Goal: Task Accomplishment & Management: Use online tool/utility

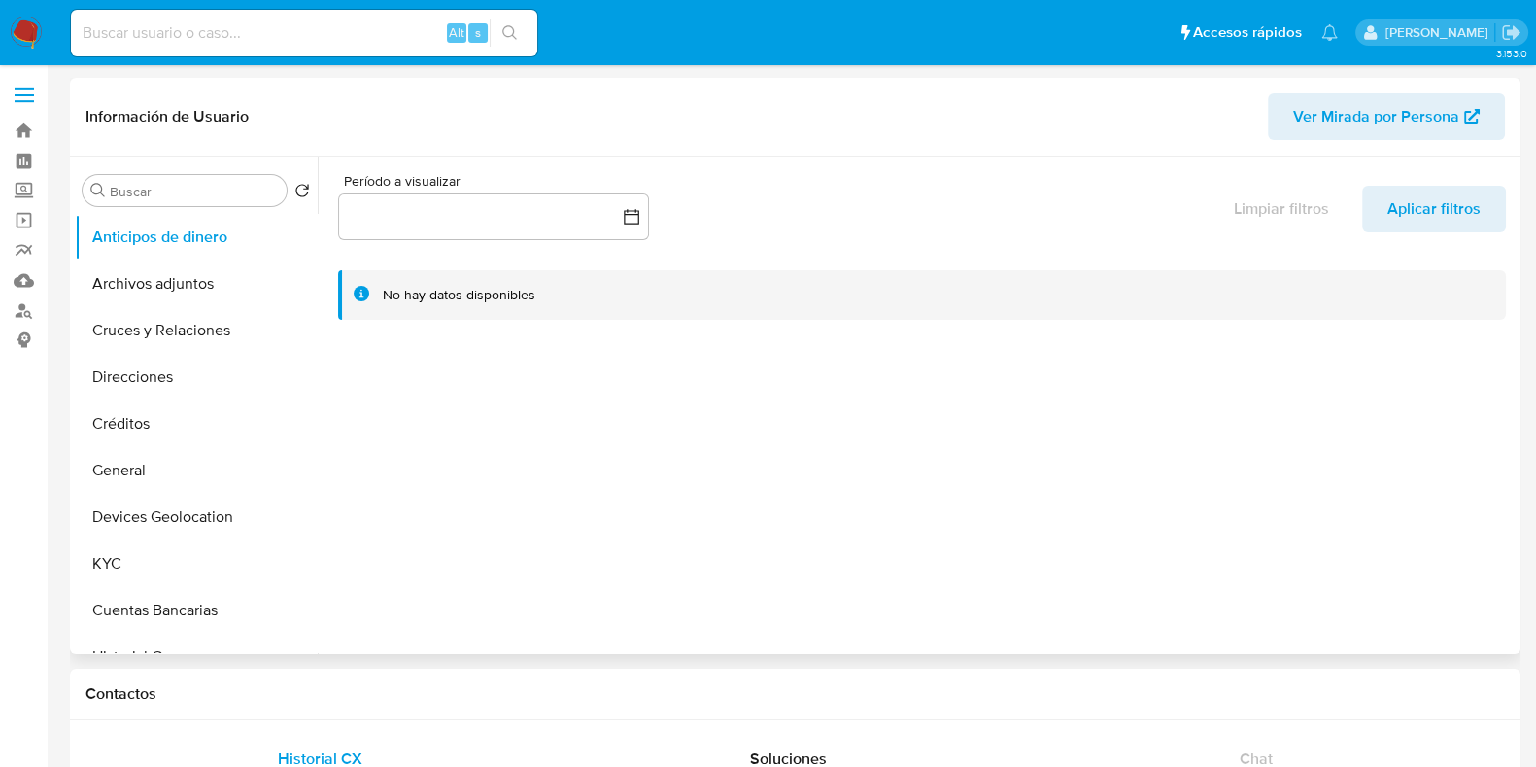
select select "10"
click at [157, 578] on button "KYC" at bounding box center [188, 563] width 227 height 47
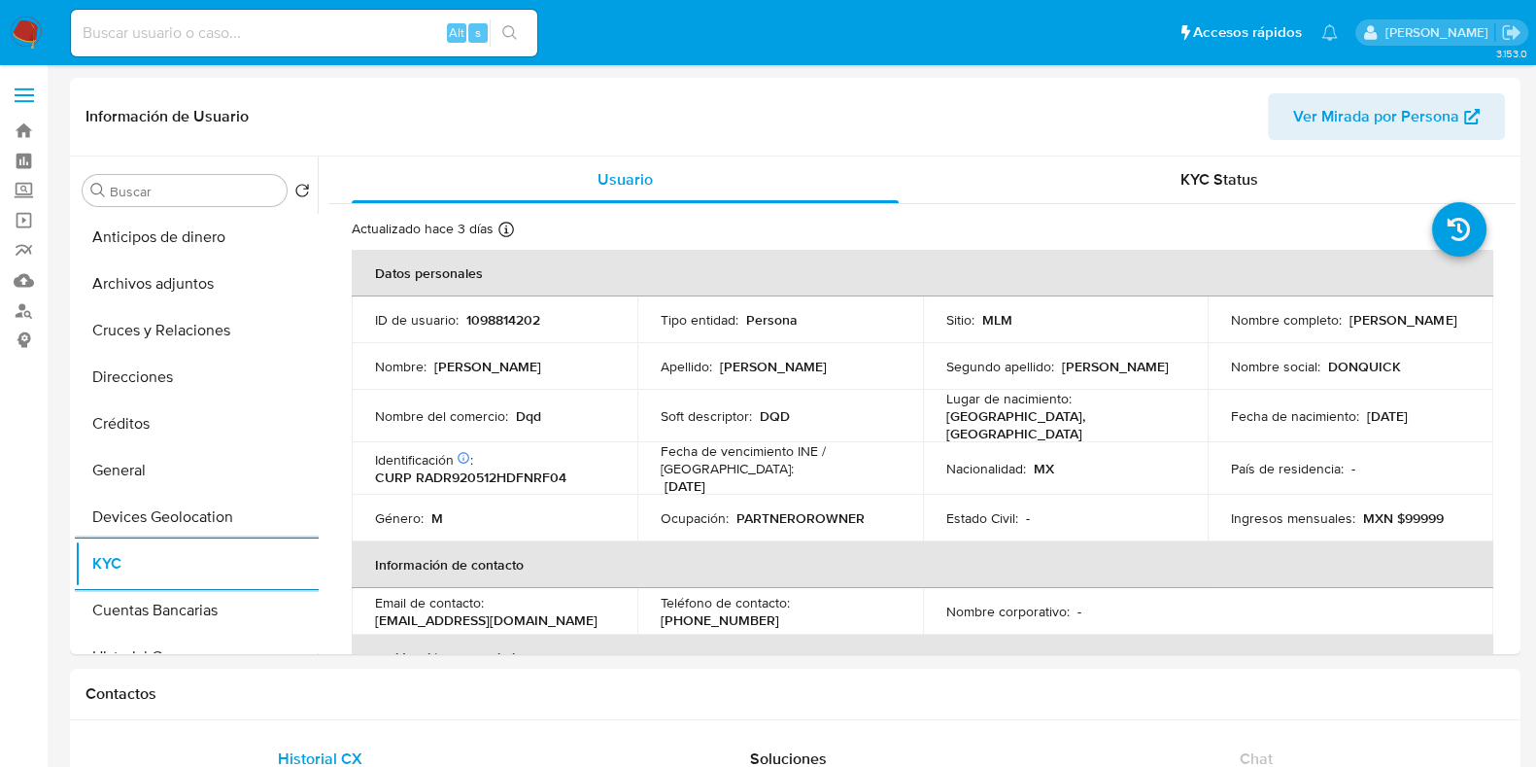
click at [30, 38] on img at bounding box center [26, 33] width 33 height 33
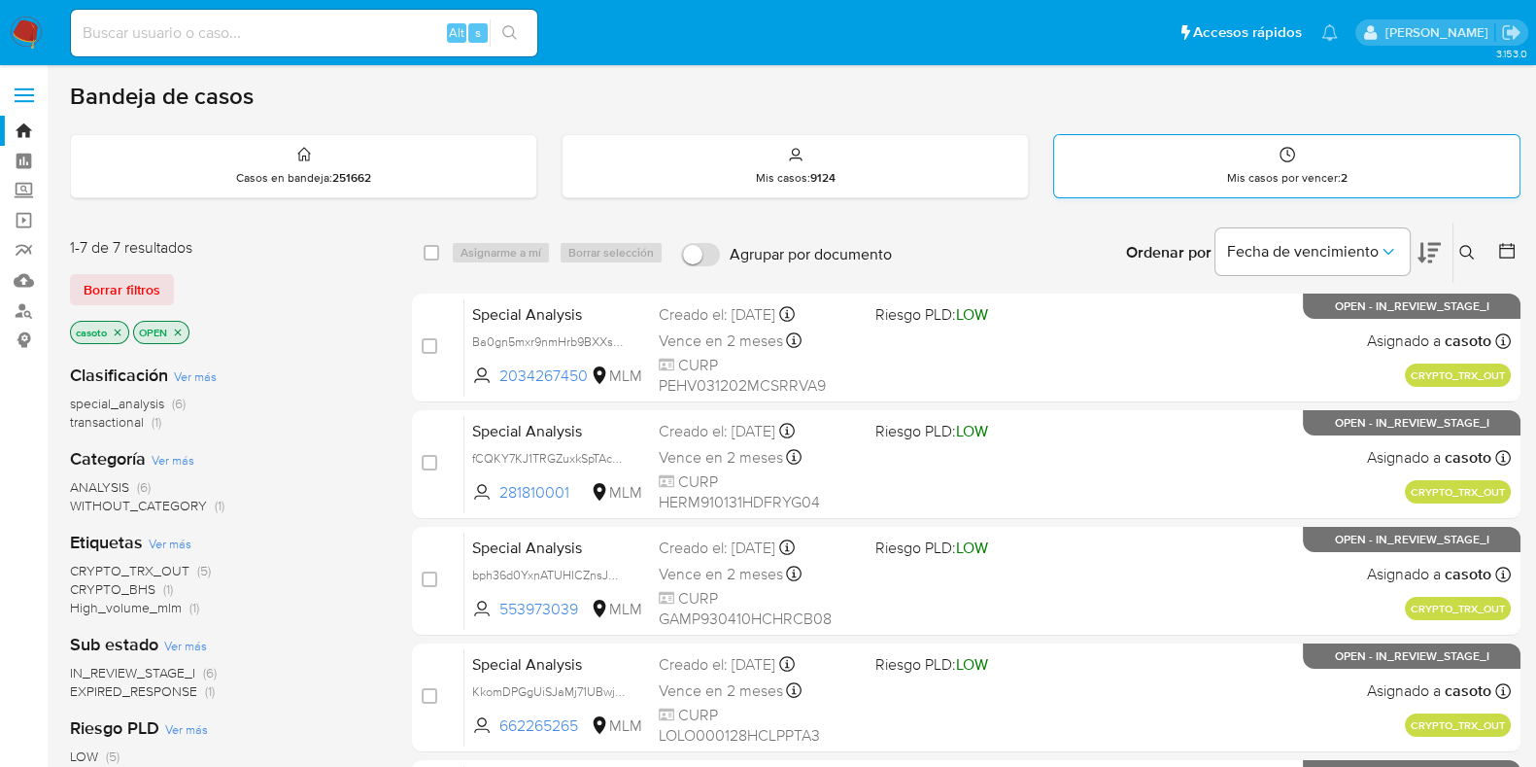
click at [1195, 172] on div "Mis casos por vencer : 2" at bounding box center [1286, 166] width 465 height 62
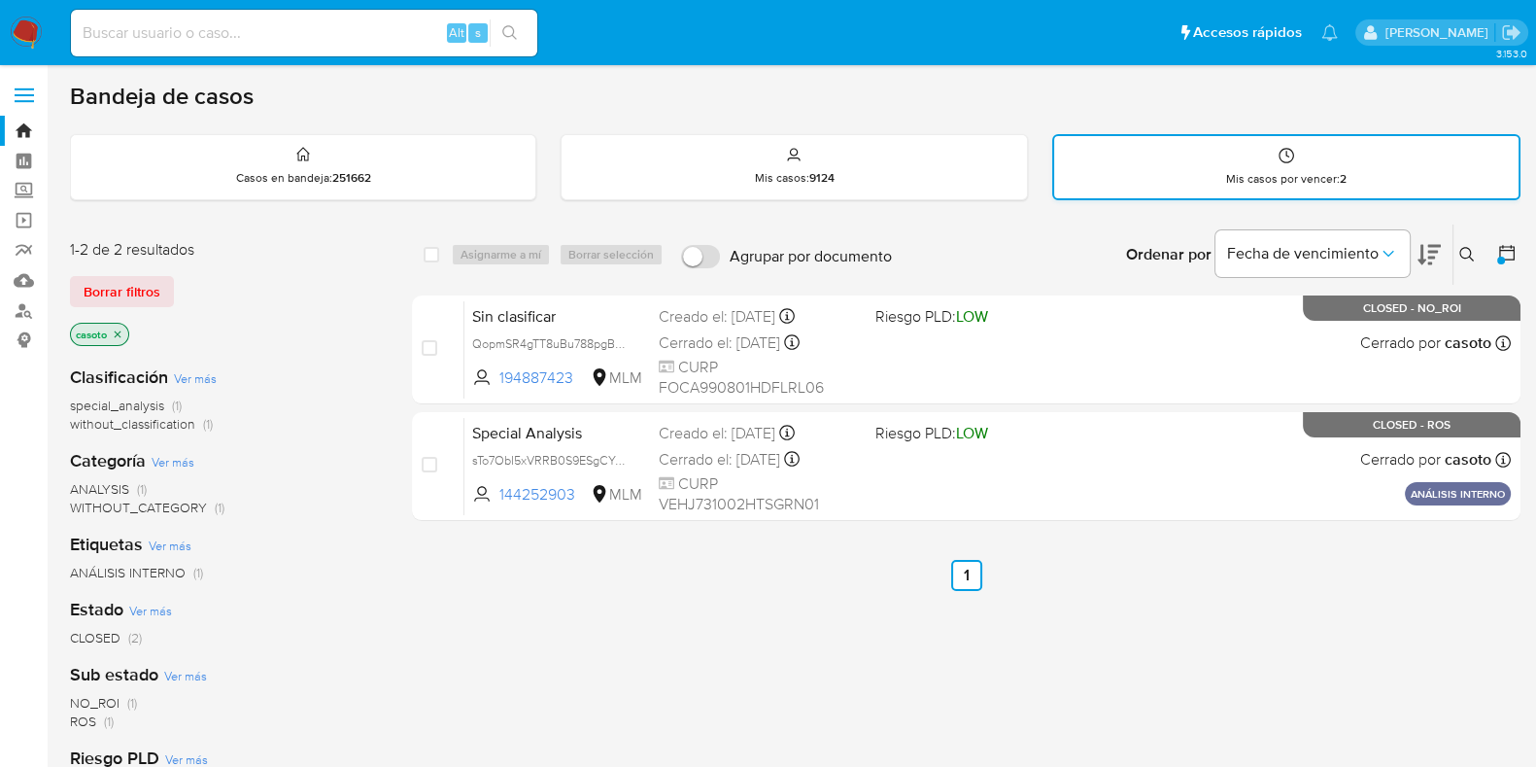
click at [1226, 171] on p "Mis casos por vencer : 2" at bounding box center [1286, 179] width 120 height 16
click at [364, 180] on strong "251662" at bounding box center [351, 177] width 39 height 17
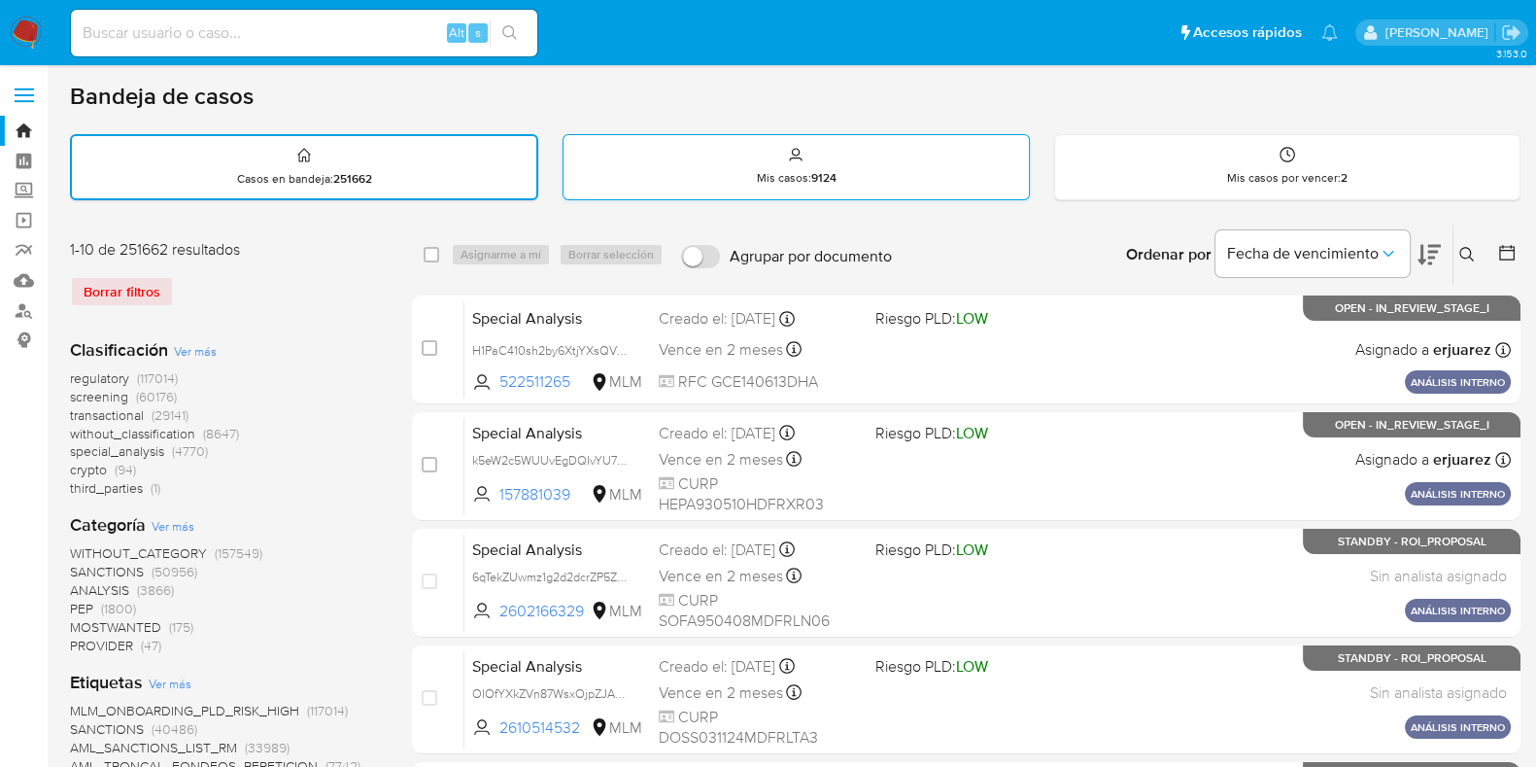
click at [829, 167] on div "Mis casos : 9124" at bounding box center [796, 166] width 464 height 62
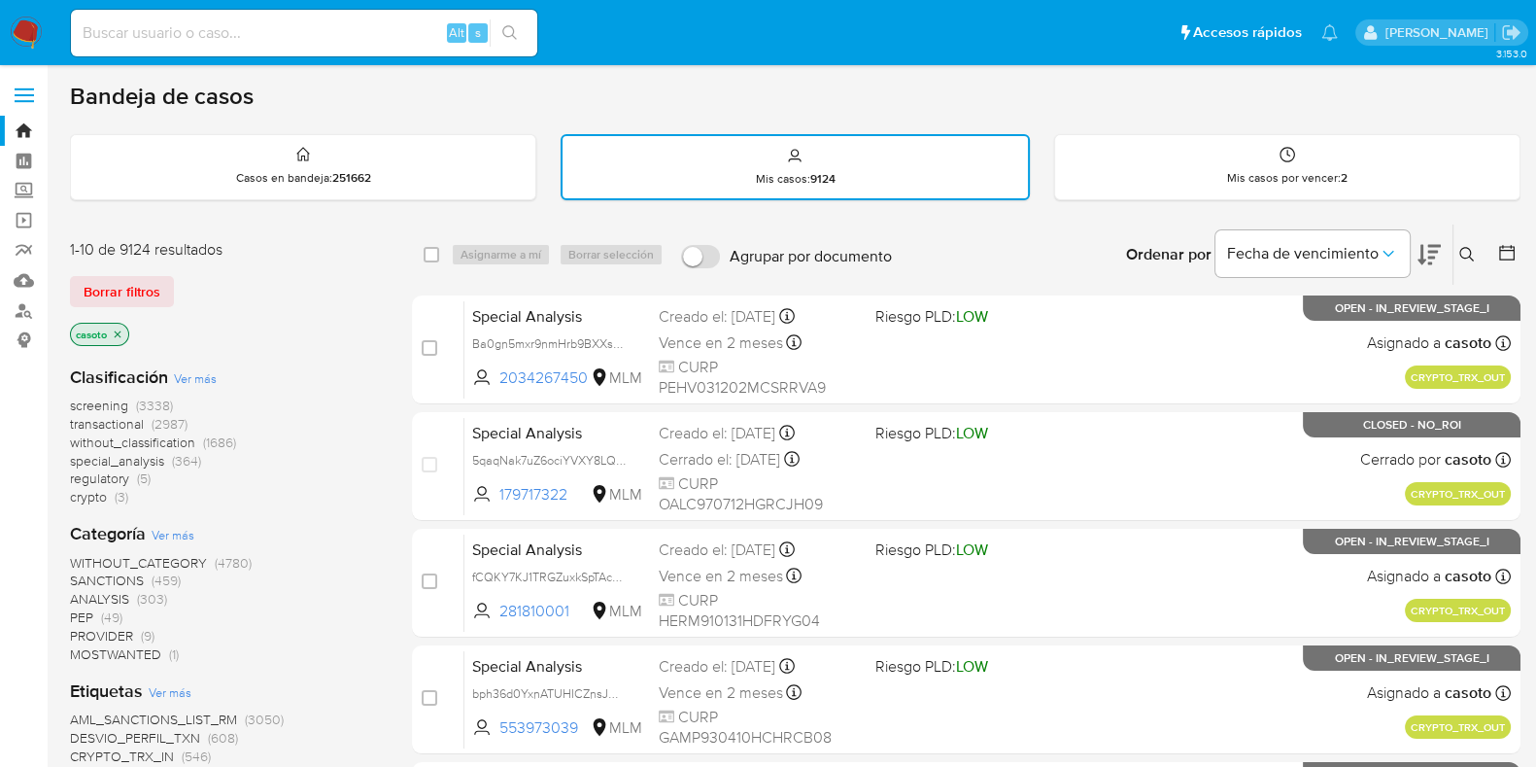
click at [1473, 256] on icon at bounding box center [1467, 255] width 16 height 16
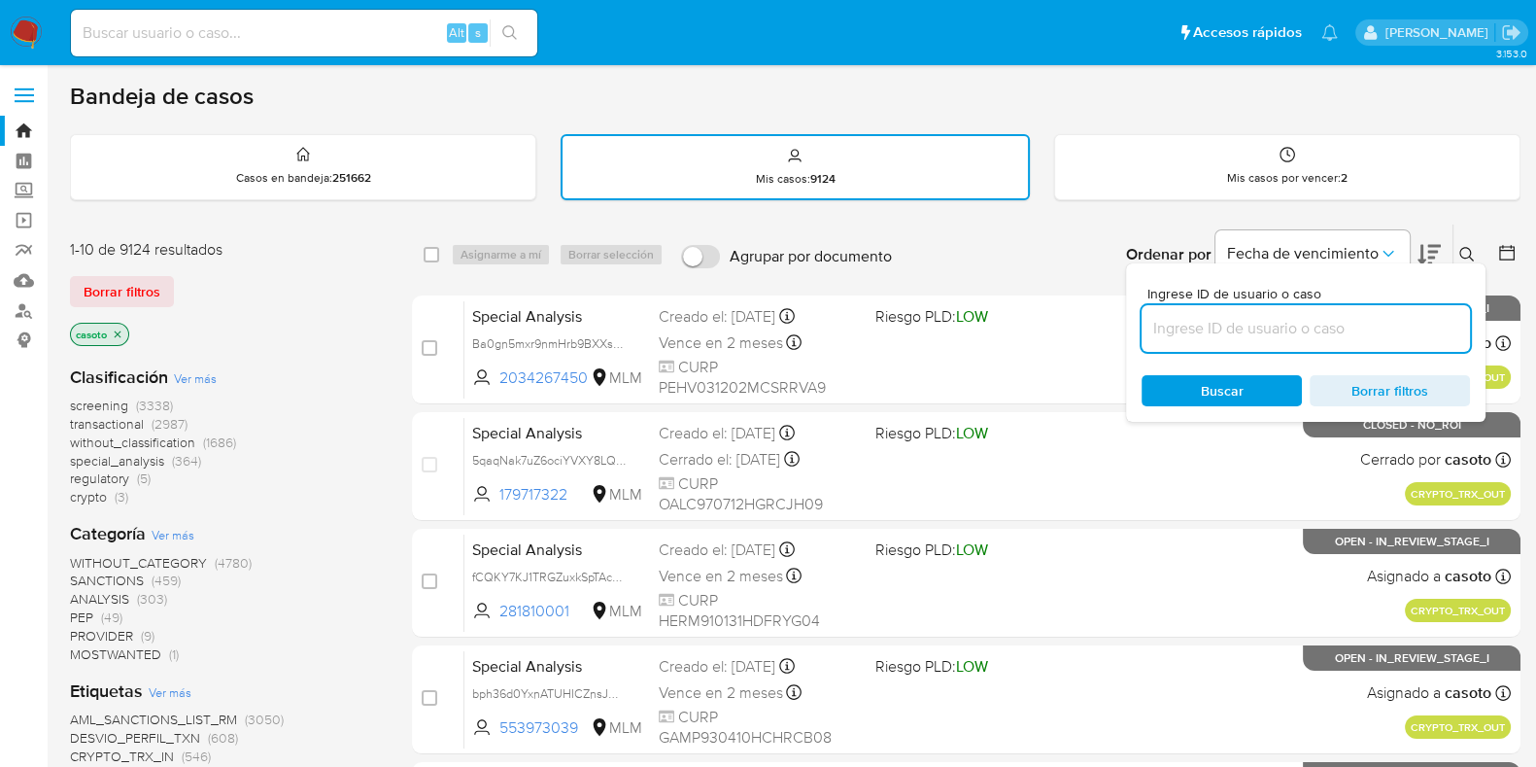
click at [1207, 324] on input at bounding box center [1306, 328] width 328 height 25
type input "2046242287"
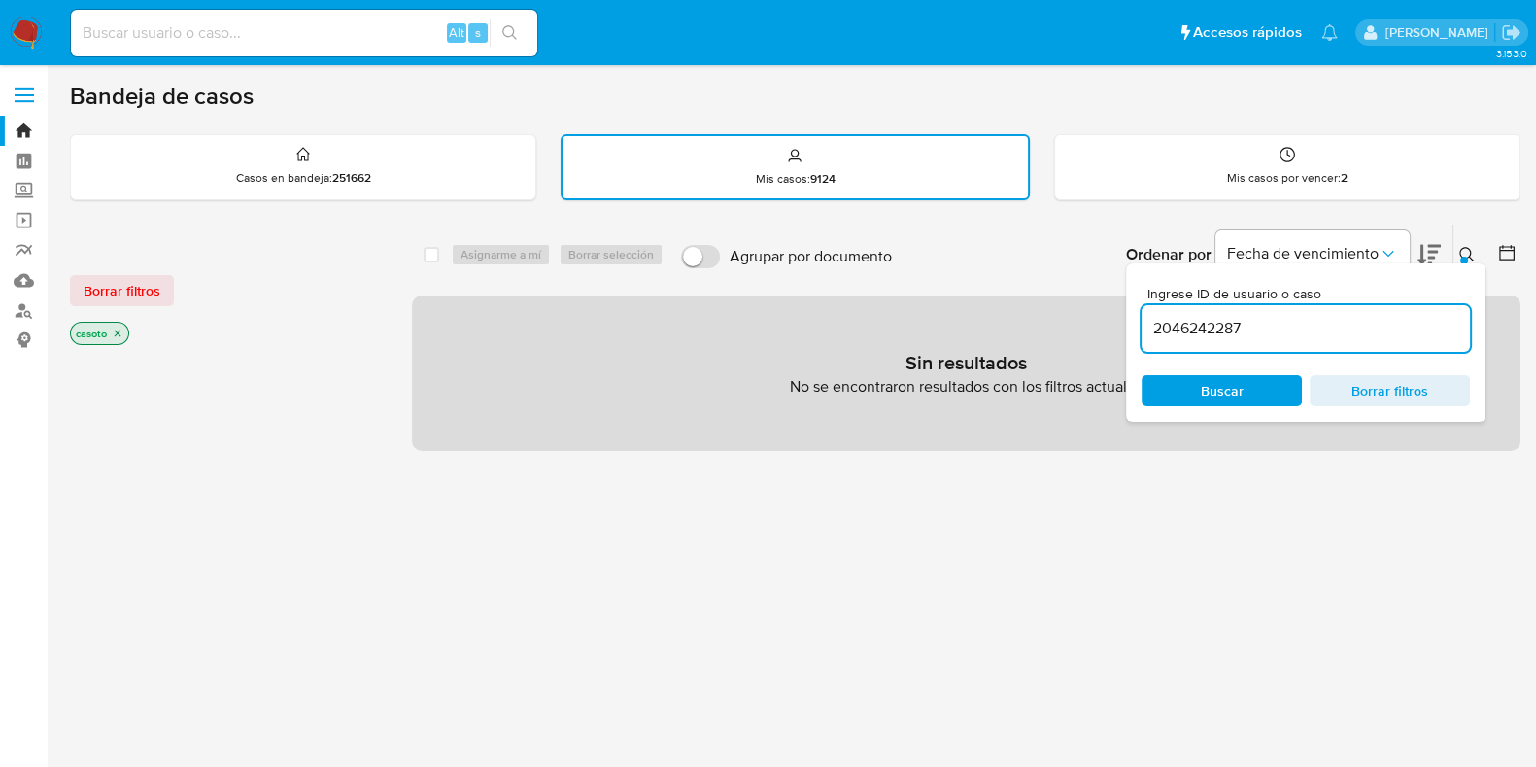
click at [1479, 251] on button at bounding box center [1470, 254] width 32 height 23
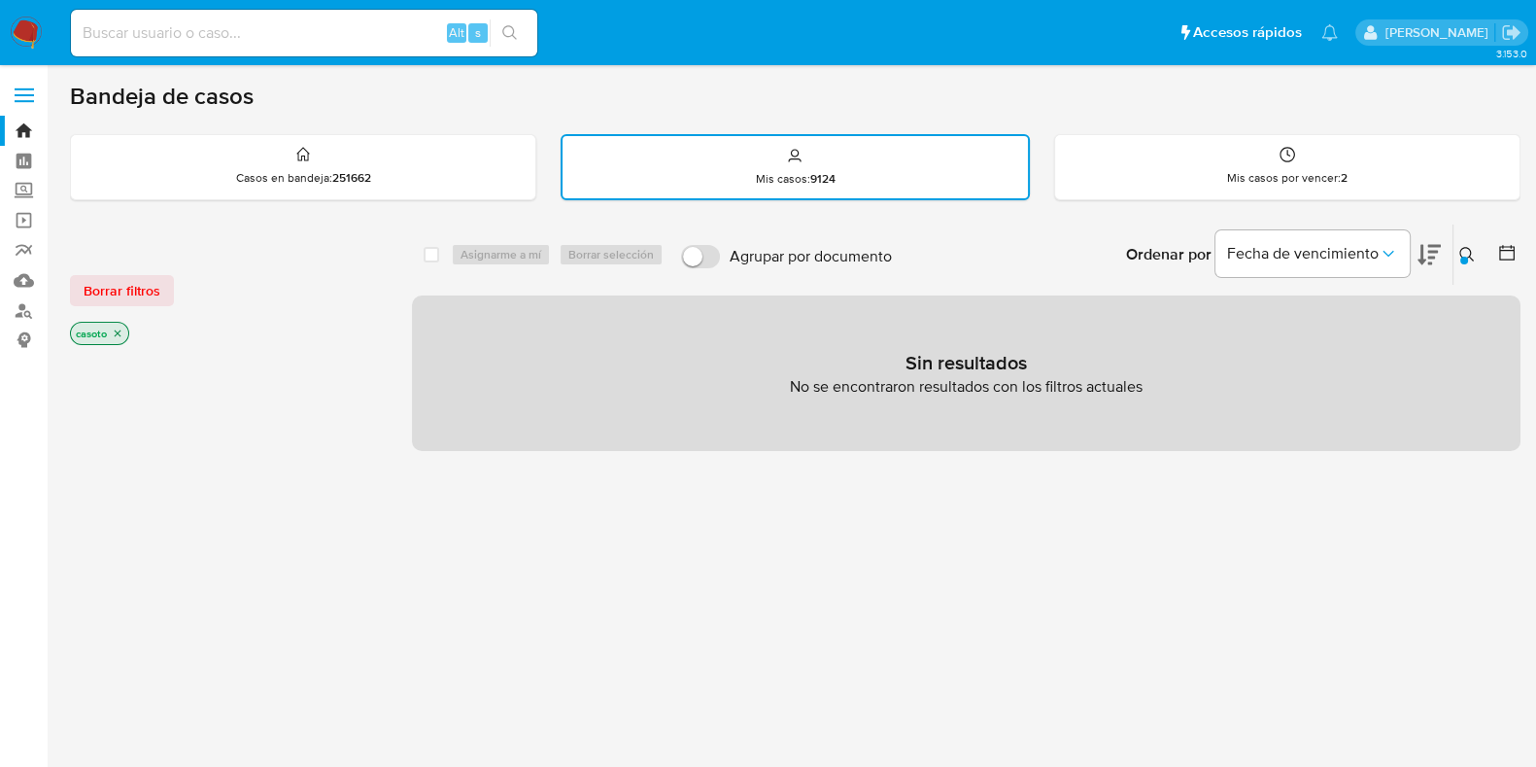
click at [121, 331] on icon "close-filter" at bounding box center [118, 333] width 12 height 12
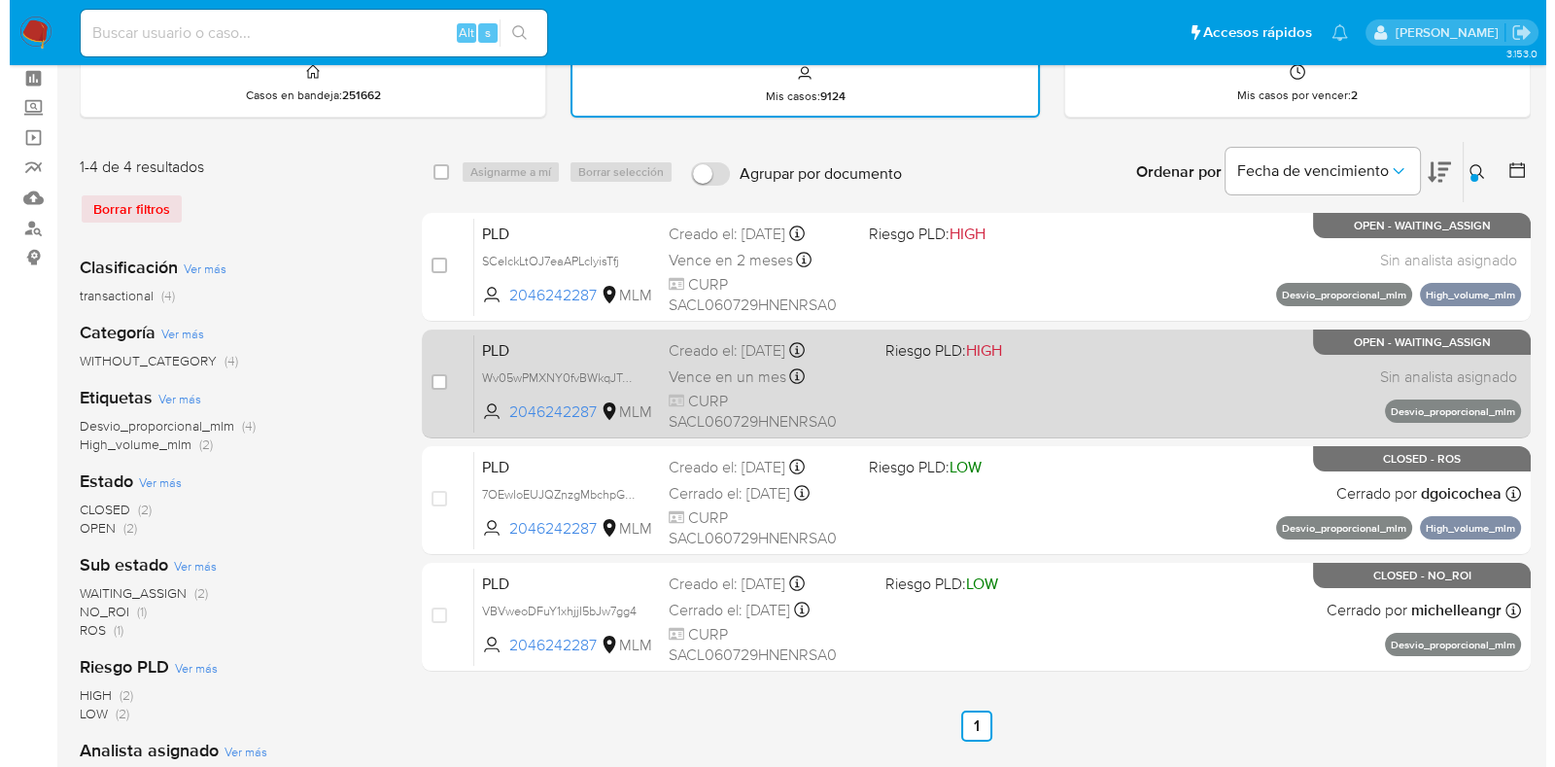
scroll to position [120, 0]
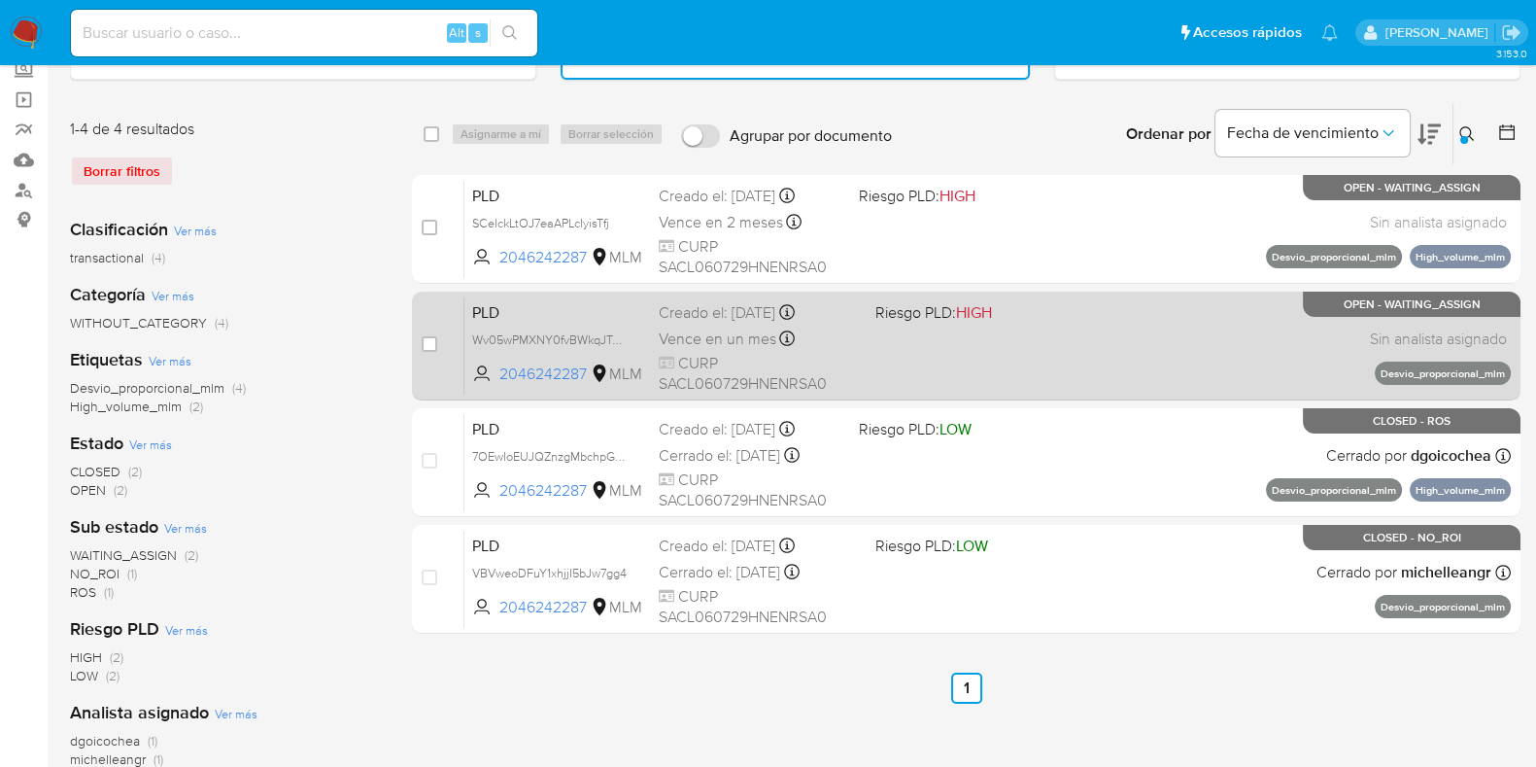
click at [1035, 360] on div "PLD Wv05wPMXNY0fvBWkqJTmGIm0 2046242287 MLM Riesgo PLD: HIGH Creado el: 12/07/2…" at bounding box center [987, 345] width 1046 height 98
click at [426, 341] on input "checkbox" at bounding box center [430, 344] width 16 height 16
checkbox input "true"
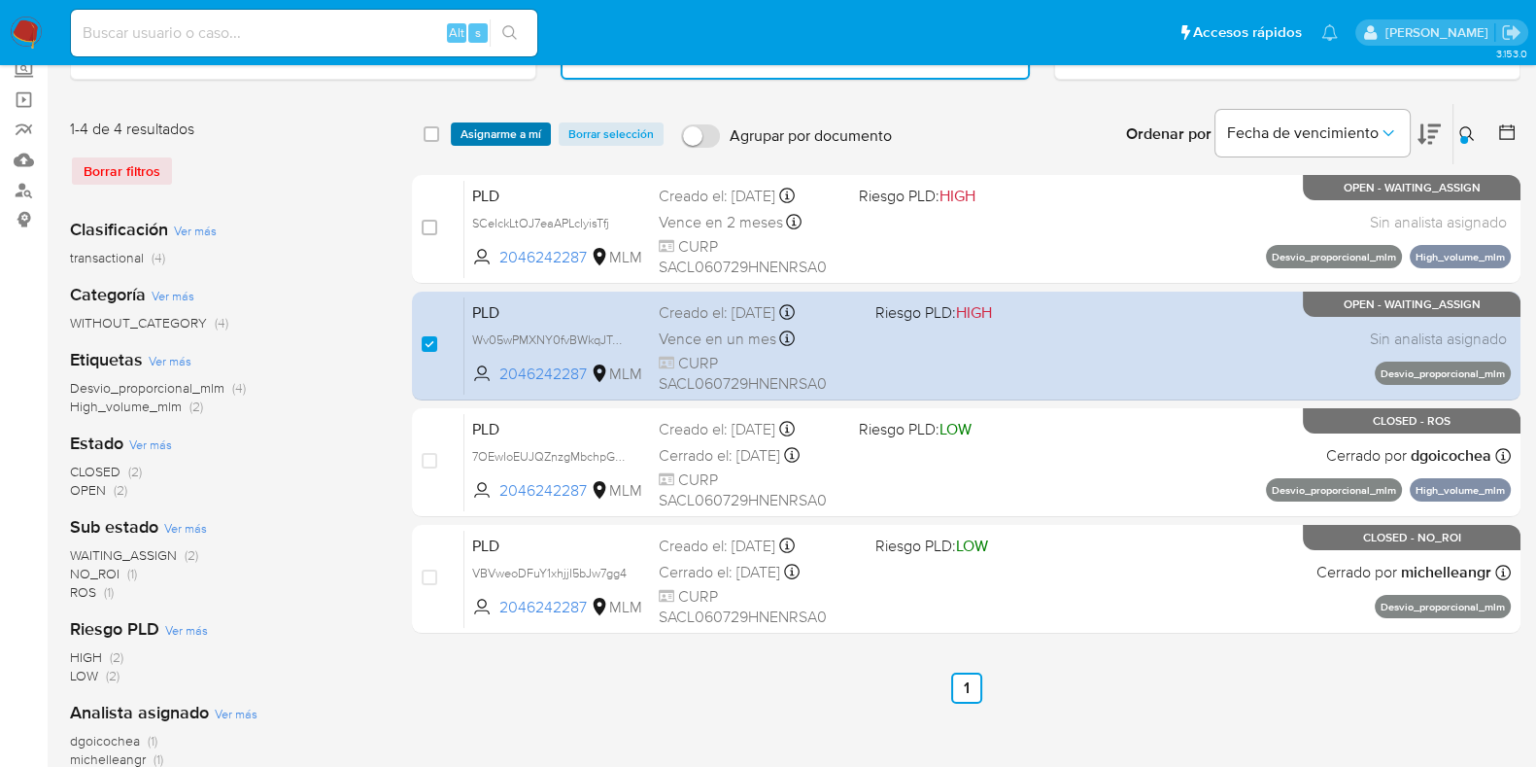
click at [483, 126] on span "Asignarme a mí" at bounding box center [501, 133] width 81 height 19
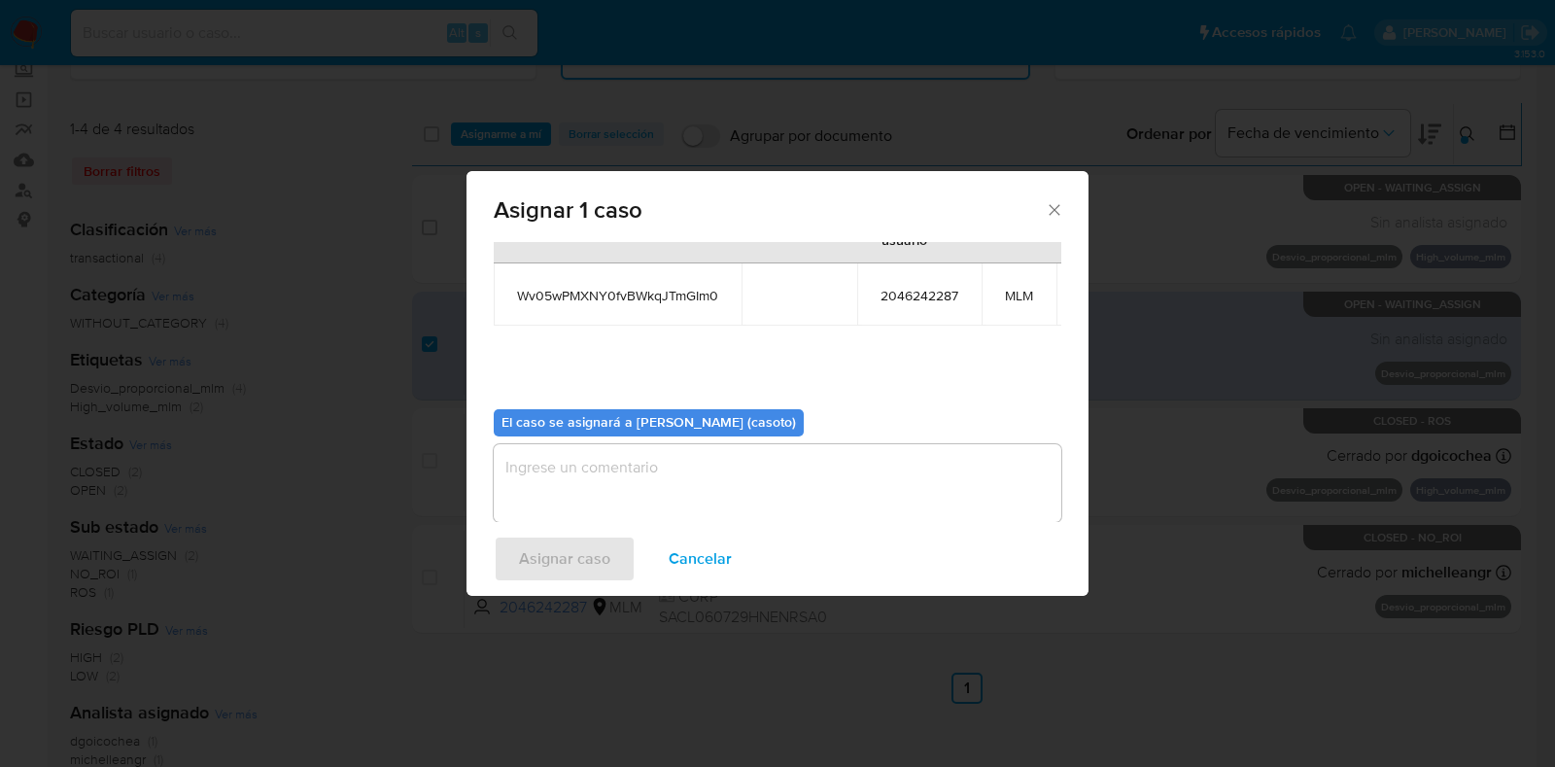
scroll to position [119, 0]
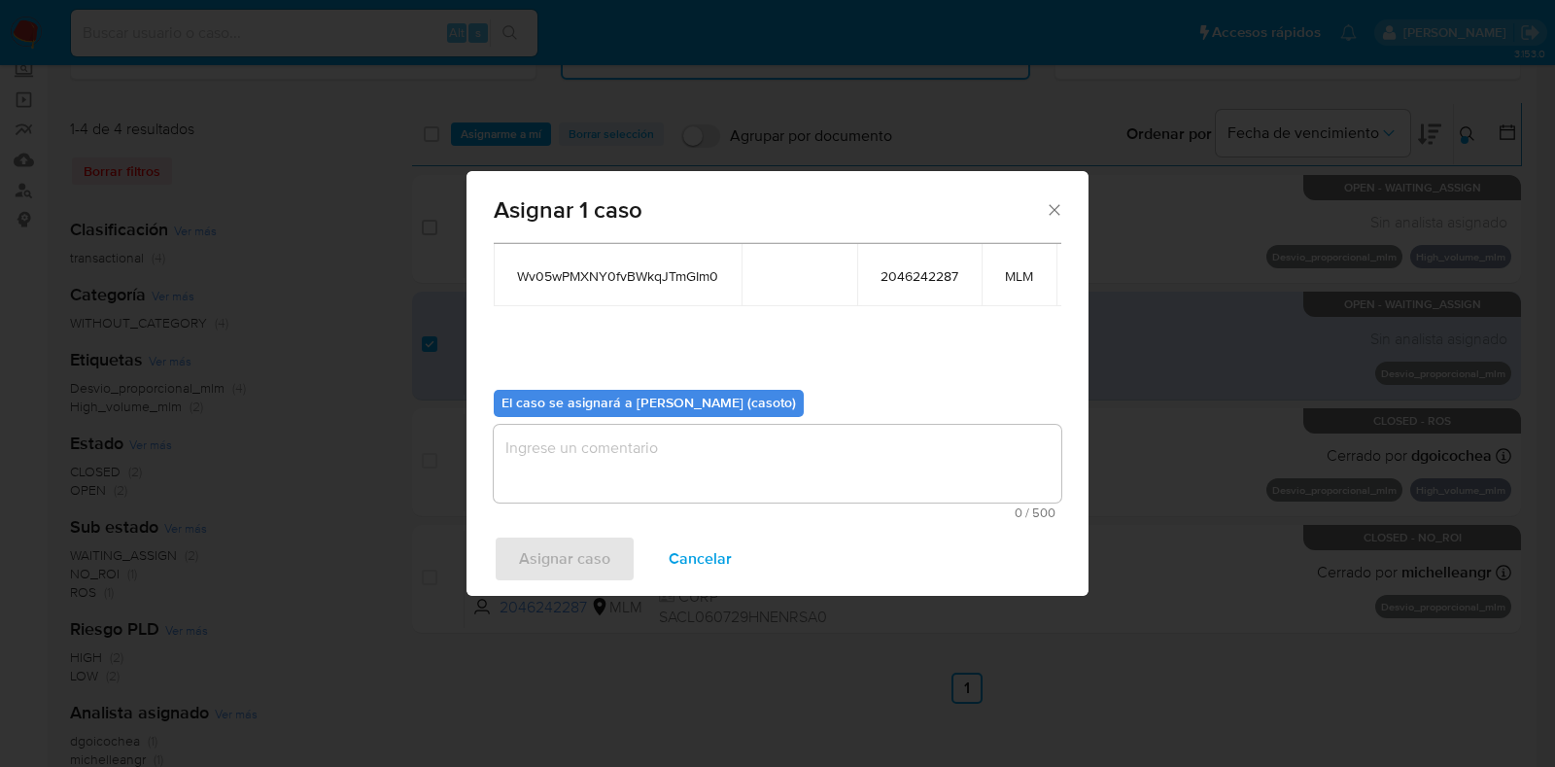
click at [695, 428] on textarea "assign-modal" at bounding box center [777, 464] width 567 height 78
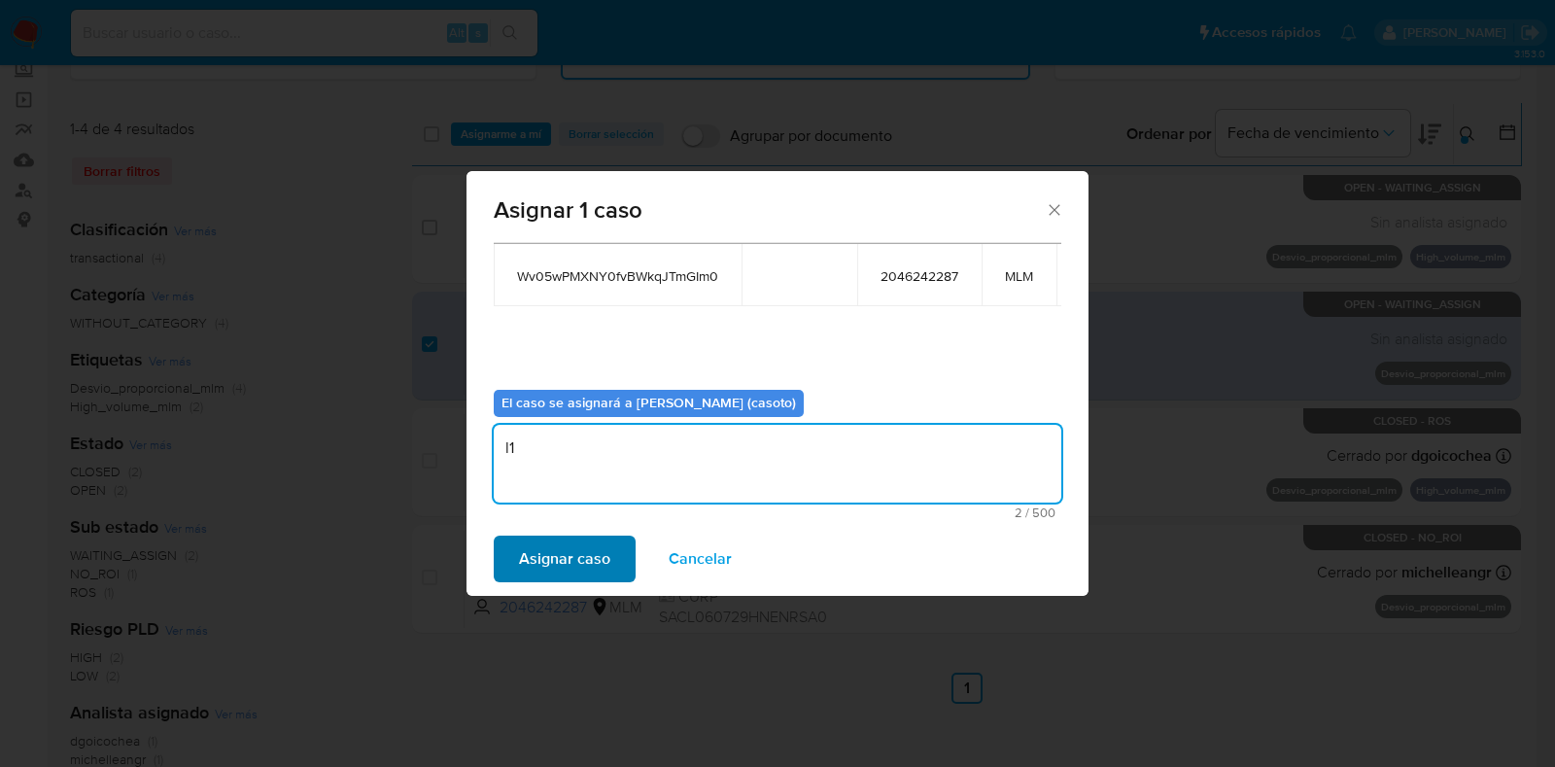
type textarea "l1"
click at [542, 539] on span "Asignar caso" at bounding box center [564, 558] width 91 height 43
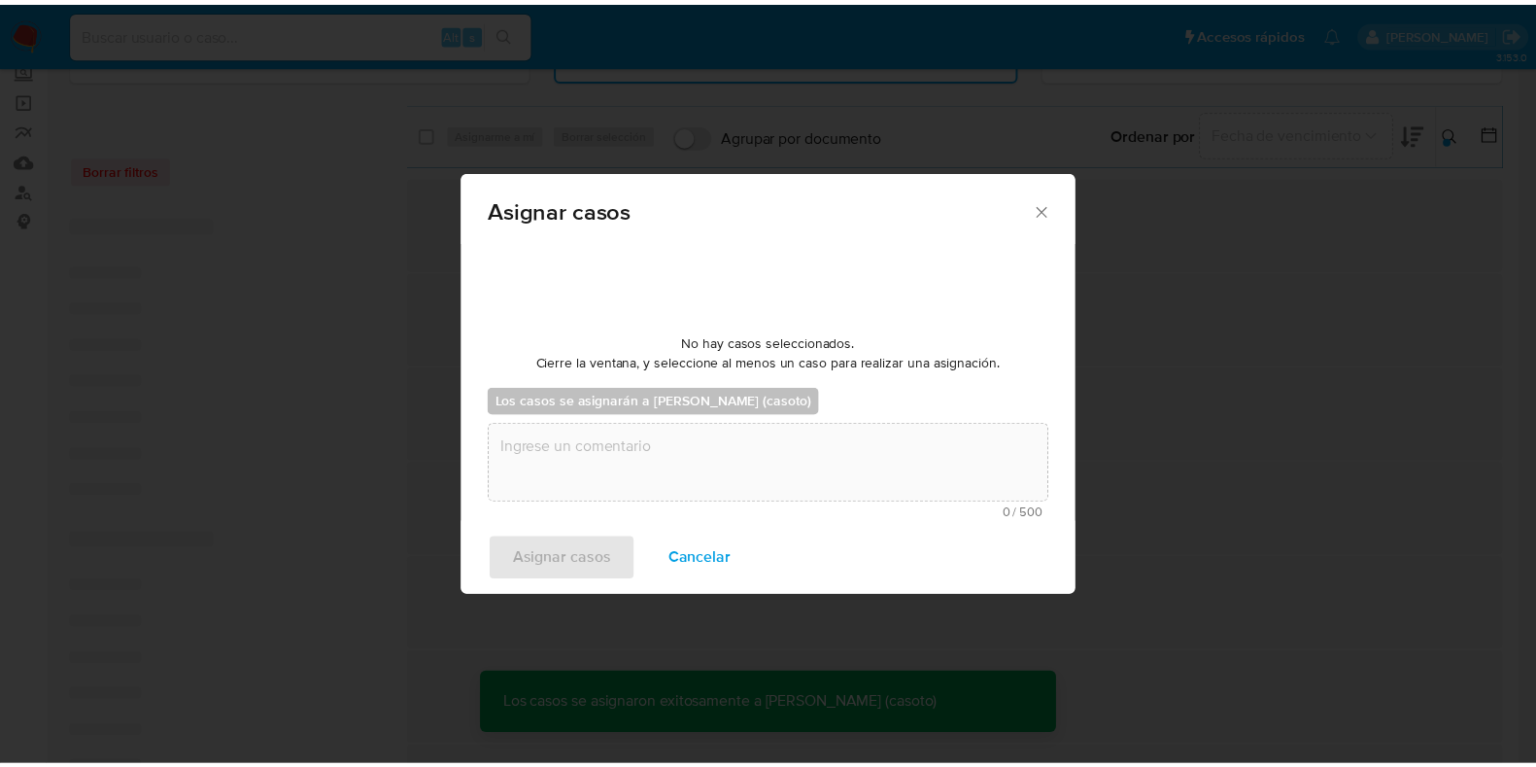
scroll to position [116, 0]
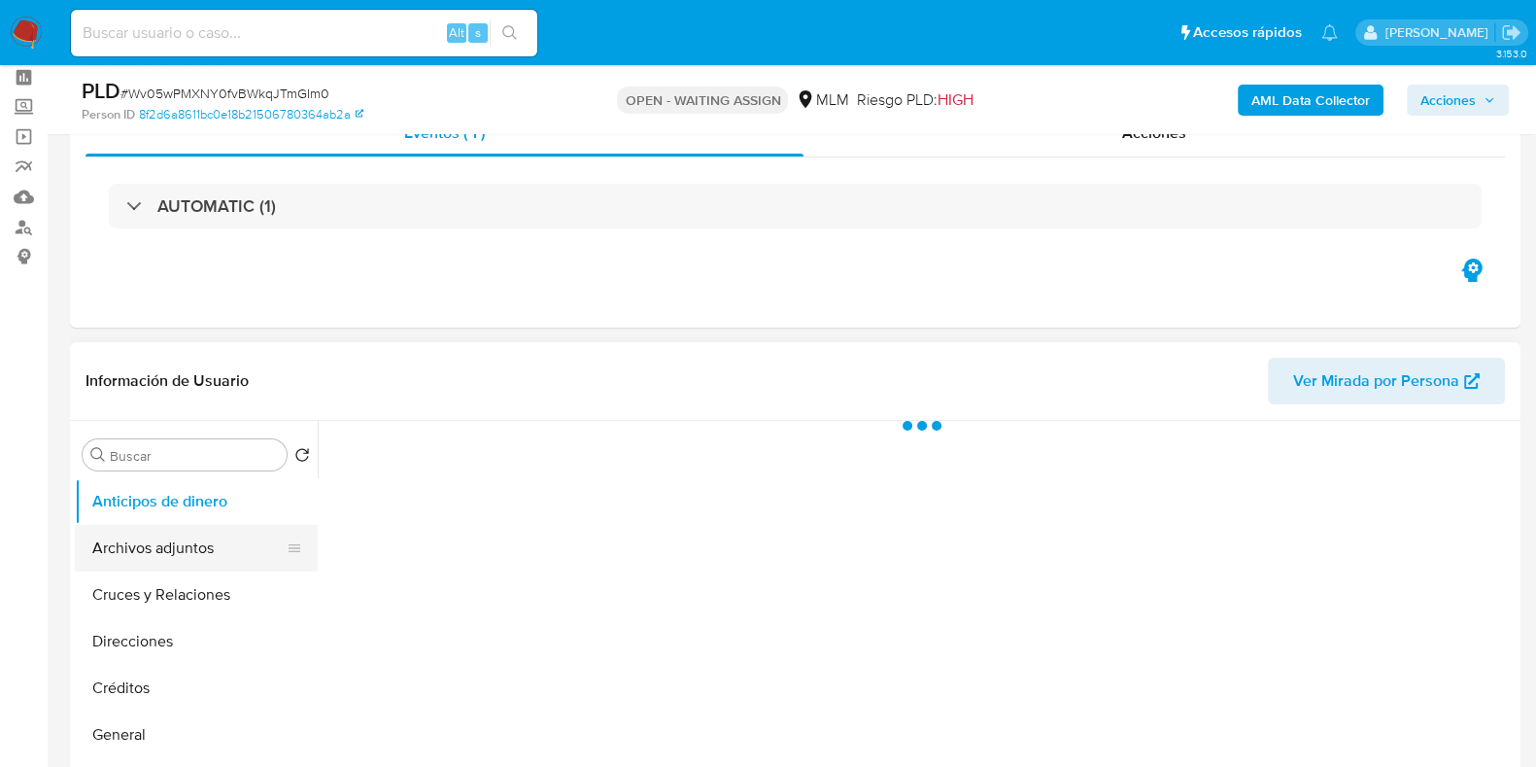
scroll to position [120, 0]
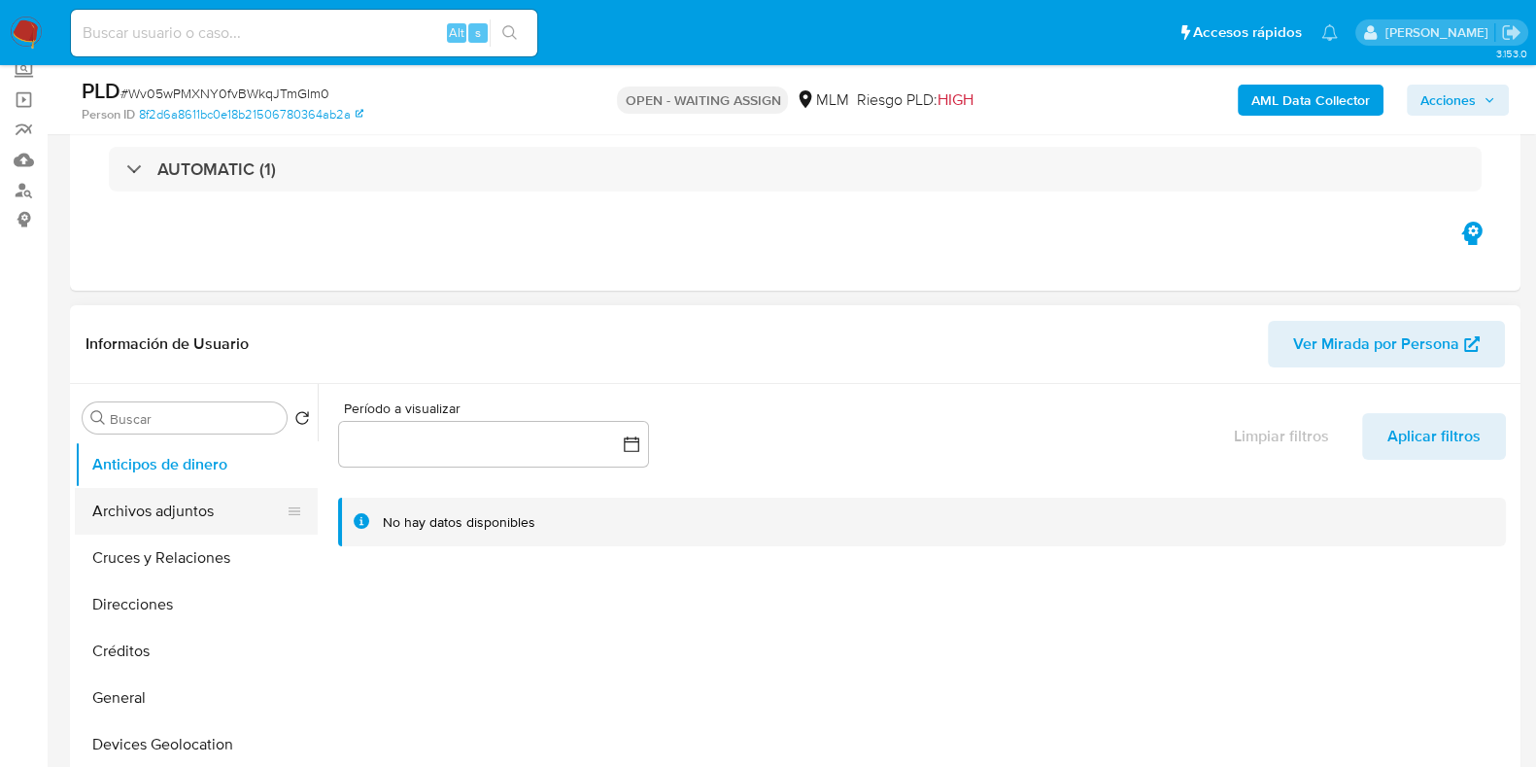
select select "10"
click at [170, 503] on button "Archivos adjuntos" at bounding box center [188, 511] width 227 height 47
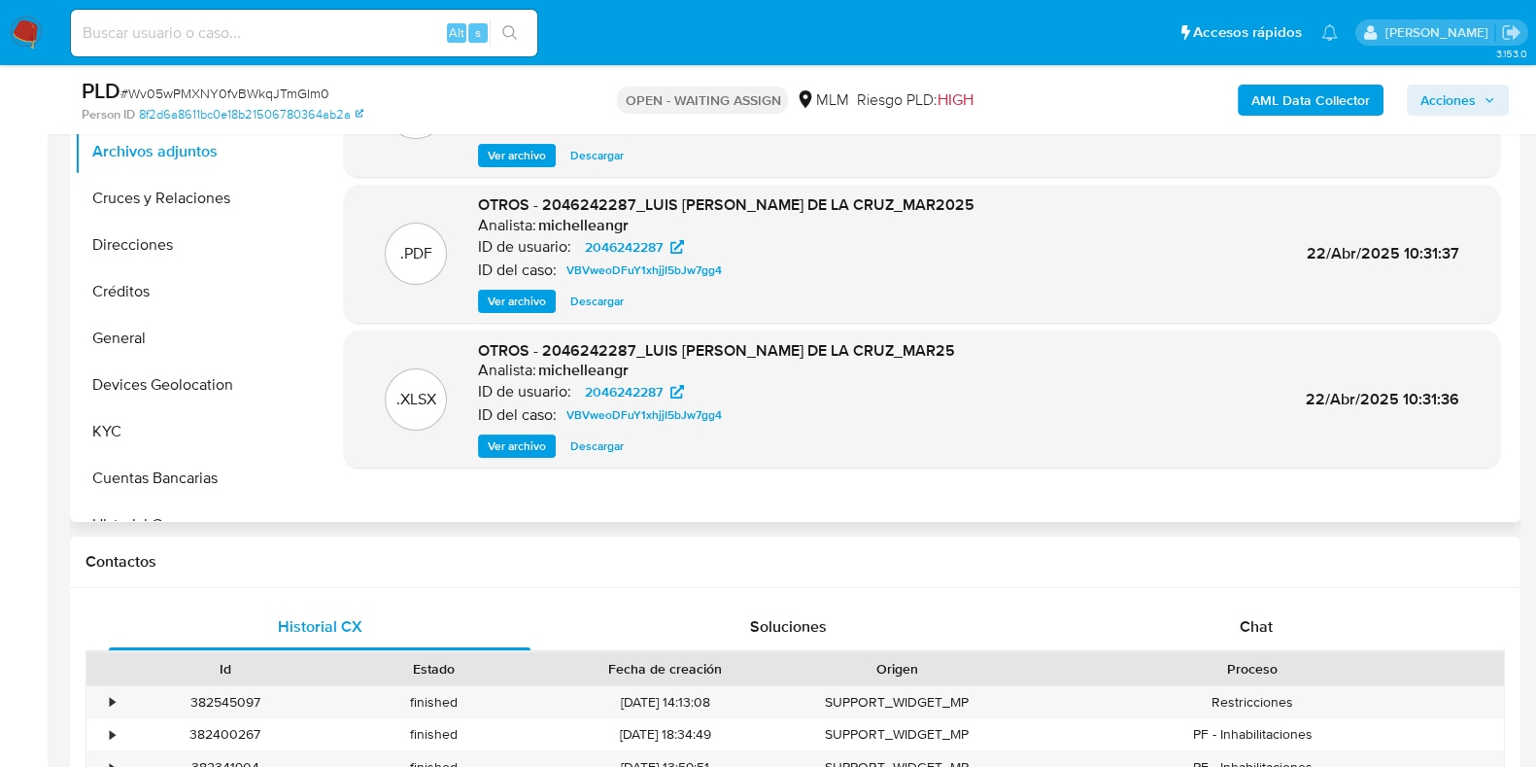
scroll to position [364, 0]
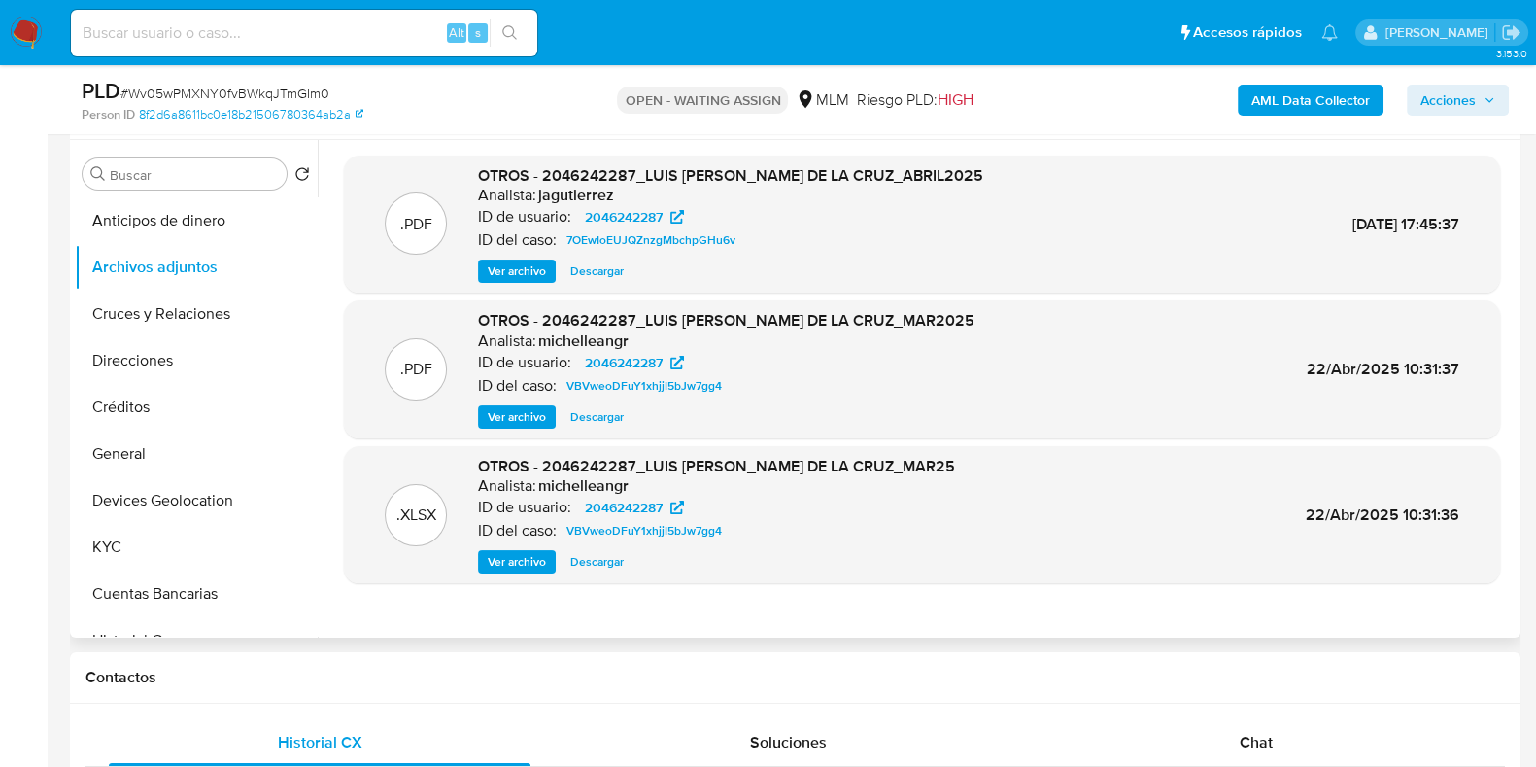
click at [502, 412] on span "Ver archivo" at bounding box center [517, 416] width 58 height 19
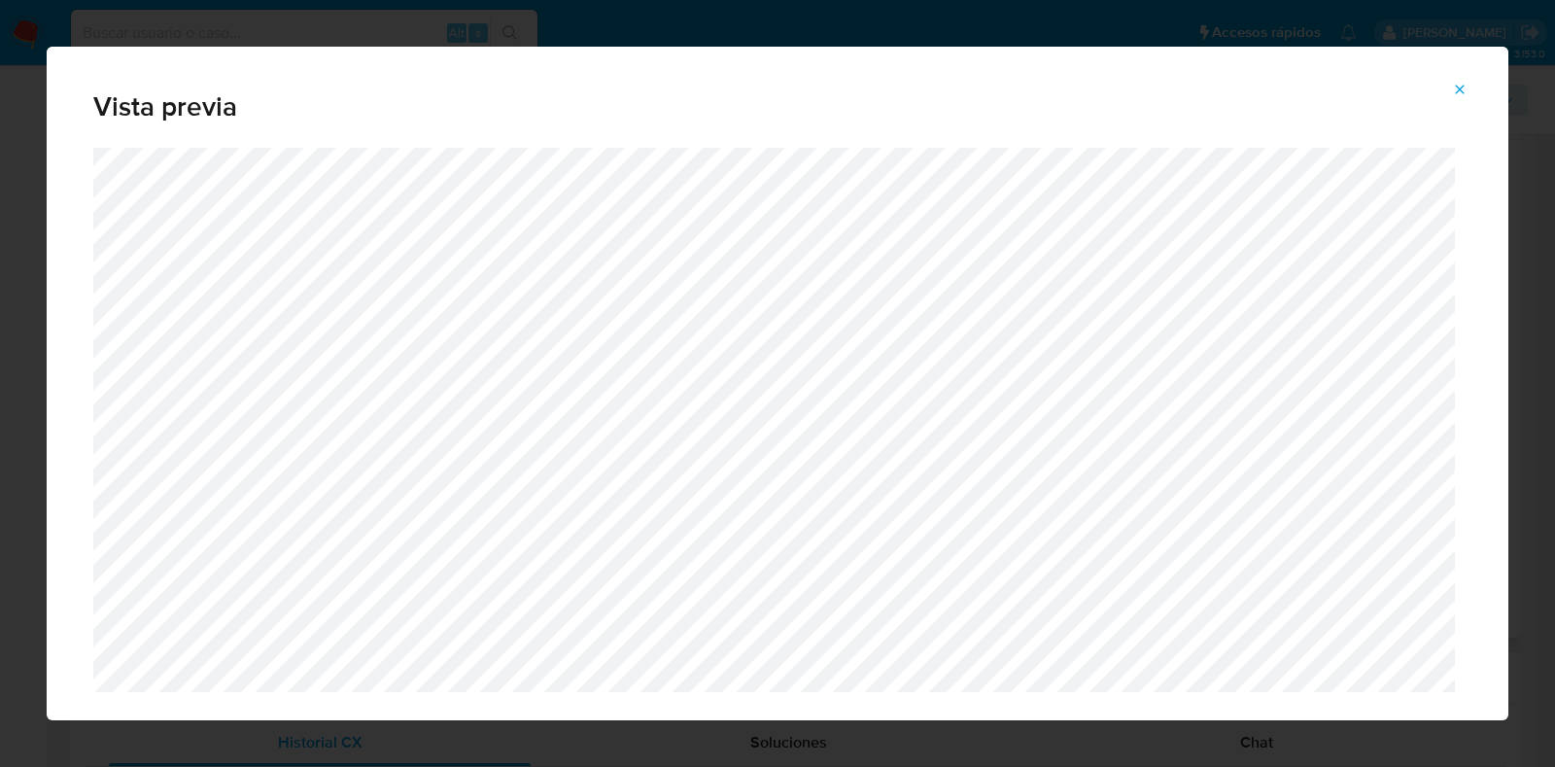
click at [1461, 89] on icon "Attachment preview" at bounding box center [1460, 89] width 9 height 9
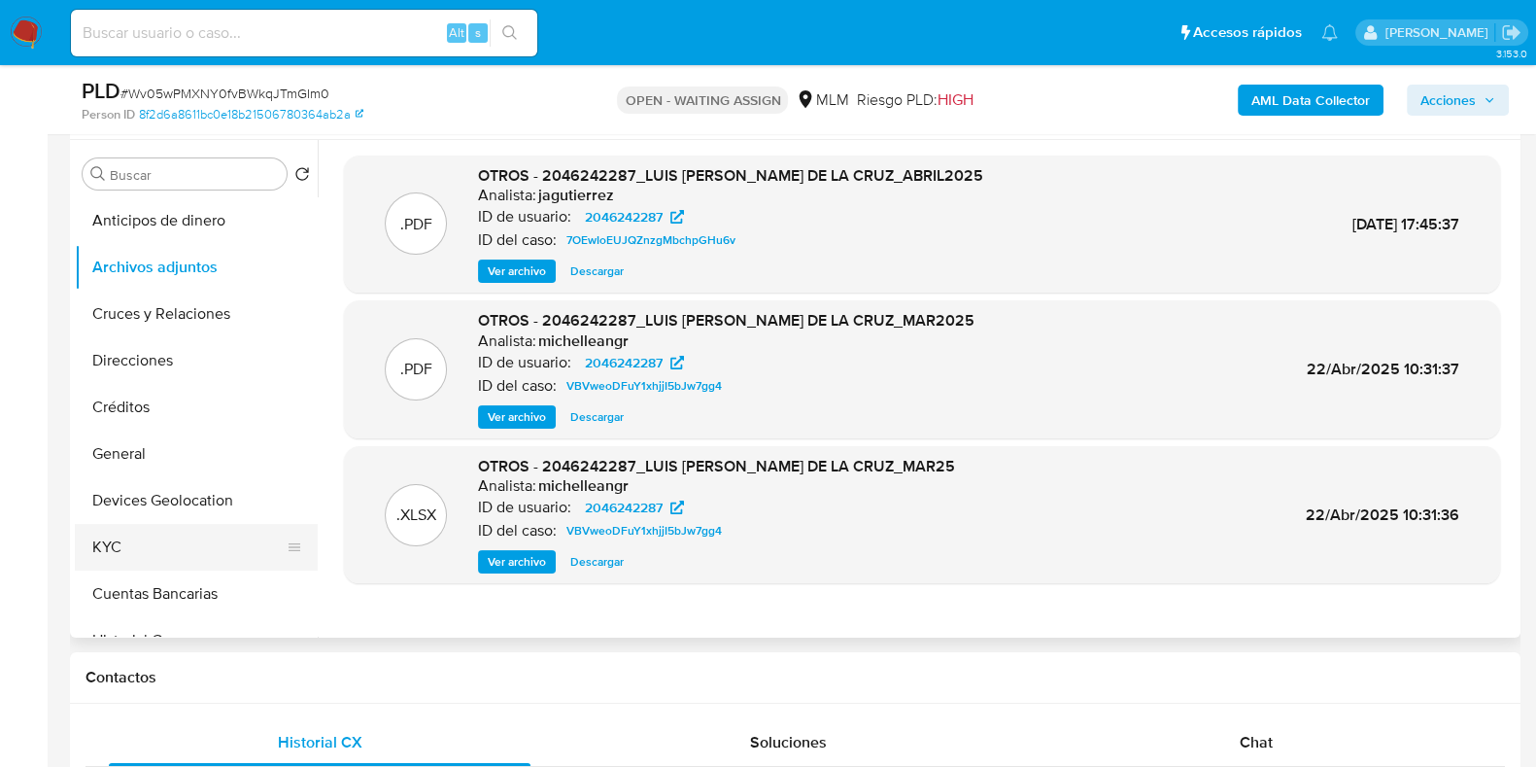
click at [126, 536] on button "KYC" at bounding box center [188, 547] width 227 height 47
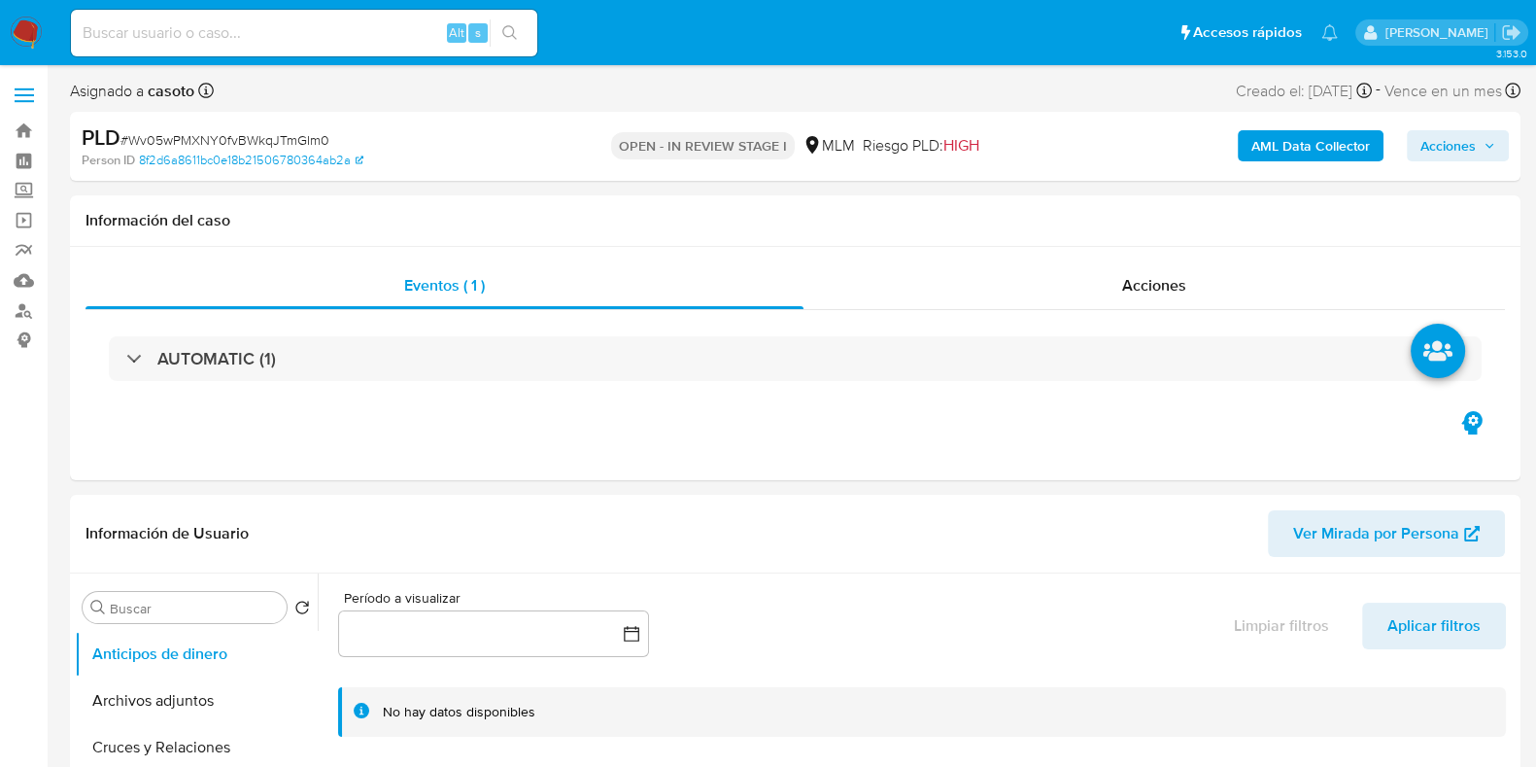
select select "10"
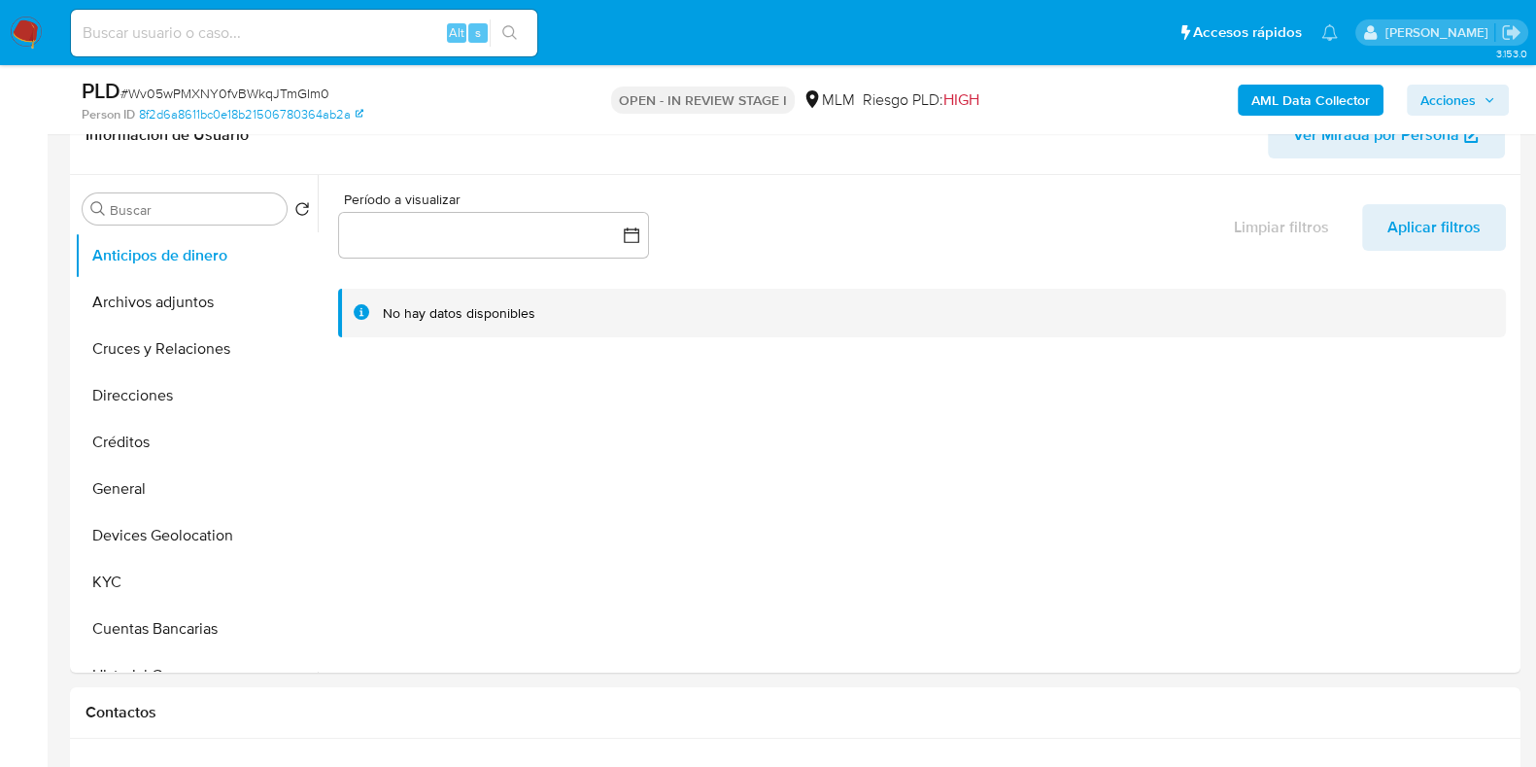
scroll to position [364, 0]
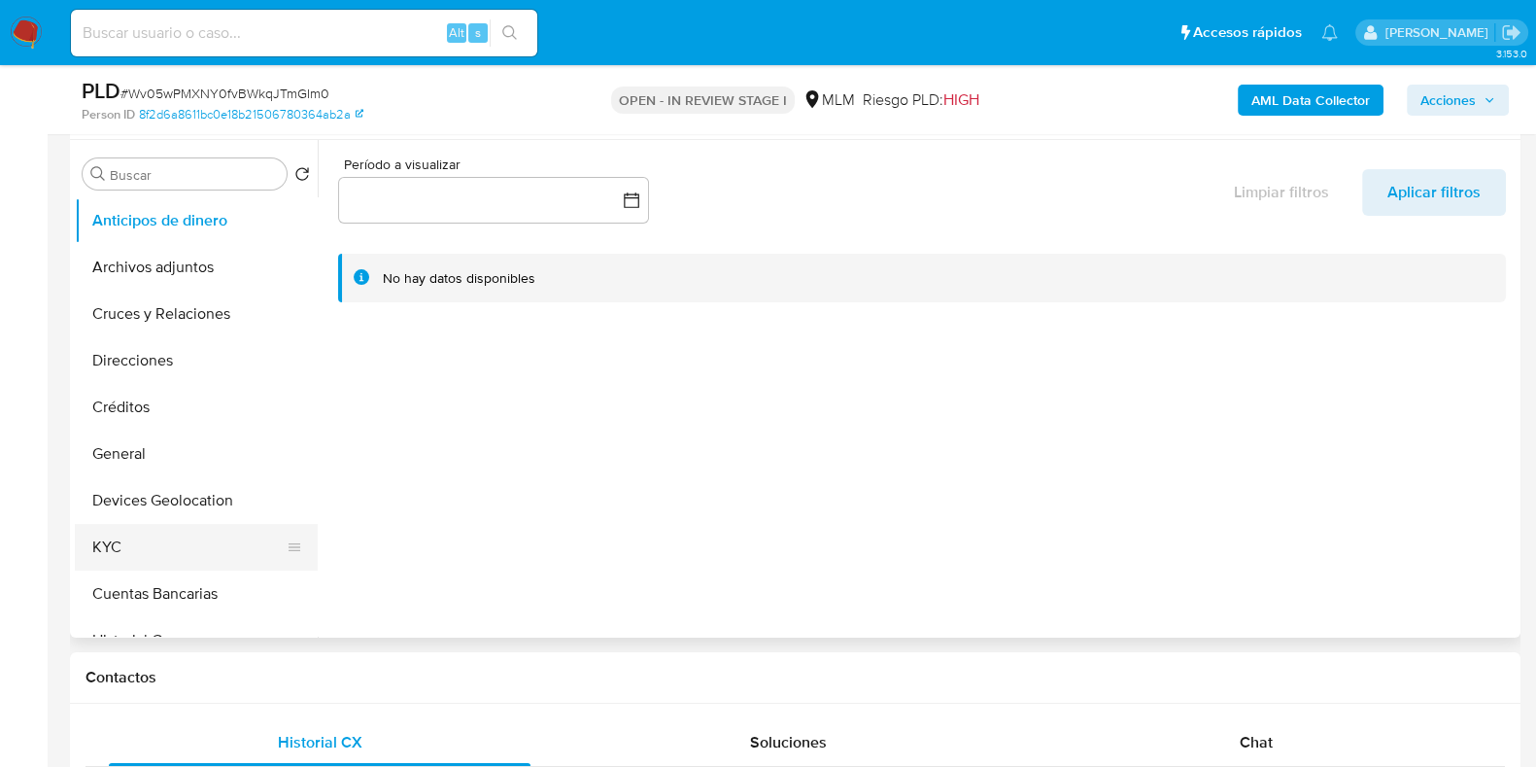
click at [129, 537] on button "KYC" at bounding box center [188, 547] width 227 height 47
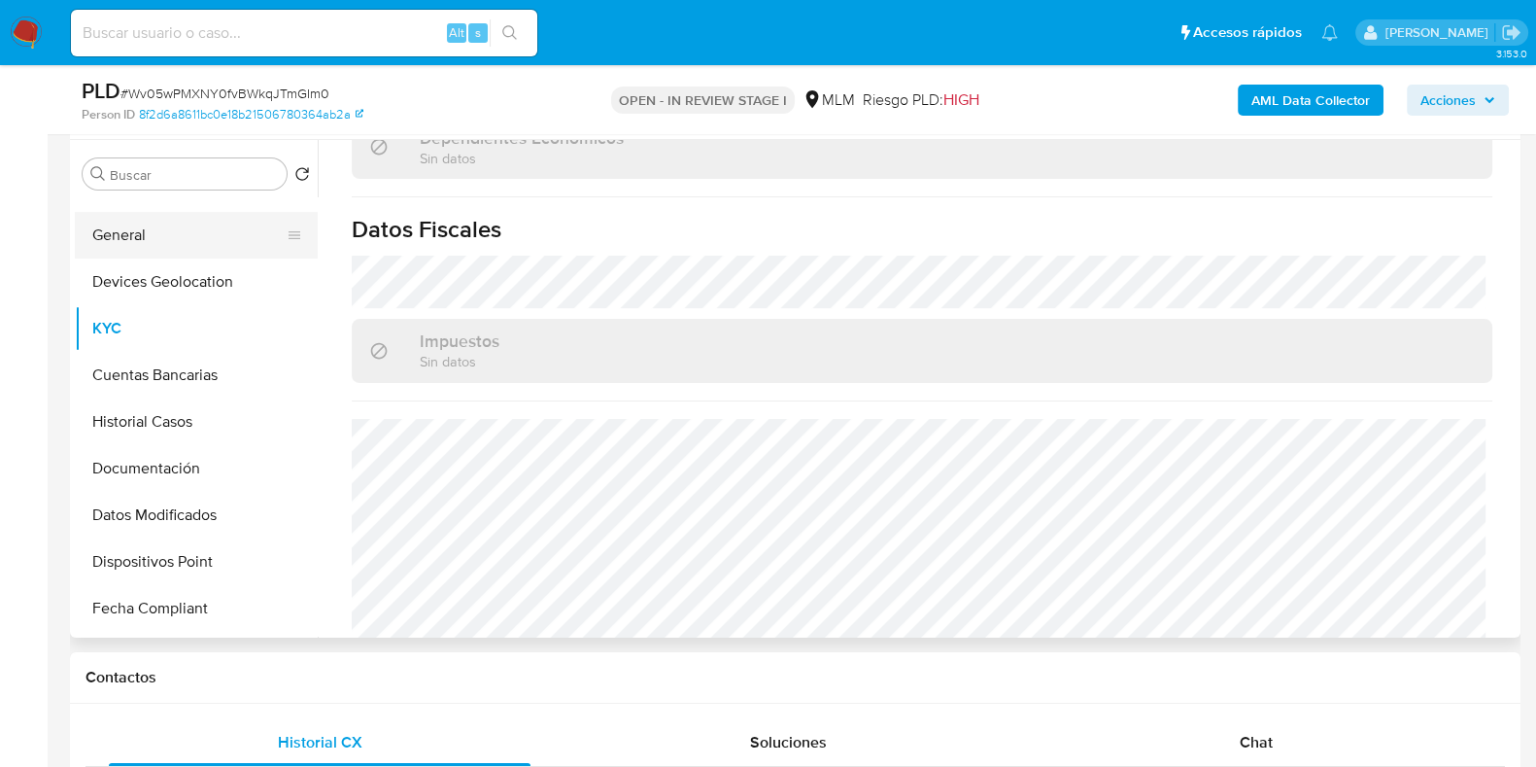
scroll to position [242, 0]
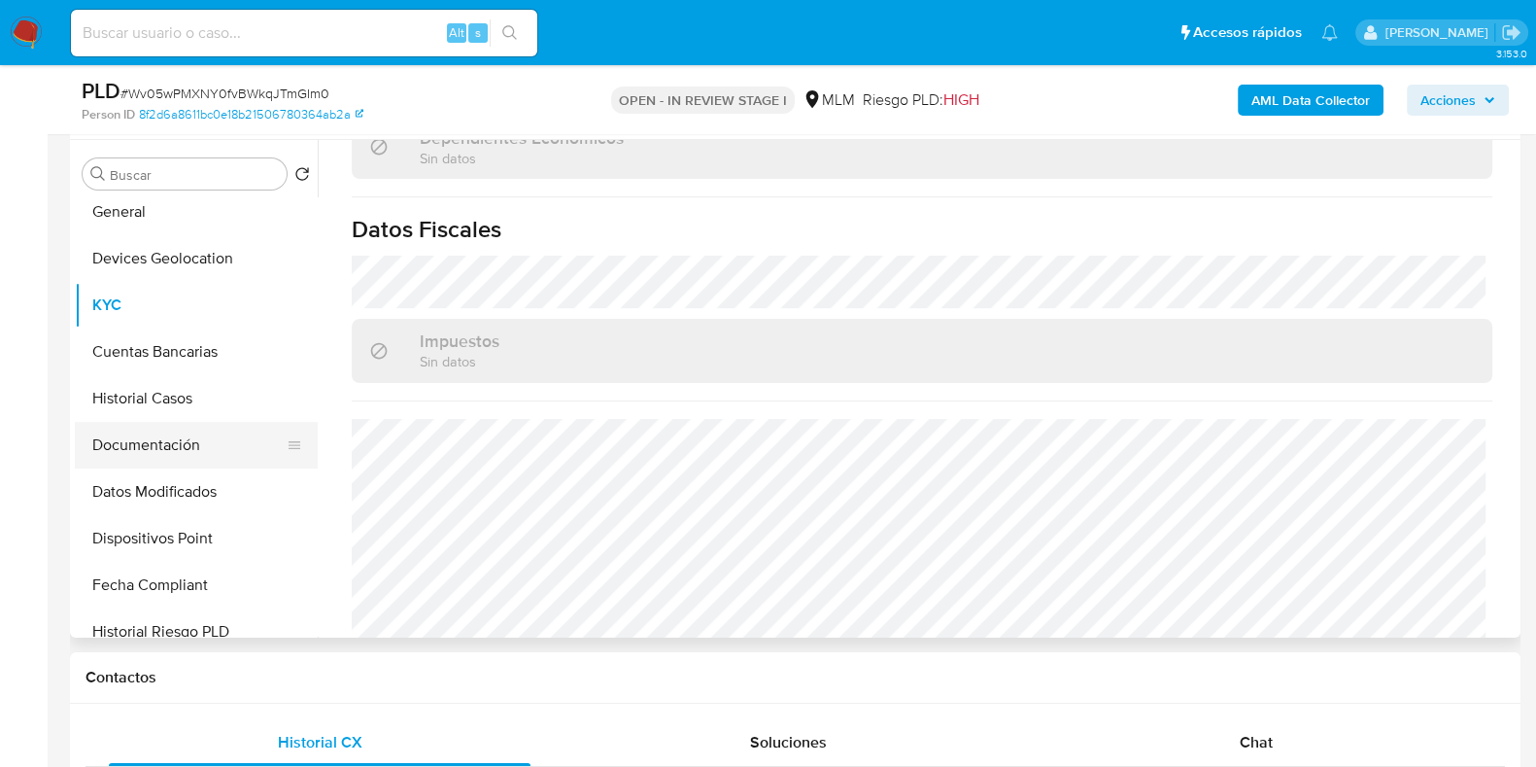
click at [164, 446] on button "Documentación" at bounding box center [188, 445] width 227 height 47
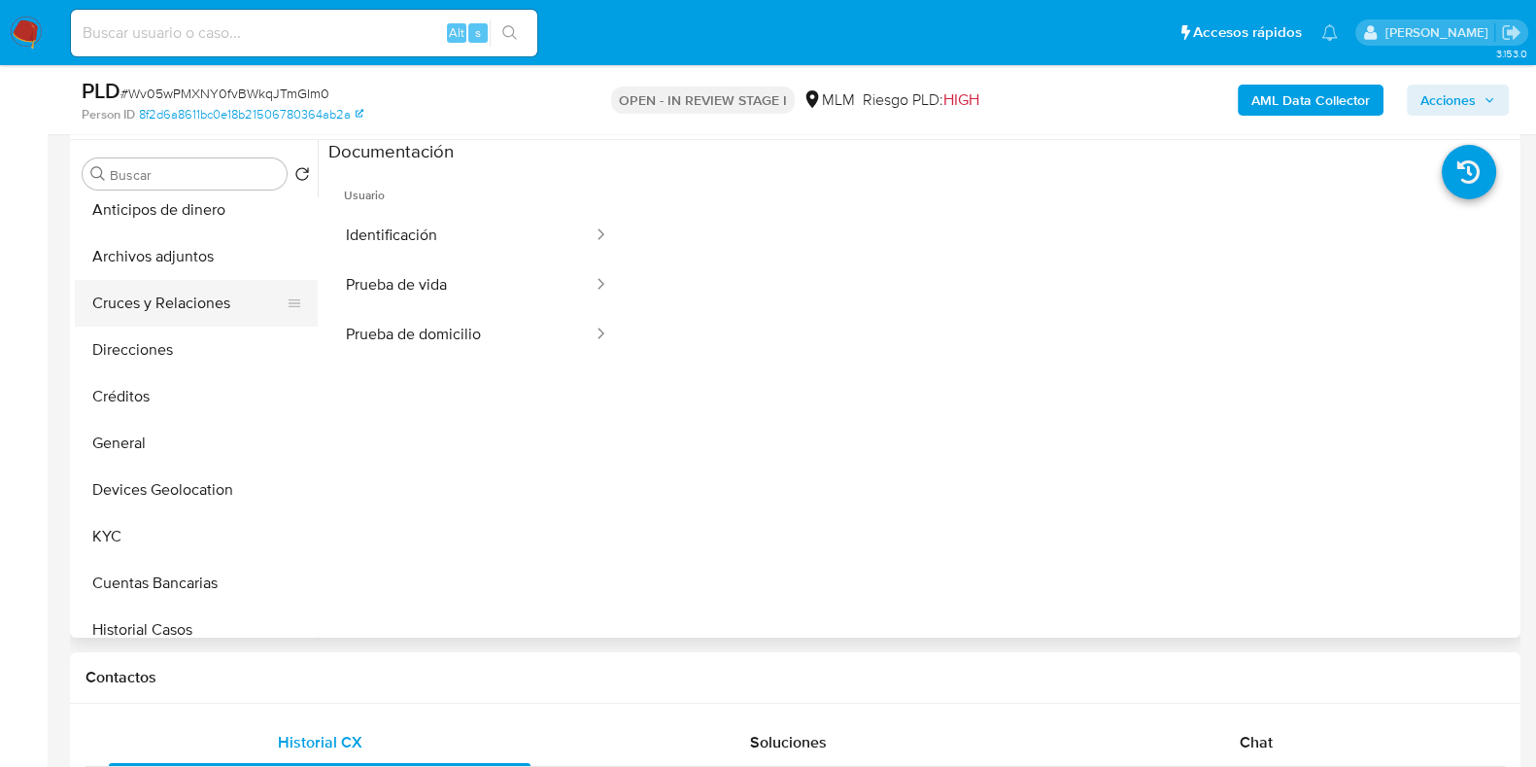
scroll to position [0, 0]
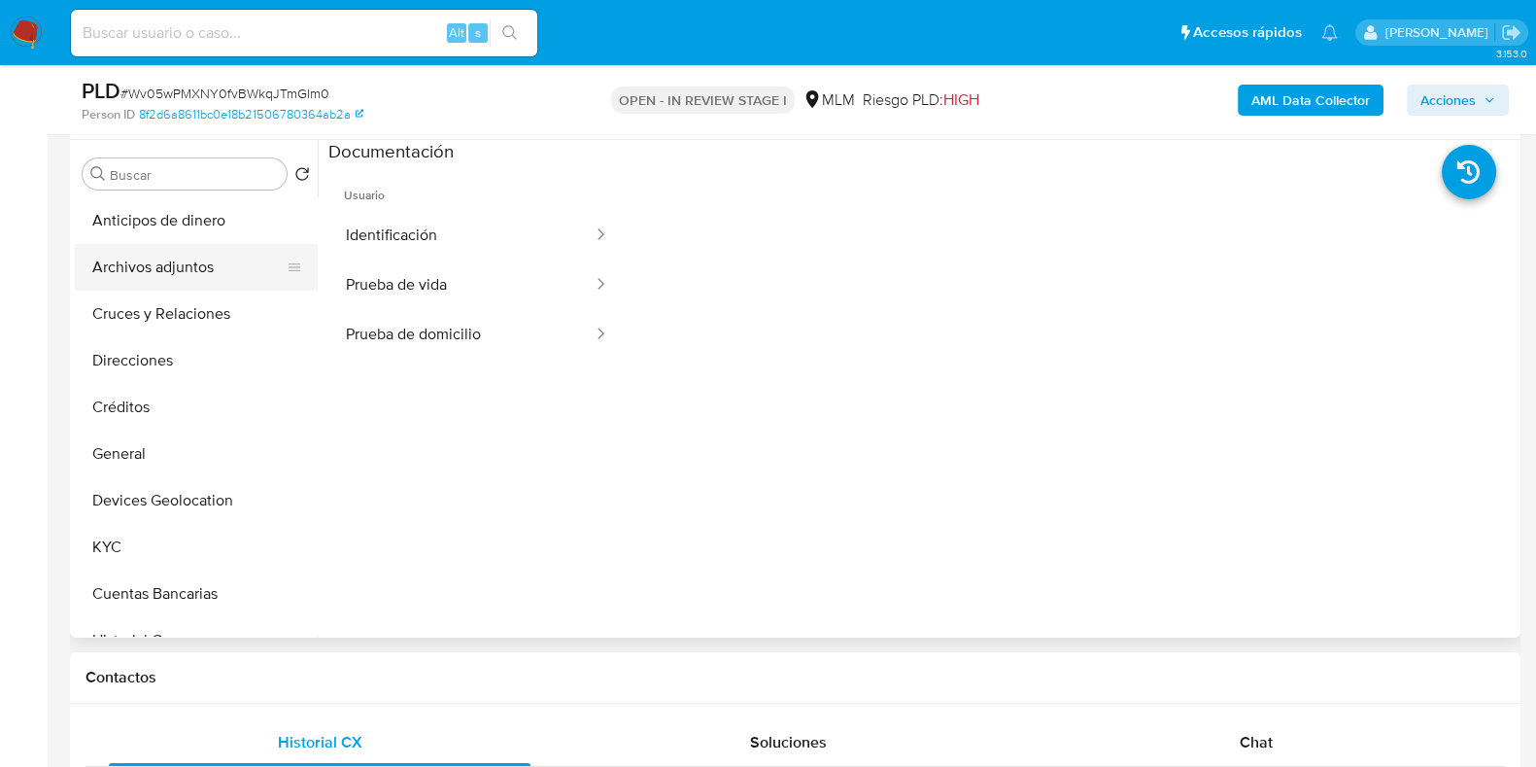
click at [190, 277] on button "Archivos adjuntos" at bounding box center [188, 267] width 227 height 47
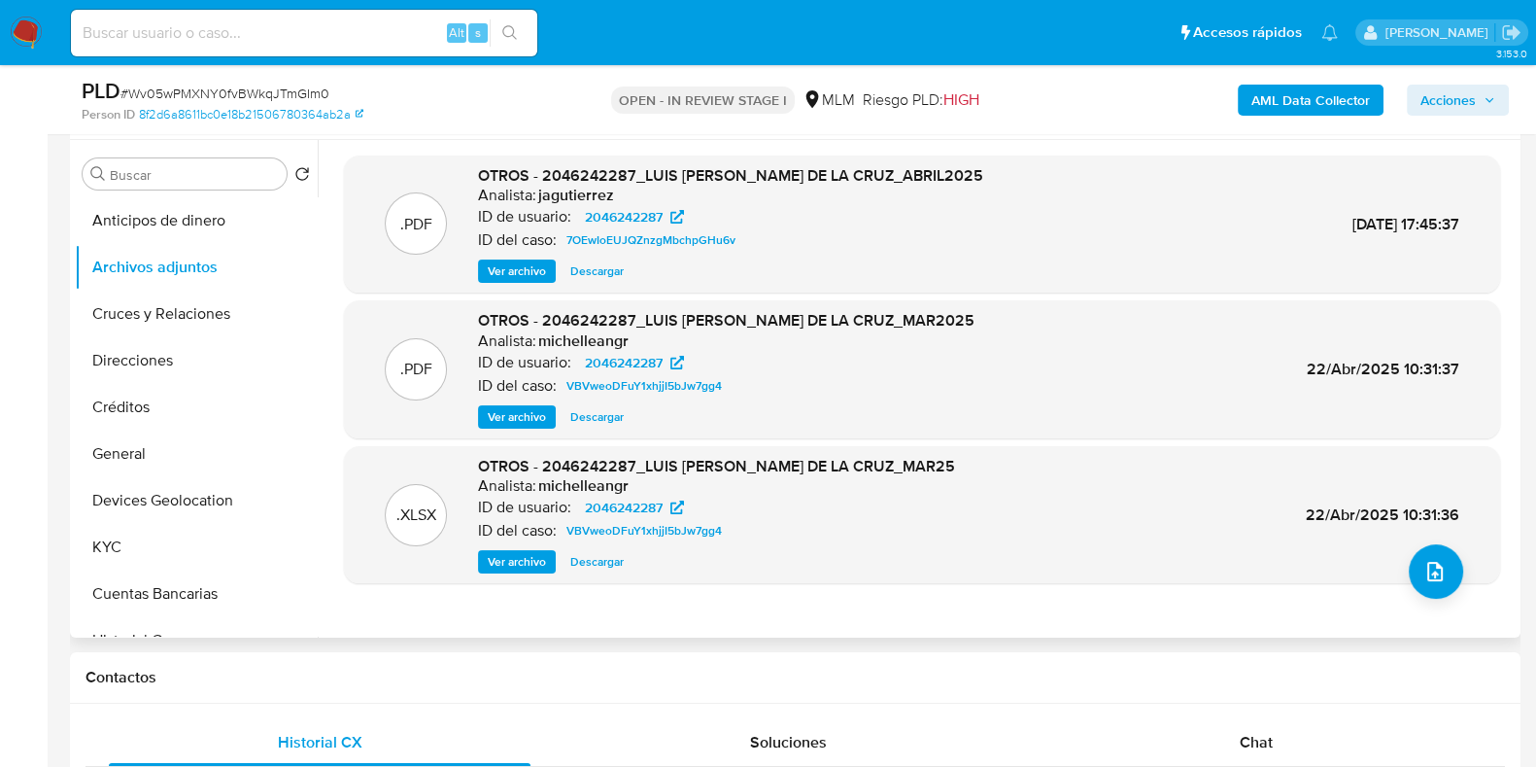
click at [512, 407] on span "Ver archivo" at bounding box center [517, 416] width 58 height 19
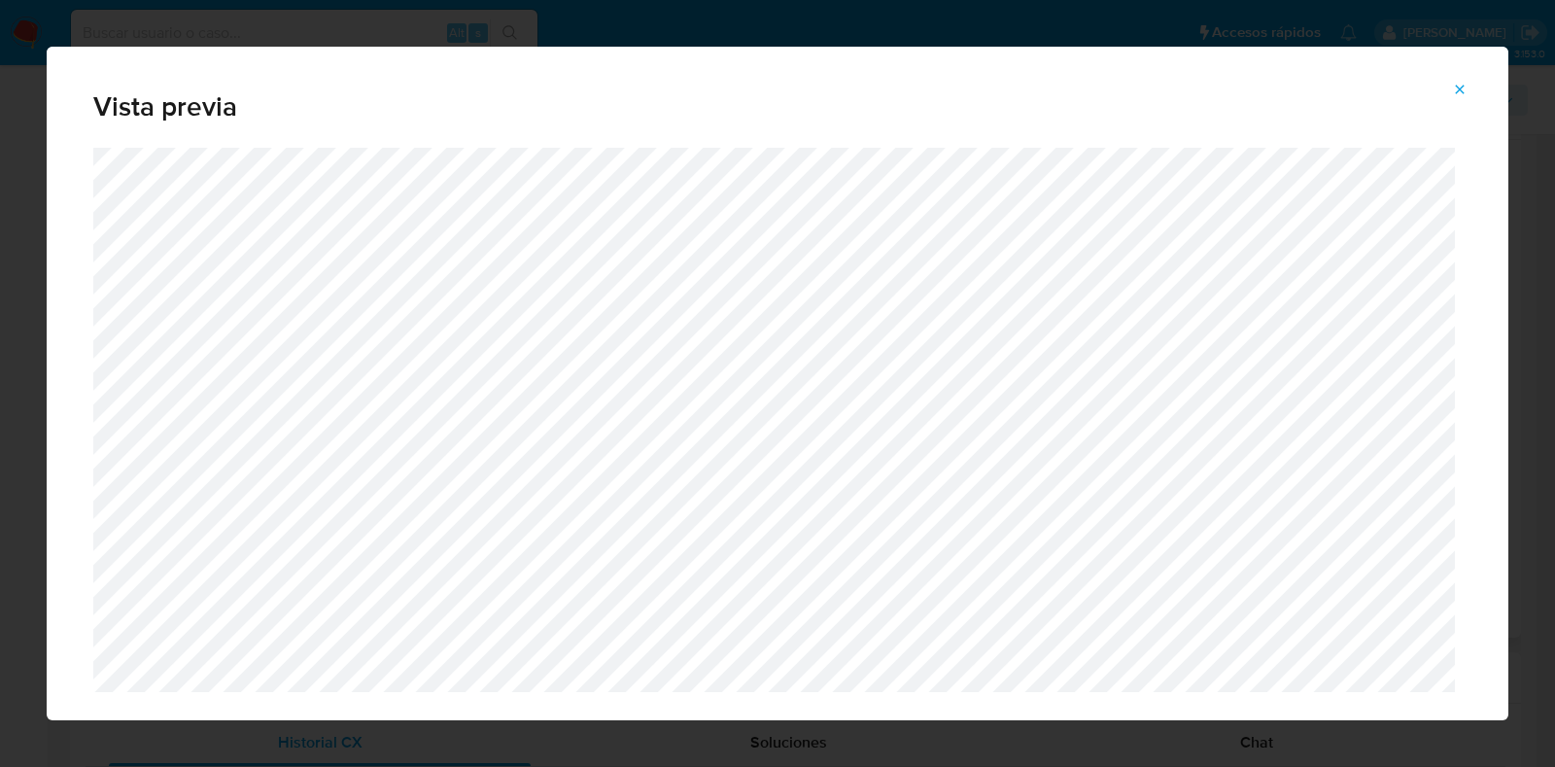
click at [1464, 80] on span "Attachment preview" at bounding box center [1460, 89] width 16 height 27
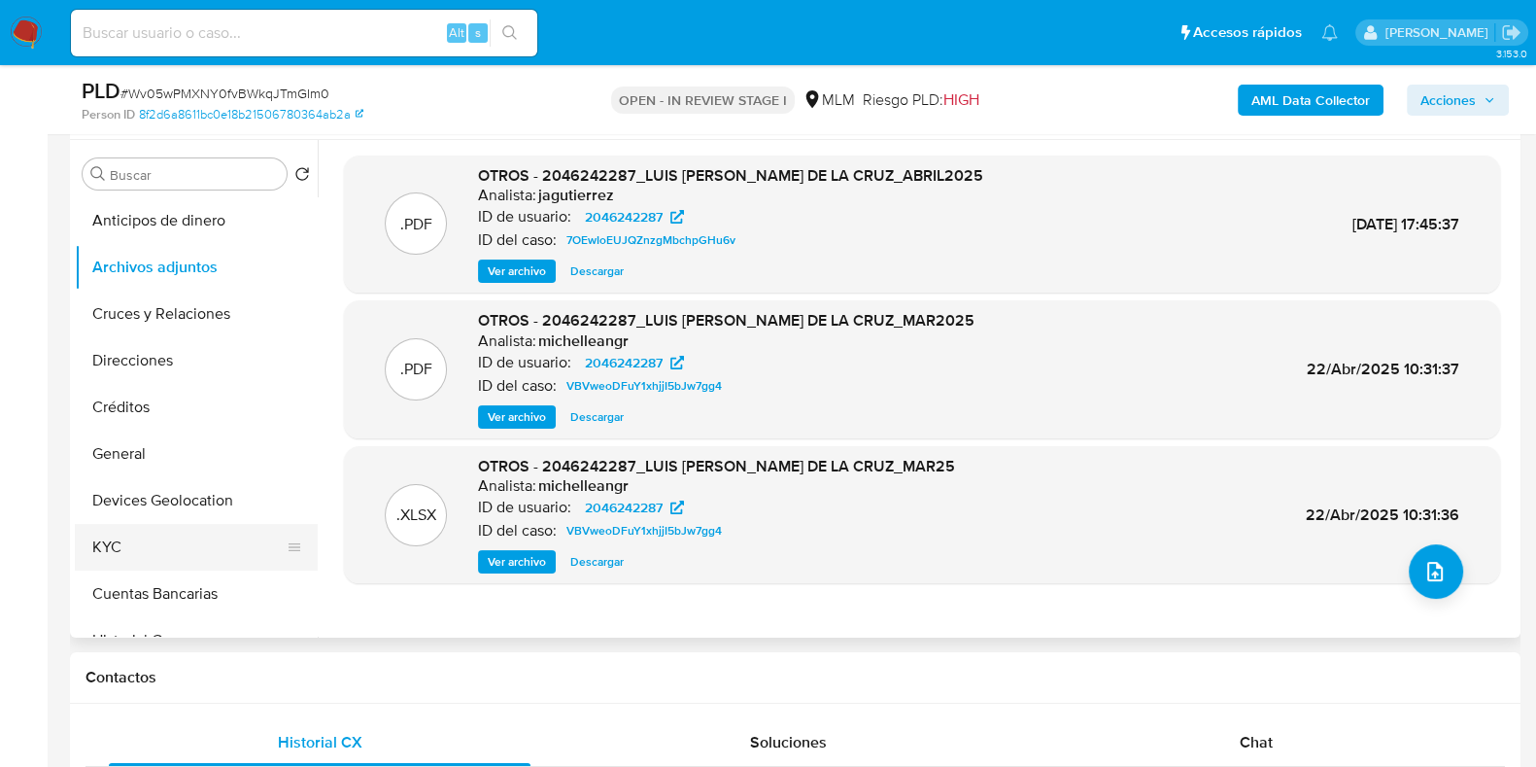
click at [143, 537] on button "KYC" at bounding box center [188, 547] width 227 height 47
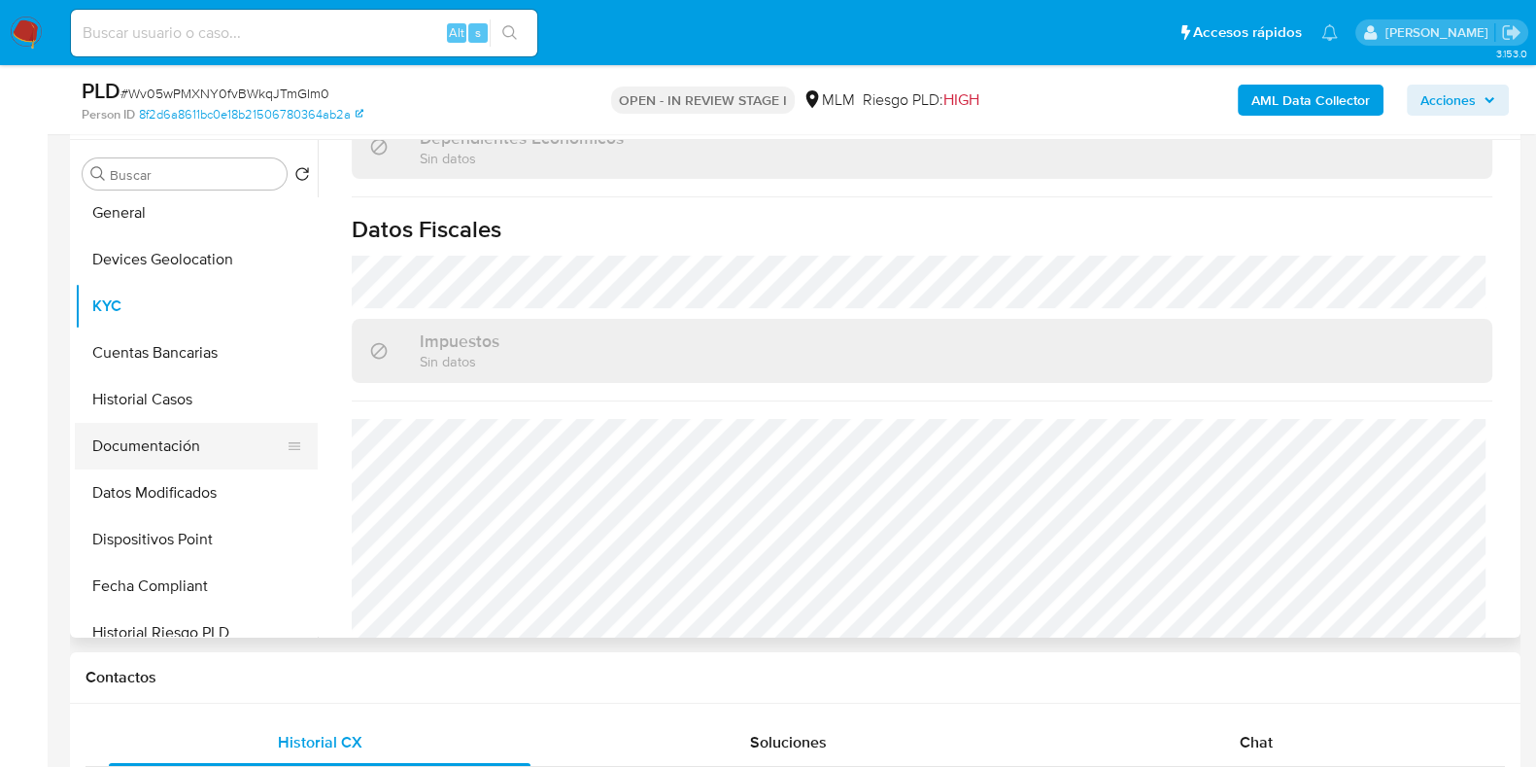
scroll to position [242, 0]
click at [165, 427] on button "Documentación" at bounding box center [188, 445] width 227 height 47
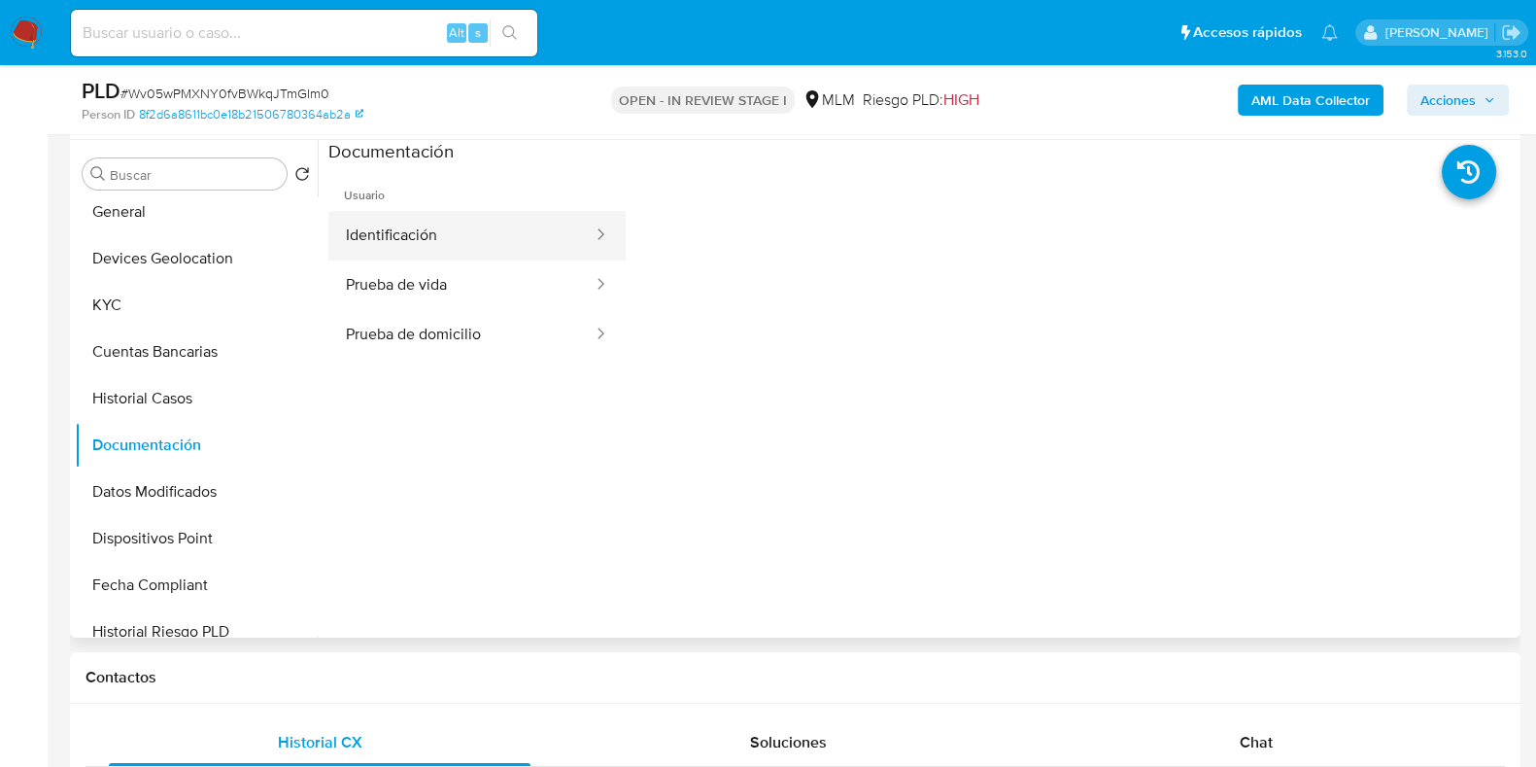
click at [408, 242] on button "Identificación" at bounding box center [461, 236] width 266 height 50
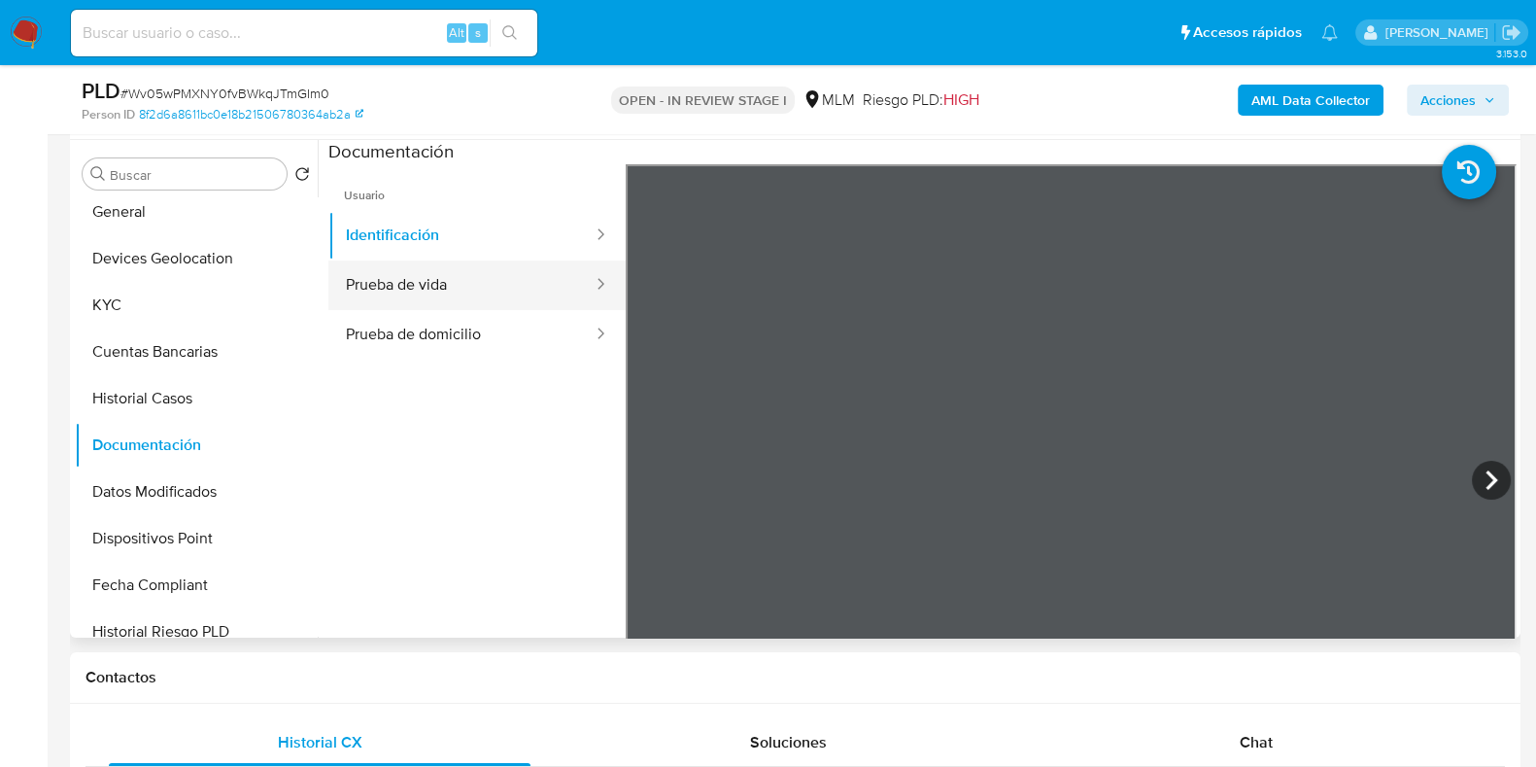
click at [429, 281] on button "Prueba de vida" at bounding box center [461, 285] width 266 height 50
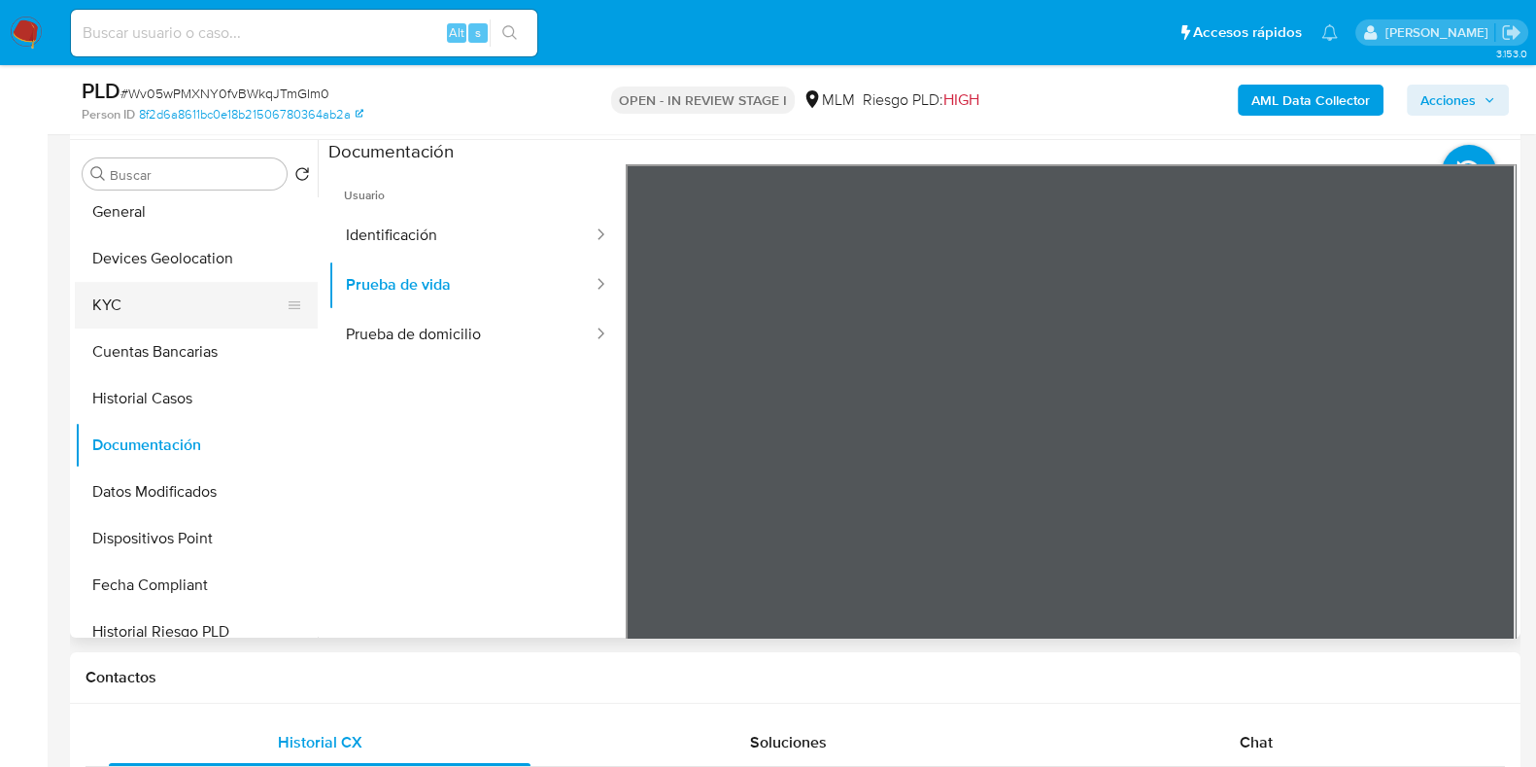
click at [107, 315] on button "KYC" at bounding box center [188, 305] width 227 height 47
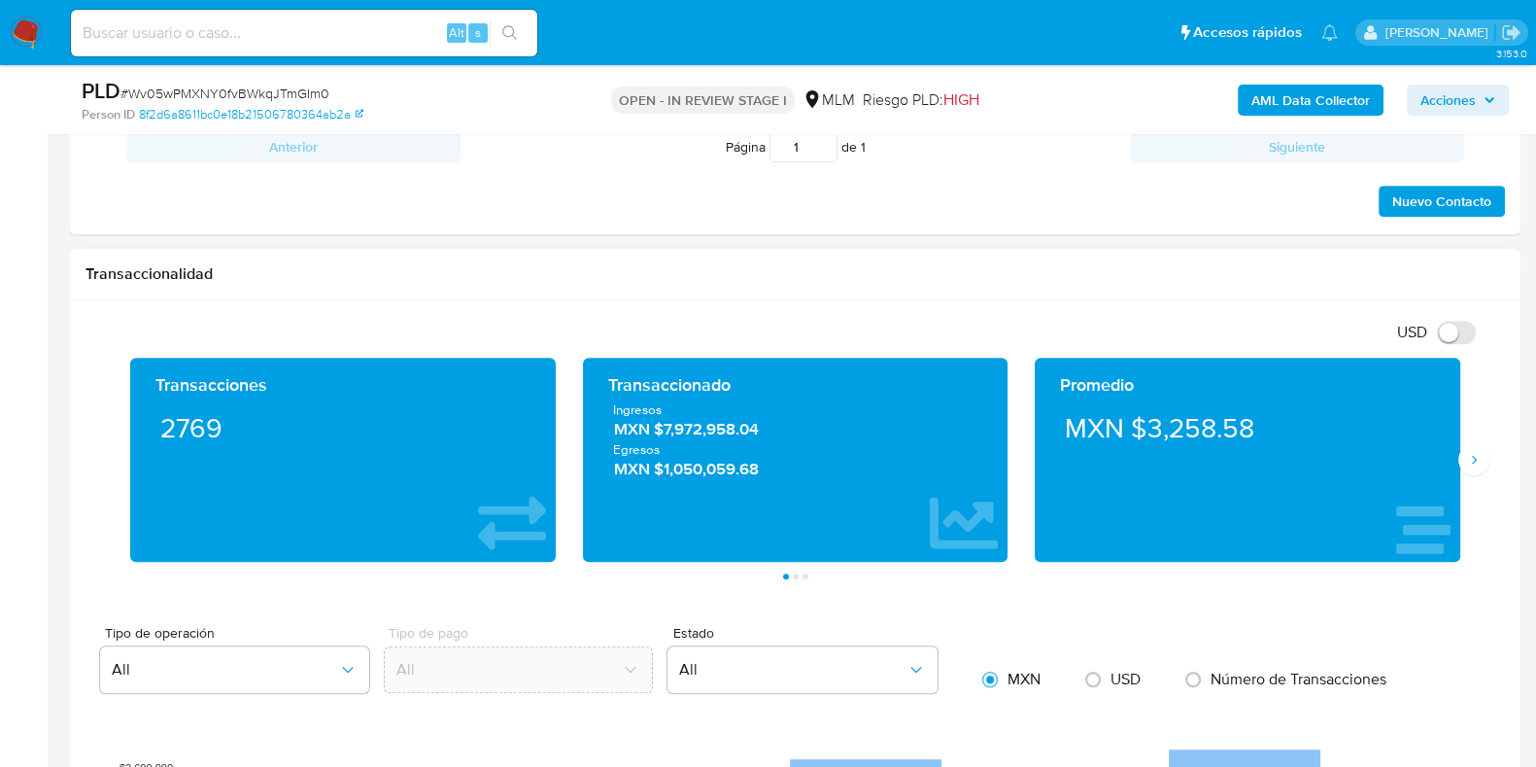
scroll to position [1215, 0]
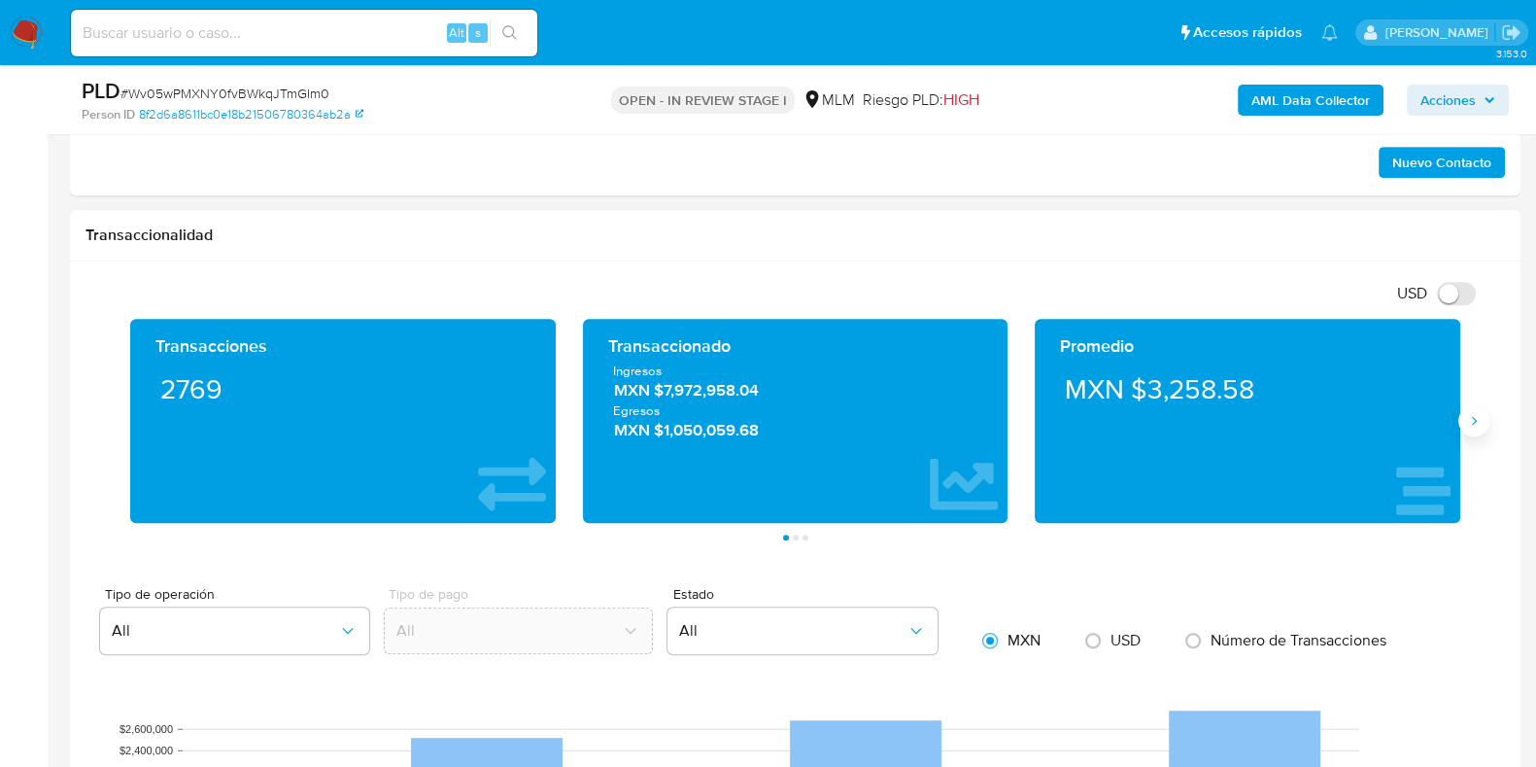
click at [1475, 425] on icon "Siguiente" at bounding box center [1474, 421] width 16 height 16
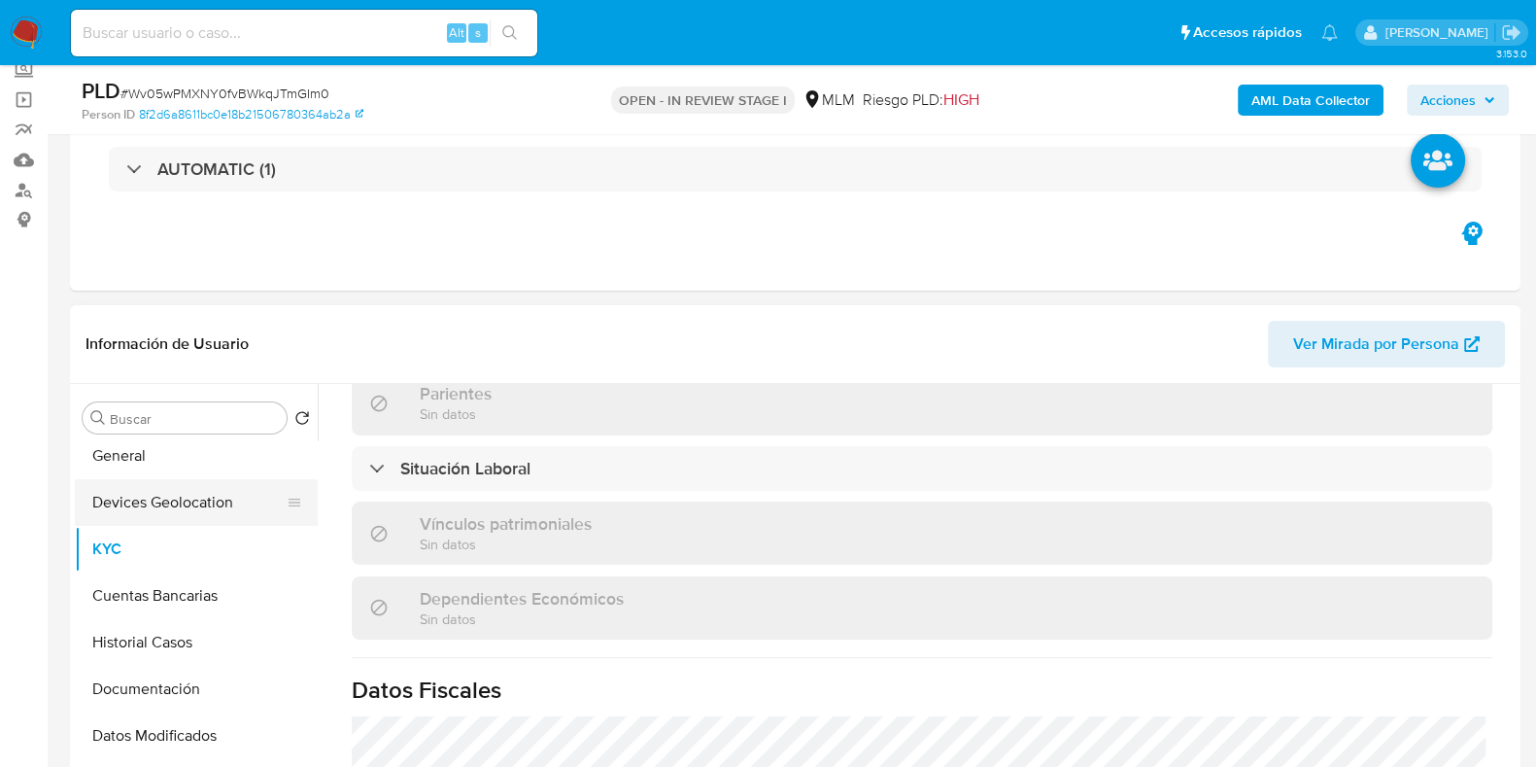
scroll to position [1202, 0]
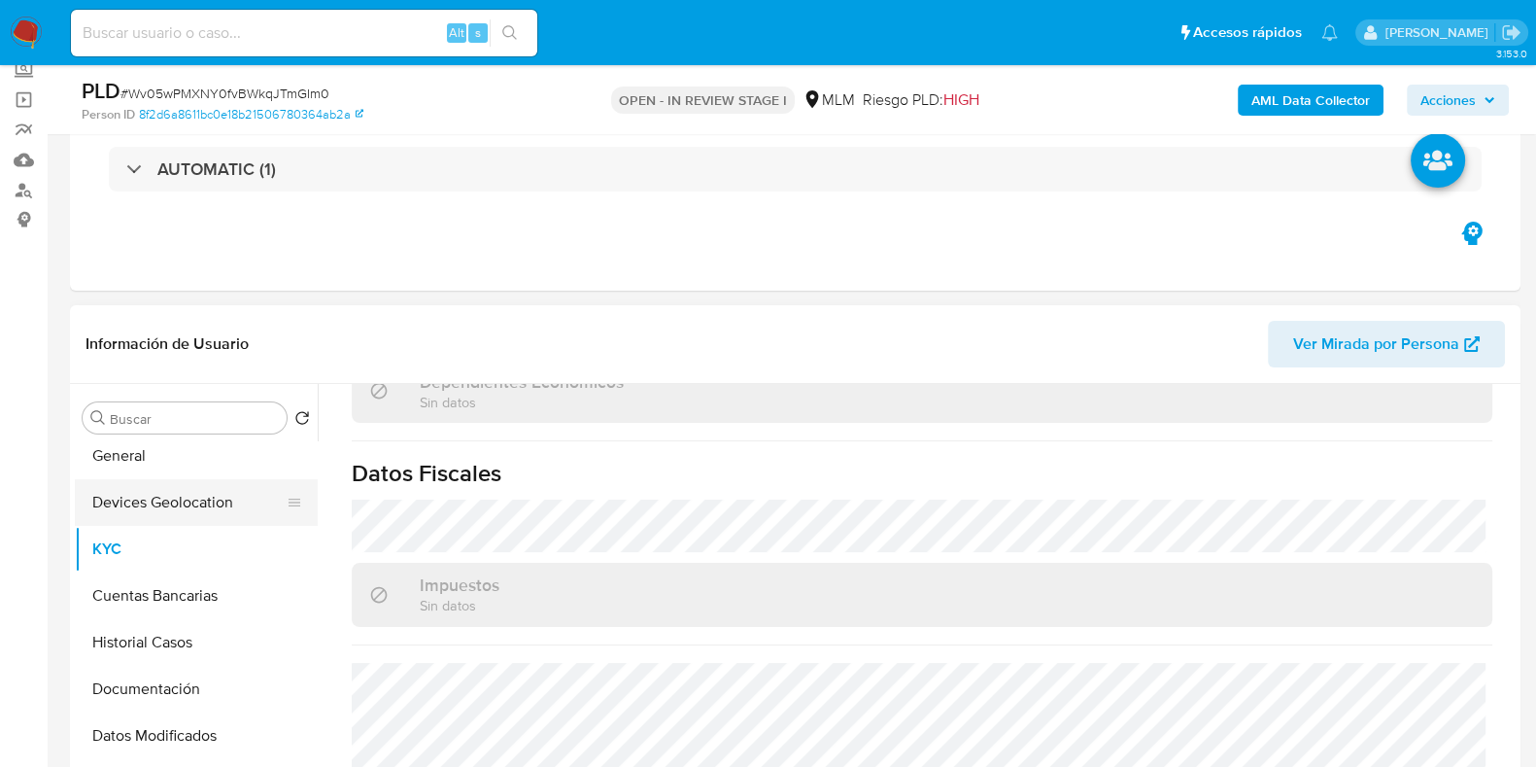
click at [196, 515] on button "Devices Geolocation" at bounding box center [188, 502] width 227 height 47
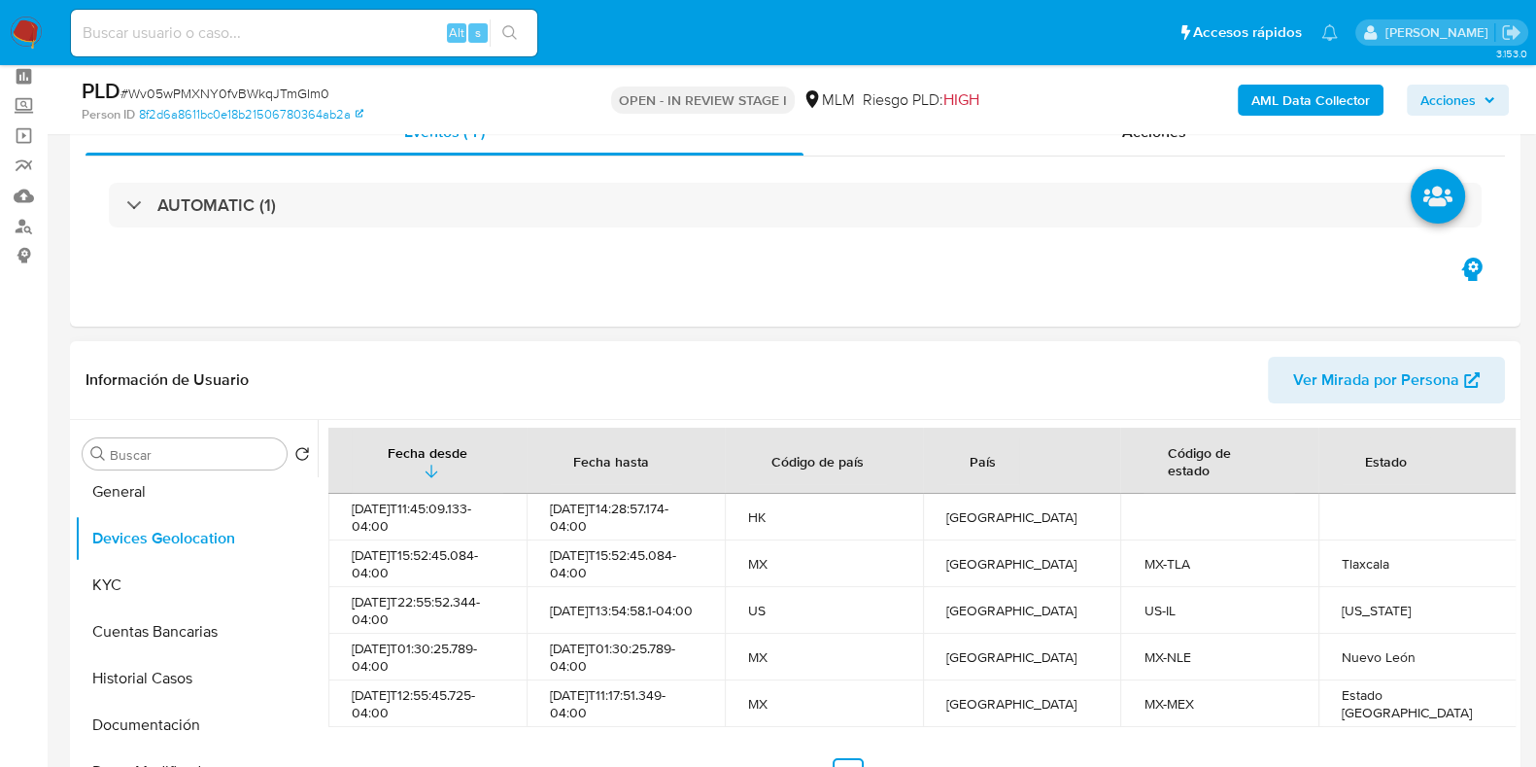
scroll to position [120, 0]
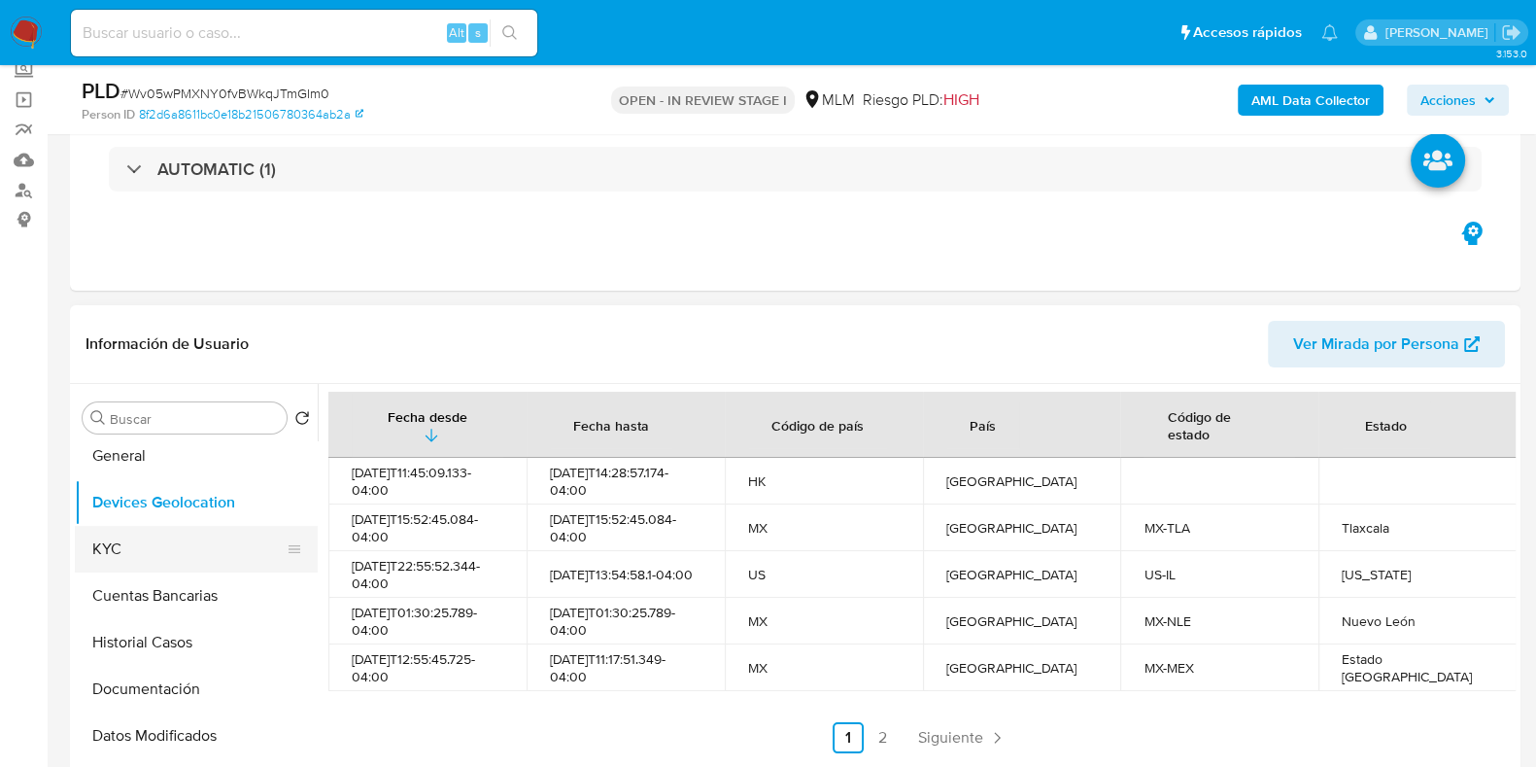
click at [127, 539] on button "KYC" at bounding box center [188, 549] width 227 height 47
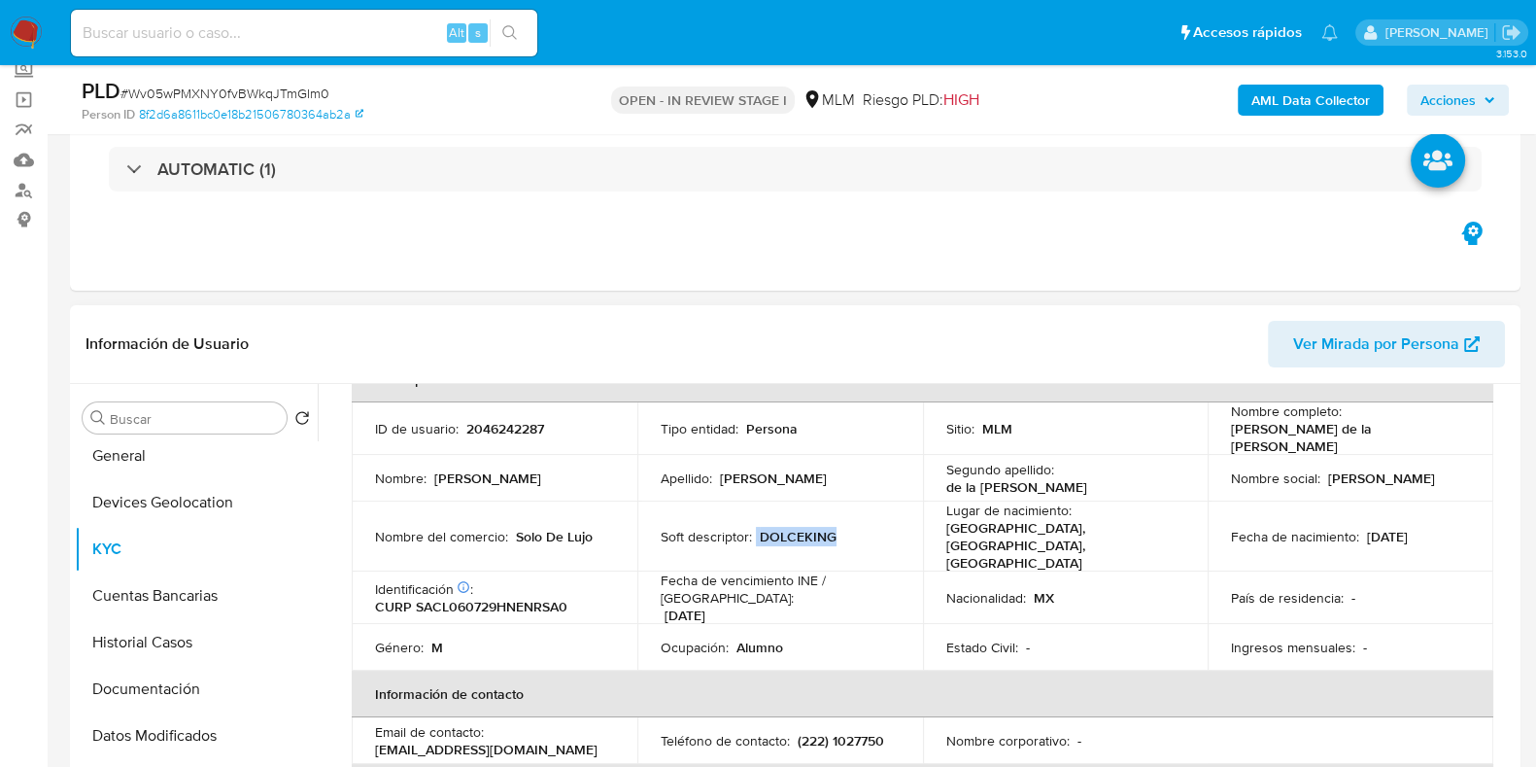
drag, startPoint x: 836, startPoint y: 517, endPoint x: 752, endPoint y: 518, distance: 83.6
click at [752, 528] on div "Soft descriptor : DOLCEKING" at bounding box center [780, 536] width 239 height 17
copy div "DOLCEKING"
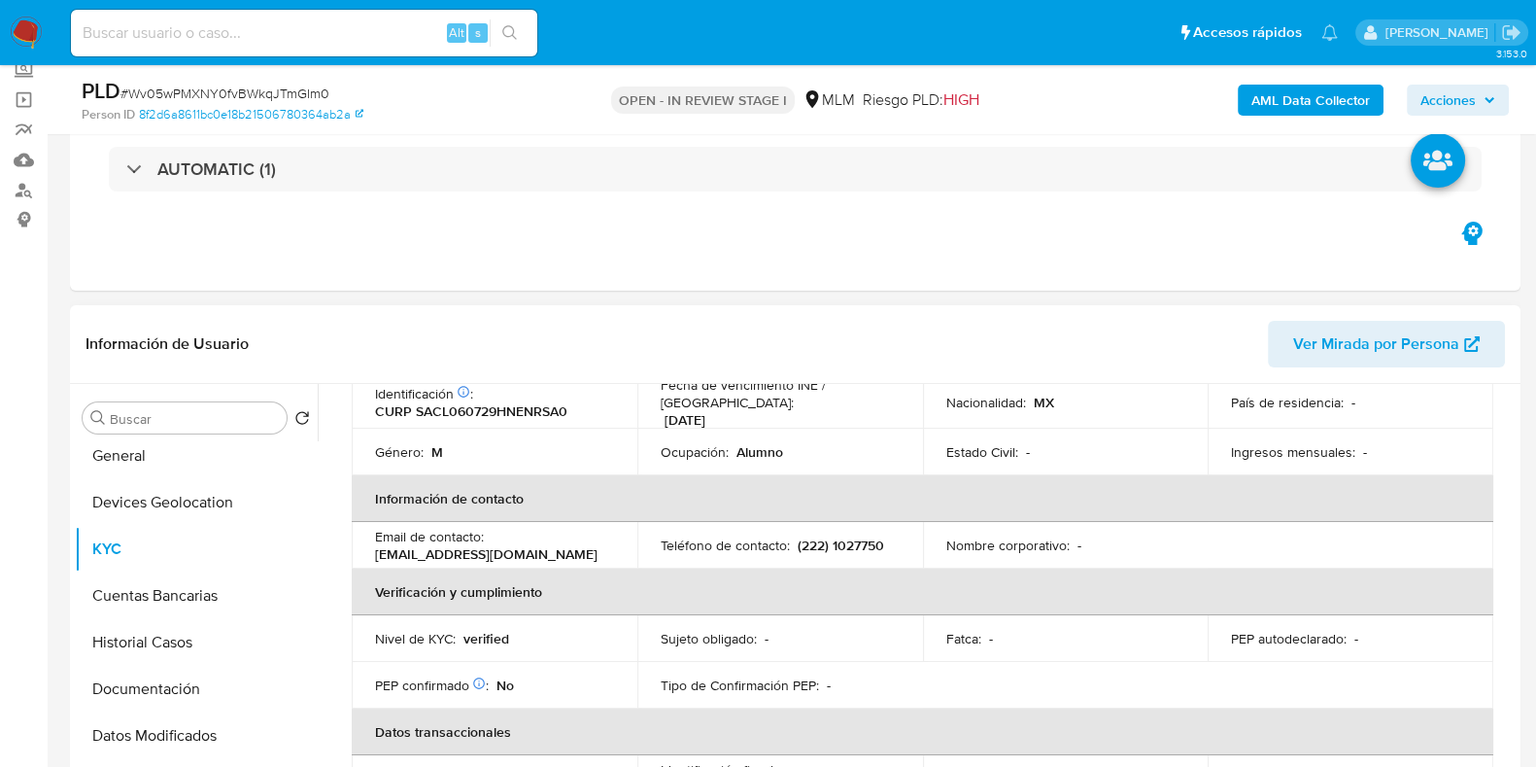
scroll to position [485, 0]
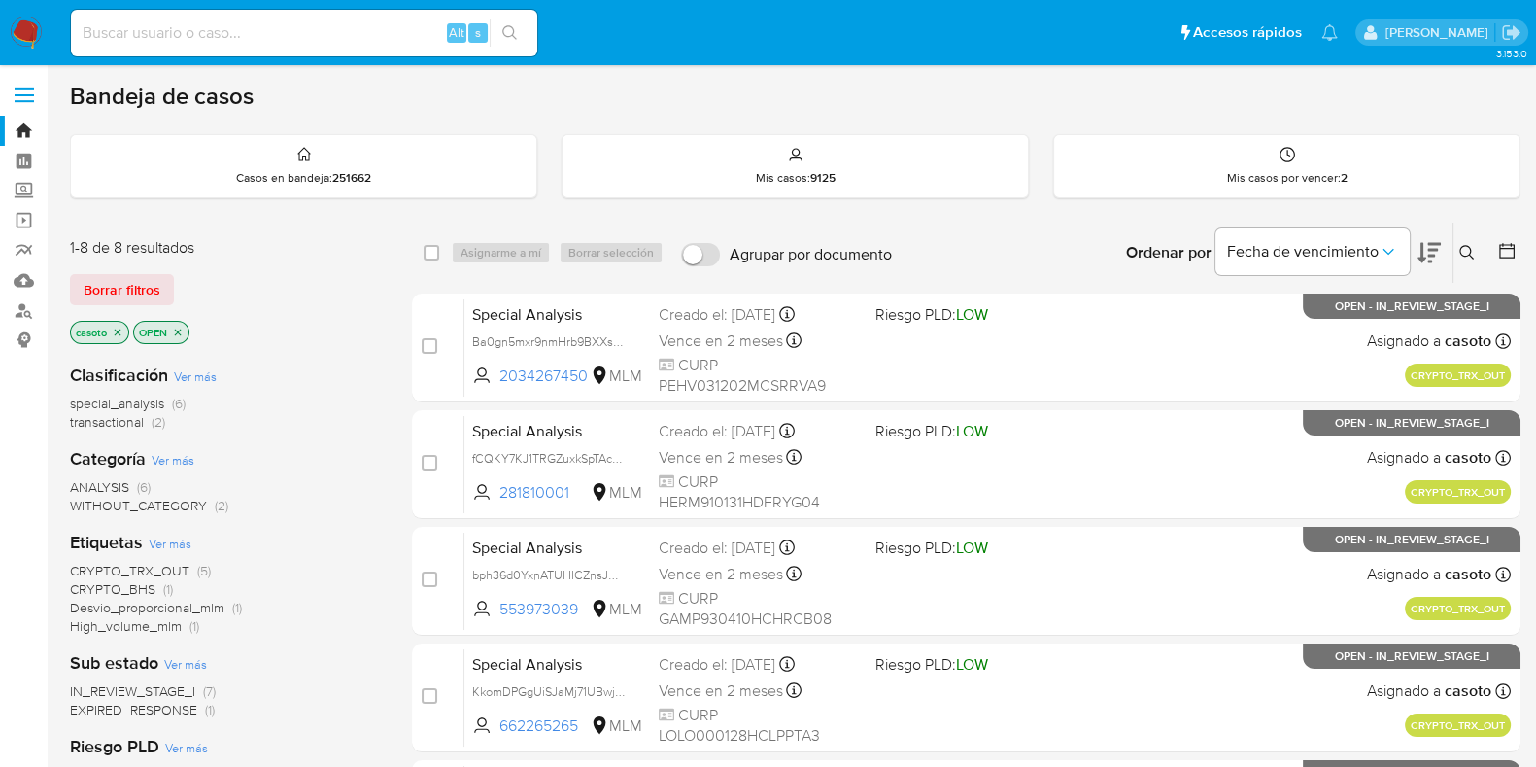
click at [1467, 252] on icon at bounding box center [1467, 253] width 16 height 16
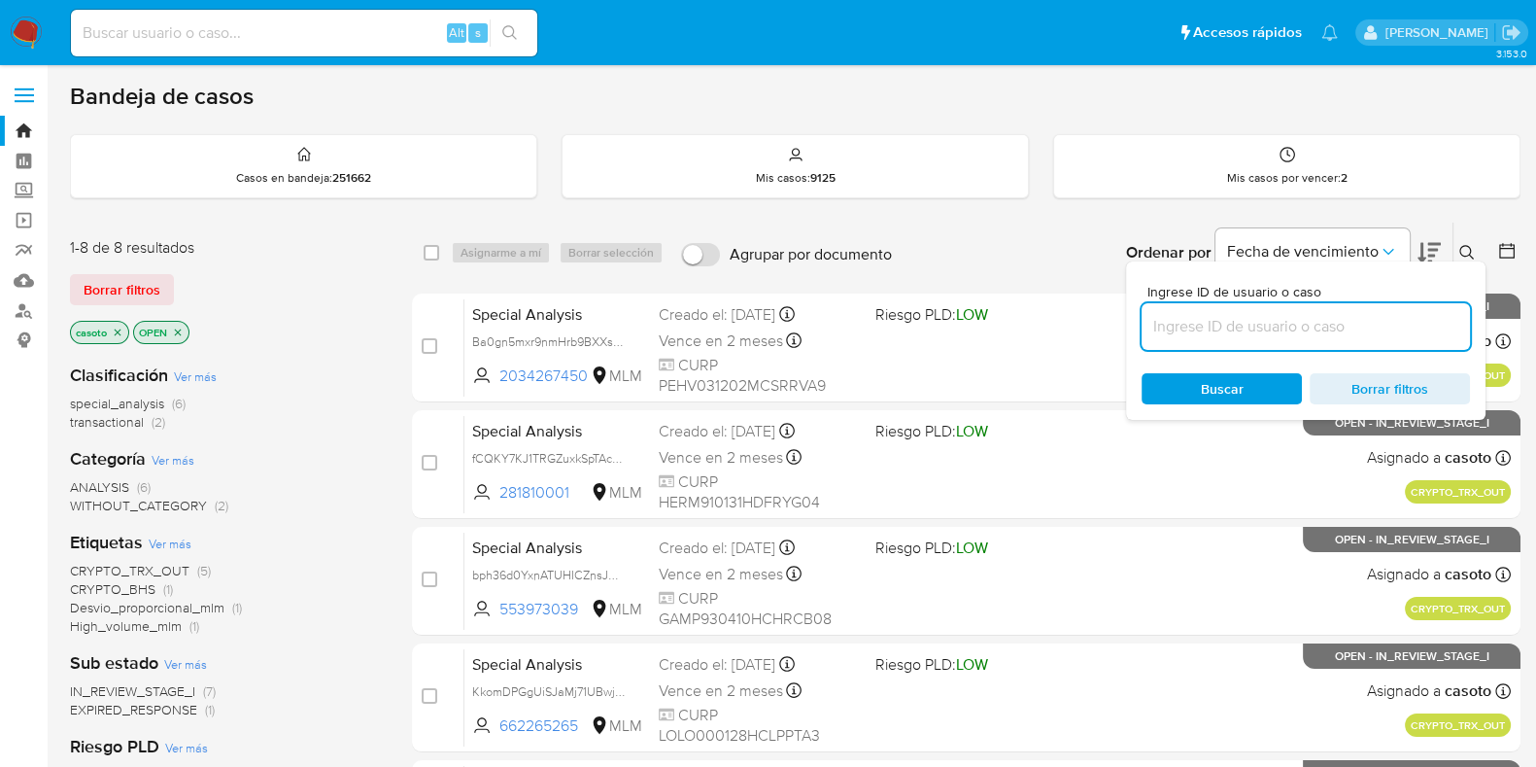
click at [1308, 318] on input at bounding box center [1306, 326] width 328 height 25
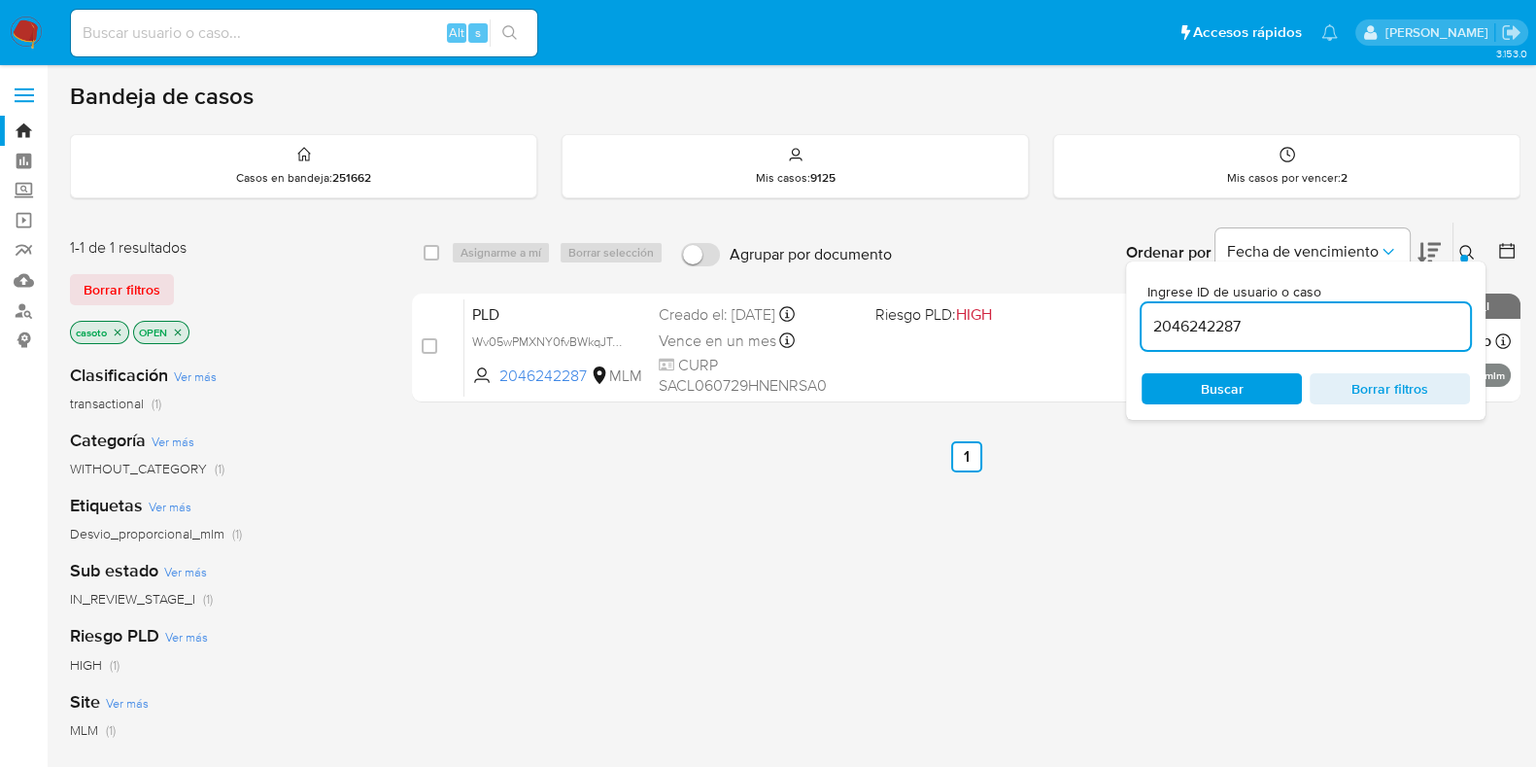
click at [1459, 248] on icon at bounding box center [1467, 253] width 16 height 16
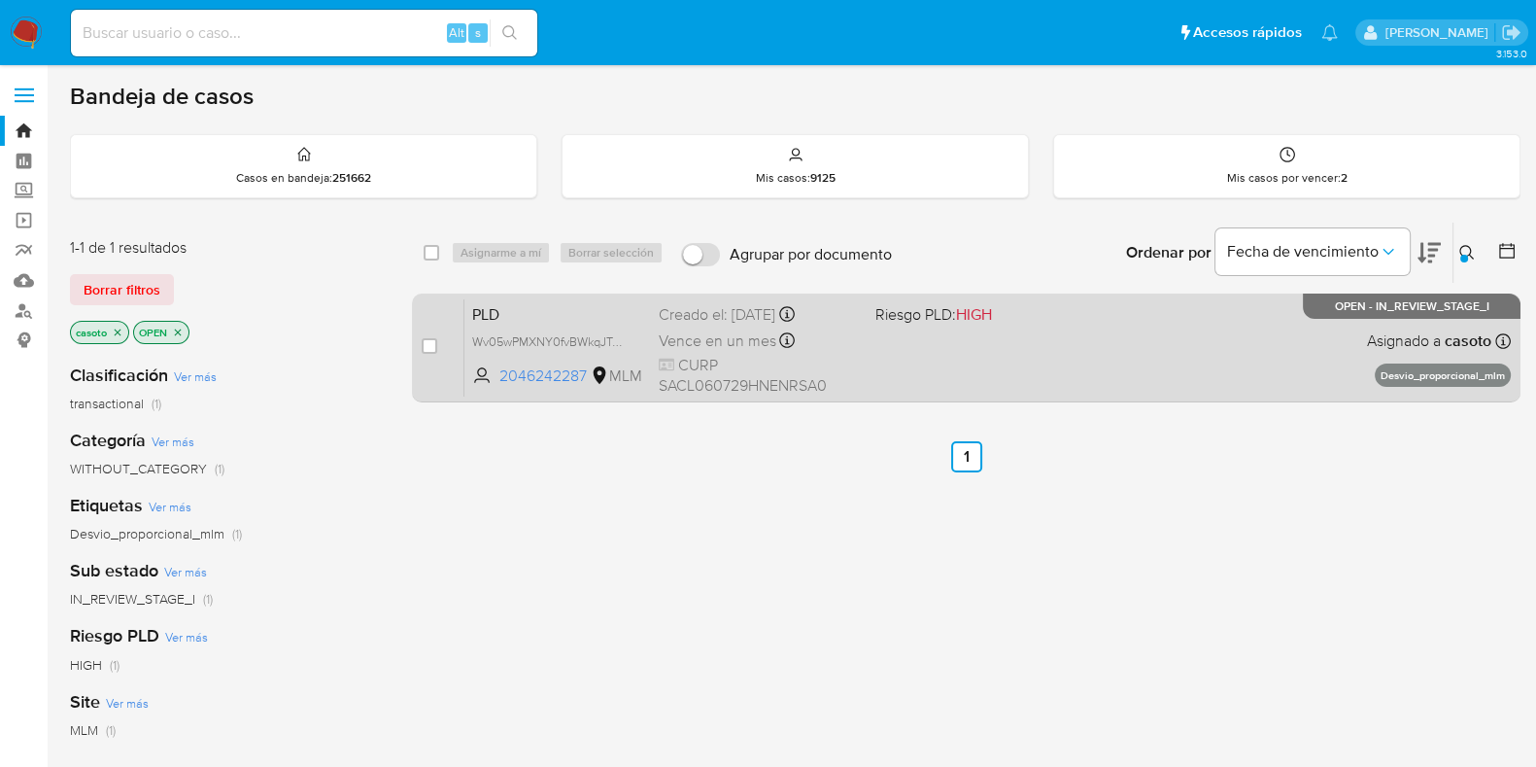
click at [1176, 357] on div "PLD Wv05wPMXNY0fvBWkqJTmGIm0 2046242287 MLM Riesgo PLD: HIGH Creado el: 12/07/2…" at bounding box center [987, 347] width 1046 height 98
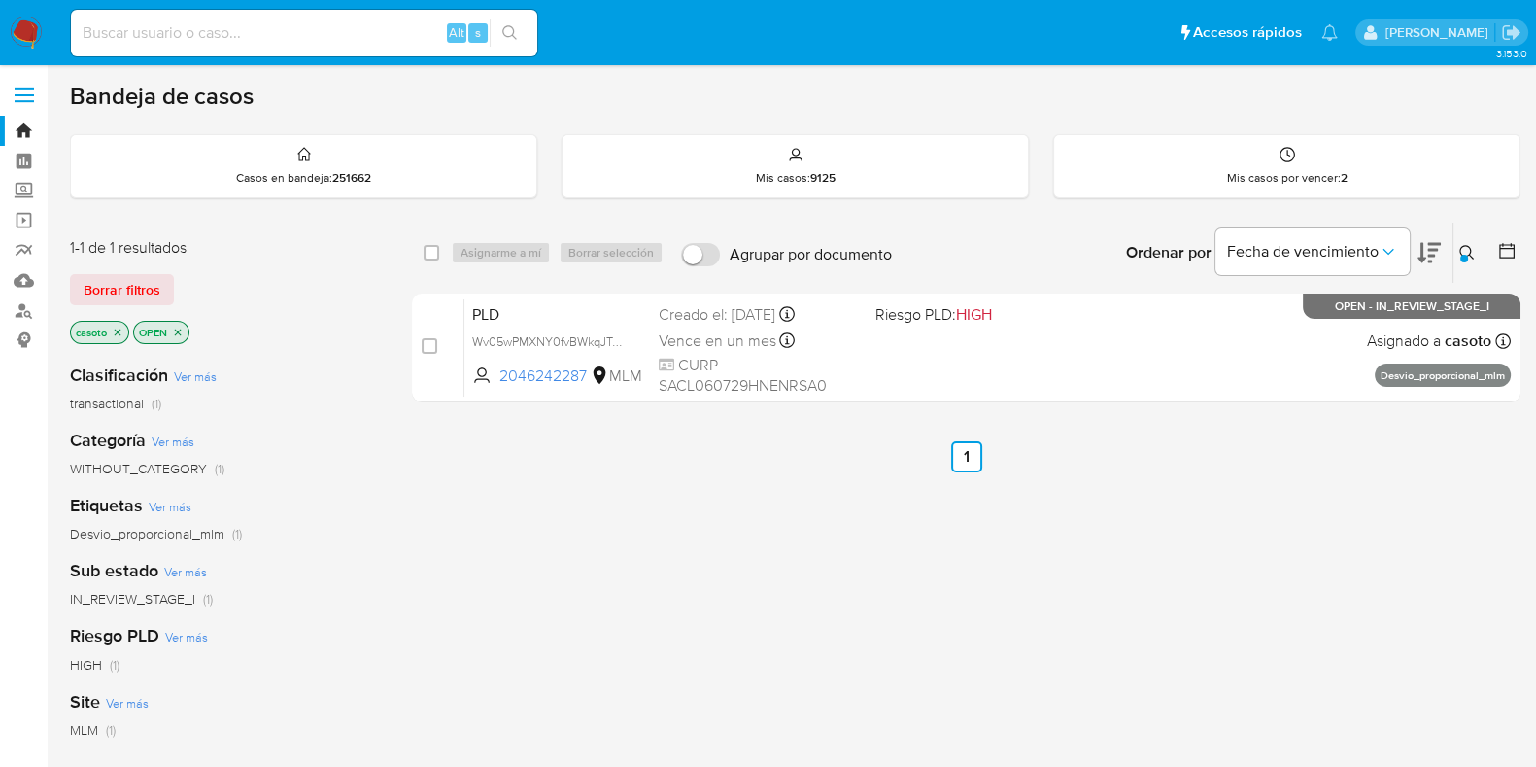
click at [1461, 247] on icon at bounding box center [1467, 253] width 16 height 16
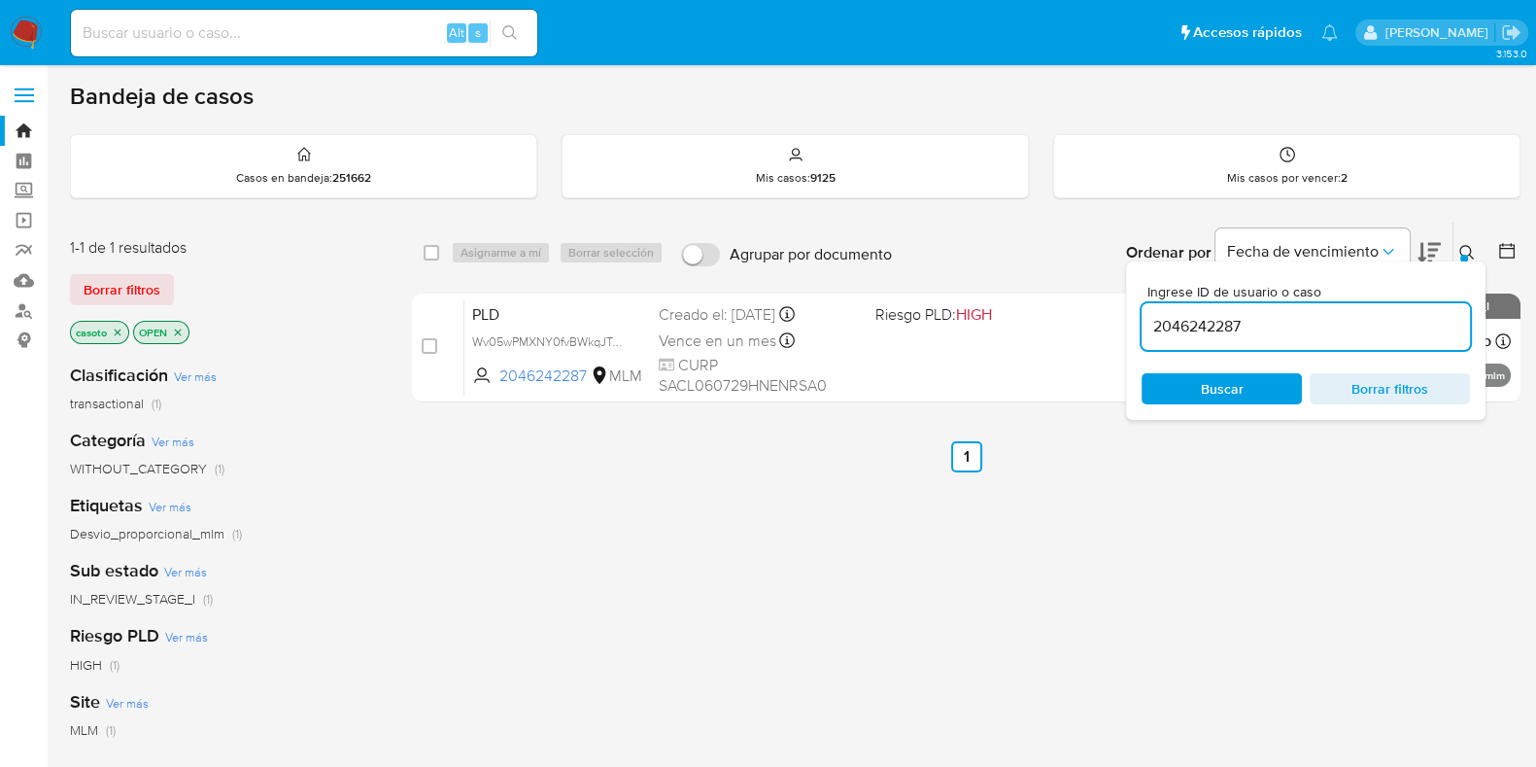
click at [1307, 311] on div "2046242287" at bounding box center [1306, 326] width 328 height 47
click at [1222, 329] on input "2046242287" at bounding box center [1306, 326] width 328 height 25
paste input "1228945234"
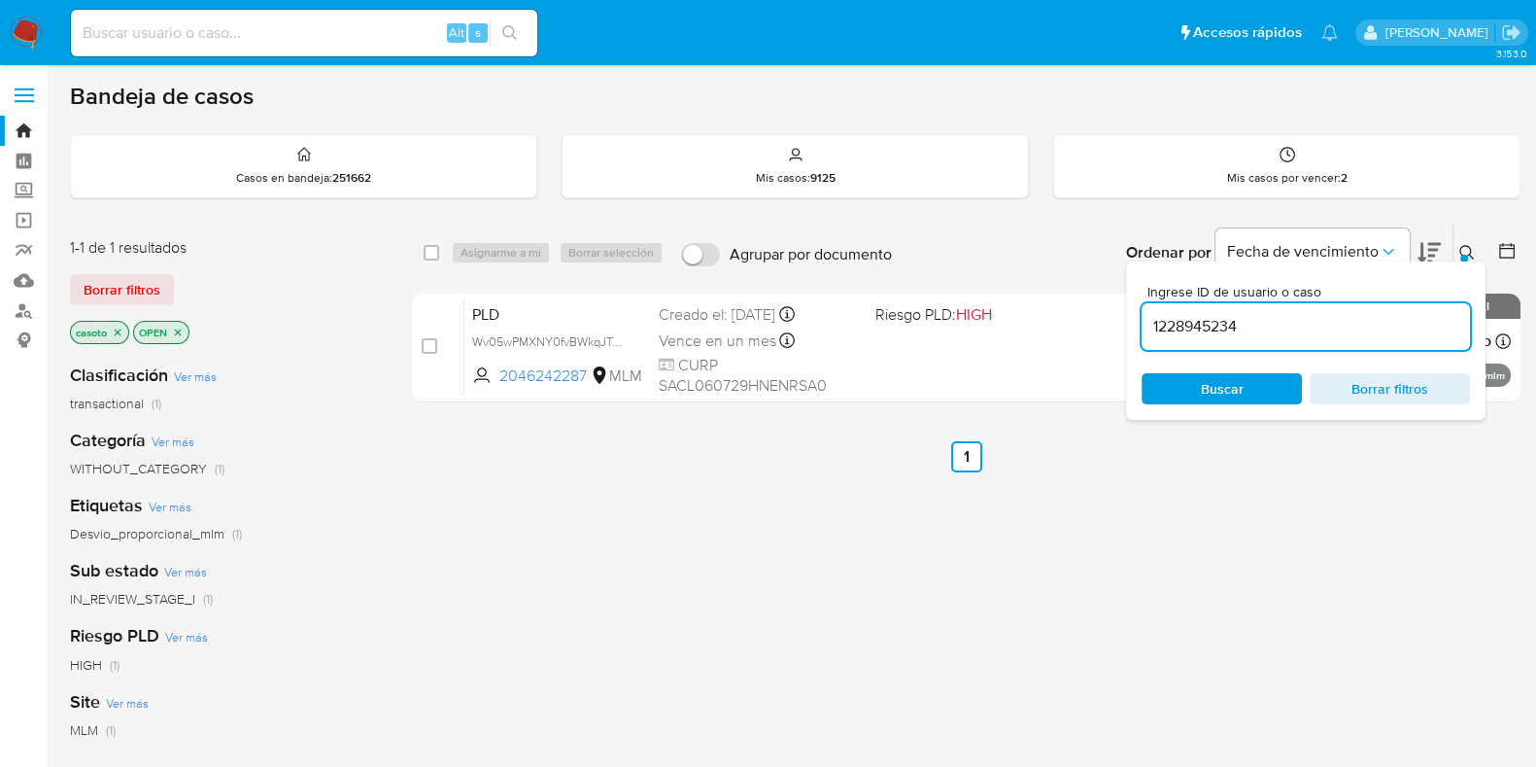
type input "1228945234"
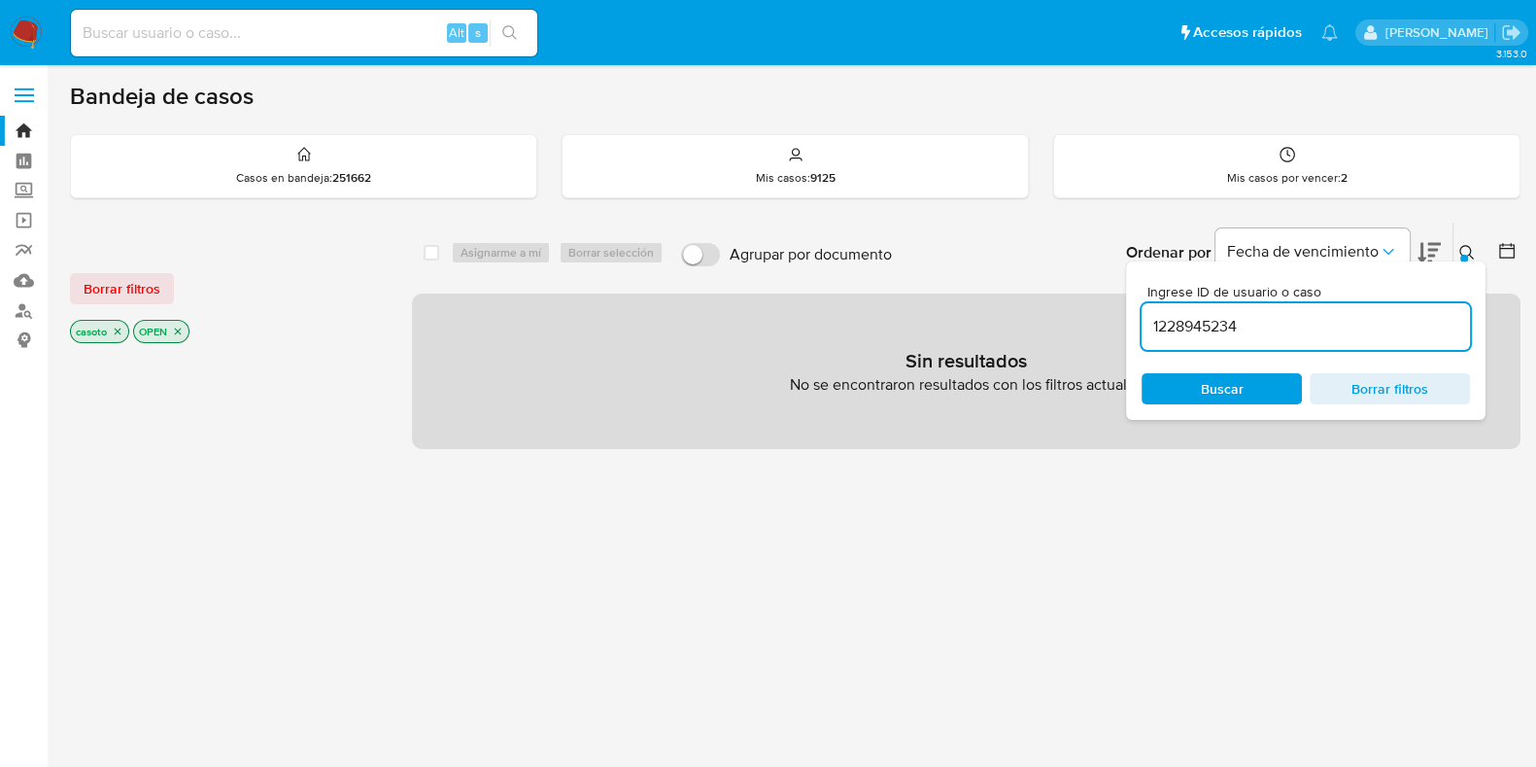
click at [1461, 248] on icon at bounding box center [1467, 253] width 16 height 16
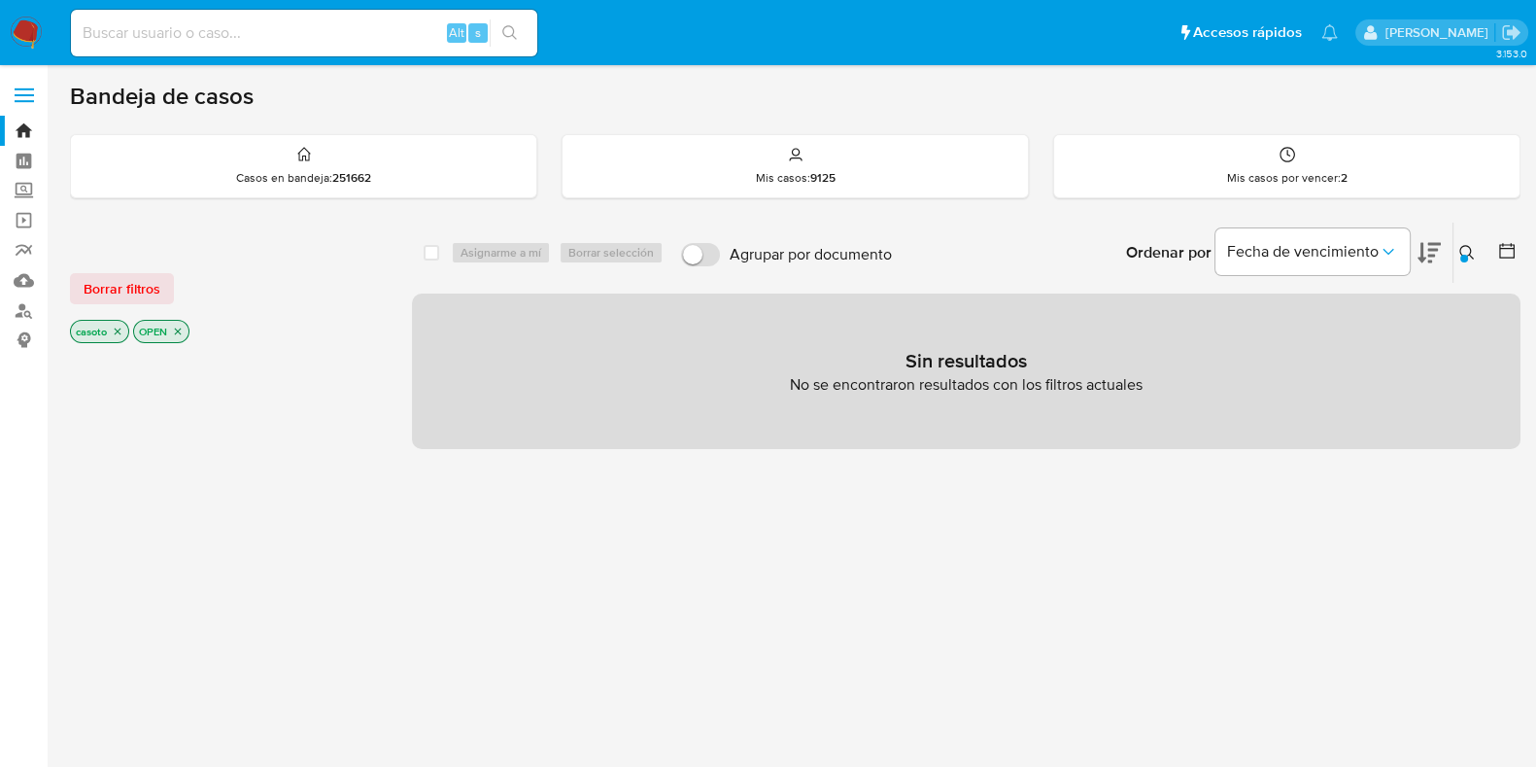
click at [121, 331] on icon "close-filter" at bounding box center [118, 332] width 12 height 12
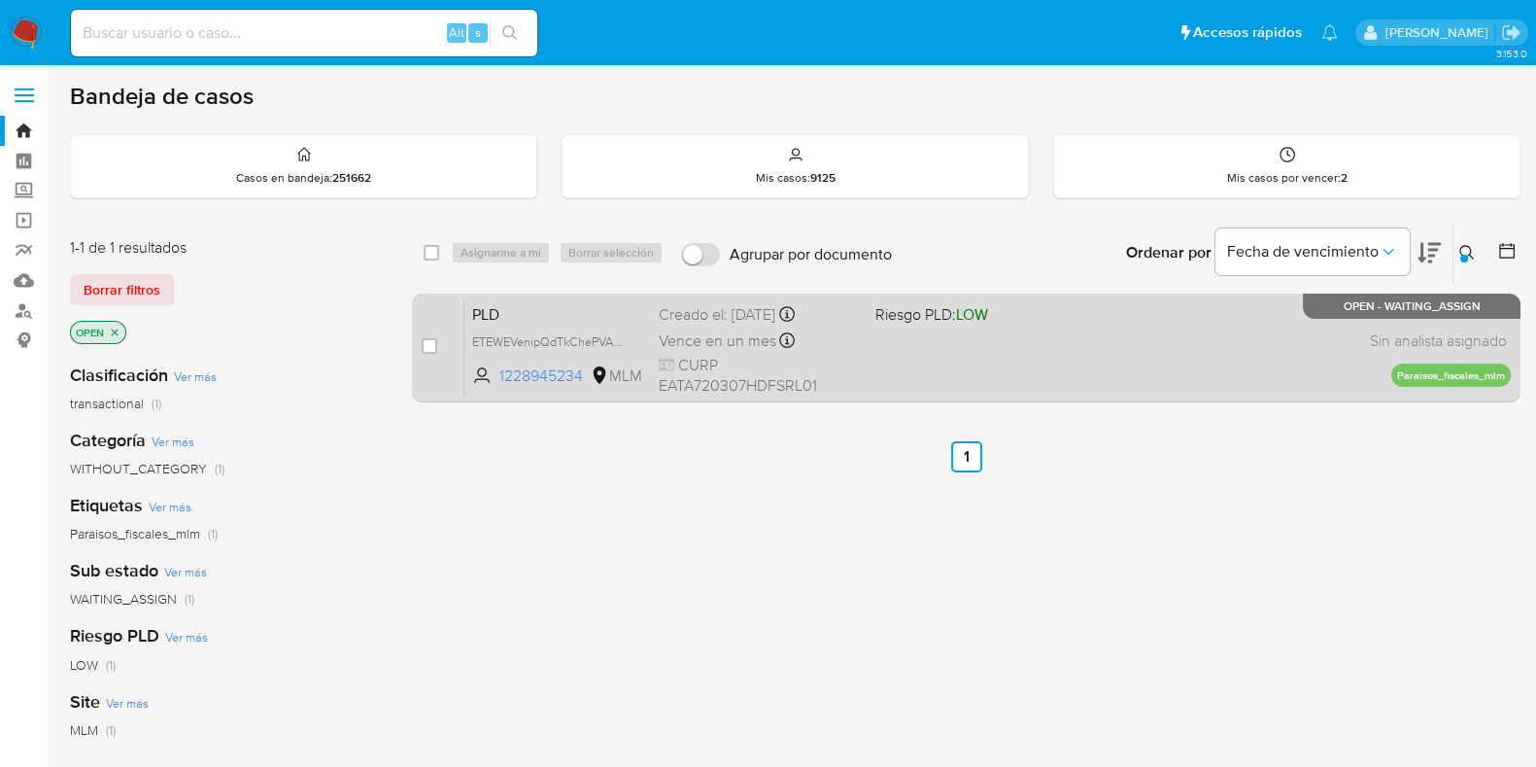
click at [1076, 376] on div "PLD ETEWEVenipQdTkChePVAkPn0 1228945234 MLM Riesgo PLD: LOW Creado el: 12/07/20…" at bounding box center [987, 347] width 1046 height 98
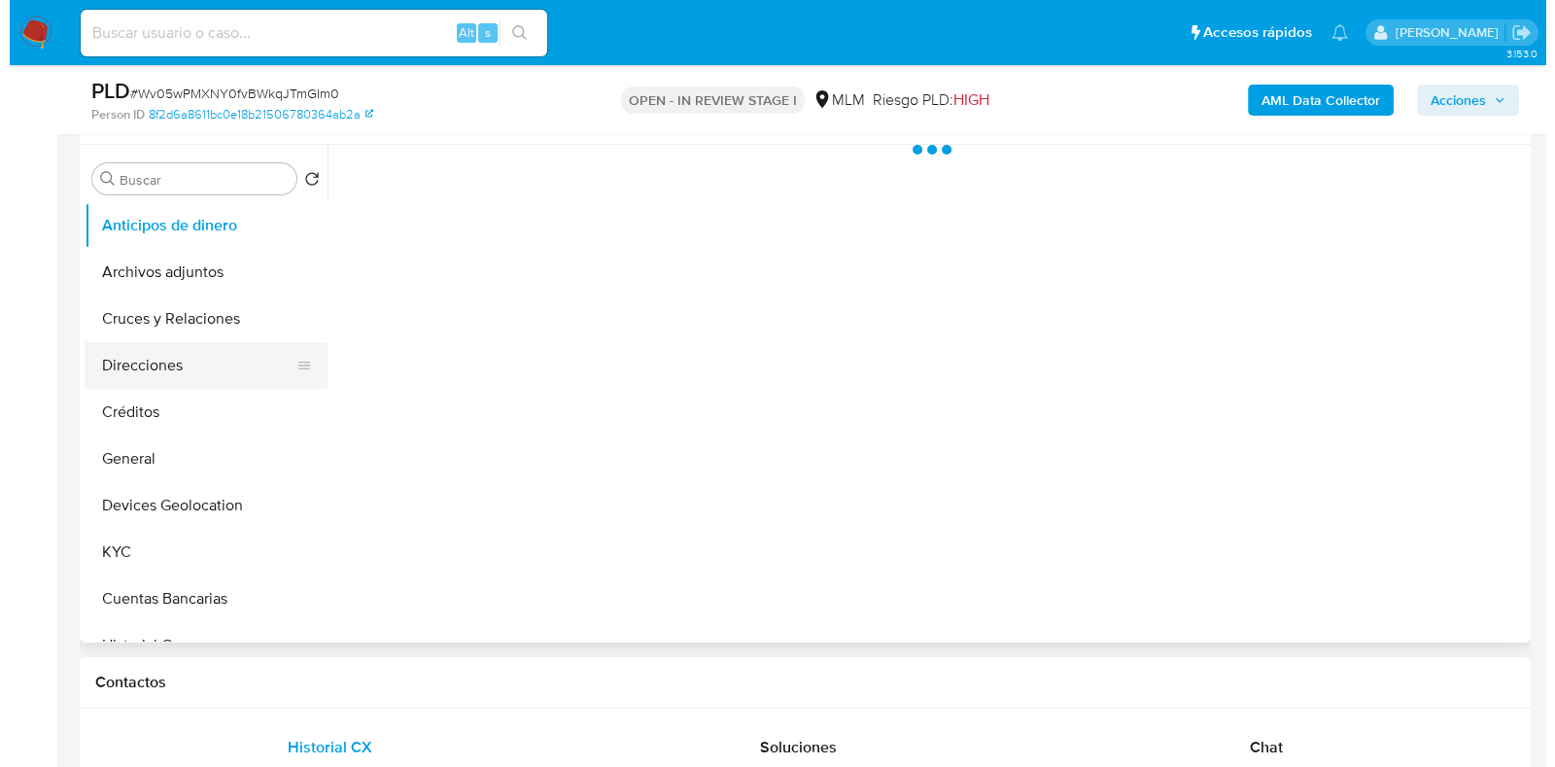
scroll to position [364, 0]
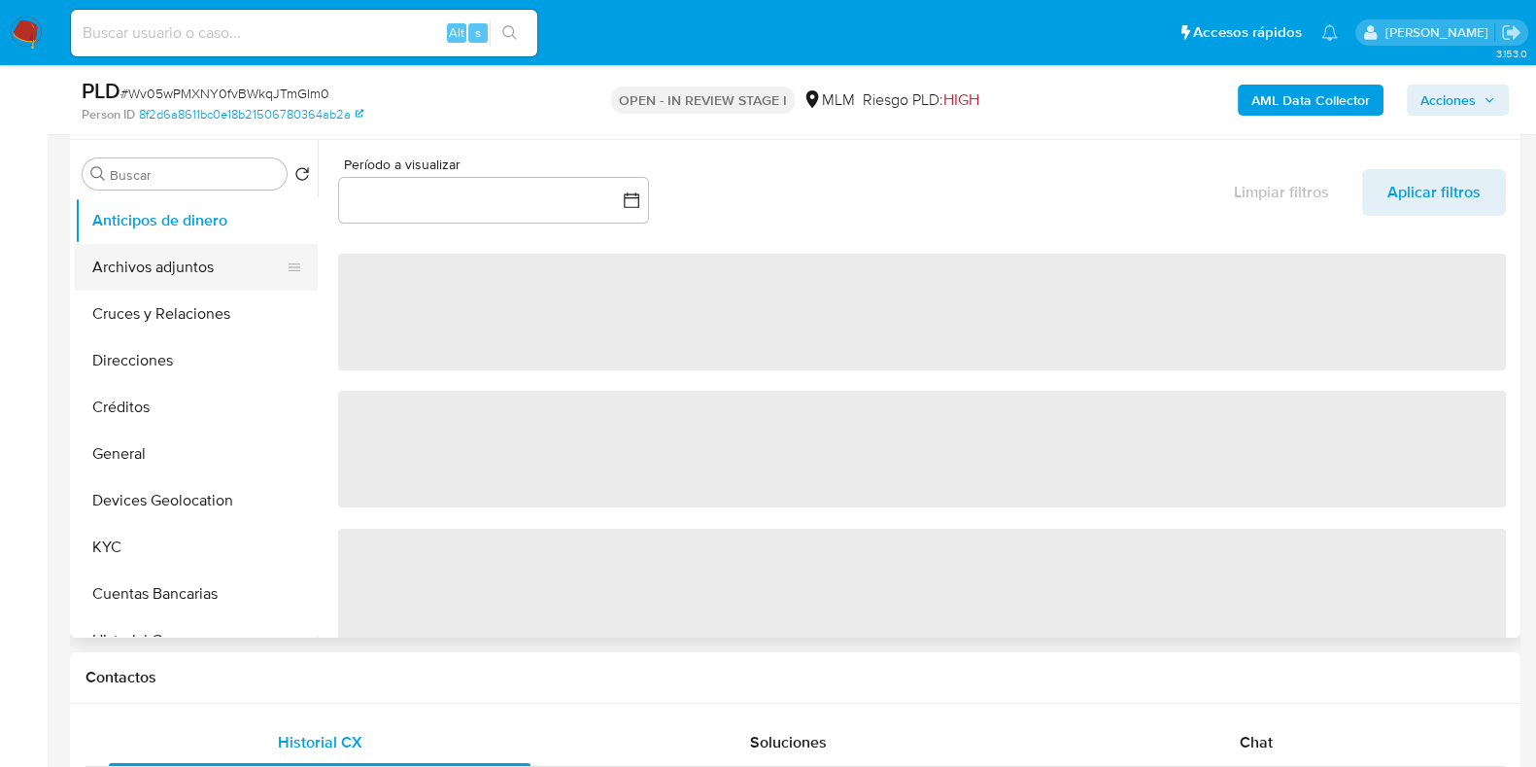
click at [122, 264] on button "Archivos adjuntos" at bounding box center [188, 267] width 227 height 47
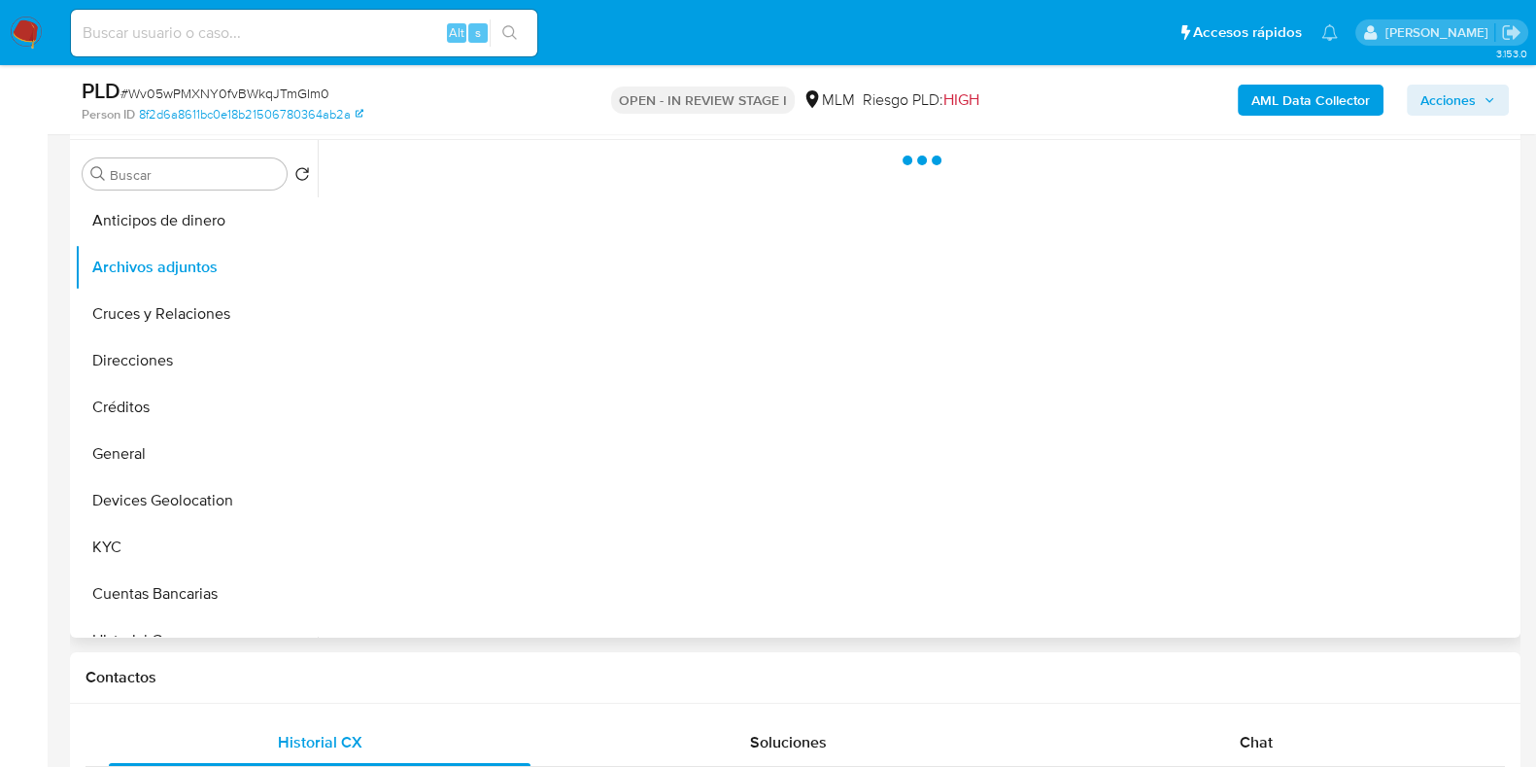
select select "10"
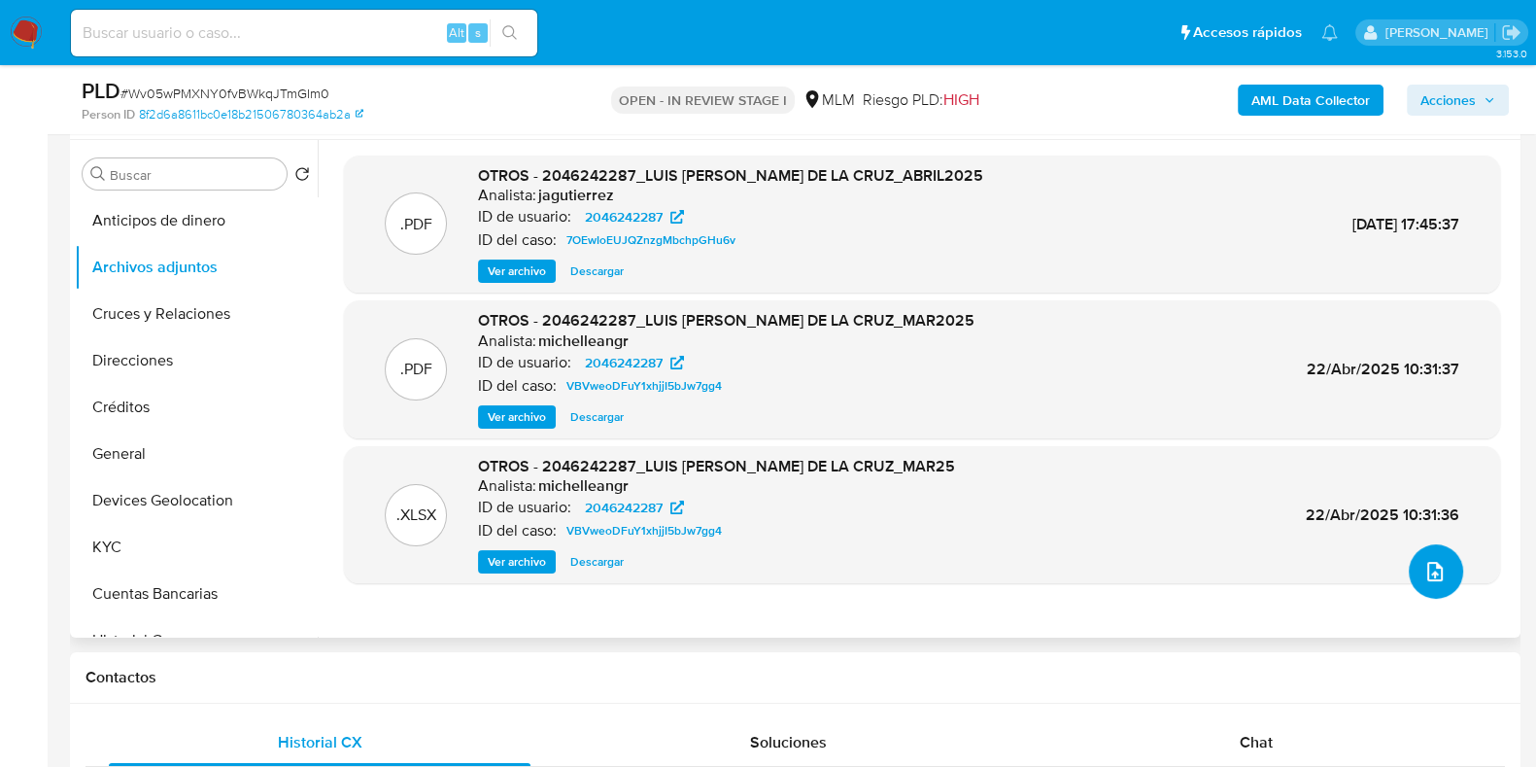
click at [1423, 574] on icon "upload-file" at bounding box center [1434, 571] width 23 height 23
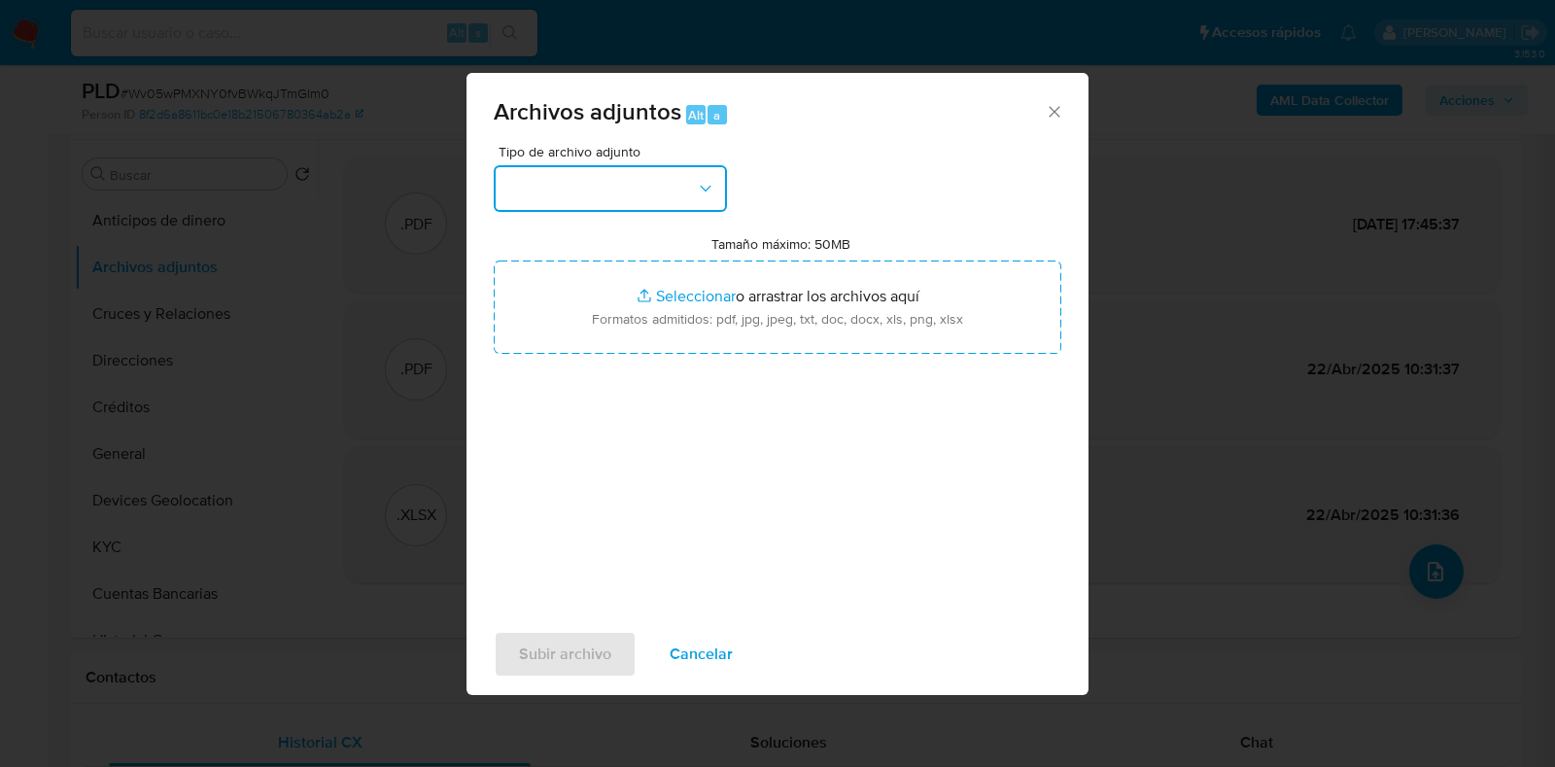
click at [607, 196] on button "button" at bounding box center [610, 188] width 233 height 47
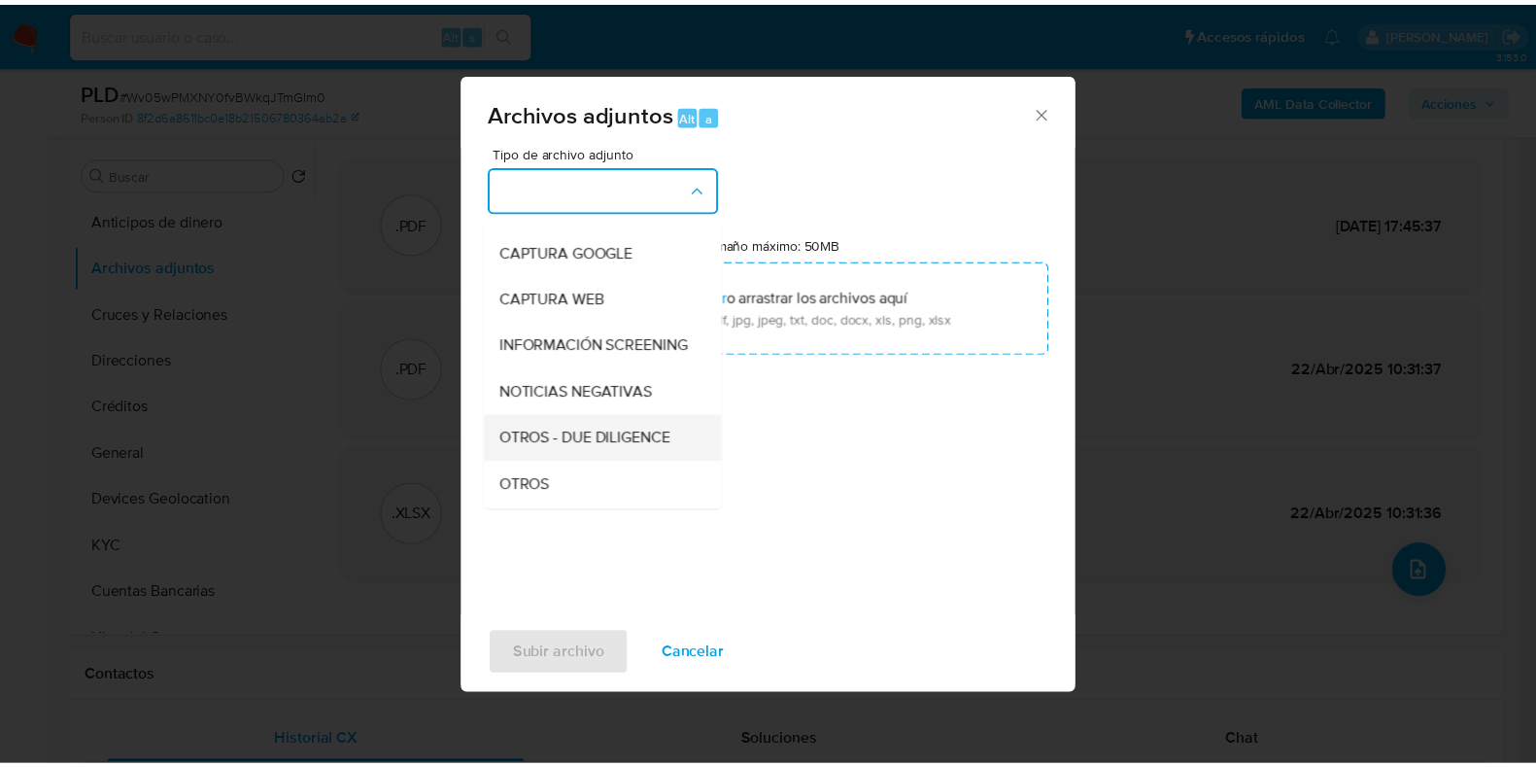
scroll to position [120, 0]
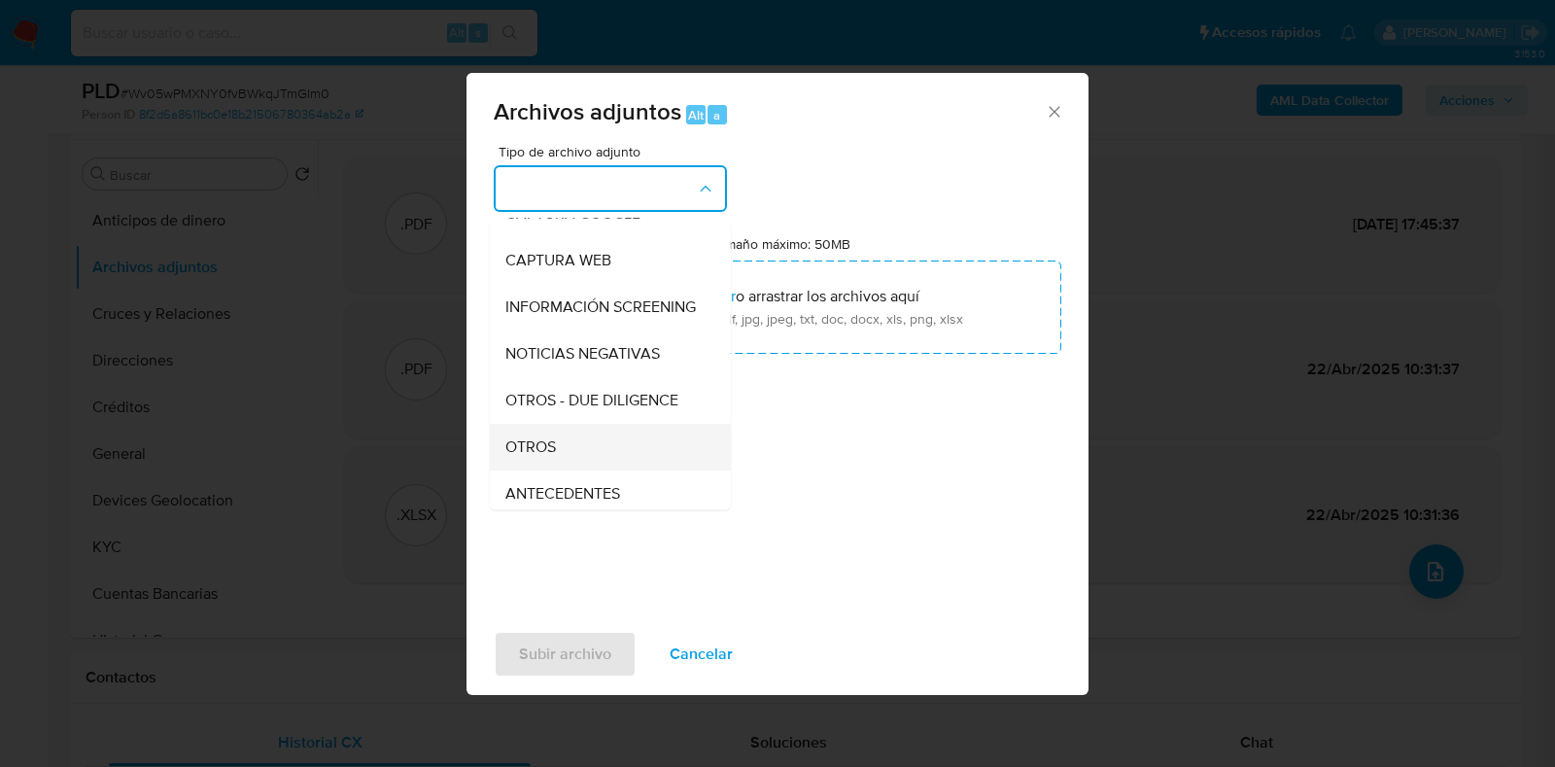
click at [551, 457] on span "OTROS" at bounding box center [530, 446] width 51 height 19
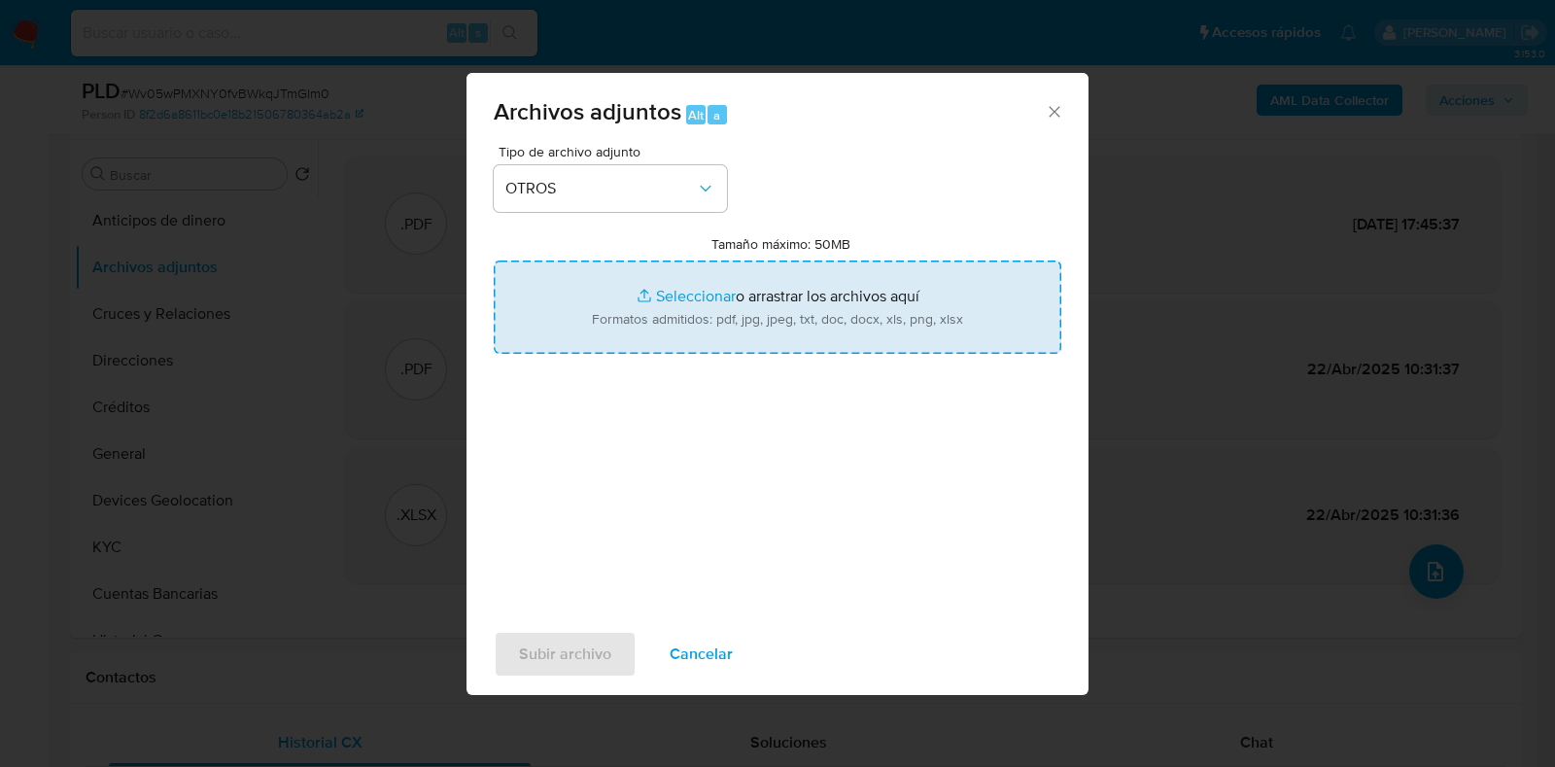
click at [682, 308] on input "Tamaño máximo: 50MB Seleccionar archivos" at bounding box center [777, 306] width 567 height 93
type input "C:\fakepath\2046242287_Luis Miguel Santel de la Cruz_JUL2025.pdf"
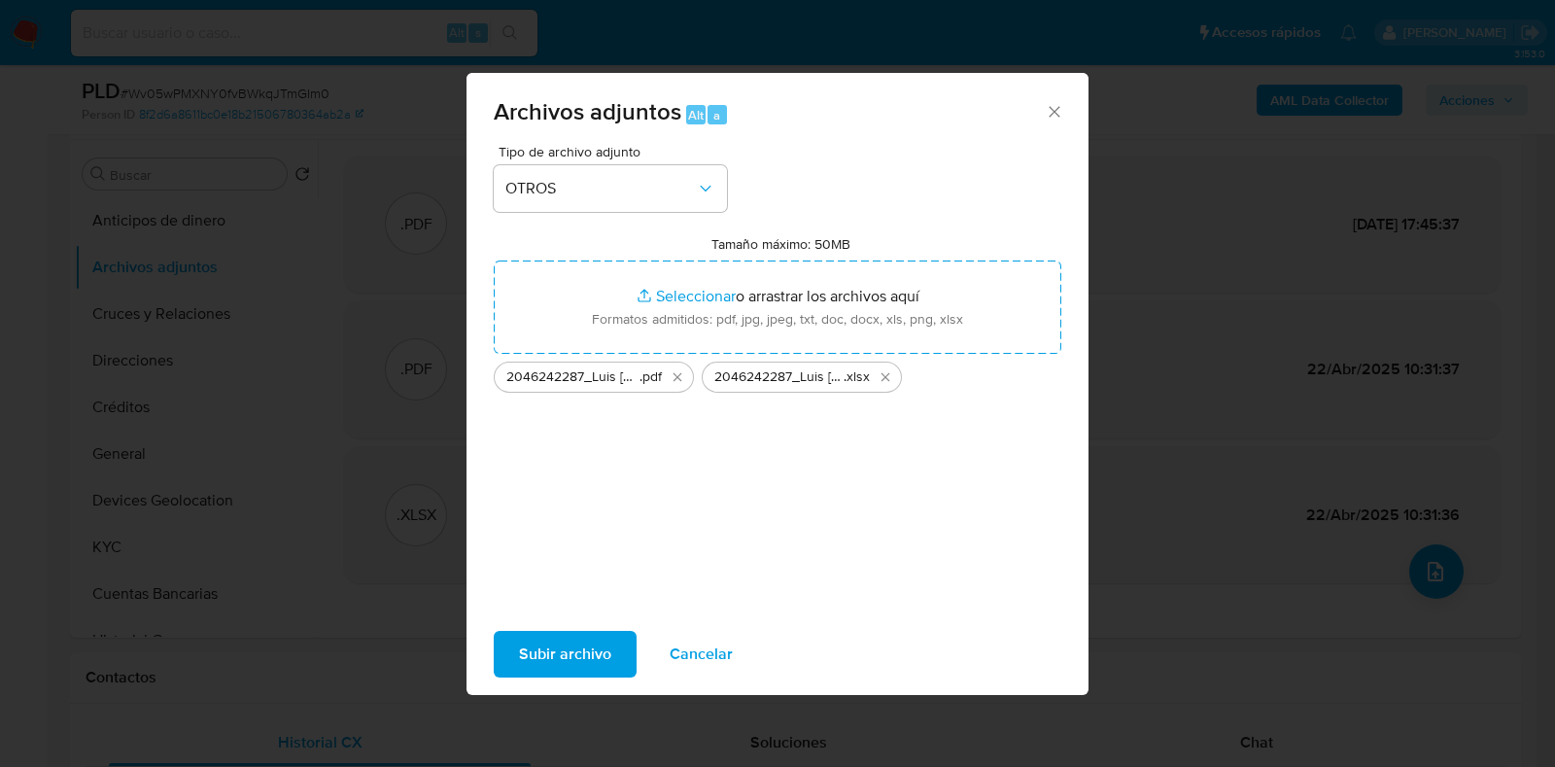
click at [597, 639] on span "Subir archivo" at bounding box center [565, 654] width 92 height 43
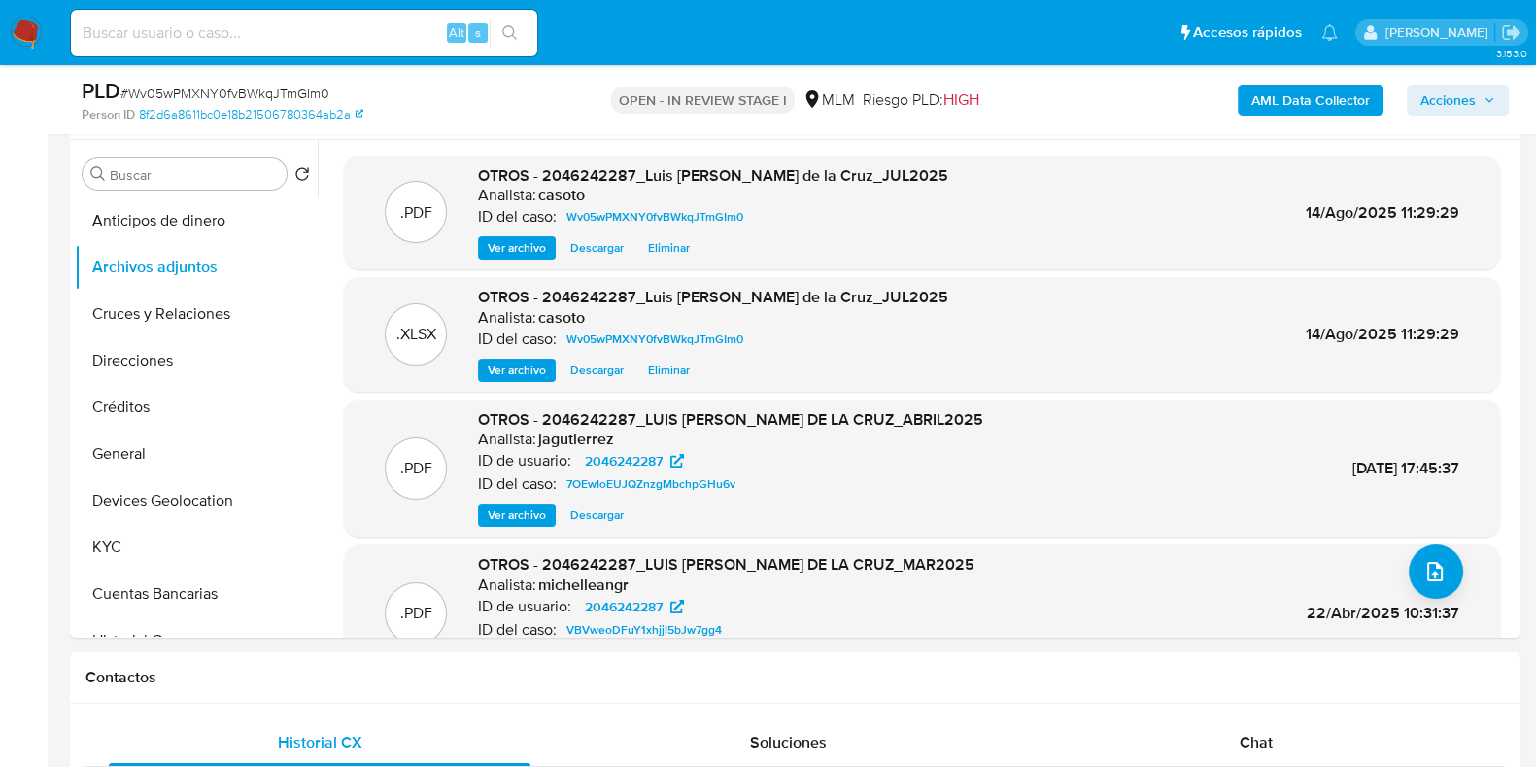
click at [1453, 99] on span "Acciones" at bounding box center [1448, 100] width 55 height 31
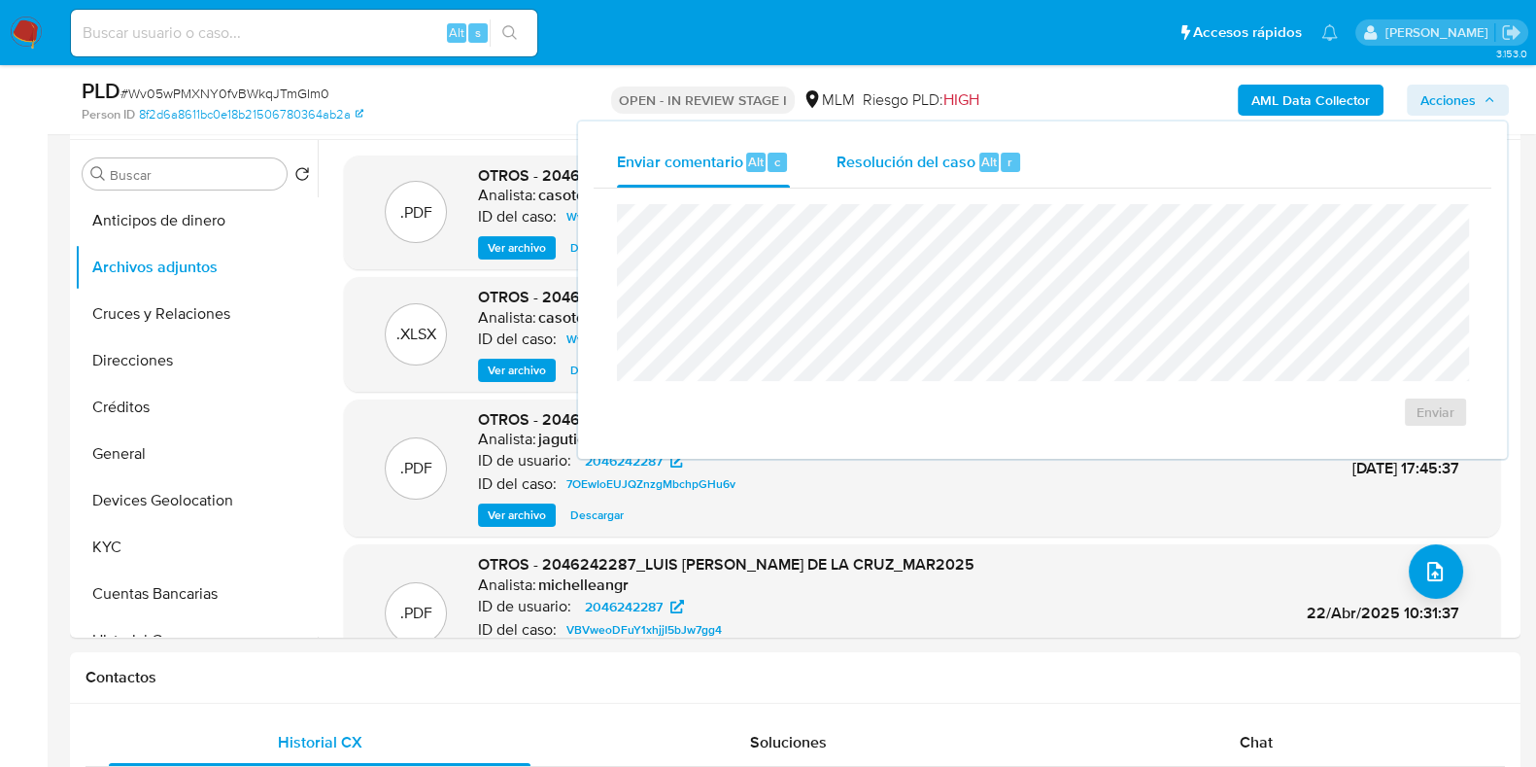
click at [1001, 158] on div "r" at bounding box center [1010, 162] width 19 height 19
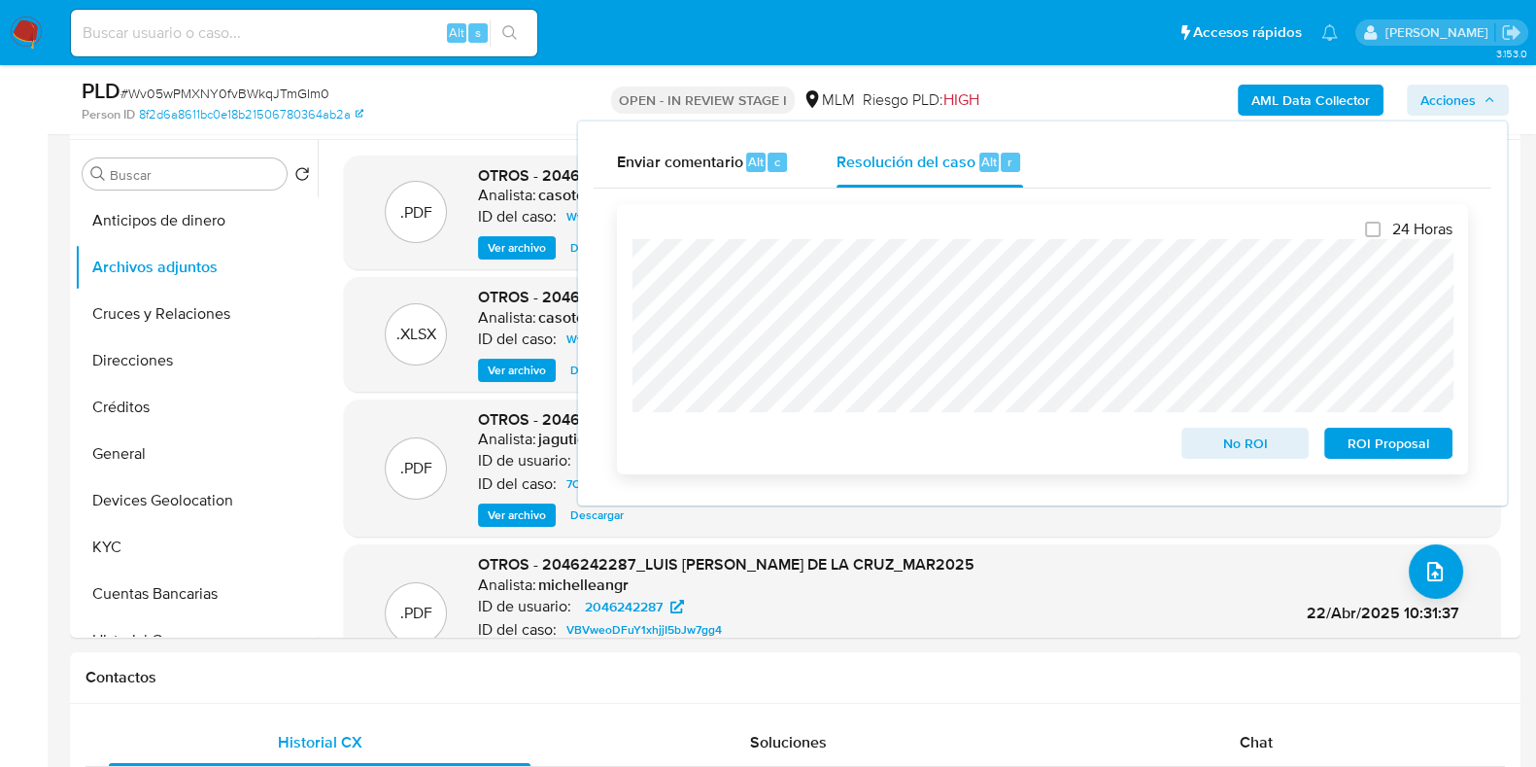
click at [1202, 447] on span "No ROI" at bounding box center [1245, 442] width 101 height 27
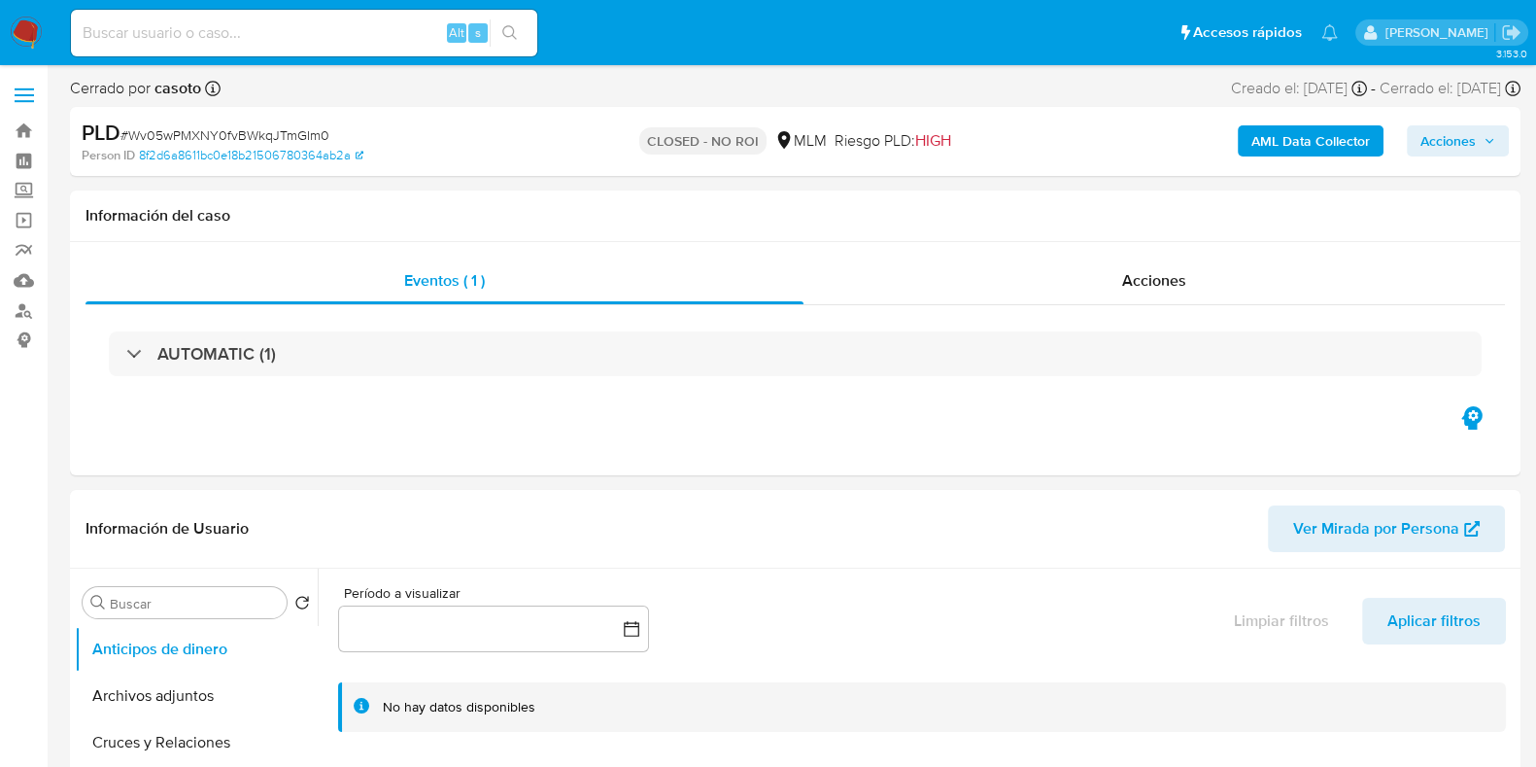
select select "10"
click at [223, 131] on span "# Wv05wPMXNY0fvBWkqJTmGIm0" at bounding box center [224, 134] width 209 height 19
copy span "Wv05wPMXNY0fvBWkqJTmGIm0"
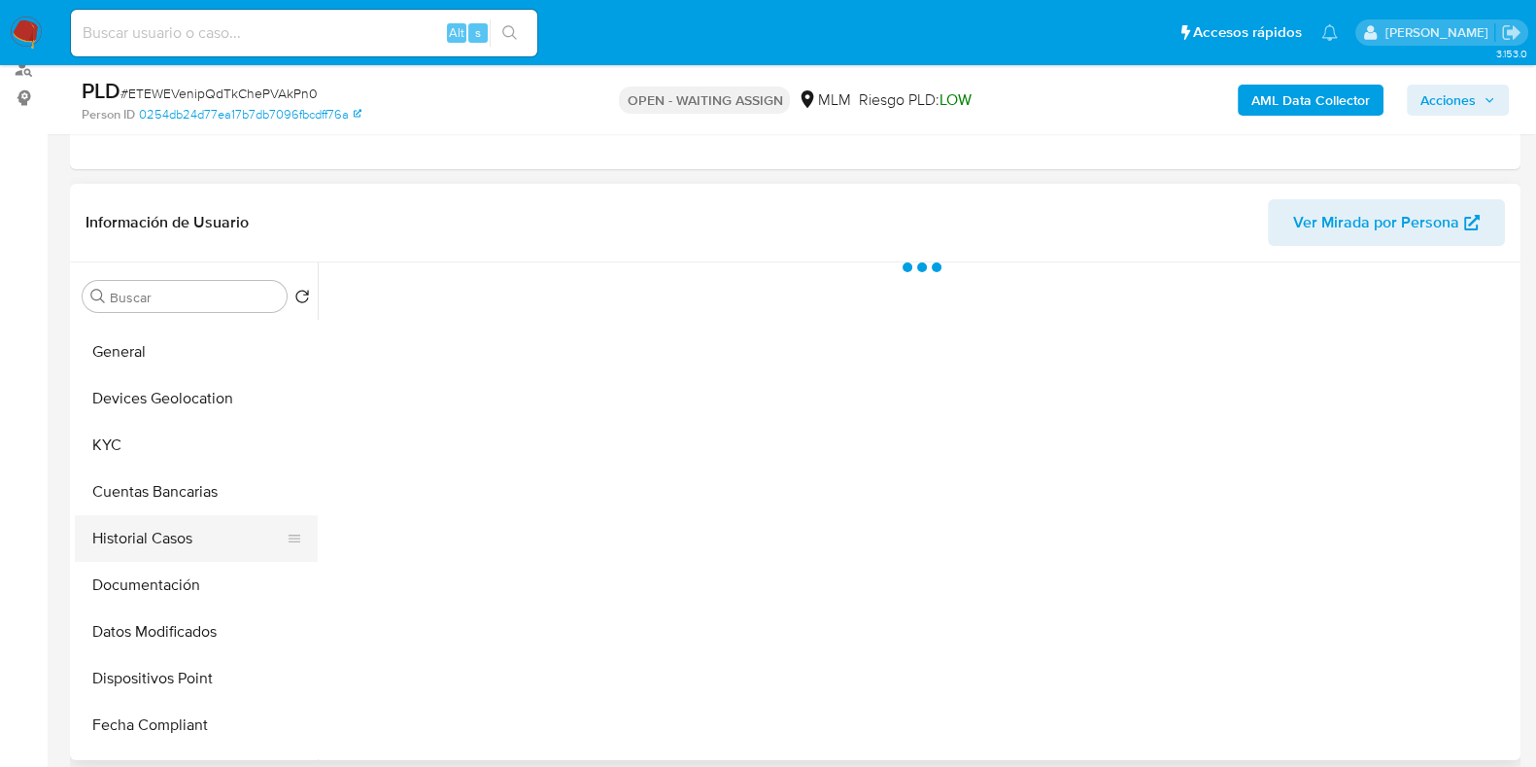
scroll to position [242, 0]
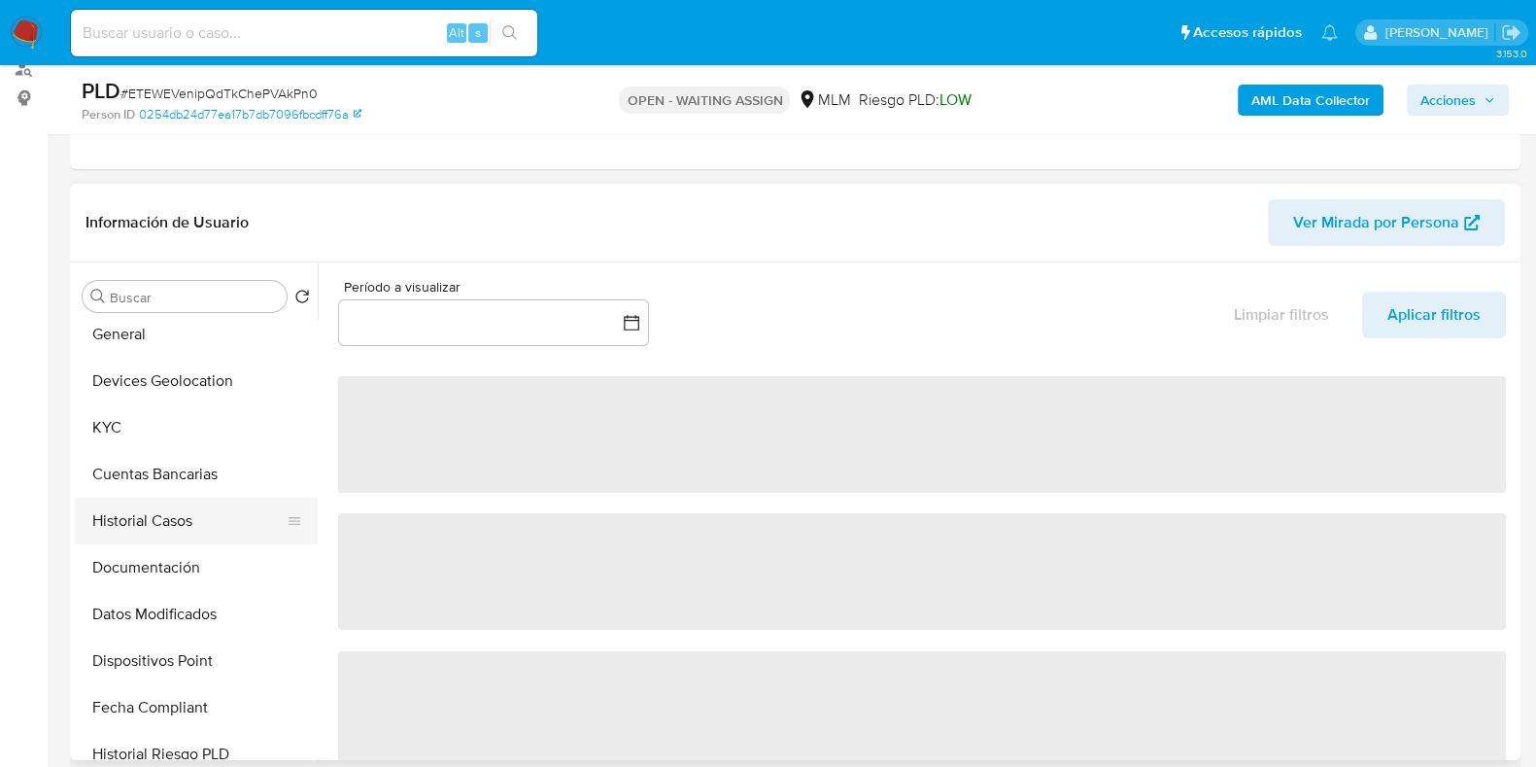
select select "10"
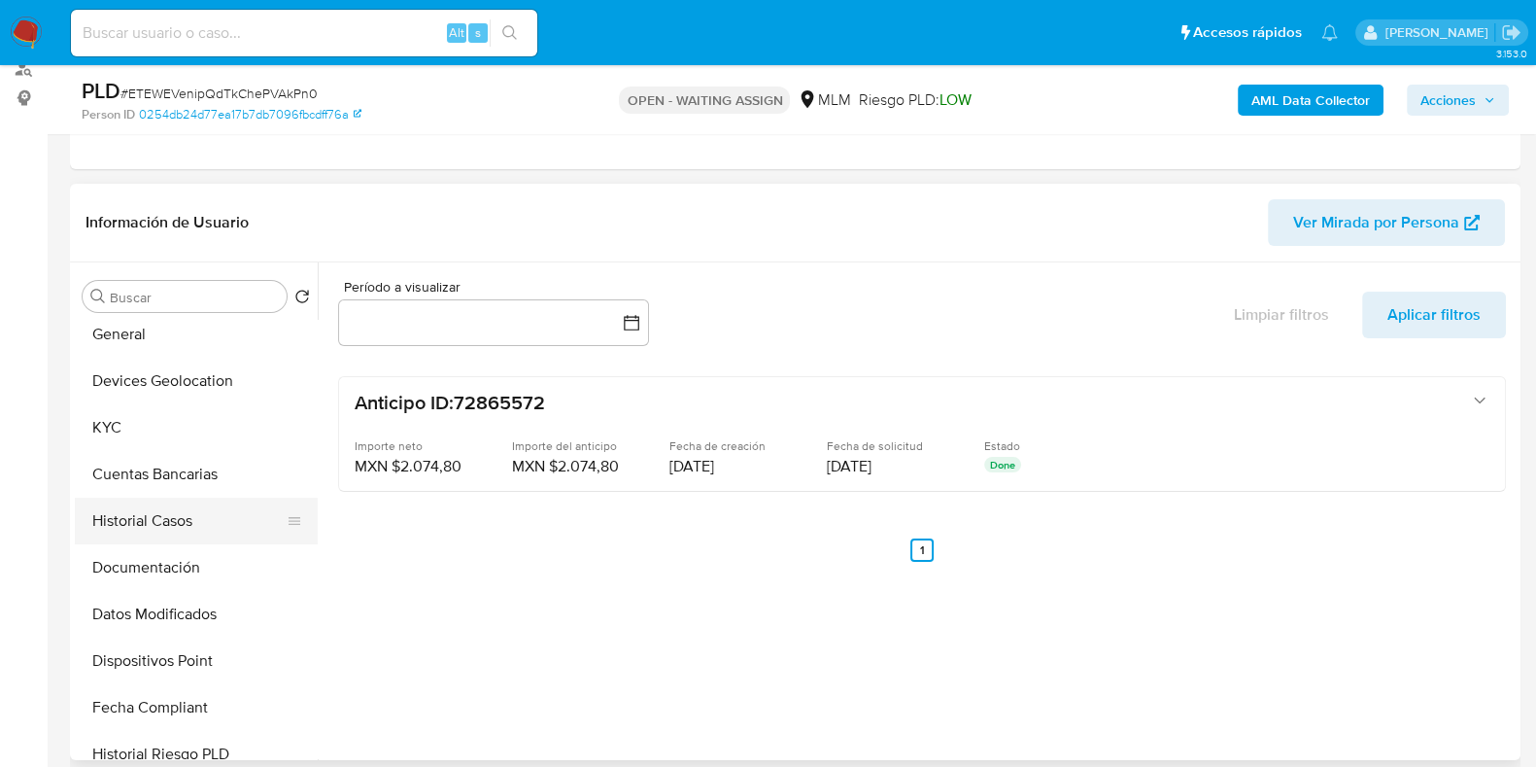
click at [138, 521] on button "Historial Casos" at bounding box center [188, 520] width 227 height 47
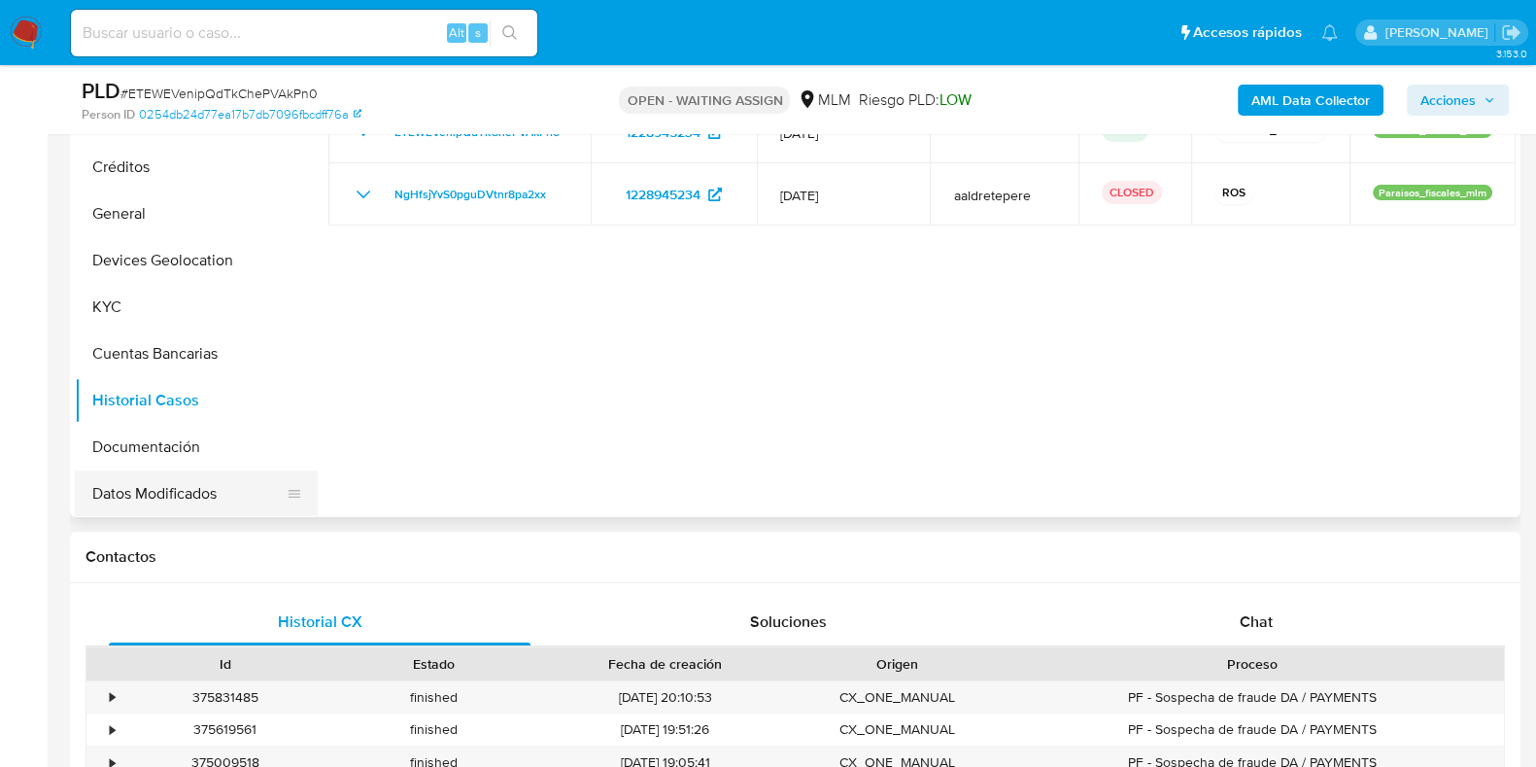
scroll to position [0, 0]
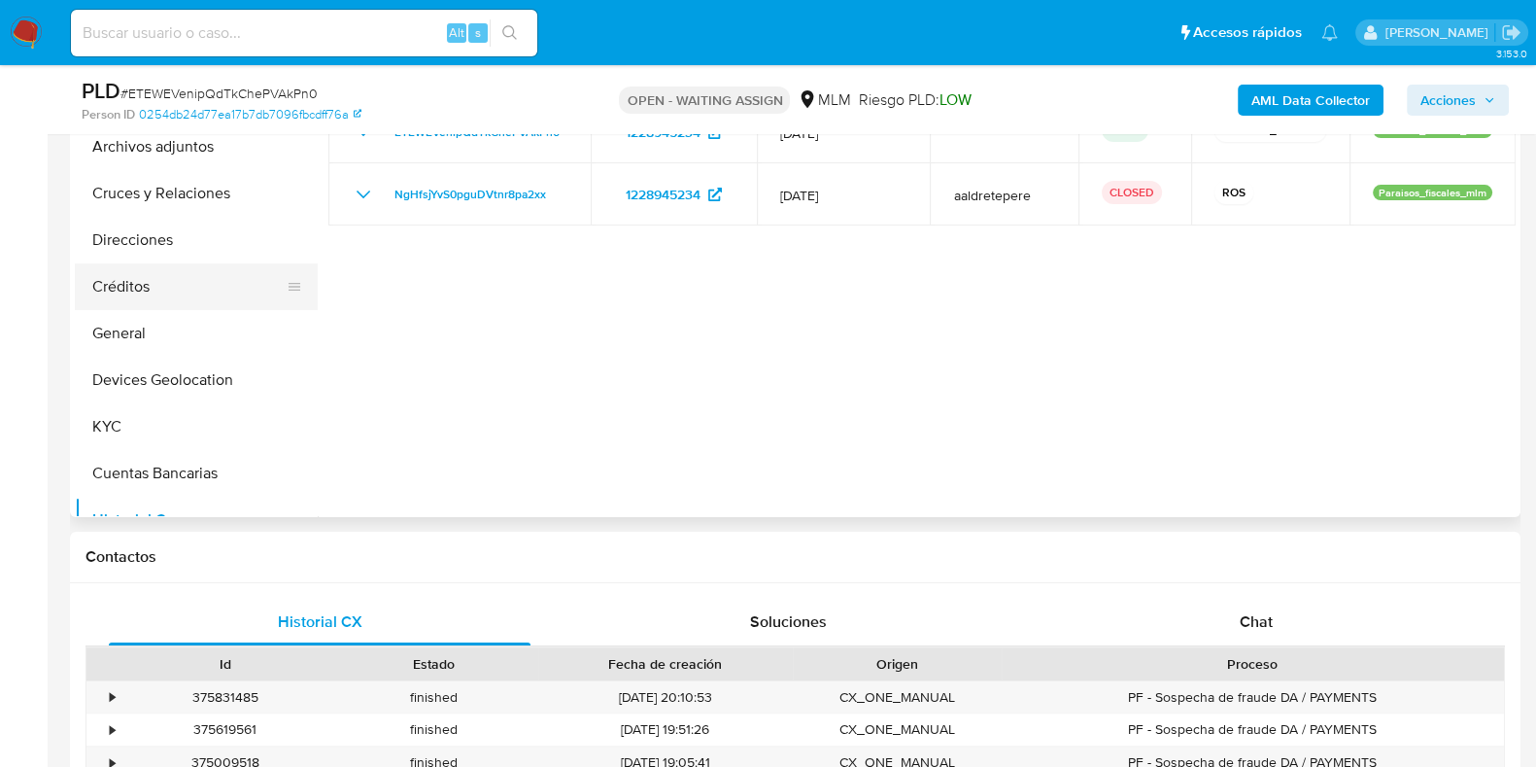
click at [151, 280] on button "Créditos" at bounding box center [188, 286] width 227 height 47
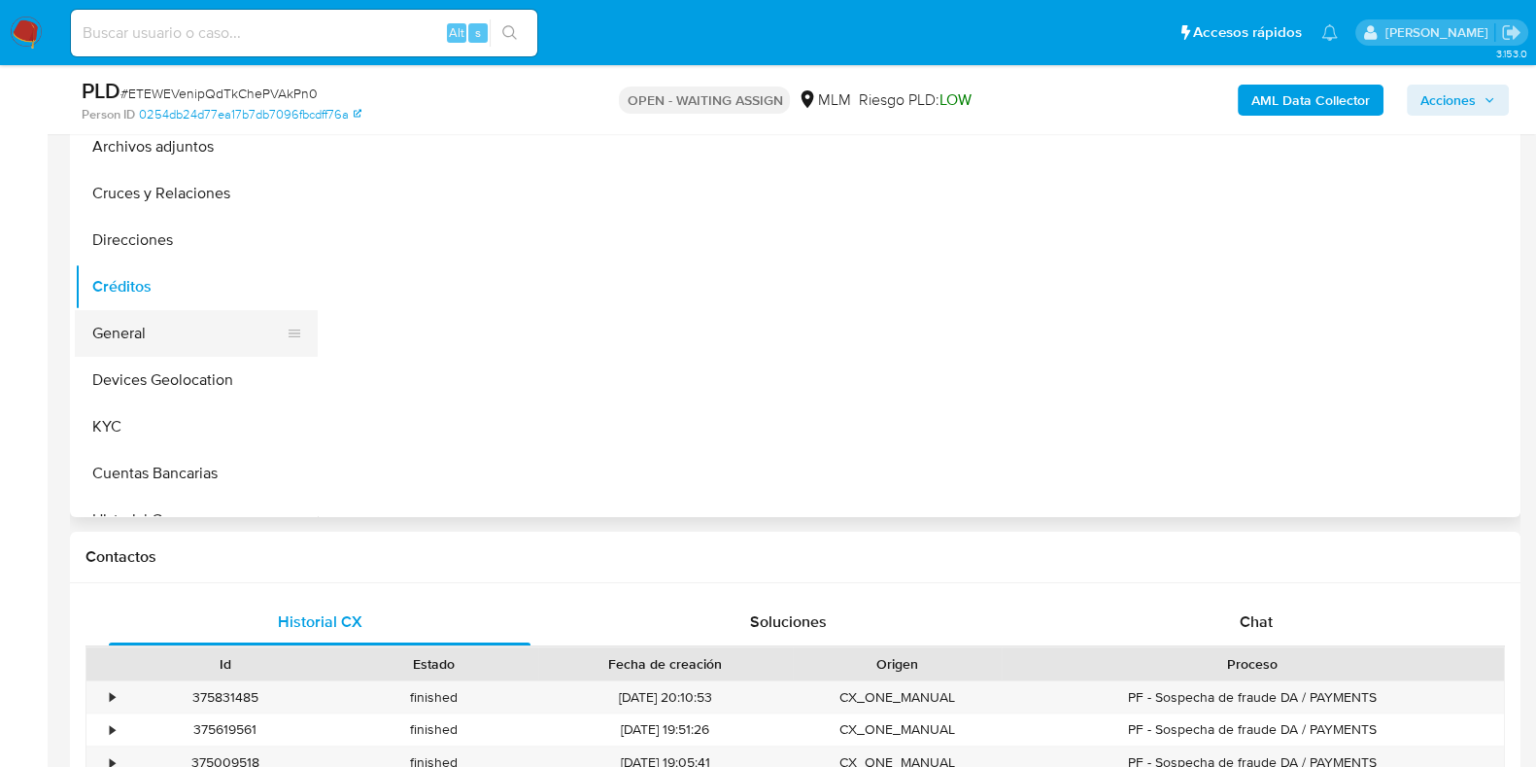
click at [121, 321] on button "General" at bounding box center [188, 333] width 227 height 47
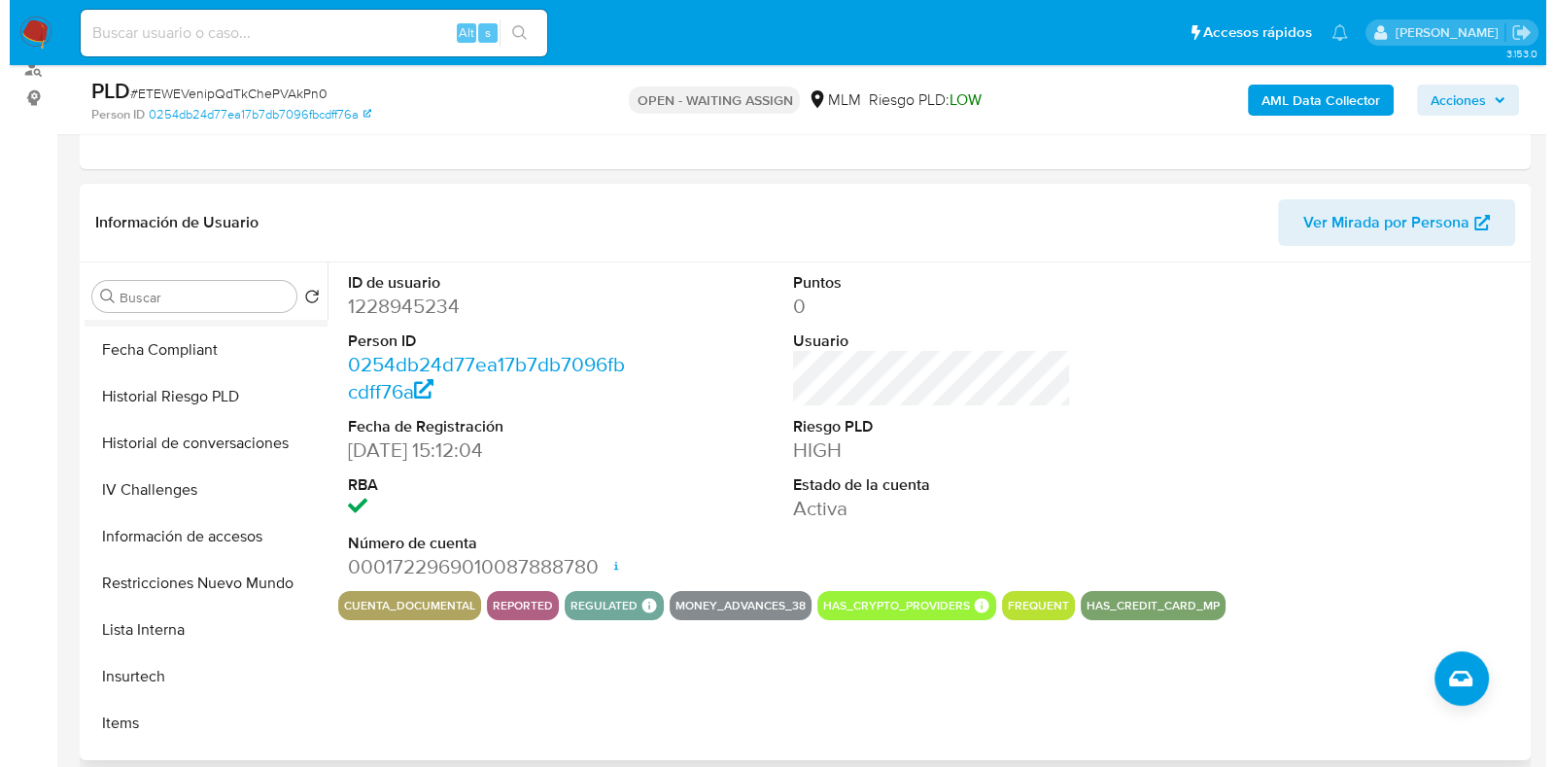
scroll to position [607, 0]
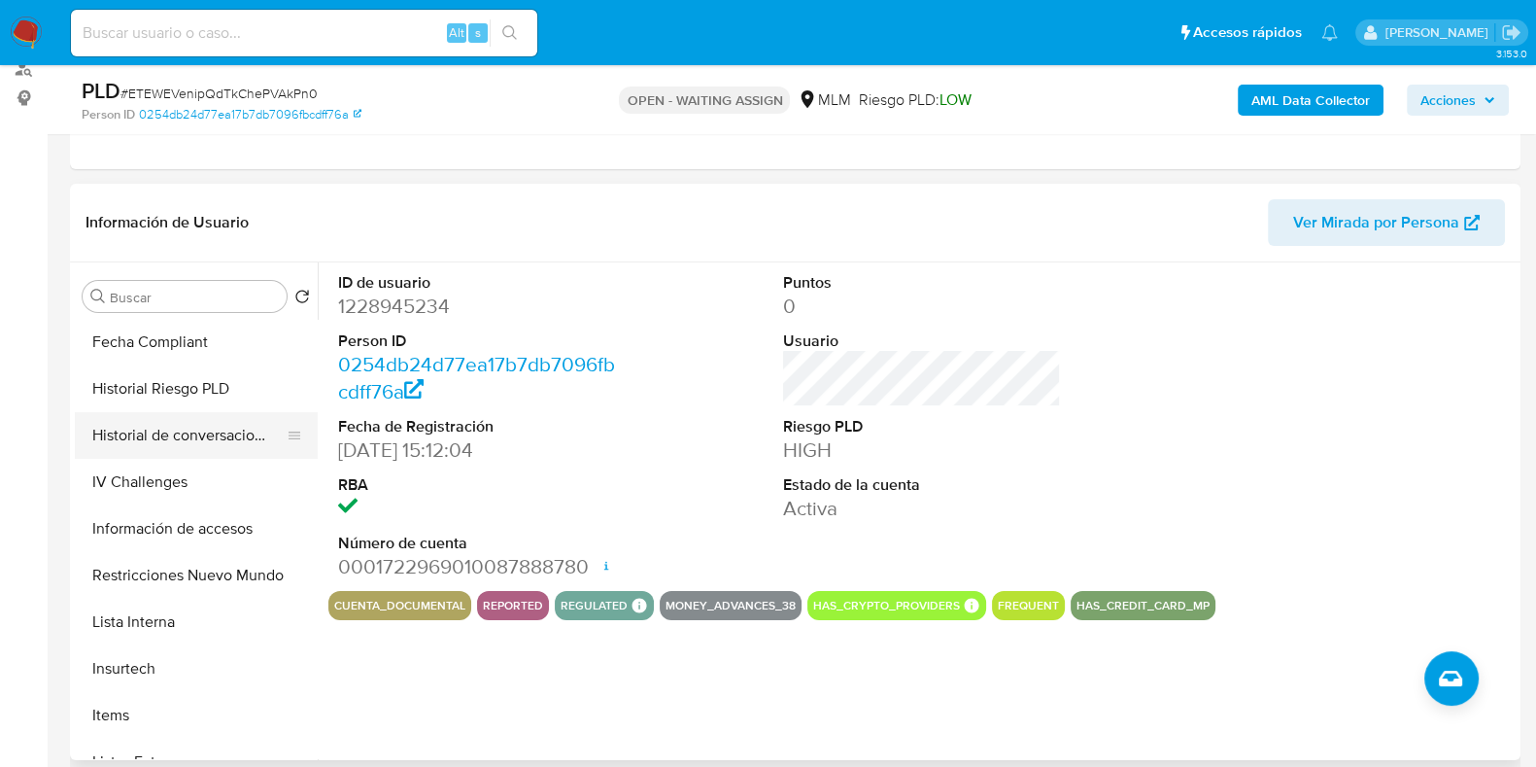
click at [205, 444] on button "Historial de conversaciones" at bounding box center [188, 435] width 227 height 47
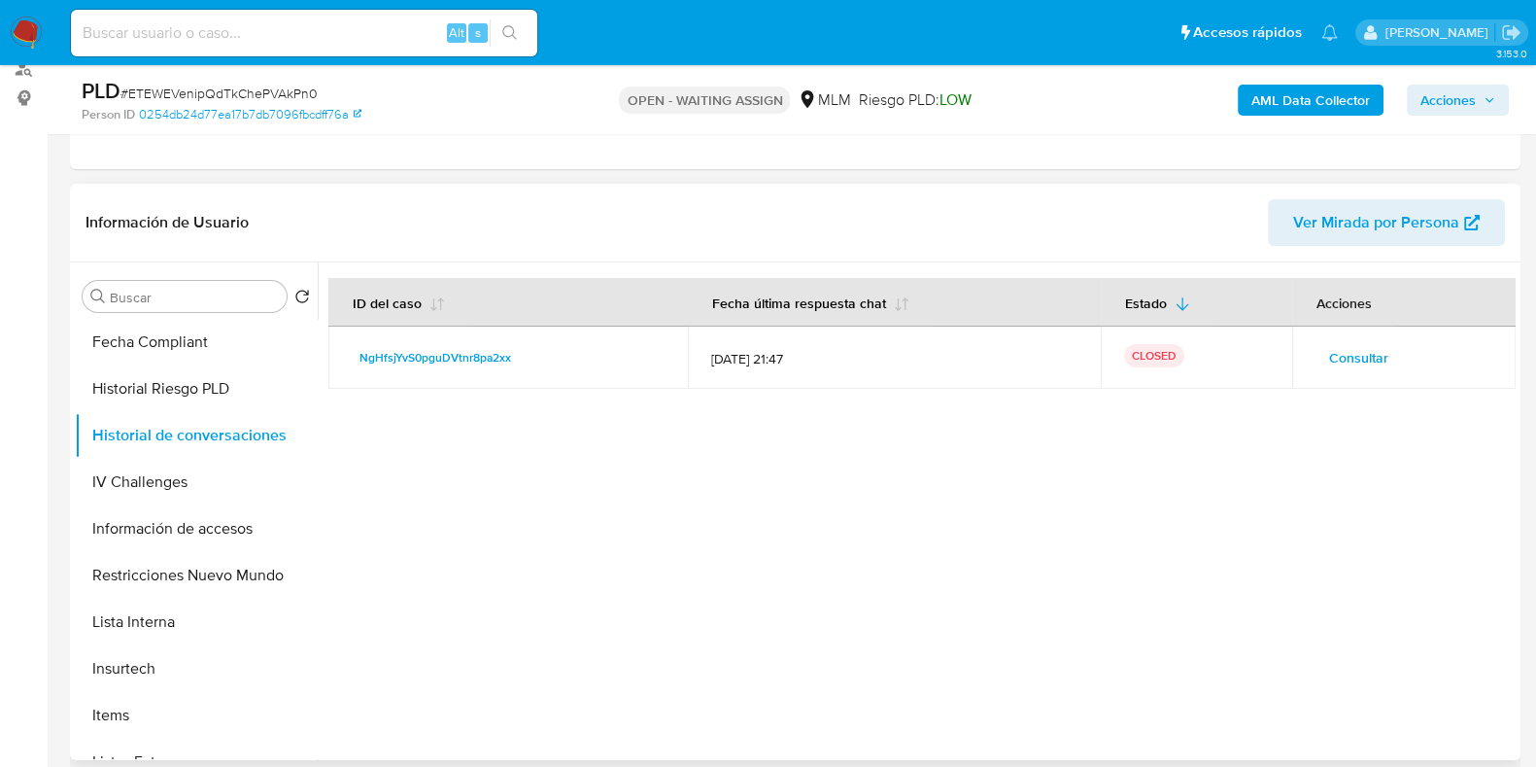
click at [1336, 362] on span "Consultar" at bounding box center [1358, 357] width 59 height 27
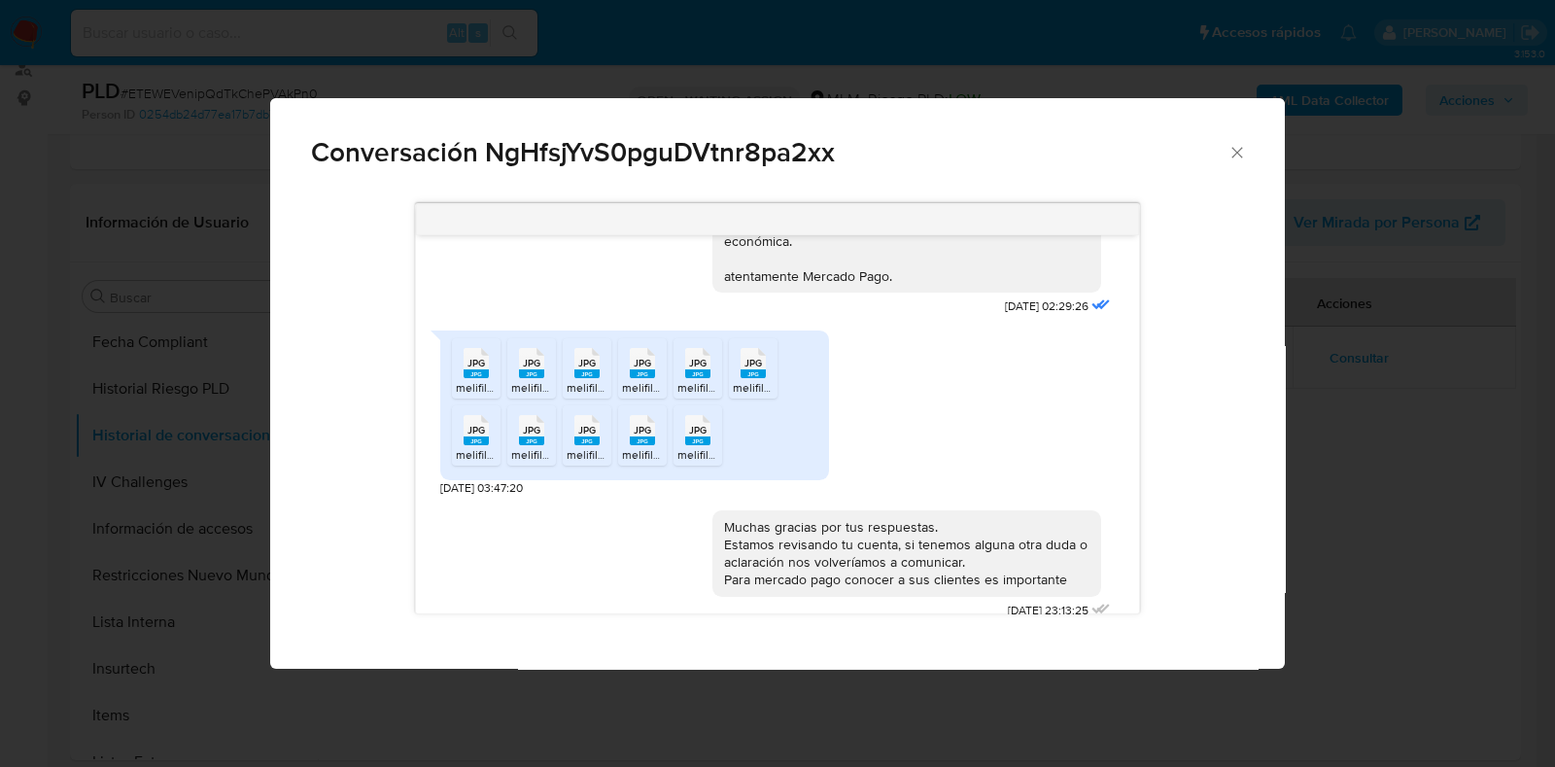
scroll to position [1053, 0]
click at [474, 356] on span "JPG" at bounding box center [475, 362] width 17 height 13
click at [526, 368] on rect "Comunicación" at bounding box center [531, 372] width 25 height 9
click at [590, 368] on rect "Comunicación" at bounding box center [586, 372] width 25 height 9
click at [700, 368] on rect "Comunicación" at bounding box center [697, 372] width 25 height 9
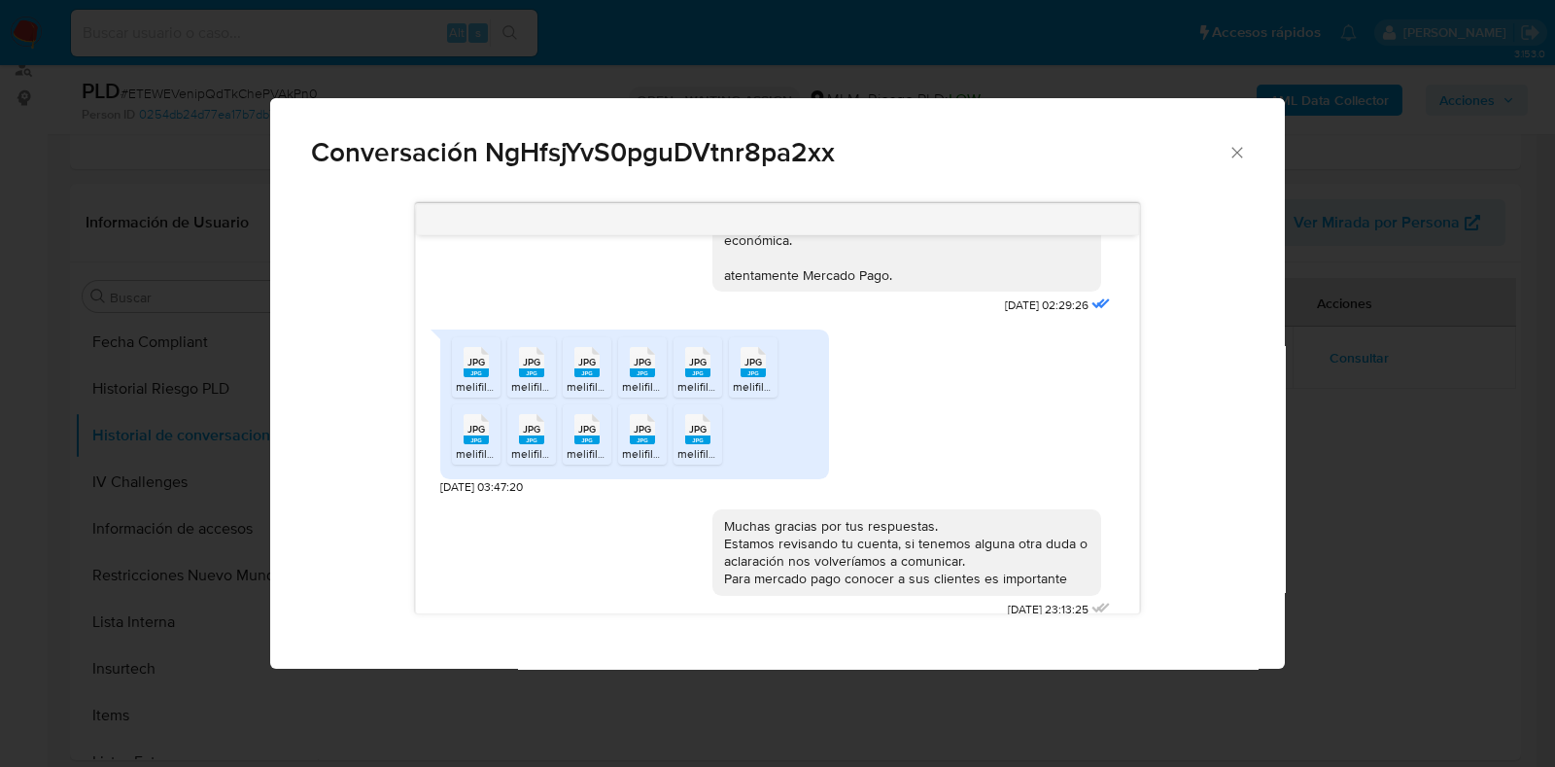
click at [641, 445] on span "melifile2372467277701920941.jpg" at bounding box center [710, 453] width 176 height 17
click at [695, 368] on rect "Comunicación" at bounding box center [697, 372] width 25 height 9
click at [758, 378] on span "melifile5981158498858807064.jpg" at bounding box center [823, 386] width 180 height 17
click at [483, 445] on span "melifile3415649289374370409.jpg" at bounding box center [547, 453] width 182 height 17
click at [534, 423] on span "JPG" at bounding box center [531, 429] width 17 height 13
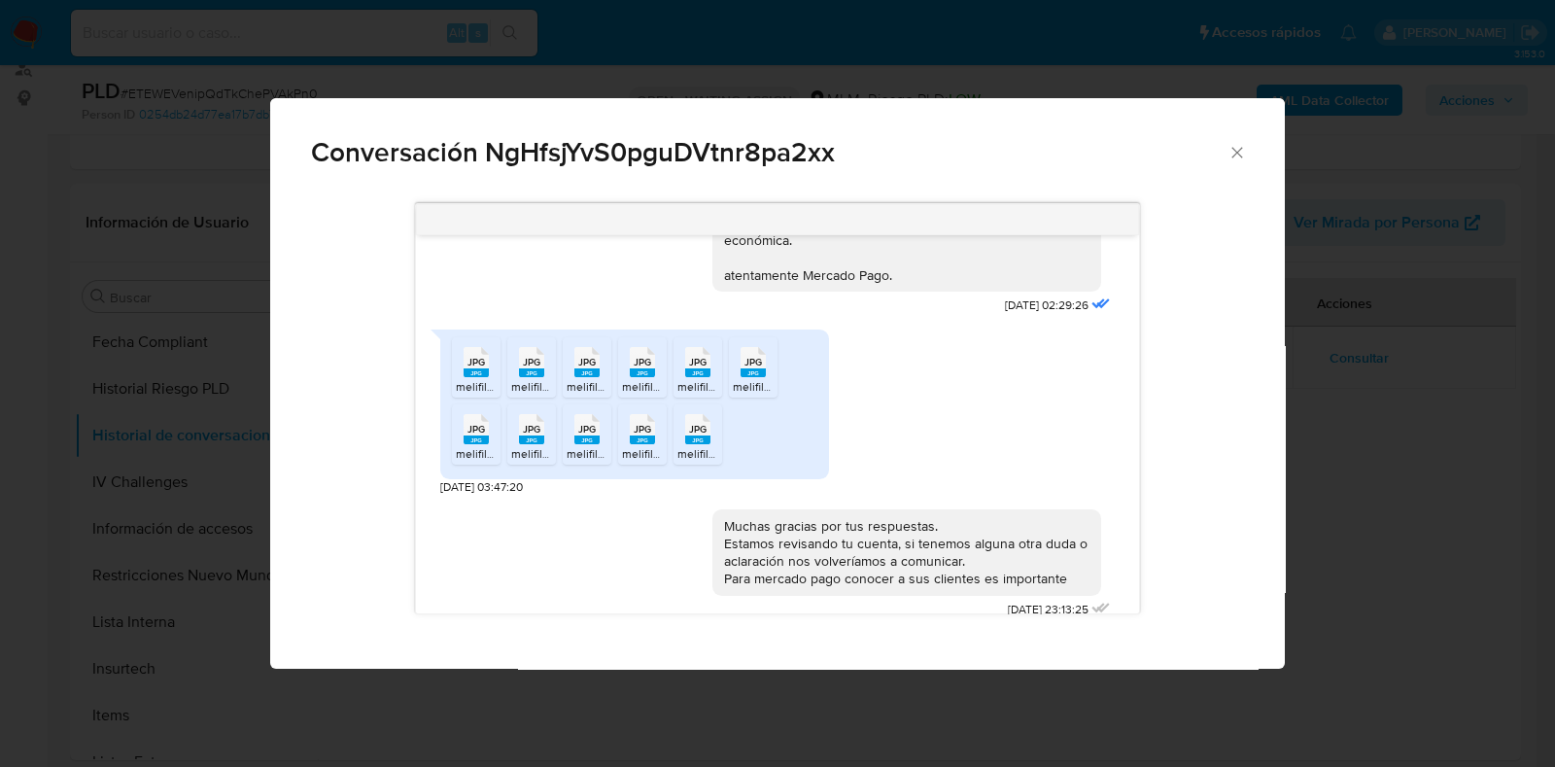
click at [637, 435] on rect "Comunicación" at bounding box center [642, 439] width 25 height 9
click at [714, 417] on div "JPG JPG" at bounding box center [697, 427] width 41 height 38
click at [1229, 152] on icon "Cerrar" at bounding box center [1236, 152] width 19 height 19
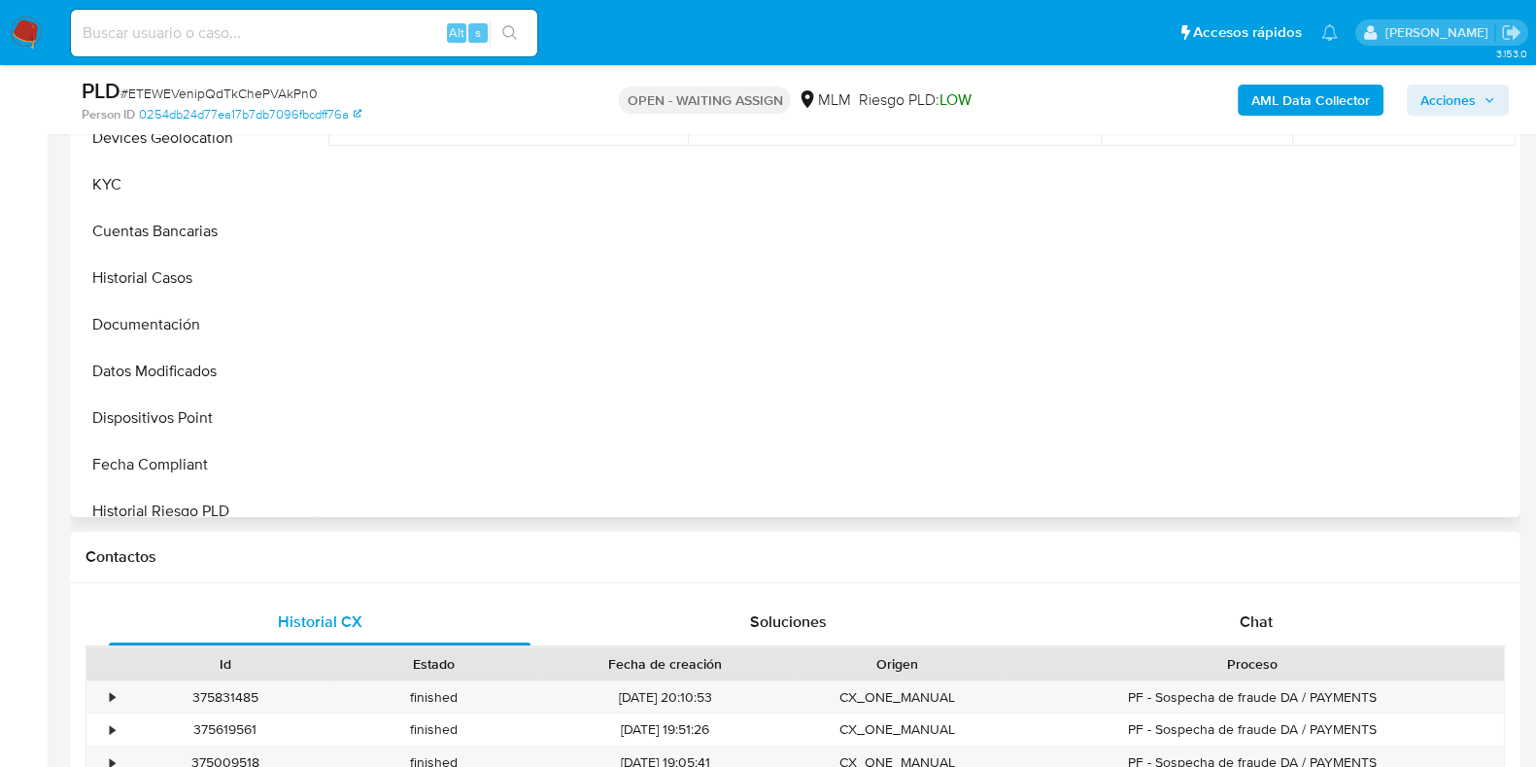
scroll to position [120, 0]
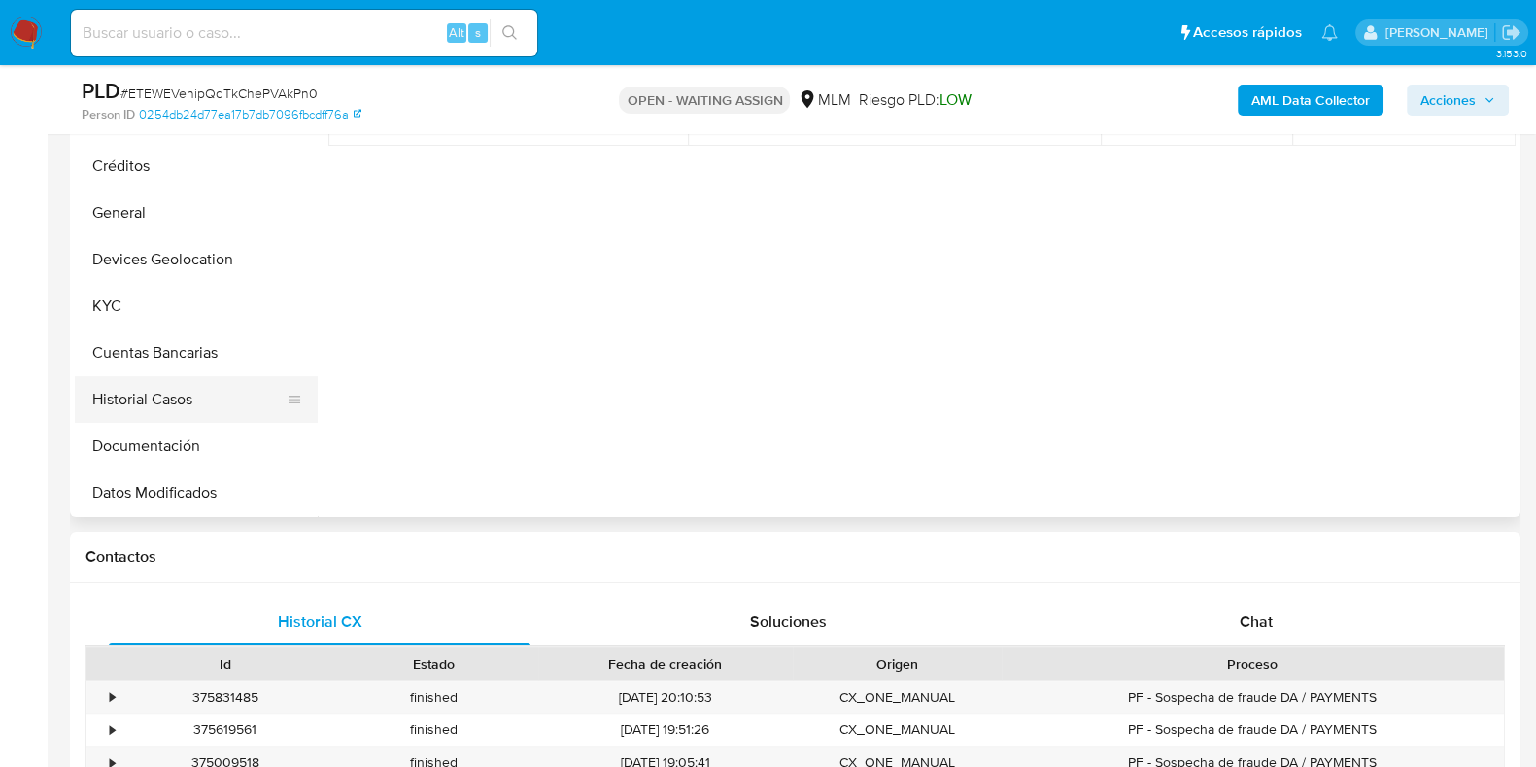
click at [164, 391] on button "Historial Casos" at bounding box center [188, 399] width 227 height 47
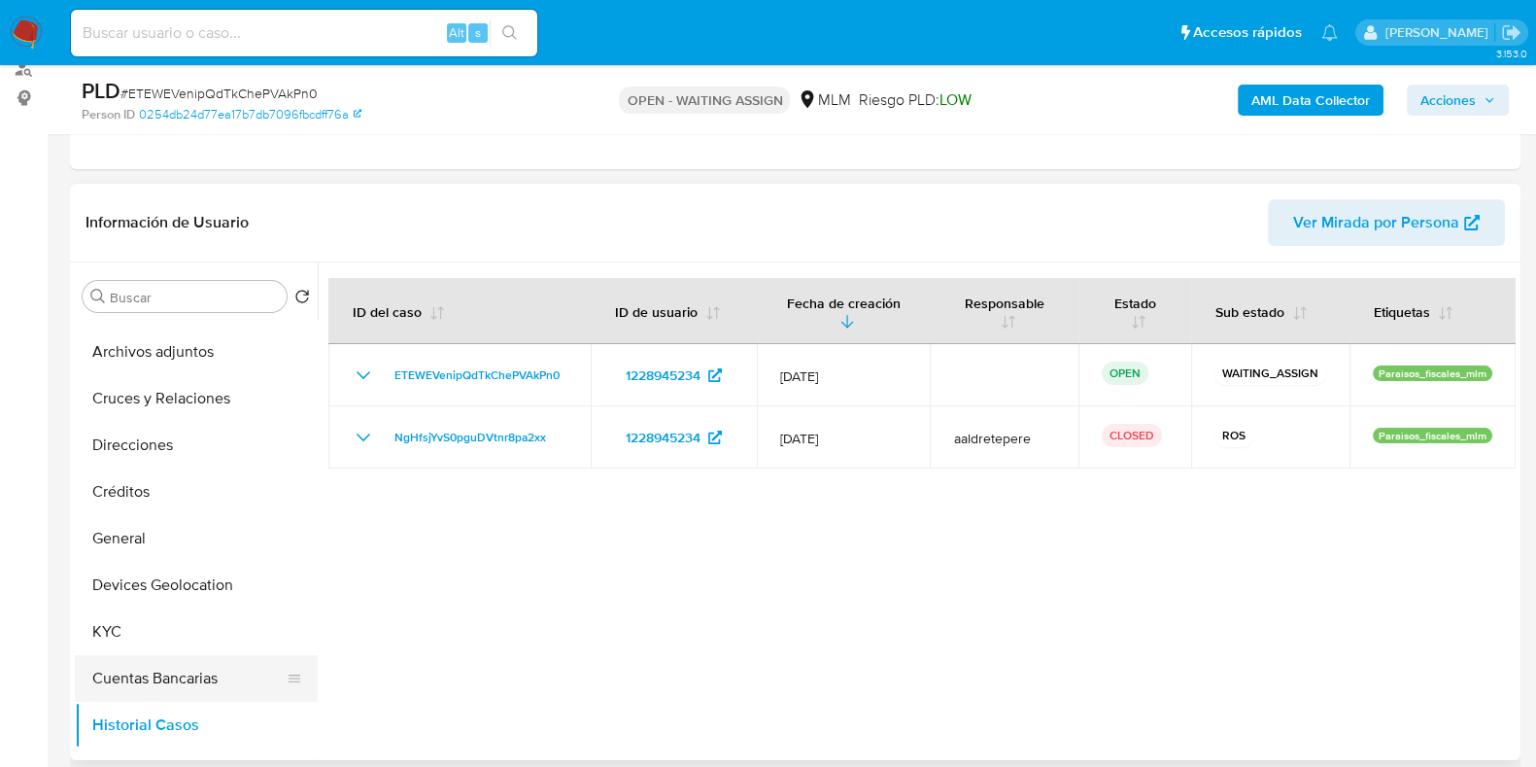
scroll to position [0, 0]
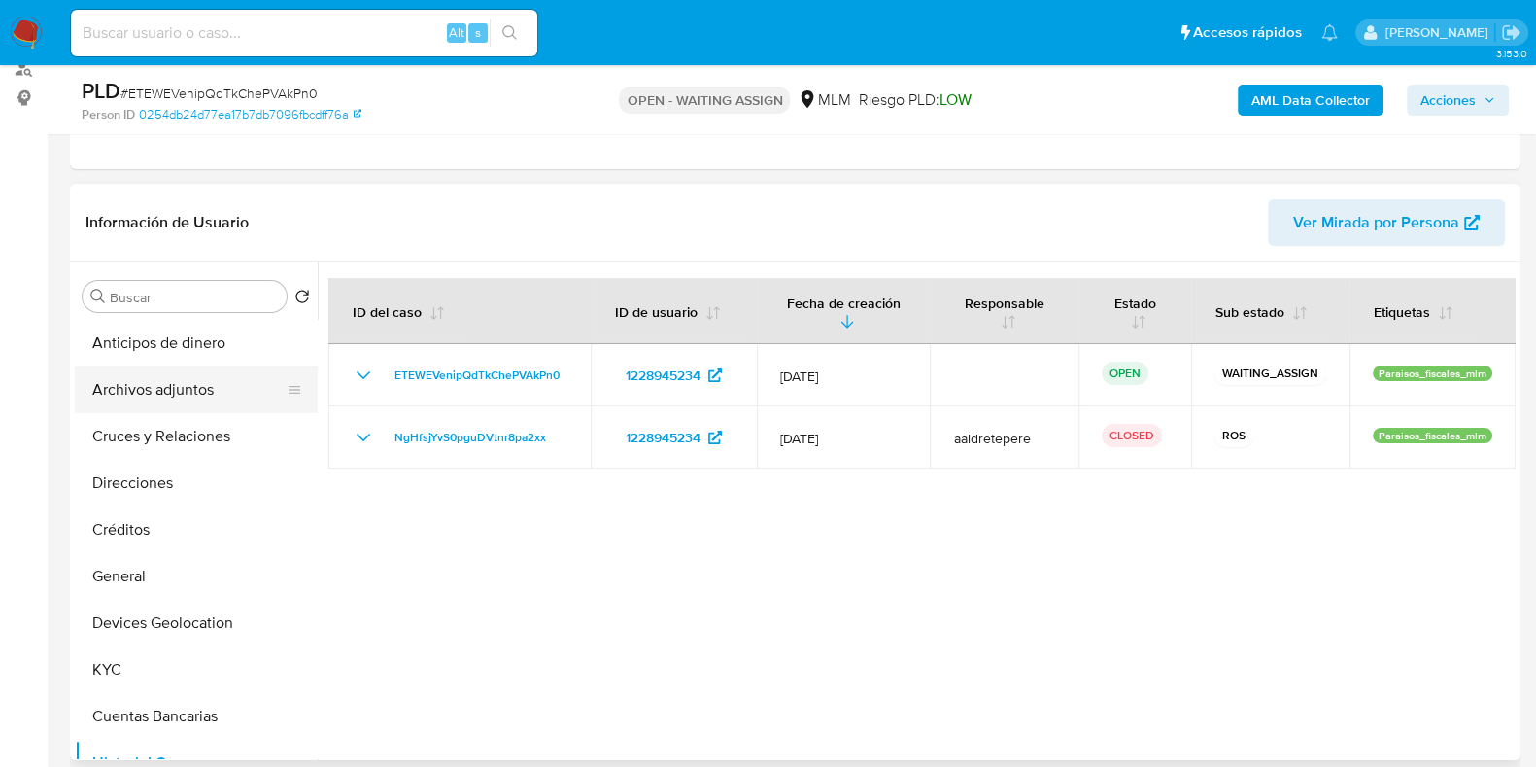
click at [185, 398] on button "Archivos adjuntos" at bounding box center [188, 389] width 227 height 47
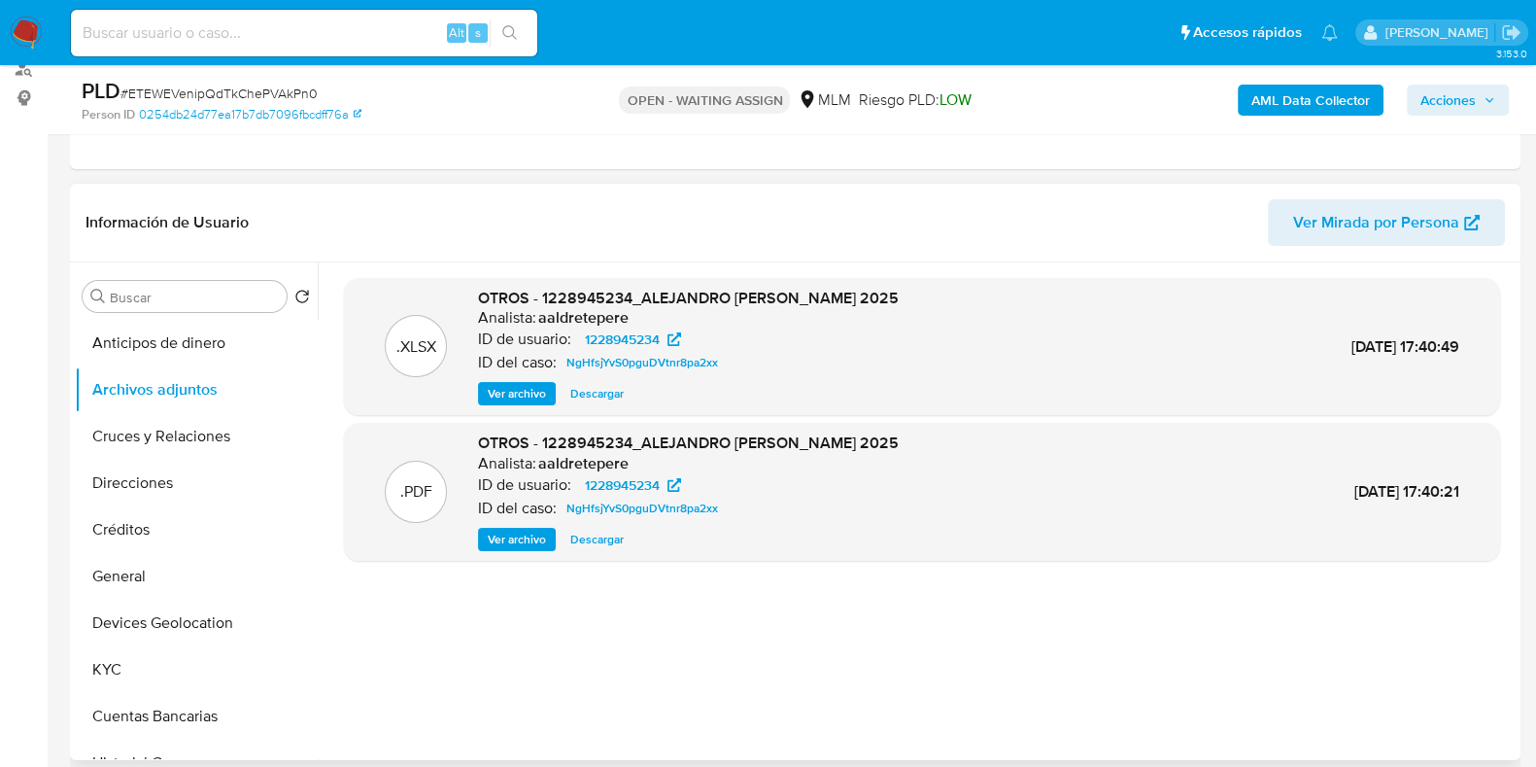
click at [504, 541] on span "Ver archivo" at bounding box center [517, 539] width 58 height 19
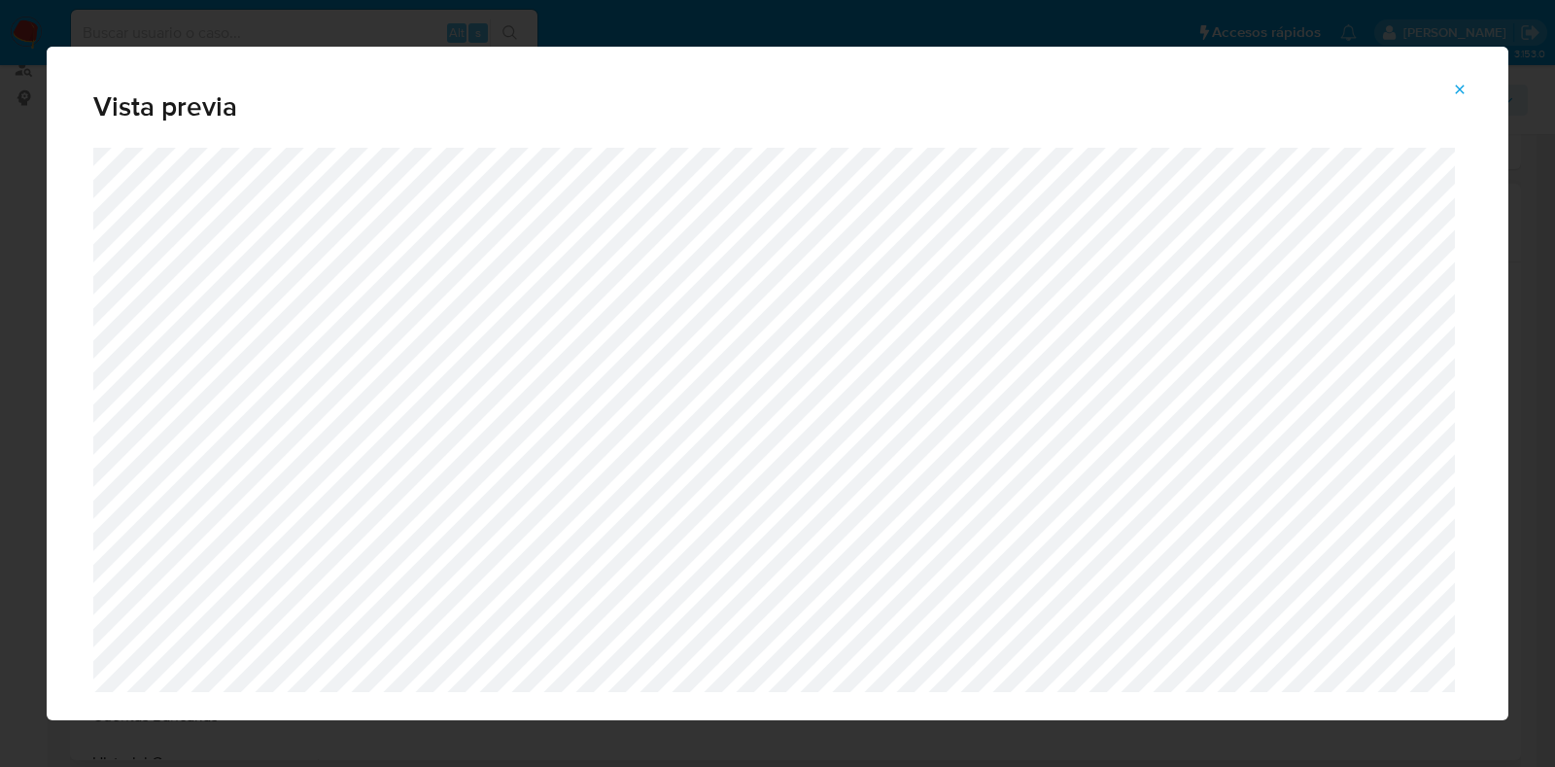
click at [1468, 92] on button "Attachment preview" at bounding box center [1459, 89] width 43 height 31
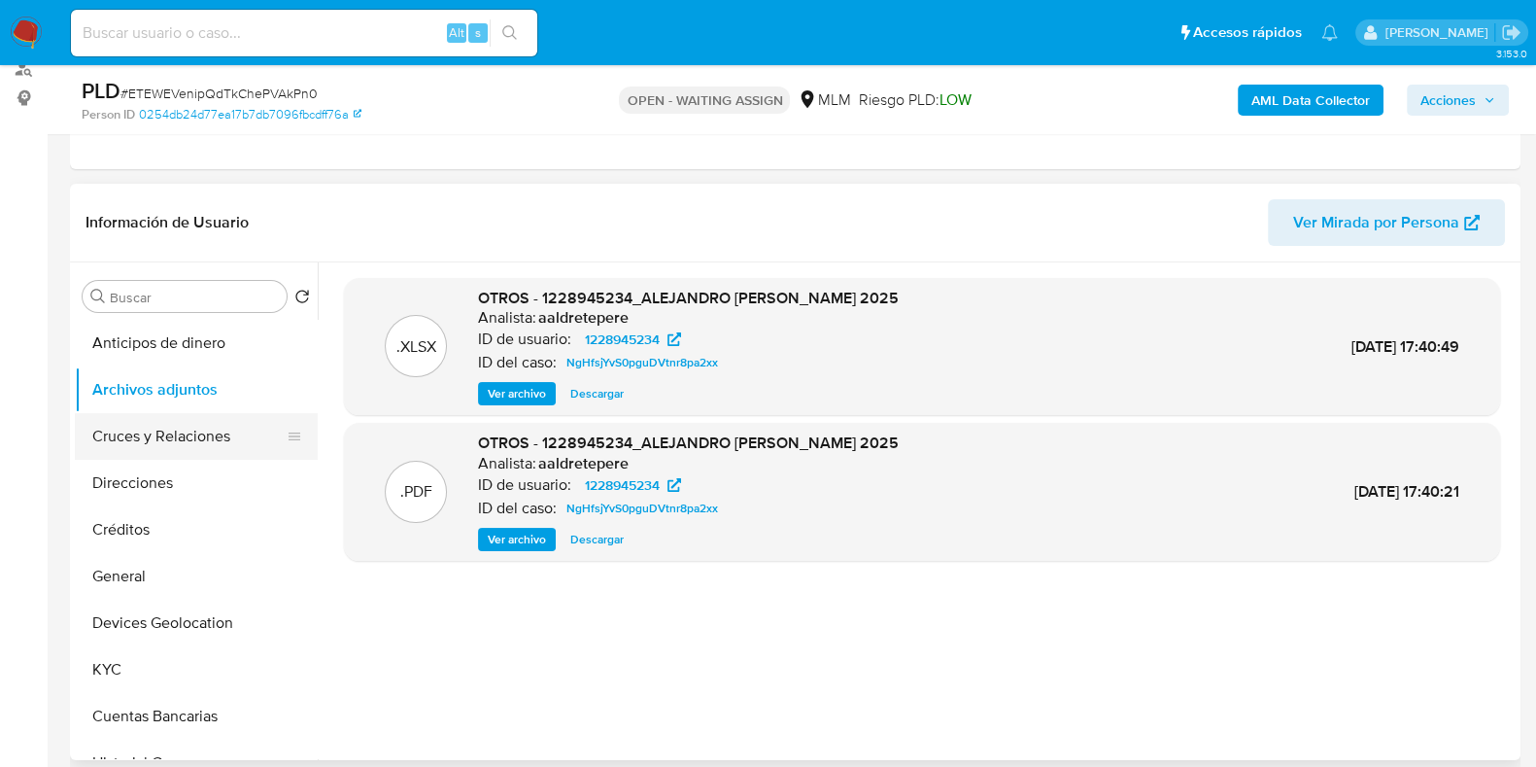
click at [173, 429] on button "Cruces y Relaciones" at bounding box center [188, 436] width 227 height 47
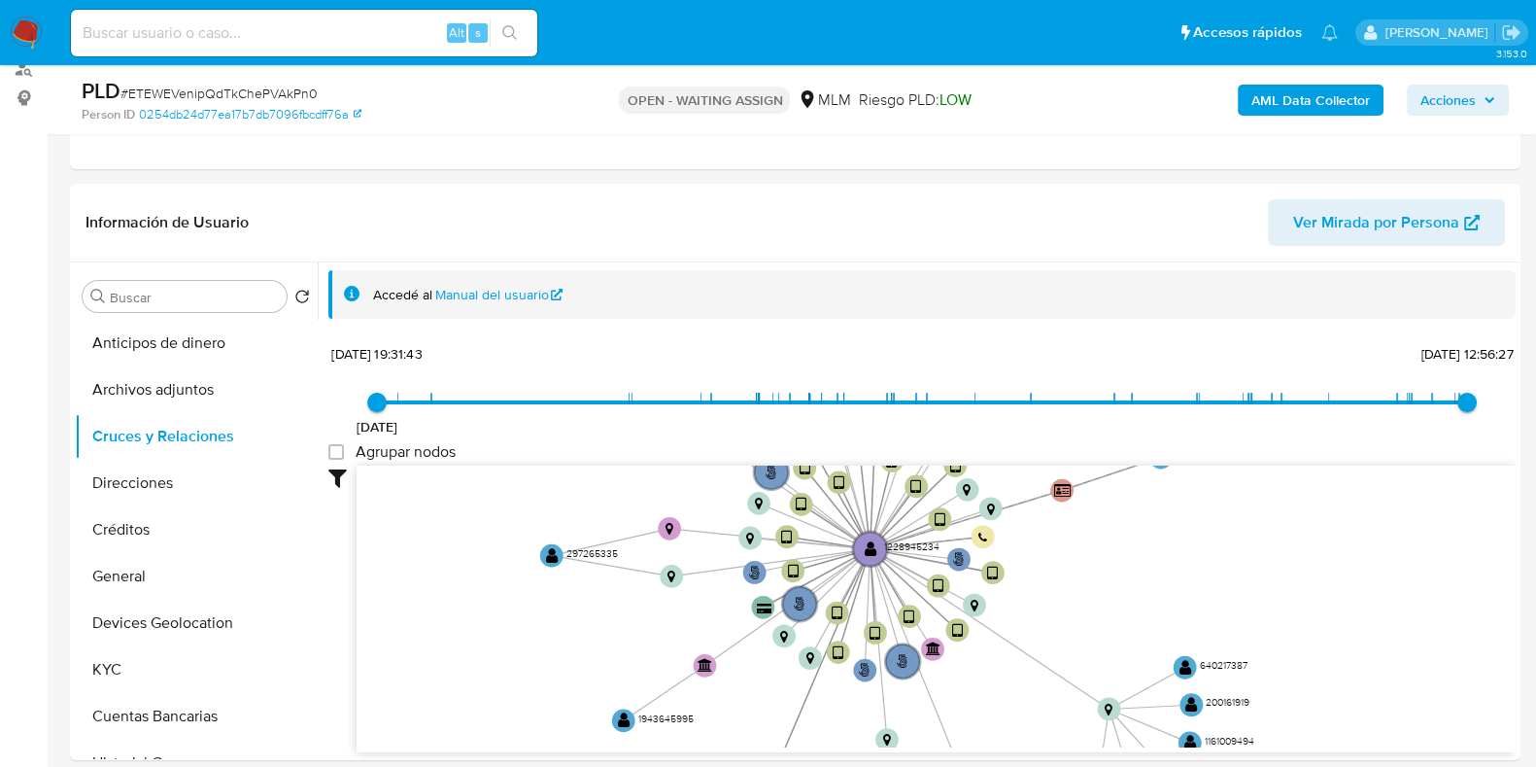
drag, startPoint x: 996, startPoint y: 568, endPoint x: 1002, endPoint y: 725, distance: 156.5
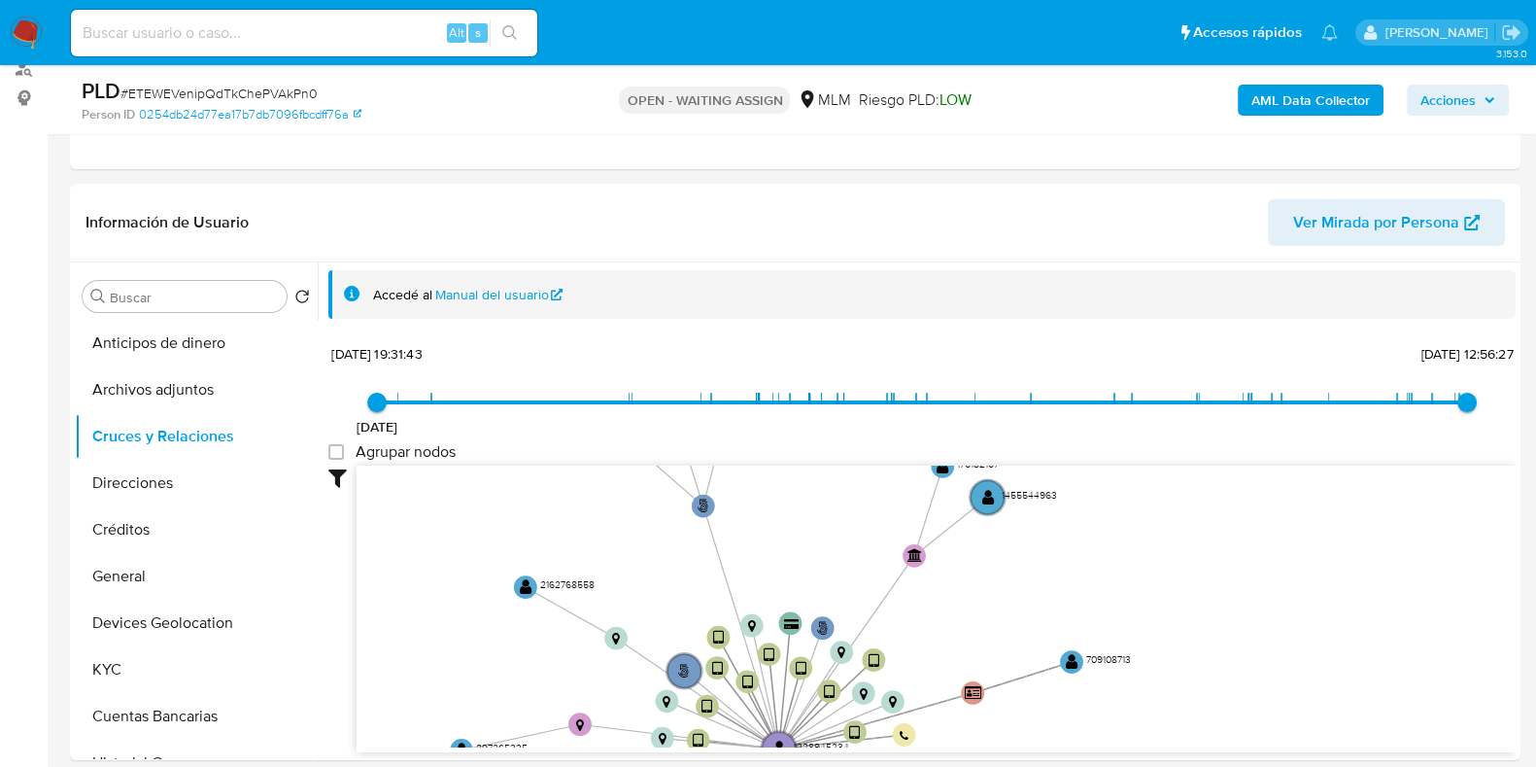
drag, startPoint x: 1128, startPoint y: 623, endPoint x: 1037, endPoint y: 811, distance: 209.5
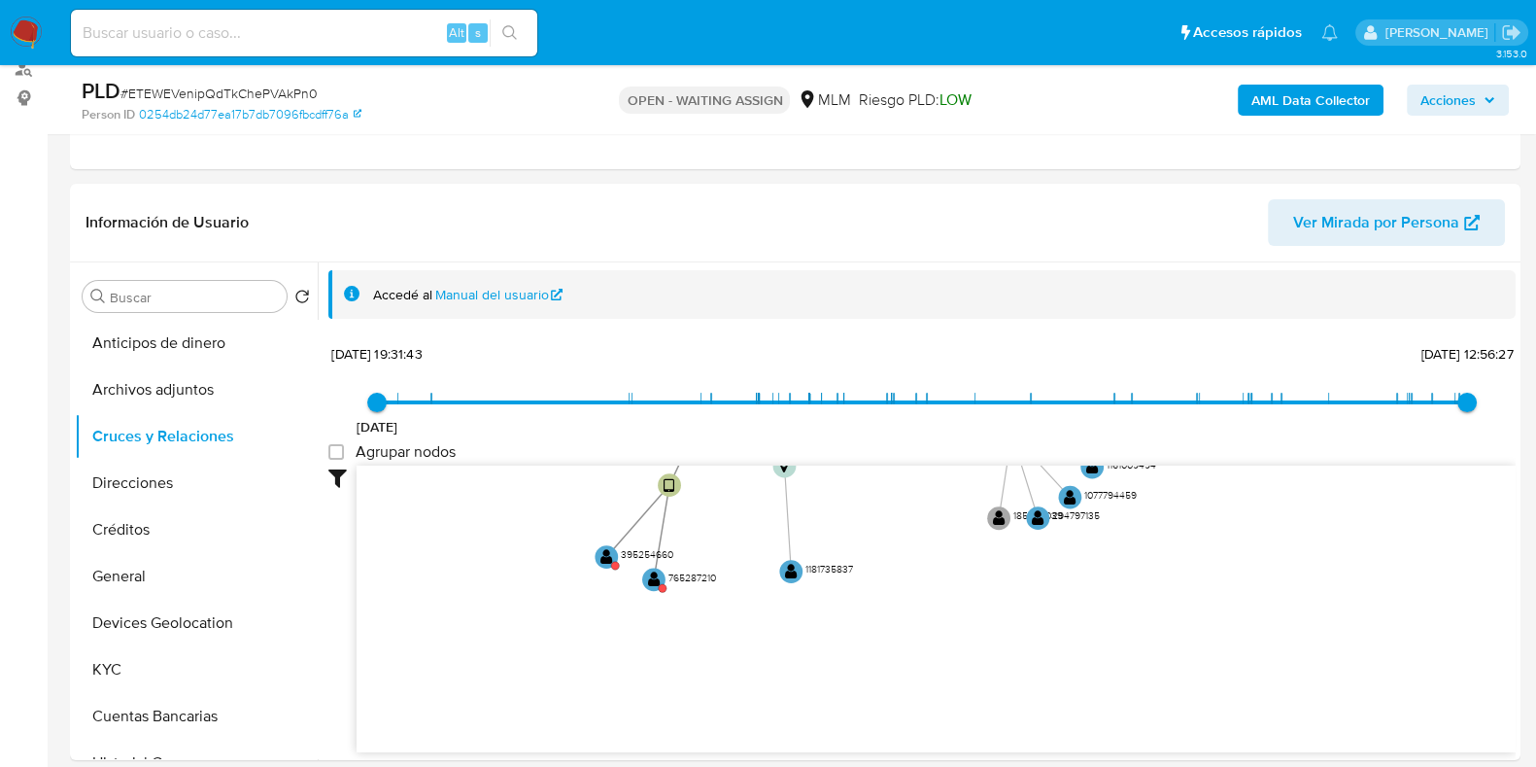
drag, startPoint x: 1204, startPoint y: 584, endPoint x: 1201, endPoint y: 113, distance: 471.3
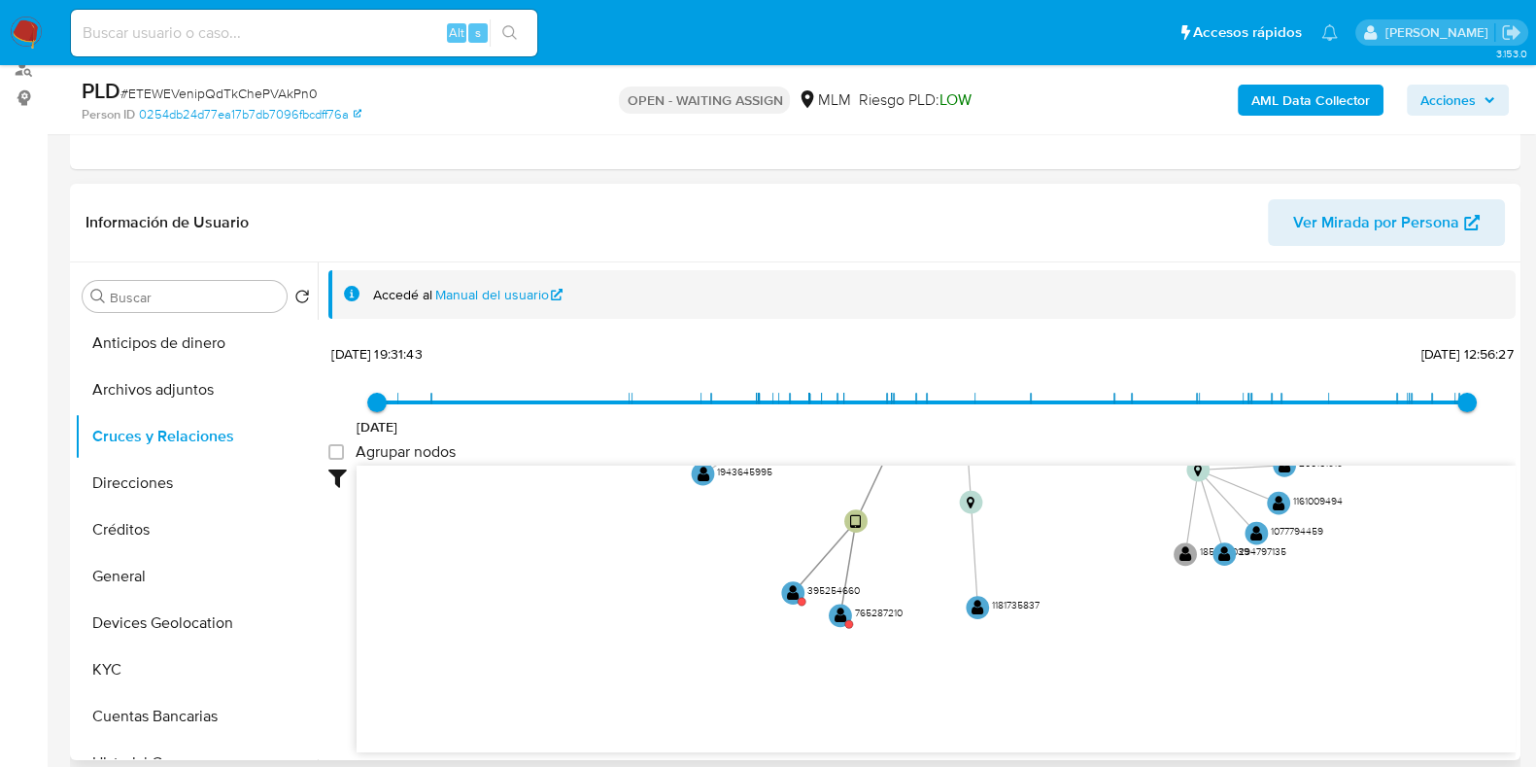
drag, startPoint x: 800, startPoint y: 512, endPoint x: 985, endPoint y: 548, distance: 189.0
click at [985, 548] on icon "phone-f55ab00e095628032813795c21eecf31  user-1228945234  1228945234 person-02…" at bounding box center [936, 606] width 1159 height 282
click at [849, 623] on circle at bounding box center [849, 624] width 8 height 8
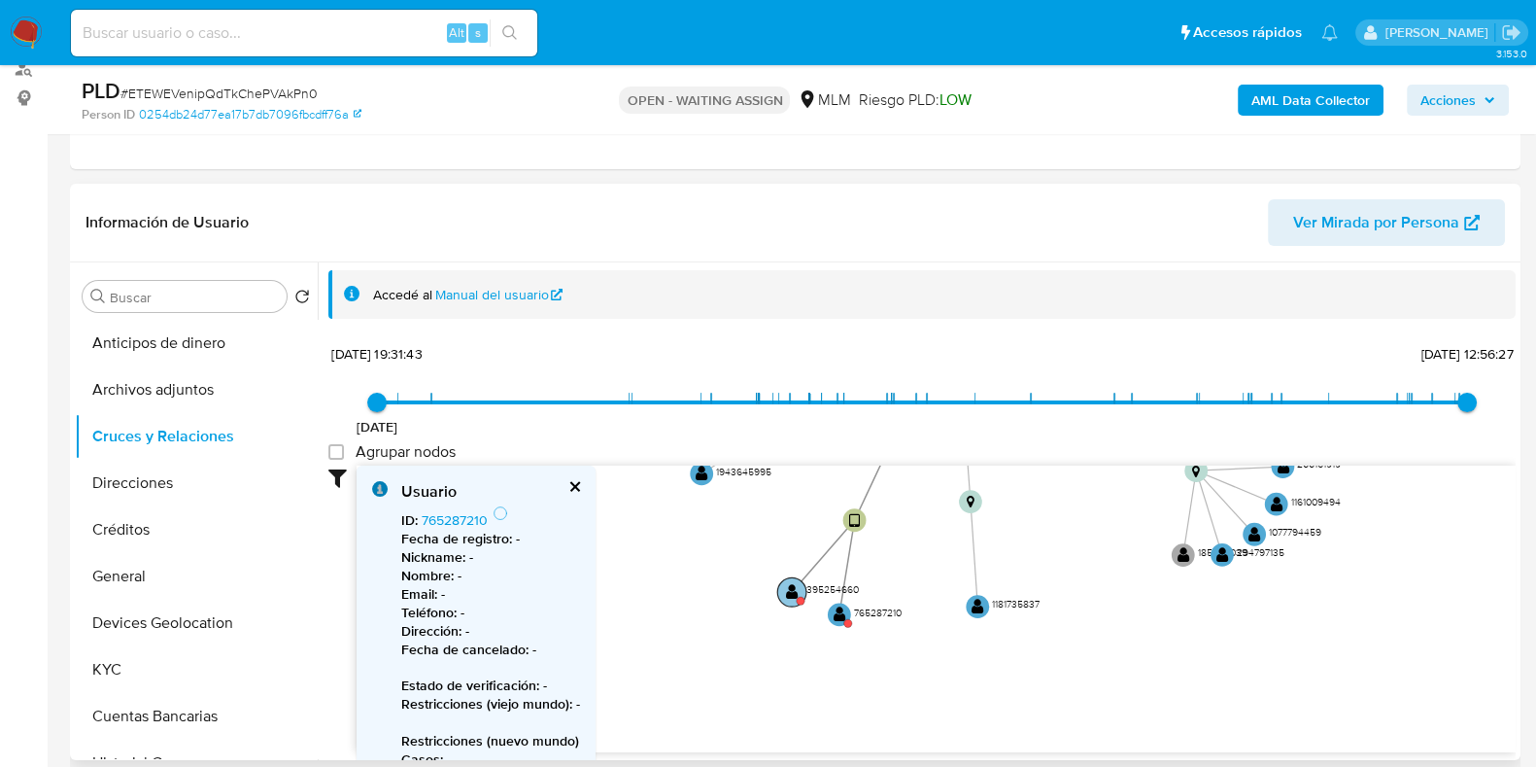
click at [790, 595] on text "" at bounding box center [792, 591] width 13 height 17
click at [476, 527] on link "395254660" at bounding box center [457, 519] width 71 height 19
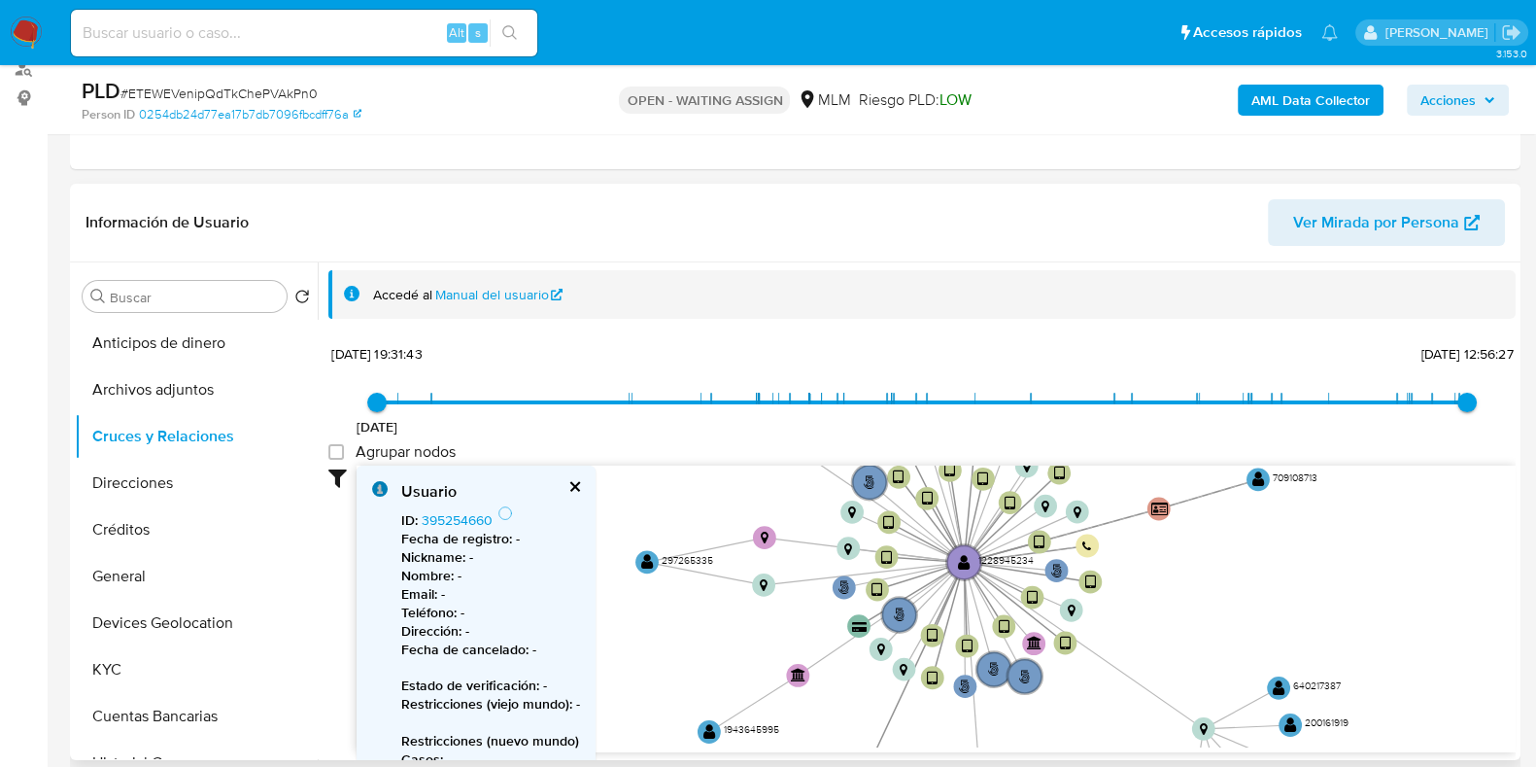
drag, startPoint x: 1069, startPoint y: 595, endPoint x: 1088, endPoint y: 753, distance: 159.6
click at [1088, 753] on div "Accedé al Manual del usuario 7/6/2021 7/6/2021, 19:31:43 13/6/2025, 12:56:27 Ag…" at bounding box center [917, 510] width 1198 height 497
click at [656, 561] on circle at bounding box center [647, 561] width 29 height 29
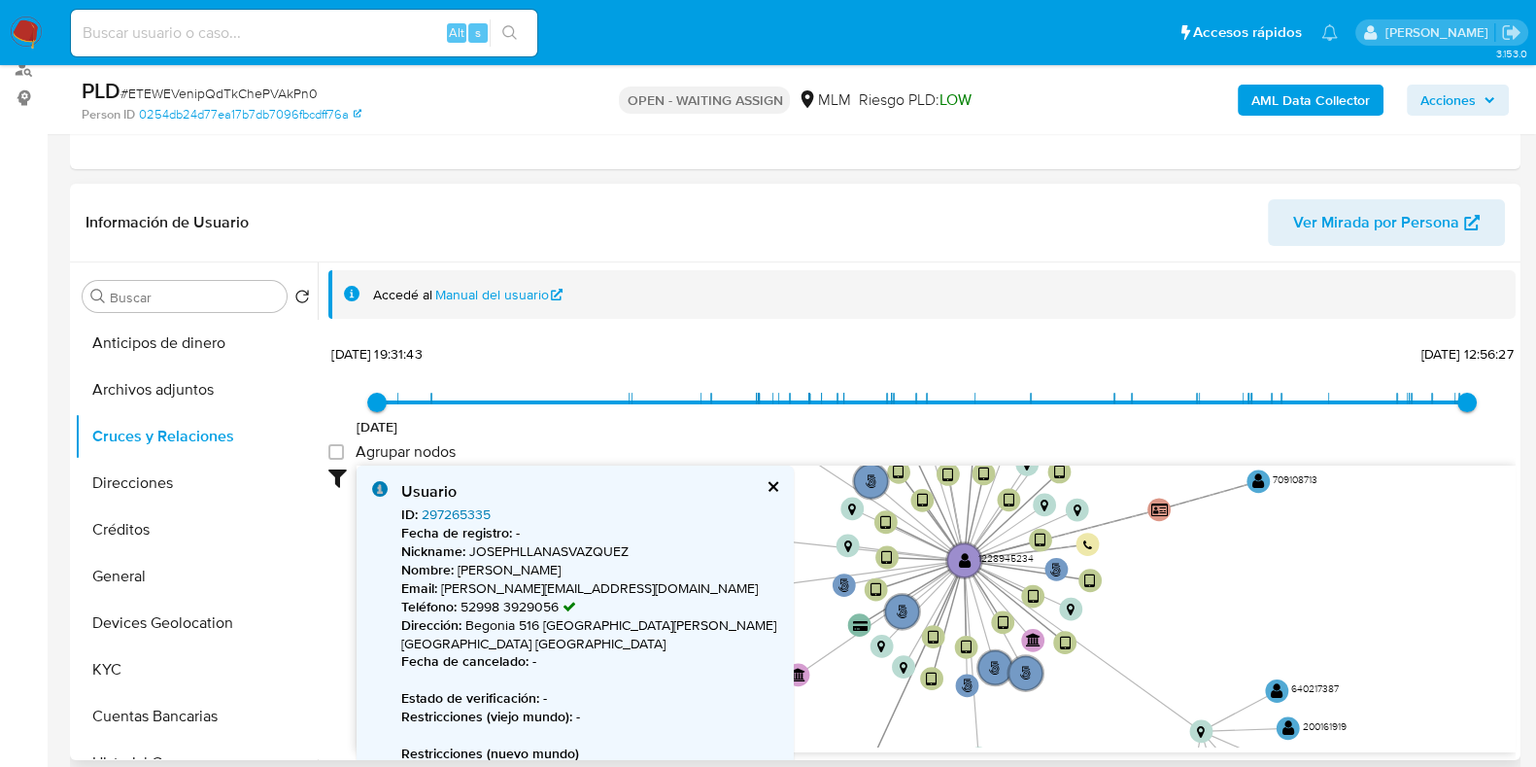
click at [474, 519] on link "297265335" at bounding box center [456, 513] width 69 height 19
click at [105, 658] on button "KYC" at bounding box center [188, 669] width 227 height 47
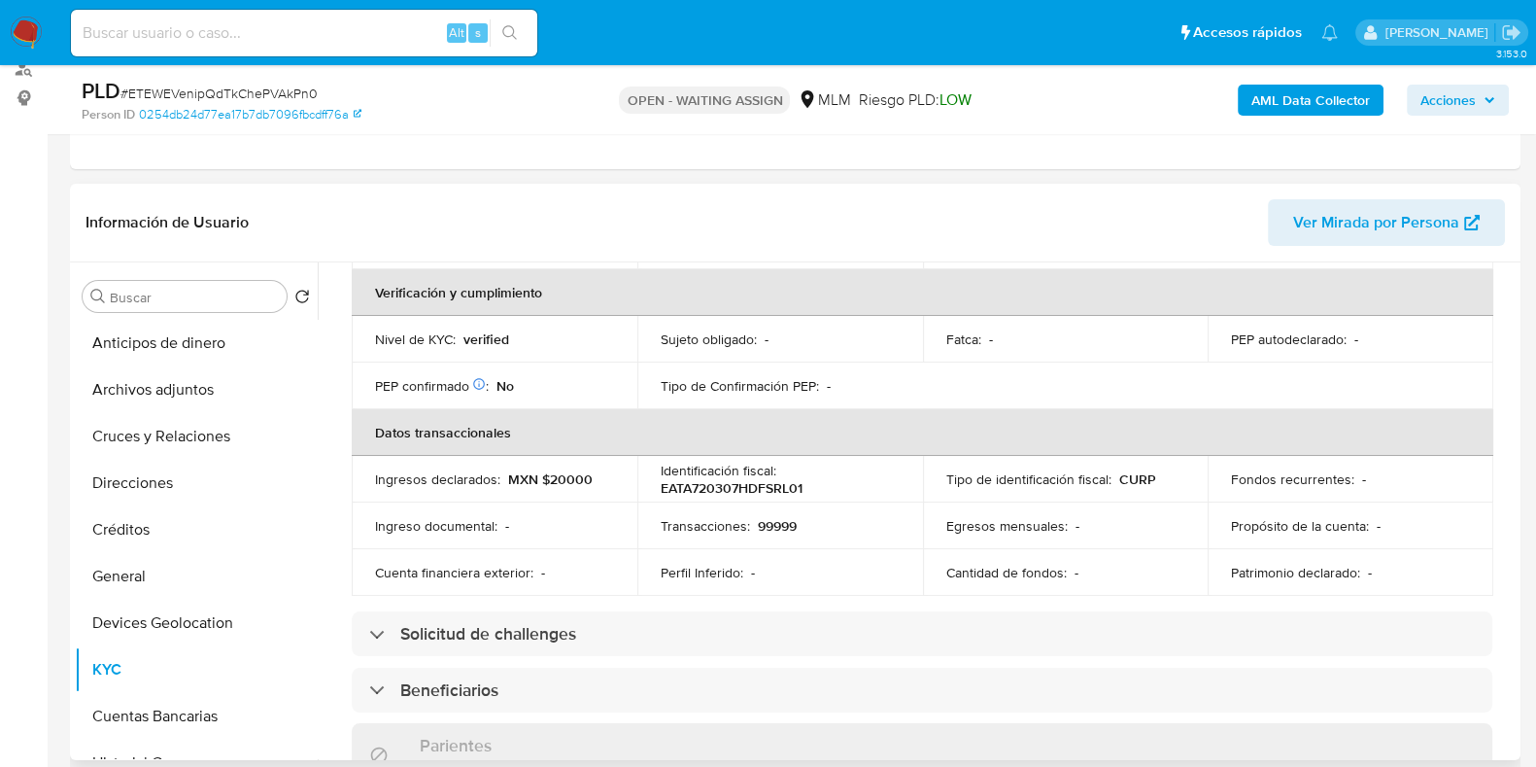
scroll to position [485, 0]
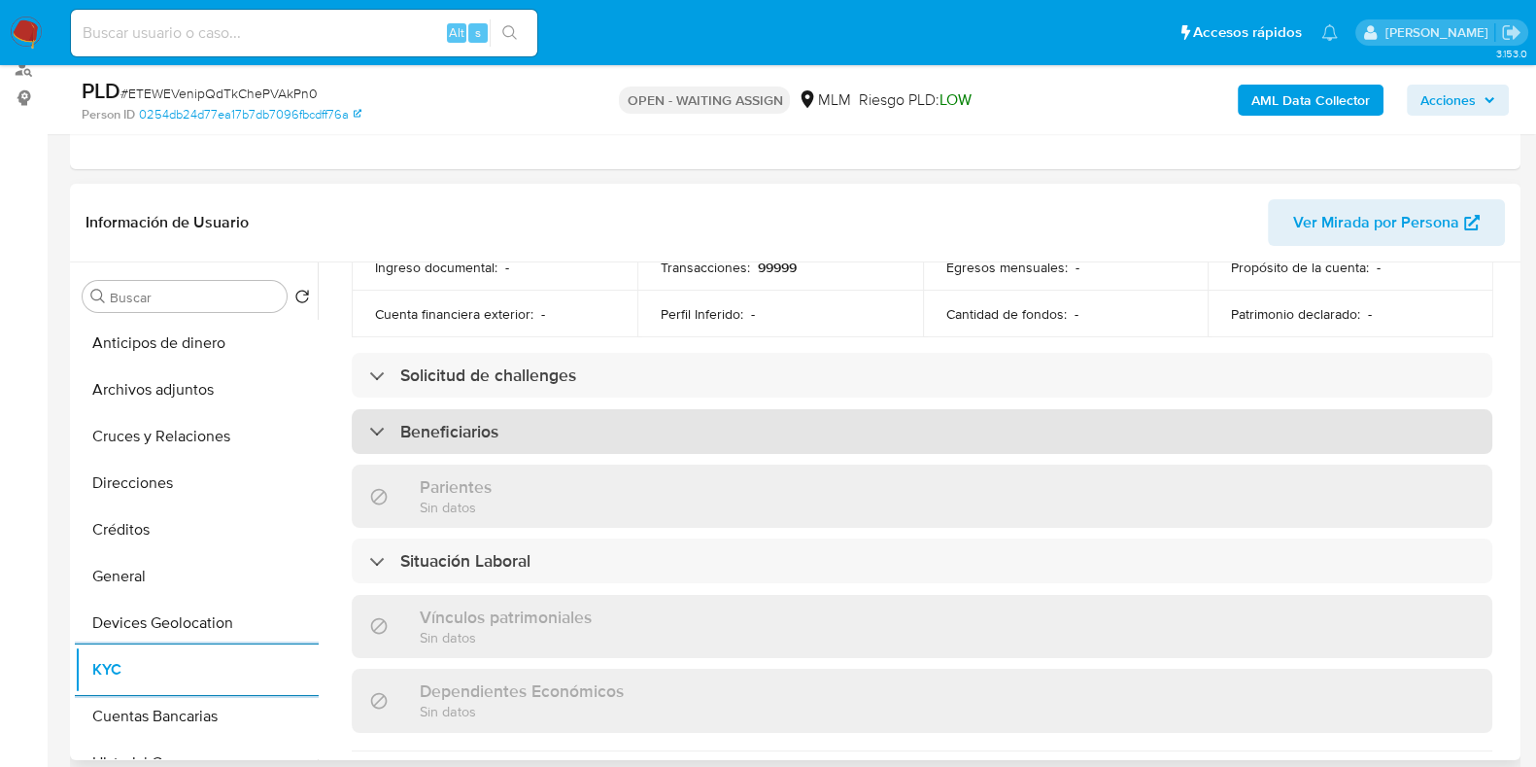
click at [531, 426] on div "Beneficiarios" at bounding box center [922, 431] width 1141 height 45
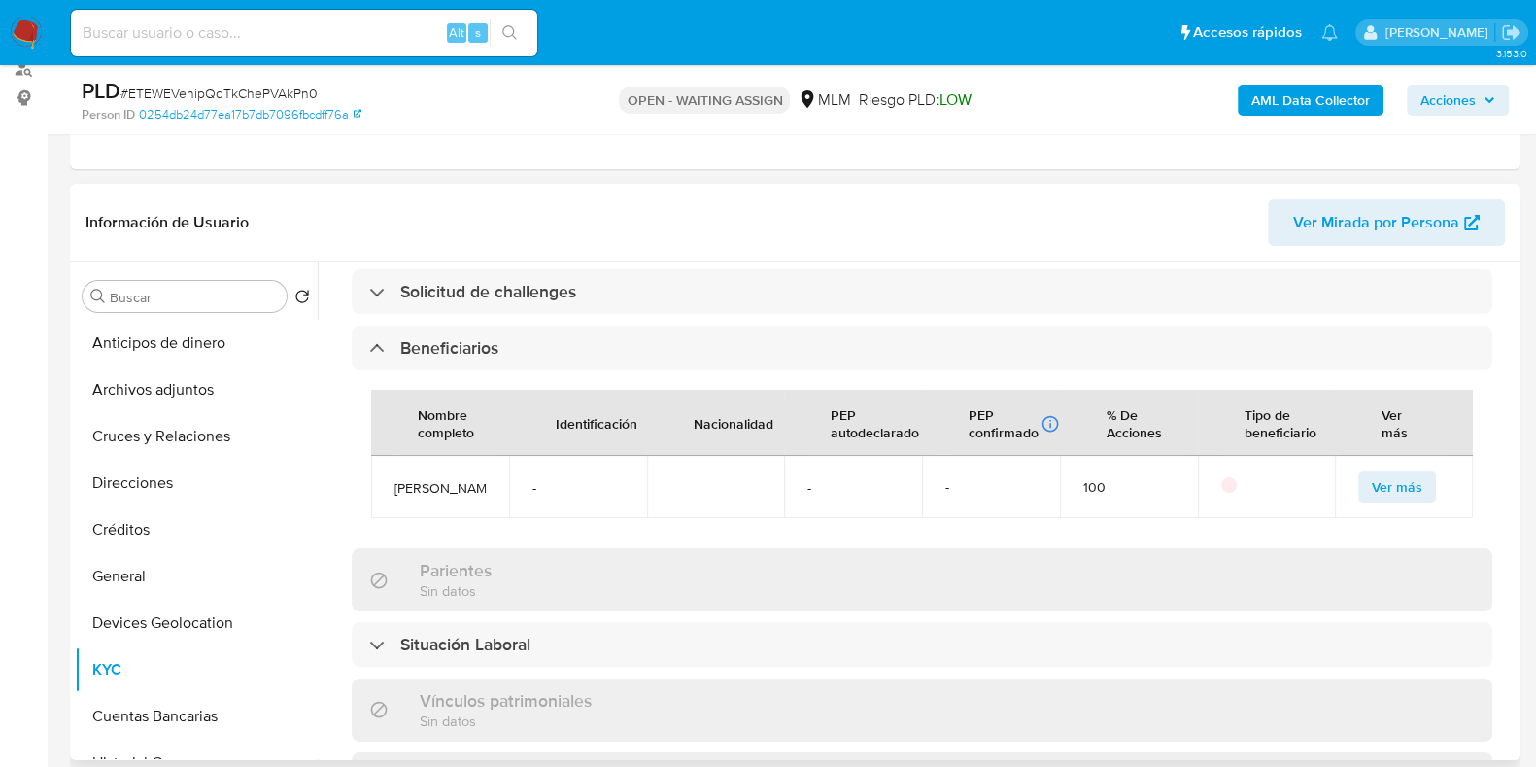
scroll to position [849, 0]
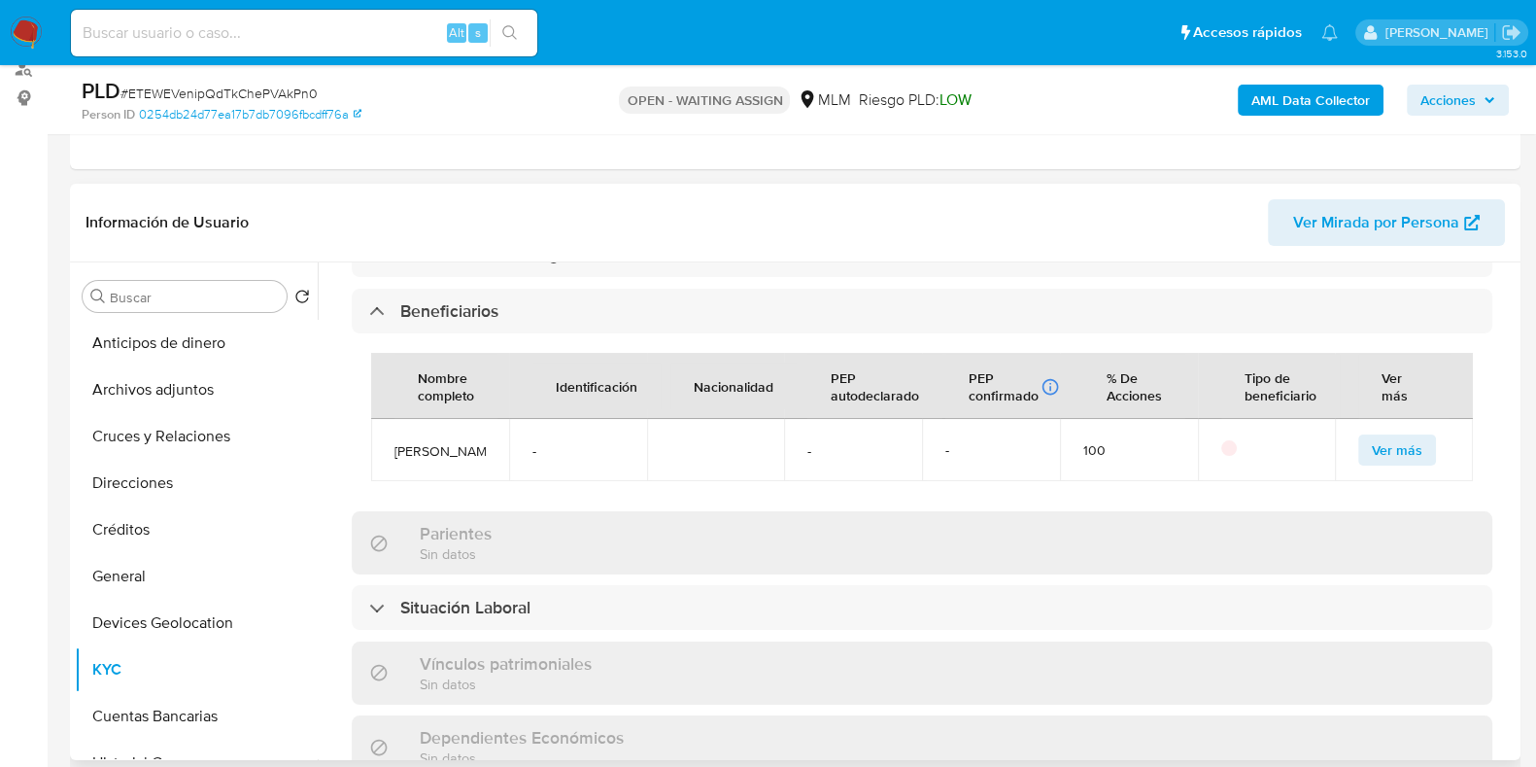
drag, startPoint x: 470, startPoint y: 461, endPoint x: 392, endPoint y: 439, distance: 81.6
click at [392, 439] on td "Evelyn Fernandez" at bounding box center [440, 450] width 138 height 62
copy span "Evelyn Fernandez"
click at [214, 609] on button "Devices Geolocation" at bounding box center [188, 623] width 227 height 47
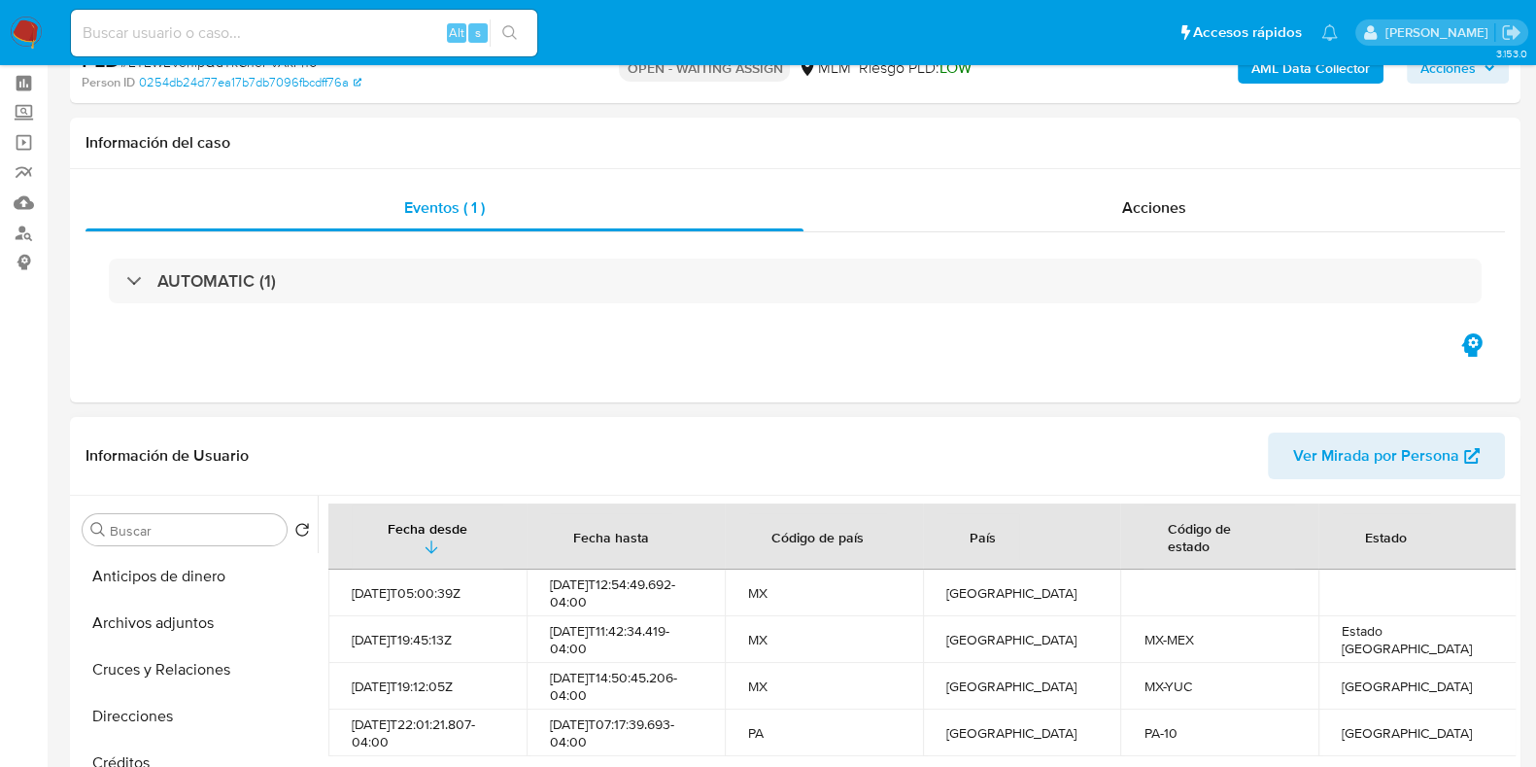
scroll to position [0, 0]
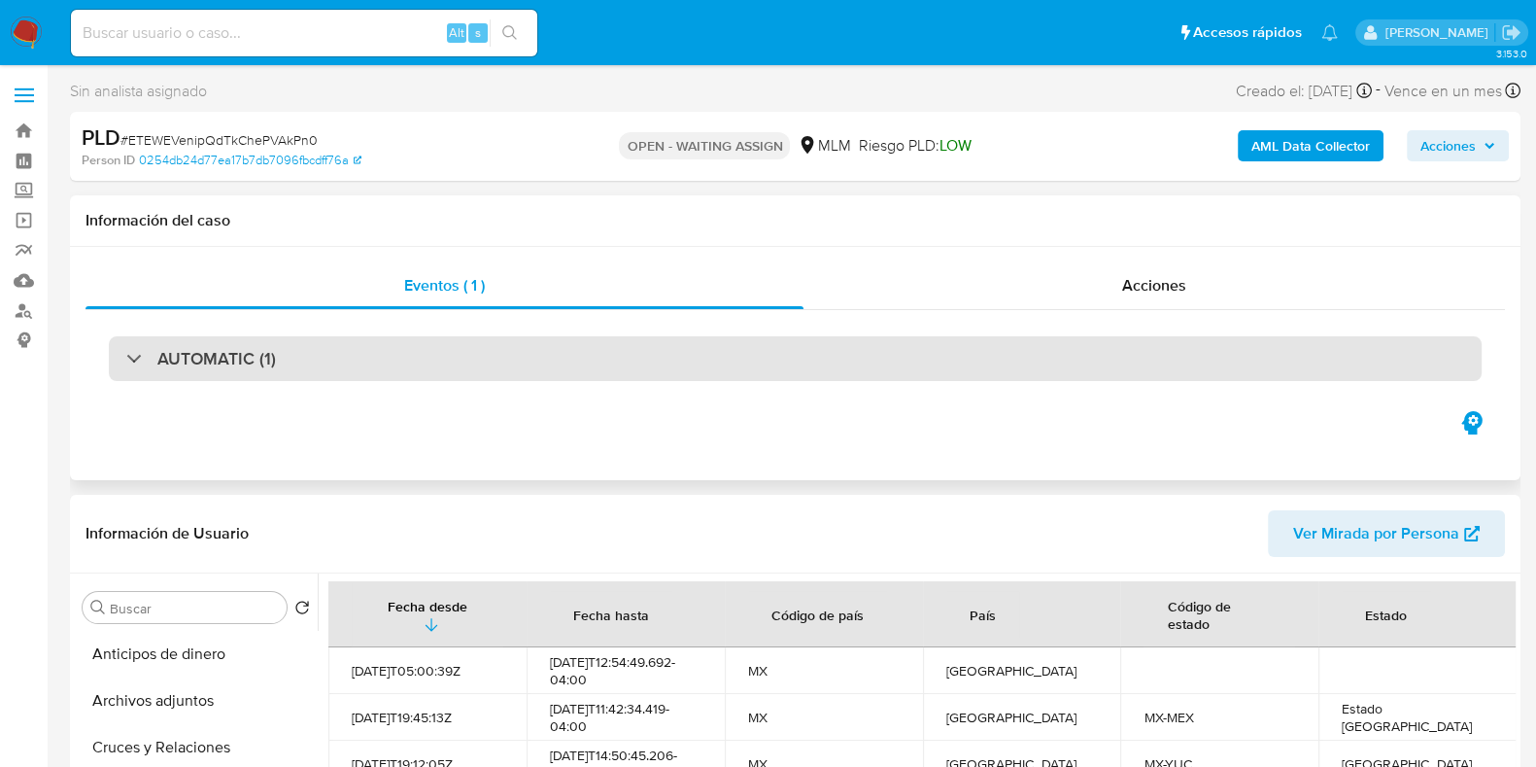
click at [508, 360] on div "AUTOMATIC (1)" at bounding box center [795, 358] width 1373 height 45
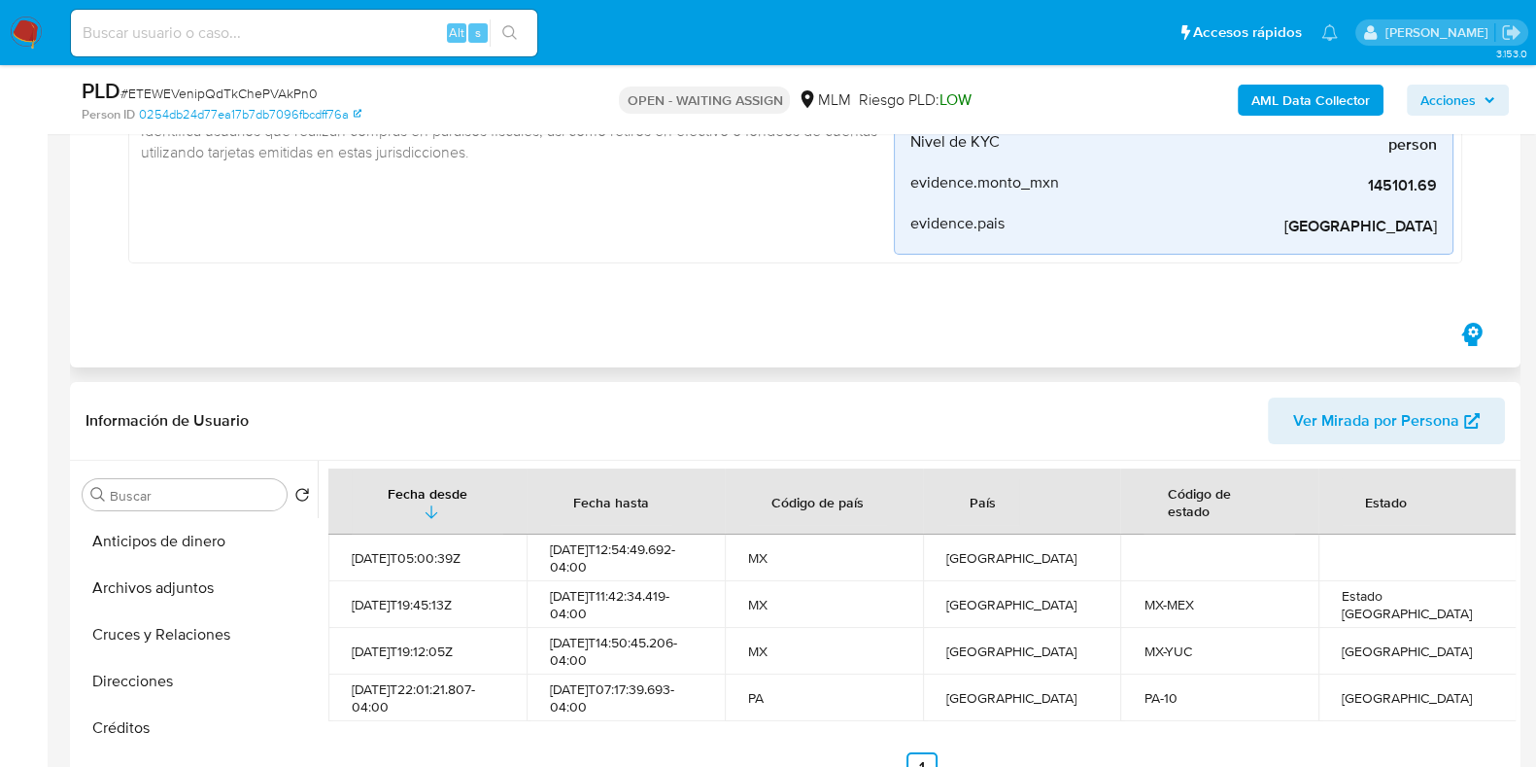
scroll to position [485, 0]
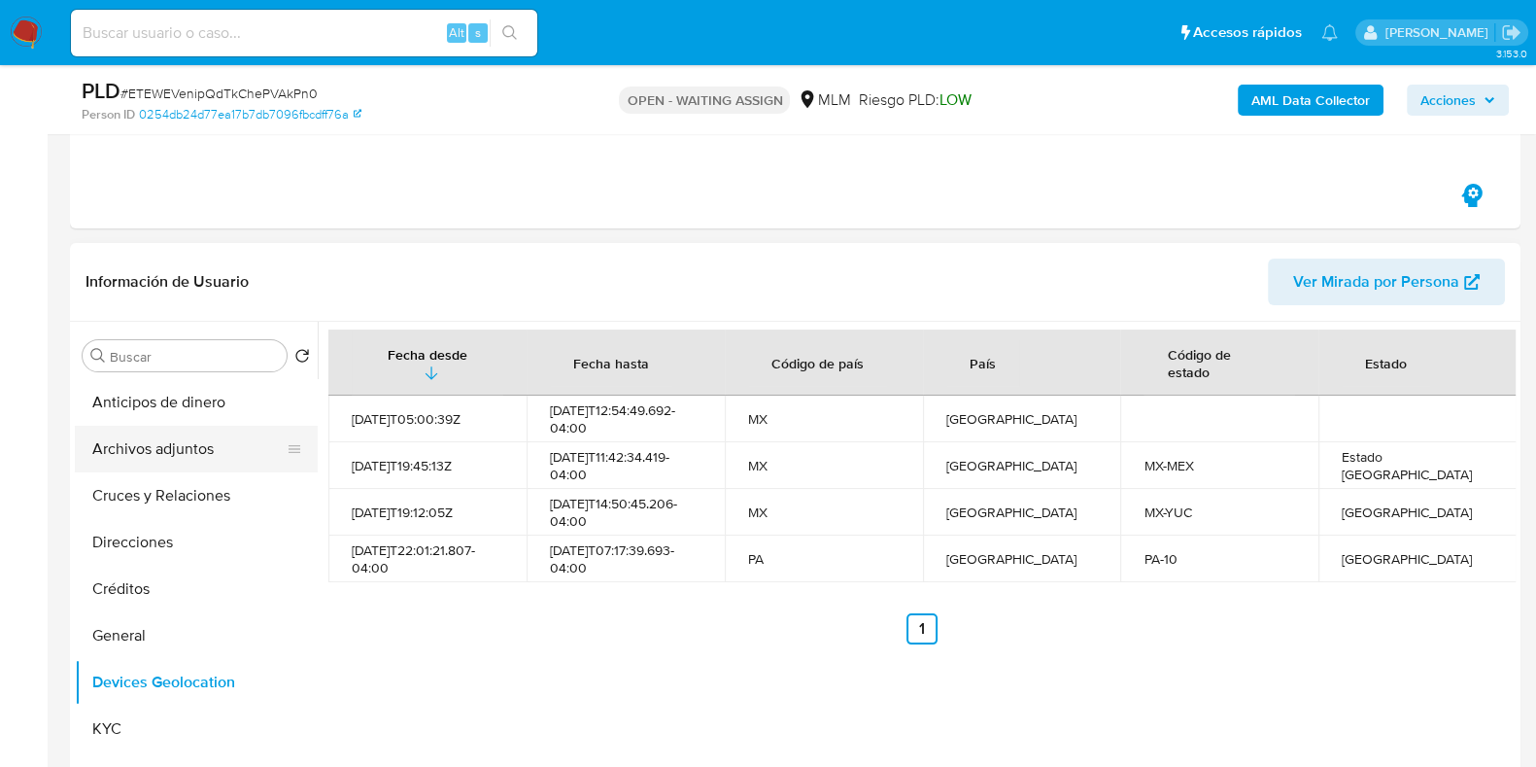
click at [170, 438] on button "Archivos adjuntos" at bounding box center [188, 449] width 227 height 47
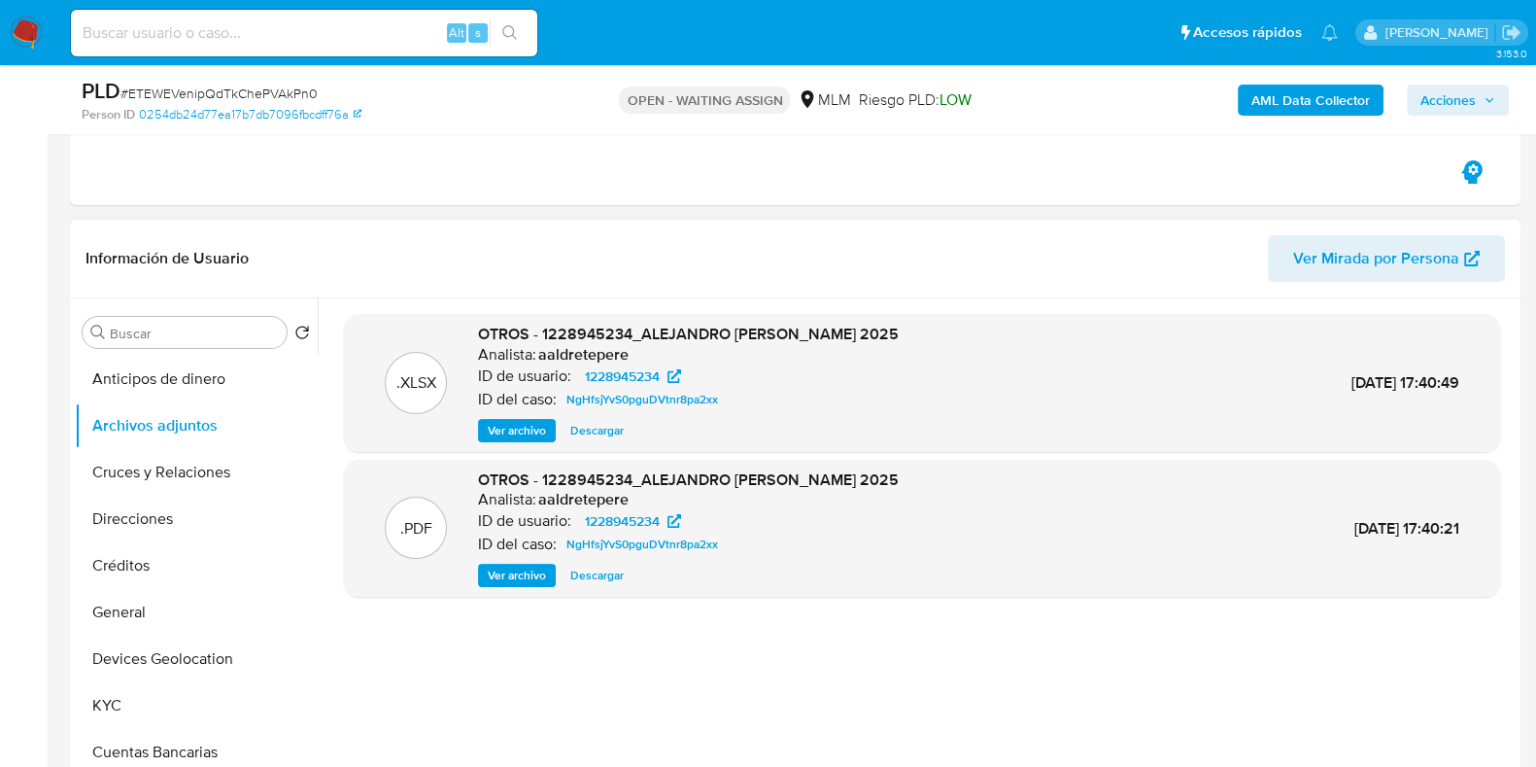
click at [515, 581] on span "Ver archivo" at bounding box center [517, 575] width 58 height 19
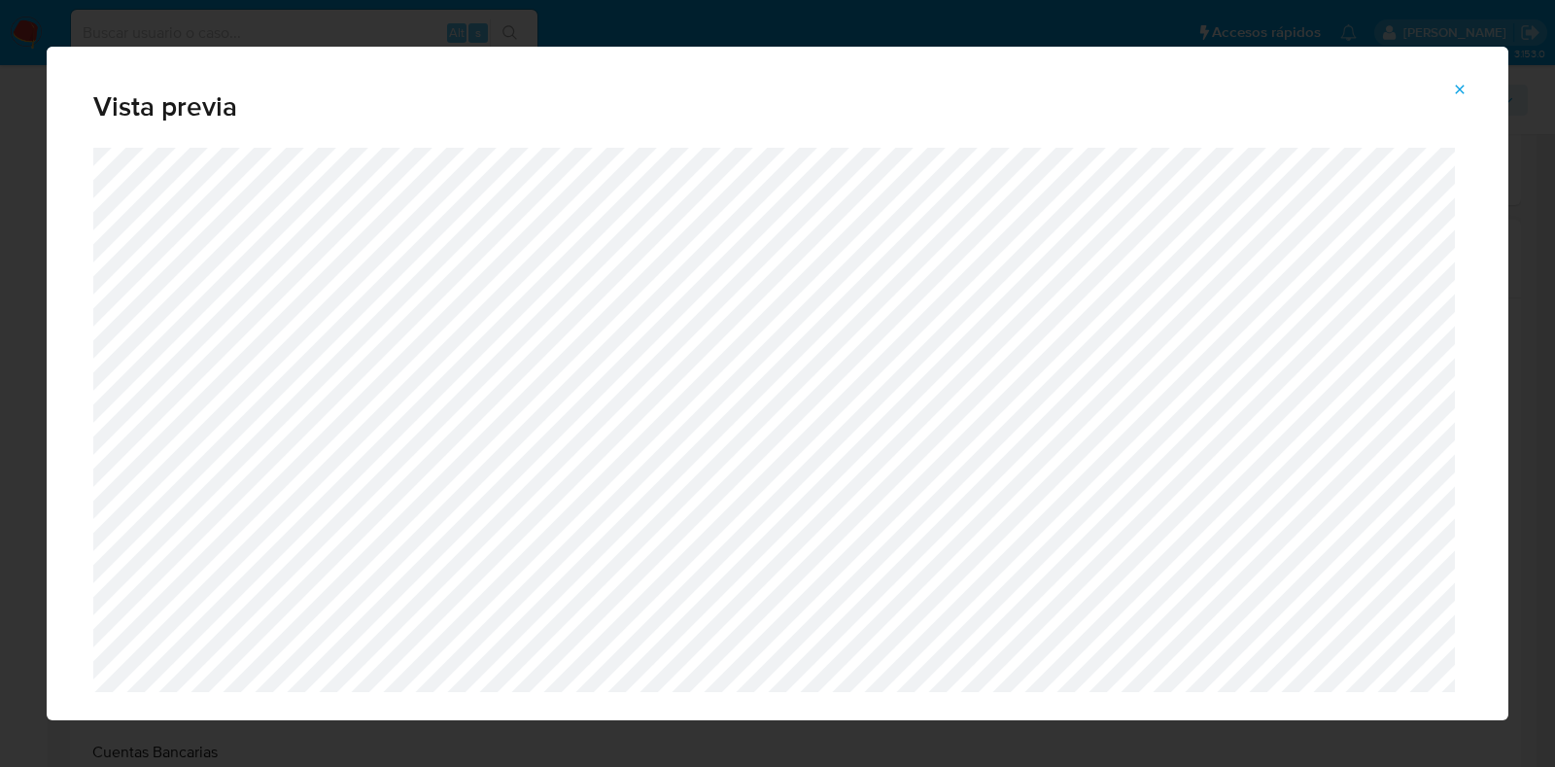
click at [1460, 86] on icon "Attachment preview" at bounding box center [1460, 90] width 16 height 16
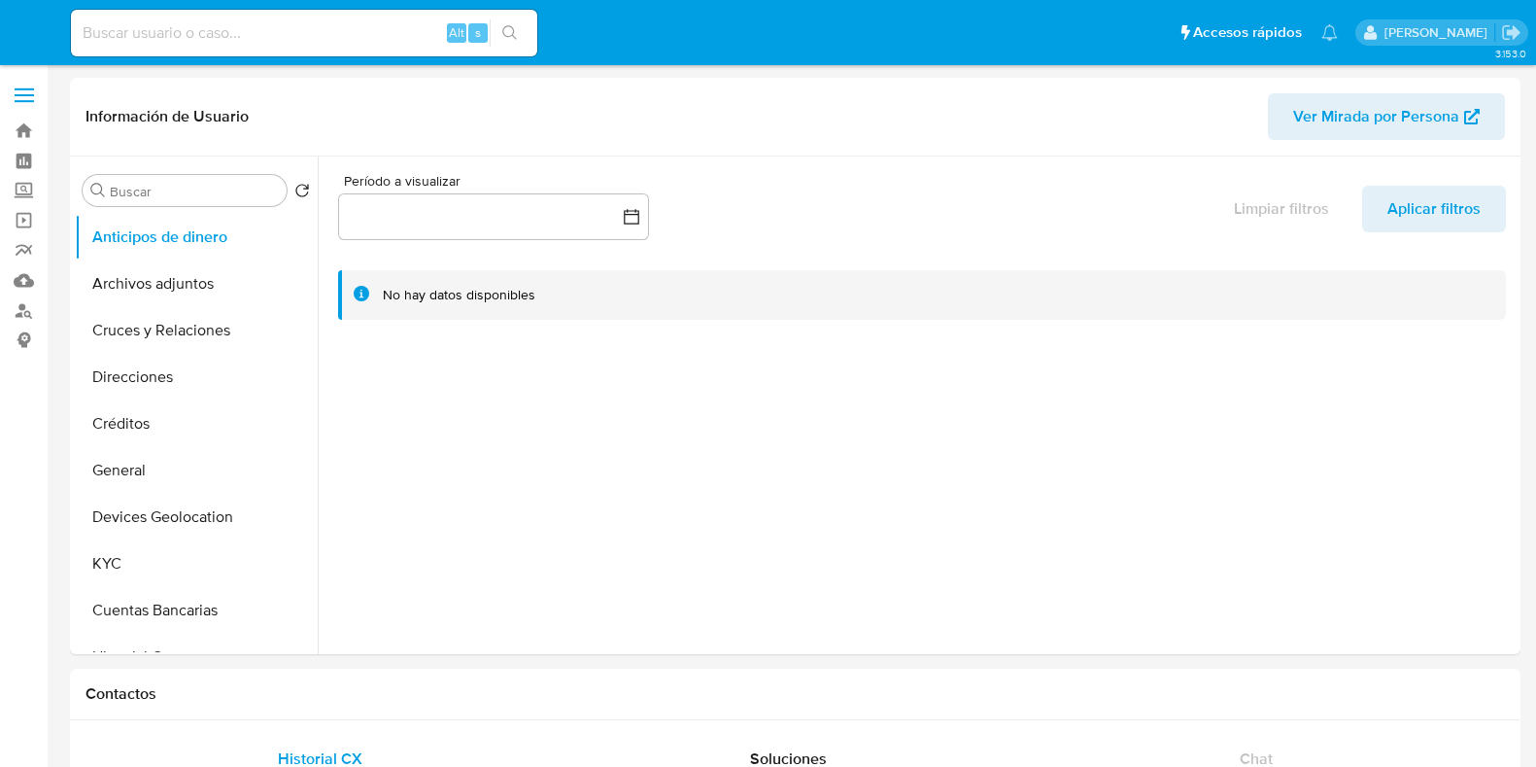
select select "10"
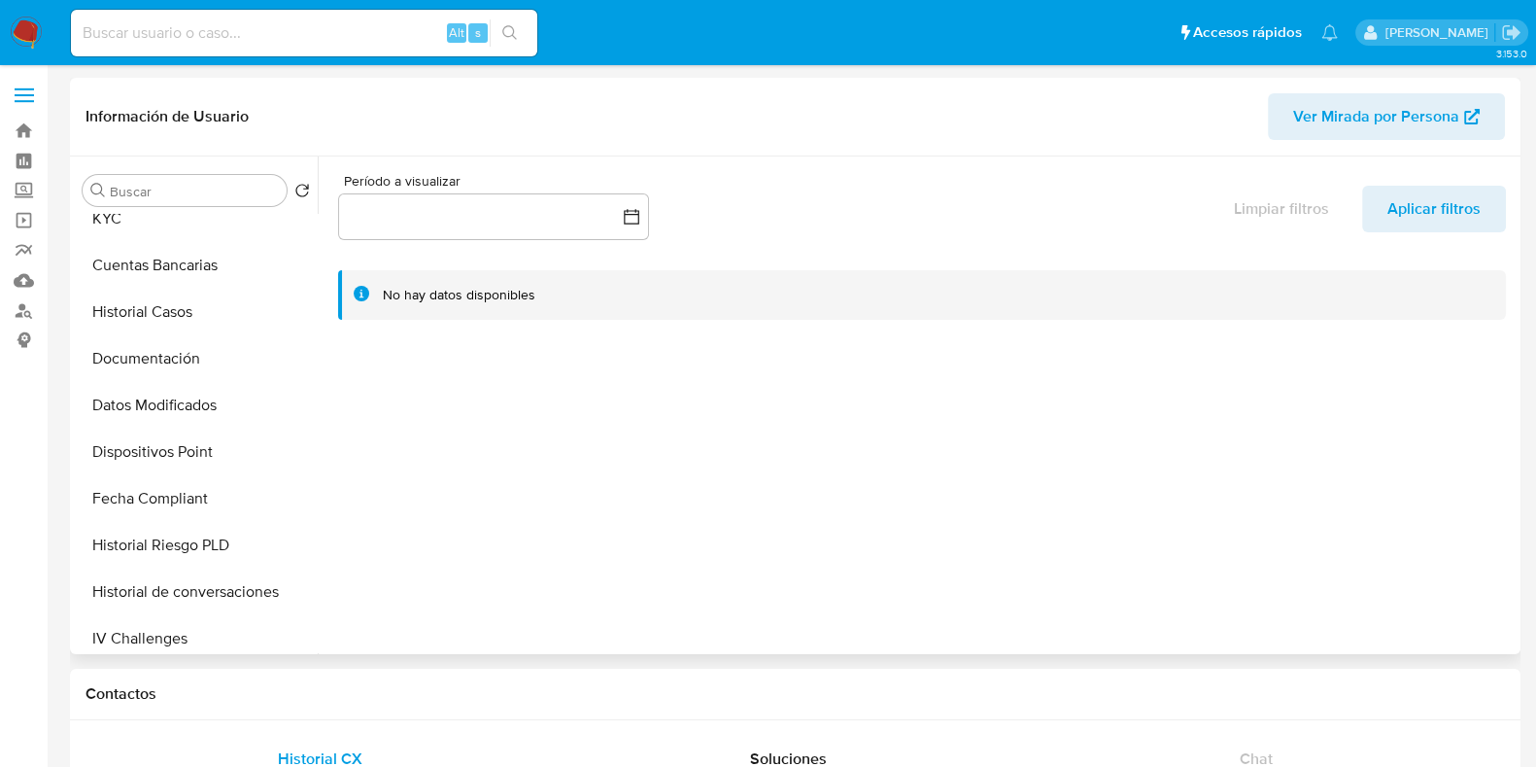
scroll to position [485, 0]
click at [186, 596] on button "Restricciones Nuevo Mundo" at bounding box center [188, 591] width 227 height 47
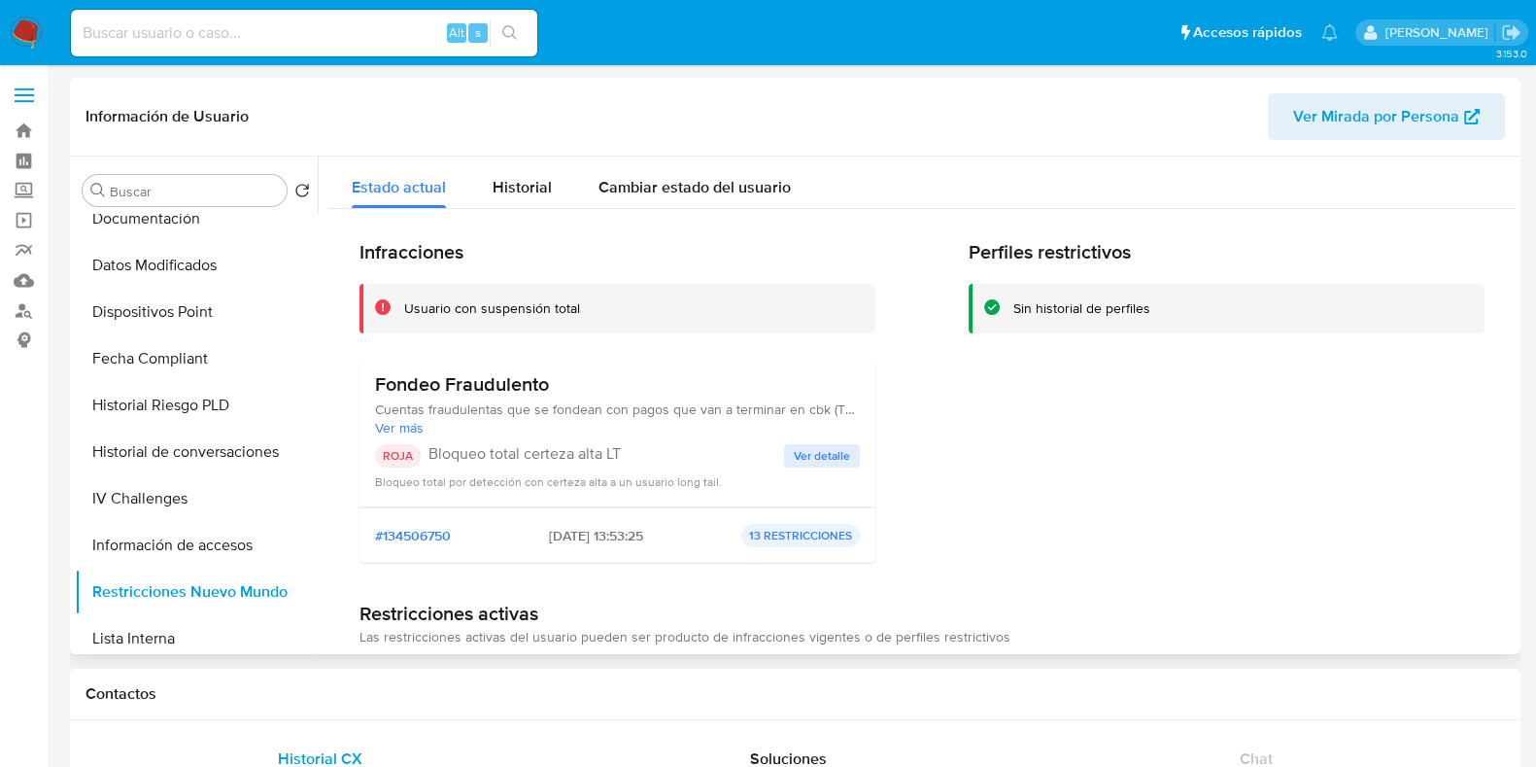
click at [809, 458] on span "Ver detalle" at bounding box center [822, 455] width 56 height 19
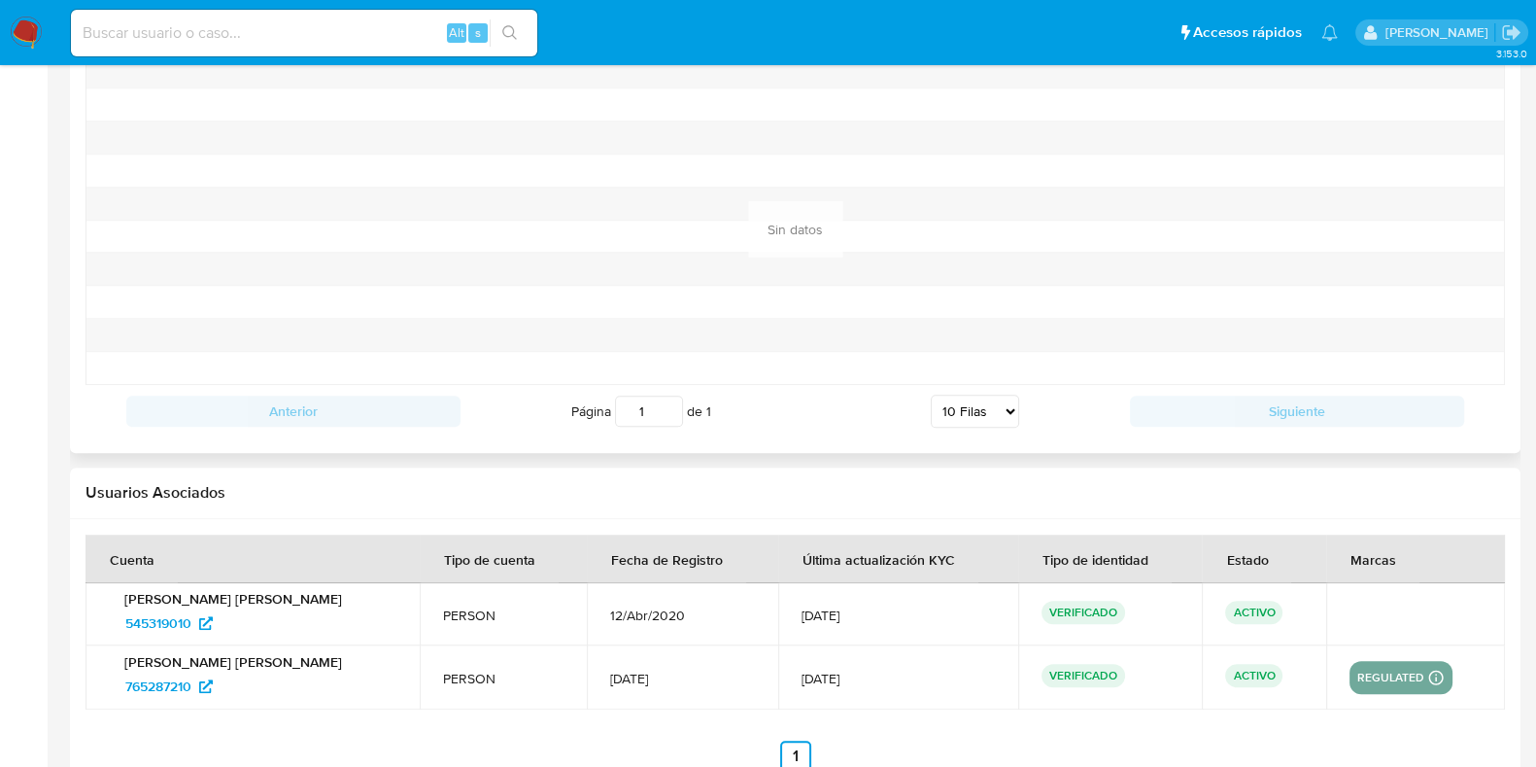
scroll to position [1699, 0]
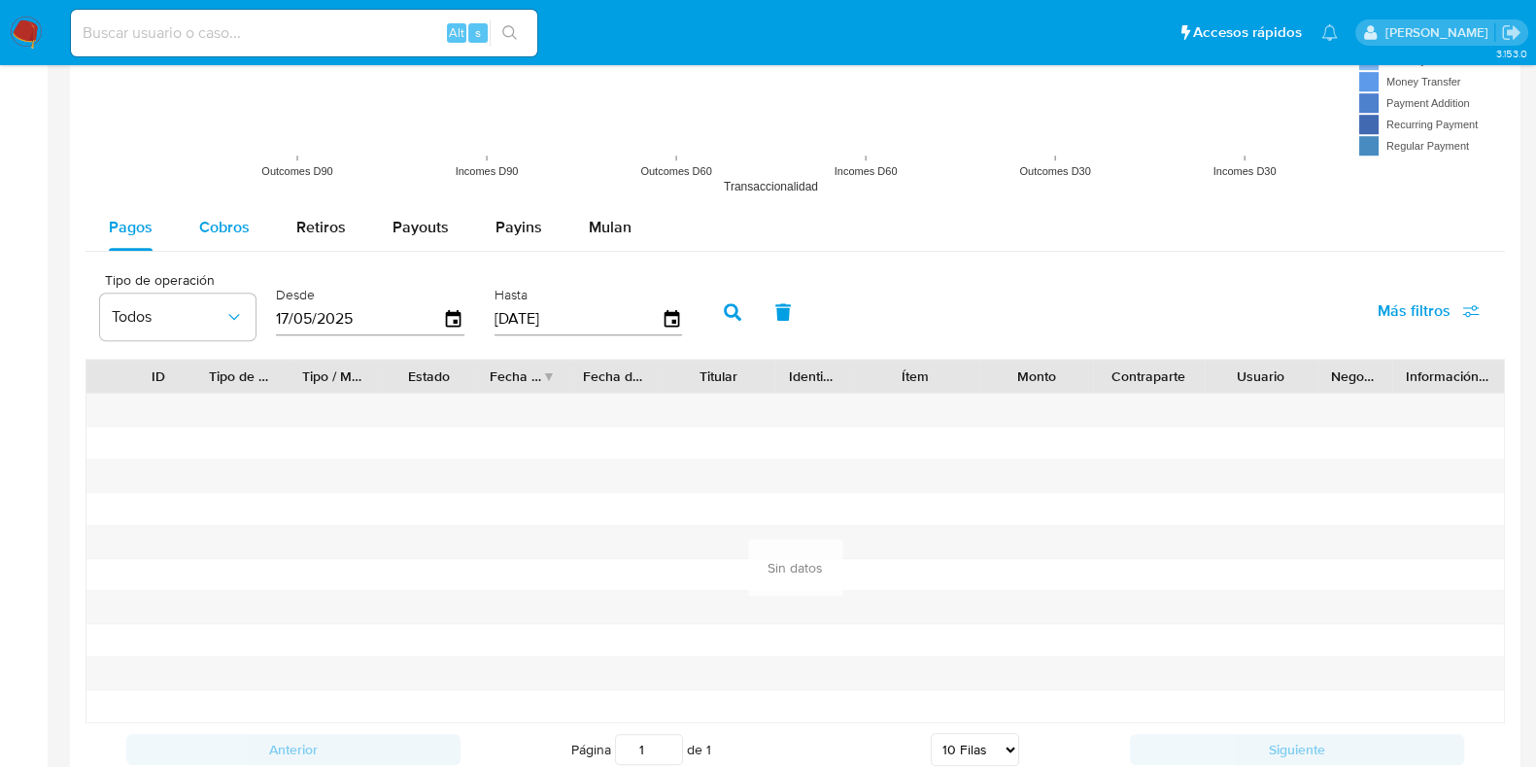
click at [222, 235] on span "Cobros" at bounding box center [224, 227] width 51 height 22
select select "10"
click at [455, 313] on icon "button" at bounding box center [454, 318] width 16 height 17
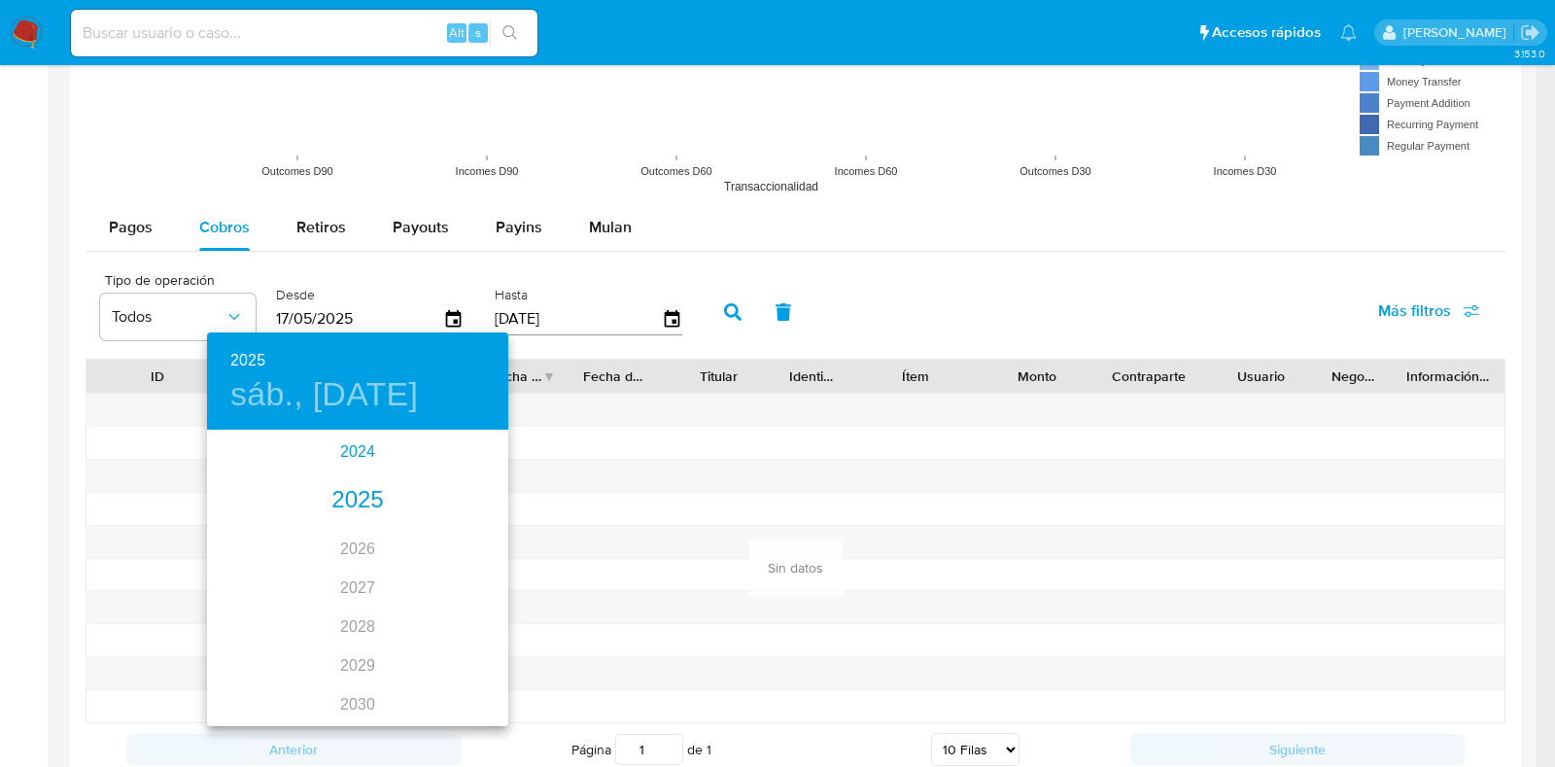
click at [356, 454] on div "2024" at bounding box center [357, 451] width 301 height 39
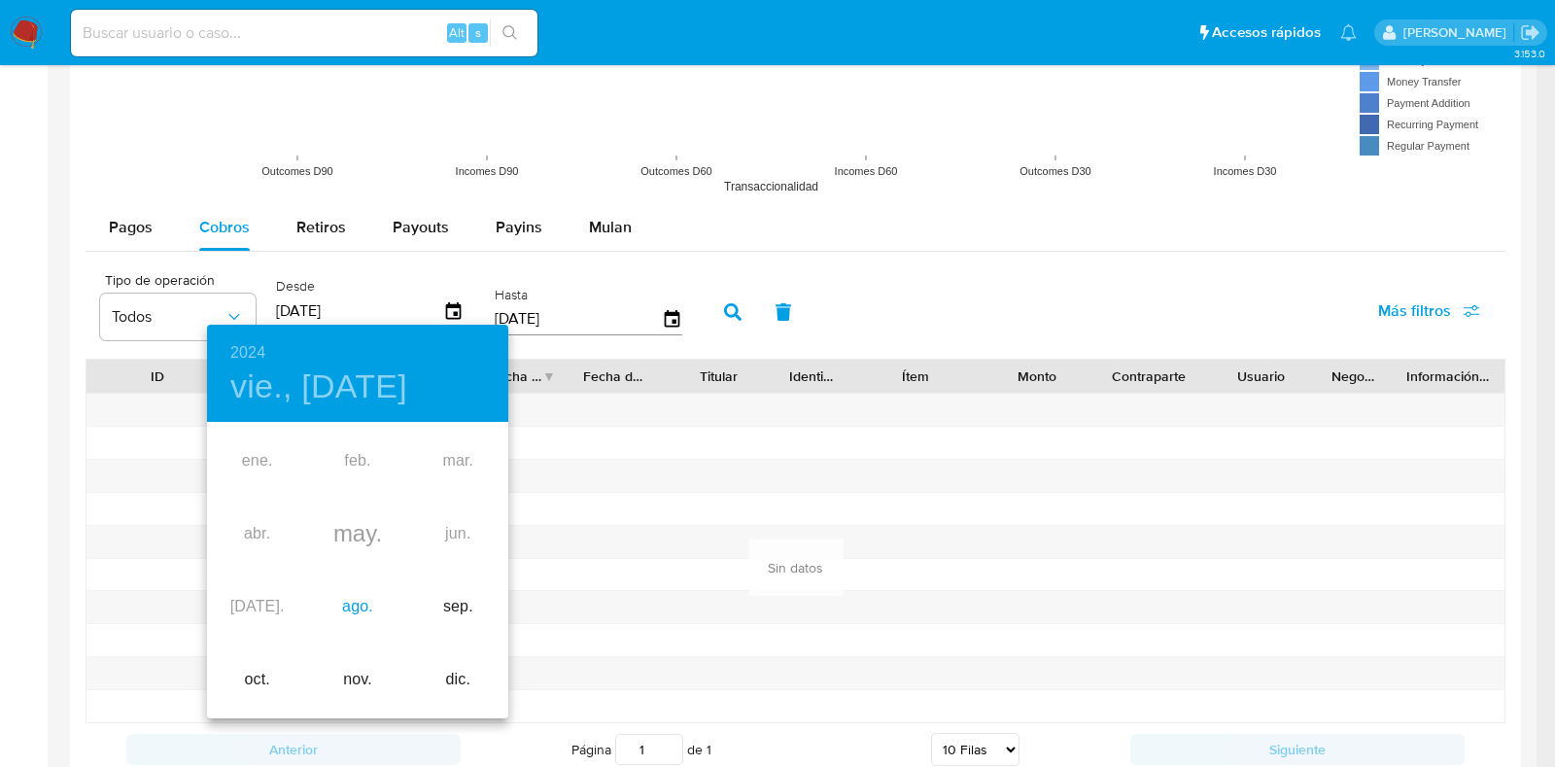
click at [357, 605] on div "ago." at bounding box center [357, 606] width 100 height 73
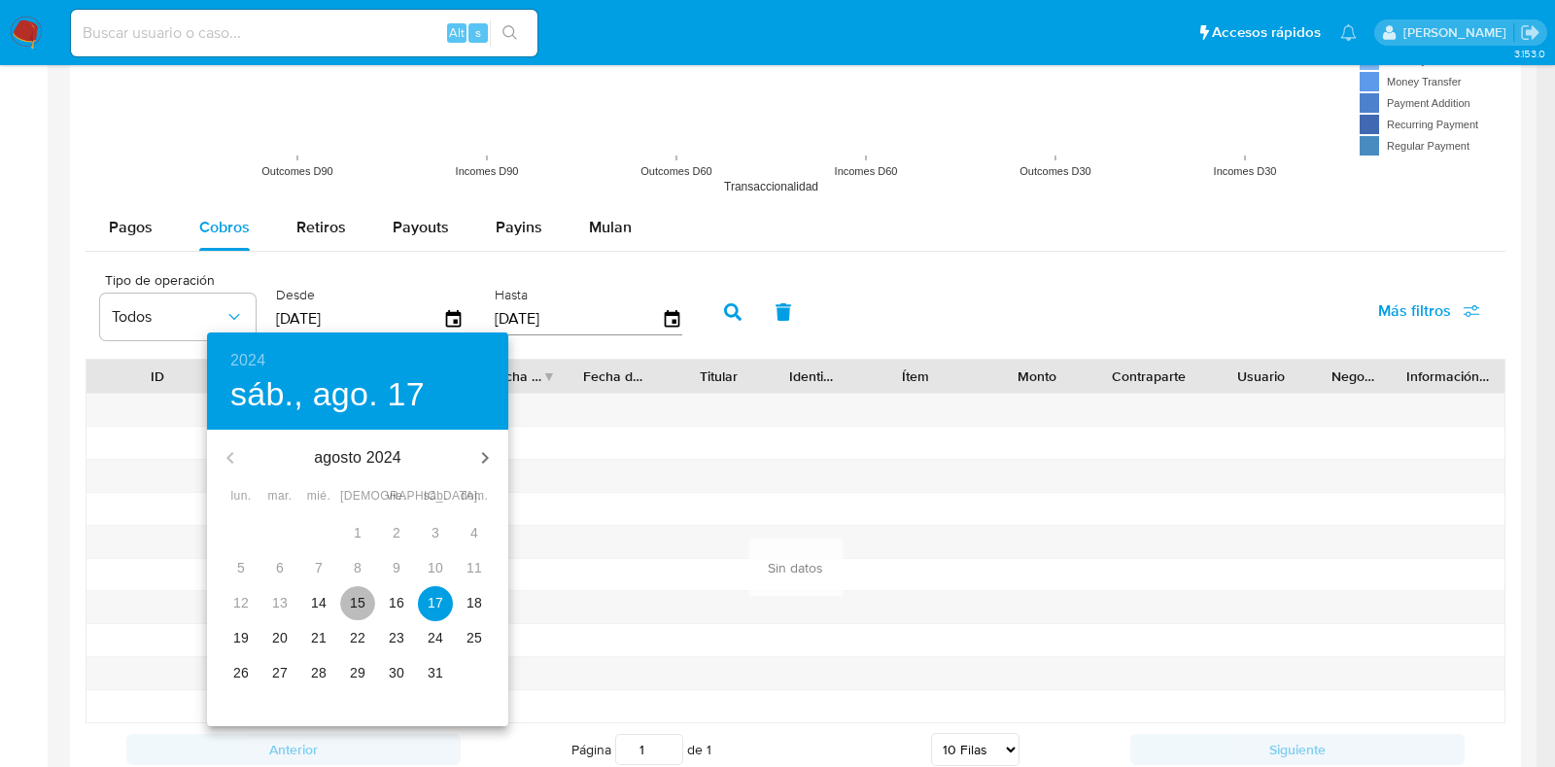
click at [349, 604] on span "15" at bounding box center [357, 602] width 35 height 19
type input "[DATE]"
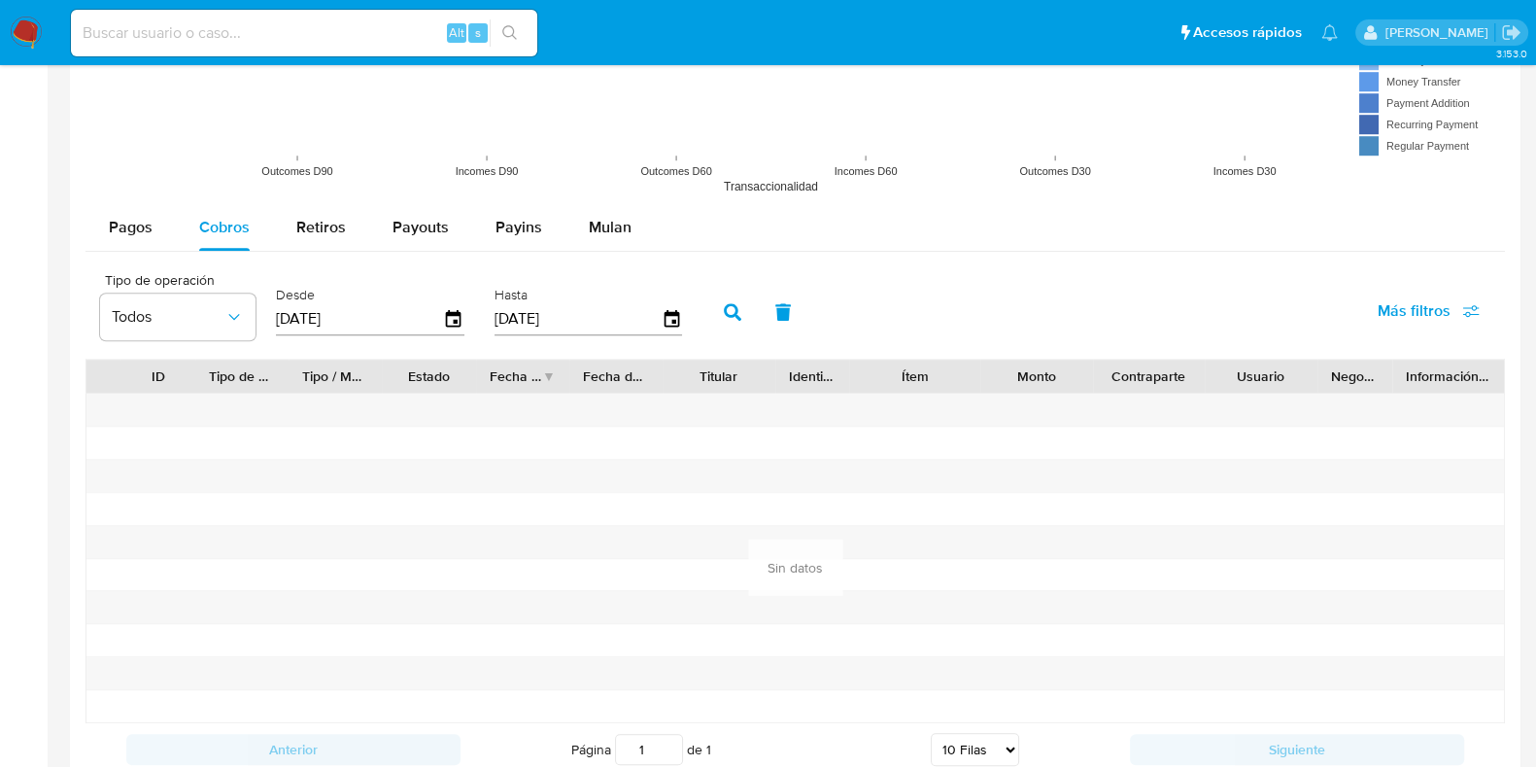
click at [718, 321] on button "button" at bounding box center [732, 312] width 51 height 47
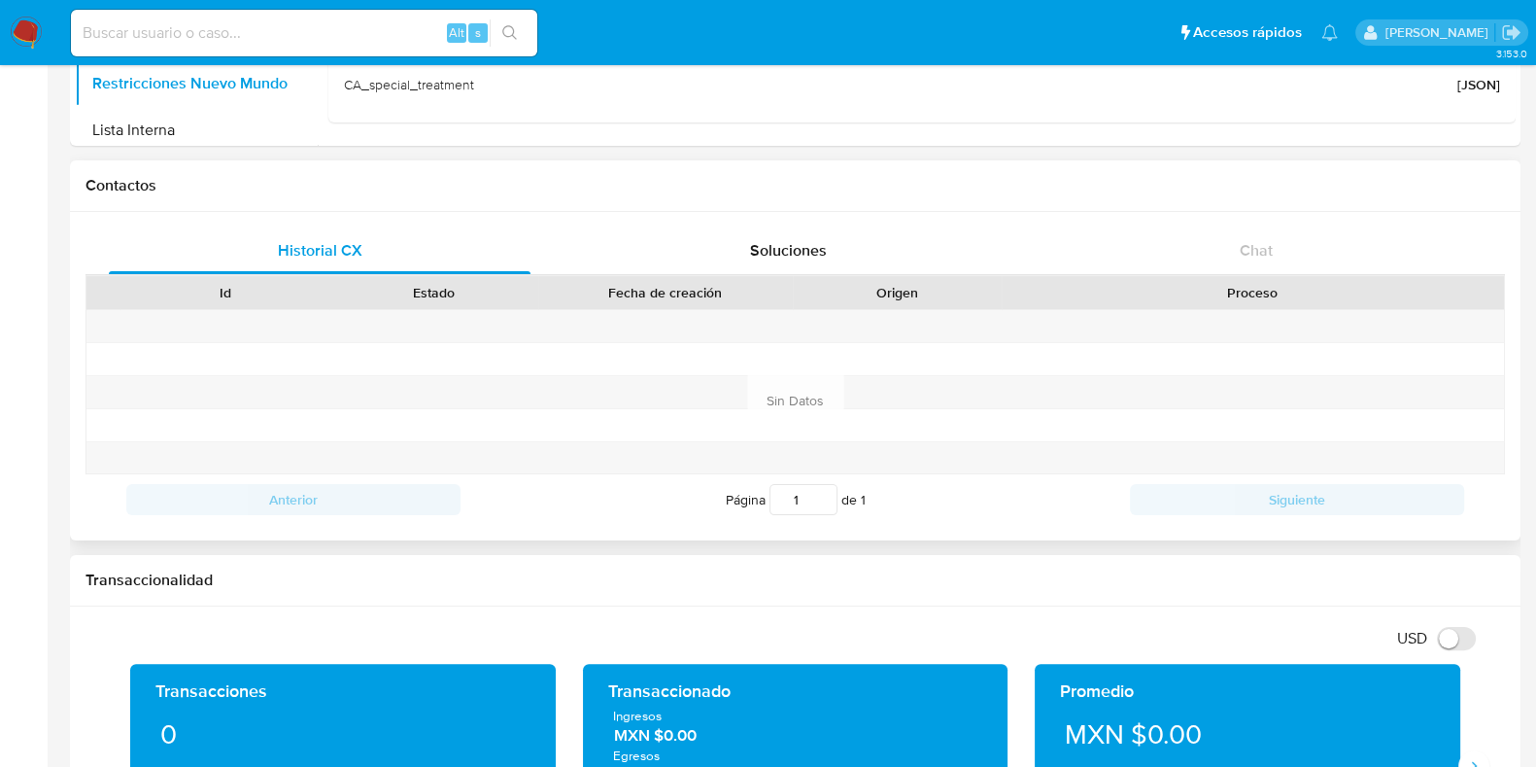
scroll to position [242, 0]
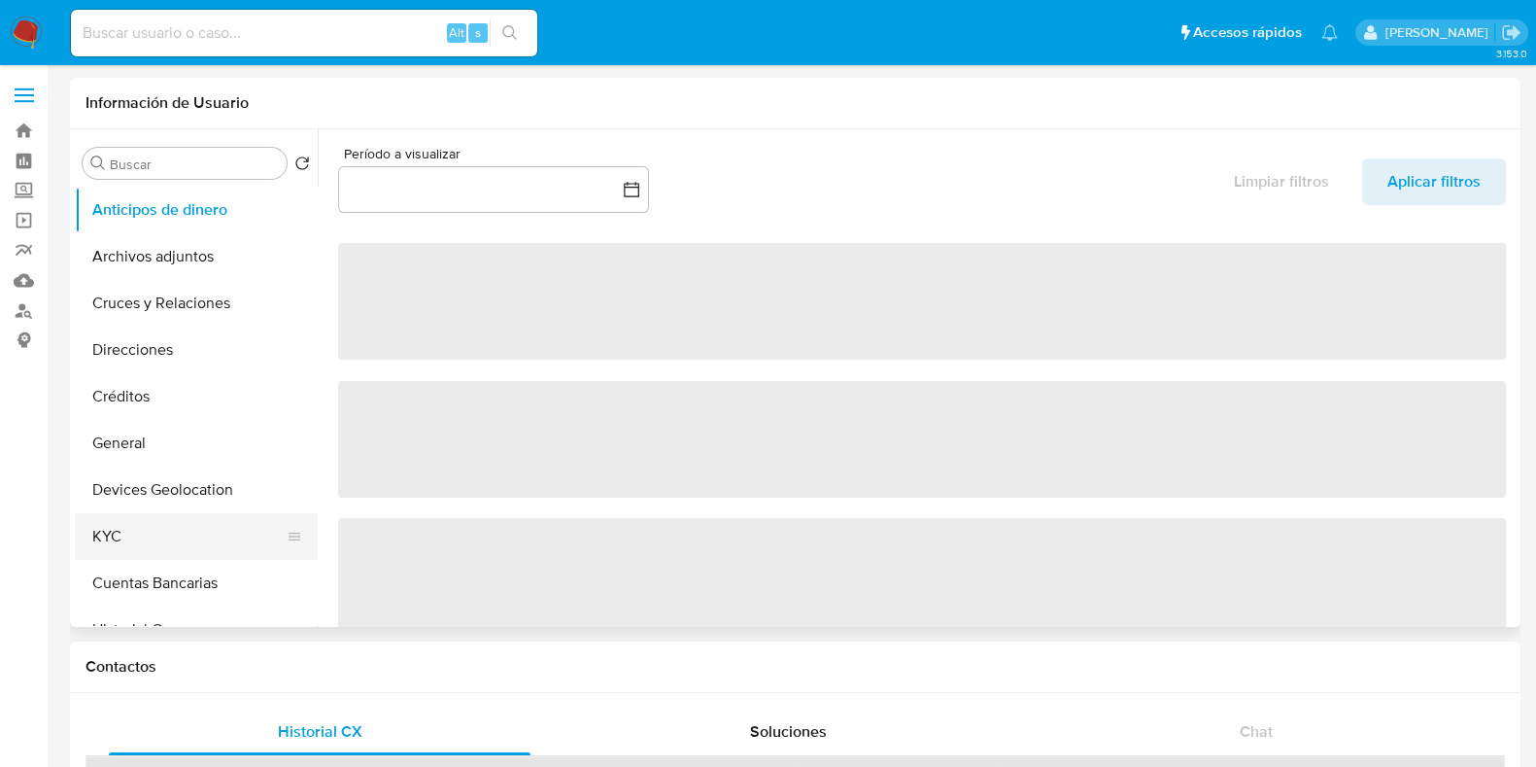
select select "10"
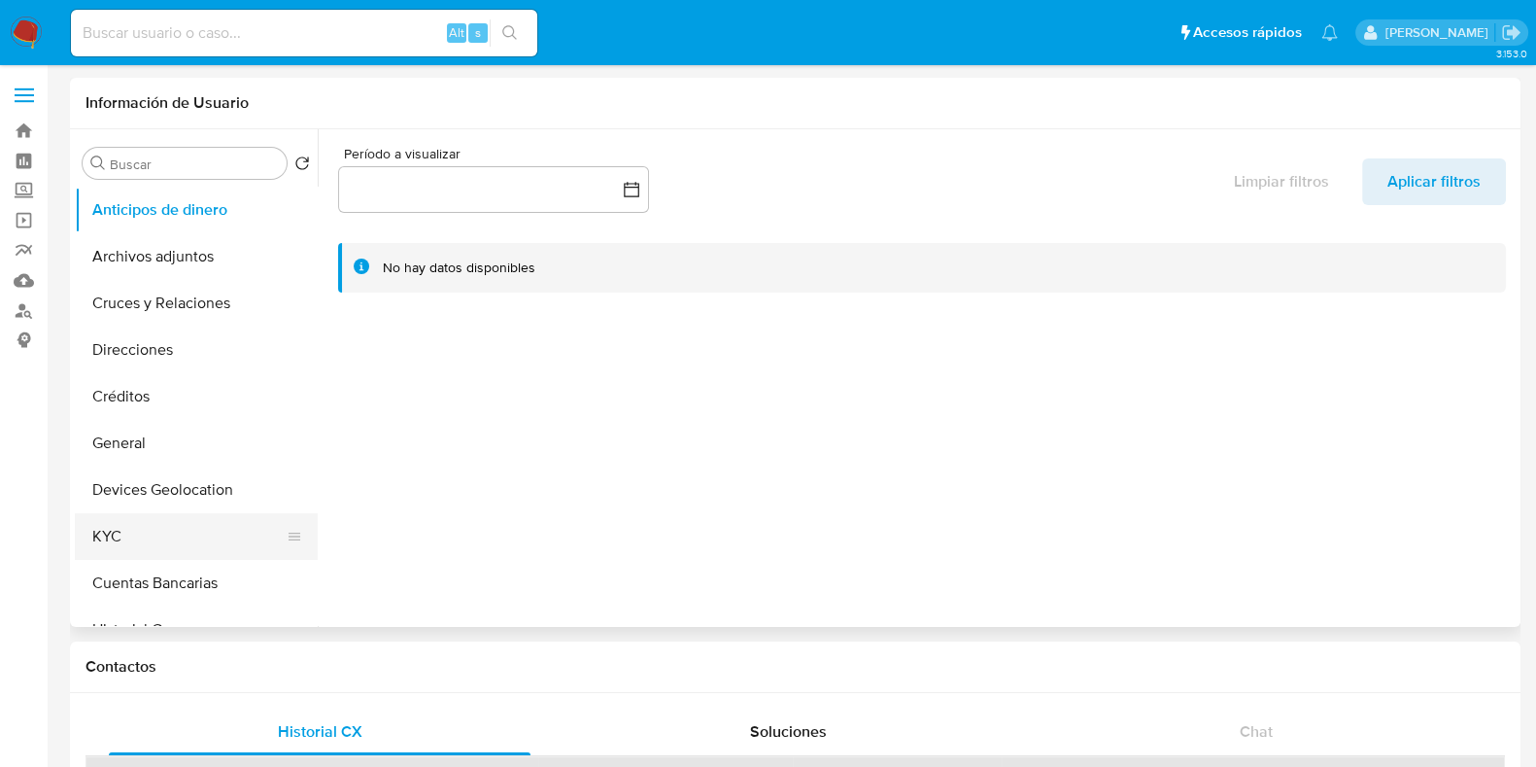
click at [190, 518] on button "KYC" at bounding box center [188, 536] width 227 height 47
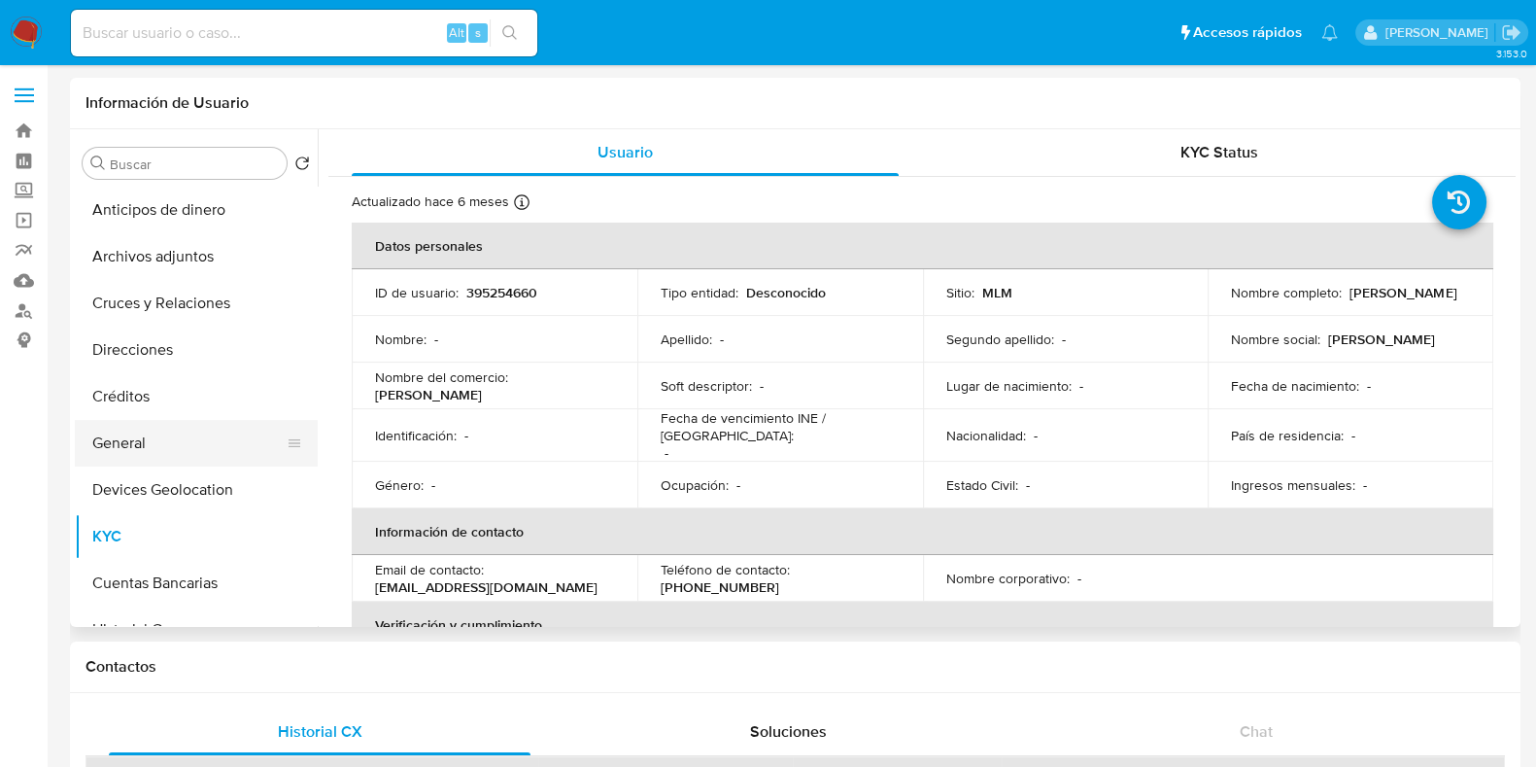
scroll to position [364, 0]
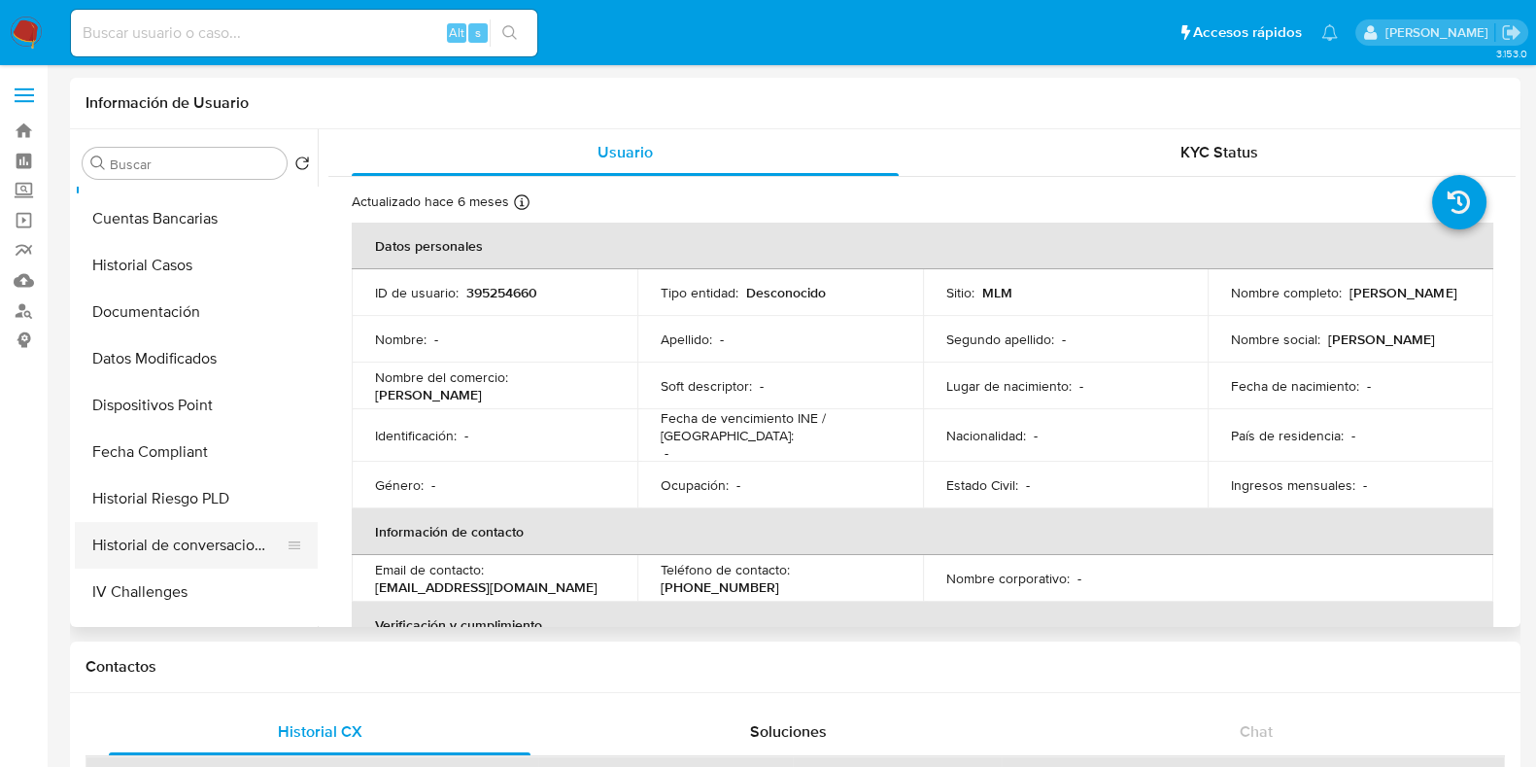
click at [177, 532] on button "Historial de conversaciones" at bounding box center [188, 545] width 227 height 47
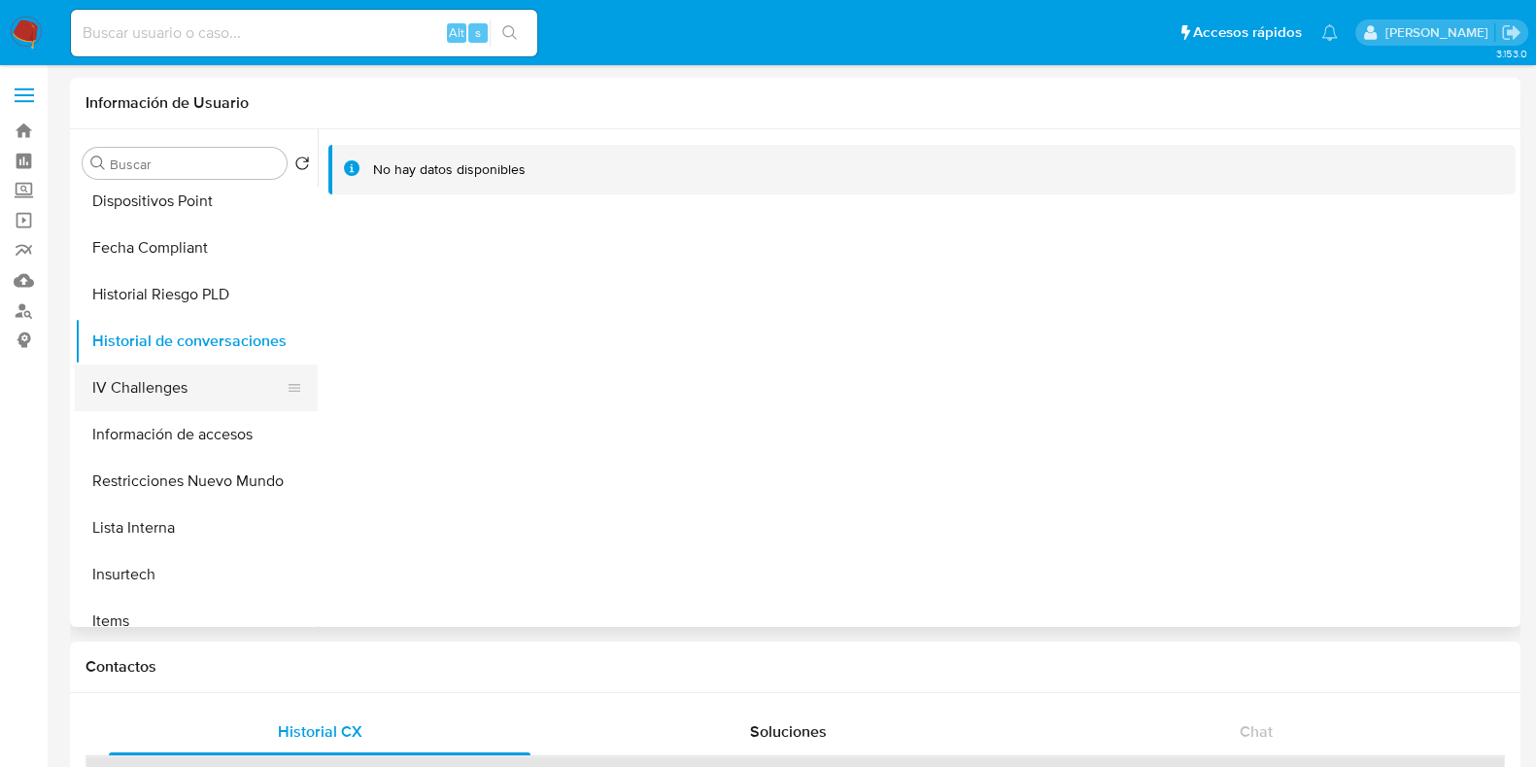
scroll to position [607, 0]
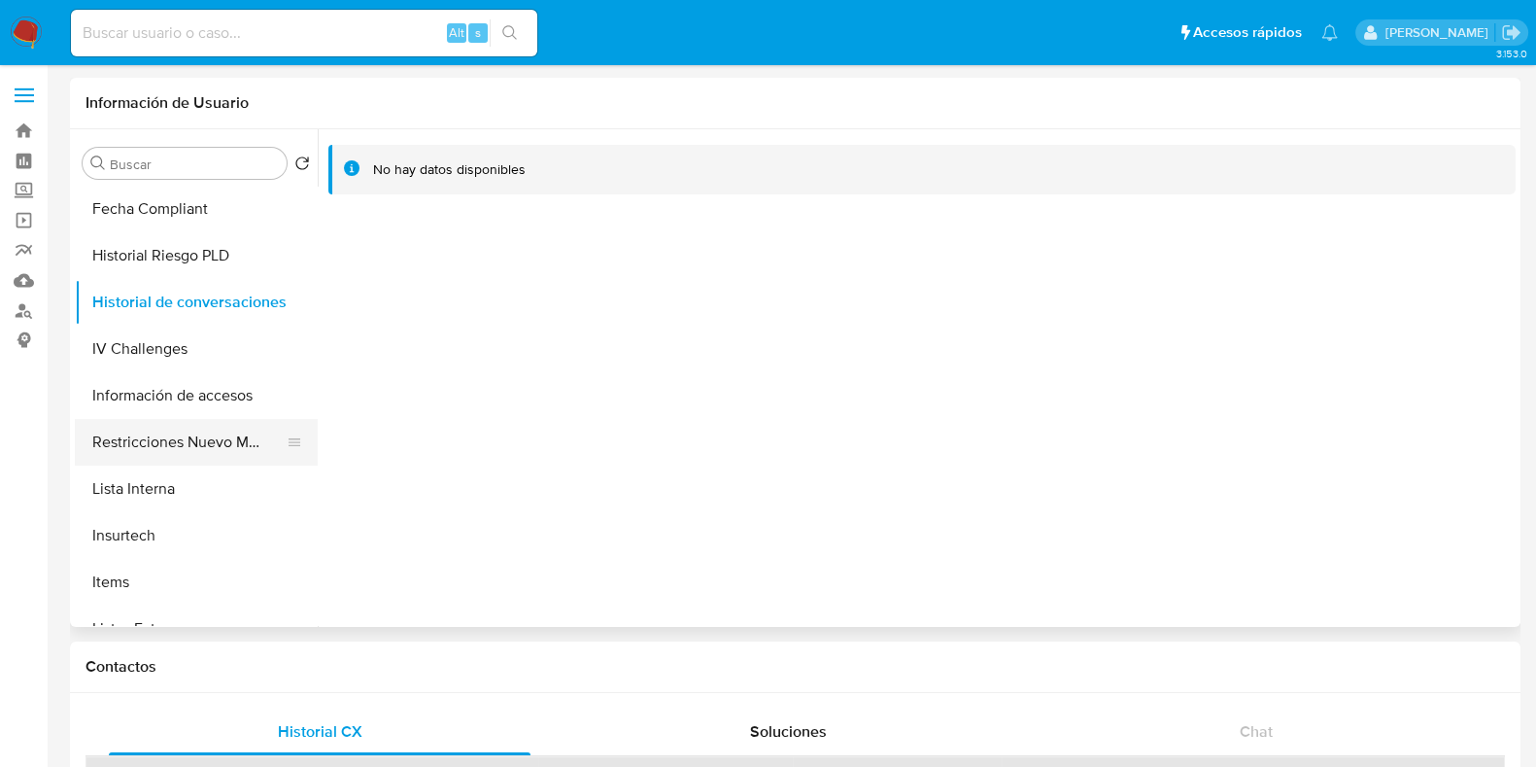
click at [165, 430] on button "Restricciones Nuevo Mundo" at bounding box center [188, 442] width 227 height 47
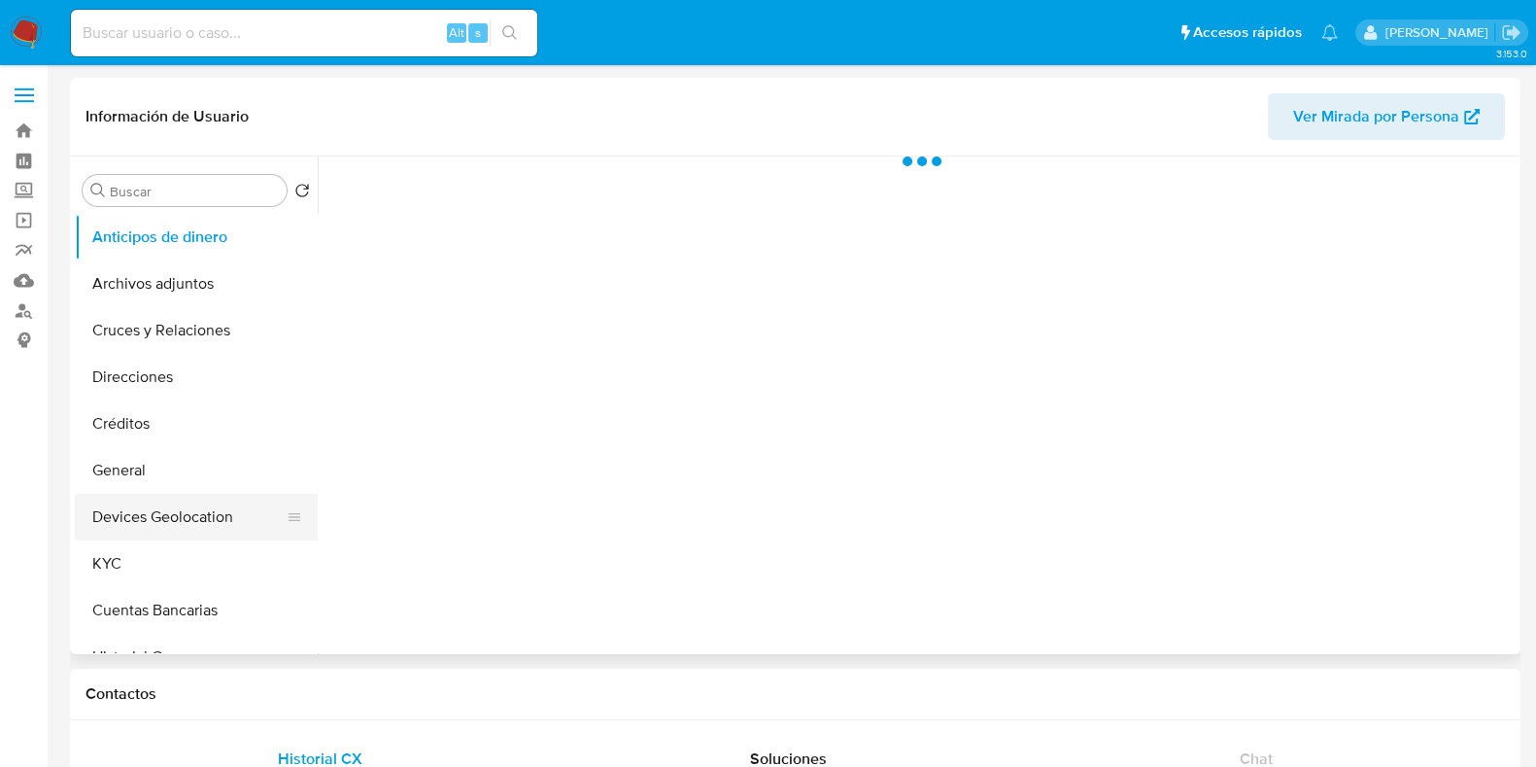
click at [175, 512] on button "Devices Geolocation" at bounding box center [188, 517] width 227 height 47
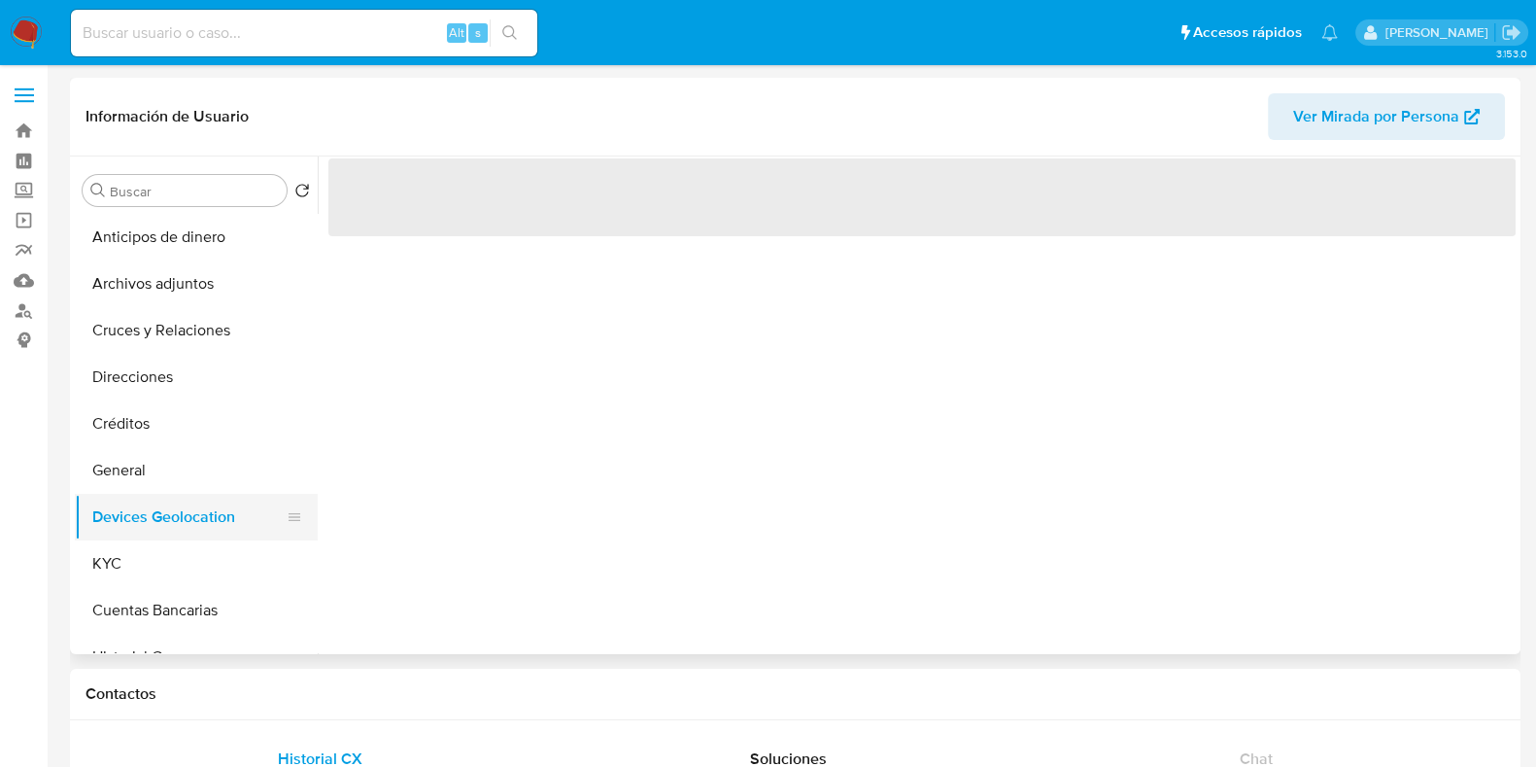
select select "10"
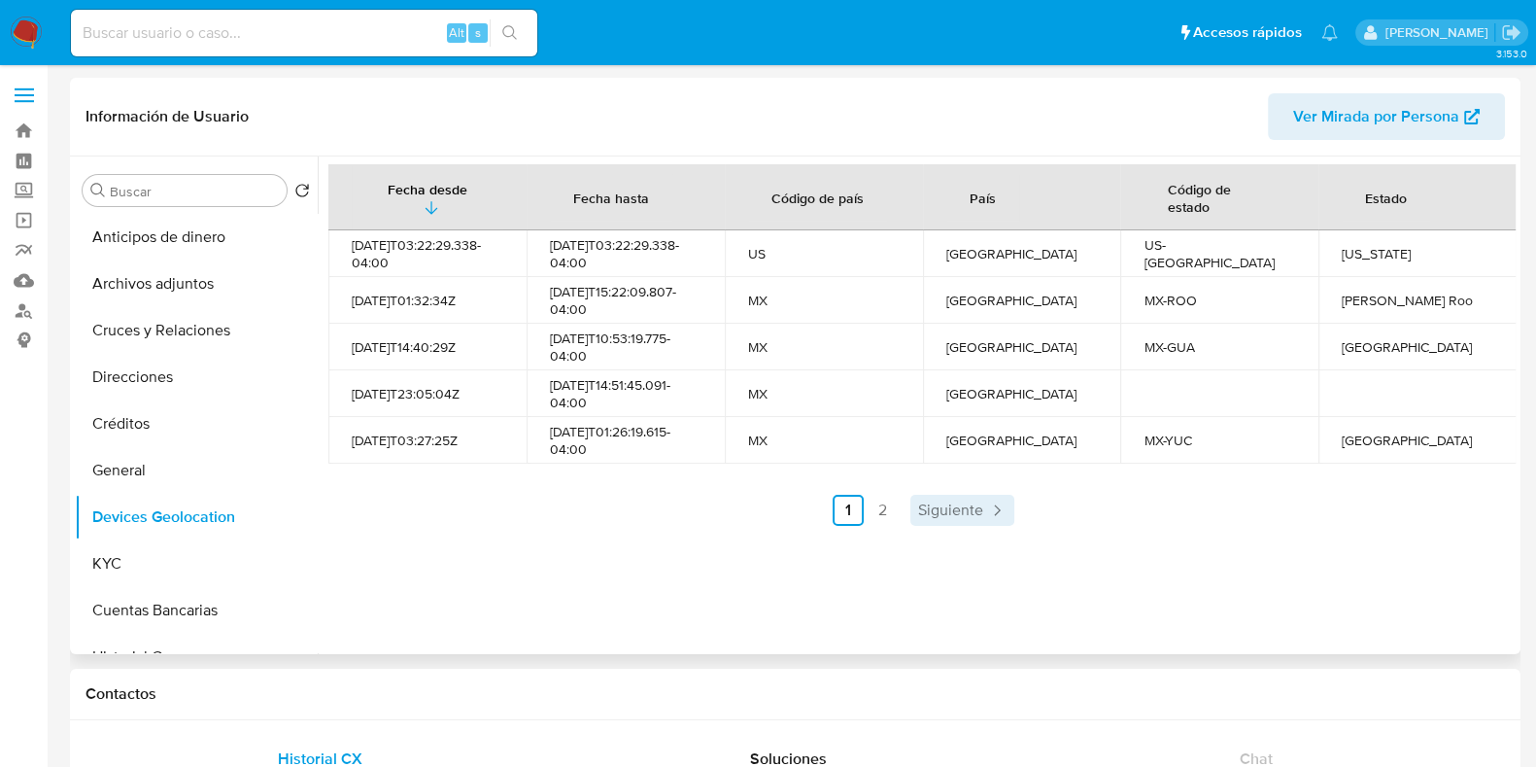
click at [919, 502] on span "Siguiente" at bounding box center [950, 510] width 65 height 16
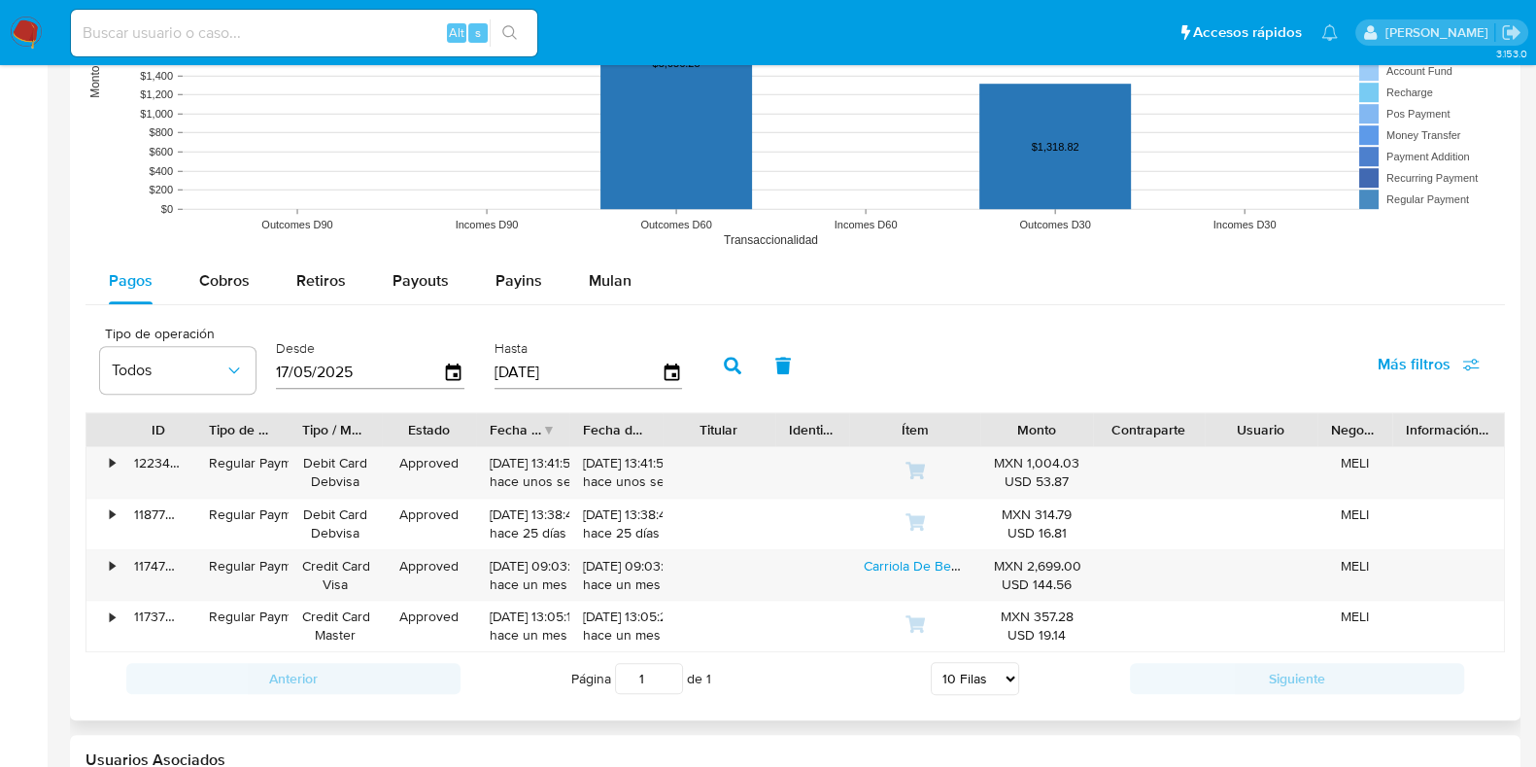
scroll to position [1699, 0]
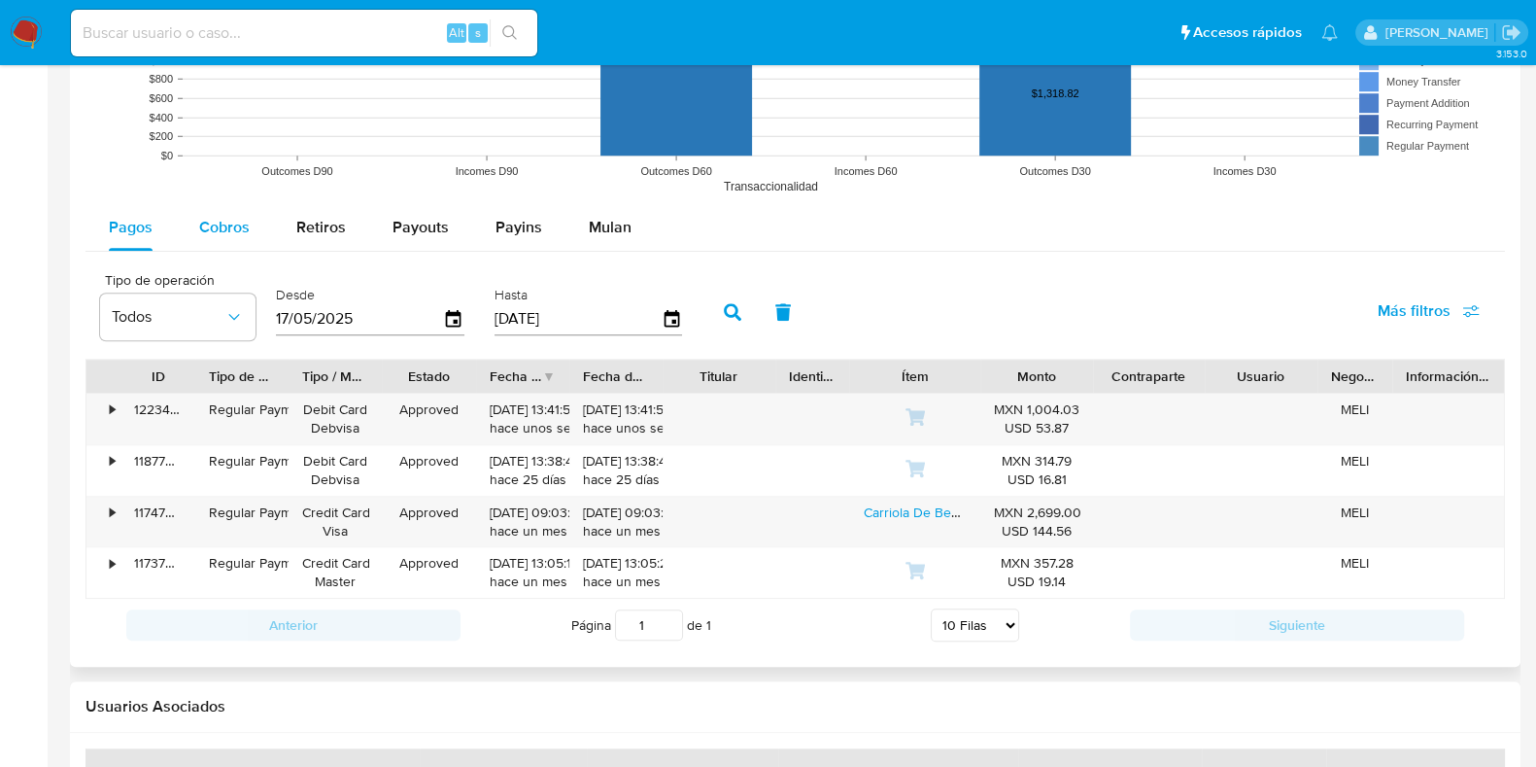
click at [268, 222] on button "Cobros" at bounding box center [224, 227] width 97 height 47
select select "10"
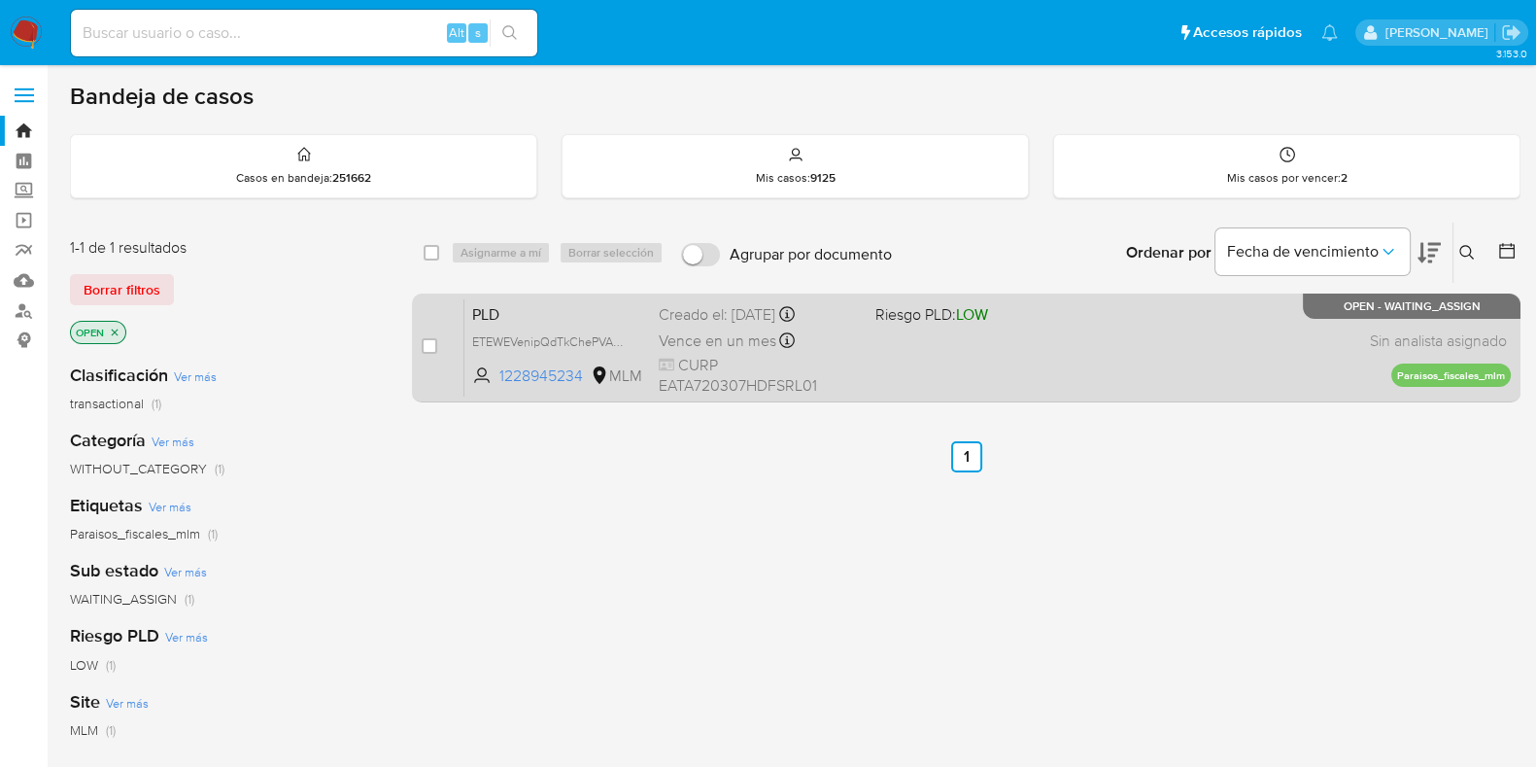
click at [1147, 345] on div "PLD ETEWEVenipQdTkChePVAkPn0 1228945234 MLM Riesgo PLD: LOW Creado el: [DATE] C…" at bounding box center [987, 347] width 1046 height 98
click at [937, 369] on div "PLD ETEWEVenipQdTkChePVAkPn0 1228945234 MLM Riesgo PLD: LOW Creado el: [DATE] C…" at bounding box center [987, 347] width 1046 height 98
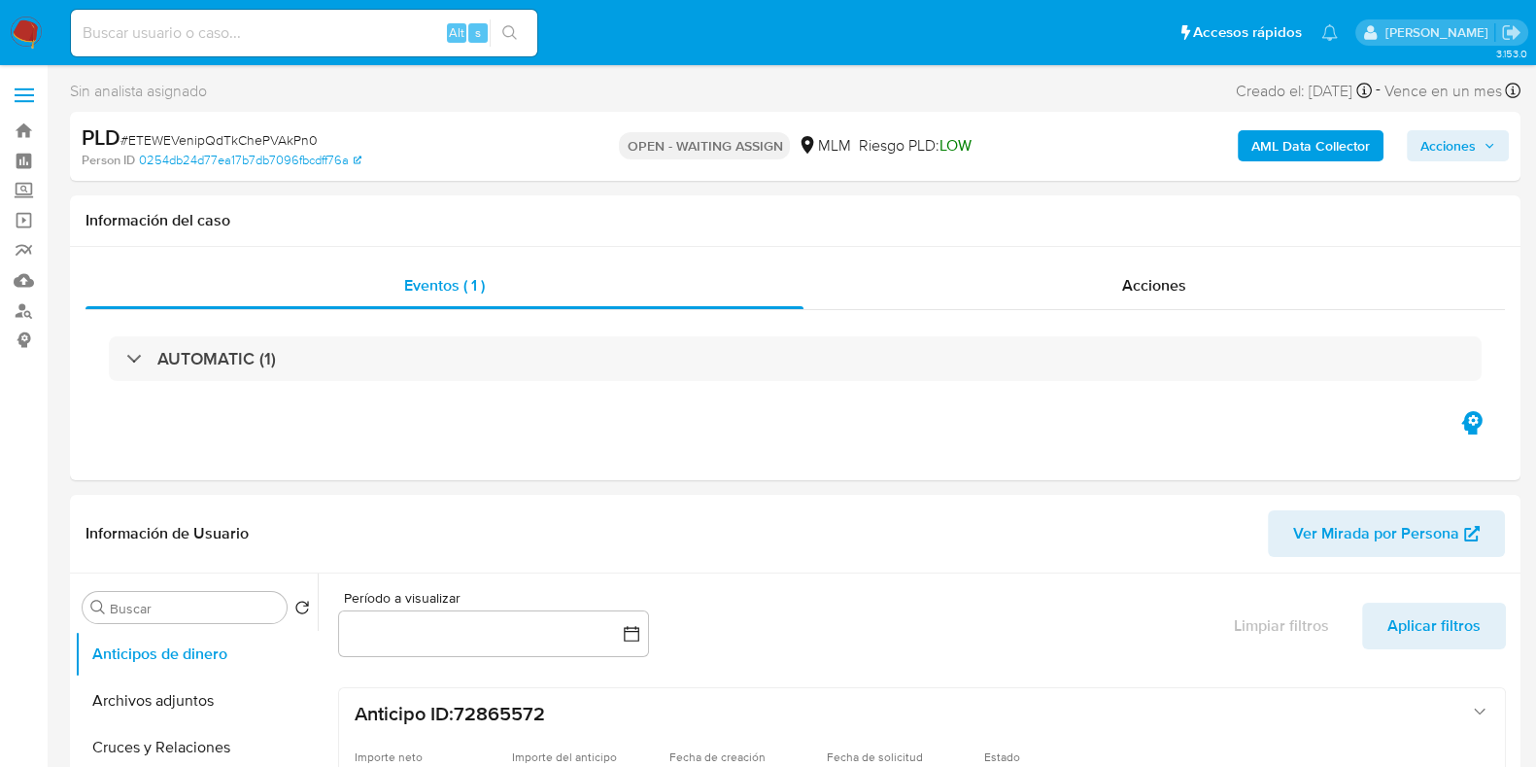
select select "10"
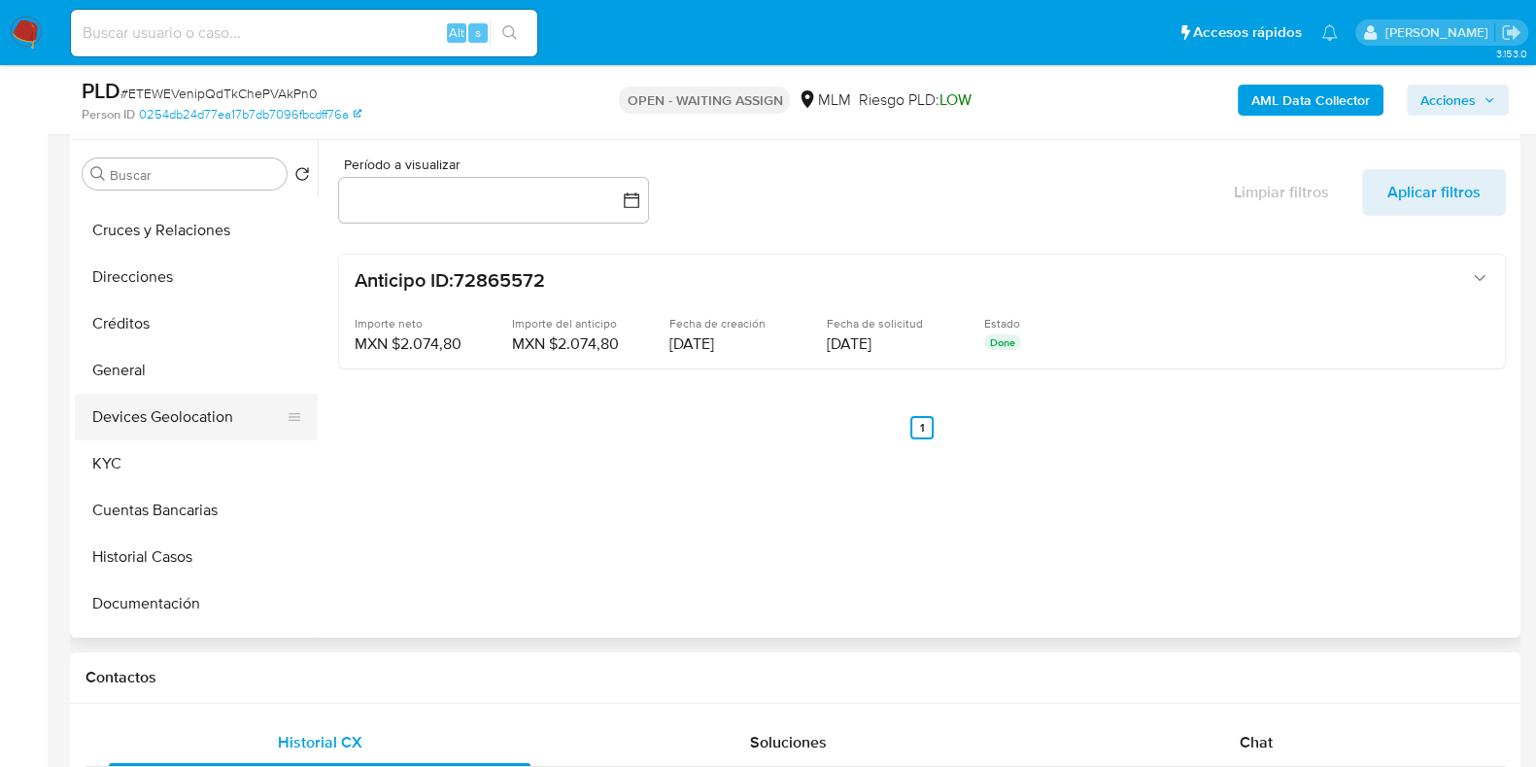
scroll to position [120, 0]
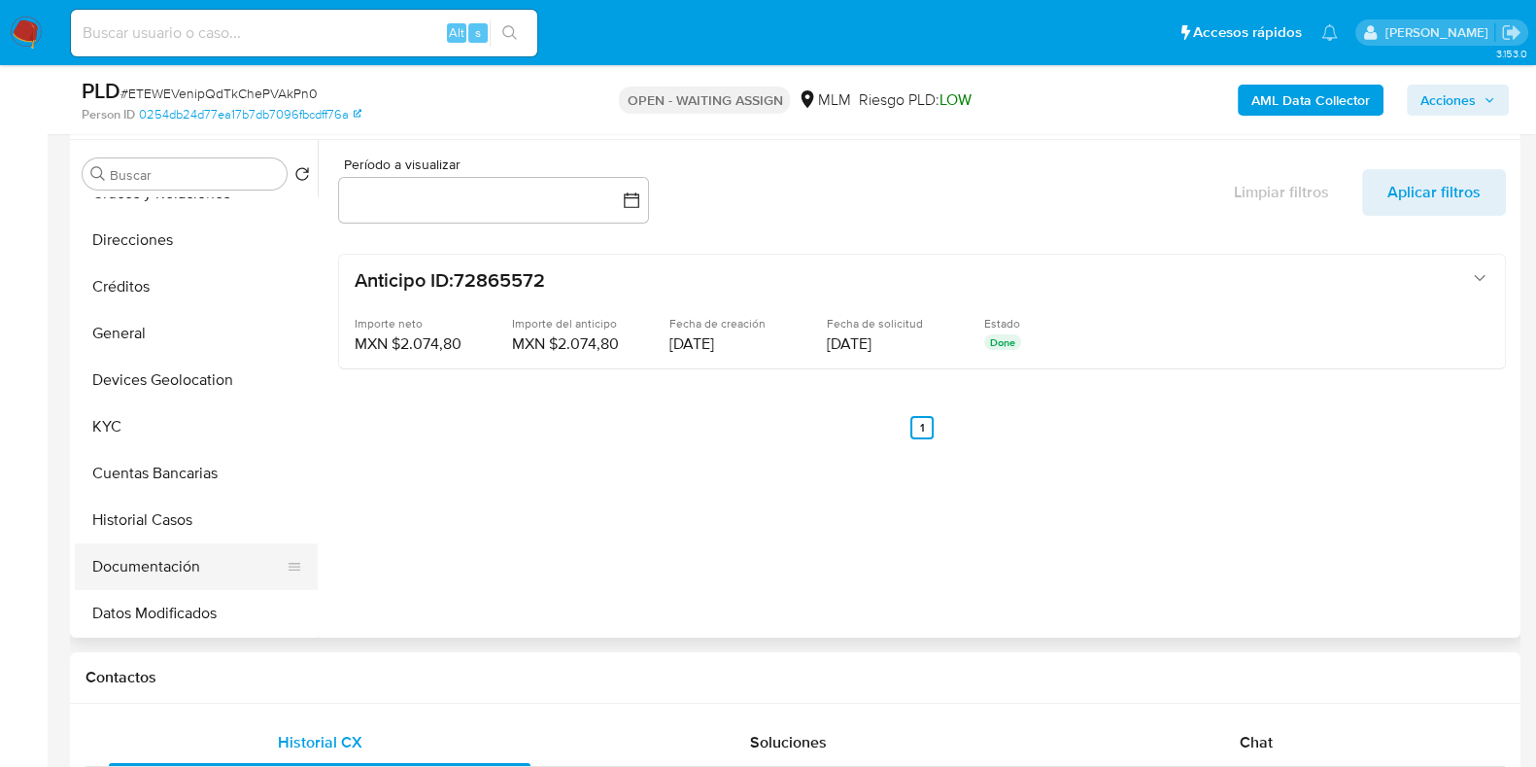
click at [150, 564] on button "Documentación" at bounding box center [188, 566] width 227 height 47
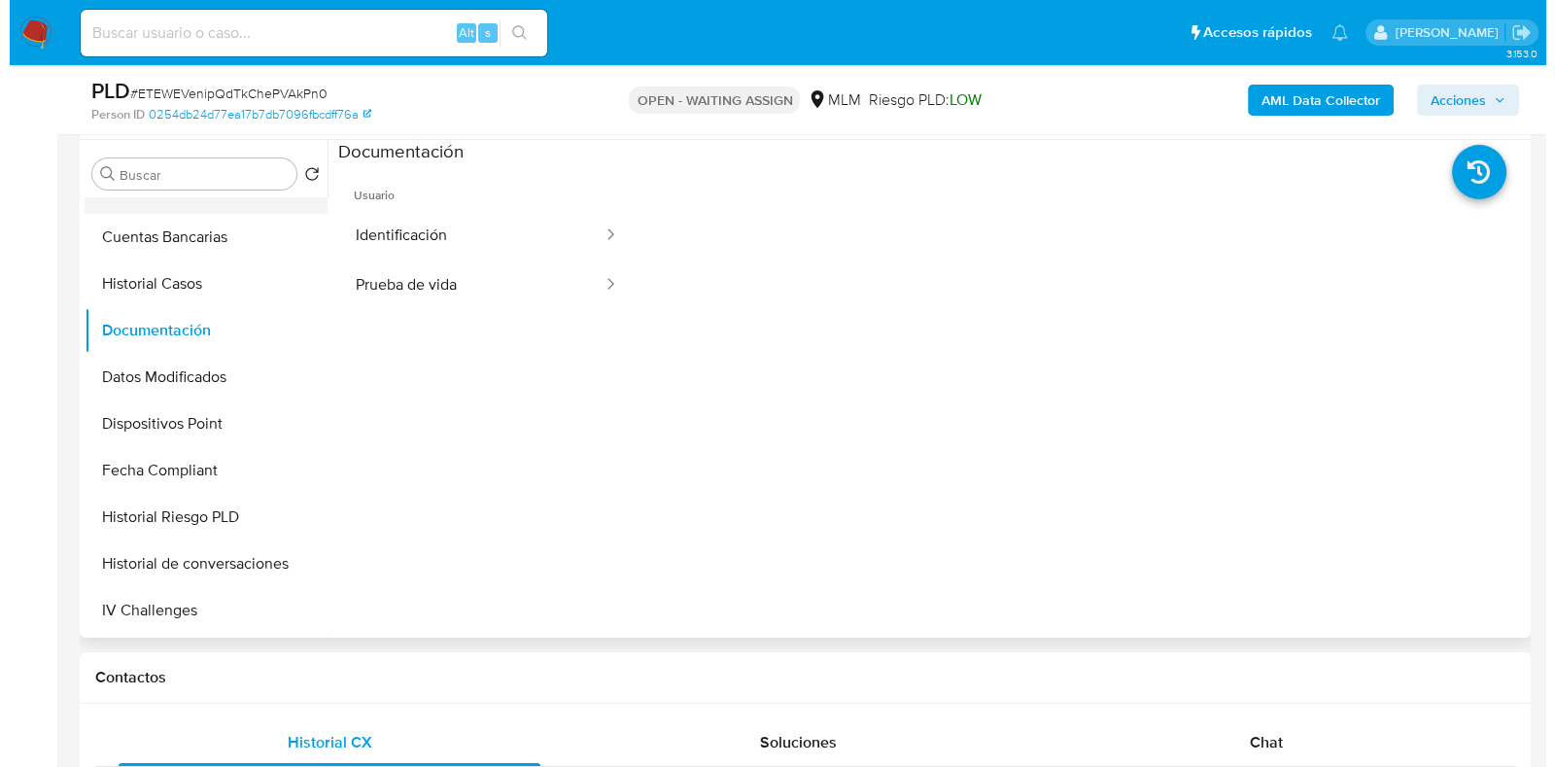
scroll to position [364, 0]
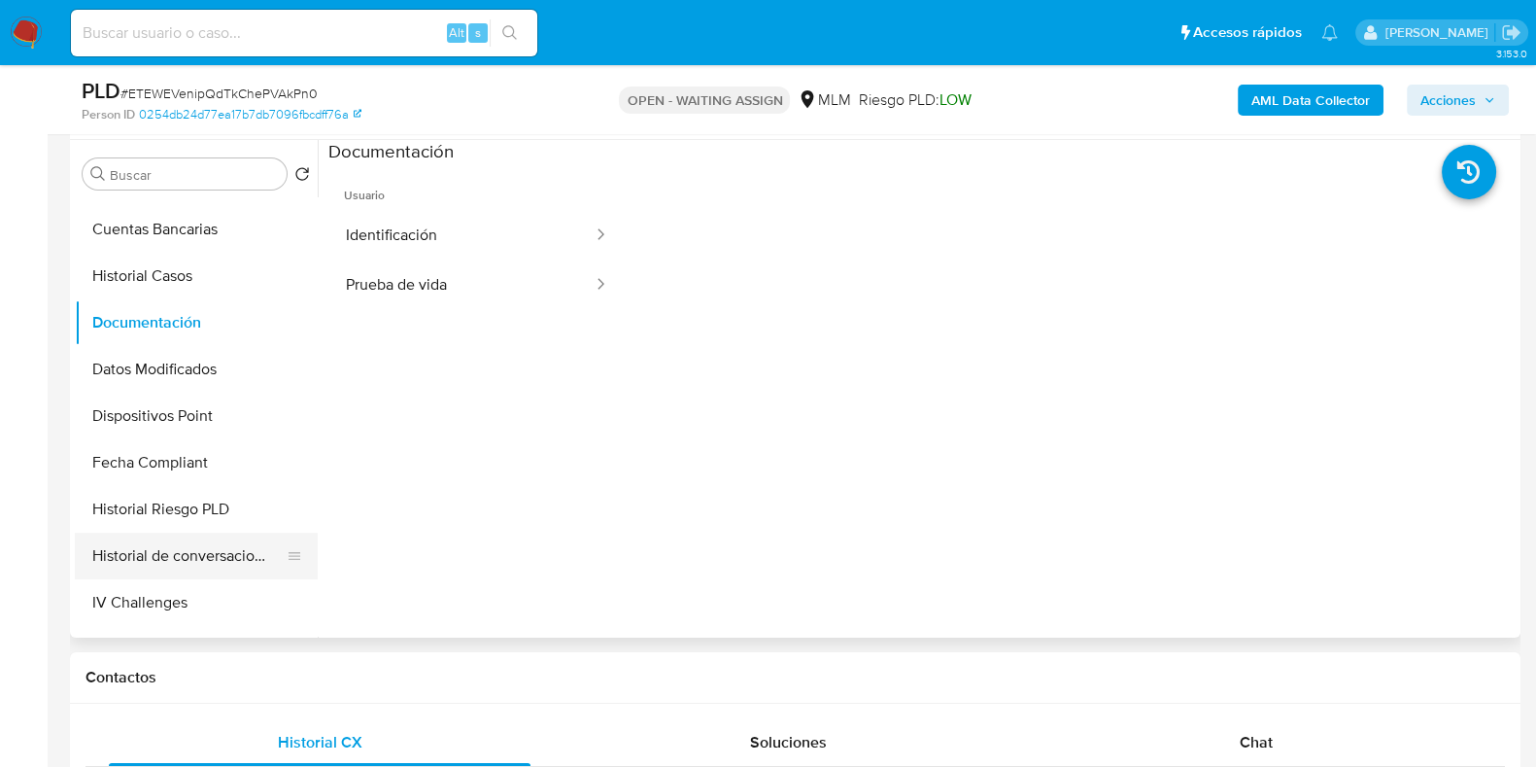
click at [183, 549] on button "Historial de conversaciones" at bounding box center [188, 555] width 227 height 47
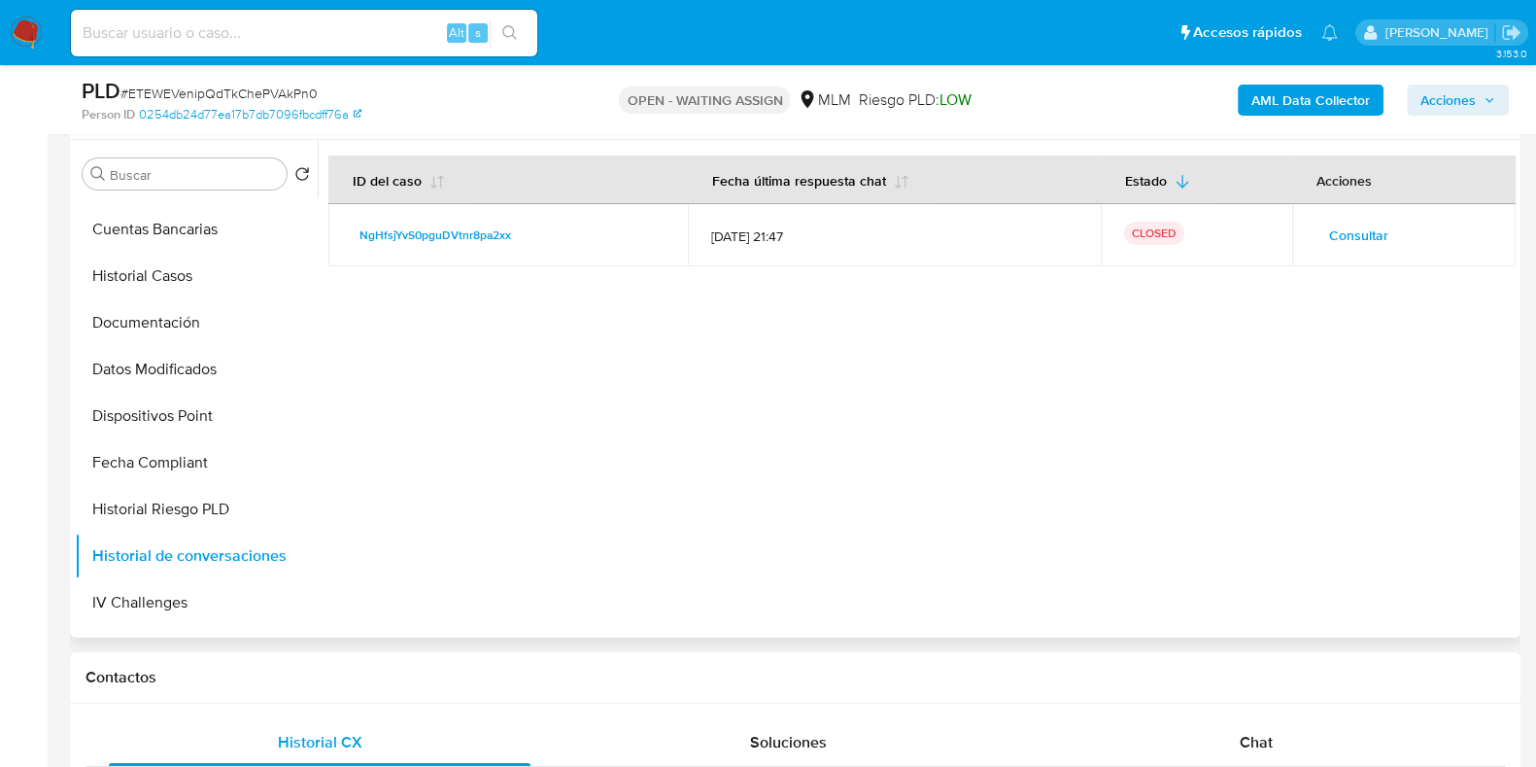
click at [1346, 245] on span "Consultar" at bounding box center [1358, 235] width 59 height 27
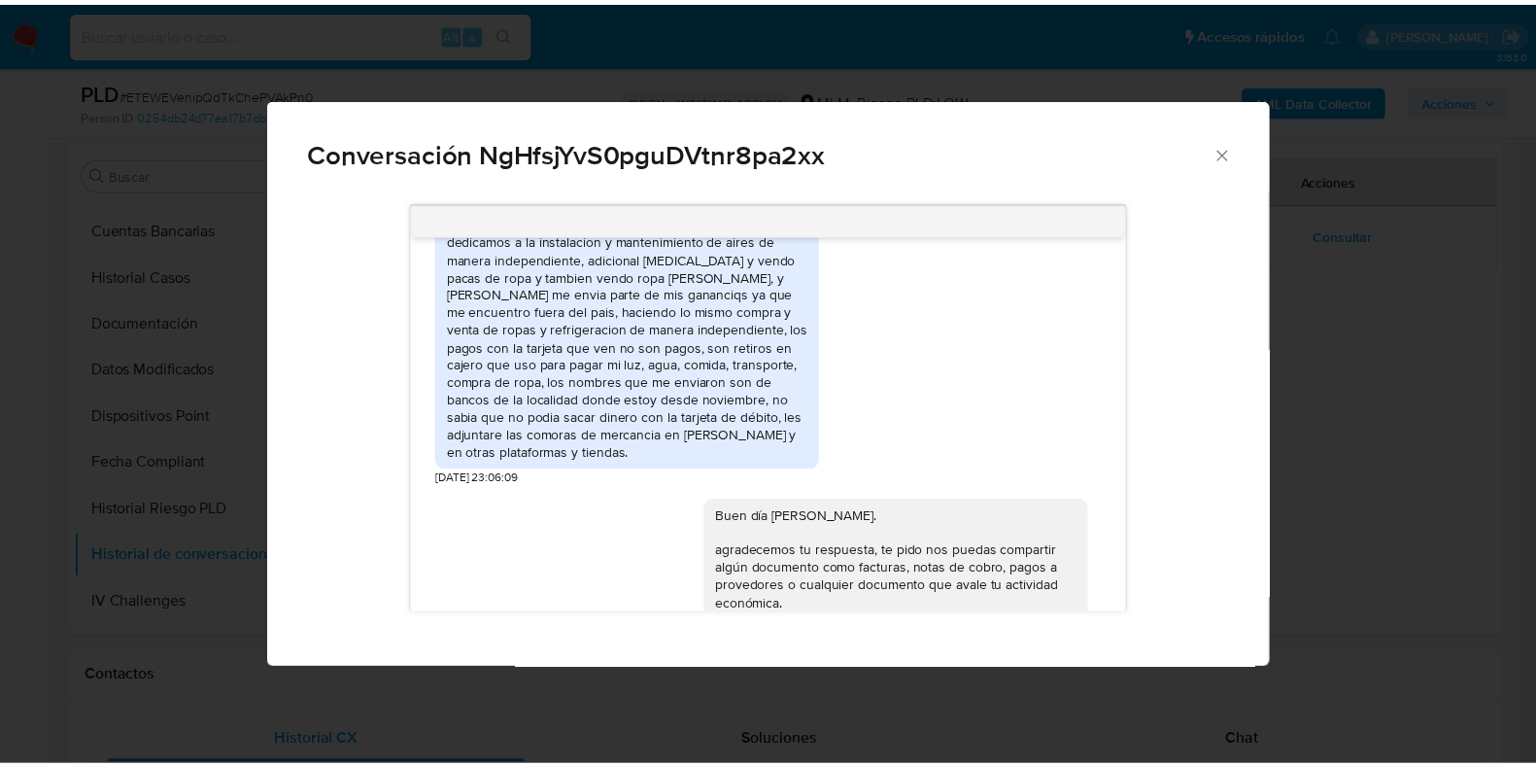
scroll to position [567, 0]
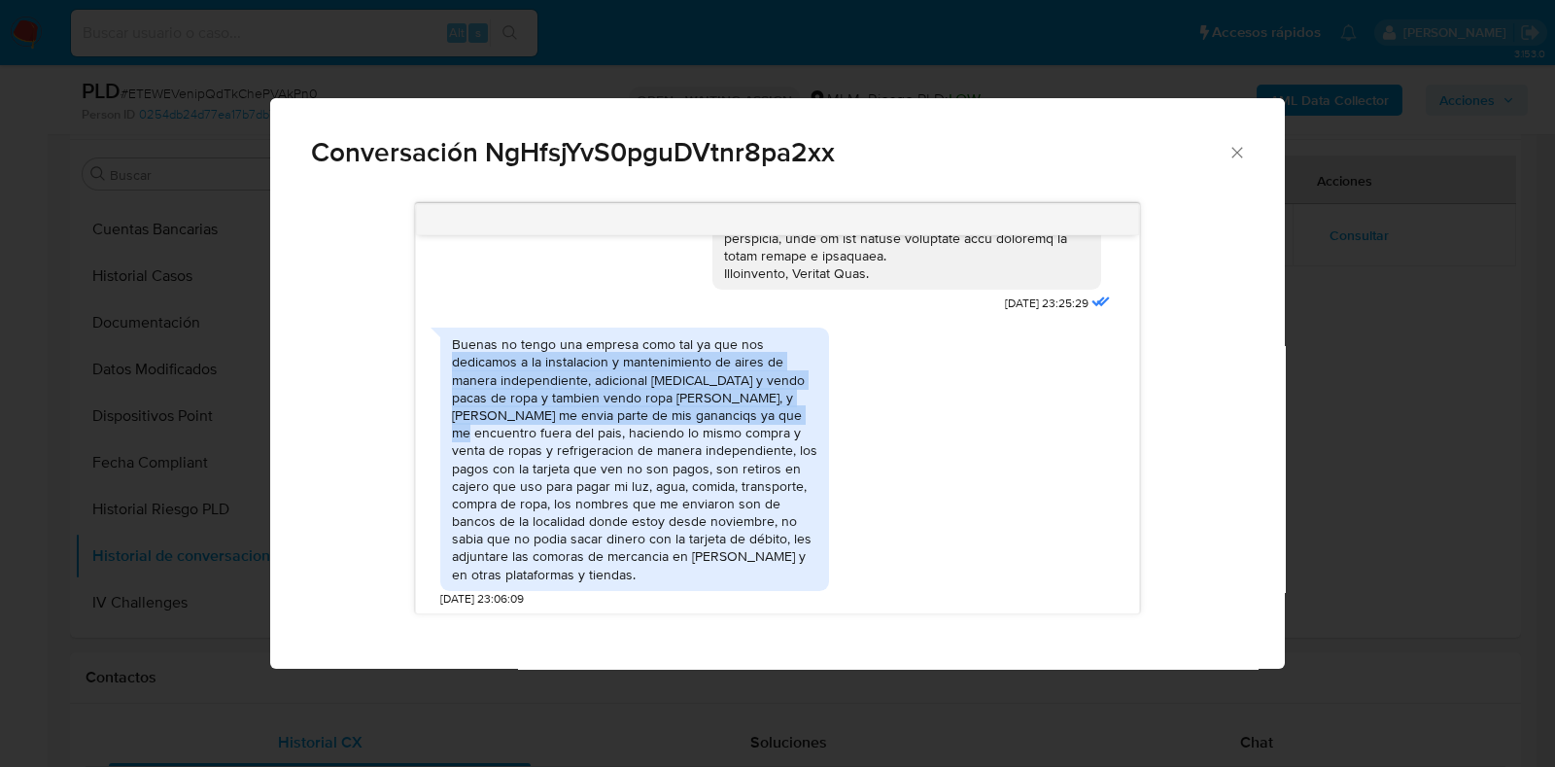
drag, startPoint x: 455, startPoint y: 360, endPoint x: 750, endPoint y: 419, distance: 301.1
click at [750, 419] on div "Buenas no tengo una empresa como tal ya que nos dedicamos a la instalacion y ma…" at bounding box center [634, 459] width 365 height 248
copy div "dedicamos a la instalacion y mantenimiento de aires de manera independiente, ad…"
click at [1228, 154] on icon "Cerrar" at bounding box center [1236, 152] width 19 height 19
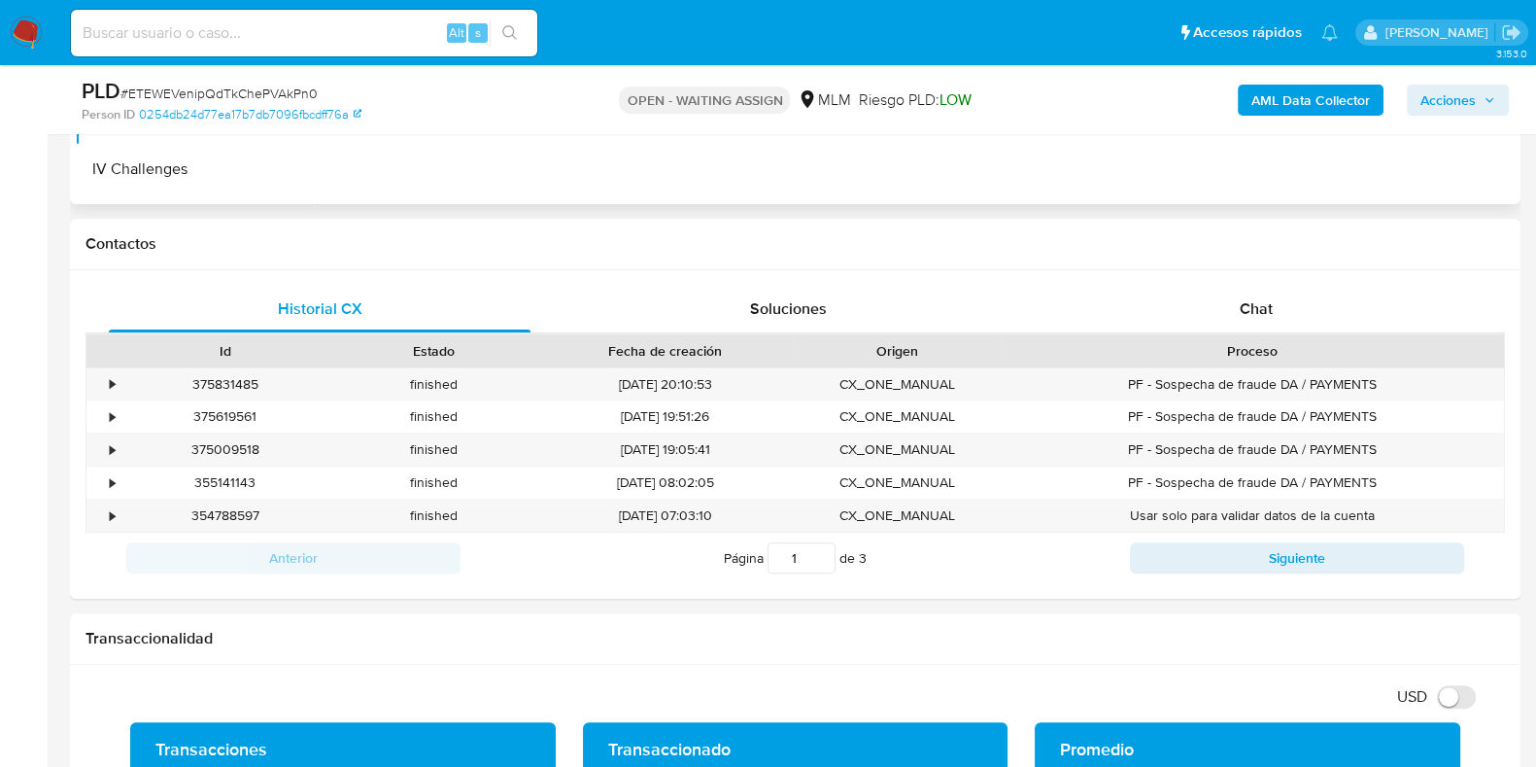
scroll to position [849, 0]
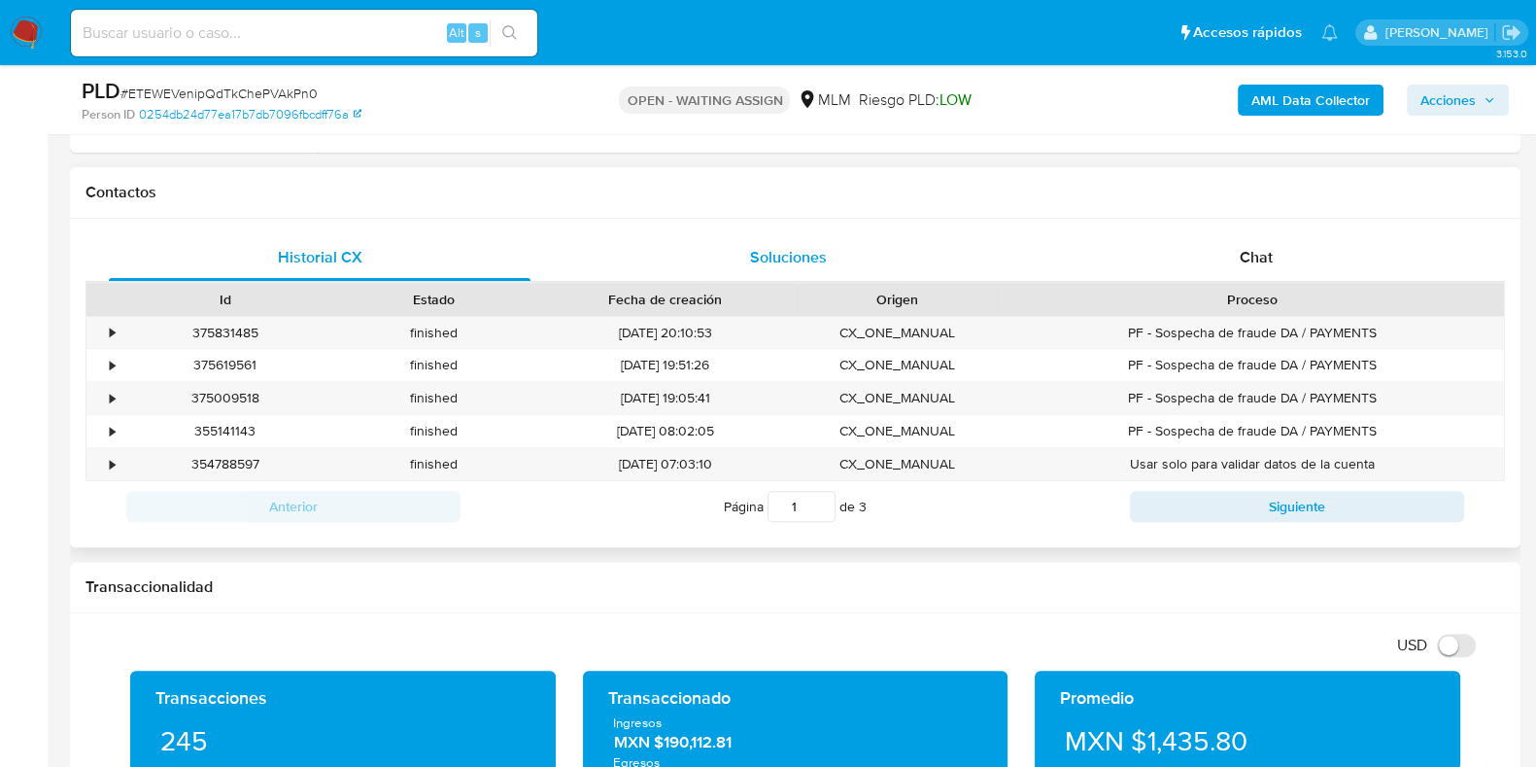
click at [782, 250] on span "Soluciones" at bounding box center [788, 257] width 77 height 22
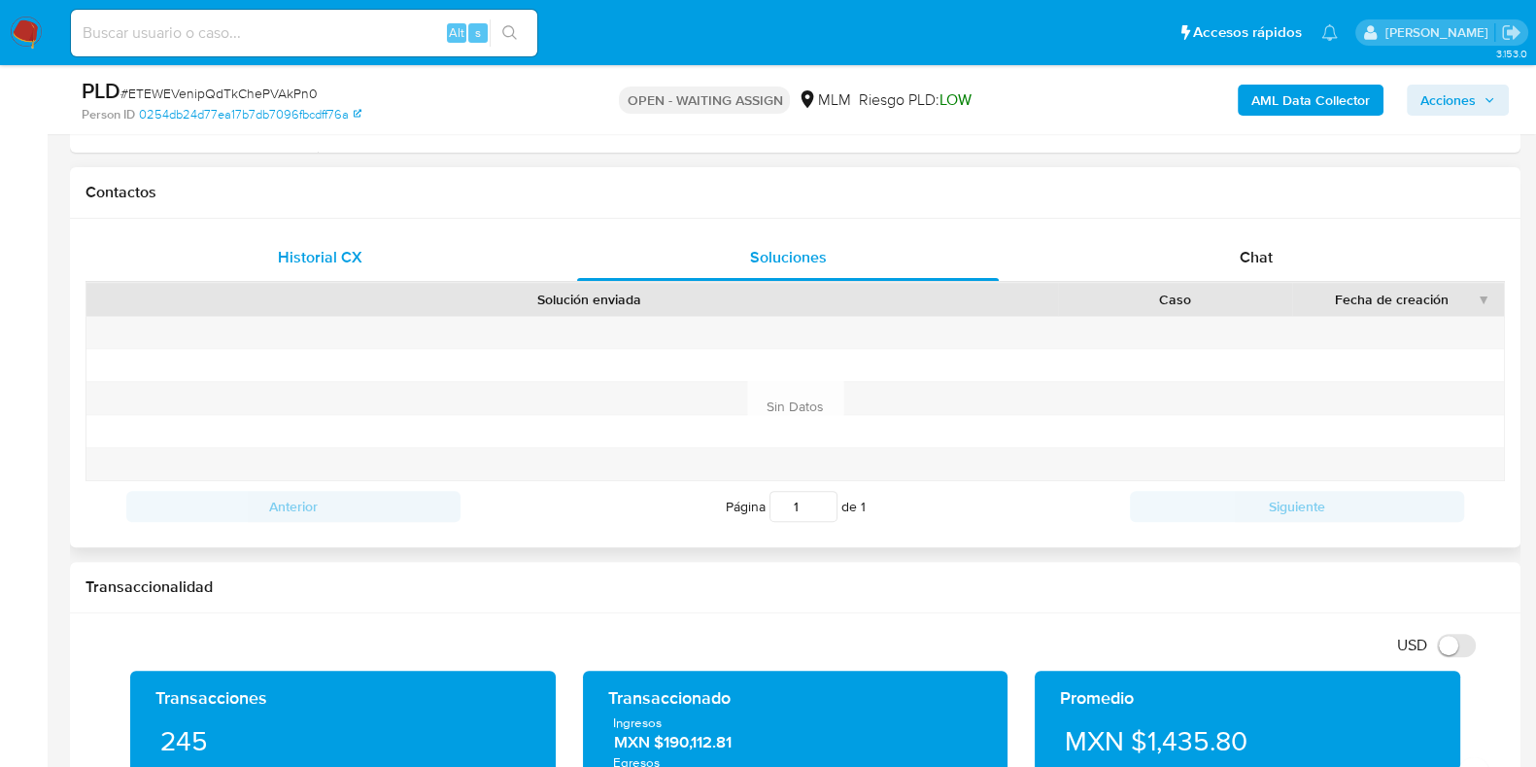
click at [372, 266] on div "Historial CX" at bounding box center [320, 257] width 422 height 47
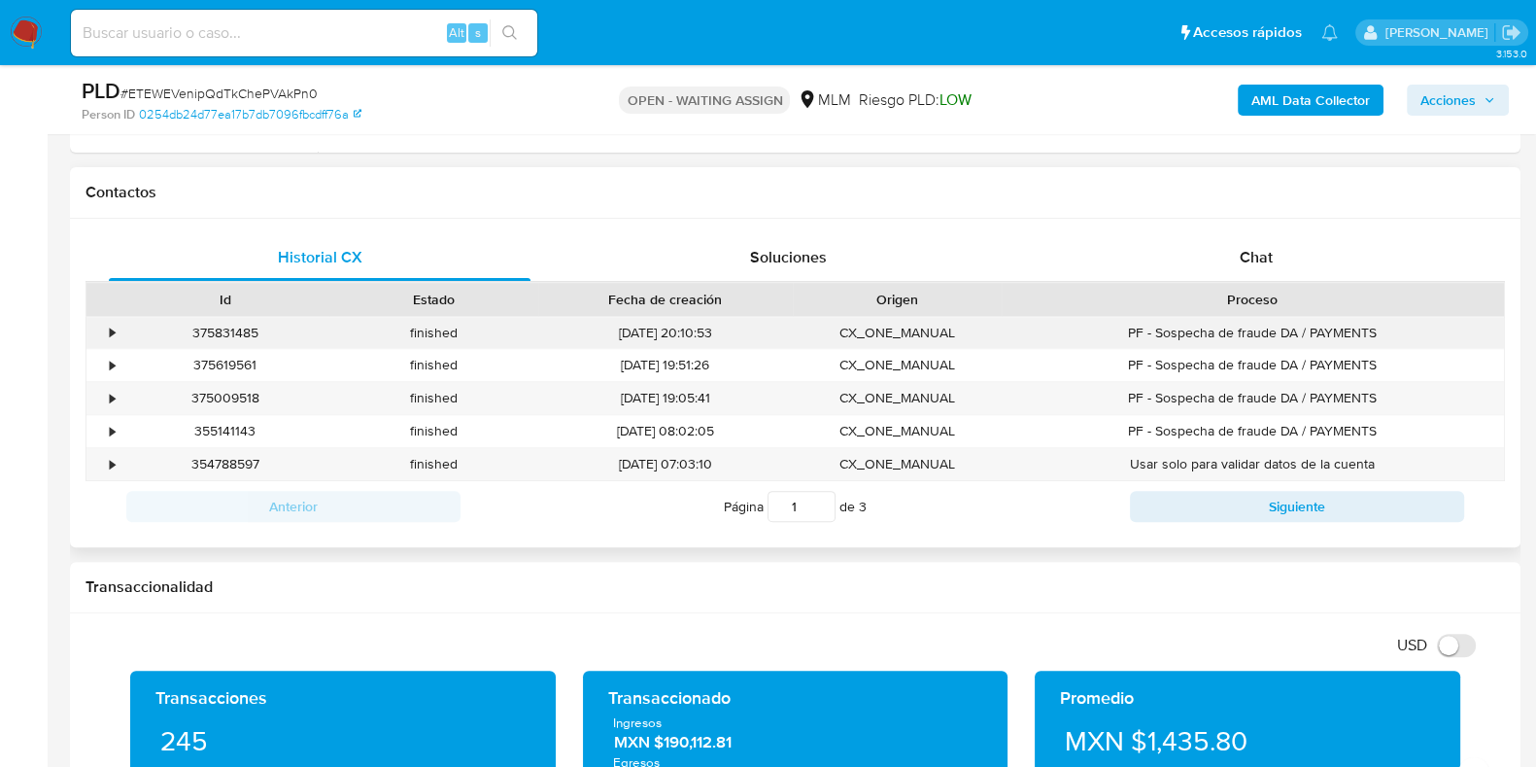
click at [117, 334] on div "•" at bounding box center [103, 333] width 34 height 32
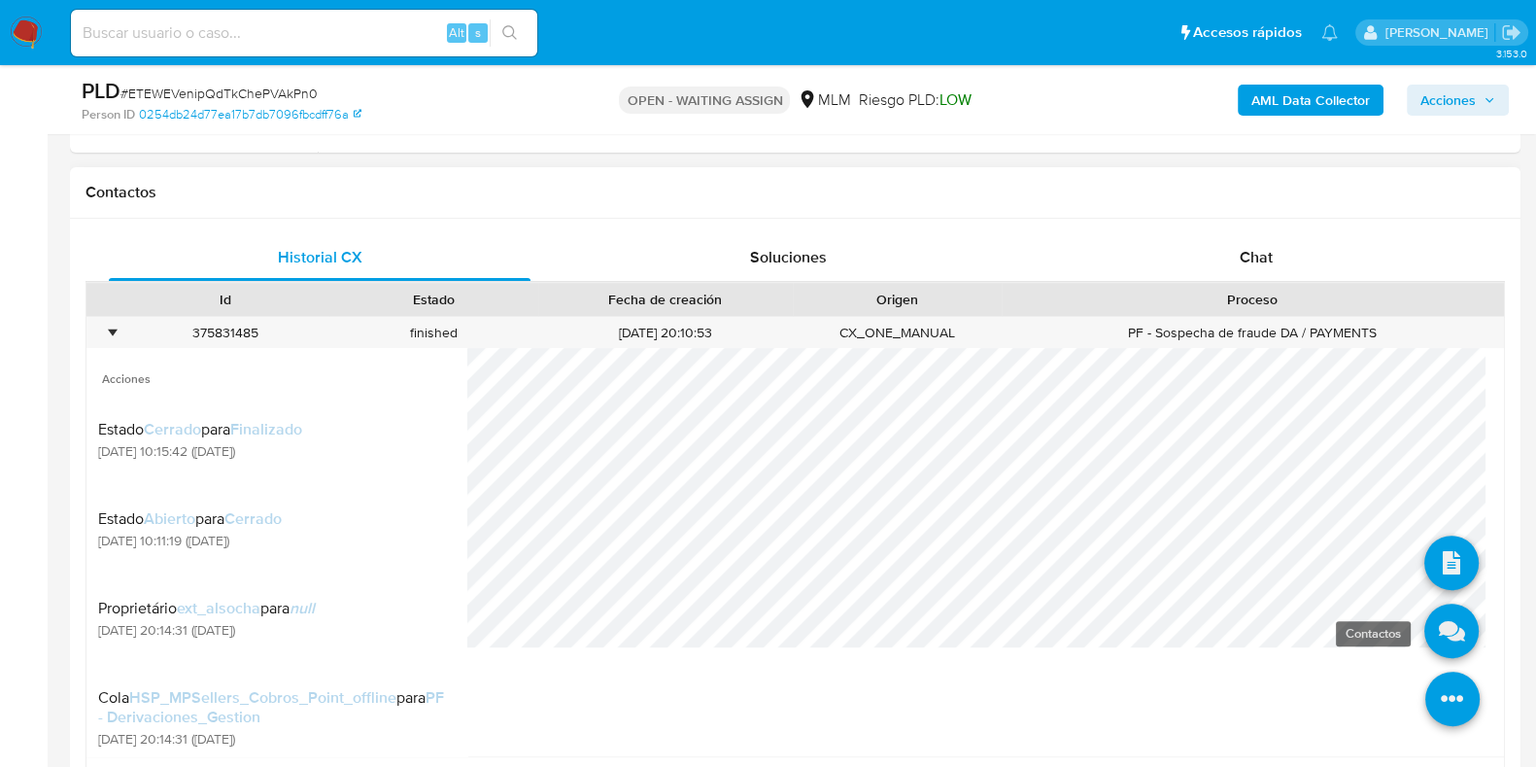
click at [1433, 638] on icon at bounding box center [1451, 630] width 54 height 54
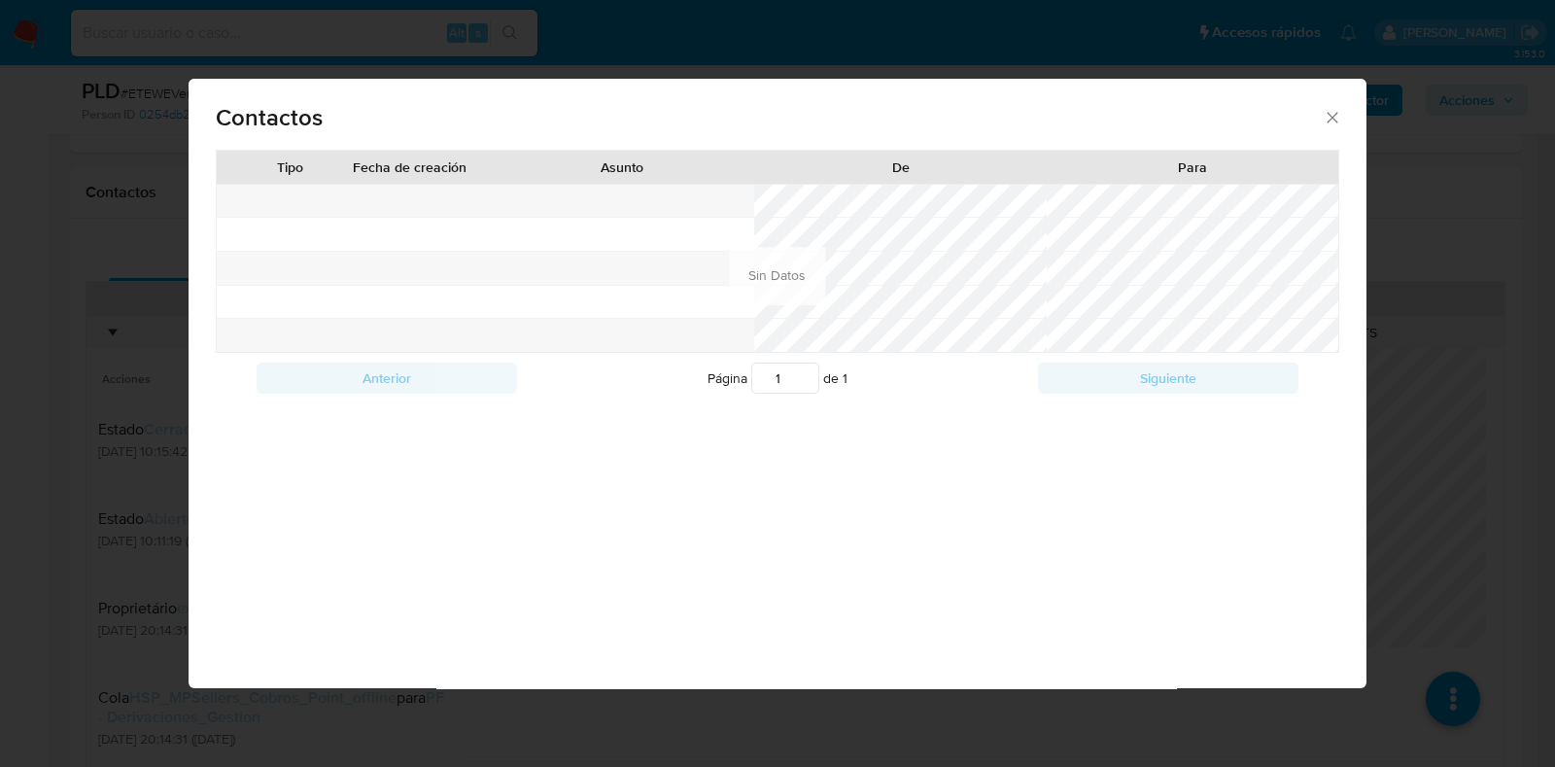
click at [1331, 114] on icon "close" at bounding box center [1331, 117] width 19 height 19
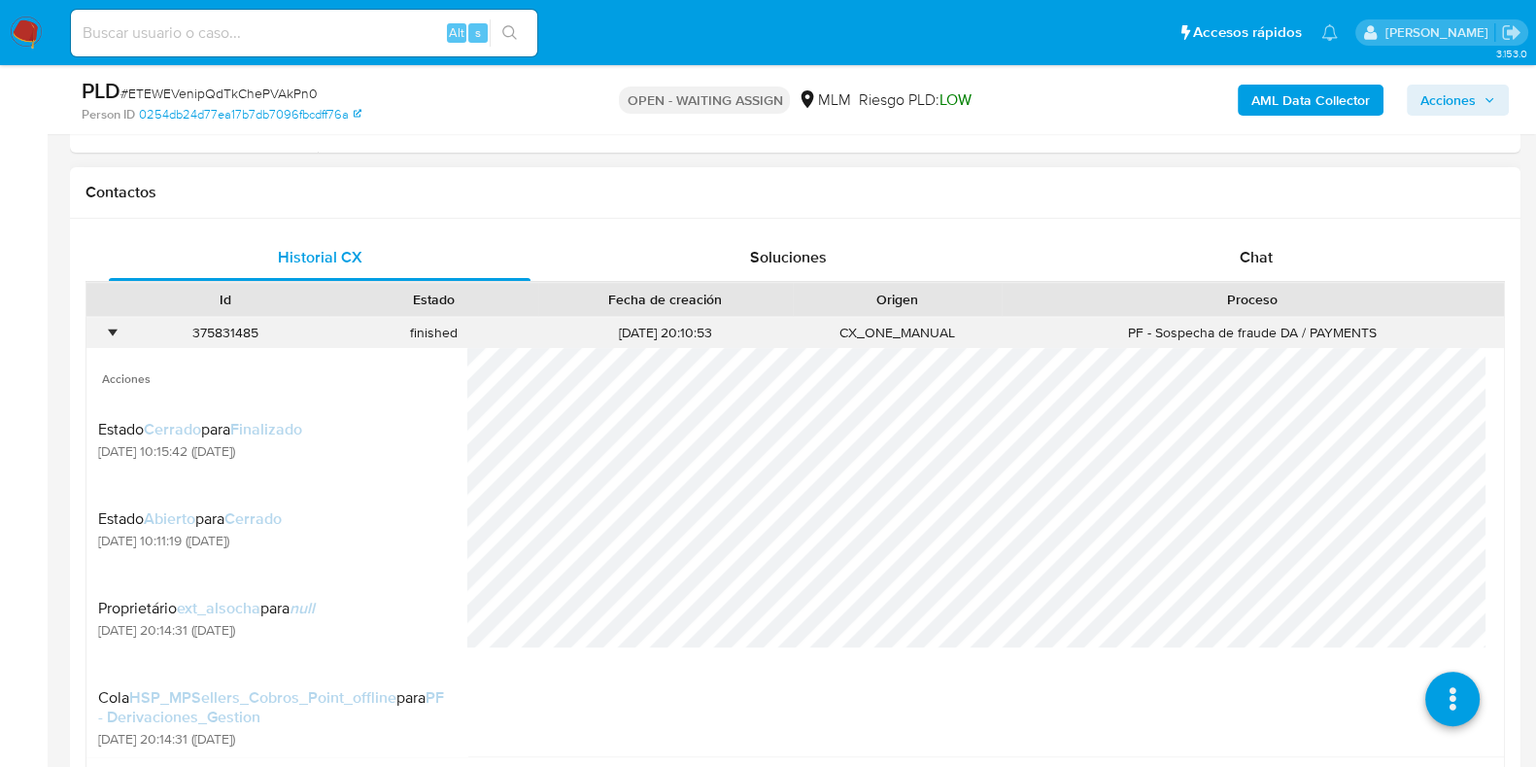
click at [118, 337] on div "•" at bounding box center [103, 333] width 34 height 32
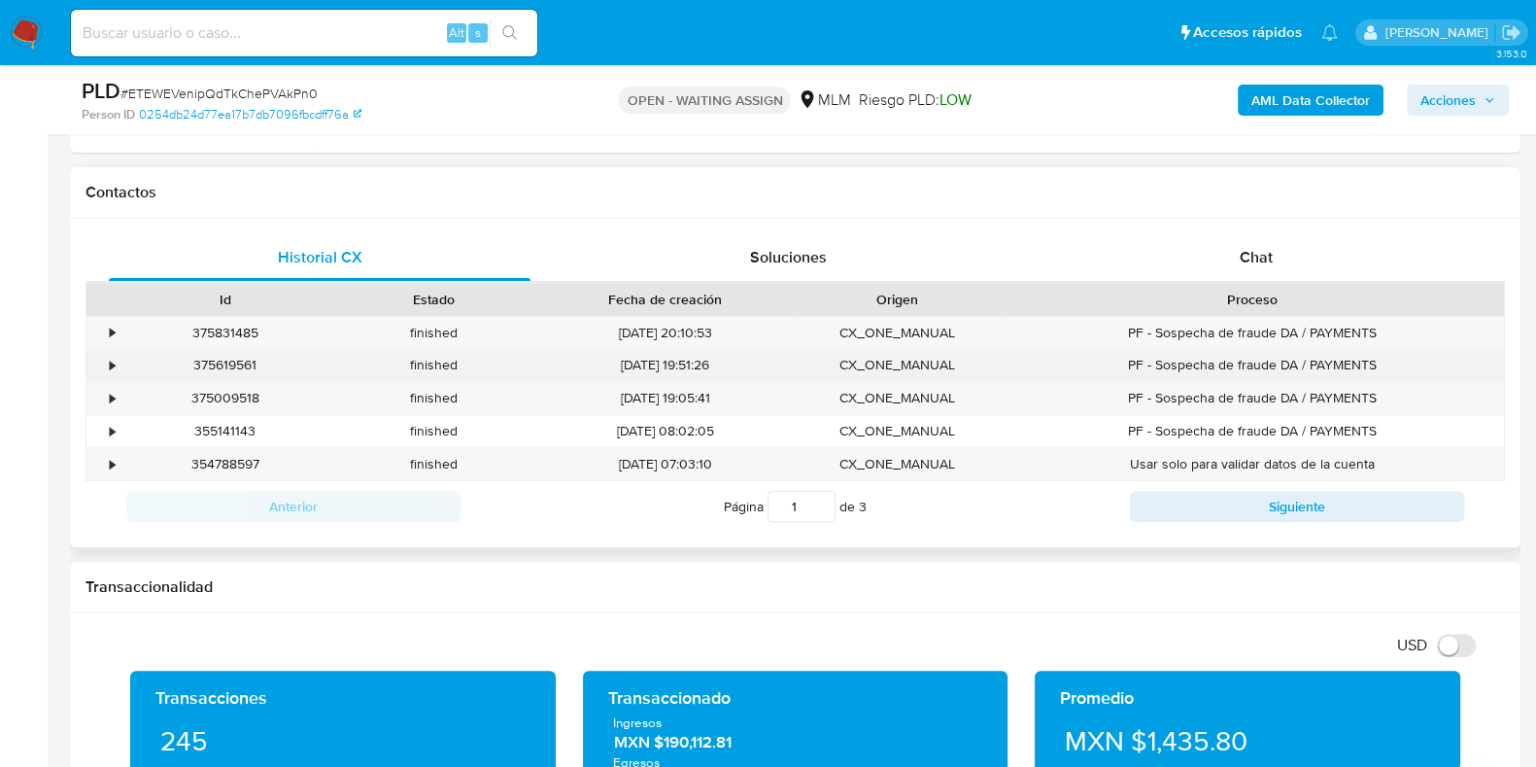
click at [114, 365] on div "•" at bounding box center [112, 365] width 5 height 18
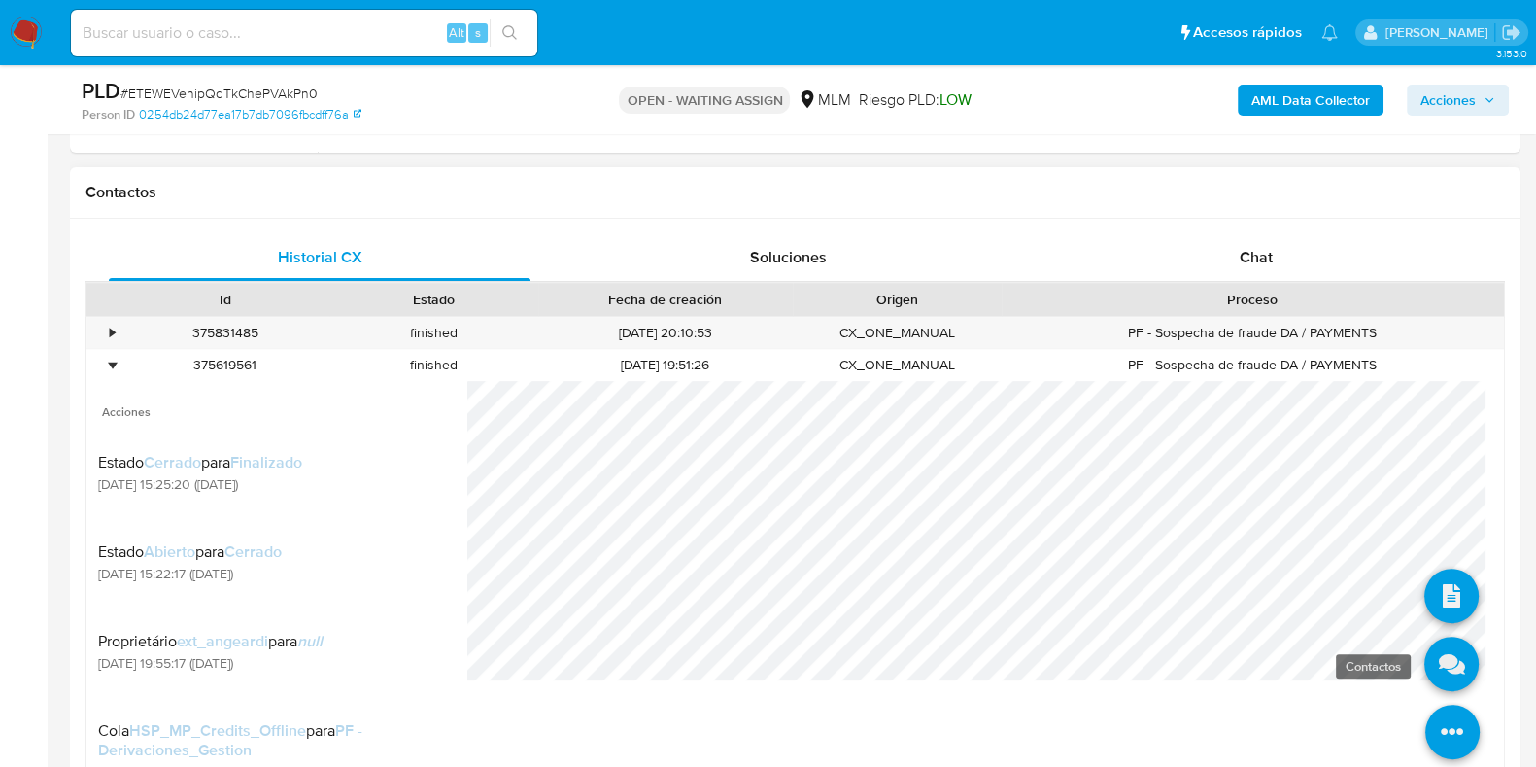
click at [1427, 687] on icon at bounding box center [1451, 663] width 54 height 54
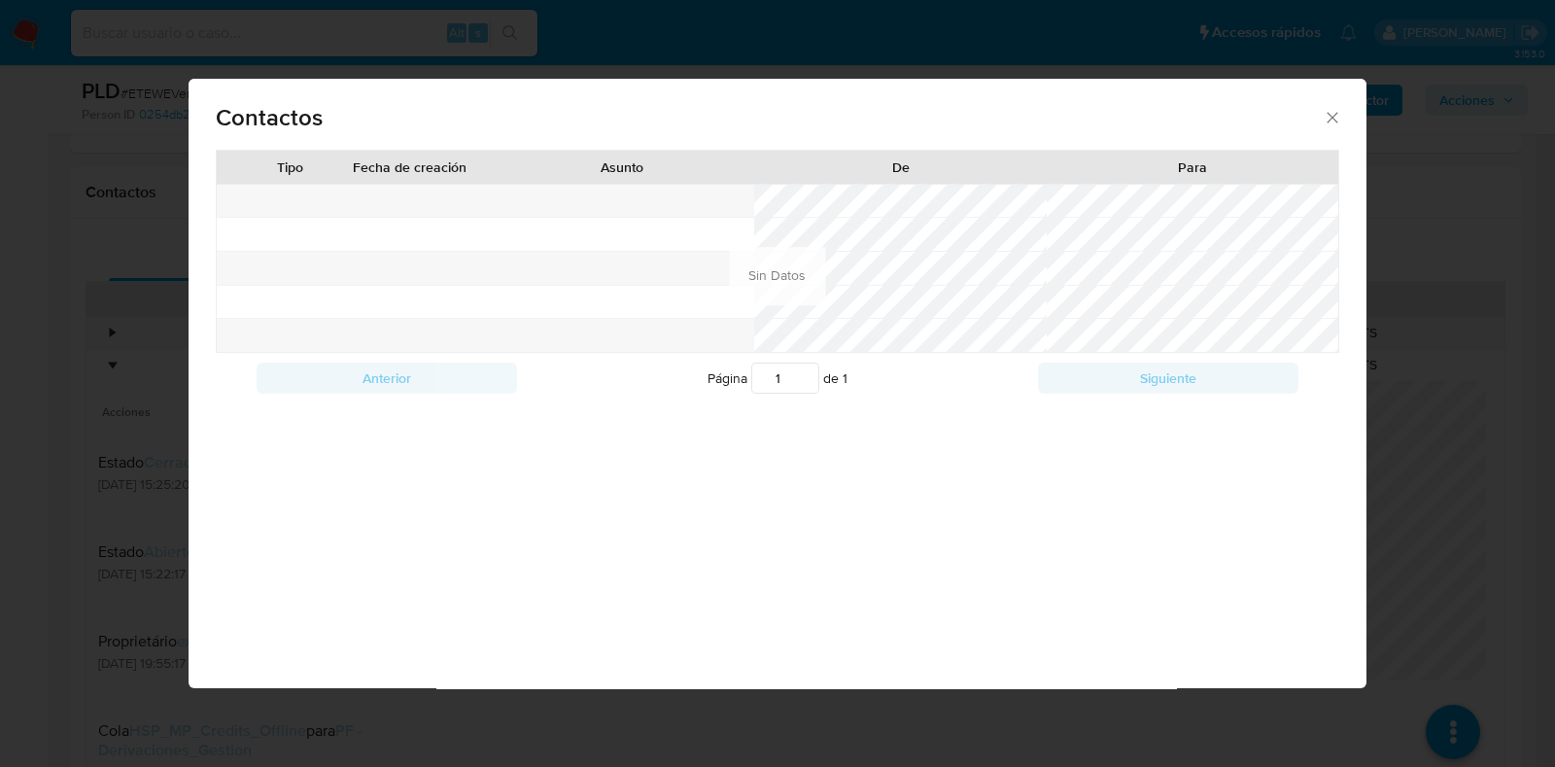
click at [1330, 122] on icon "close" at bounding box center [1331, 117] width 19 height 19
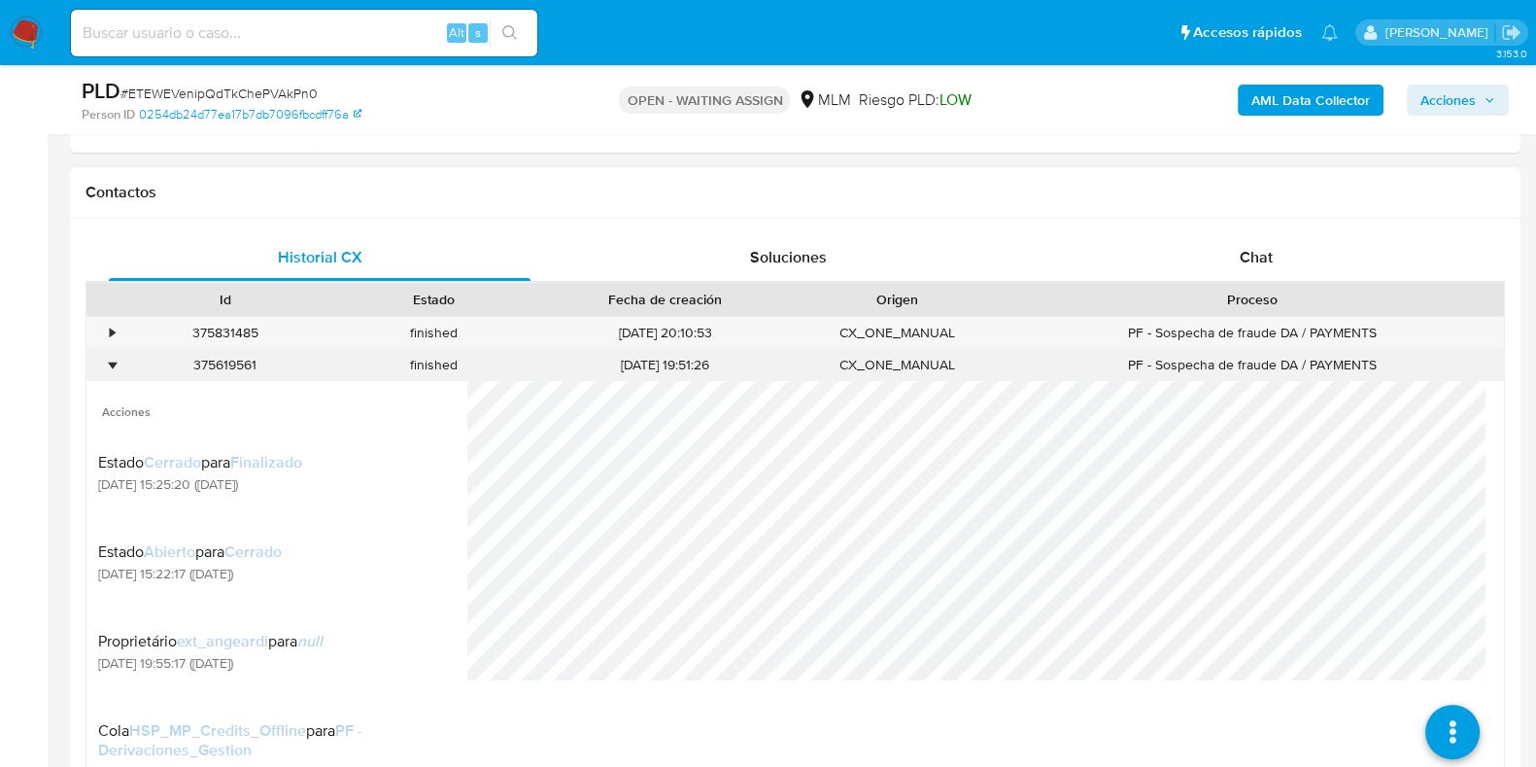
click at [110, 361] on div "•" at bounding box center [112, 365] width 5 height 18
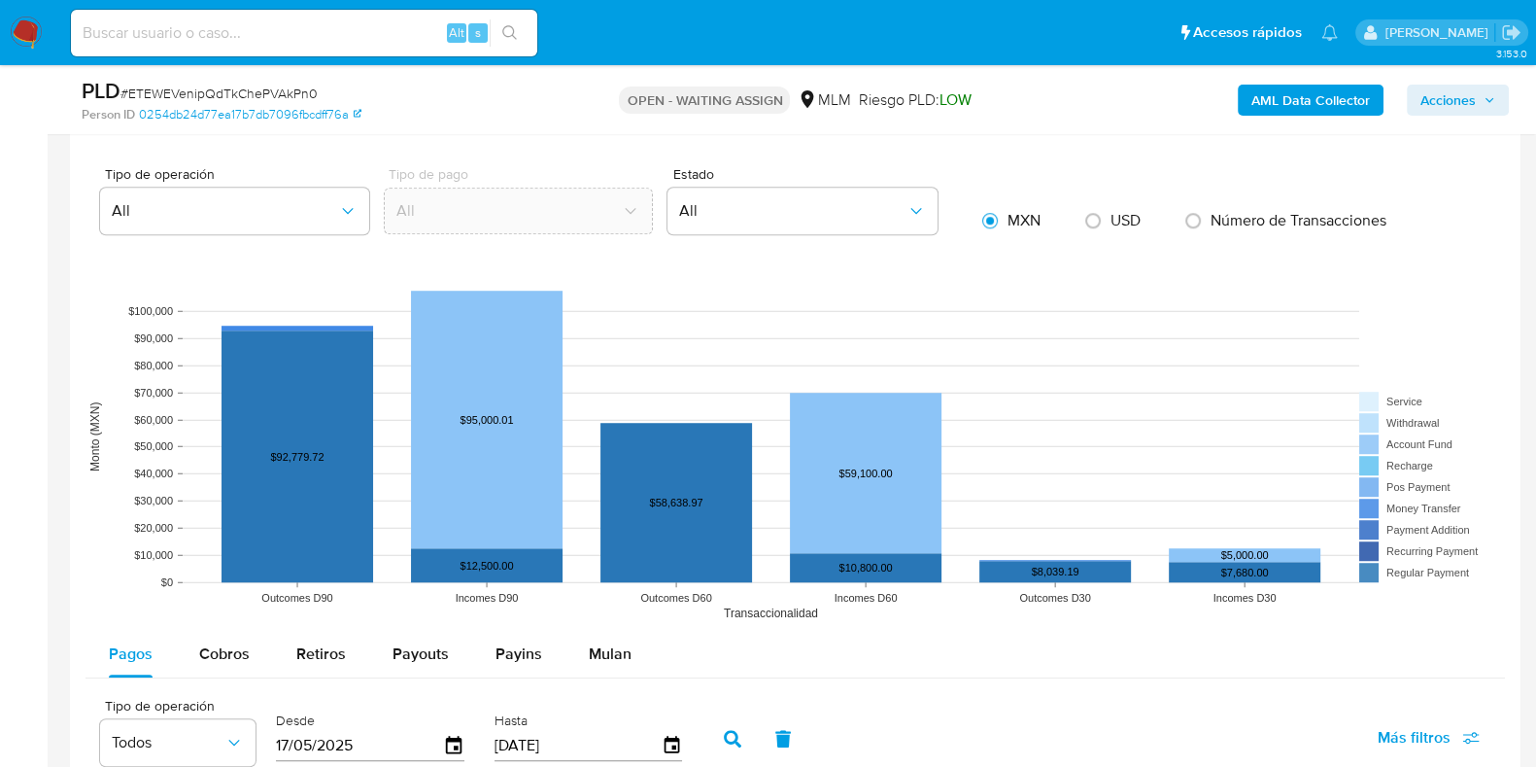
scroll to position [1578, 0]
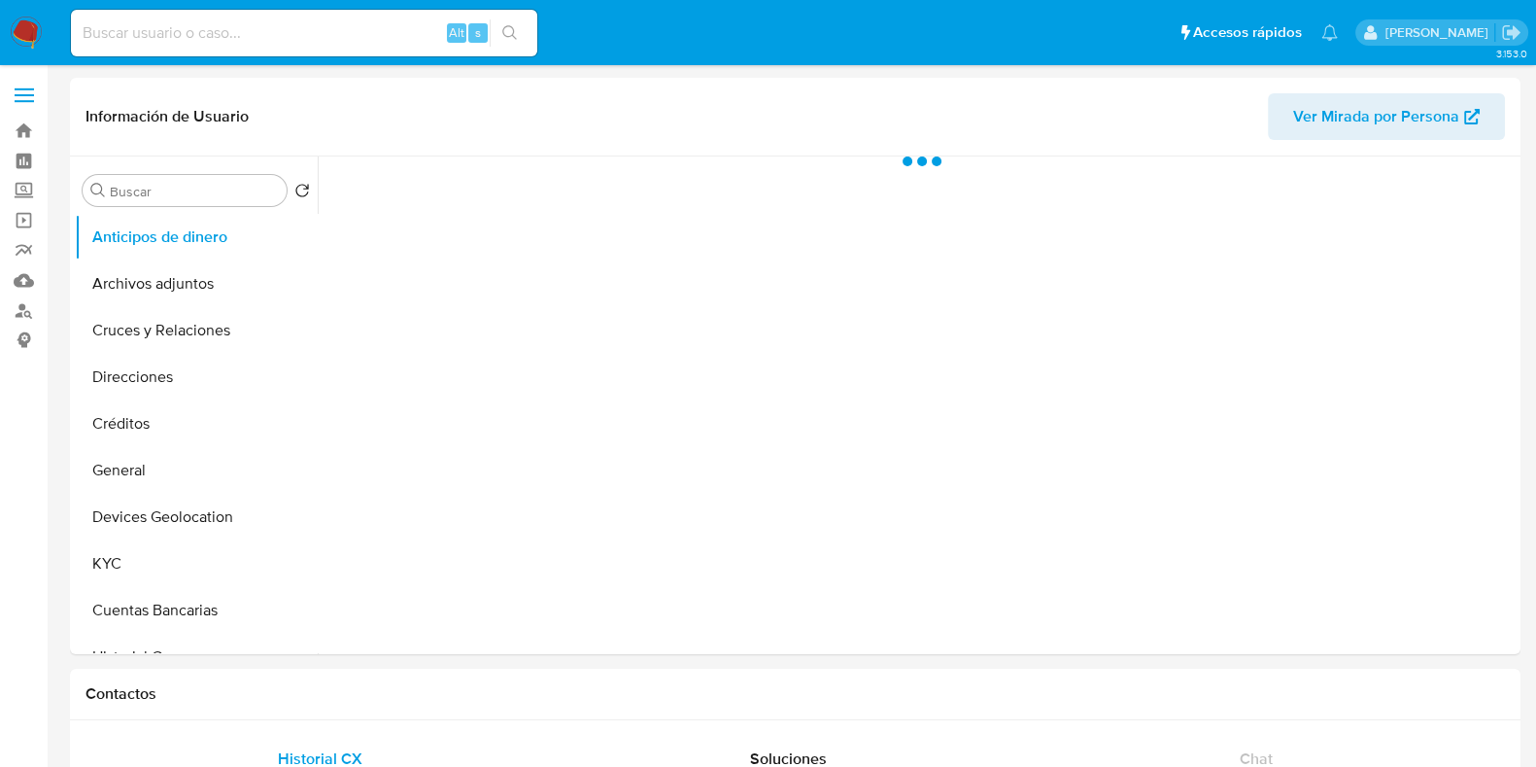
click at [191, 38] on input at bounding box center [304, 32] width 466 height 25
paste input "567659852"
type input "567659852"
click at [138, 568] on button "KYC" at bounding box center [188, 563] width 227 height 47
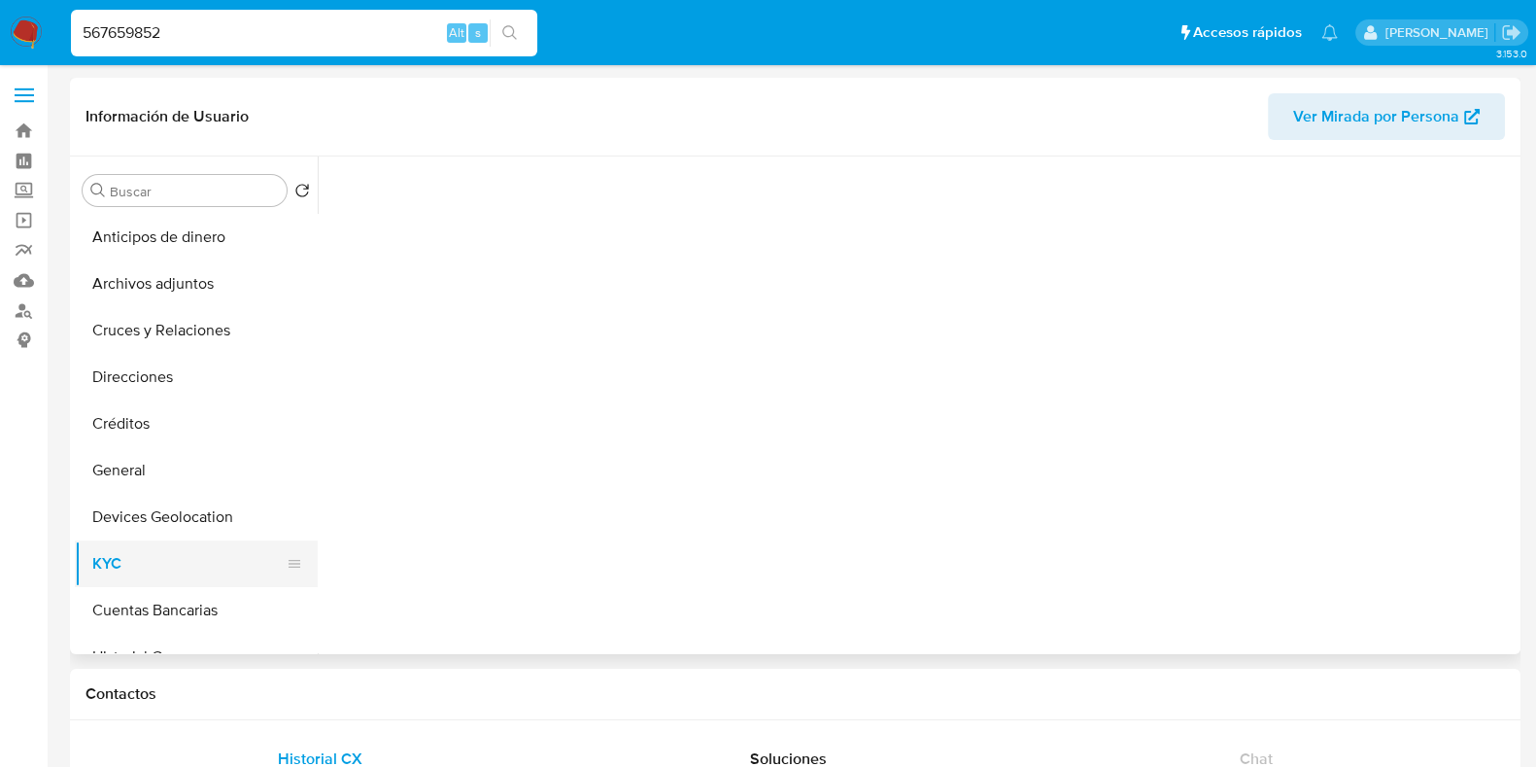
select select "10"
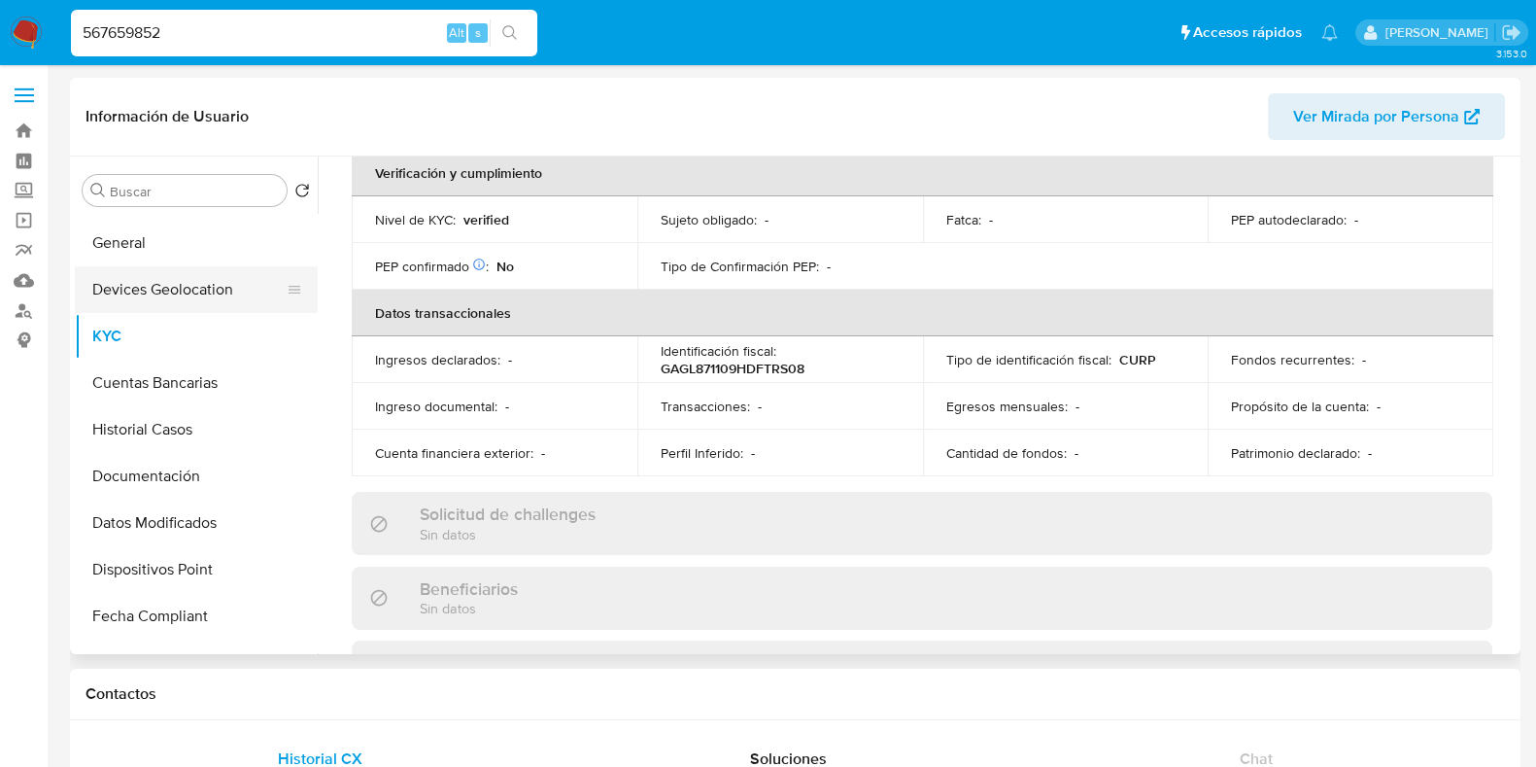
scroll to position [242, 0]
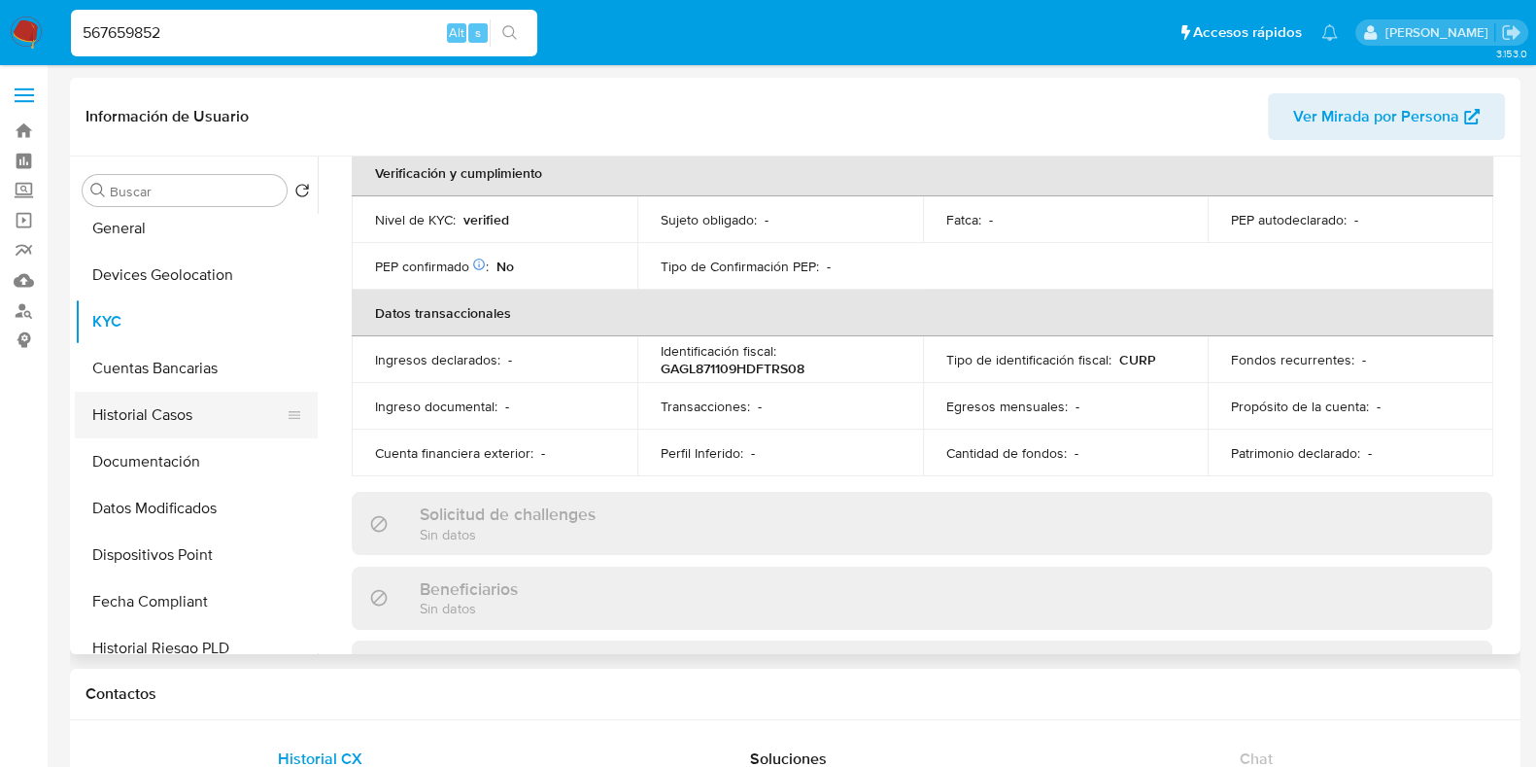
click at [160, 428] on button "Historial Casos" at bounding box center [188, 415] width 227 height 47
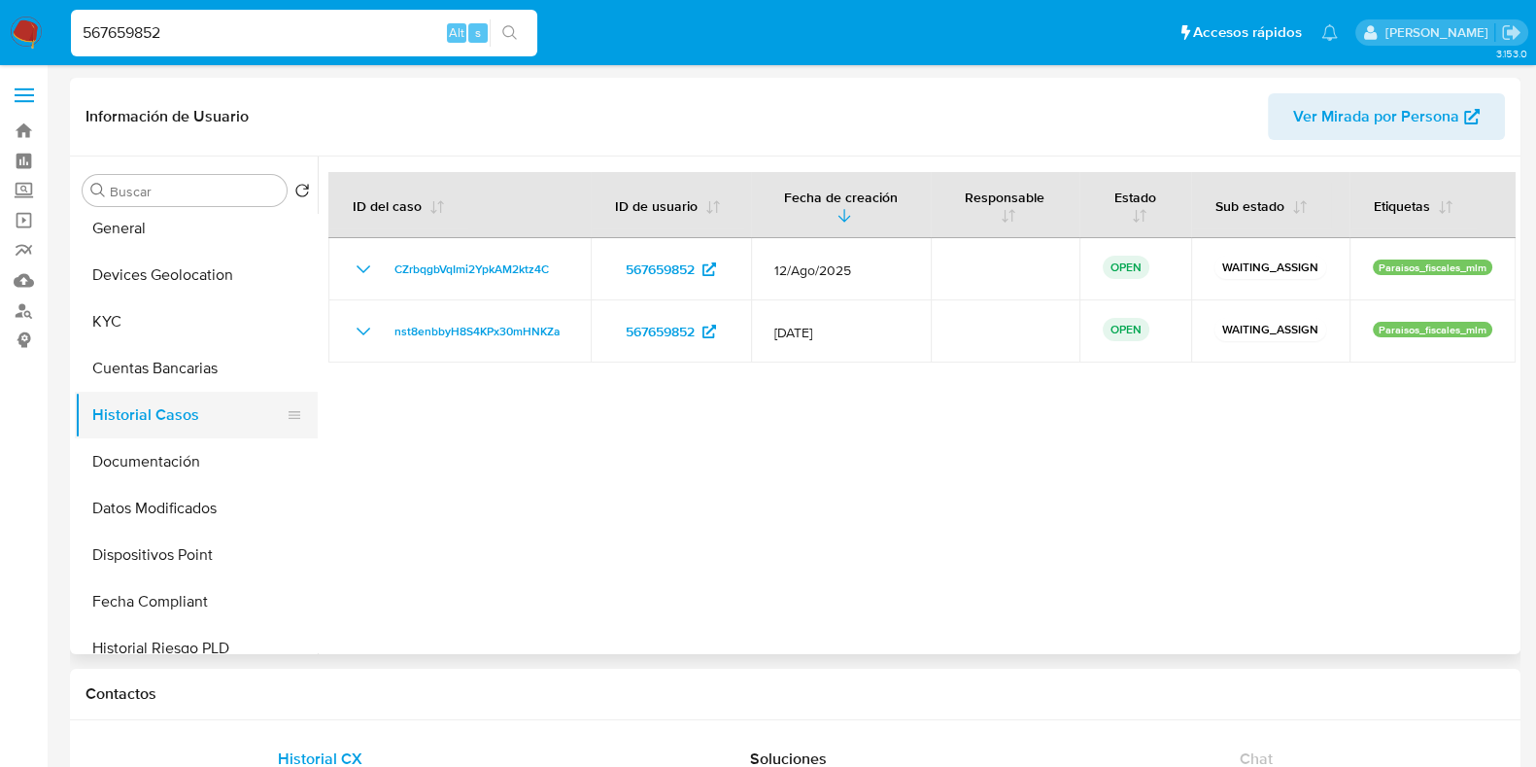
scroll to position [120, 0]
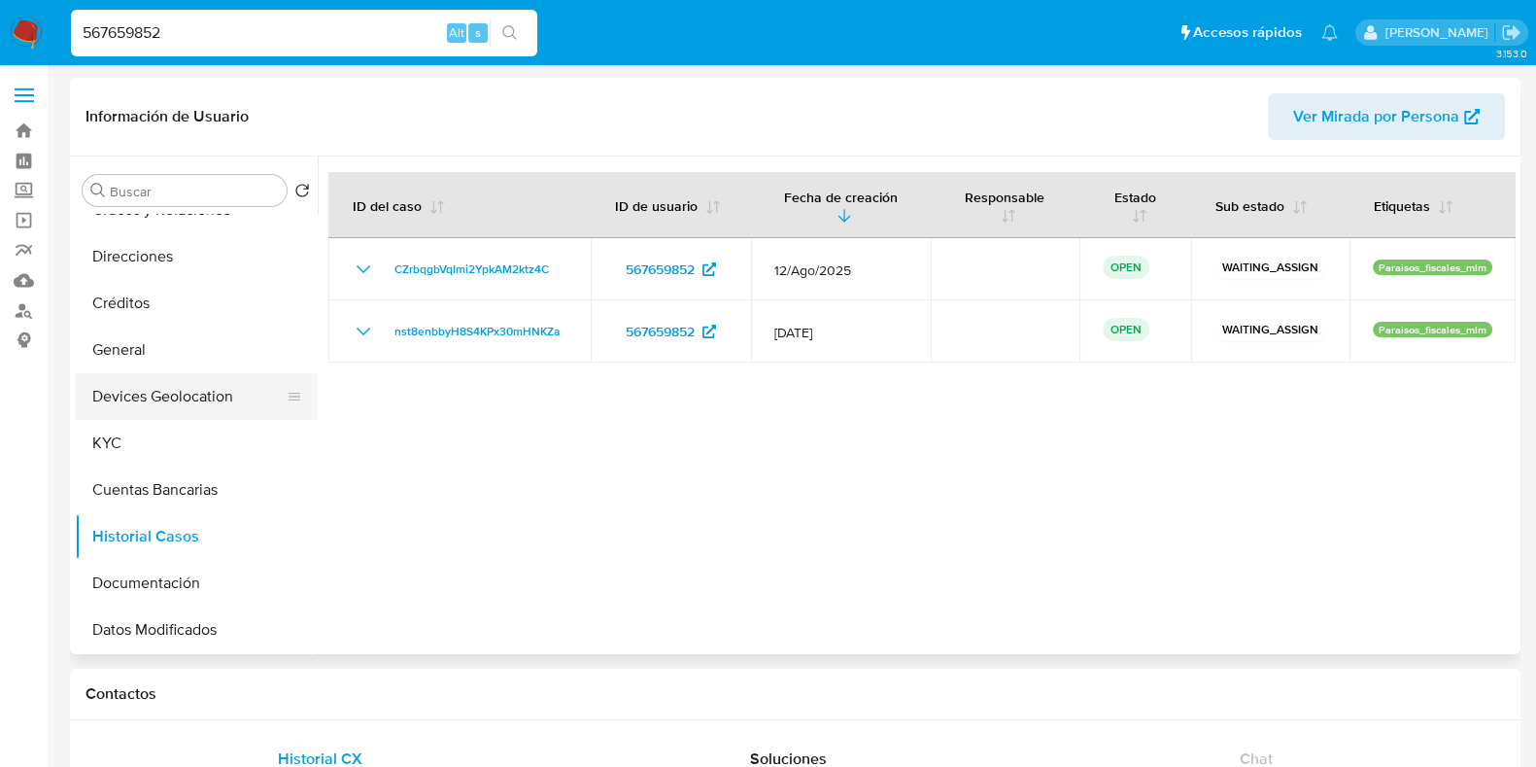
click at [184, 405] on button "Devices Geolocation" at bounding box center [188, 396] width 227 height 47
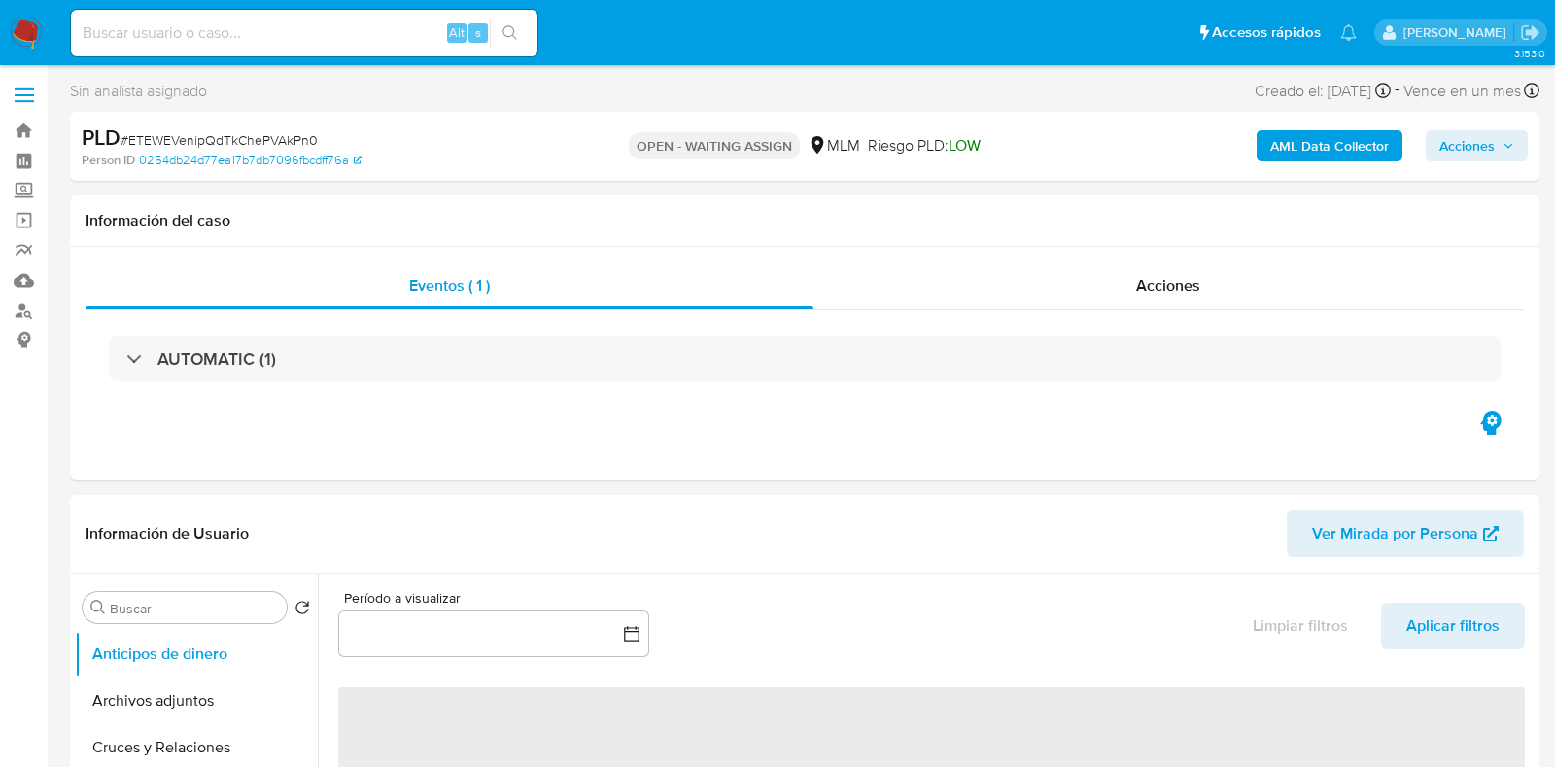
select select "10"
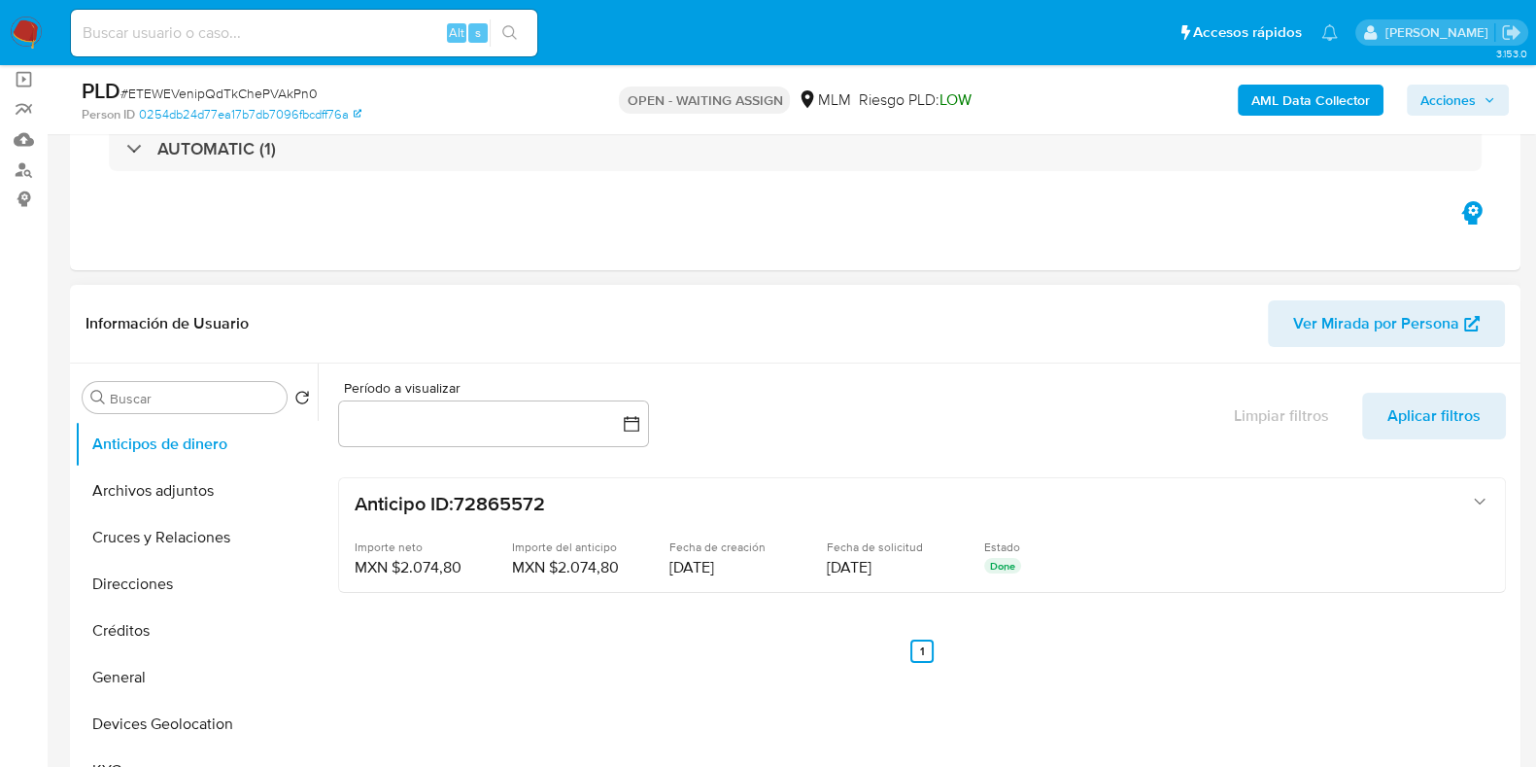
scroll to position [364, 0]
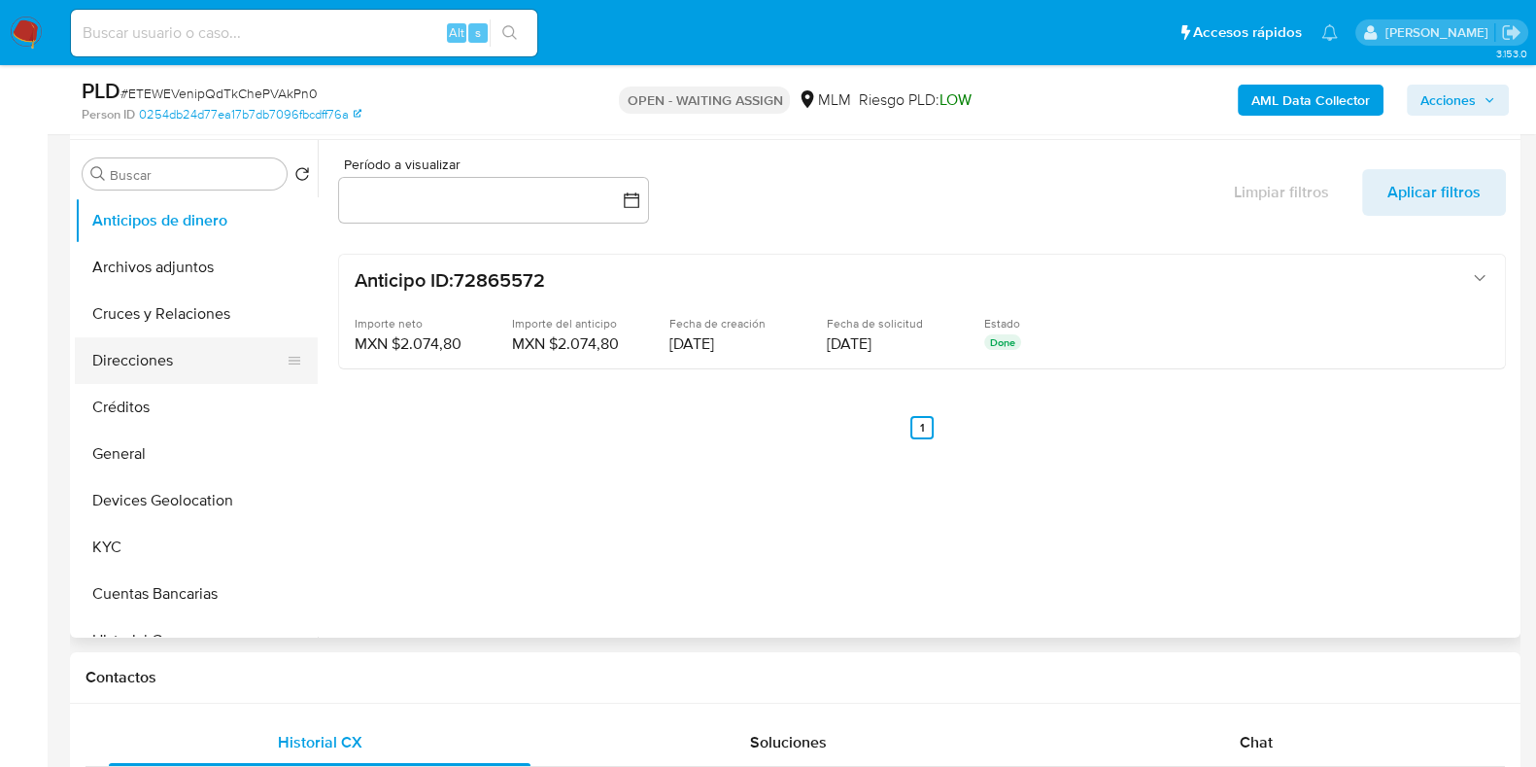
click at [135, 369] on button "Direcciones" at bounding box center [188, 360] width 227 height 47
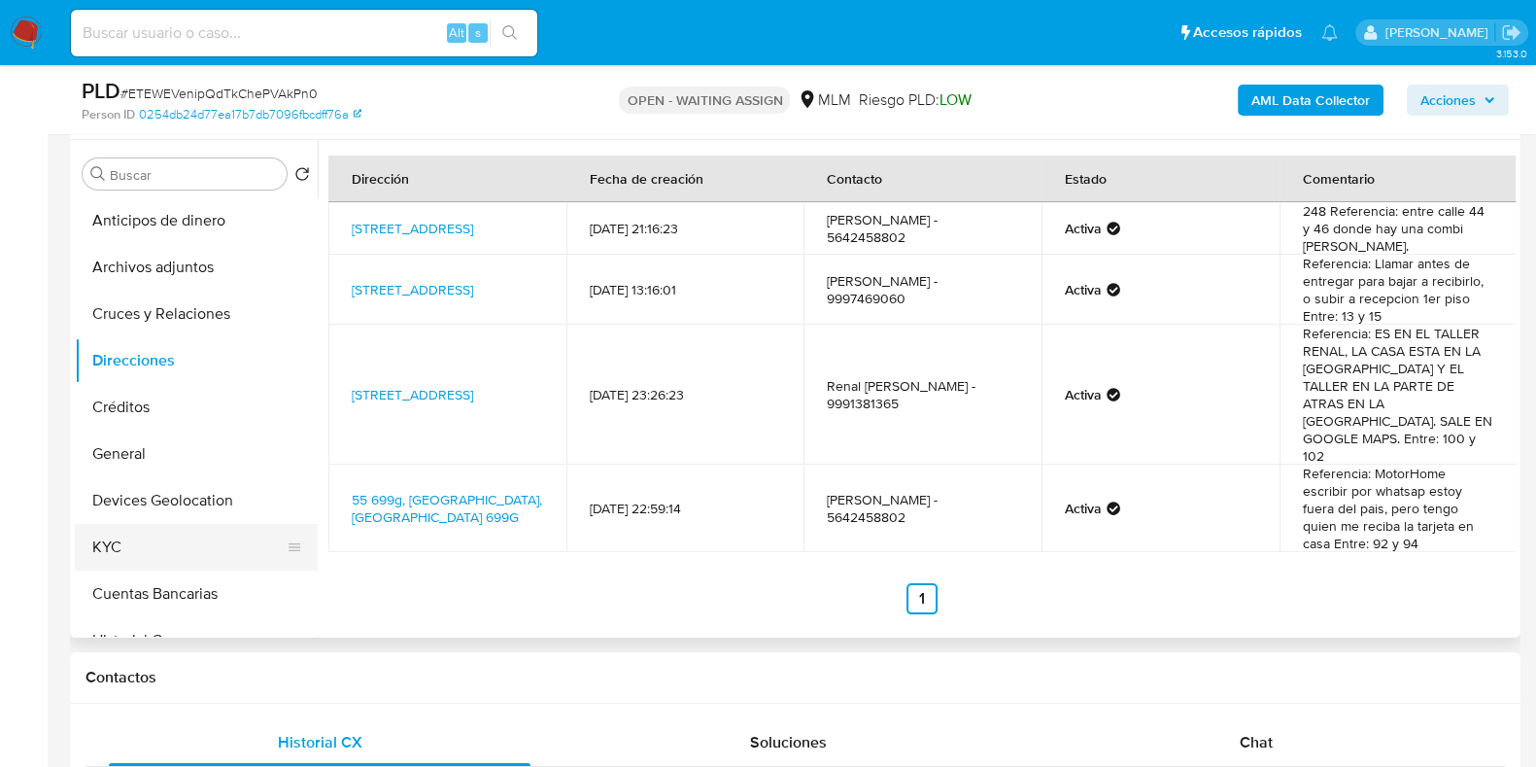
click at [126, 547] on button "KYC" at bounding box center [188, 547] width 227 height 47
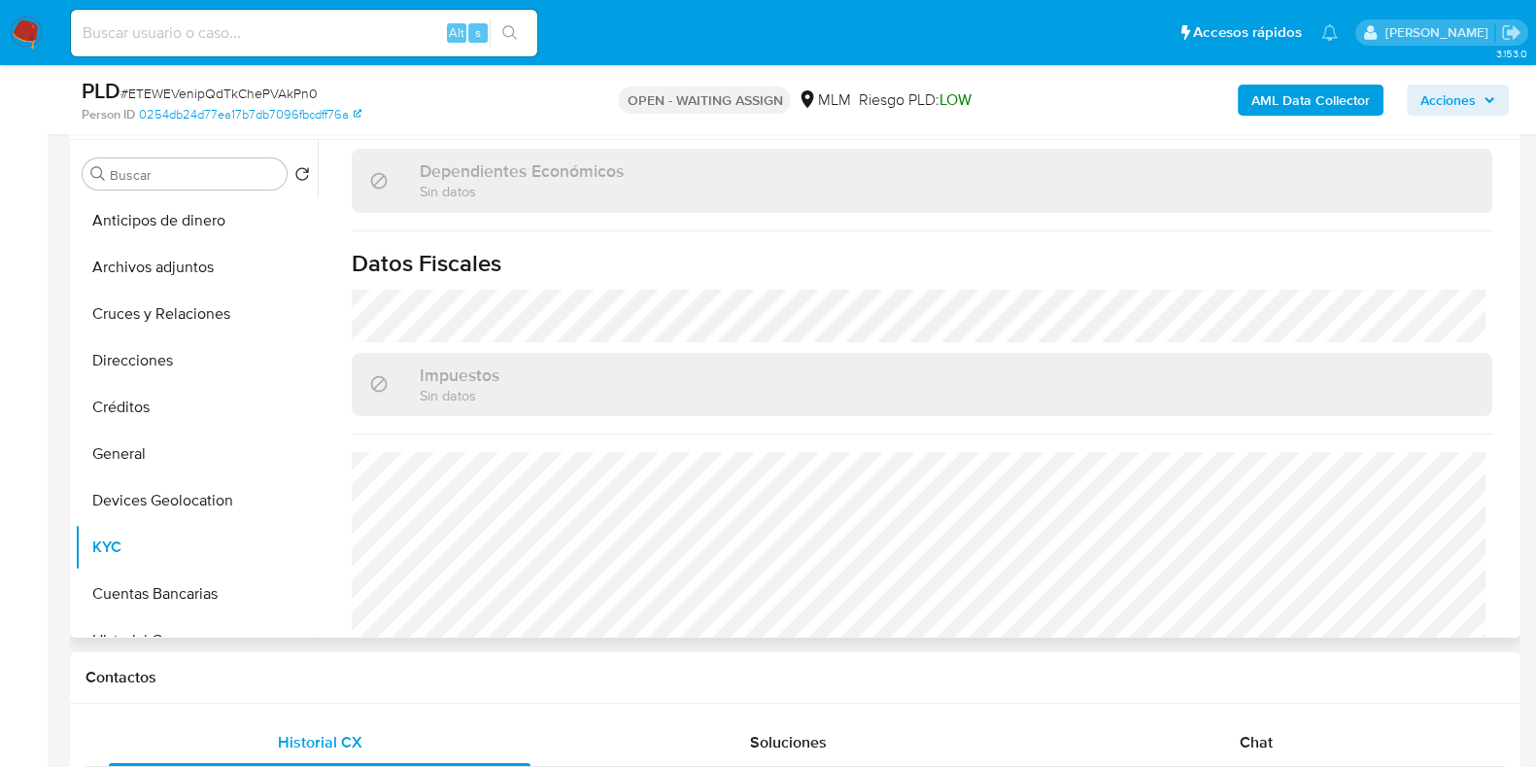
scroll to position [1183, 0]
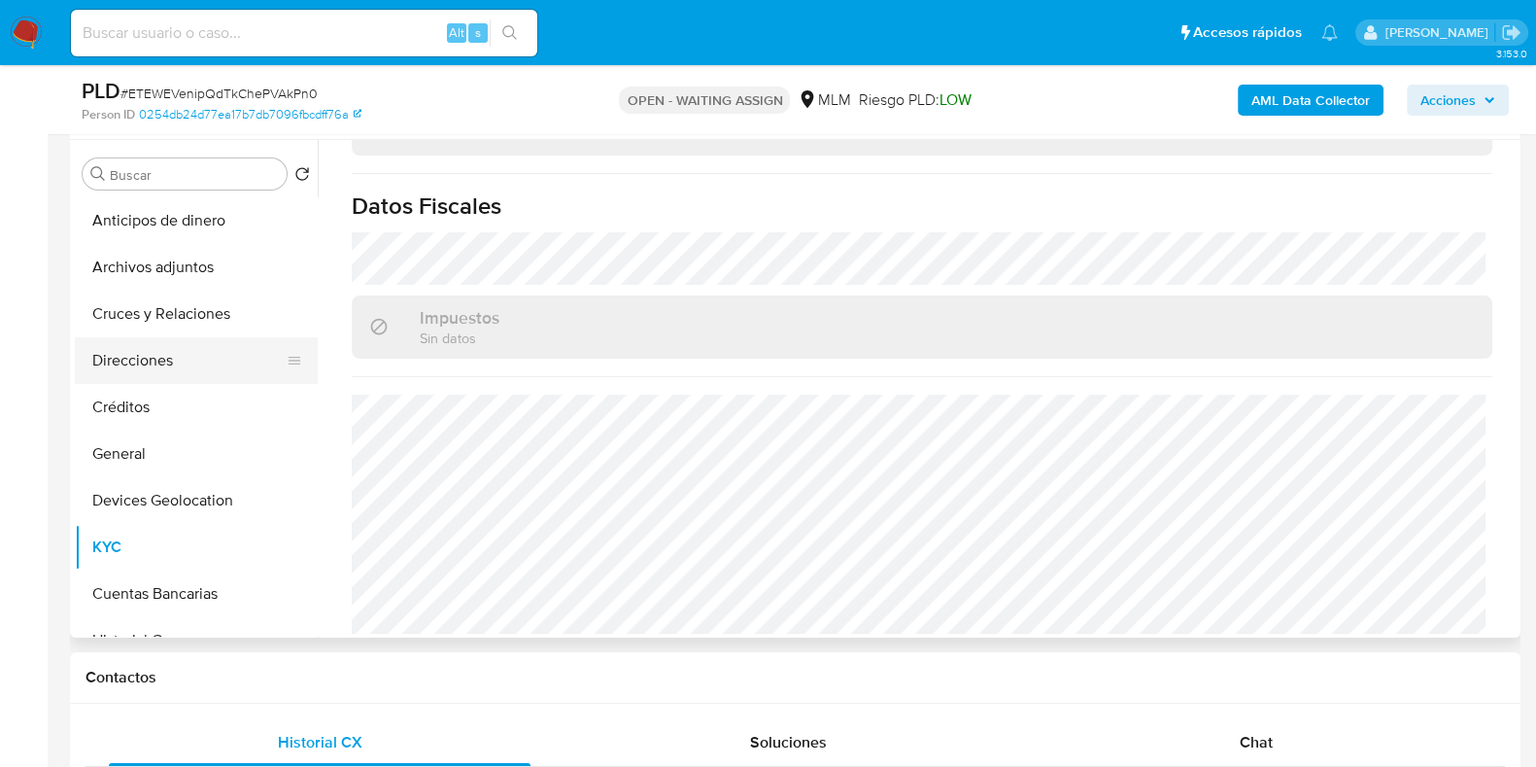
click at [153, 361] on button "Direcciones" at bounding box center [188, 360] width 227 height 47
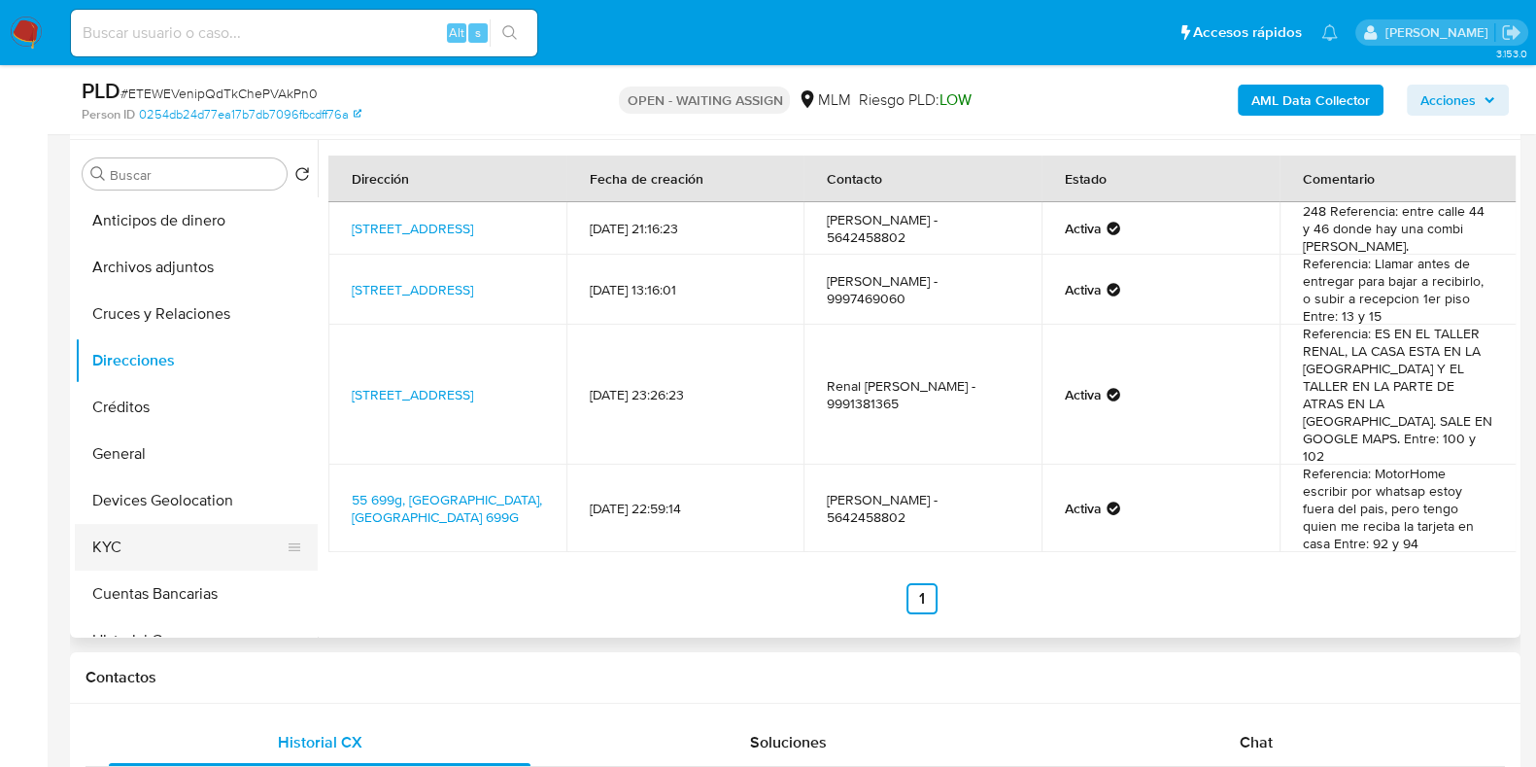
click at [154, 544] on button "KYC" at bounding box center [188, 547] width 227 height 47
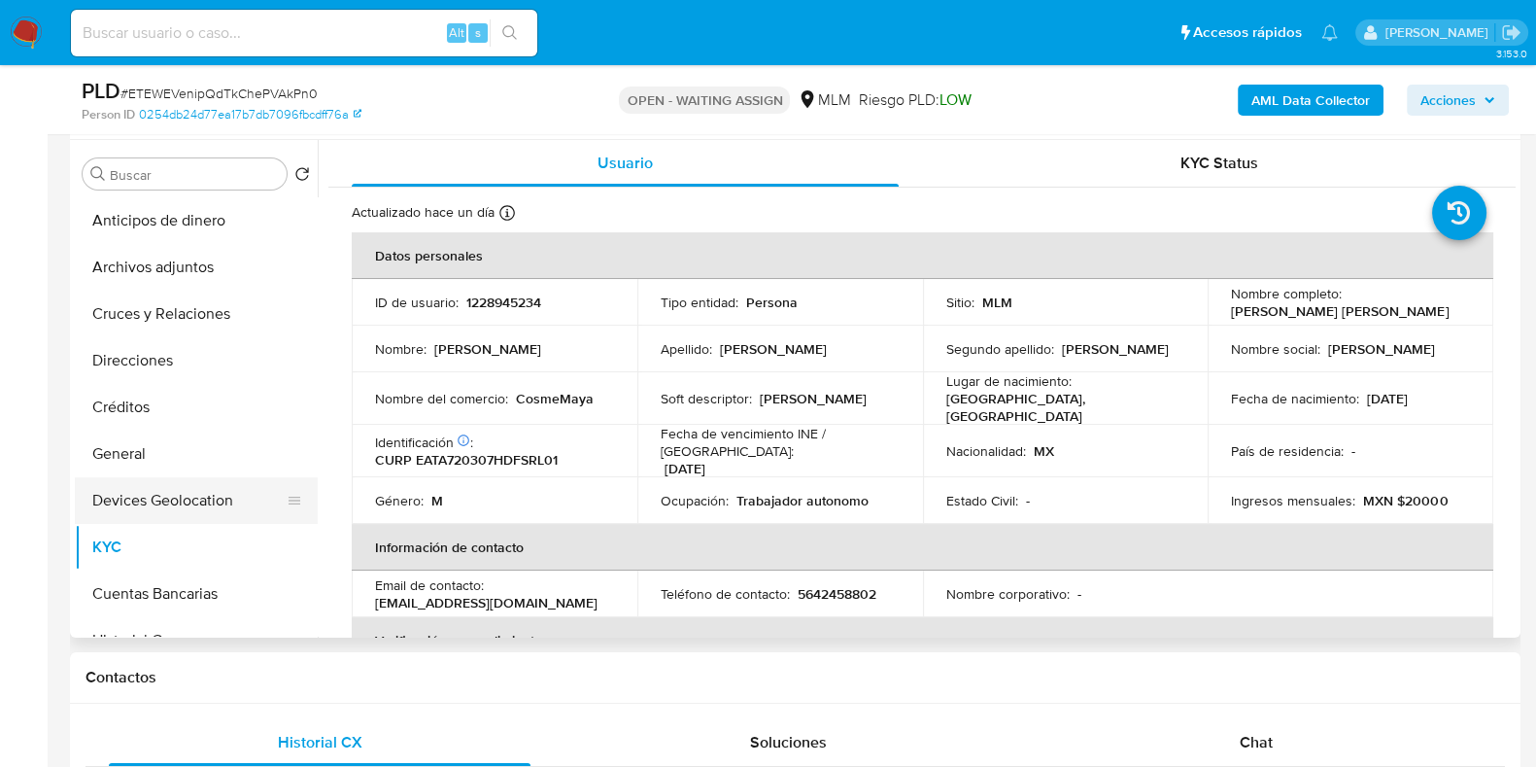
click at [177, 504] on button "Devices Geolocation" at bounding box center [188, 500] width 227 height 47
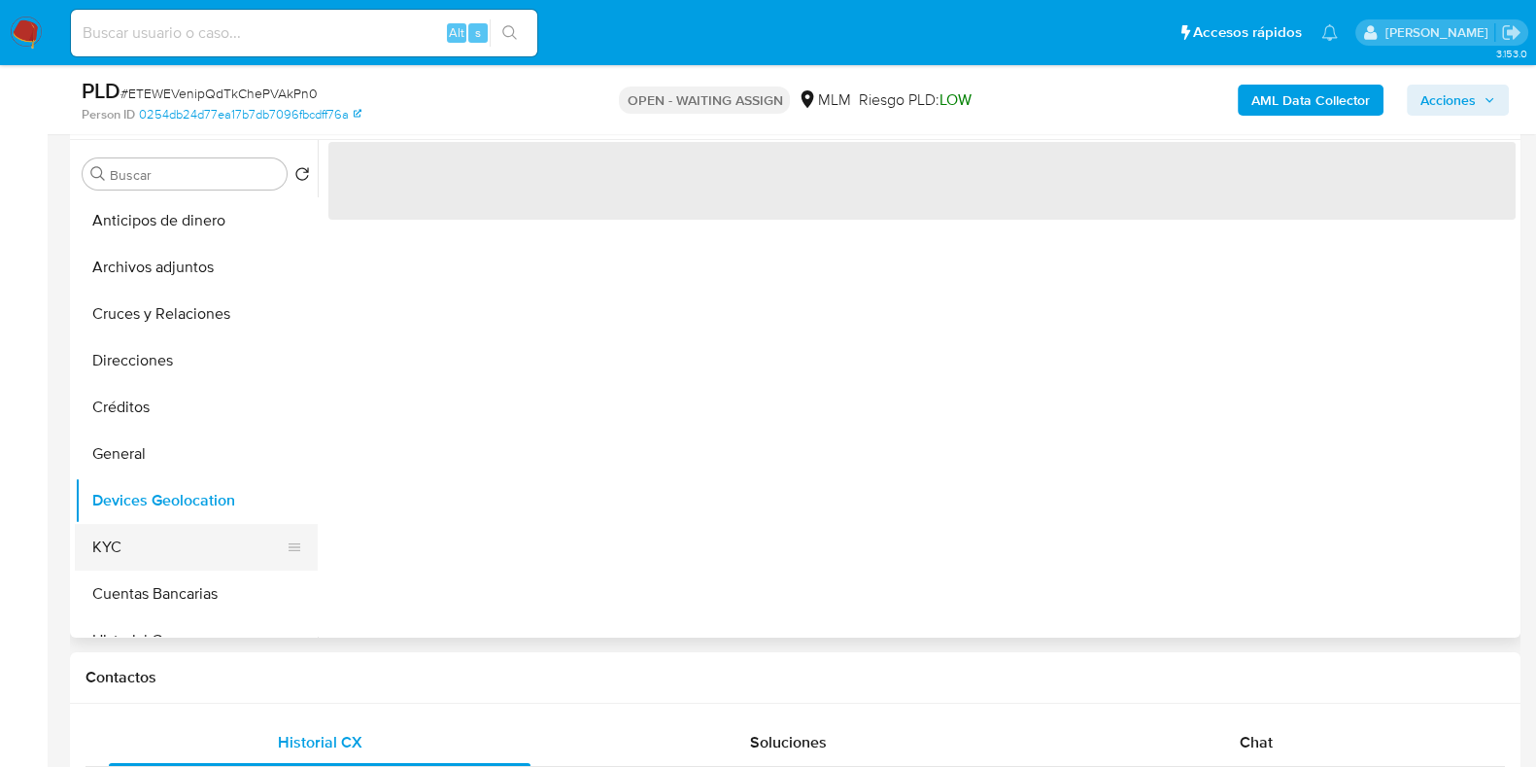
click at [148, 535] on button "KYC" at bounding box center [188, 547] width 227 height 47
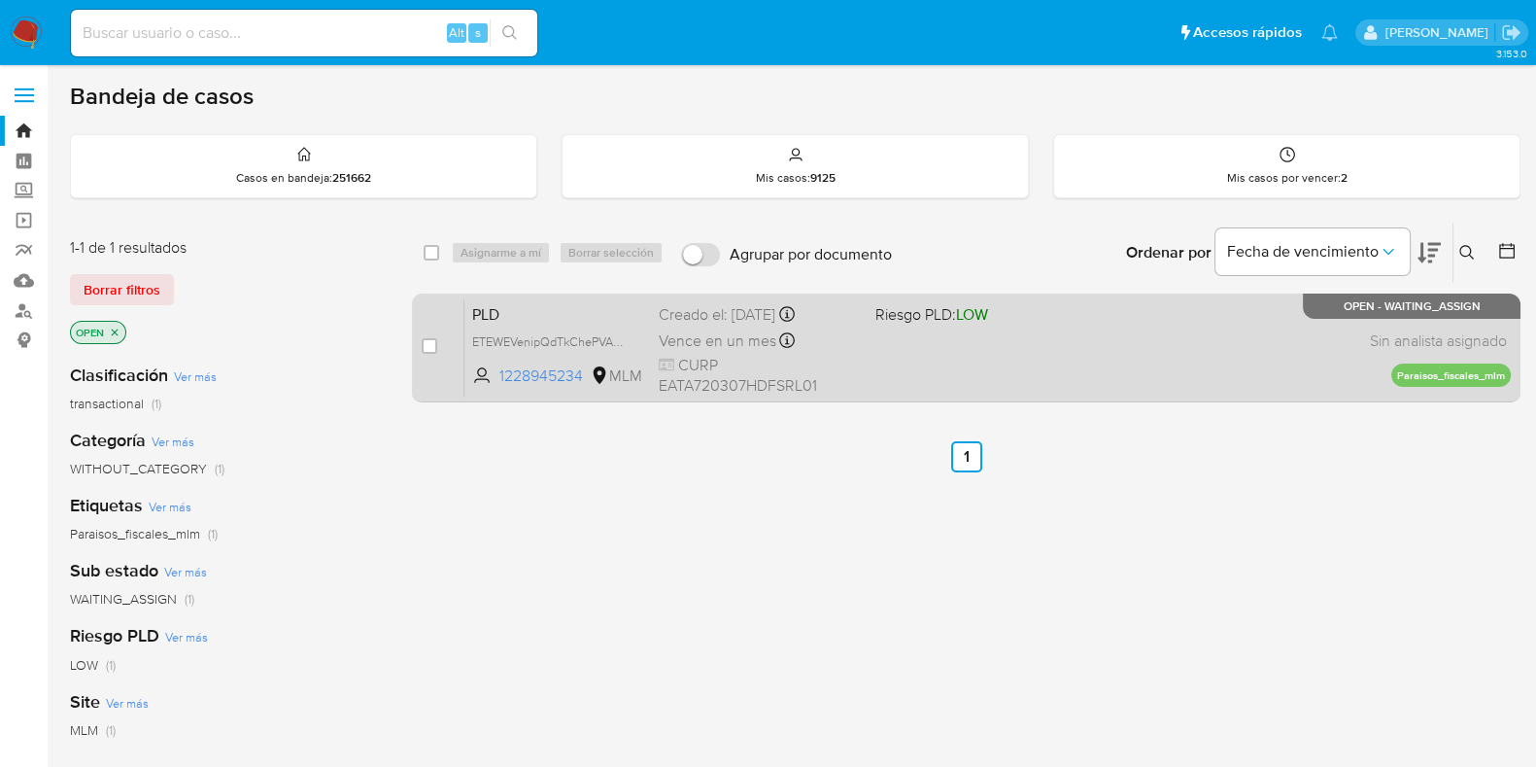
click at [1058, 357] on div "PLD ETEWEVenipQdTkChePVAkPn0 1228945234 MLM Riesgo PLD: LOW Creado el: [DATE] C…" at bounding box center [987, 347] width 1046 height 98
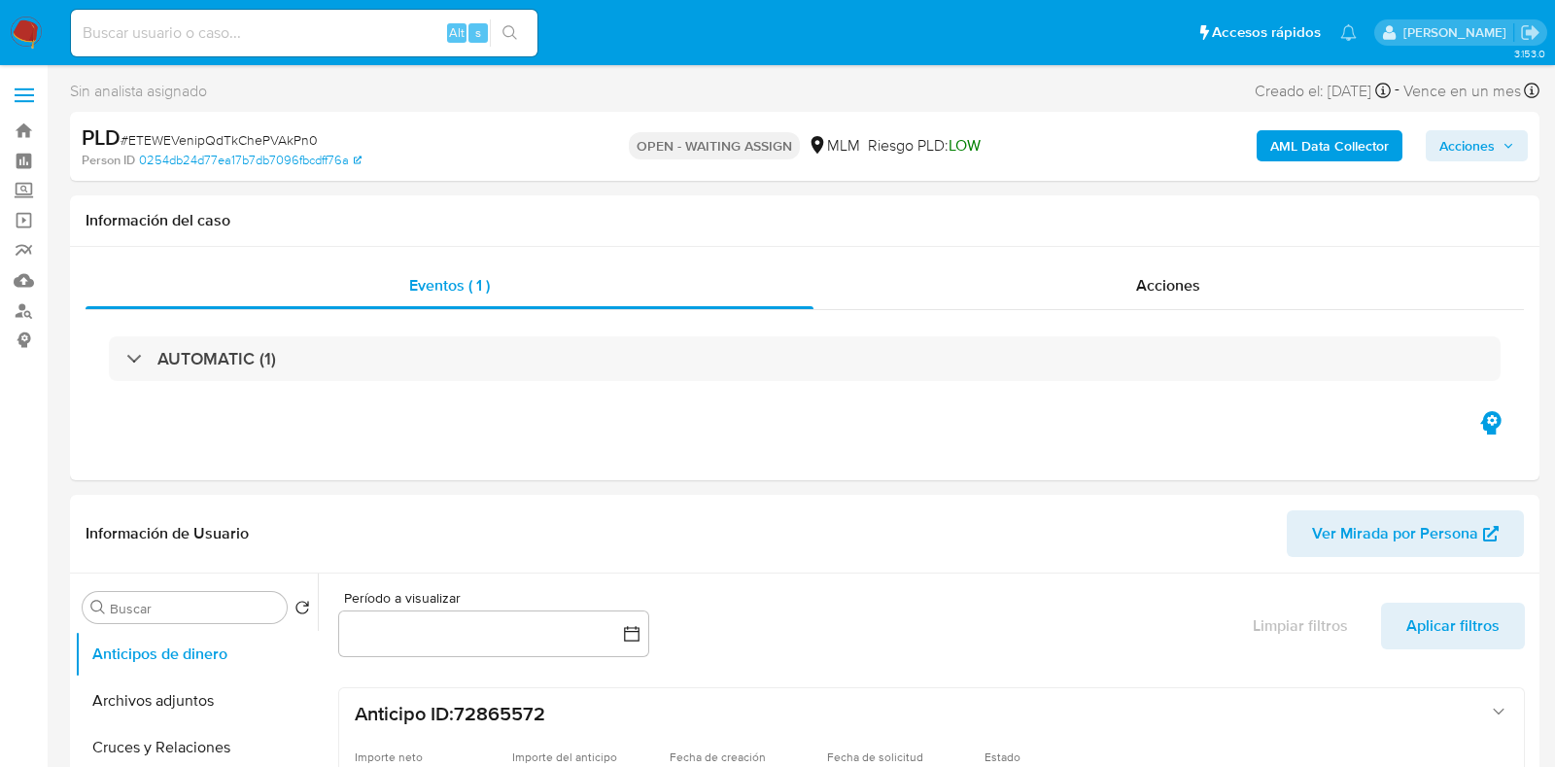
select select "10"
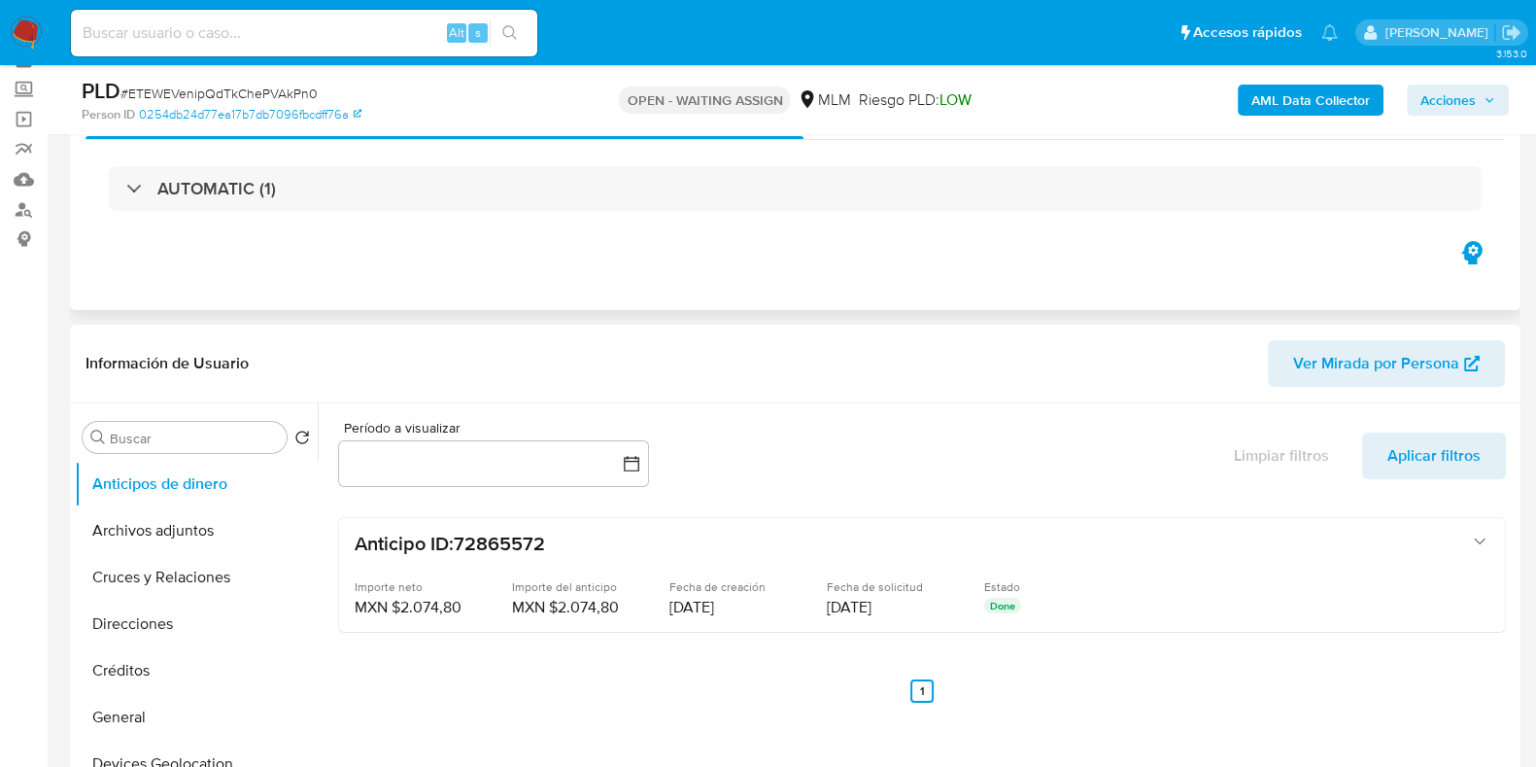
scroll to position [242, 0]
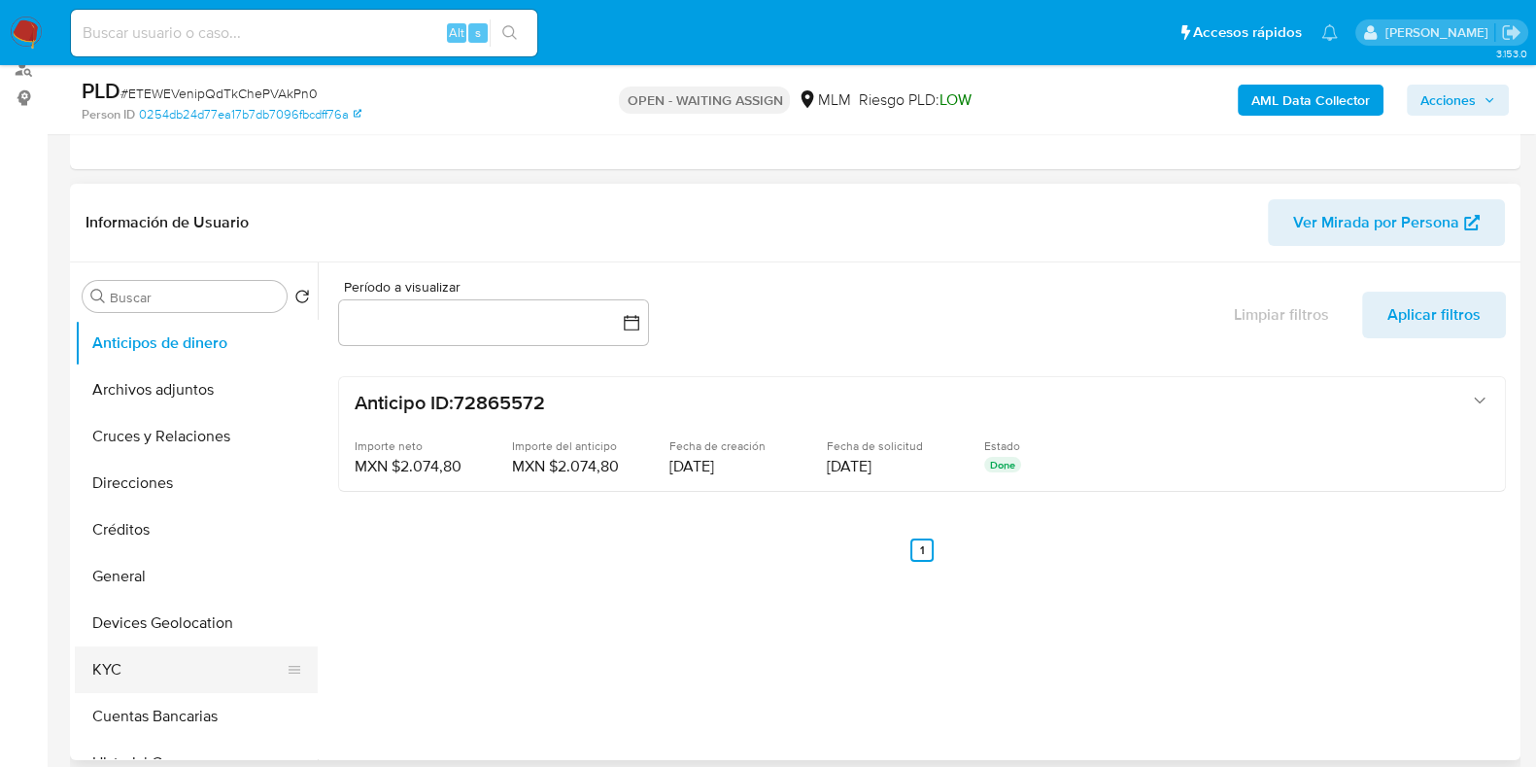
click at [165, 667] on button "KYC" at bounding box center [188, 669] width 227 height 47
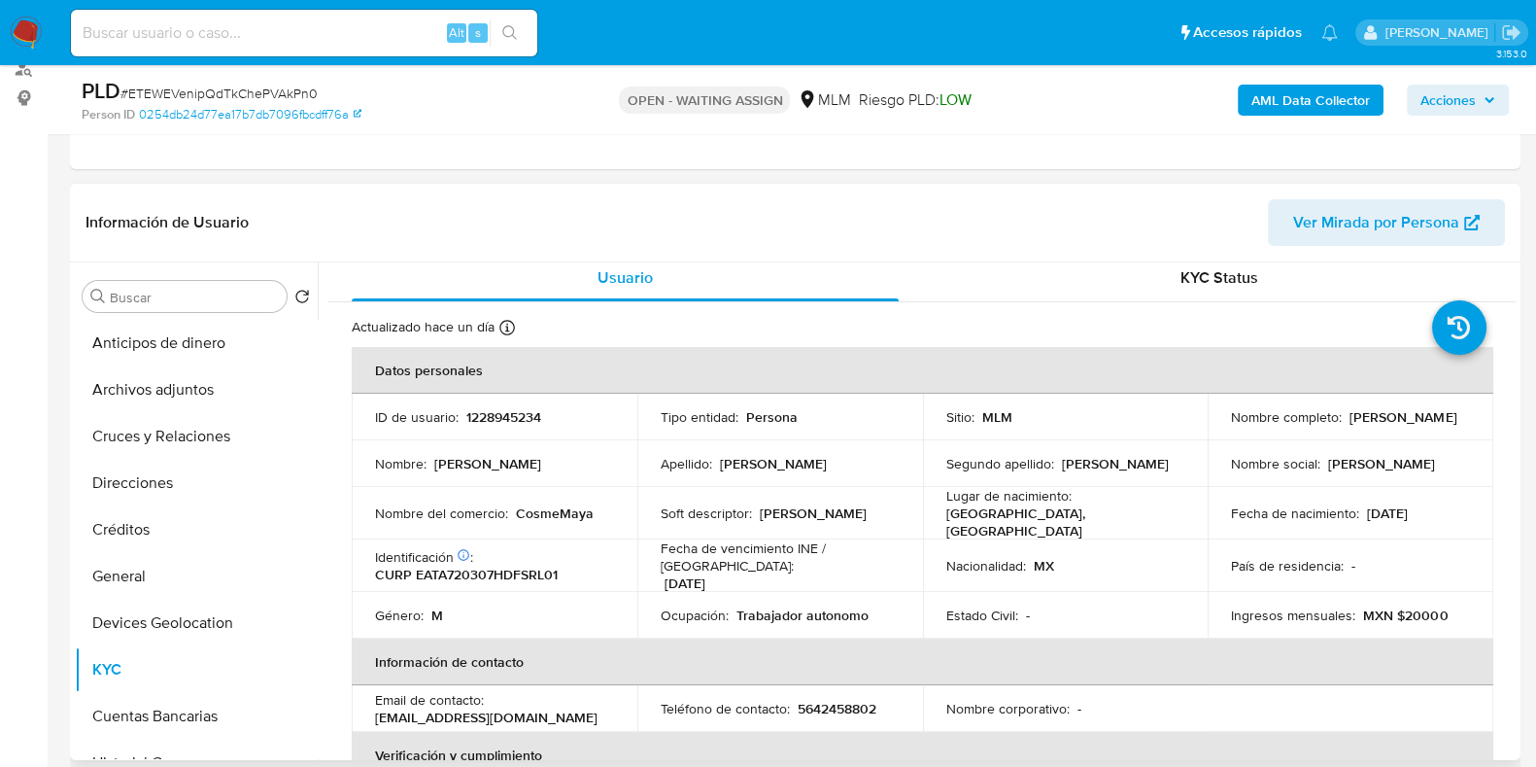
scroll to position [0, 0]
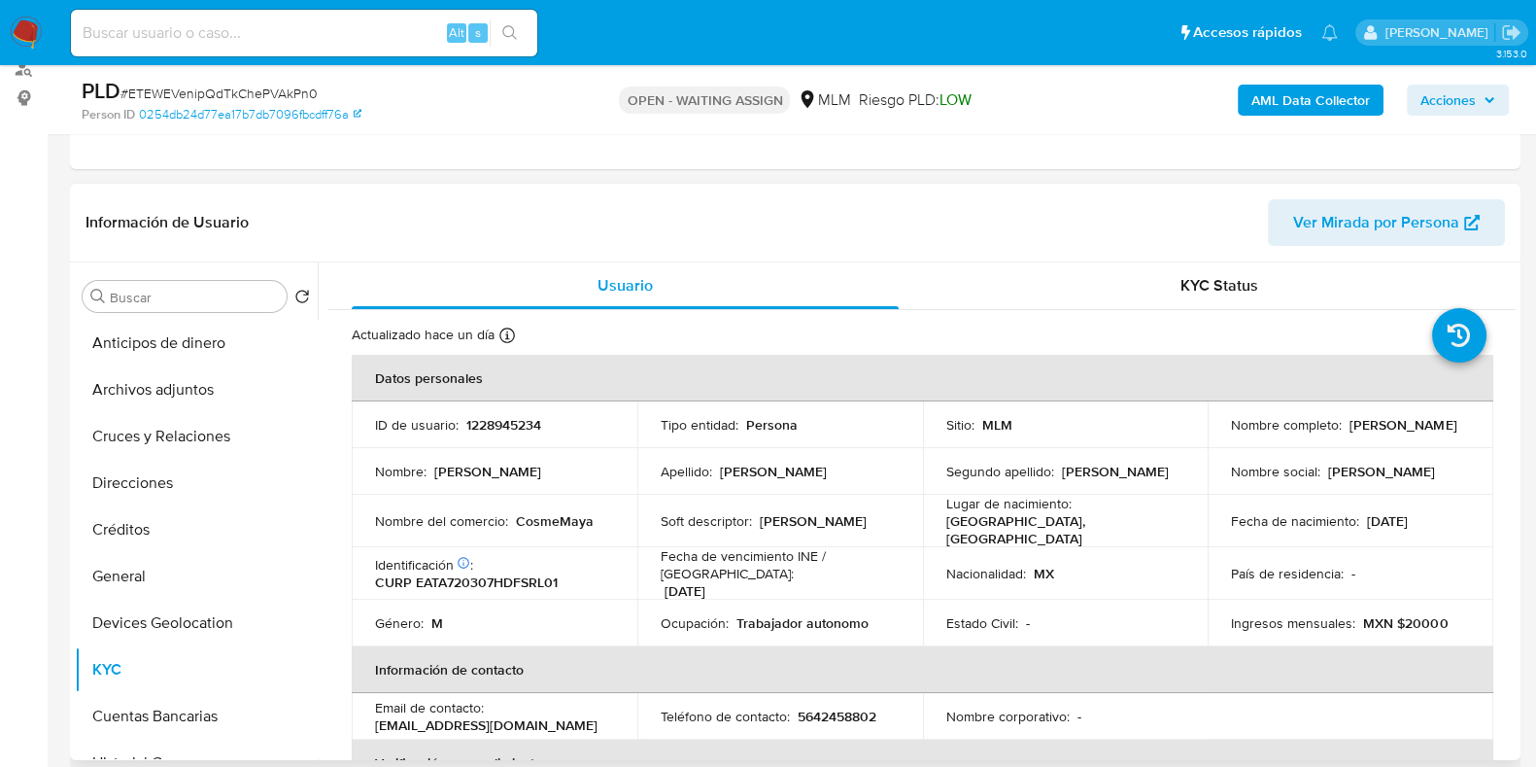
drag, startPoint x: 1426, startPoint y: 429, endPoint x: 1224, endPoint y: 434, distance: 202.2
click at [1224, 434] on td "Nombre completo : [PERSON_NAME]" at bounding box center [1351, 424] width 286 height 47
copy p "[PERSON_NAME]"
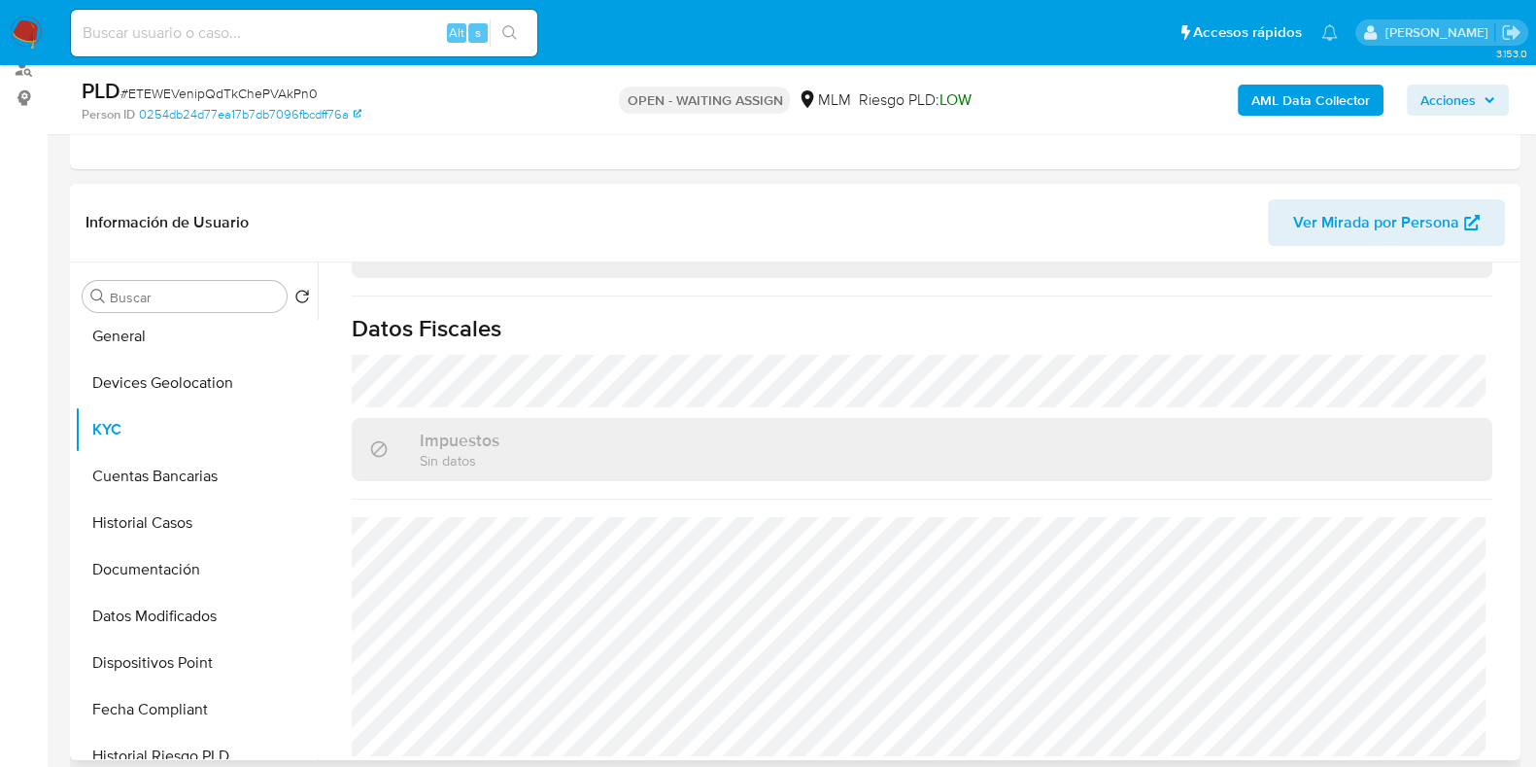
scroll to position [242, 0]
click at [136, 573] on button "Documentación" at bounding box center [188, 567] width 227 height 47
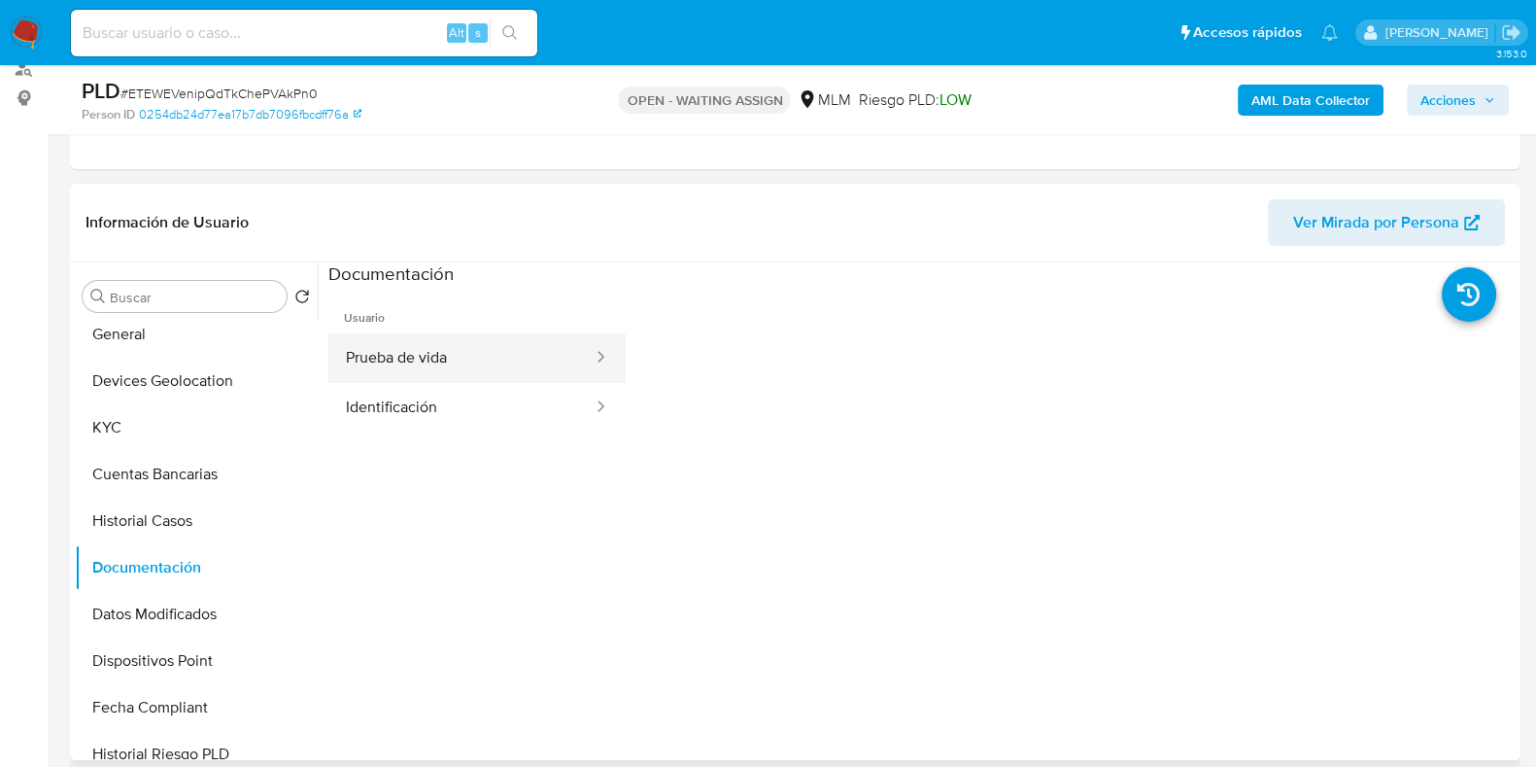
click at [398, 354] on button "Prueba de vida" at bounding box center [461, 358] width 266 height 50
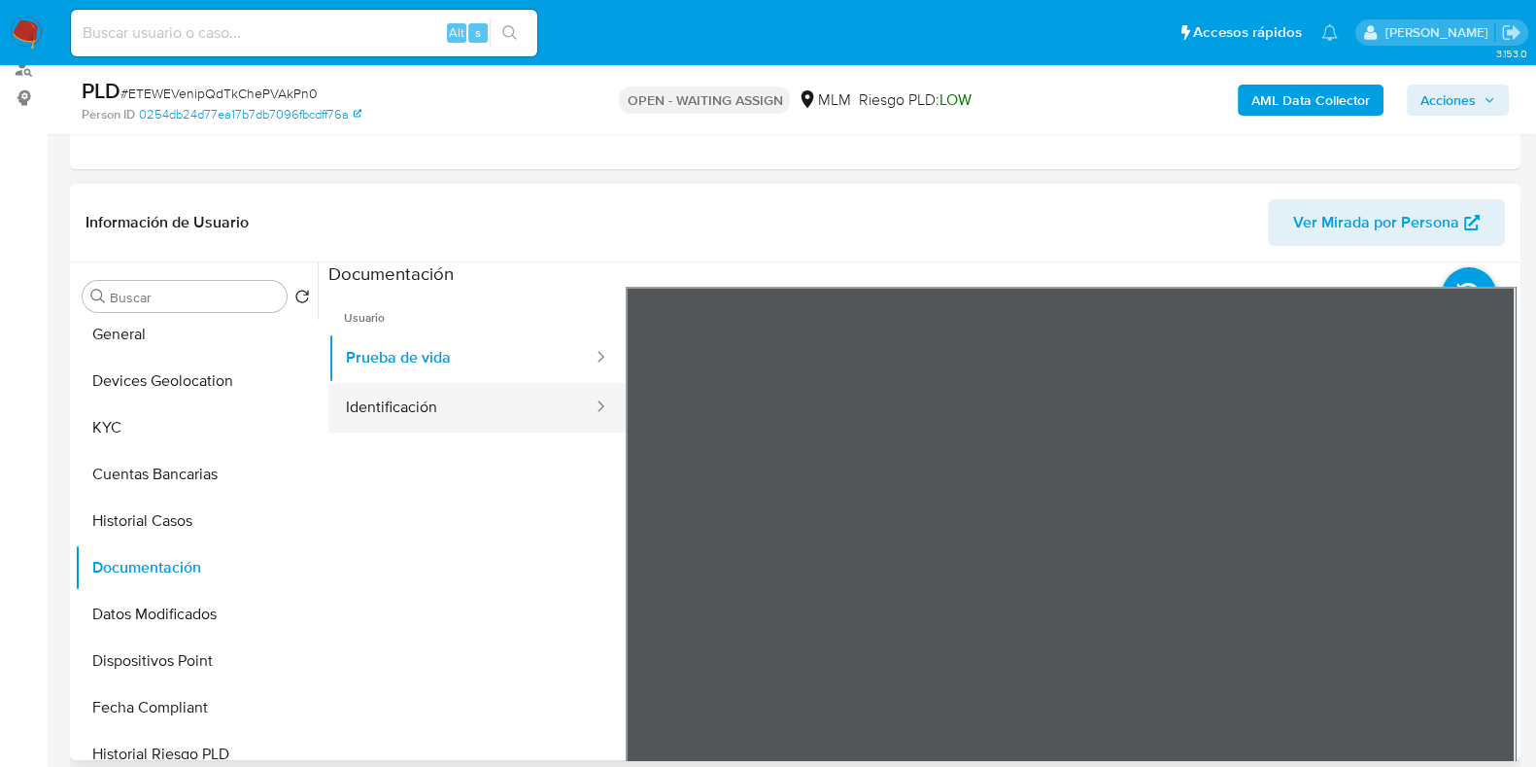
click at [471, 414] on button "Identificación" at bounding box center [461, 408] width 266 height 50
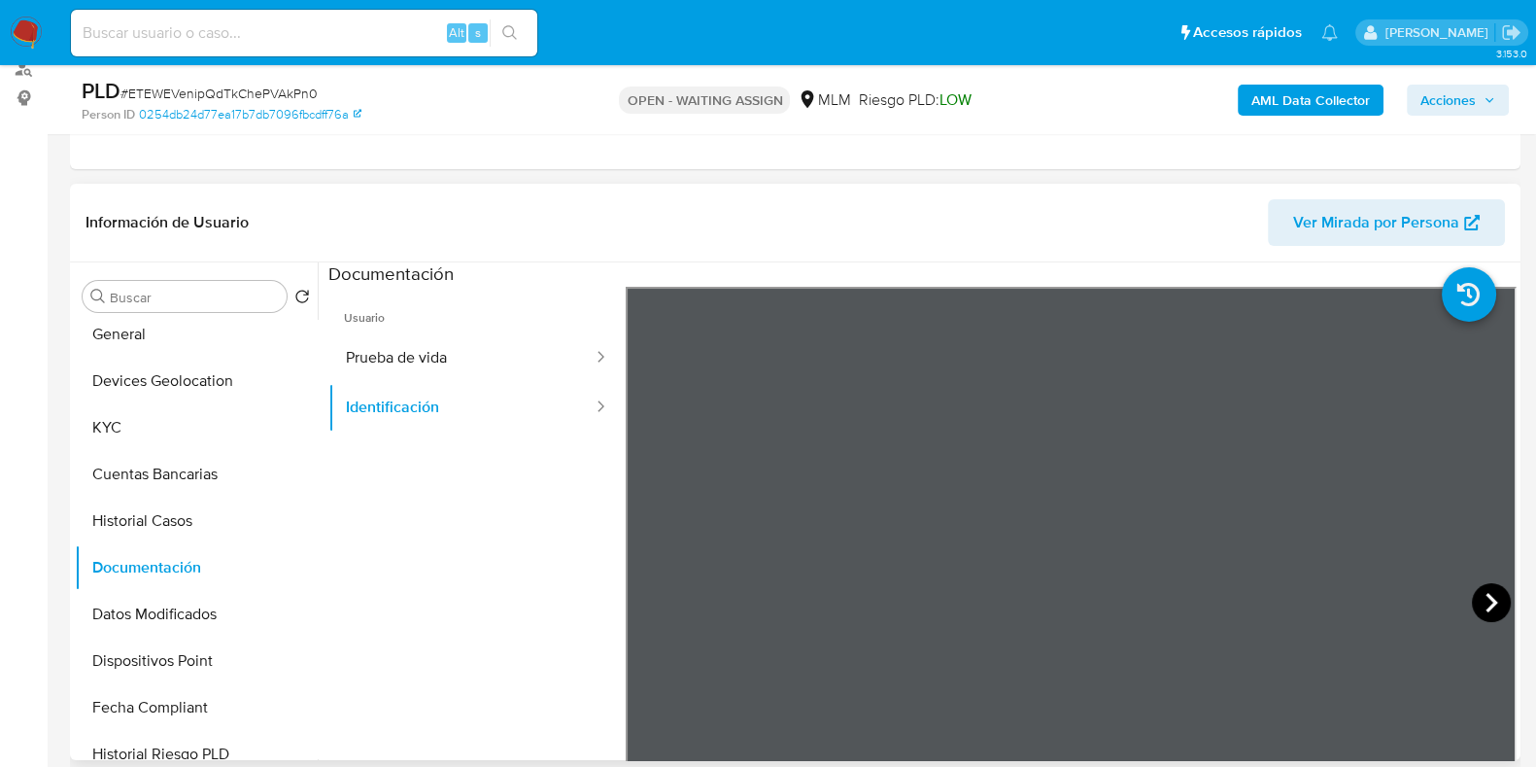
click at [1493, 612] on icon at bounding box center [1491, 602] width 39 height 39
click at [95, 429] on button "KYC" at bounding box center [188, 427] width 227 height 47
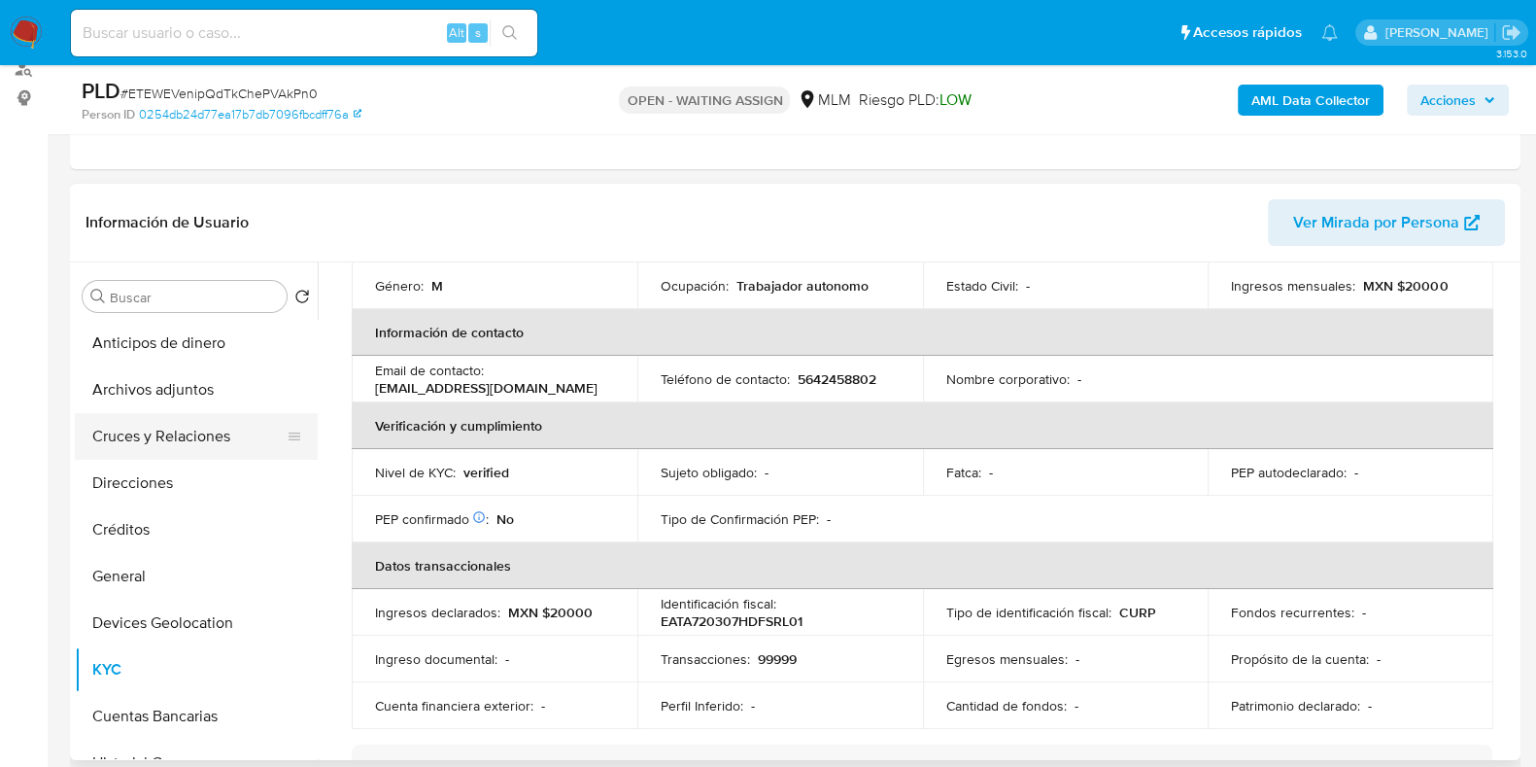
click at [186, 438] on button "Cruces y Relaciones" at bounding box center [188, 436] width 227 height 47
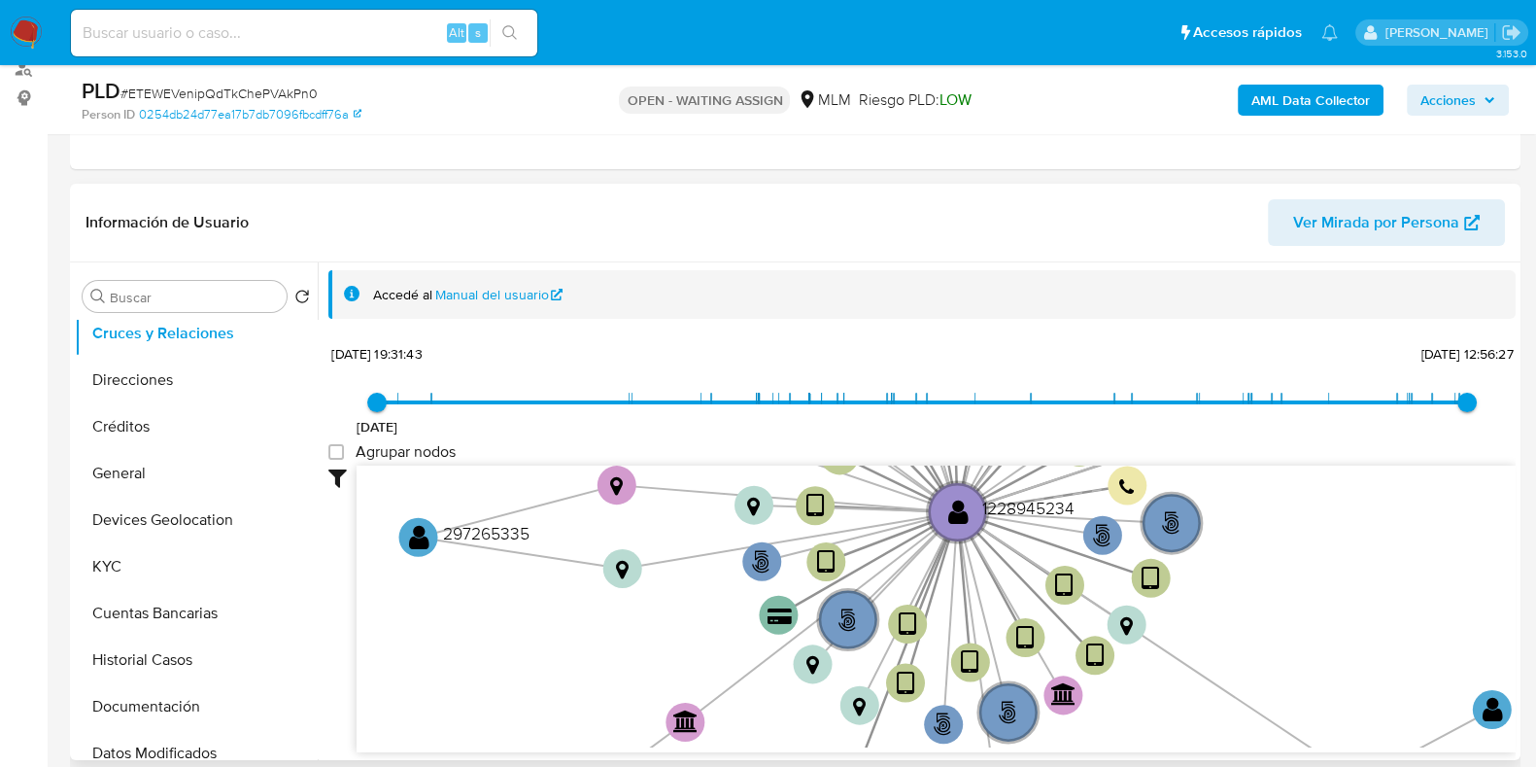
scroll to position [242, 0]
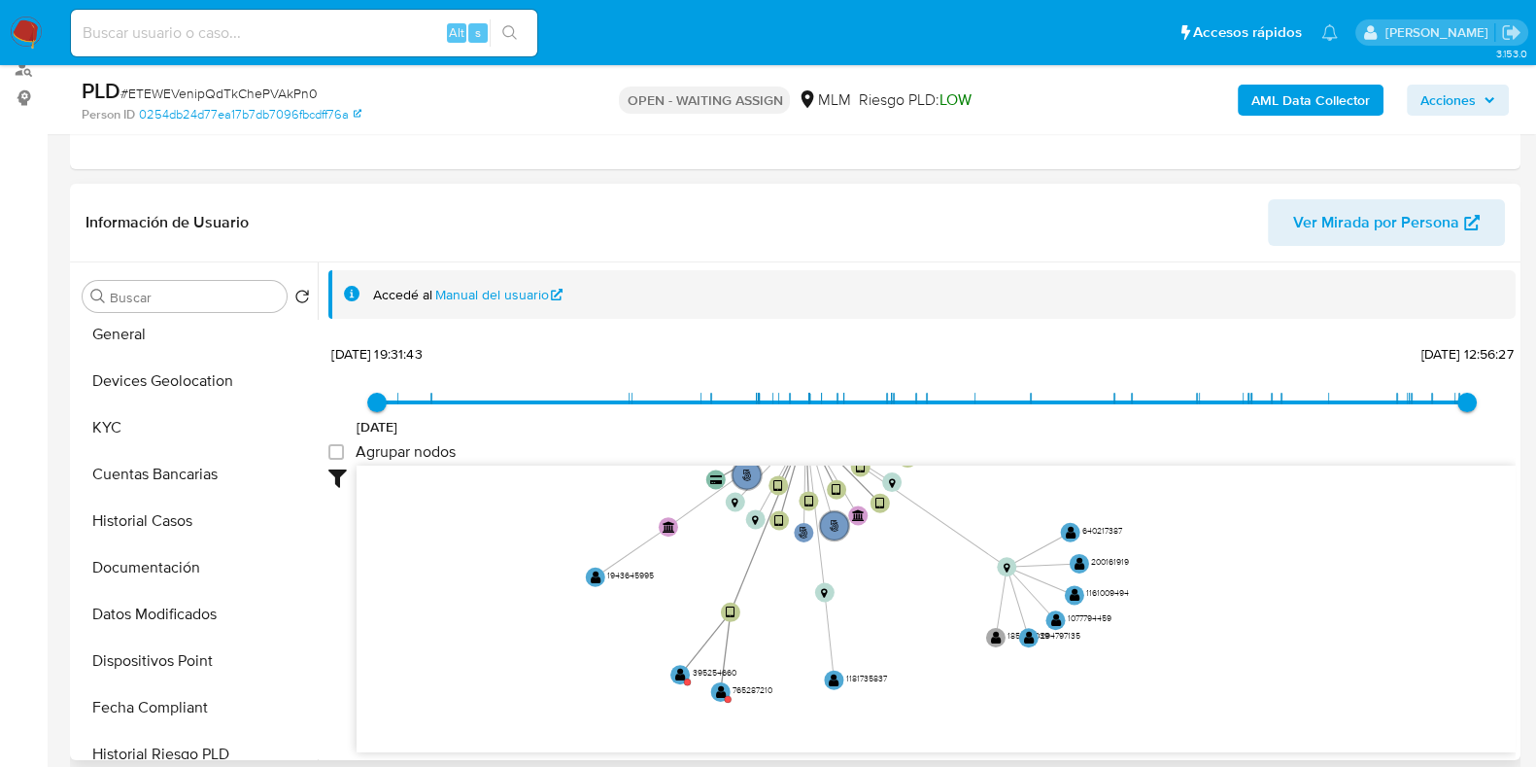
drag, startPoint x: 1240, startPoint y: 546, endPoint x: 1122, endPoint y: 403, distance: 185.0
click at [1122, 403] on div "[DATE] [DATE] 19:31:43 [DATE] 12:56:27 Agrupar nodos Filtros Confianza alta Dev…" at bounding box center [921, 545] width 1187 height 413
click at [999, 641] on text "" at bounding box center [996, 638] width 11 height 14
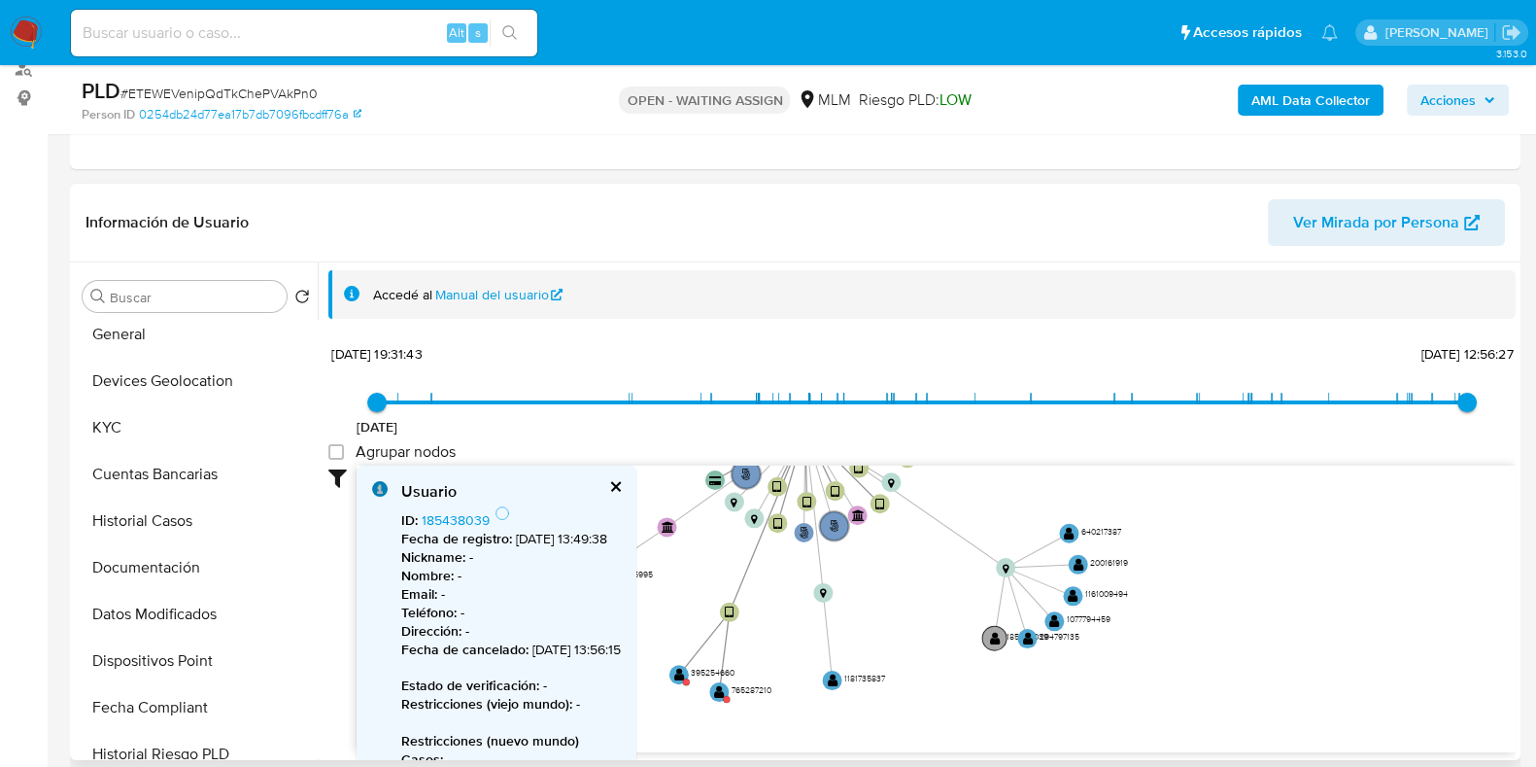
click at [999, 641] on text "" at bounding box center [995, 638] width 11 height 14
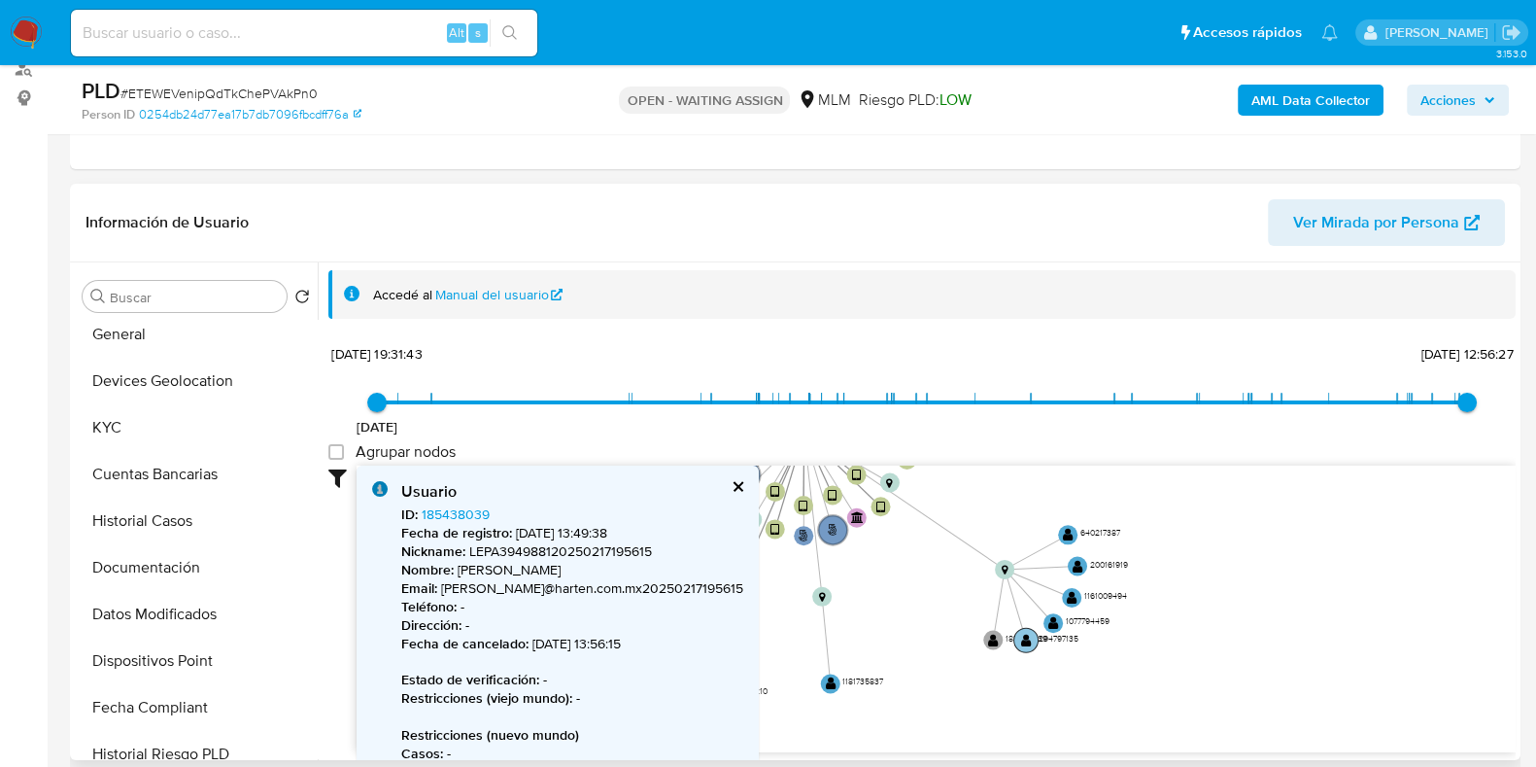
click at [1021, 637] on text "" at bounding box center [1026, 640] width 11 height 14
click at [1021, 637] on text "" at bounding box center [1026, 641] width 11 height 14
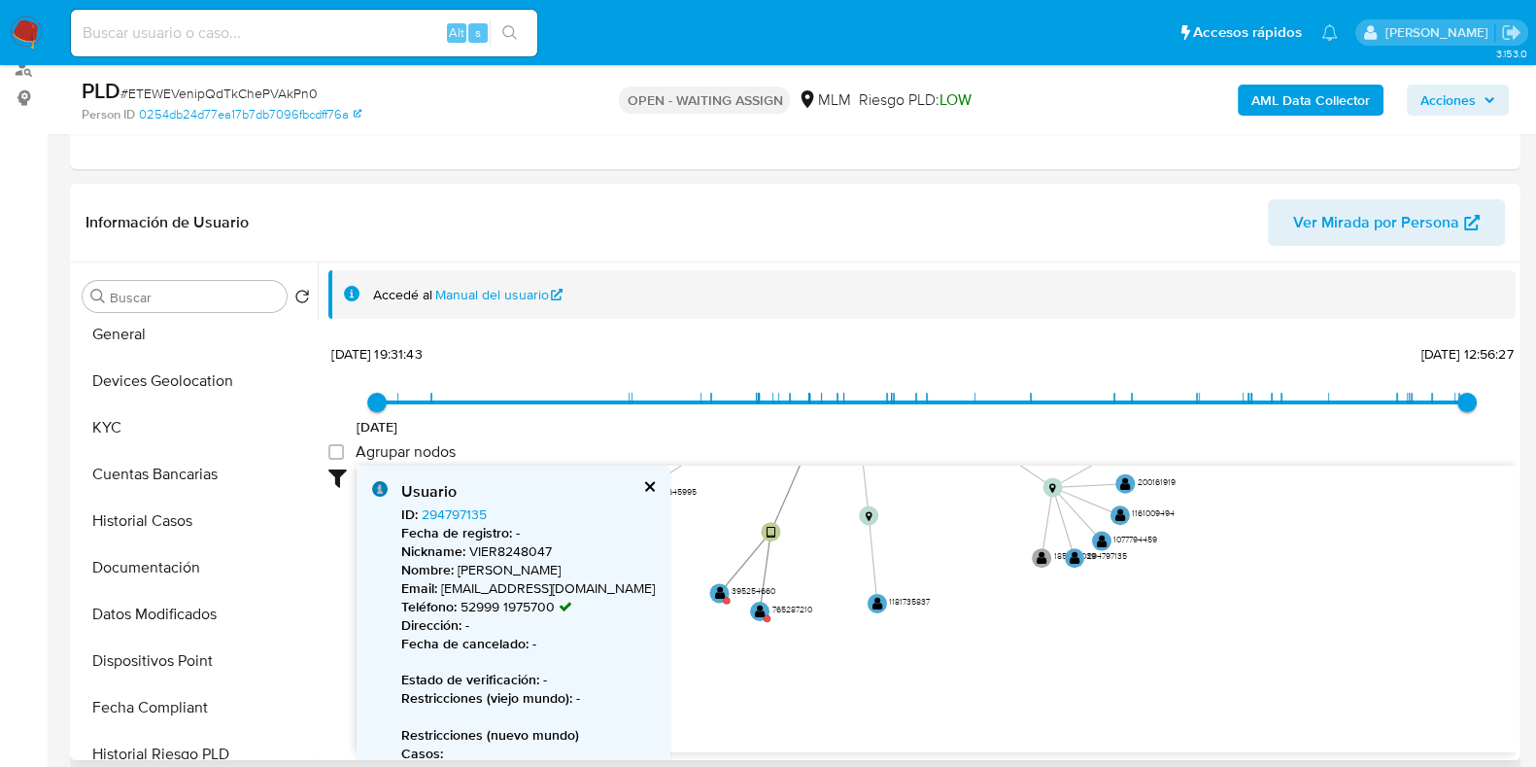
drag, startPoint x: 1075, startPoint y: 492, endPoint x: 1117, endPoint y: 423, distance: 81.2
click at [1117, 423] on div "[DATE] [DATE] 19:31:43 [DATE] 12:56:27 Agrupar nodos Filtros Confianza alta Dev…" at bounding box center [921, 545] width 1187 height 413
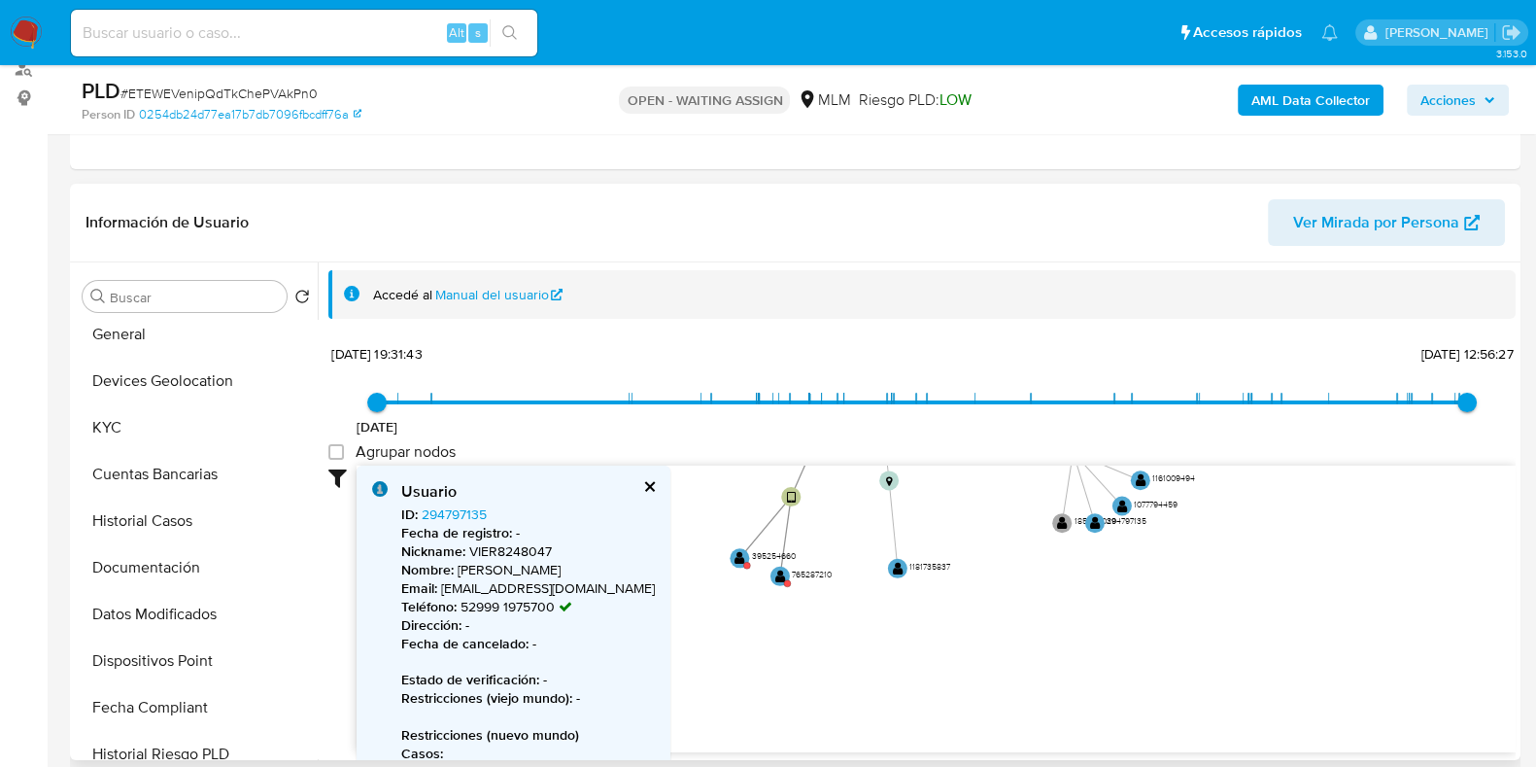
click at [661, 483] on div "Usuario ID : 294797135 Fecha de registro : - Nickname : VIER8248047 Nombre : [P…" at bounding box center [514, 685] width 314 height 441
click at [655, 490] on button "cerrar" at bounding box center [648, 486] width 13 height 13
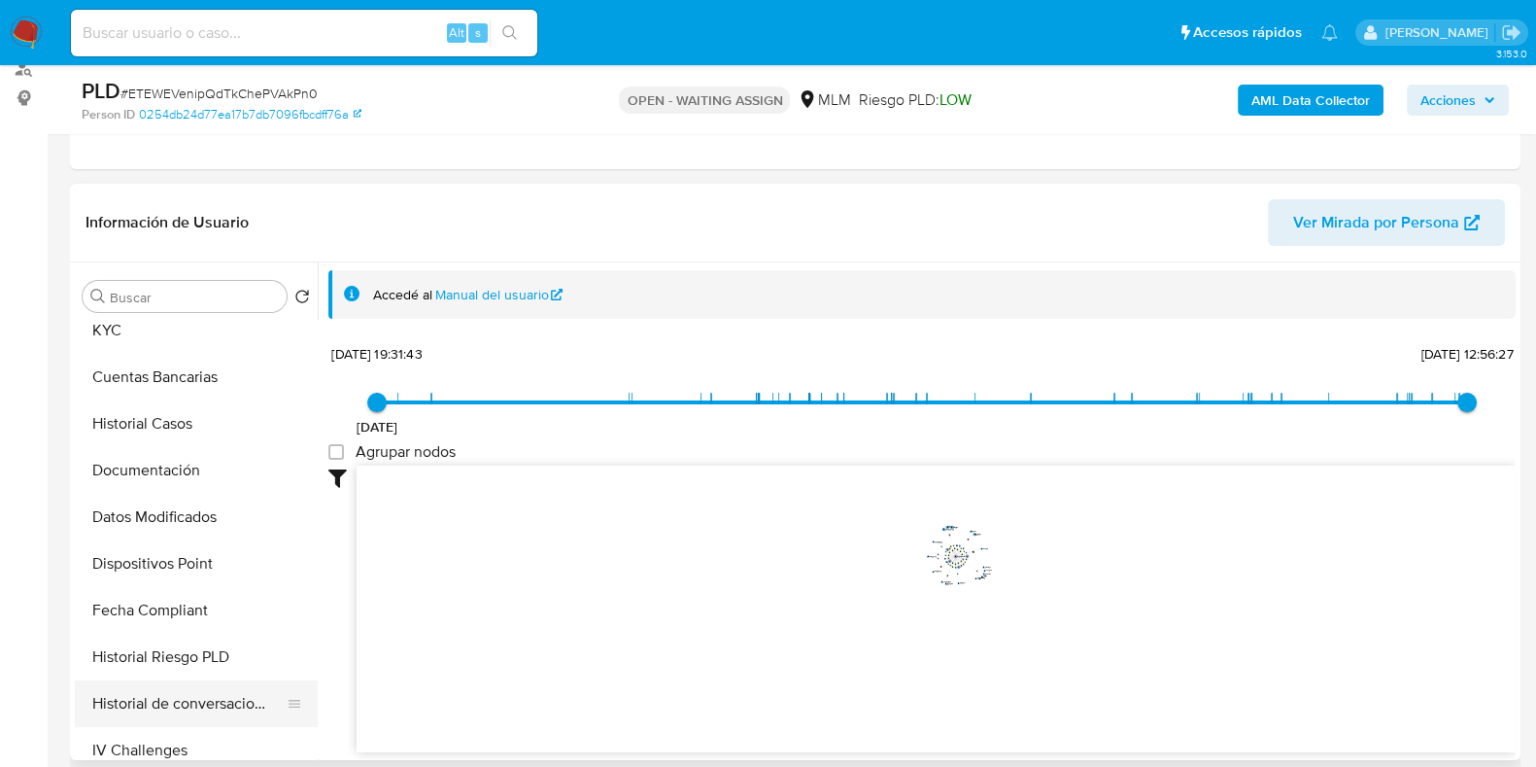
scroll to position [485, 0]
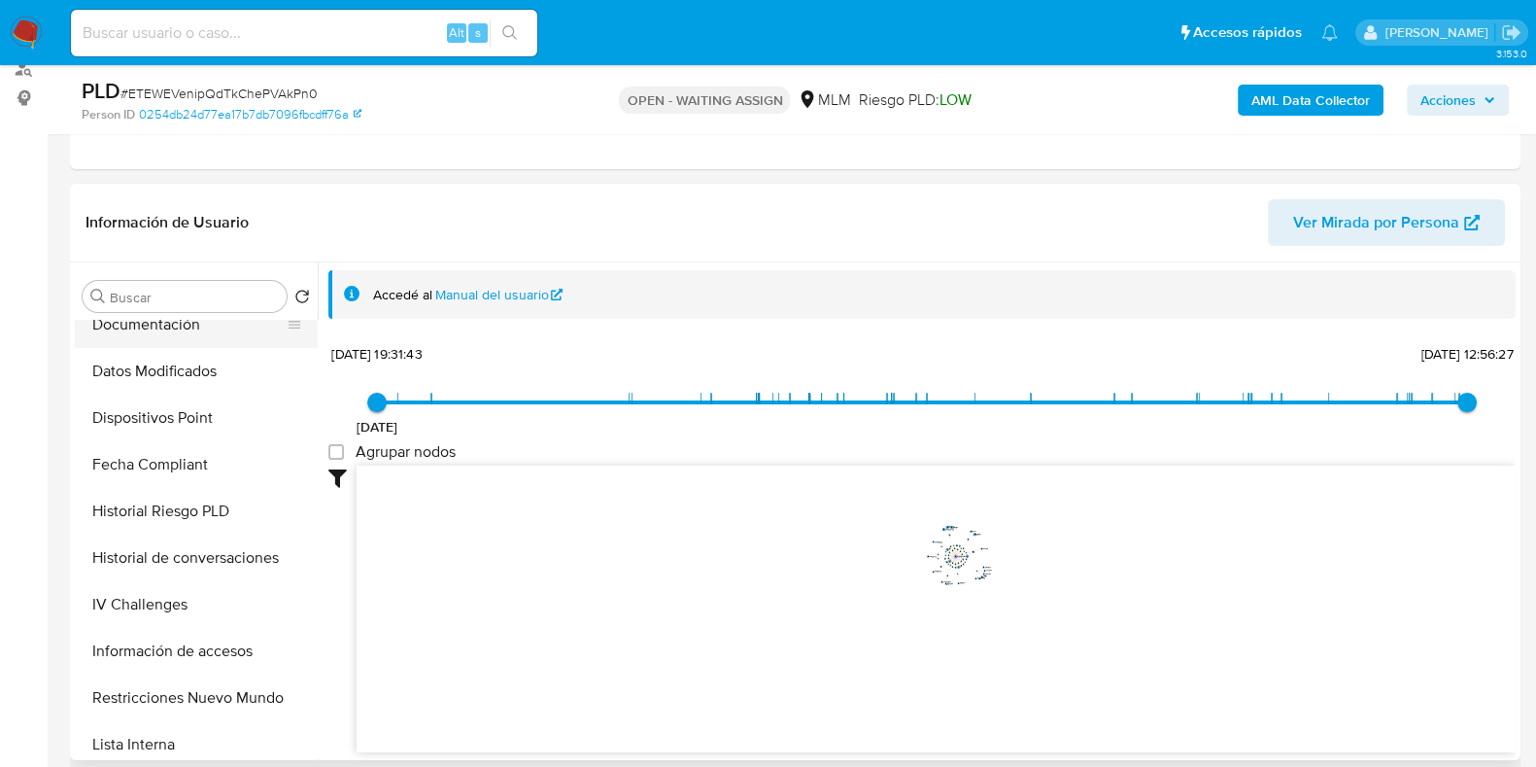
click at [189, 337] on button "Documentación" at bounding box center [188, 324] width 227 height 47
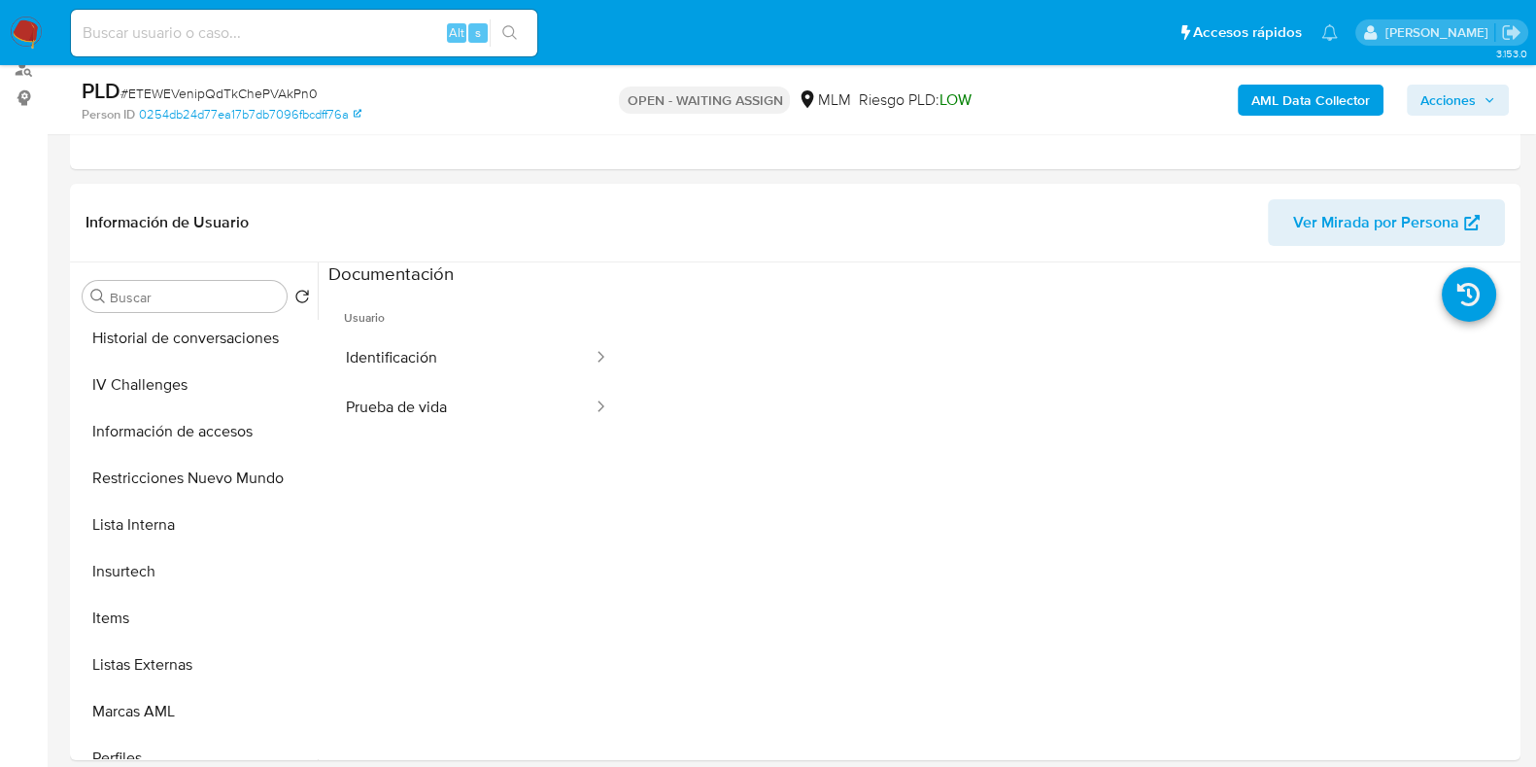
scroll to position [729, 0]
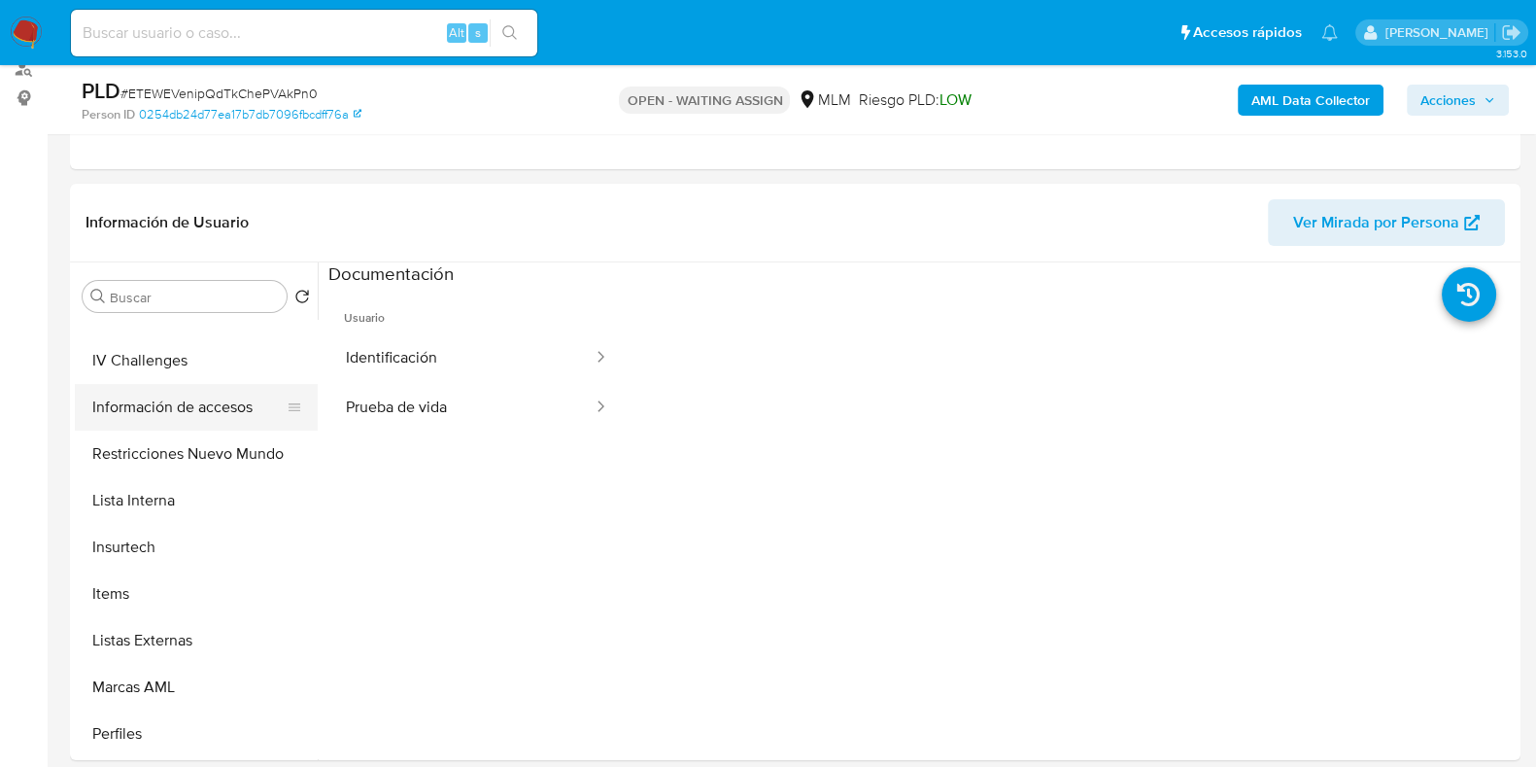
click at [233, 407] on button "Información de accesos" at bounding box center [188, 407] width 227 height 47
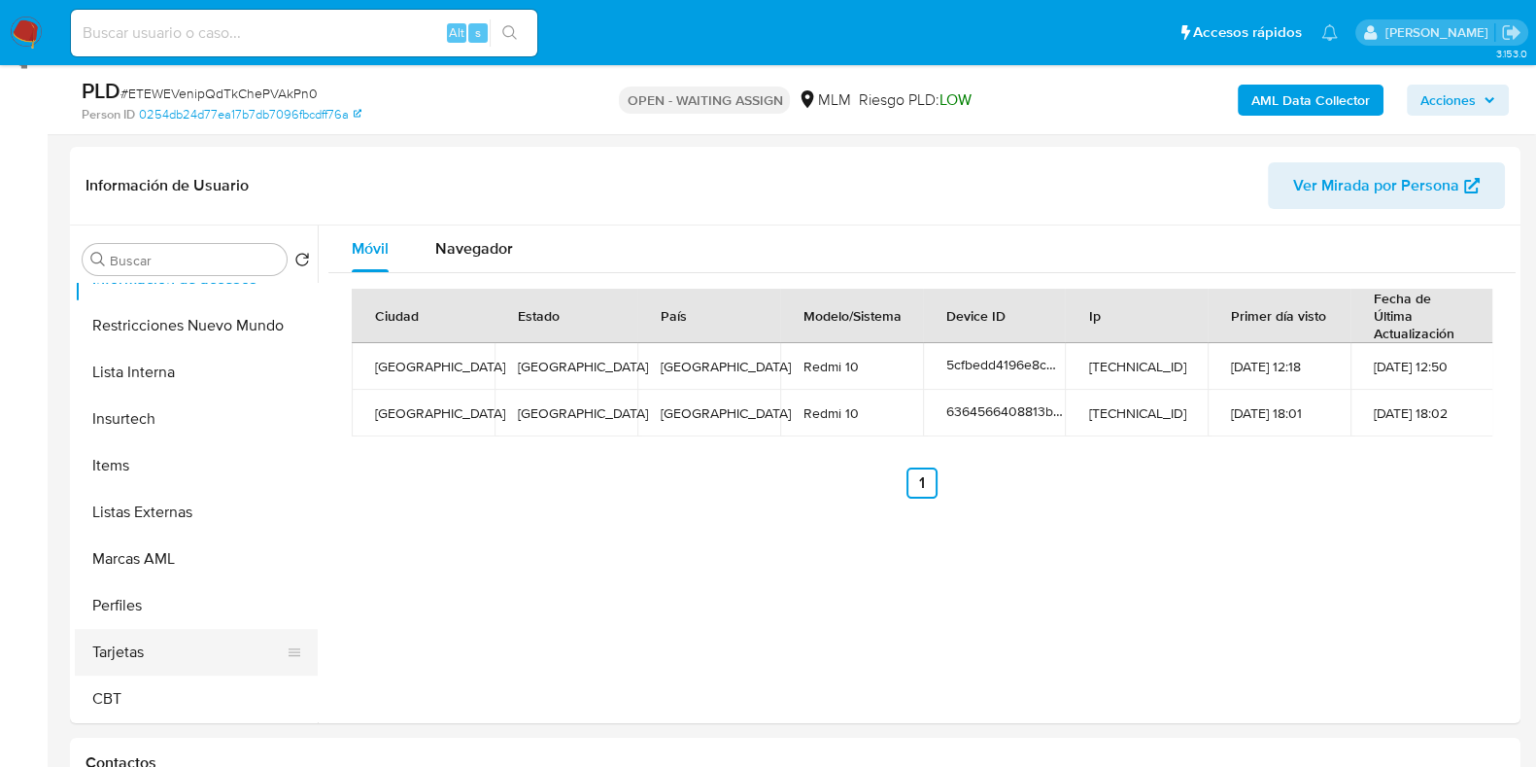
scroll to position [485, 0]
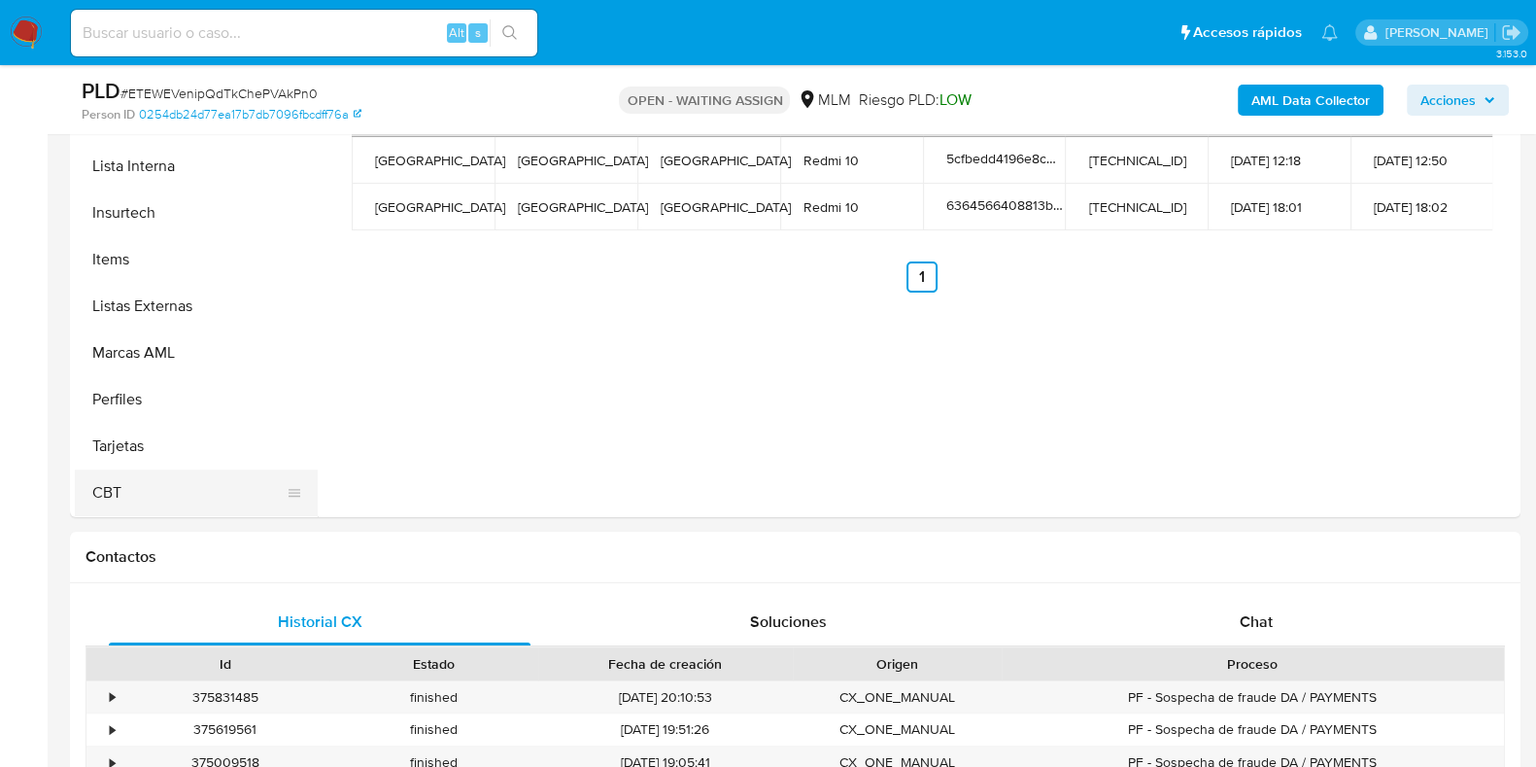
click at [163, 488] on button "CBT" at bounding box center [188, 492] width 227 height 47
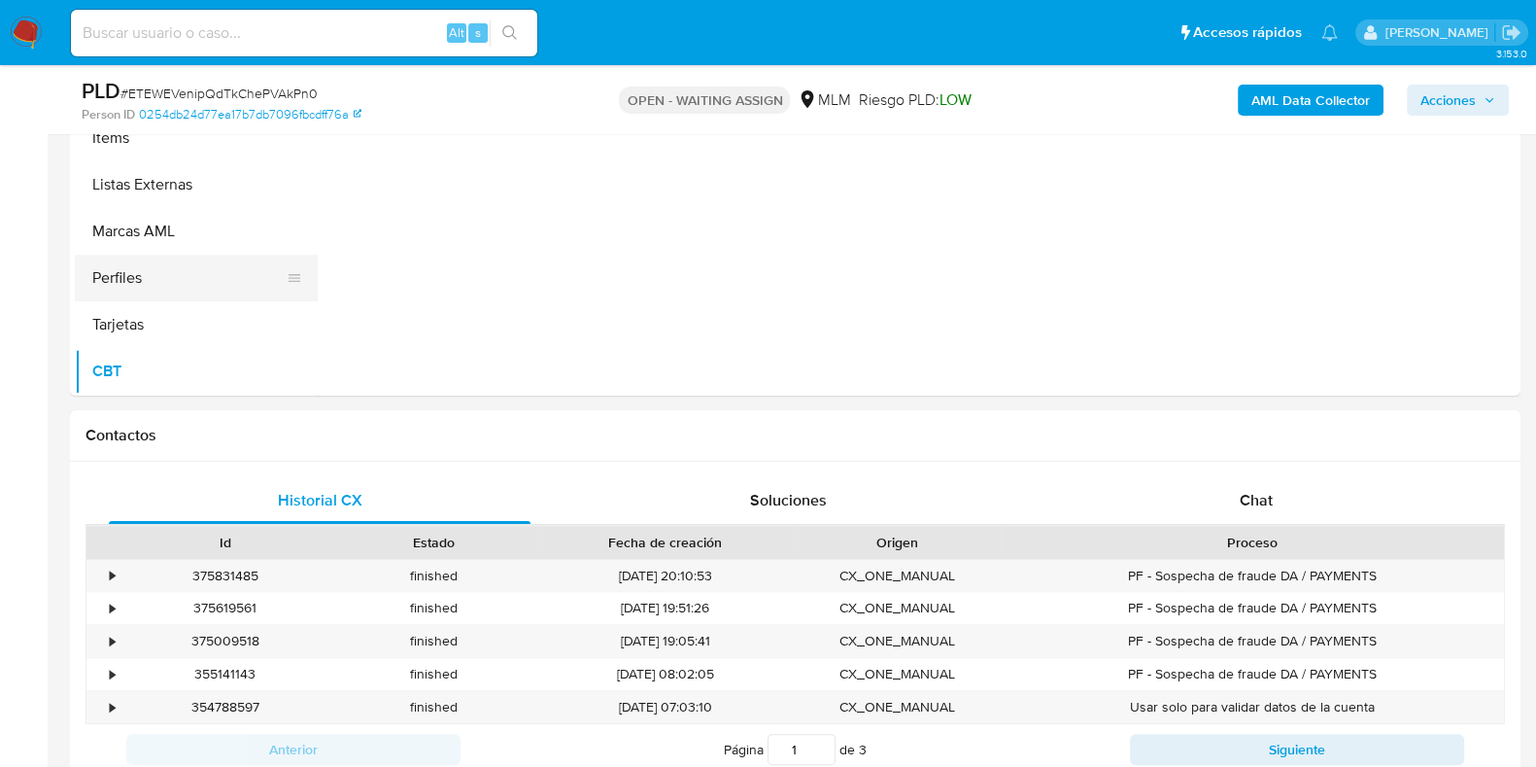
scroll to position [607, 0]
click at [146, 335] on button "Tarjetas" at bounding box center [188, 323] width 227 height 47
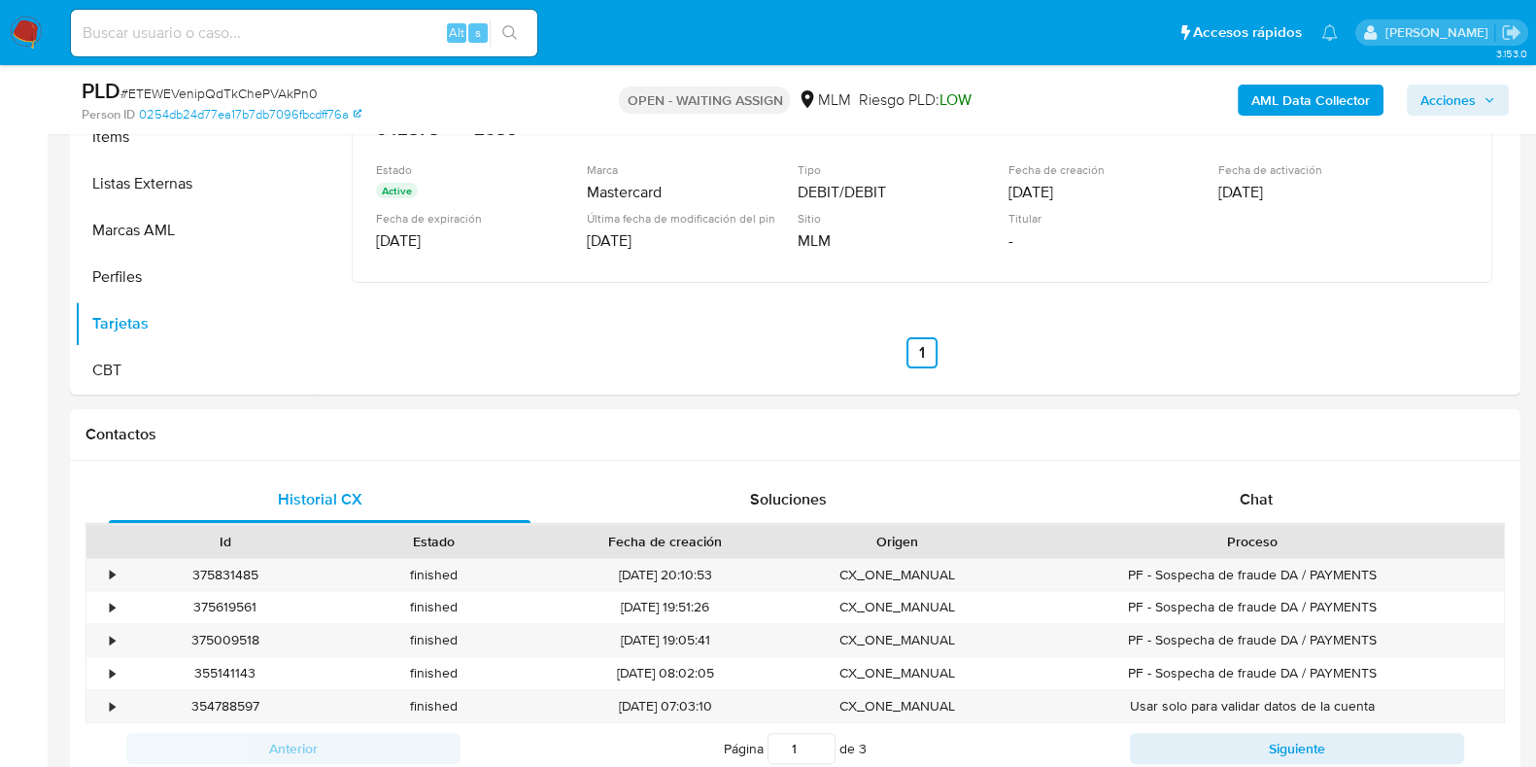
scroll to position [242, 0]
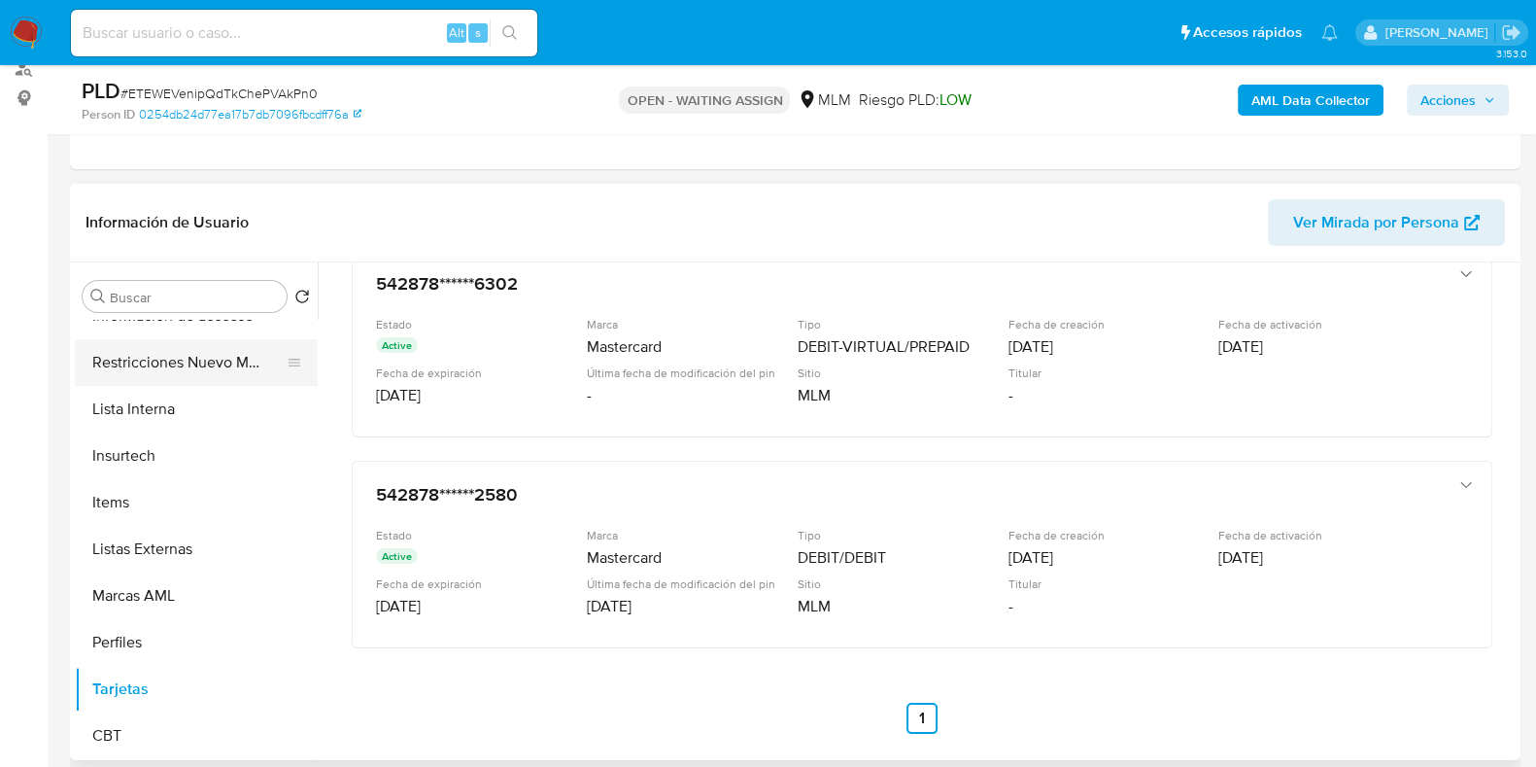
click at [188, 360] on button "Restricciones Nuevo Mundo" at bounding box center [188, 362] width 227 height 47
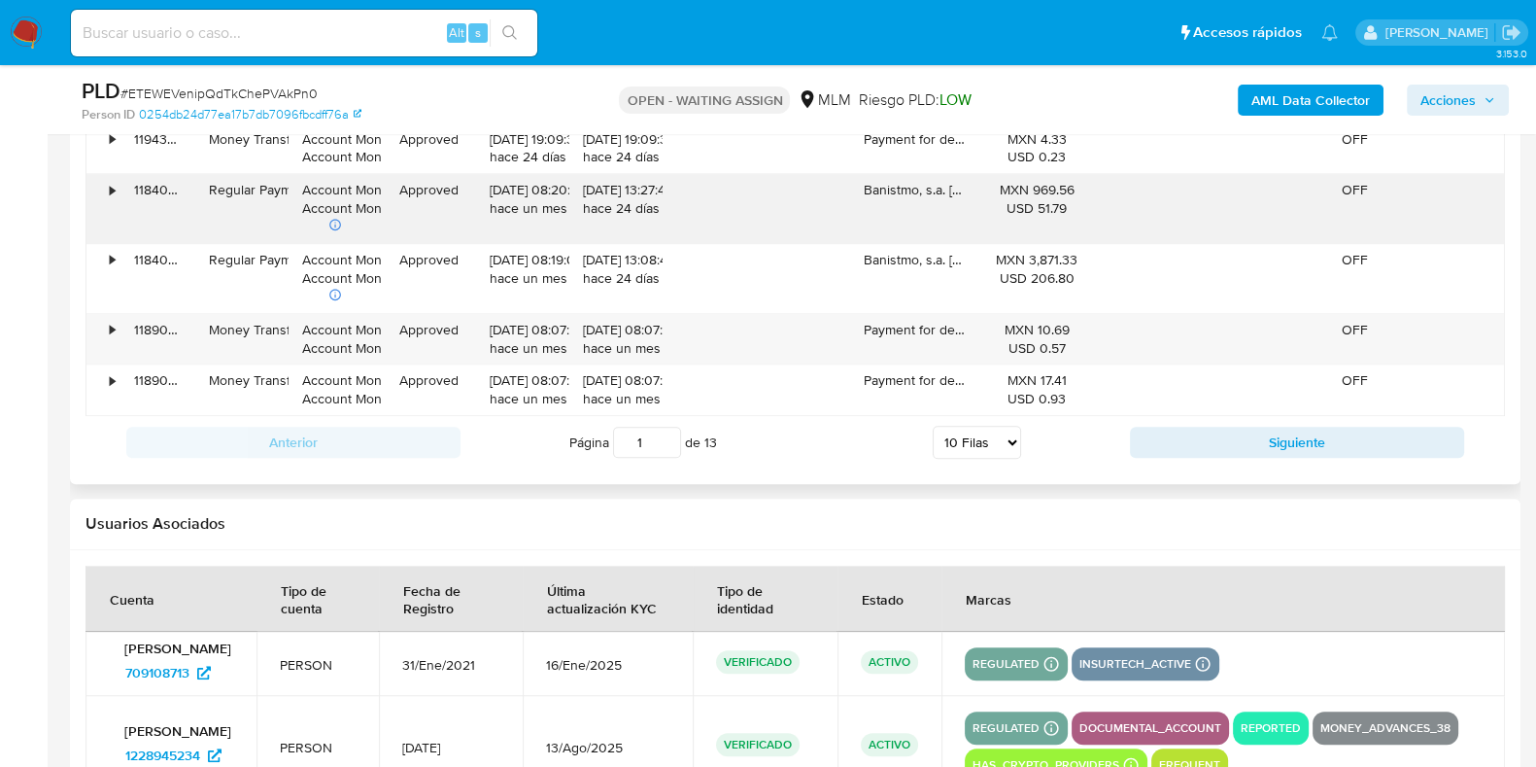
scroll to position [2706, 0]
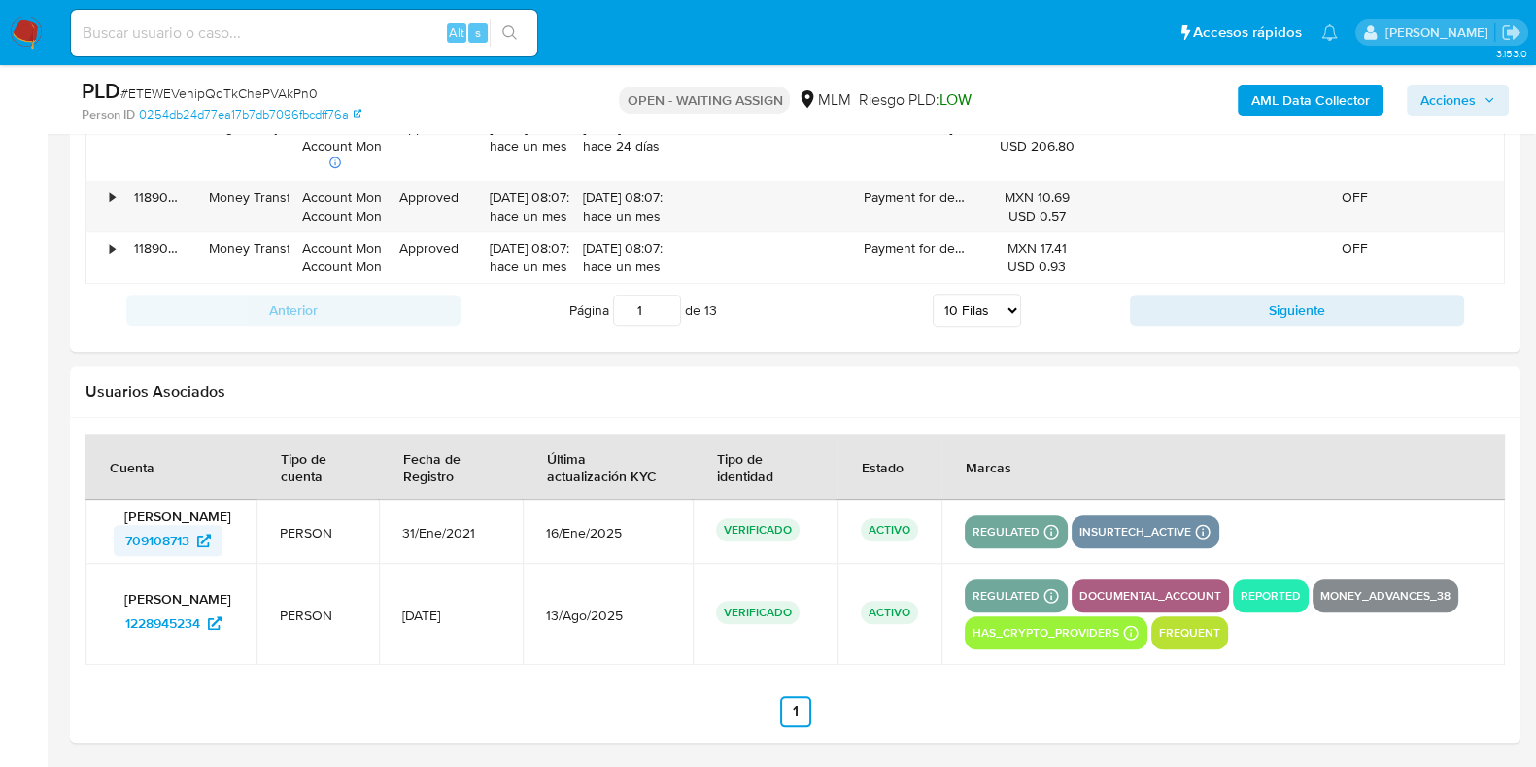
click at [149, 554] on span "709108713" at bounding box center [157, 540] width 64 height 31
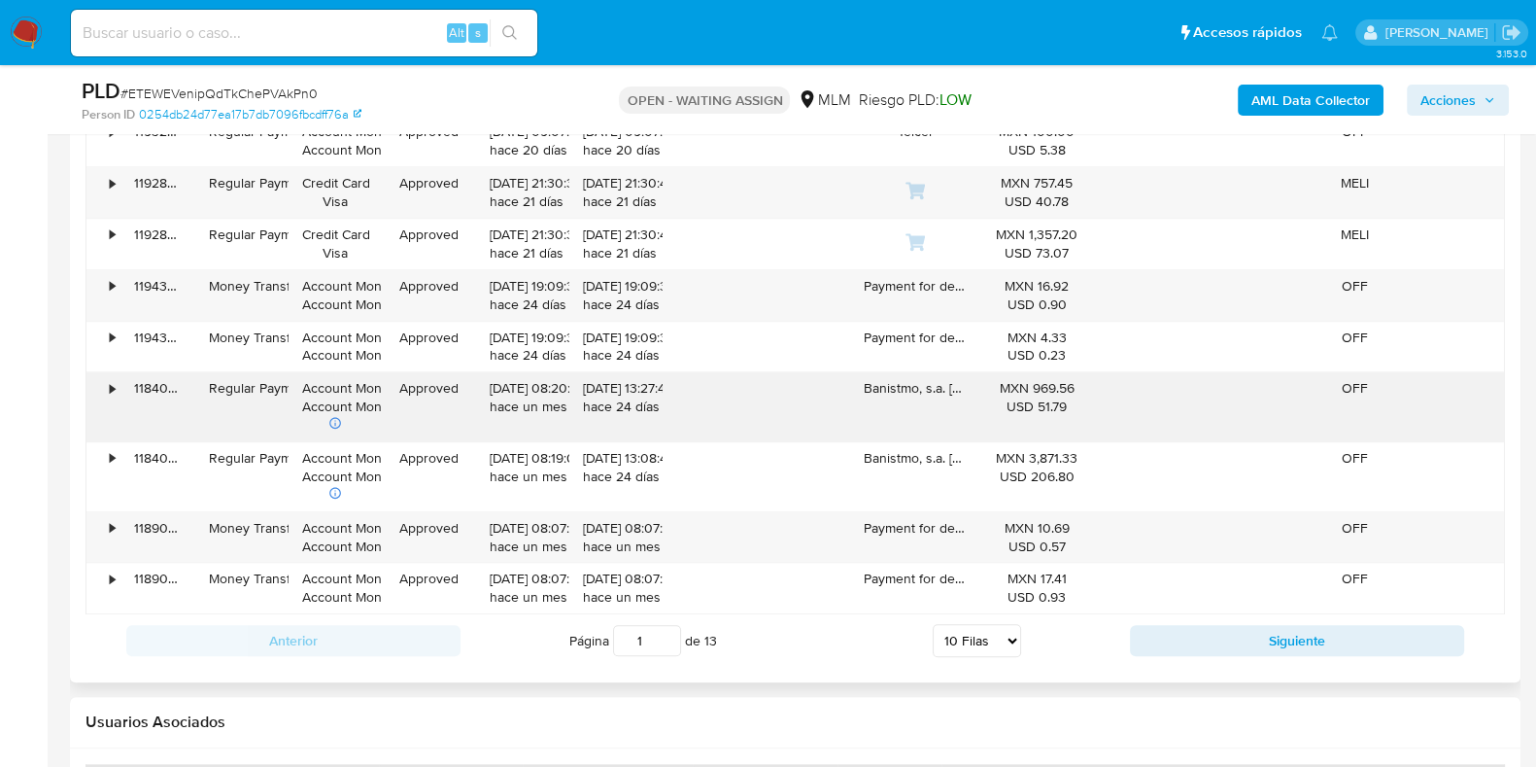
scroll to position [2463, 0]
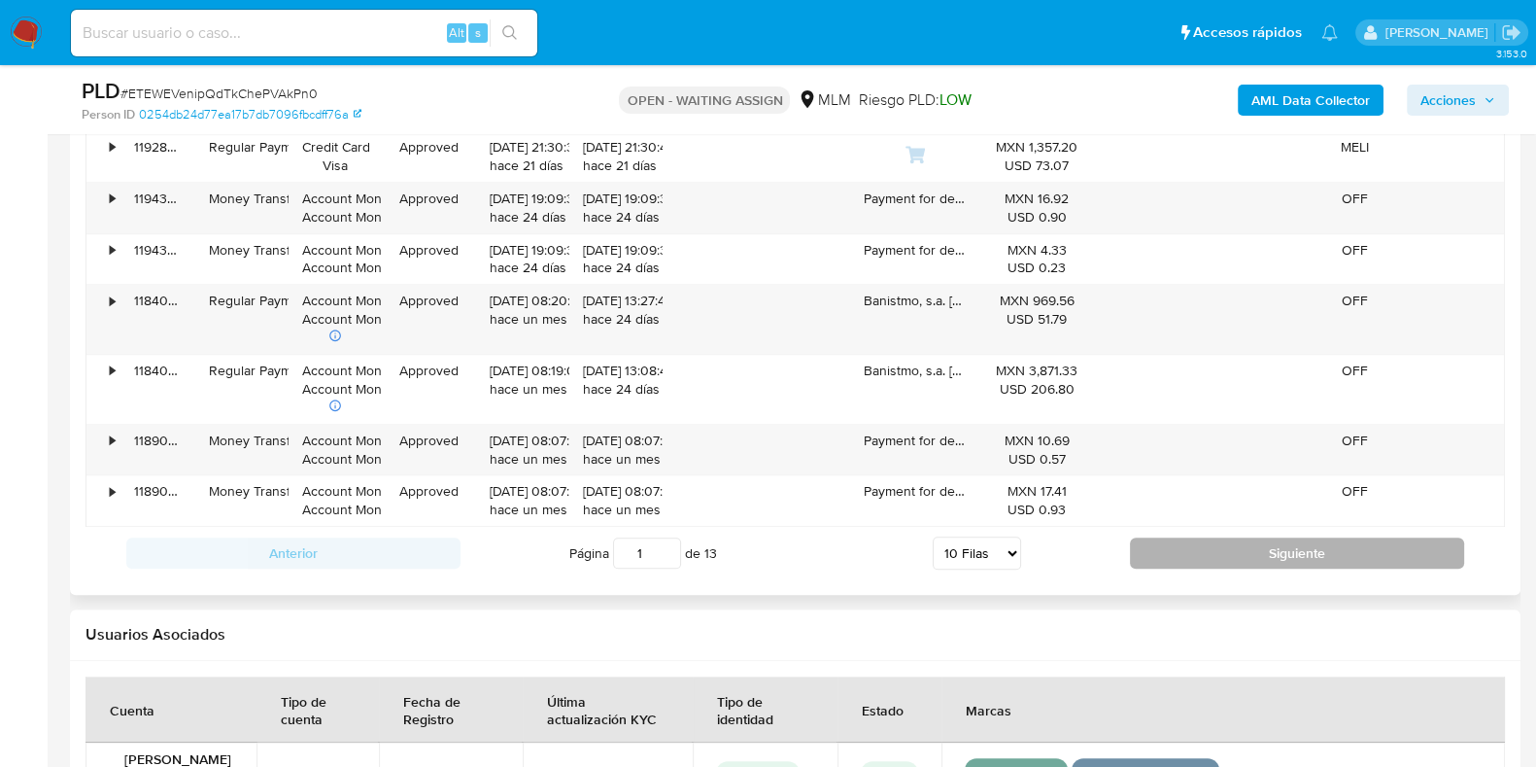
click at [1151, 546] on button "Siguiente" at bounding box center [1297, 552] width 334 height 31
type input "2"
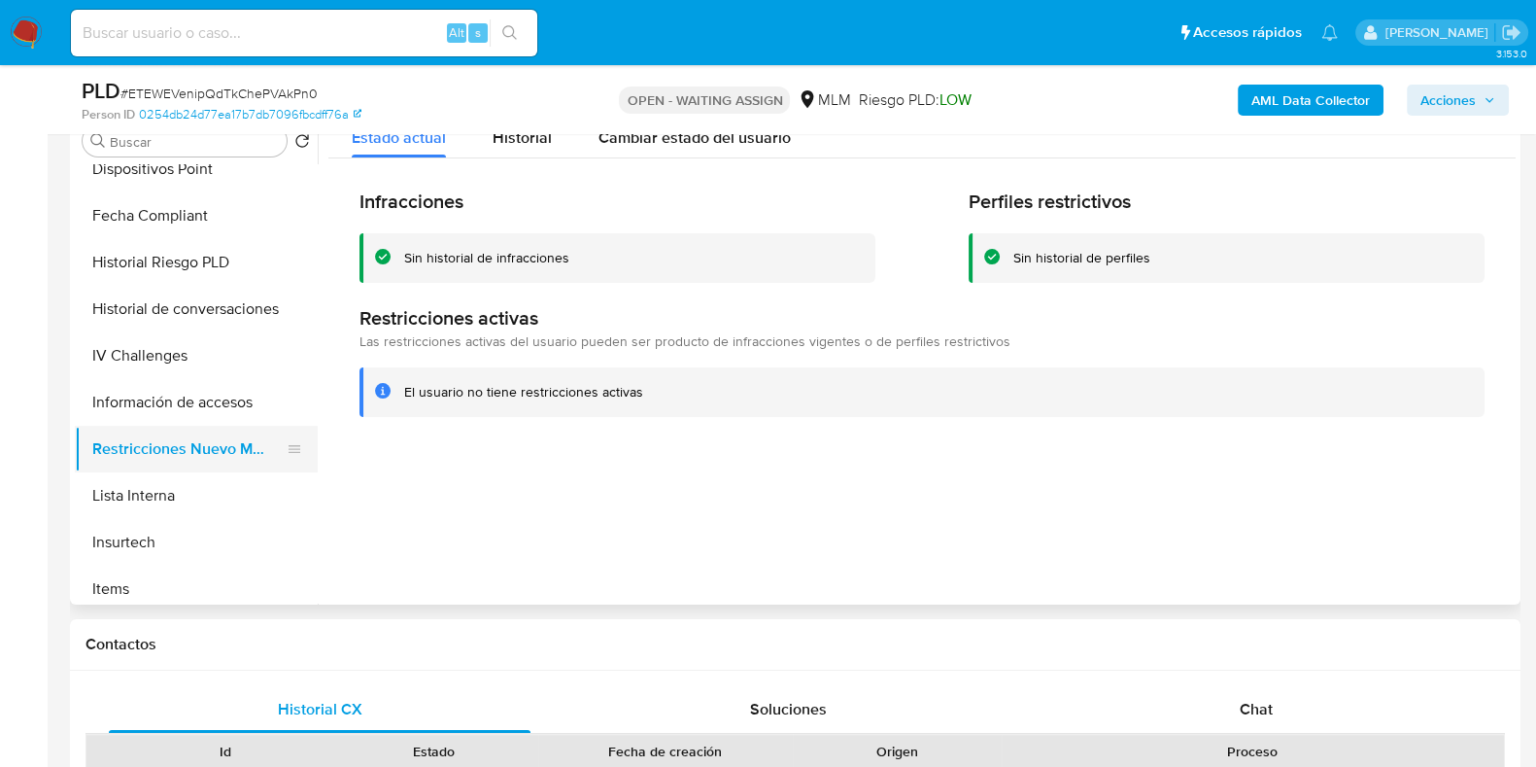
scroll to position [213, 0]
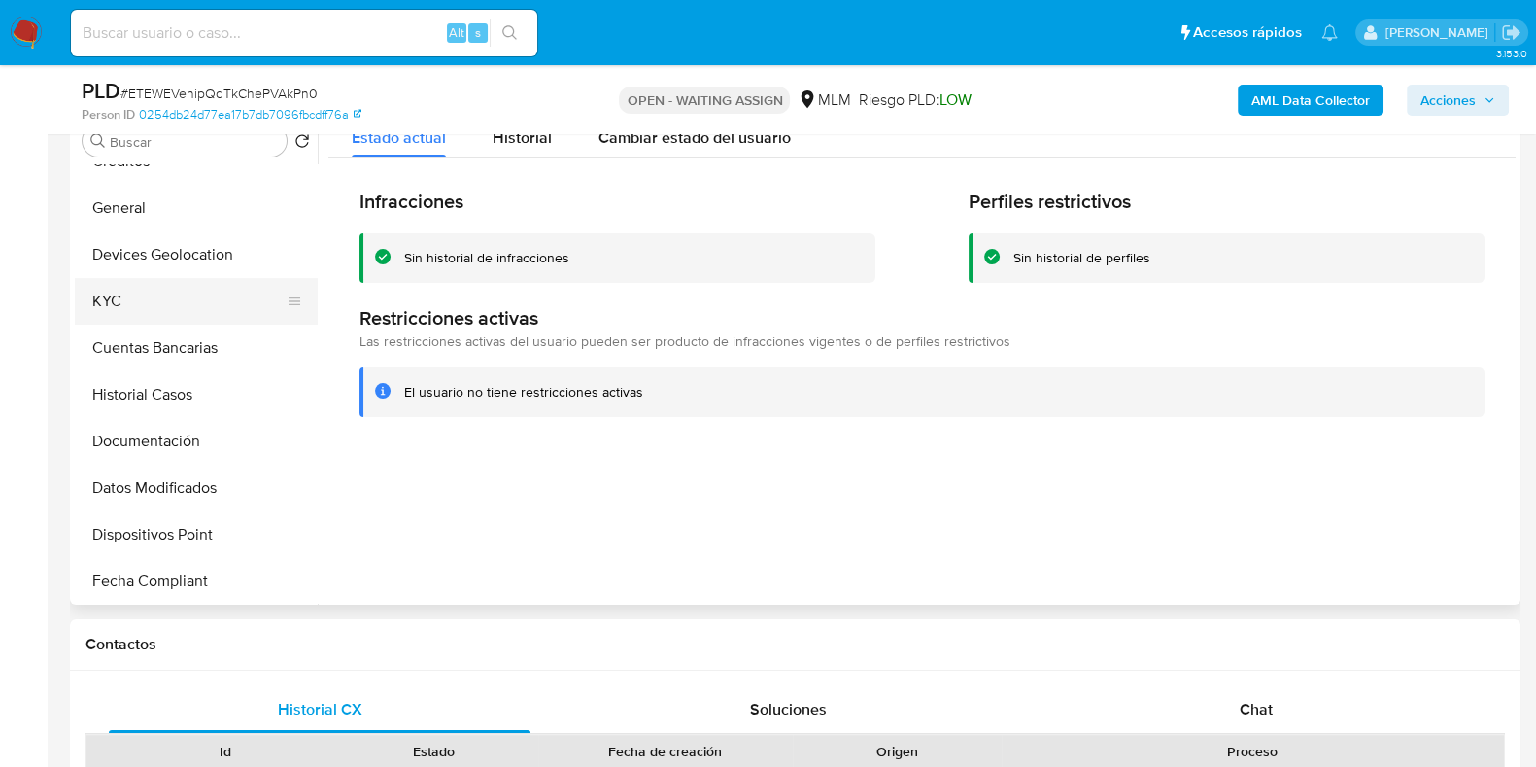
click at [144, 291] on button "KYC" at bounding box center [188, 301] width 227 height 47
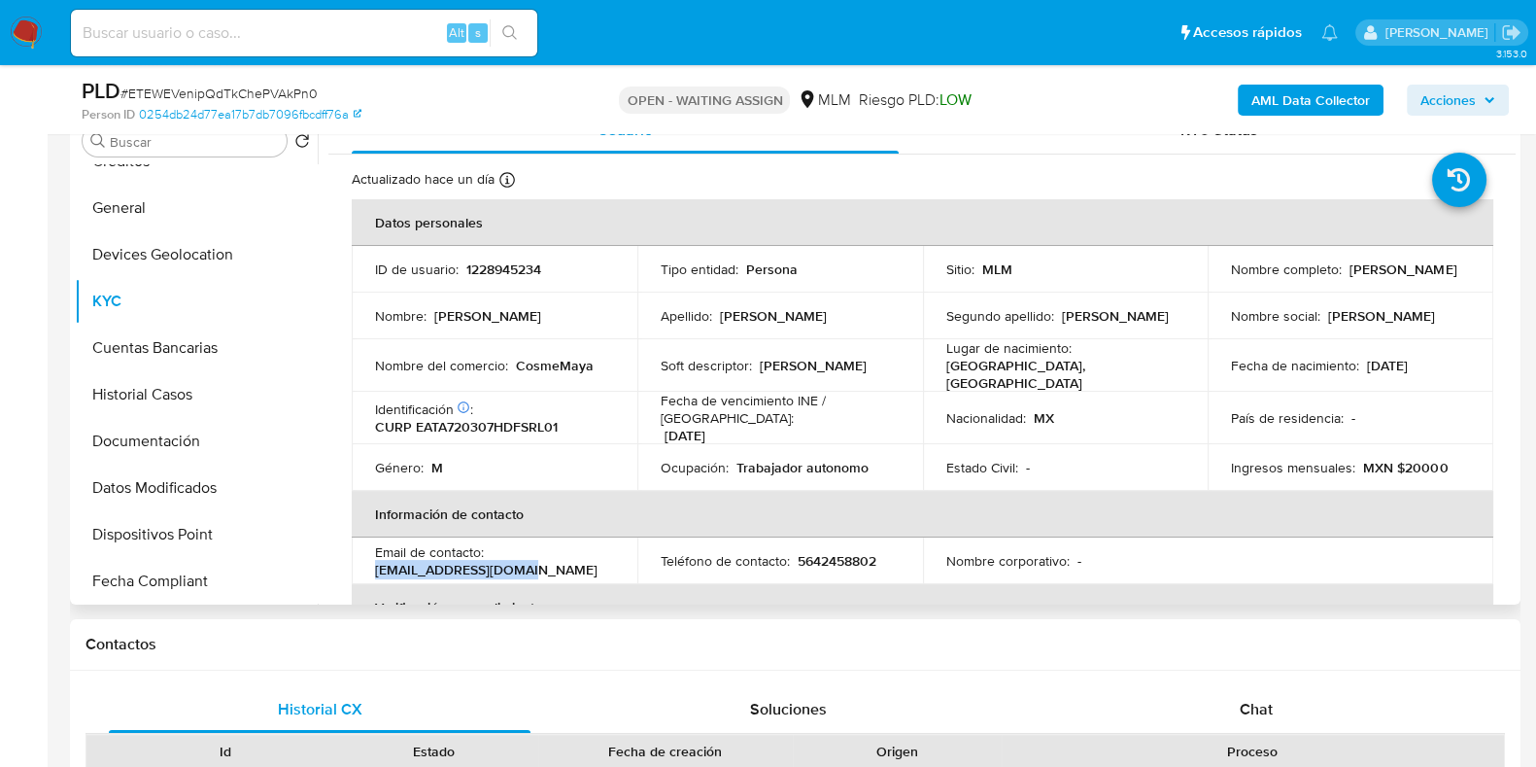
drag, startPoint x: 533, startPoint y: 554, endPoint x: 374, endPoint y: 556, distance: 159.4
click at [375, 561] on p "promomx2022@gmail.com" at bounding box center [486, 569] width 223 height 17
copy p "promomx2022@gmail.com"
click at [858, 552] on p "5642458802" at bounding box center [837, 560] width 79 height 17
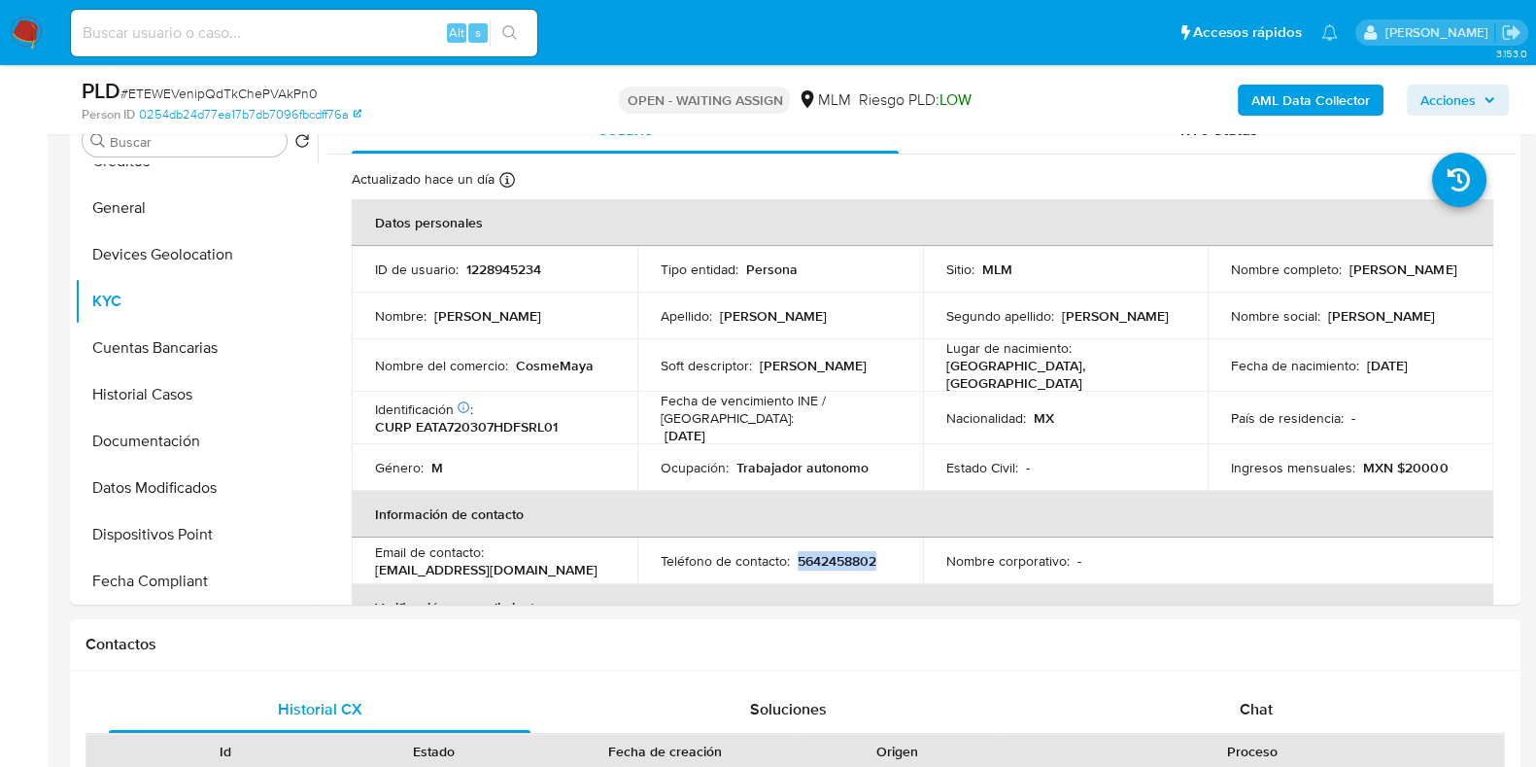
copy p "5642458802"
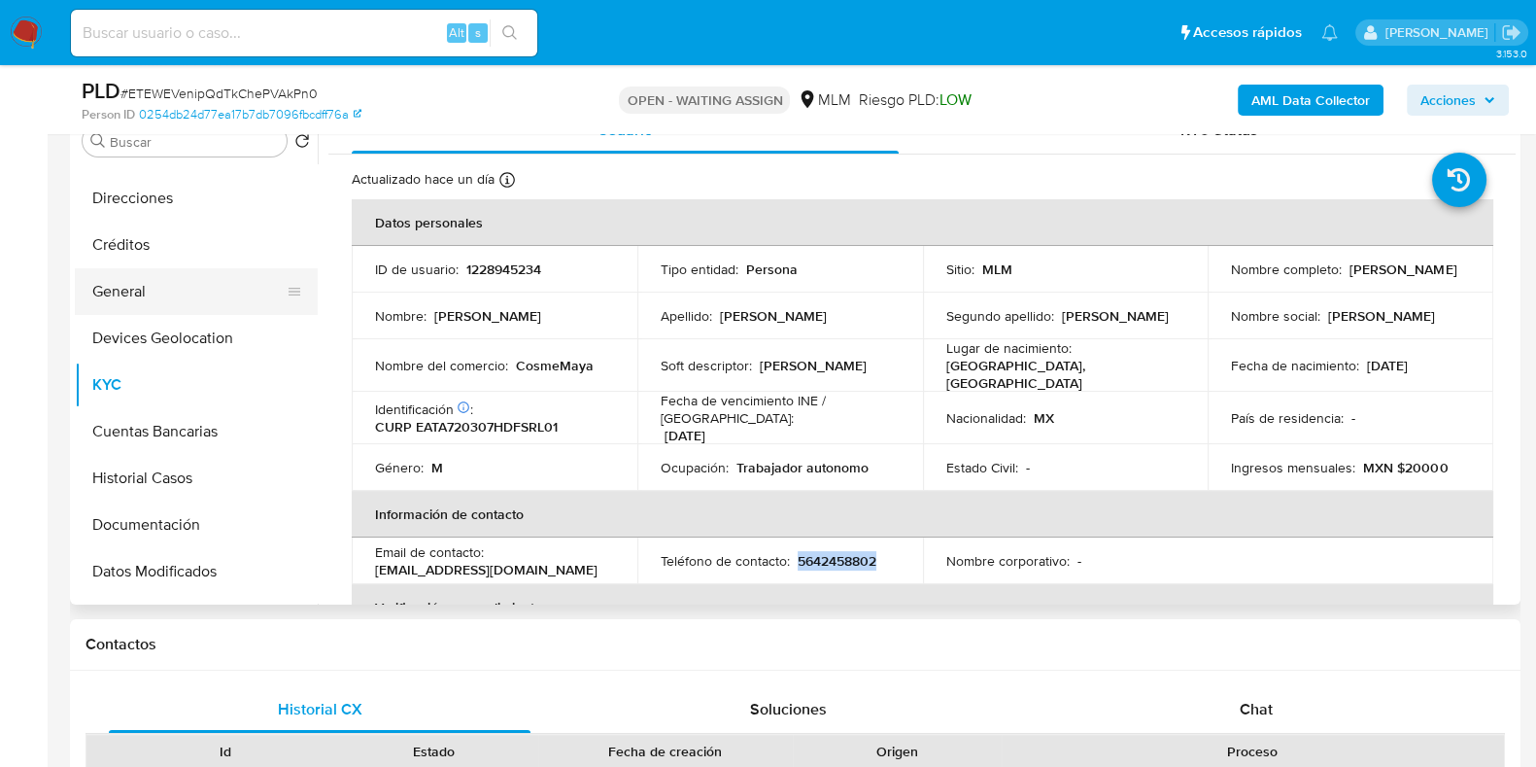
scroll to position [92, 0]
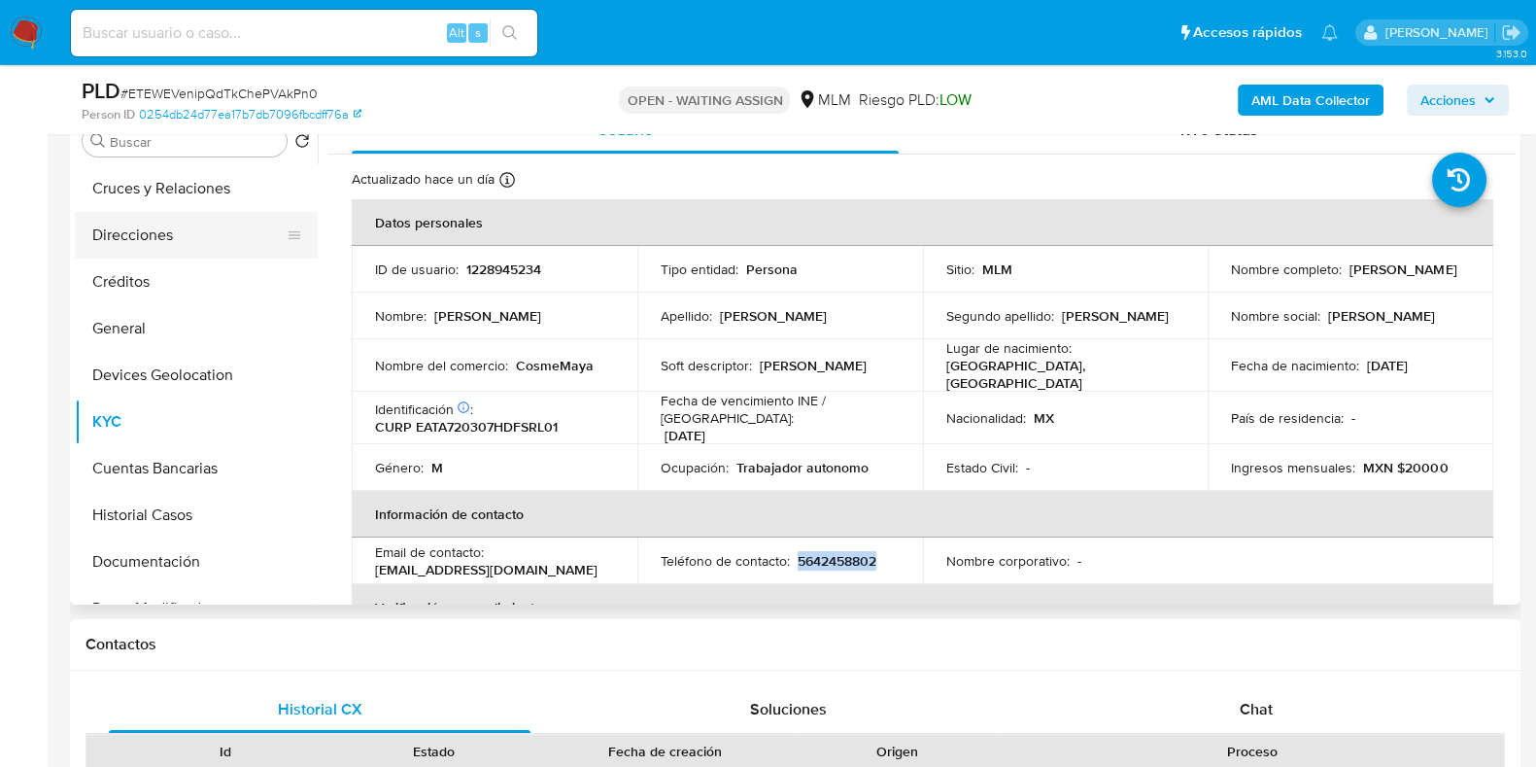
click at [149, 225] on button "Direcciones" at bounding box center [188, 235] width 227 height 47
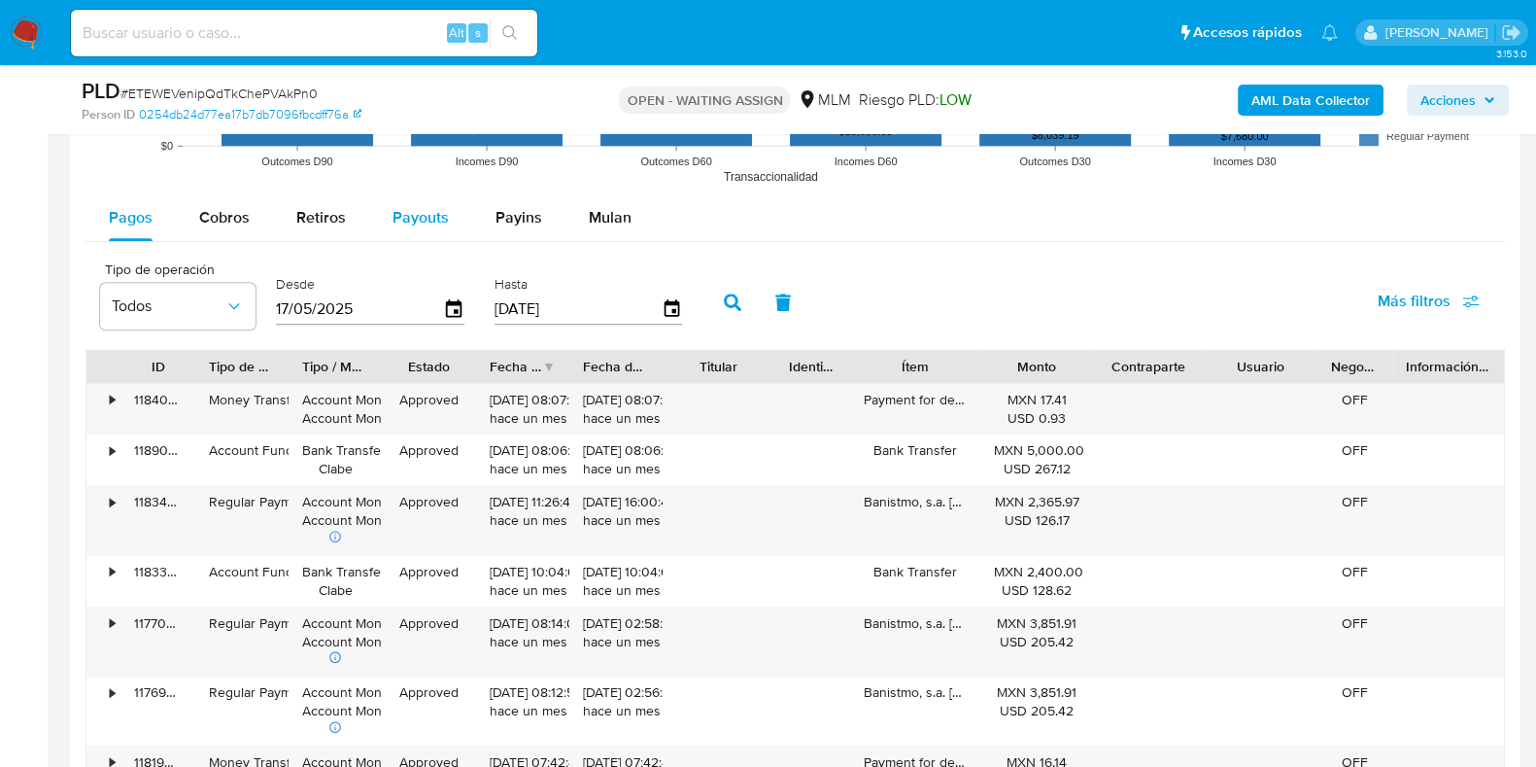
scroll to position [1855, 0]
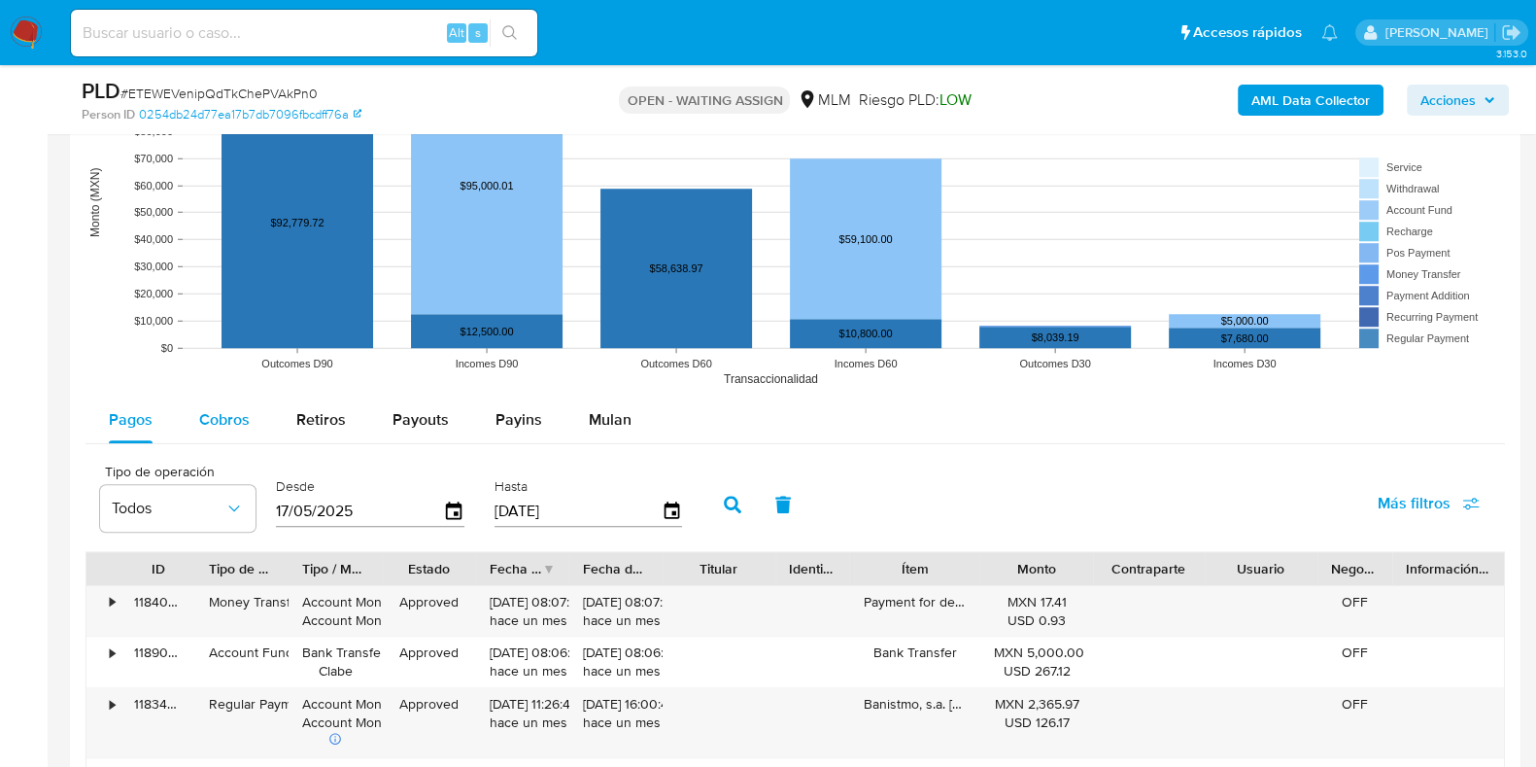
click at [257, 423] on button "Cobros" at bounding box center [224, 419] width 97 height 47
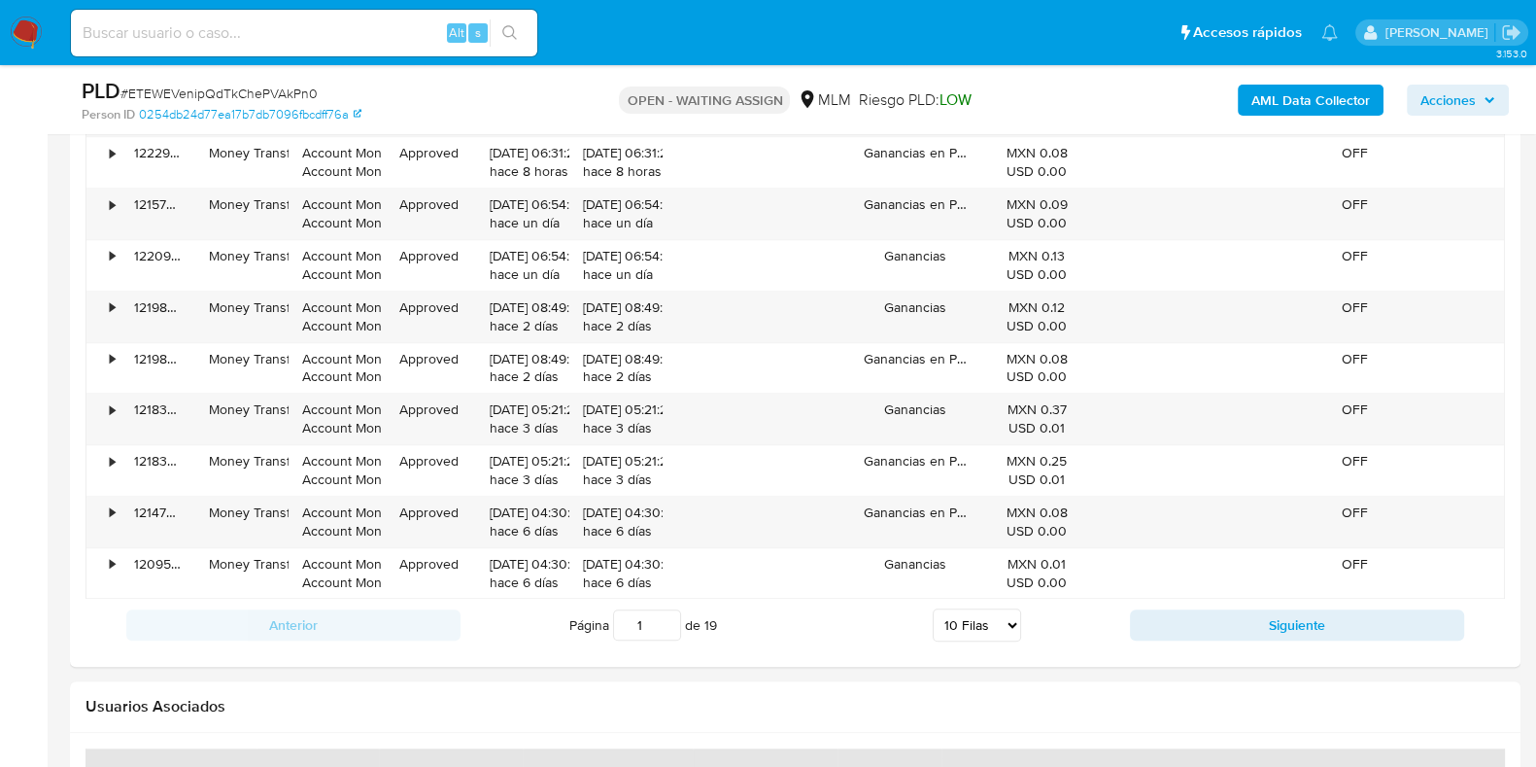
scroll to position [2463, 0]
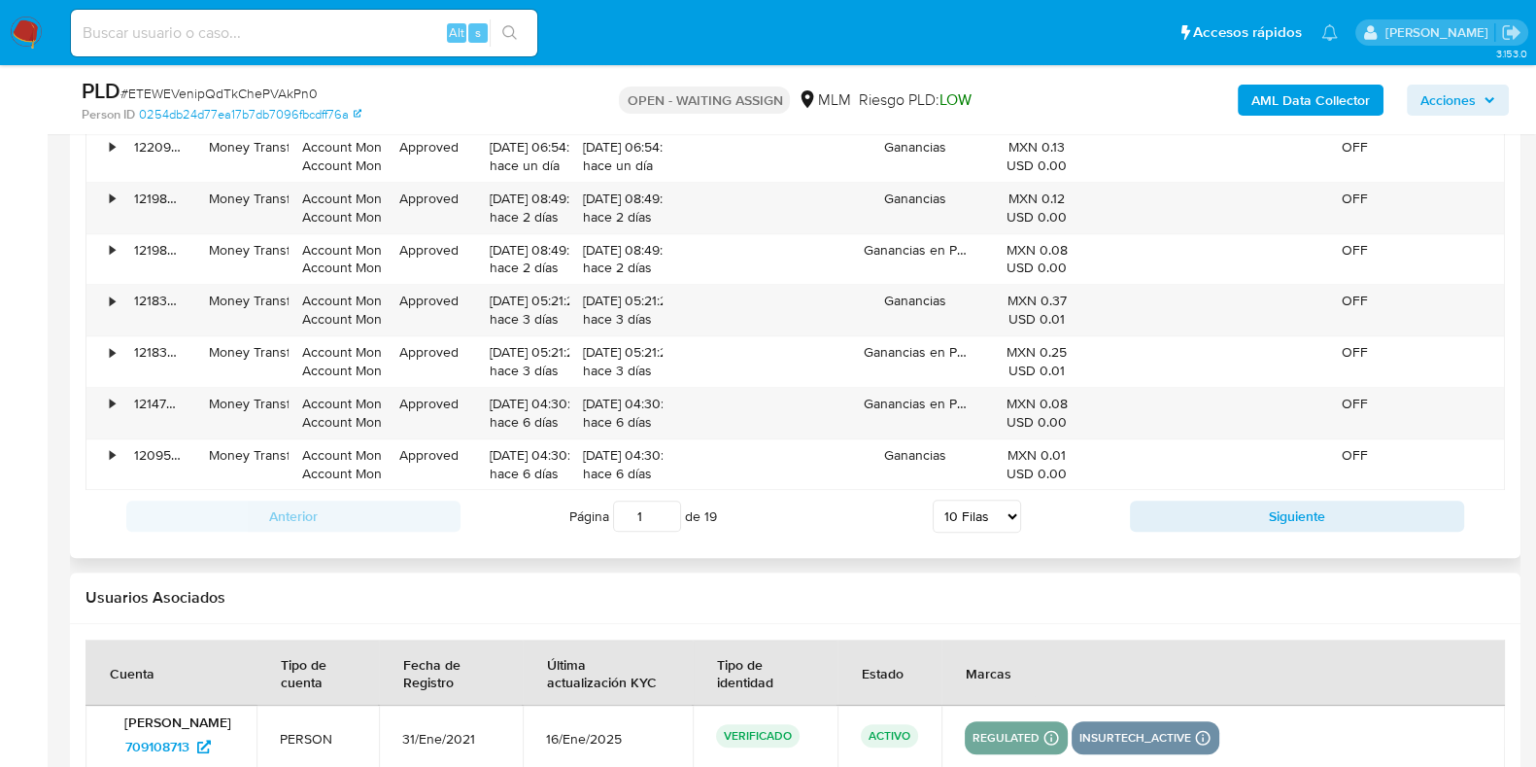
click at [987, 525] on select "5 Filas 10 Filas 20 Filas 25 Filas 50 Filas 100 Filas" at bounding box center [977, 515] width 88 height 33
select select "50"
click at [933, 499] on select "5 Filas 10 Filas 20 Filas 25 Filas 50 Filas 100 Filas" at bounding box center [977, 515] width 88 height 33
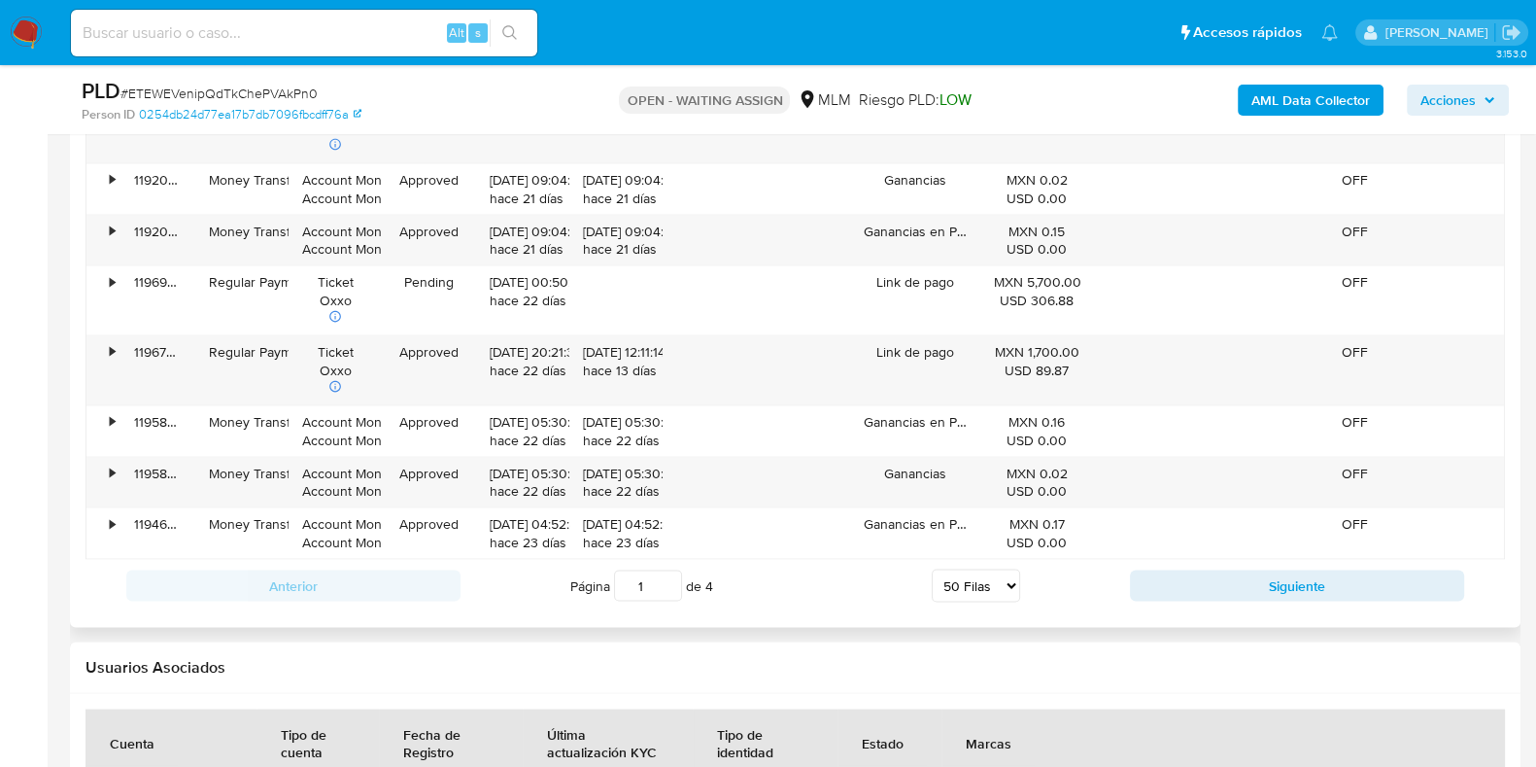
scroll to position [4989, 0]
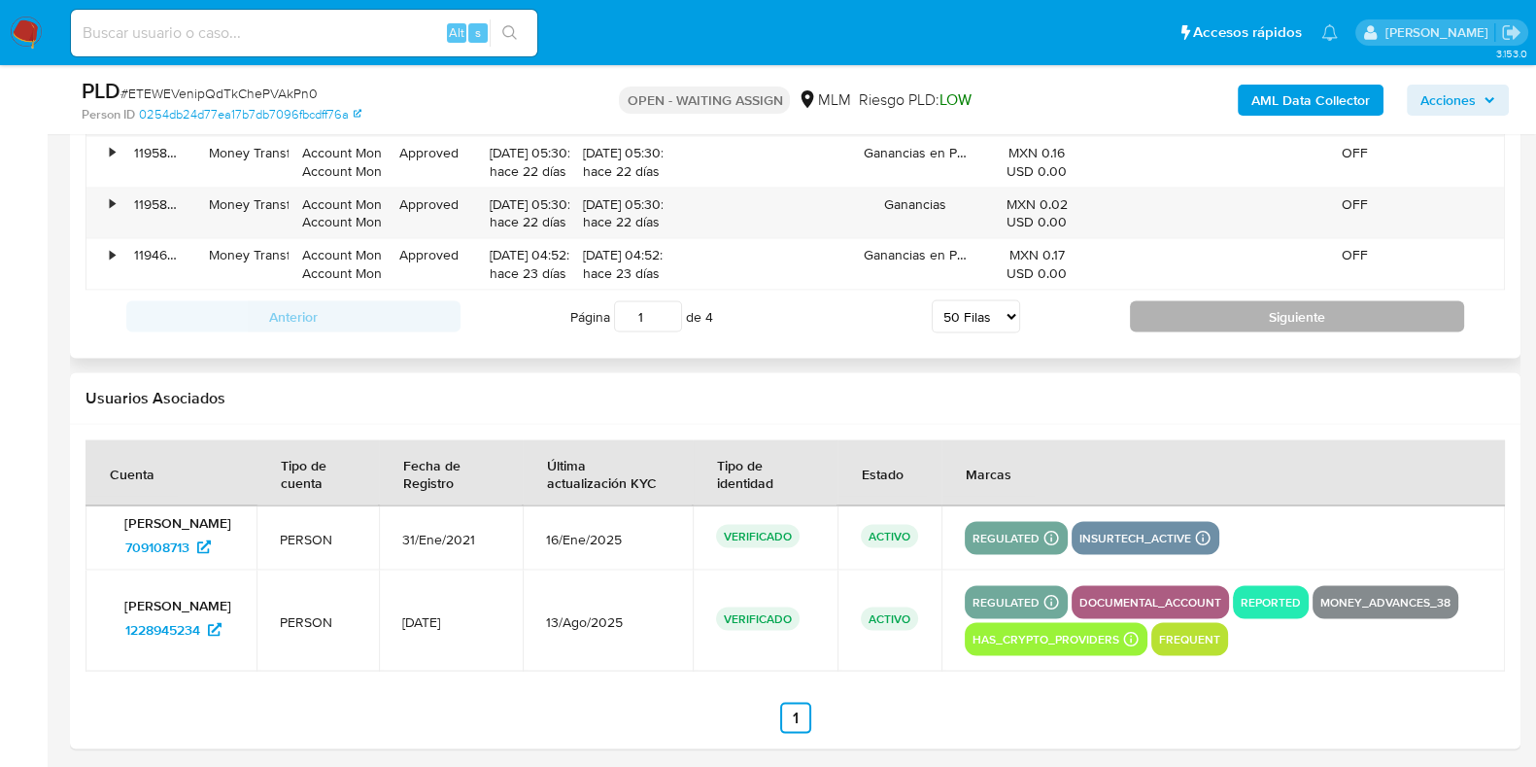
click at [1256, 318] on button "Siguiente" at bounding box center [1297, 316] width 334 height 31
type input "2"
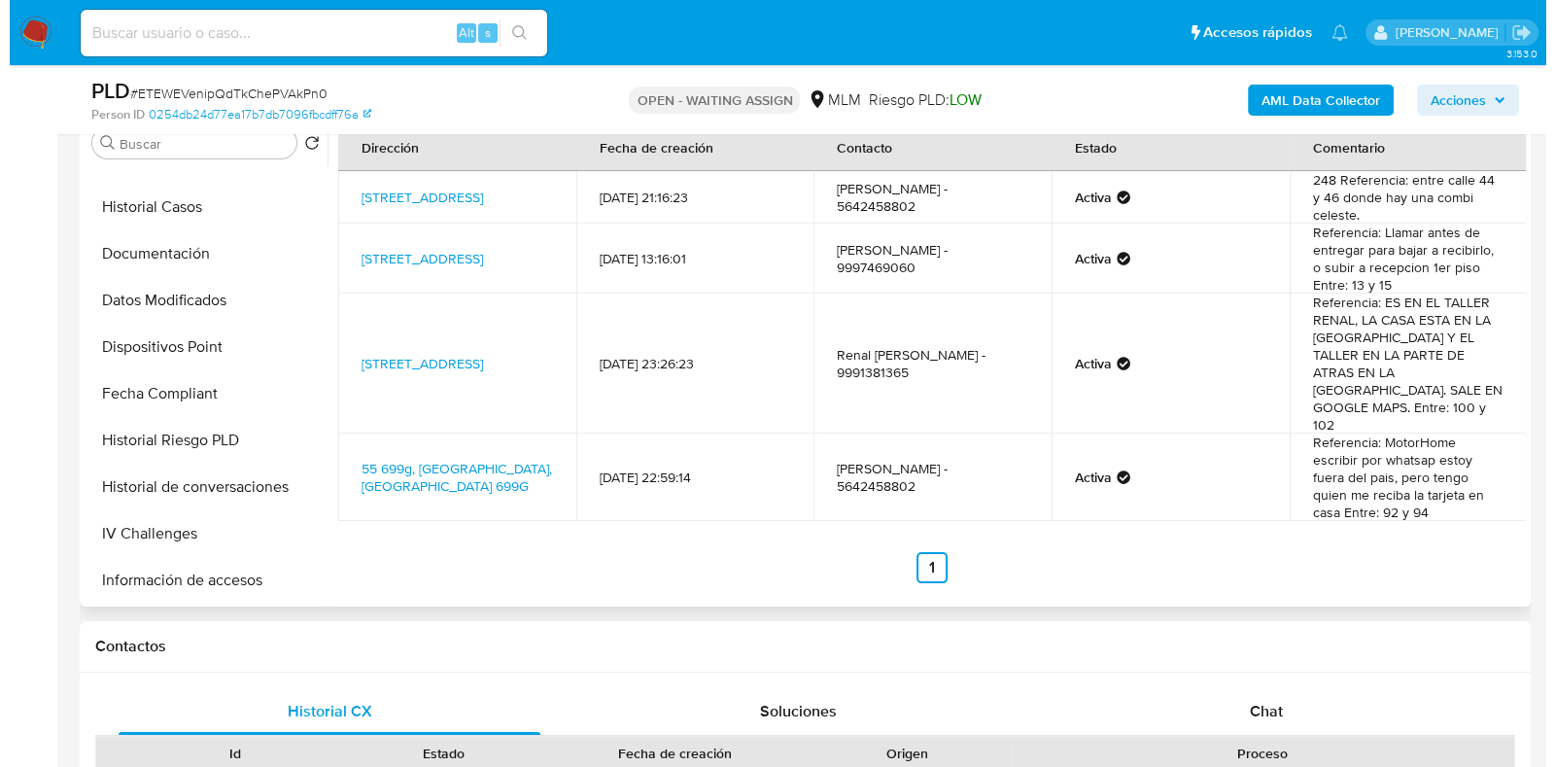
scroll to position [485, 0]
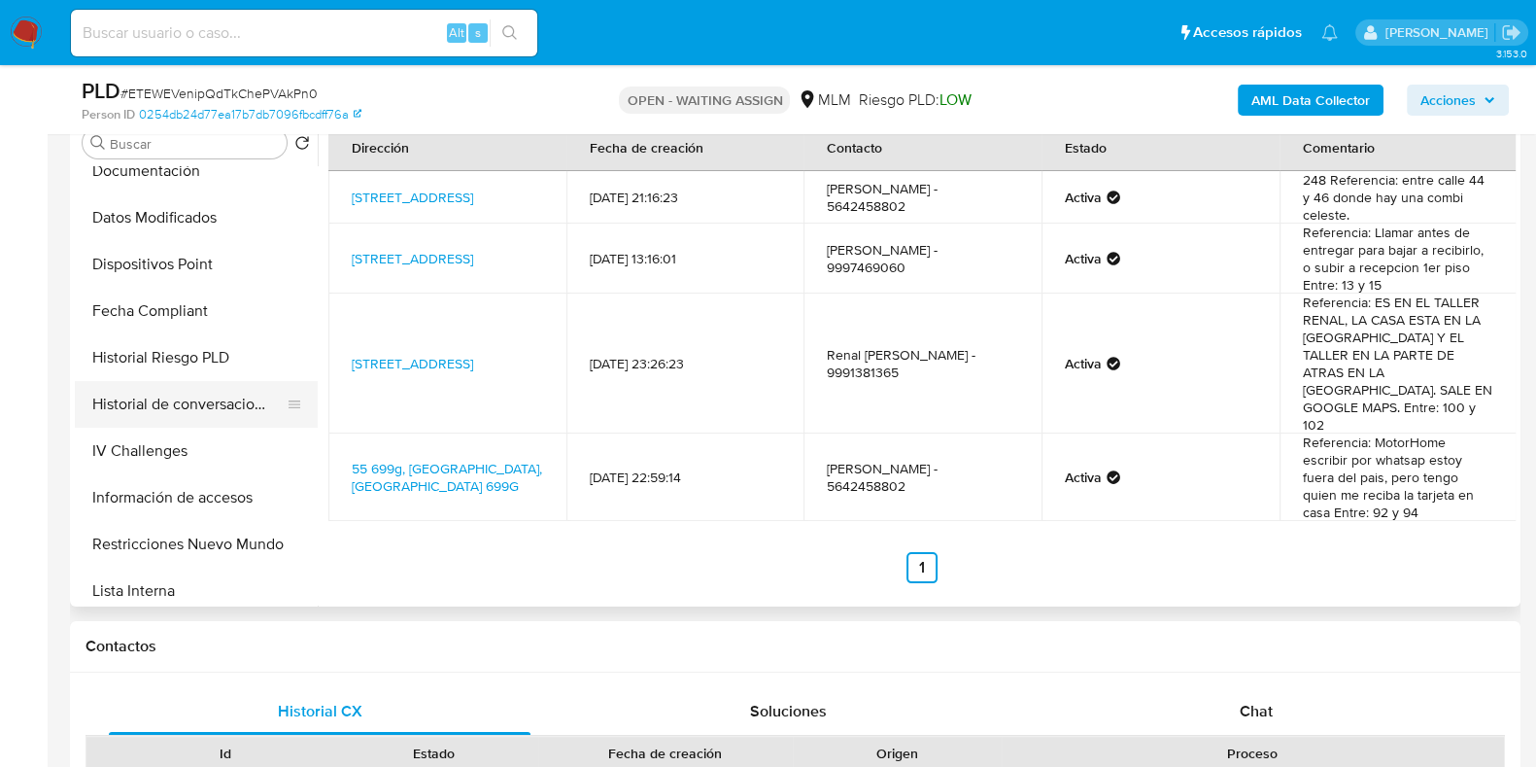
click at [169, 401] on button "Historial de conversaciones" at bounding box center [188, 404] width 227 height 47
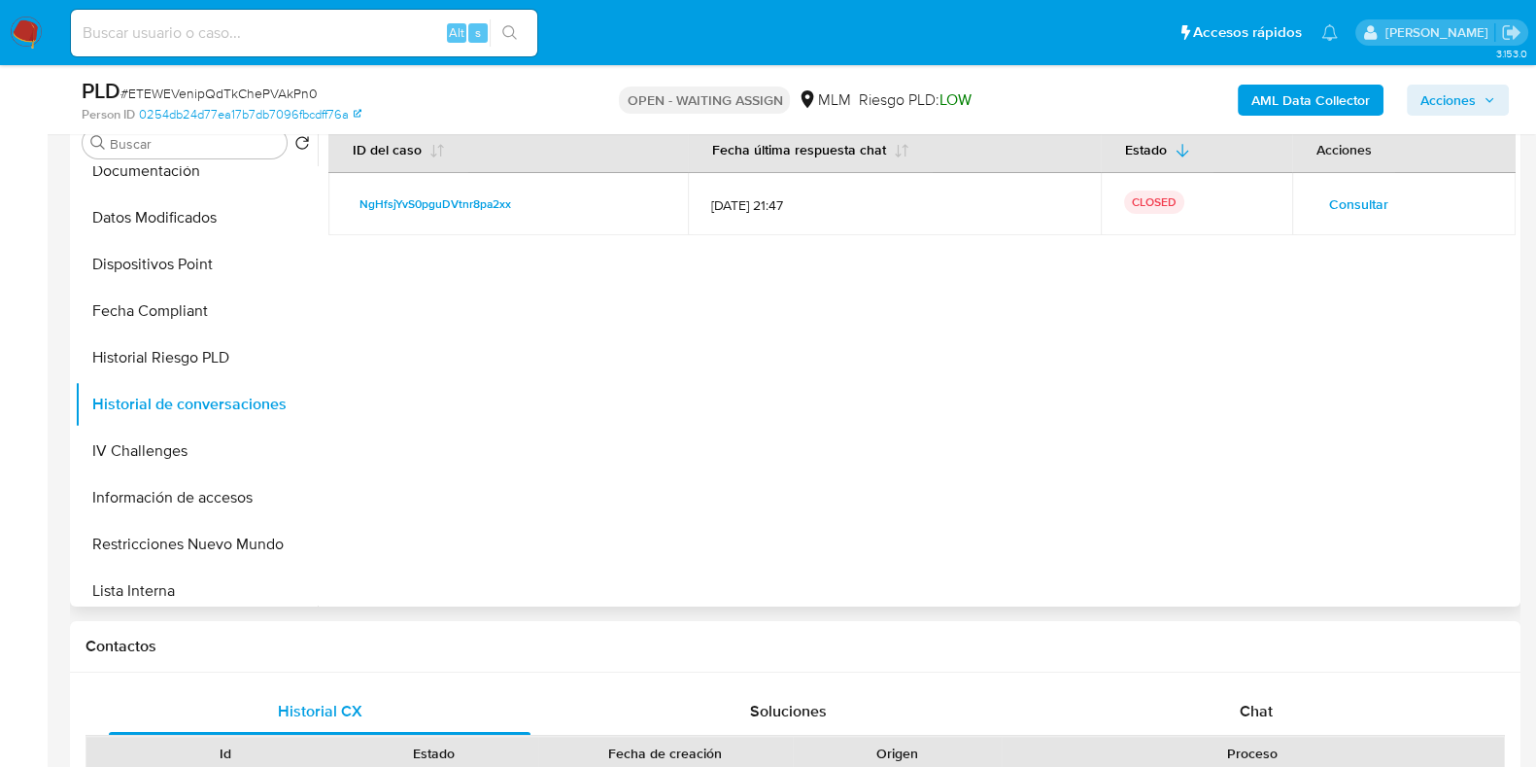
click at [1359, 207] on span "Consultar" at bounding box center [1358, 203] width 59 height 27
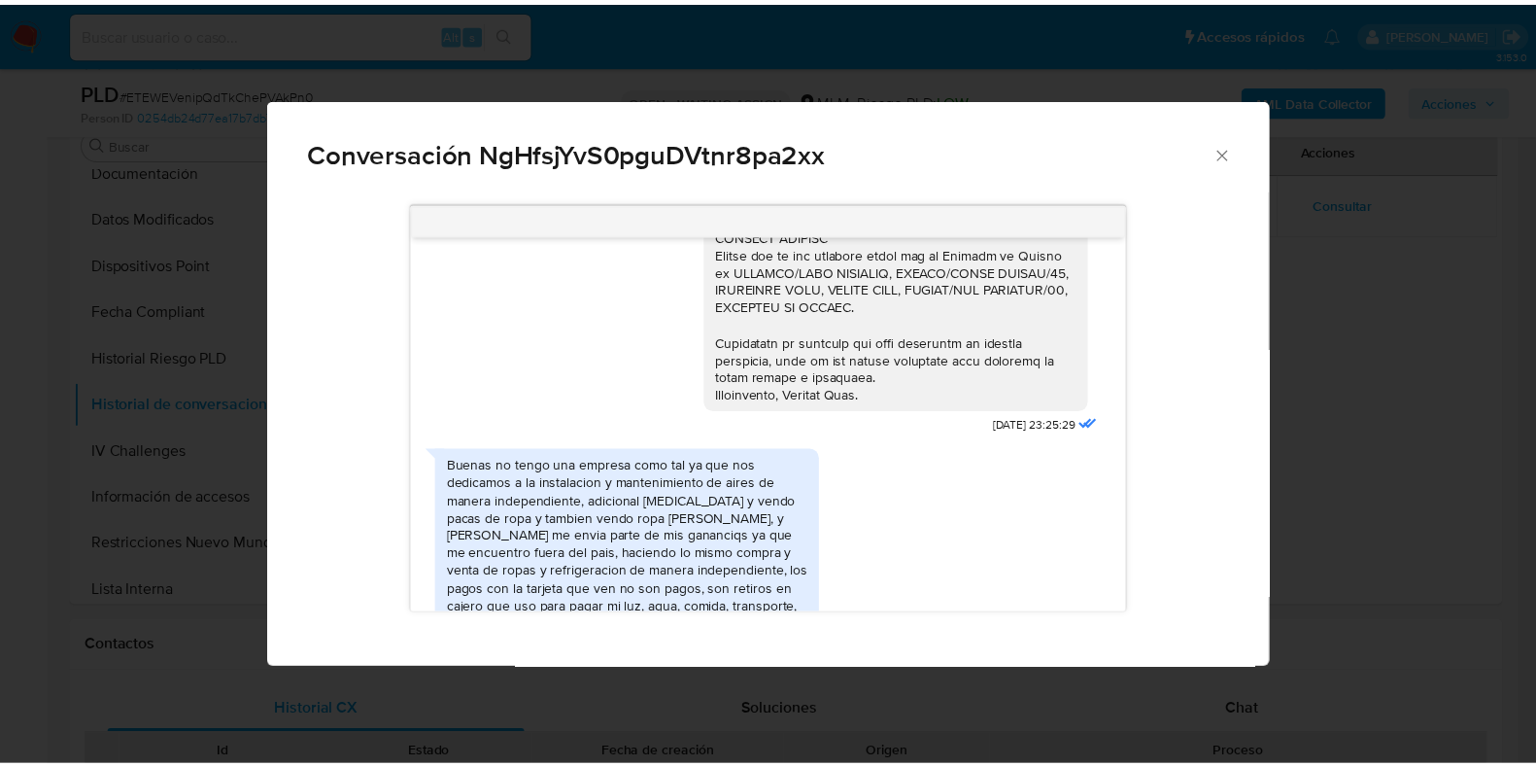
scroll to position [567, 0]
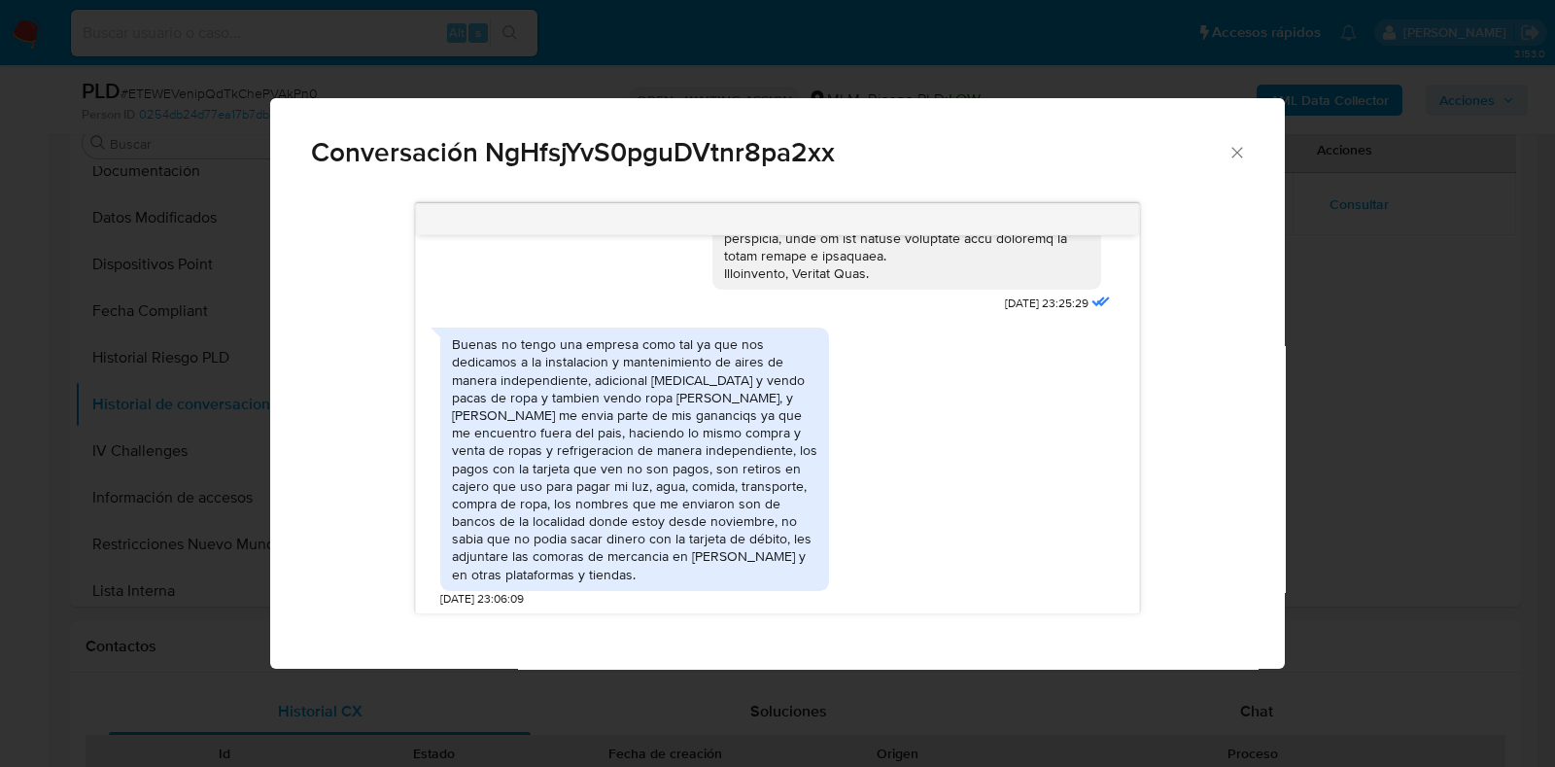
click at [1234, 155] on icon "Cerrar" at bounding box center [1236, 152] width 11 height 11
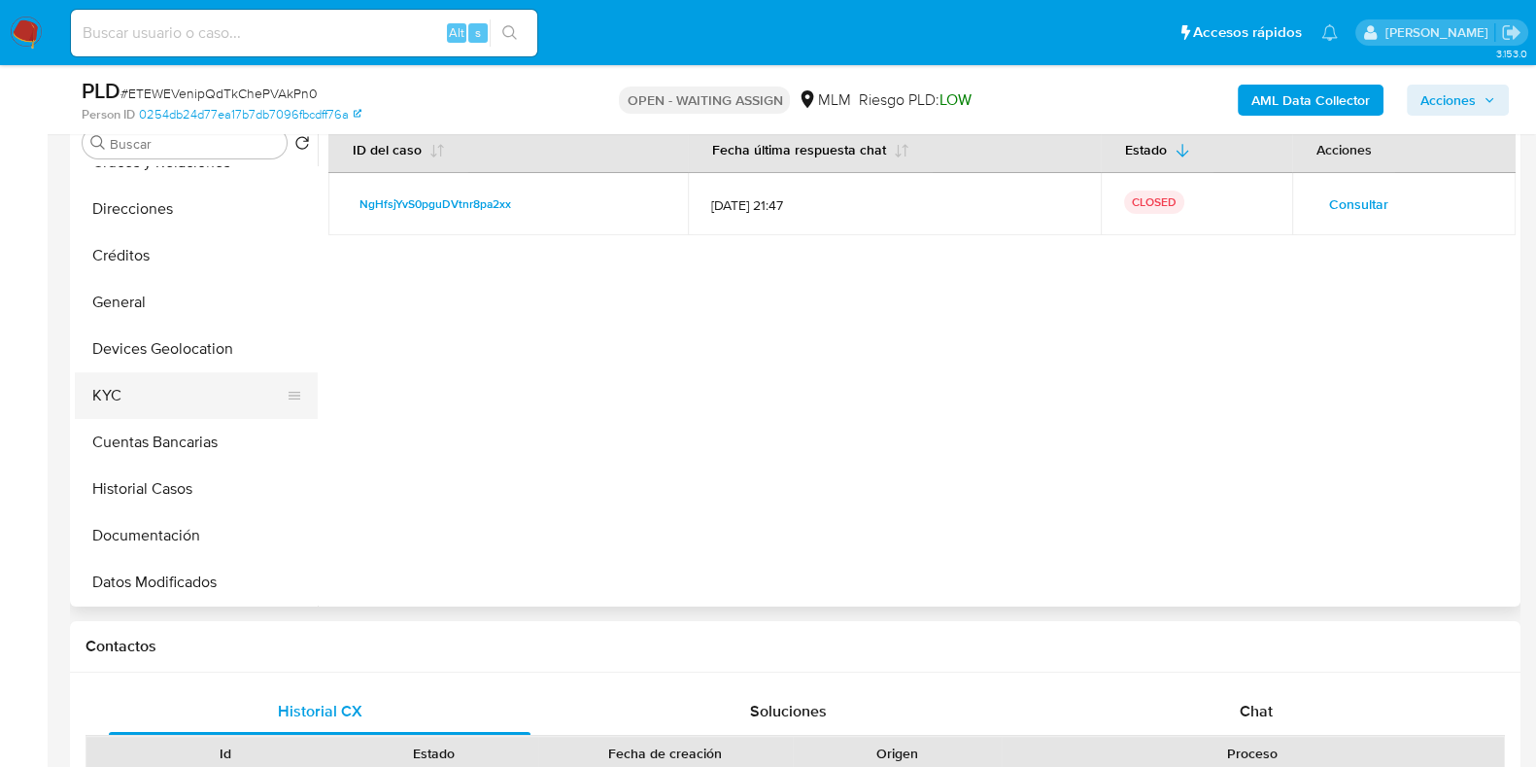
scroll to position [0, 0]
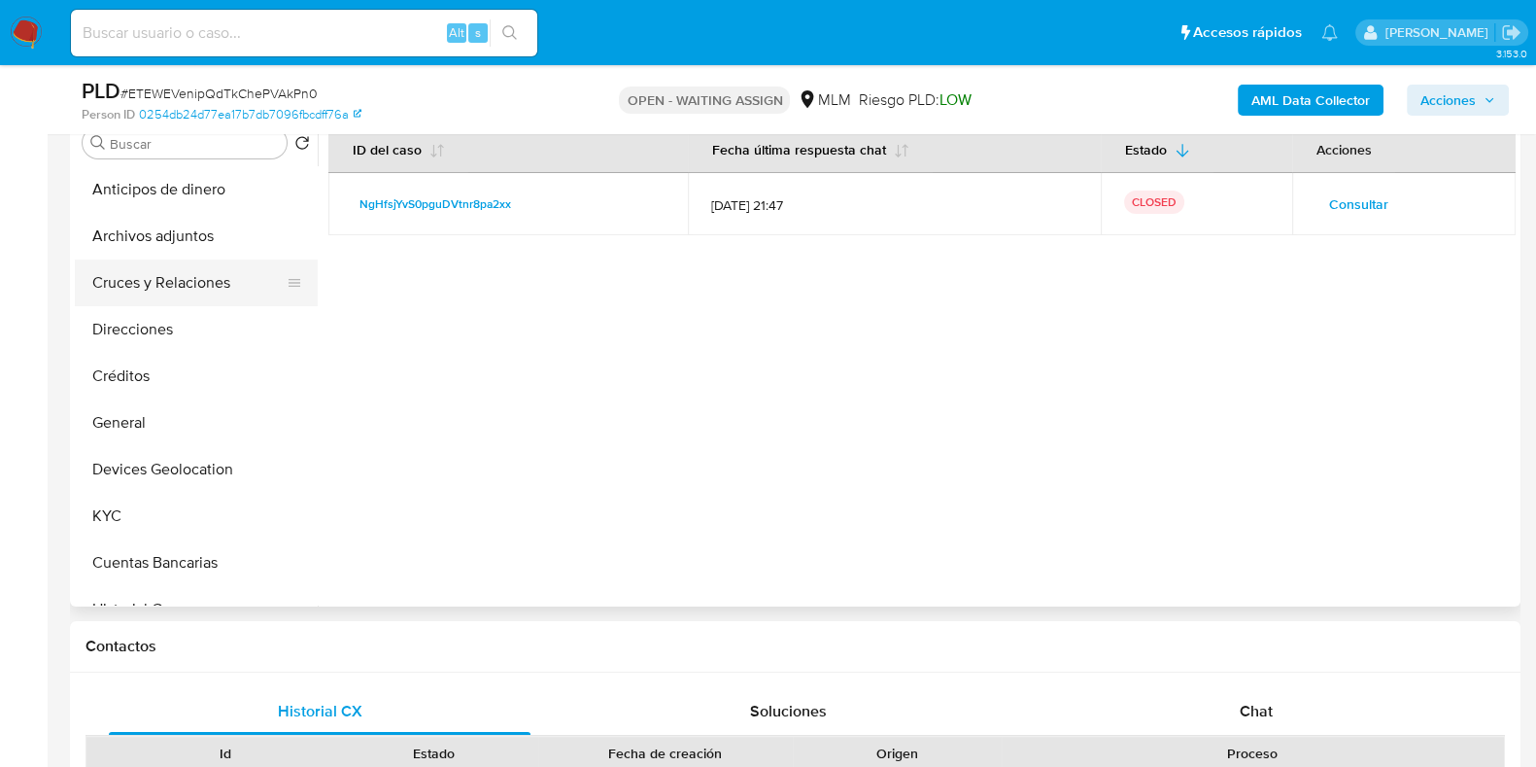
click at [189, 281] on button "Cruces y Relaciones" at bounding box center [188, 282] width 227 height 47
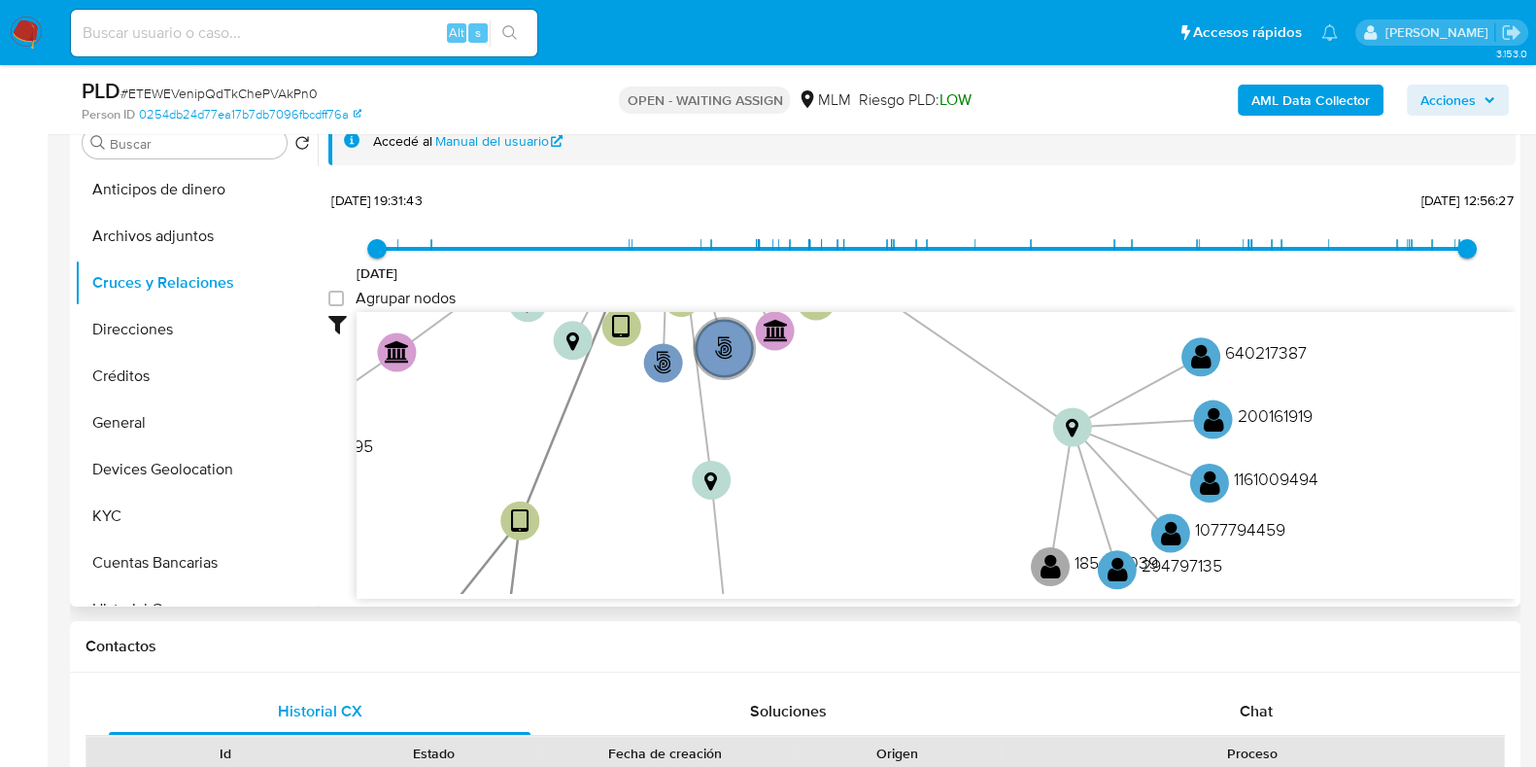
drag, startPoint x: 1373, startPoint y: 399, endPoint x: 1095, endPoint y: 187, distance: 350.0
click at [1095, 187] on div "7/6/2021 7/6/2021, 19:31:43 13/6/2025, 12:56:27 Agrupar nodos Filtros Confianza…" at bounding box center [921, 392] width 1187 height 413
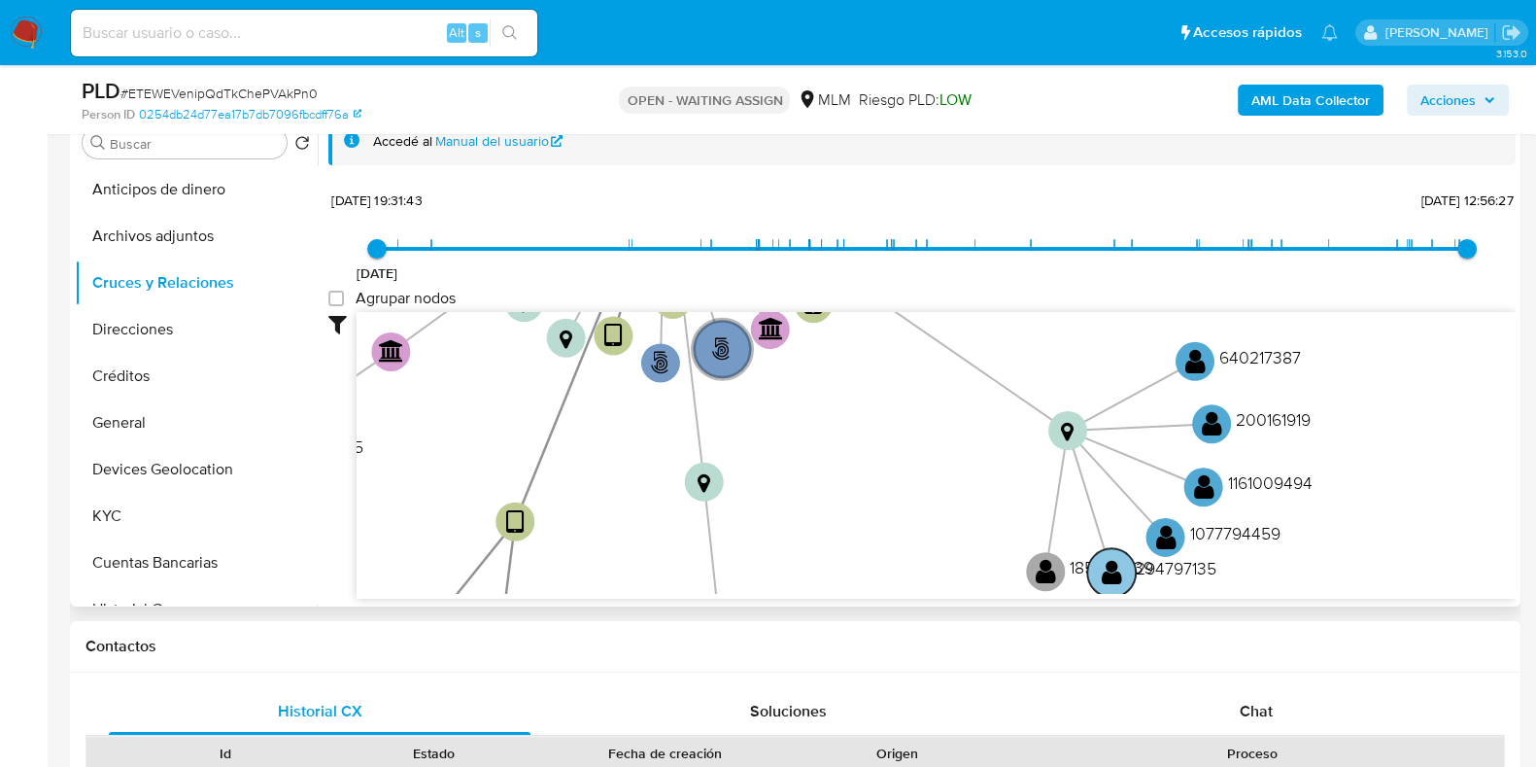
click at [1109, 566] on text "" at bounding box center [1112, 572] width 20 height 28
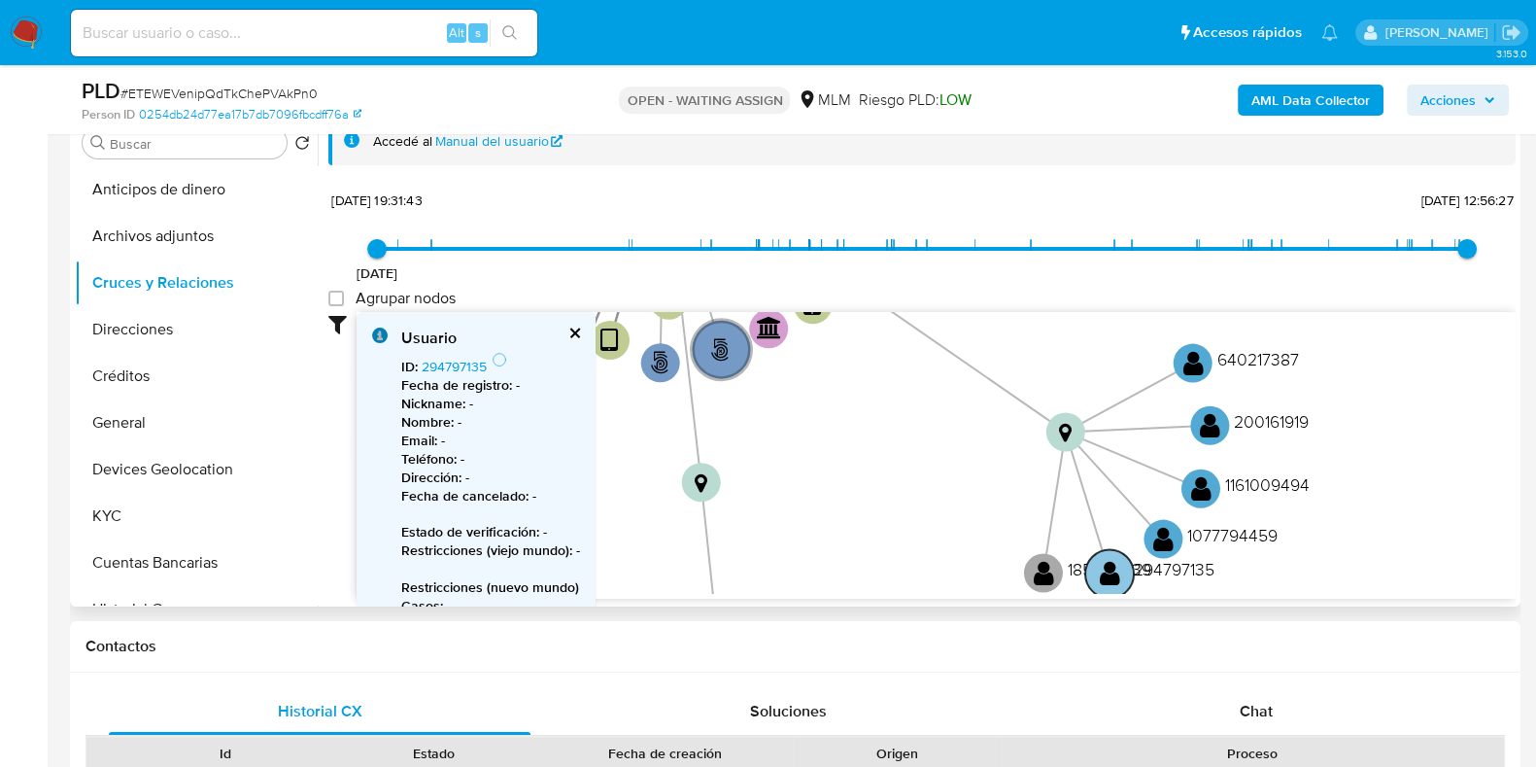
click at [1109, 566] on text "" at bounding box center [1110, 573] width 20 height 28
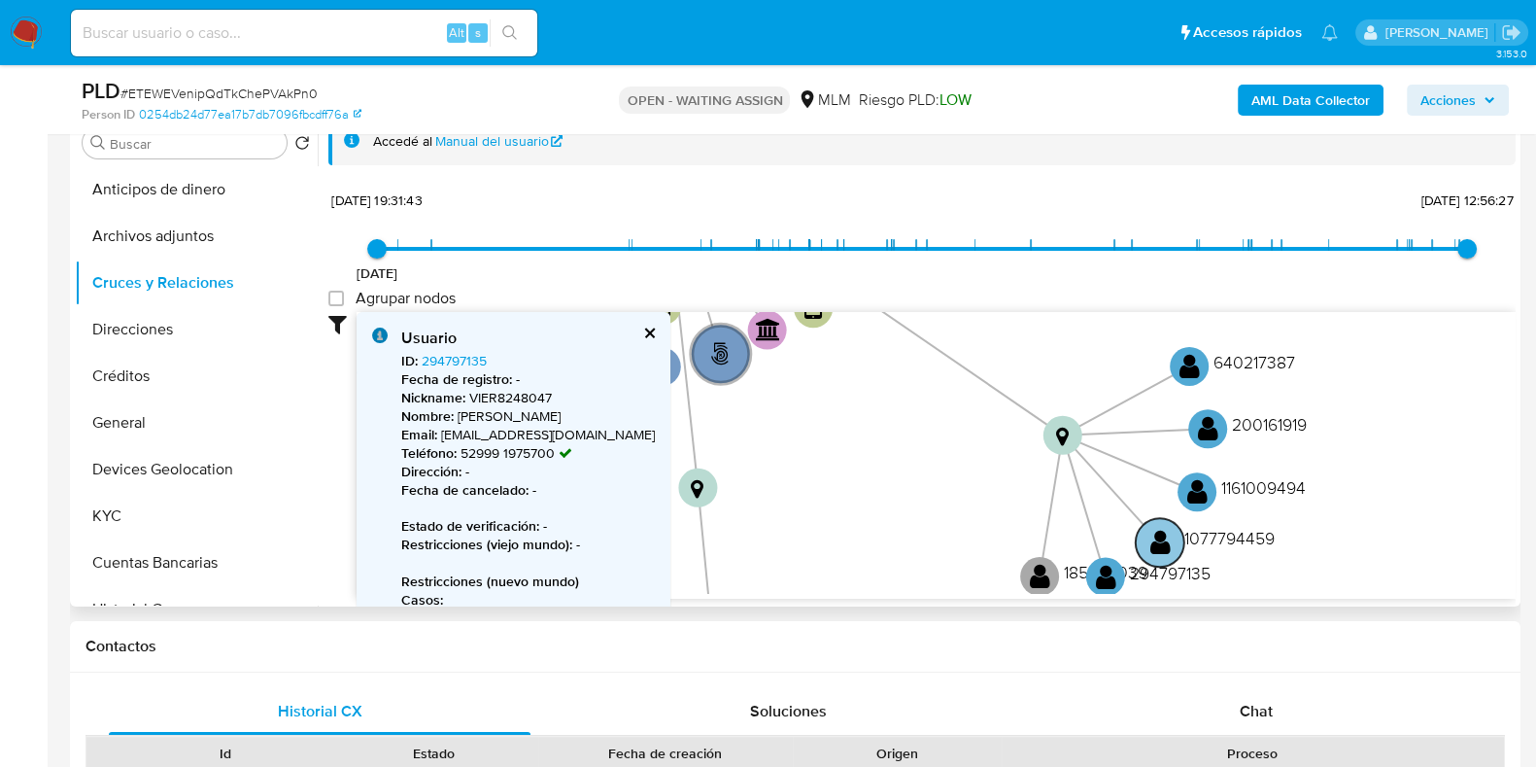
click at [1163, 550] on text "" at bounding box center [1160, 542] width 20 height 28
click at [1163, 550] on text "" at bounding box center [1159, 543] width 20 height 28
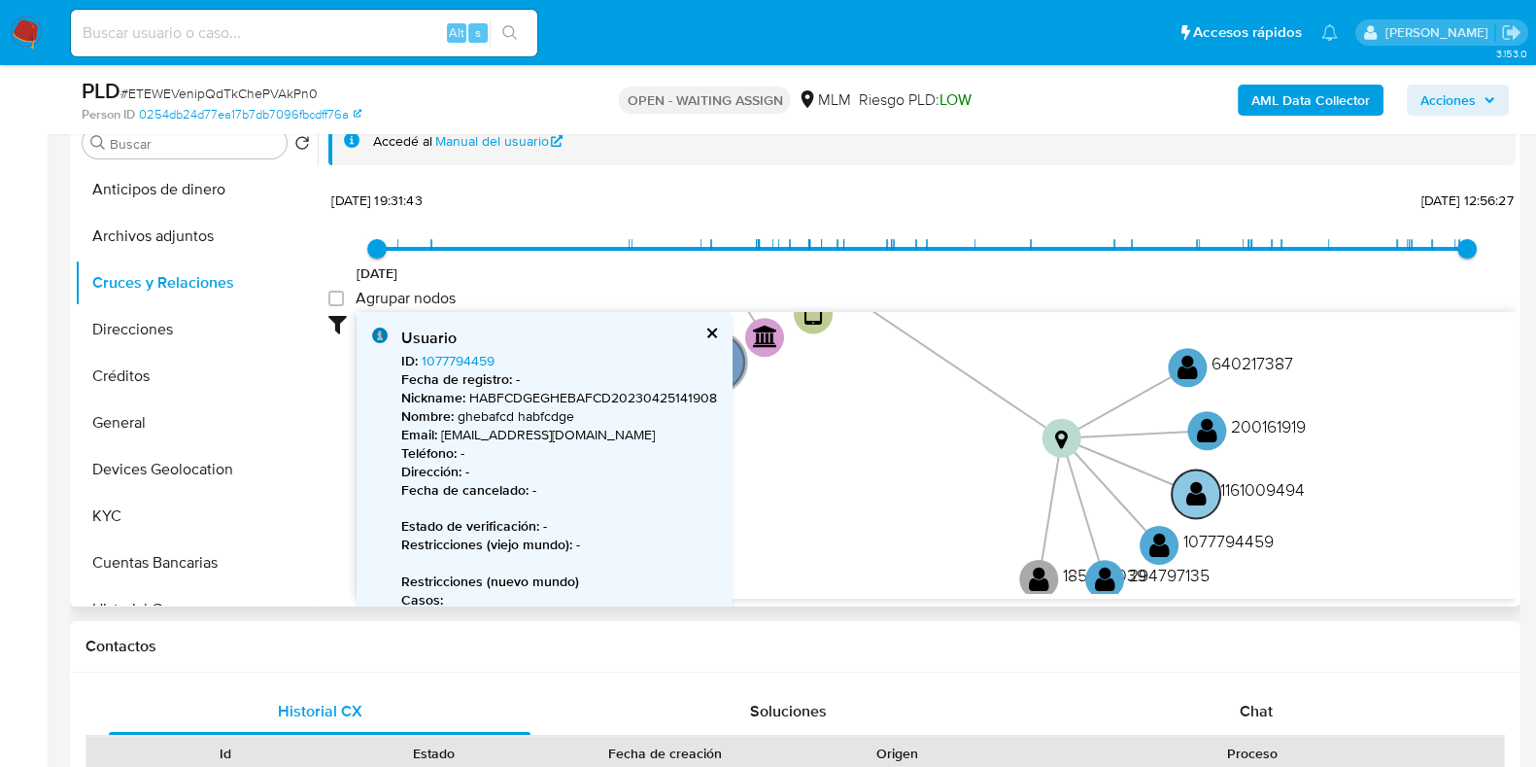
click at [1200, 497] on text "" at bounding box center [1196, 493] width 20 height 28
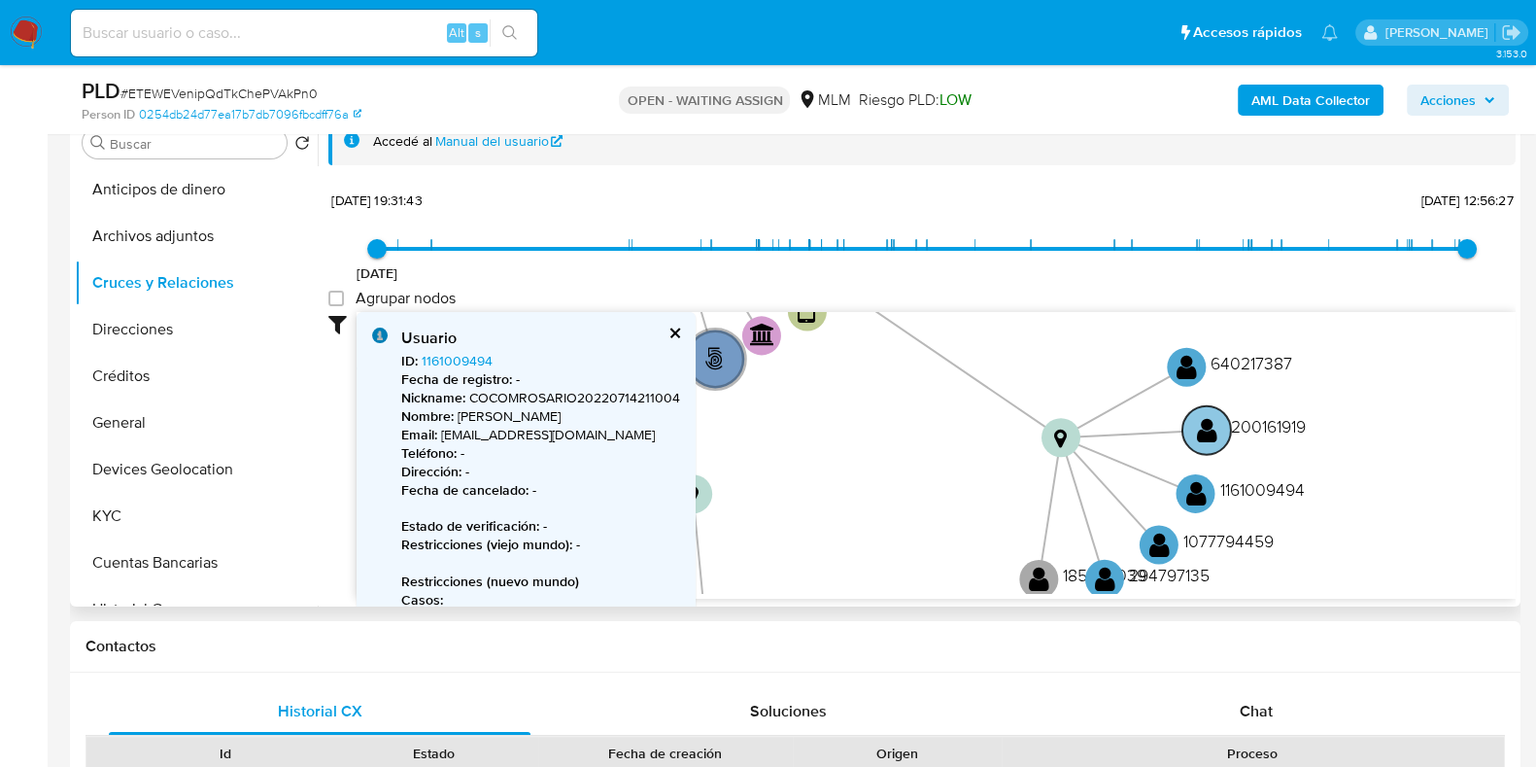
click at [1212, 429] on text "" at bounding box center [1207, 429] width 20 height 28
click at [1212, 429] on text "" at bounding box center [1206, 429] width 20 height 28
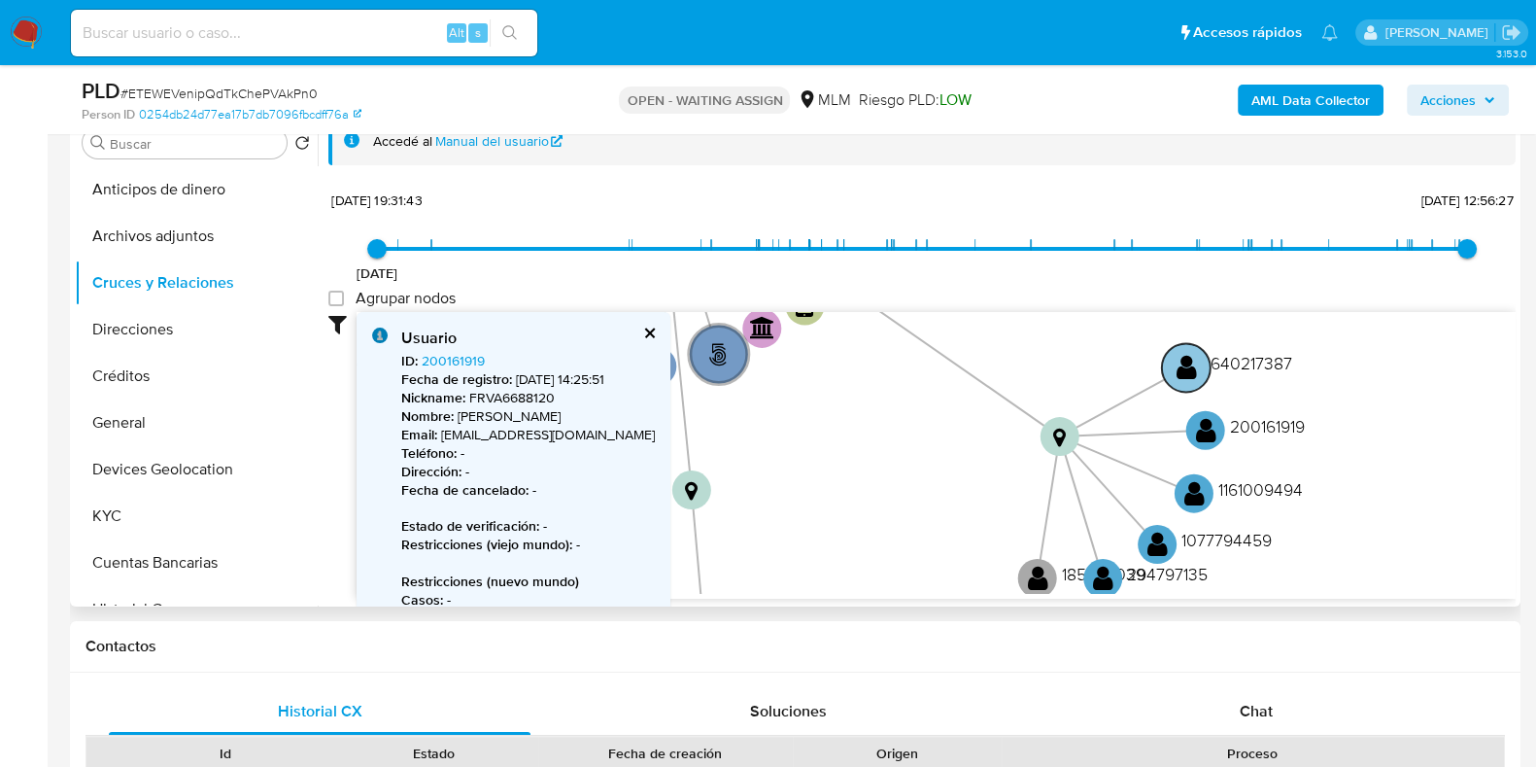
click at [1194, 371] on text "" at bounding box center [1187, 367] width 20 height 28
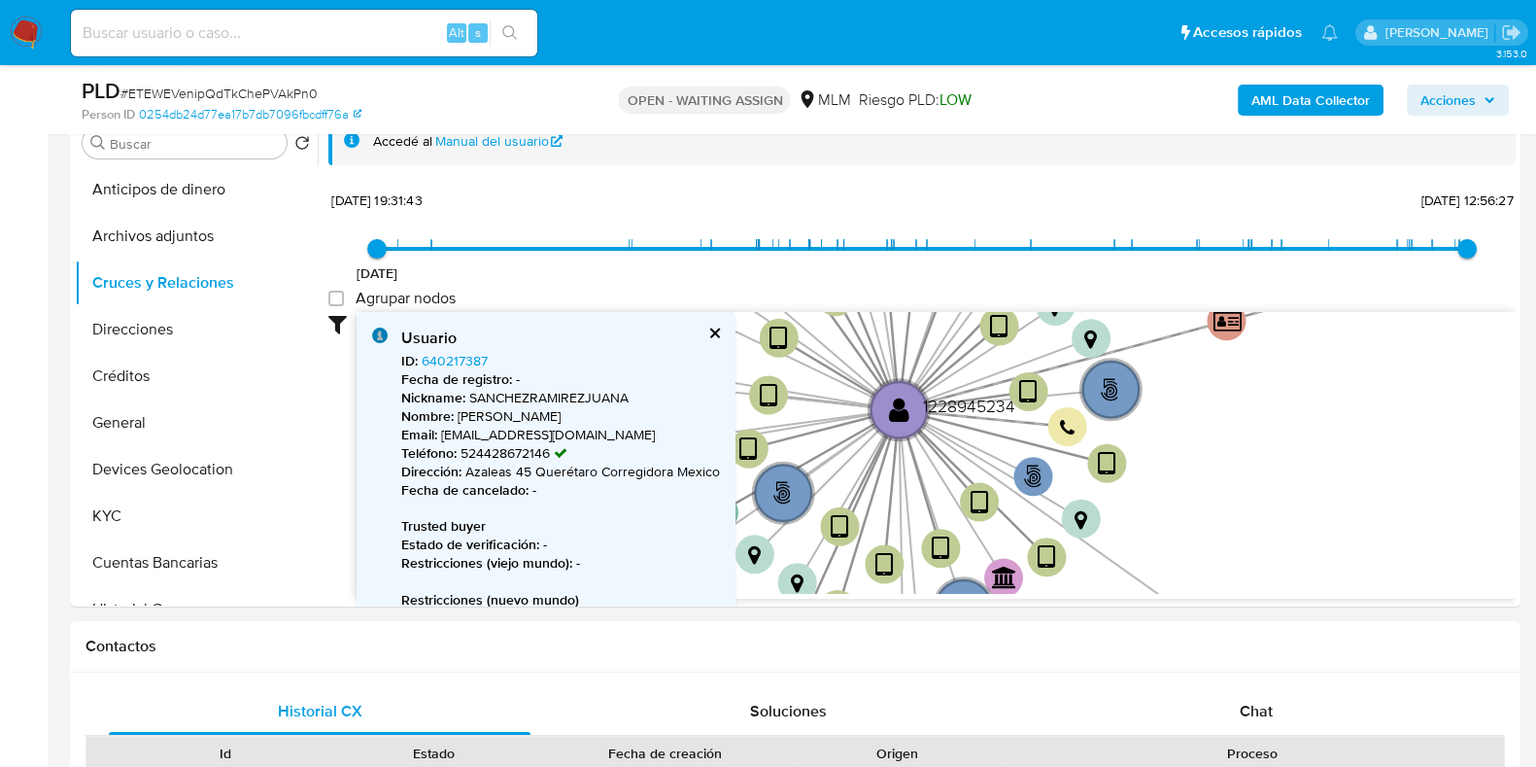
drag, startPoint x: 1039, startPoint y: 479, endPoint x: 1238, endPoint y: 619, distance: 243.4
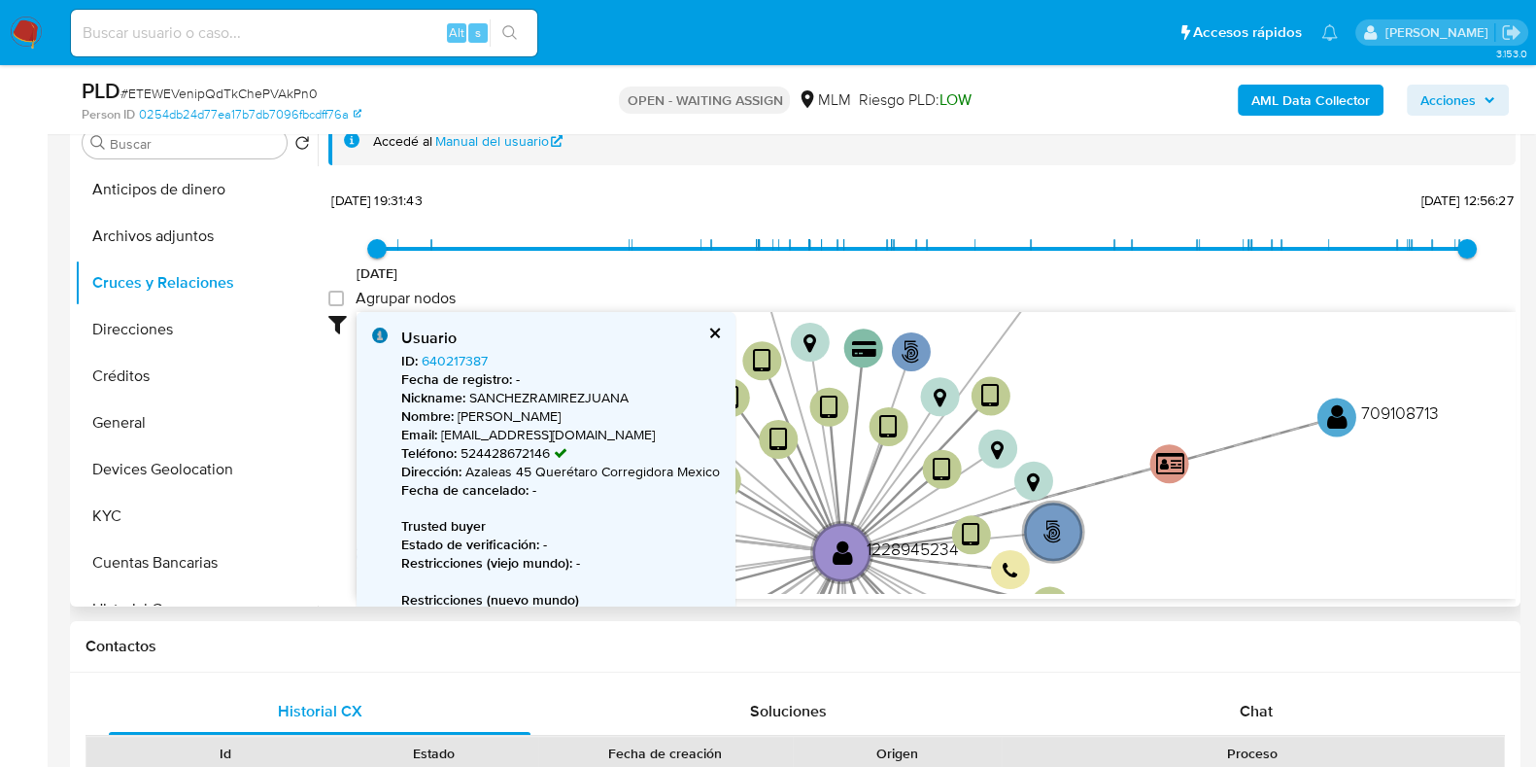
click at [1204, 584] on icon "phone-f55ab00e095628032813795c21eecf31  user-1228945234  1228945234 person-02…" at bounding box center [936, 453] width 1159 height 282
click at [1327, 419] on text "" at bounding box center [1337, 416] width 20 height 28
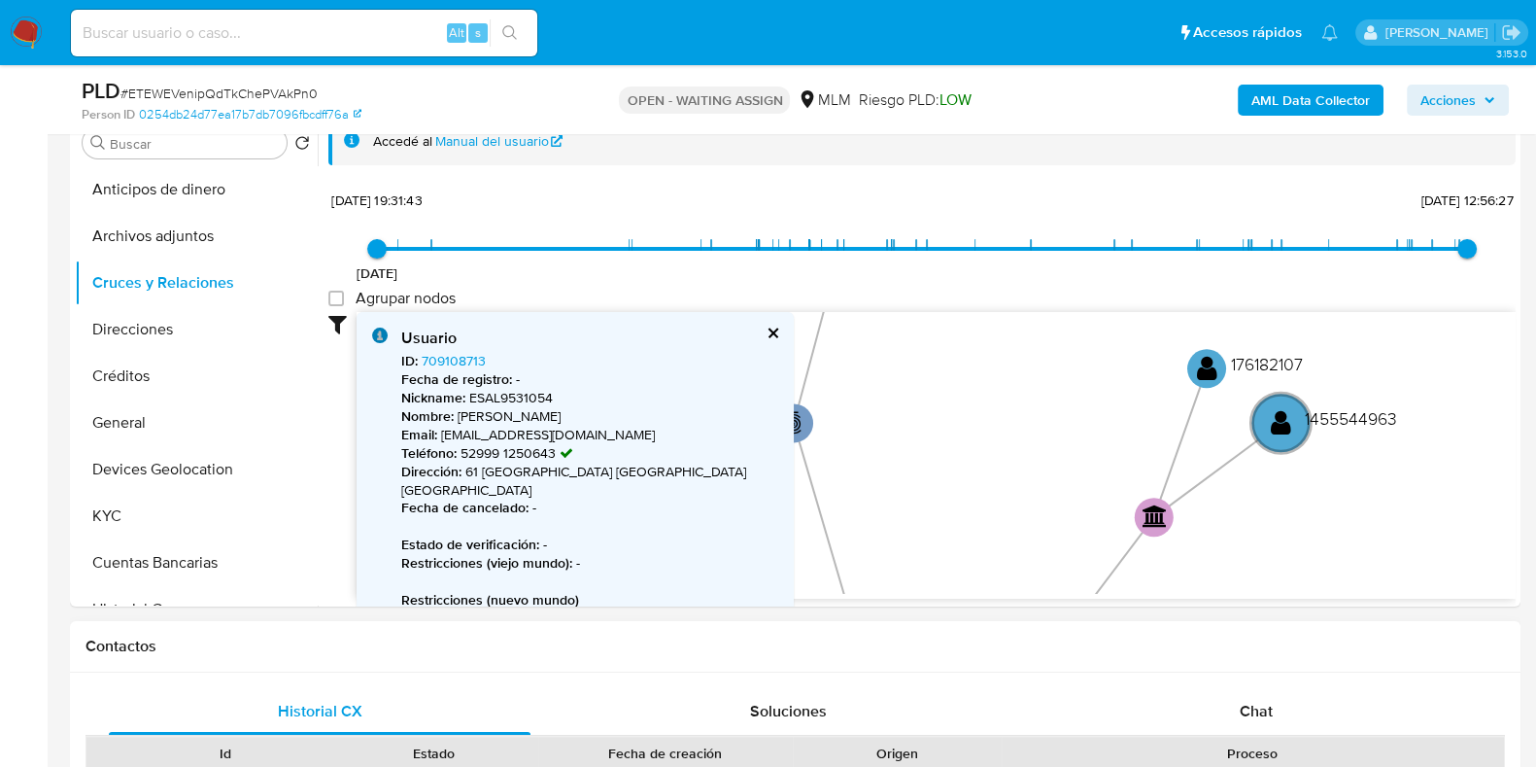
drag, startPoint x: 1211, startPoint y: 373, endPoint x: 1283, endPoint y: 657, distance: 292.7
click at [1272, 440] on circle at bounding box center [1282, 423] width 68 height 68
click at [1272, 440] on circle at bounding box center [1283, 423] width 68 height 68
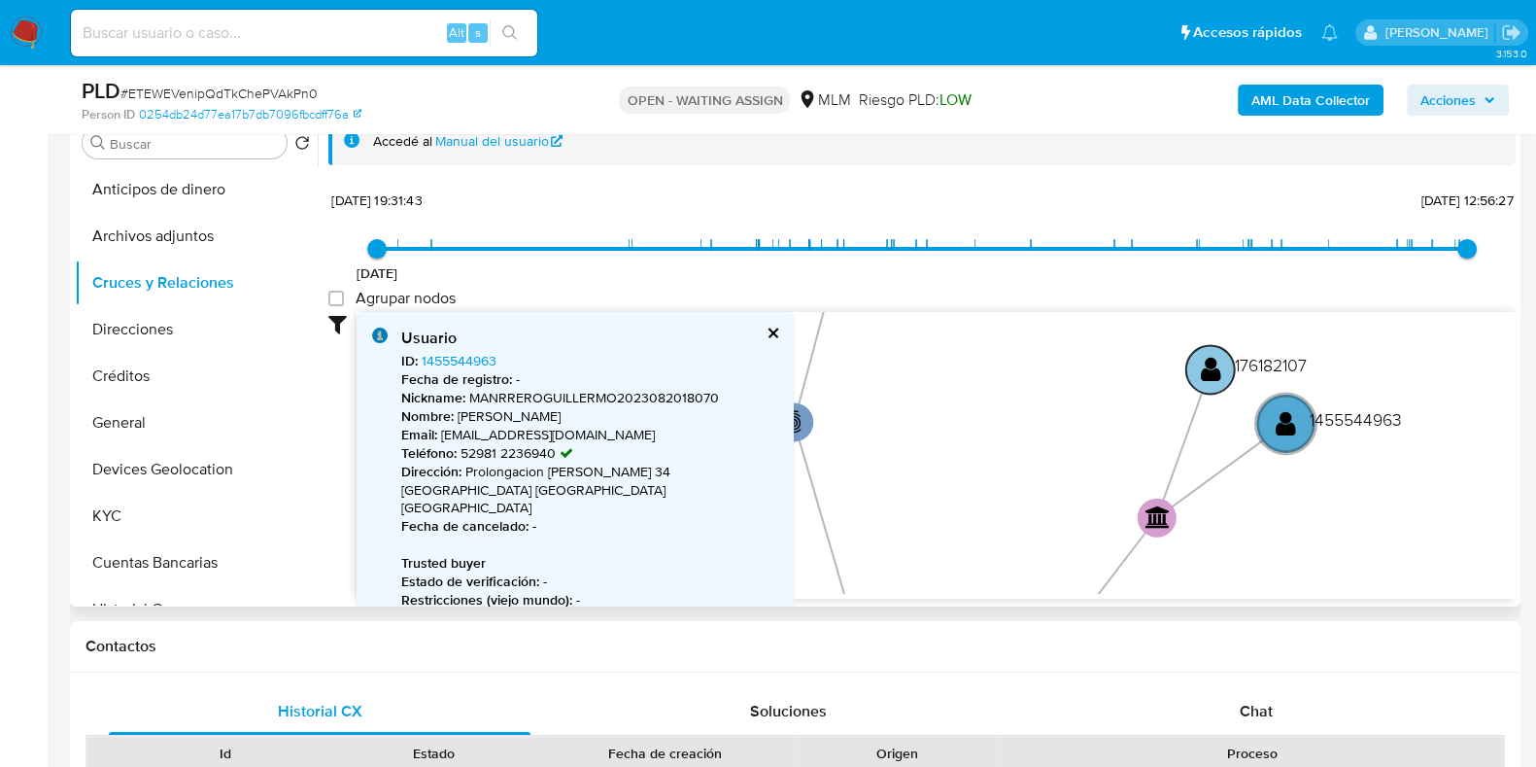
click at [1210, 379] on text "" at bounding box center [1211, 369] width 20 height 28
click at [1210, 379] on text "" at bounding box center [1212, 369] width 20 height 28
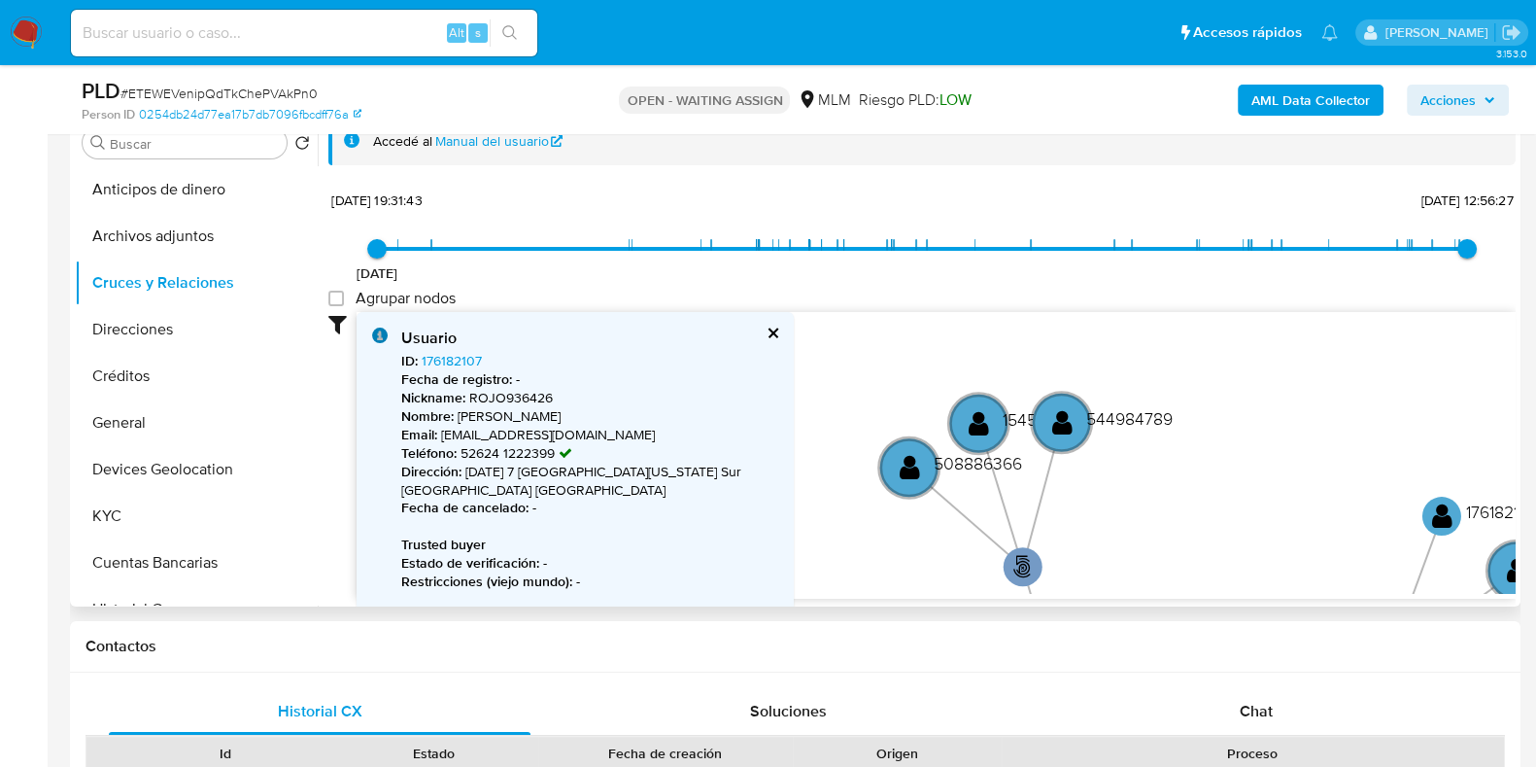
drag, startPoint x: 1084, startPoint y: 399, endPoint x: 1313, endPoint y: 541, distance: 268.8
click at [1313, 541] on icon "phone-f55ab00e095628032813795c21eecf31  user-1228945234  1228945234 person-02…" at bounding box center [936, 453] width 1159 height 282
click at [1082, 434] on circle at bounding box center [1062, 422] width 68 height 68
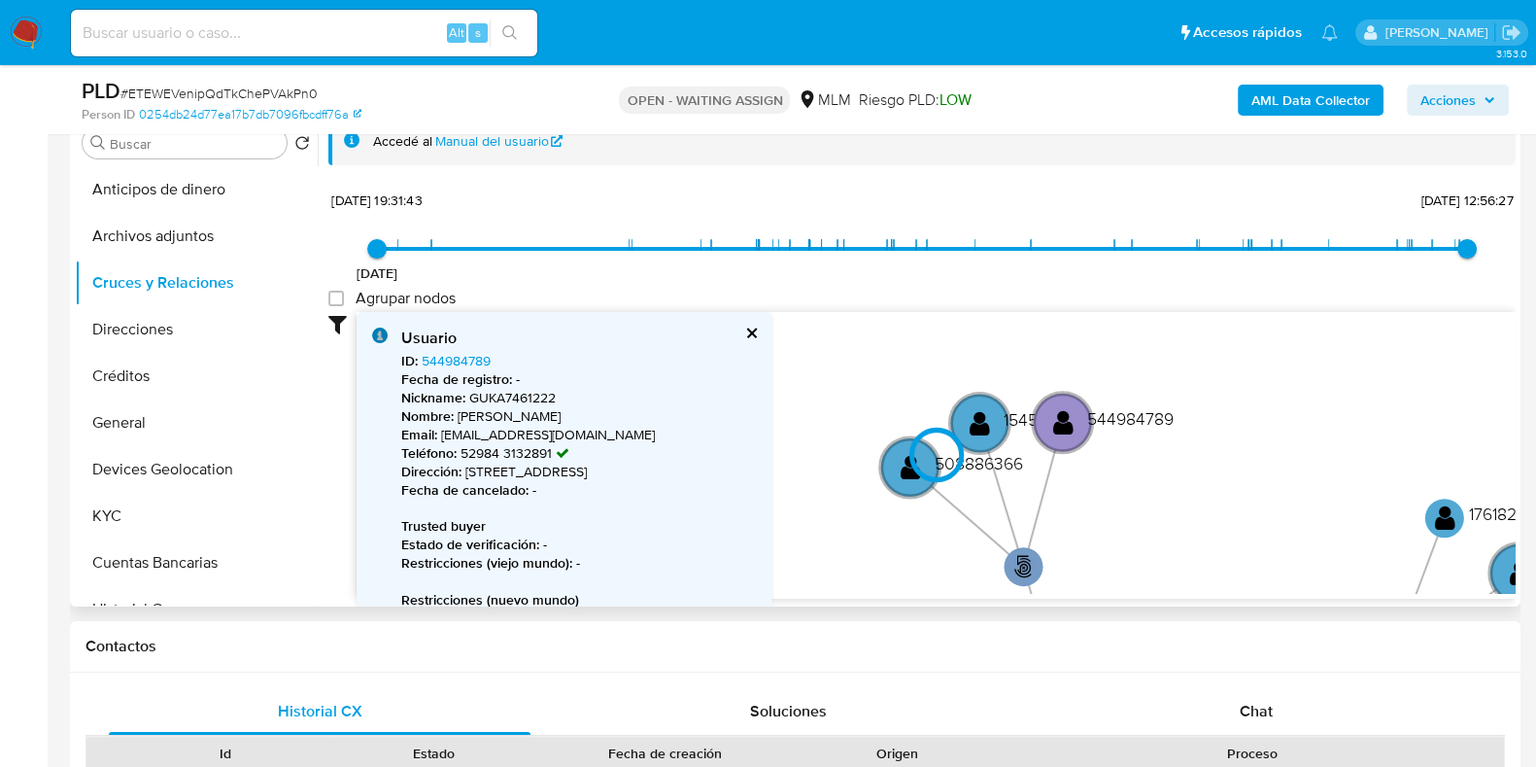
click at [984, 410] on div at bounding box center [936, 456] width 1159 height 288
type input "1586613424000"
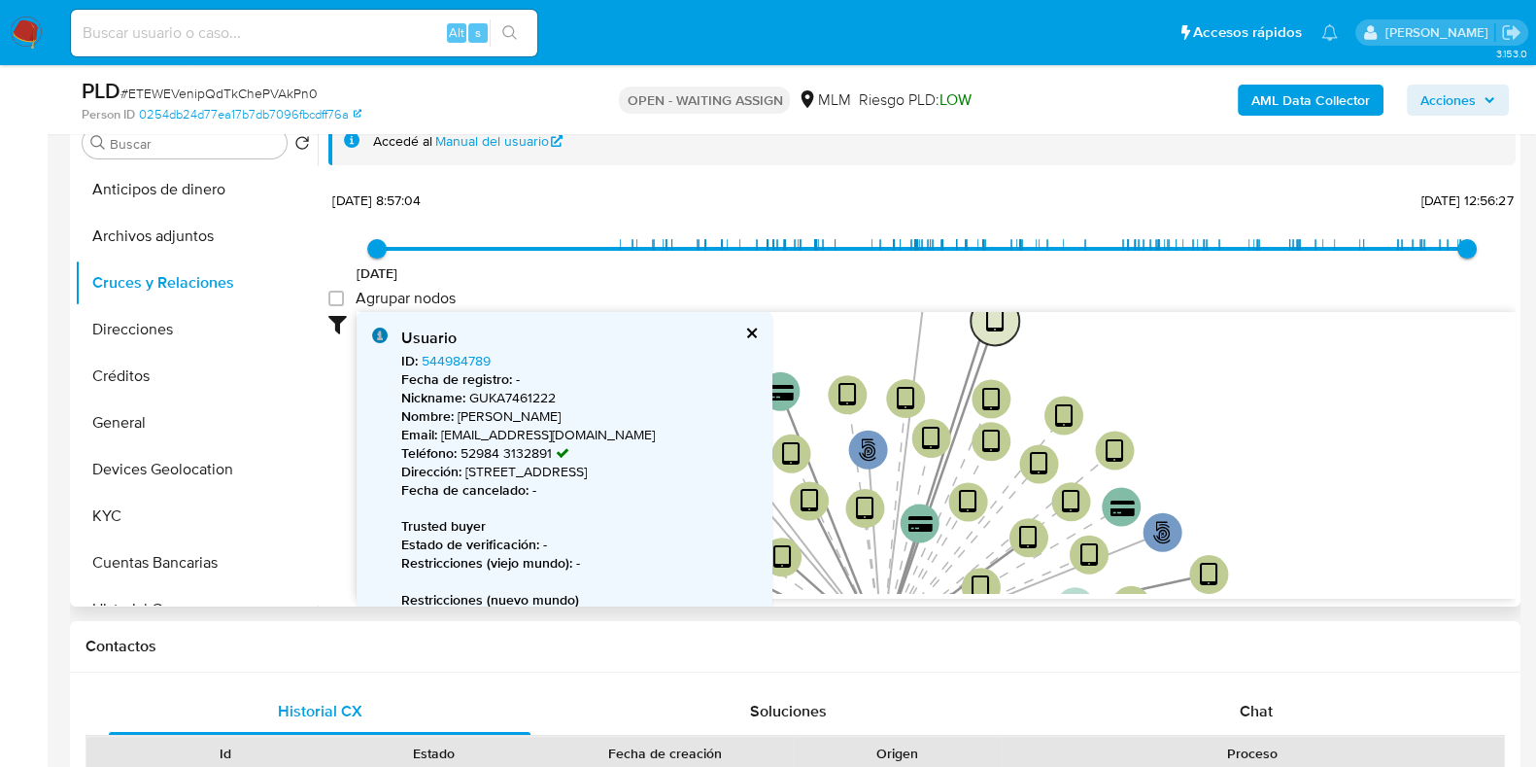
drag, startPoint x: 904, startPoint y: 581, endPoint x: 995, endPoint y: 322, distance: 275.0
click at [995, 322] on text "" at bounding box center [995, 321] width 18 height 28
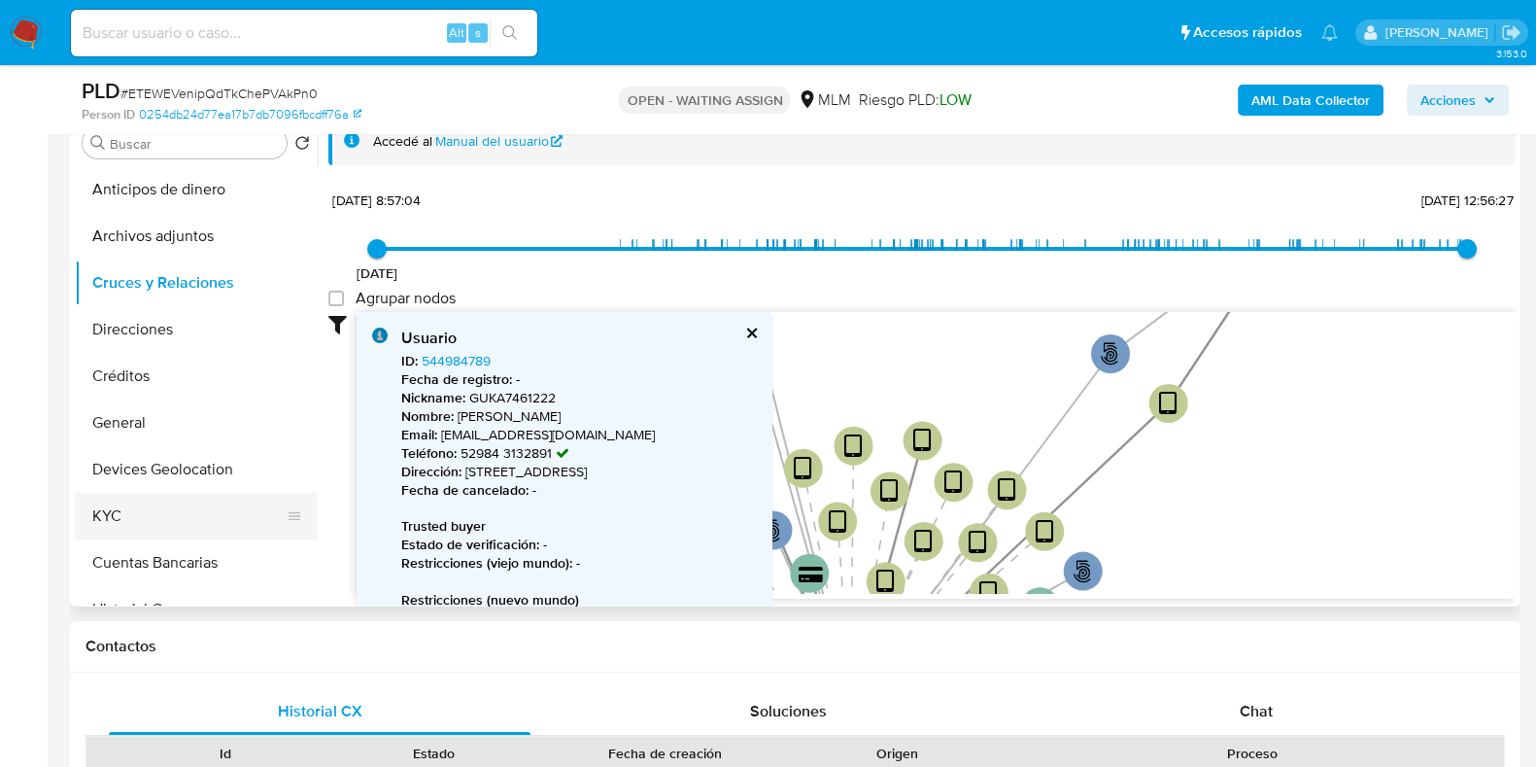
click at [131, 516] on button "KYC" at bounding box center [188, 516] width 227 height 47
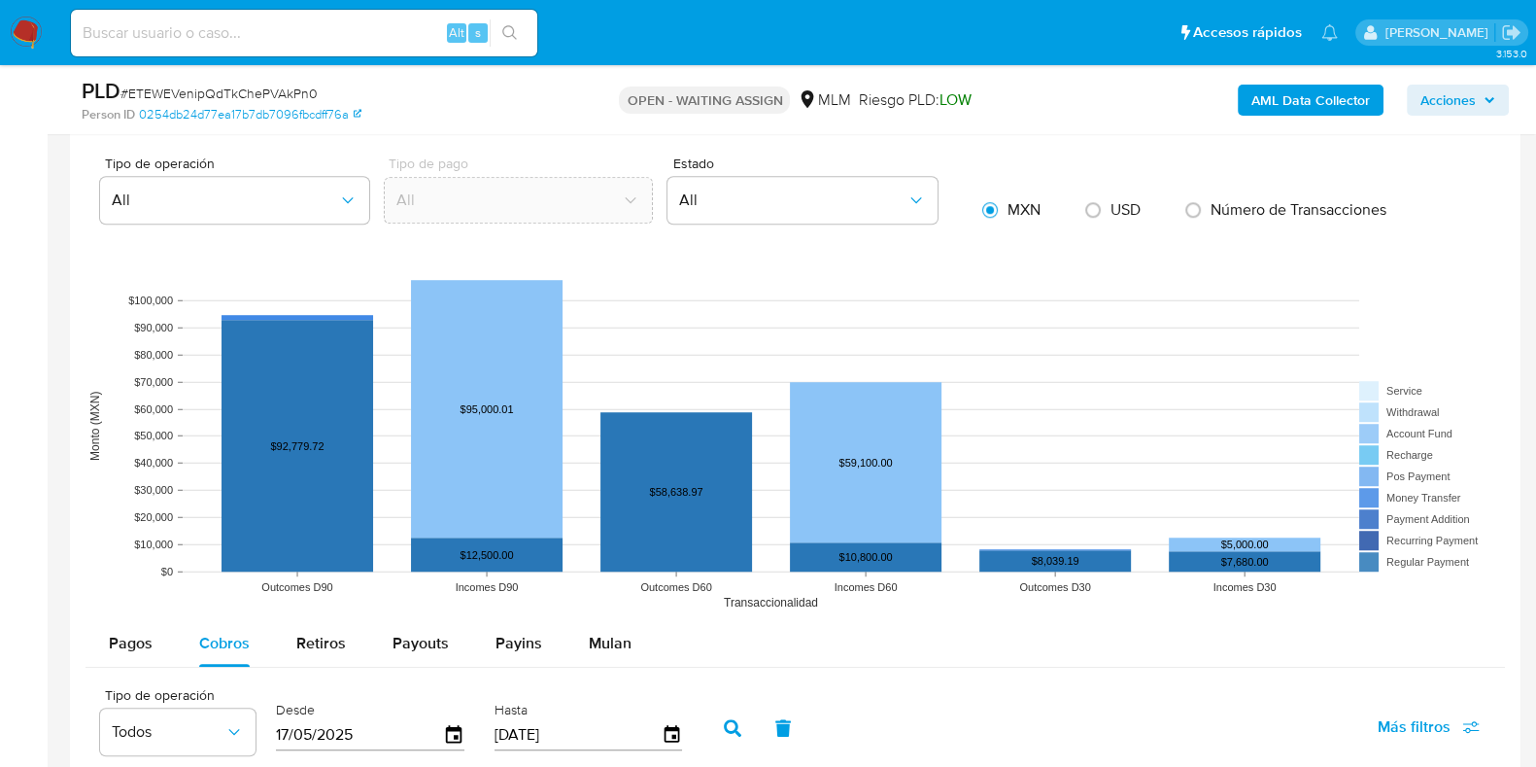
scroll to position [1610, 0]
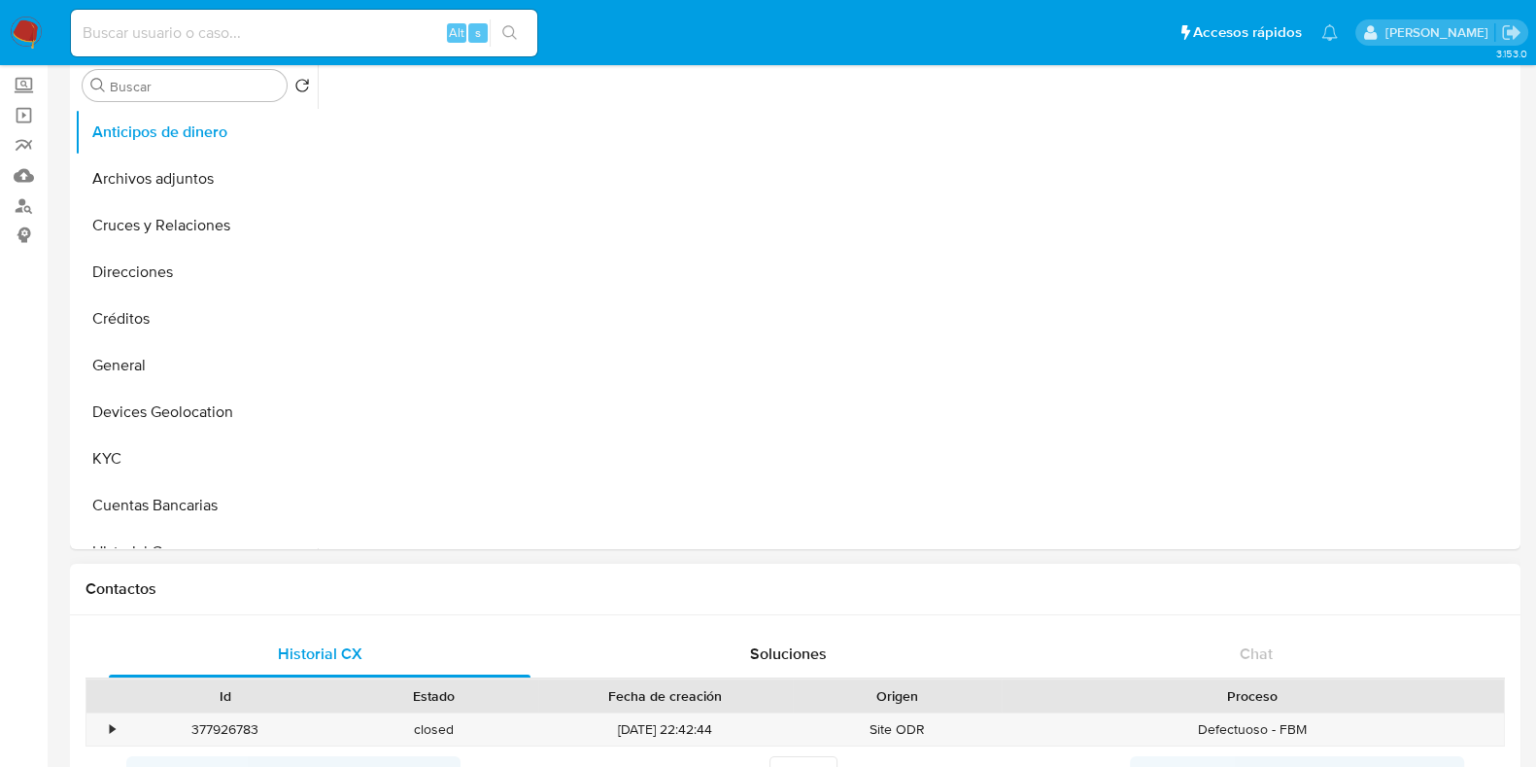
scroll to position [242, 0]
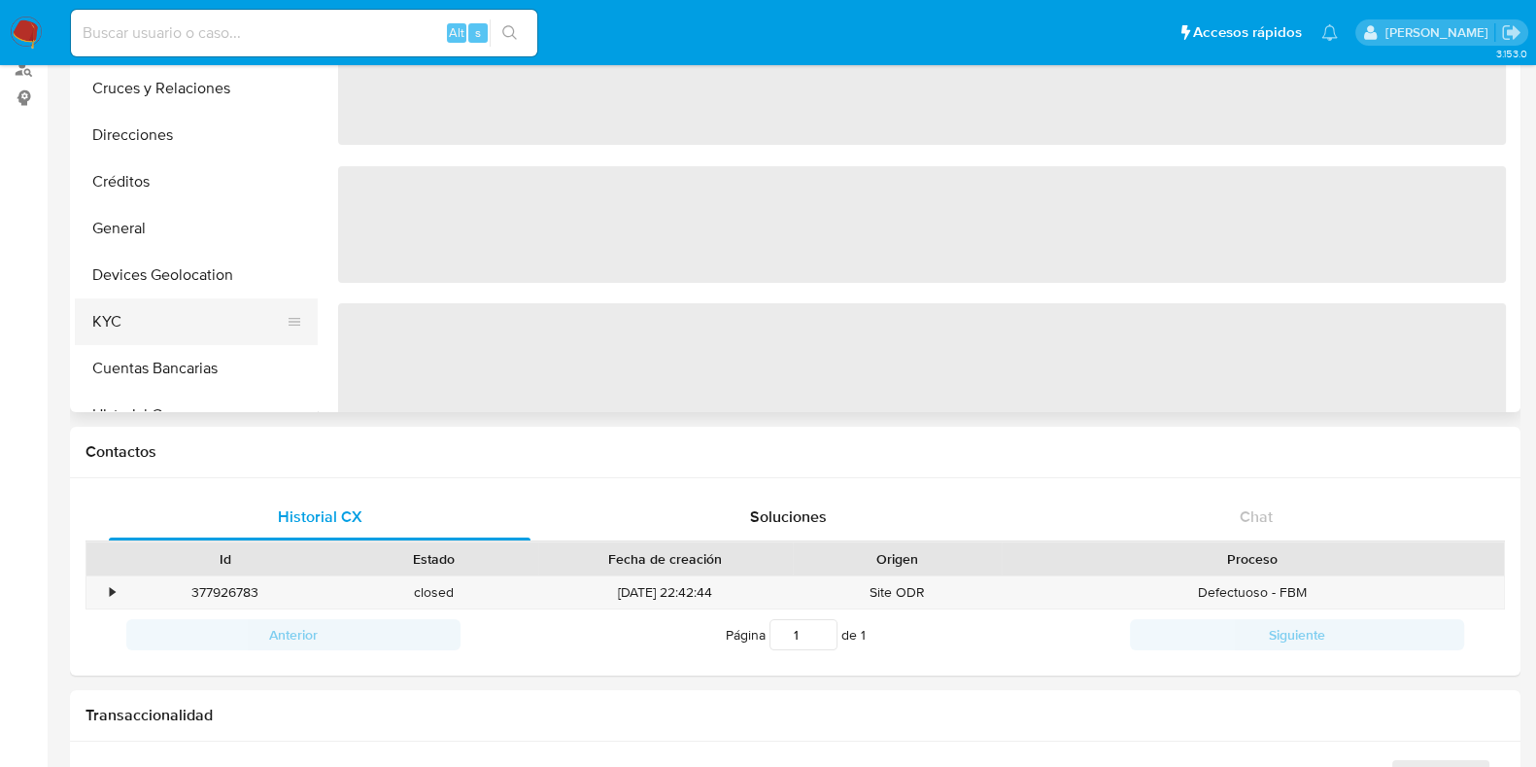
select select "10"
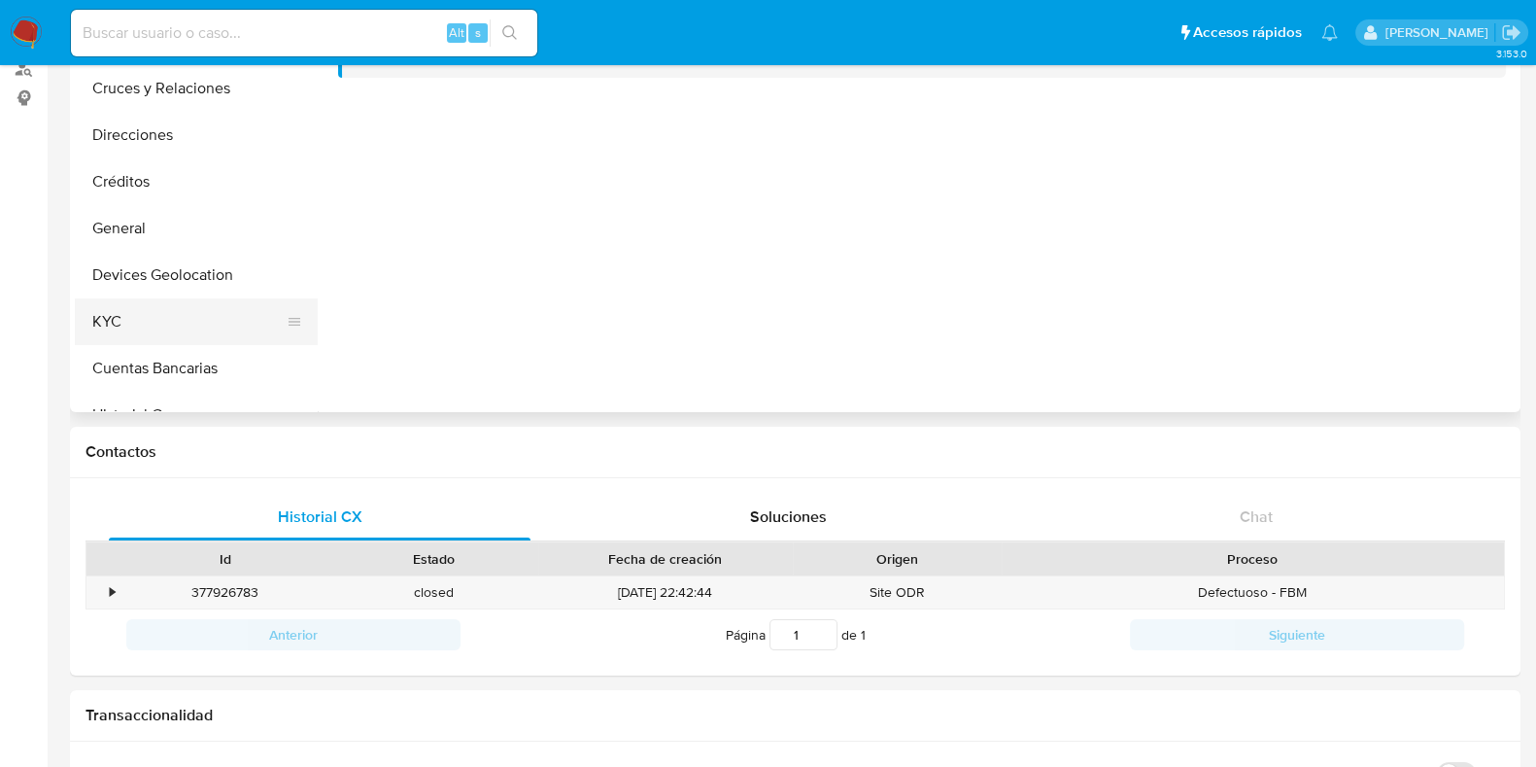
click at [133, 340] on button "KYC" at bounding box center [188, 321] width 227 height 47
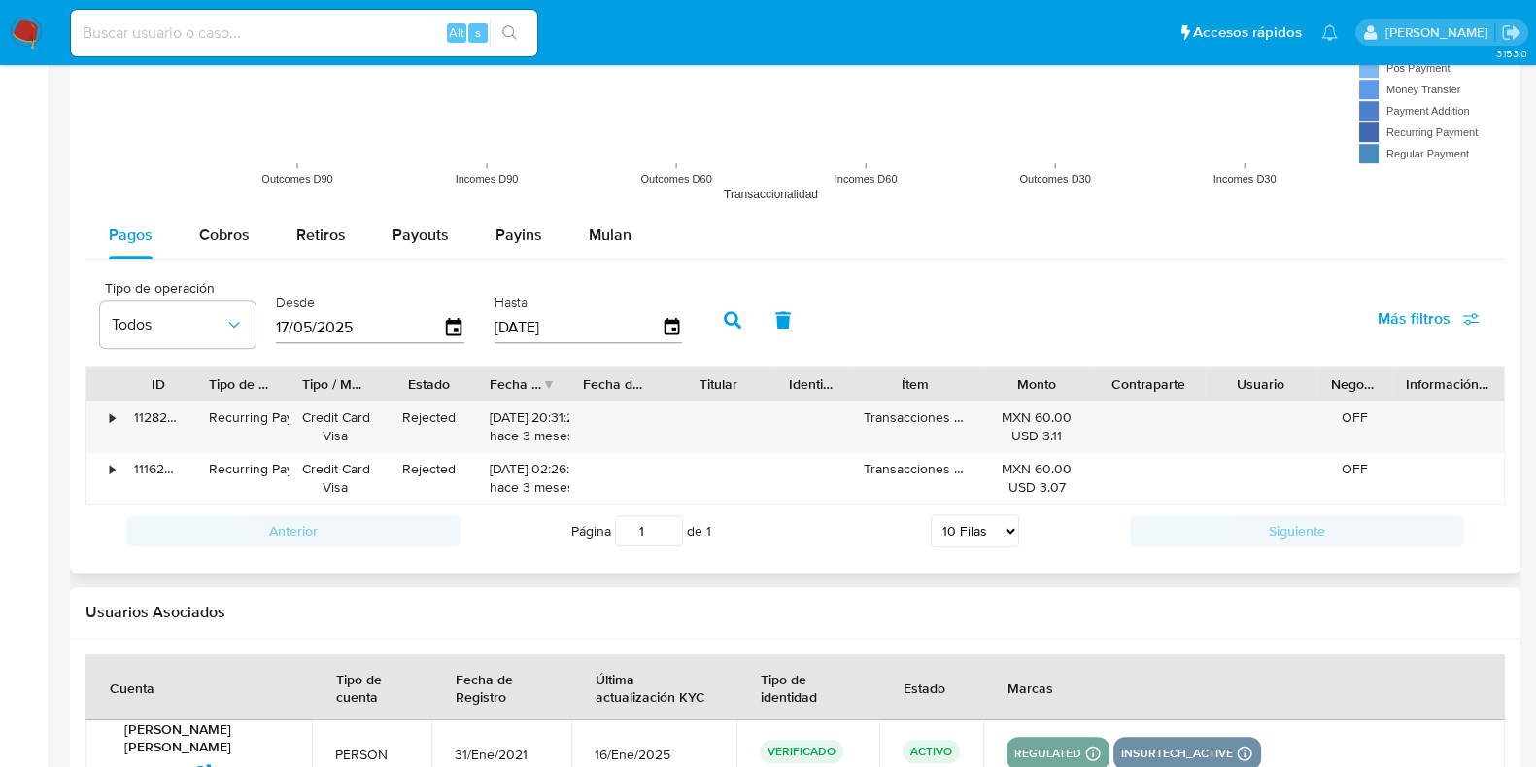
scroll to position [1578, 0]
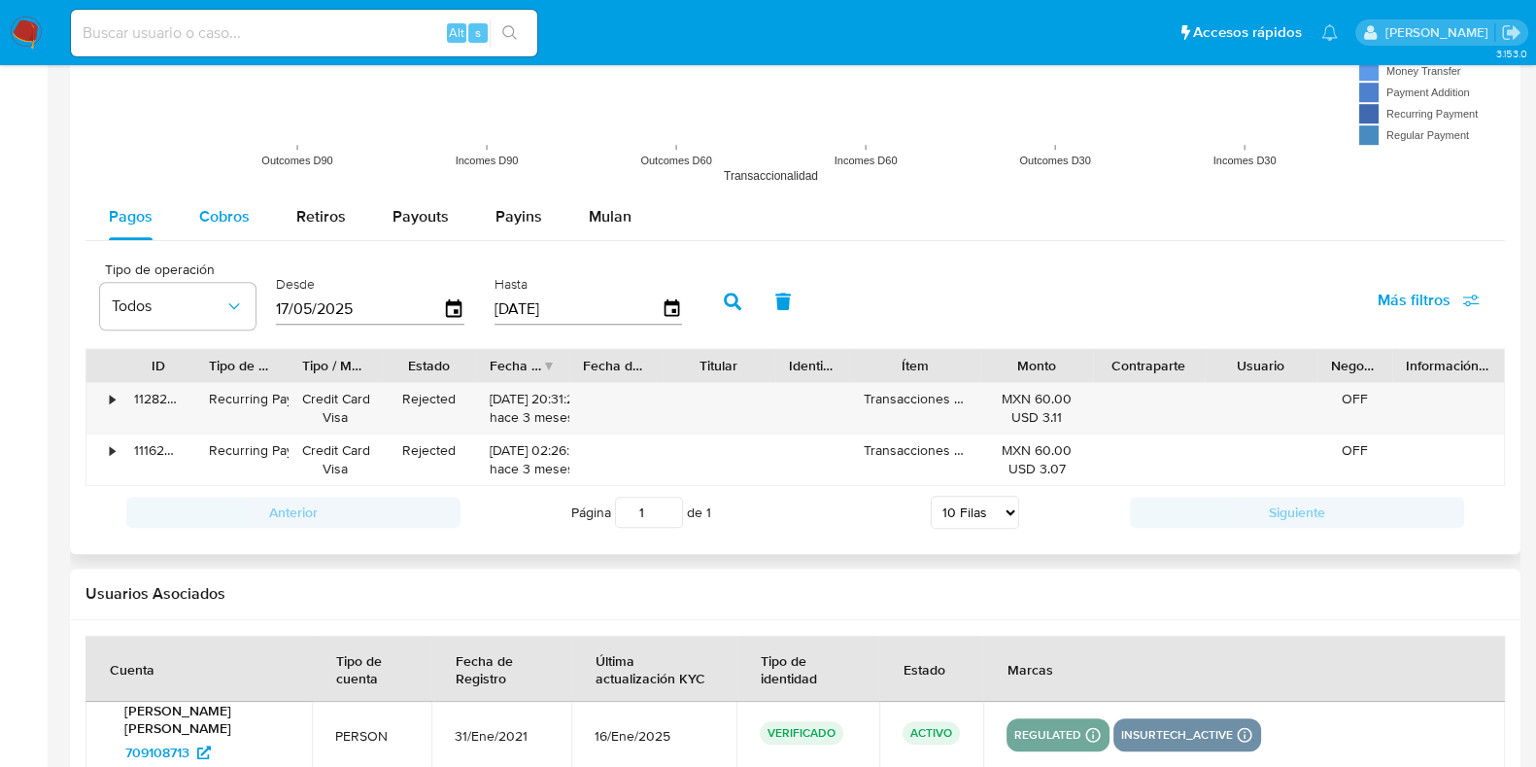
click at [234, 202] on div "Cobros" at bounding box center [224, 216] width 51 height 47
select select "10"
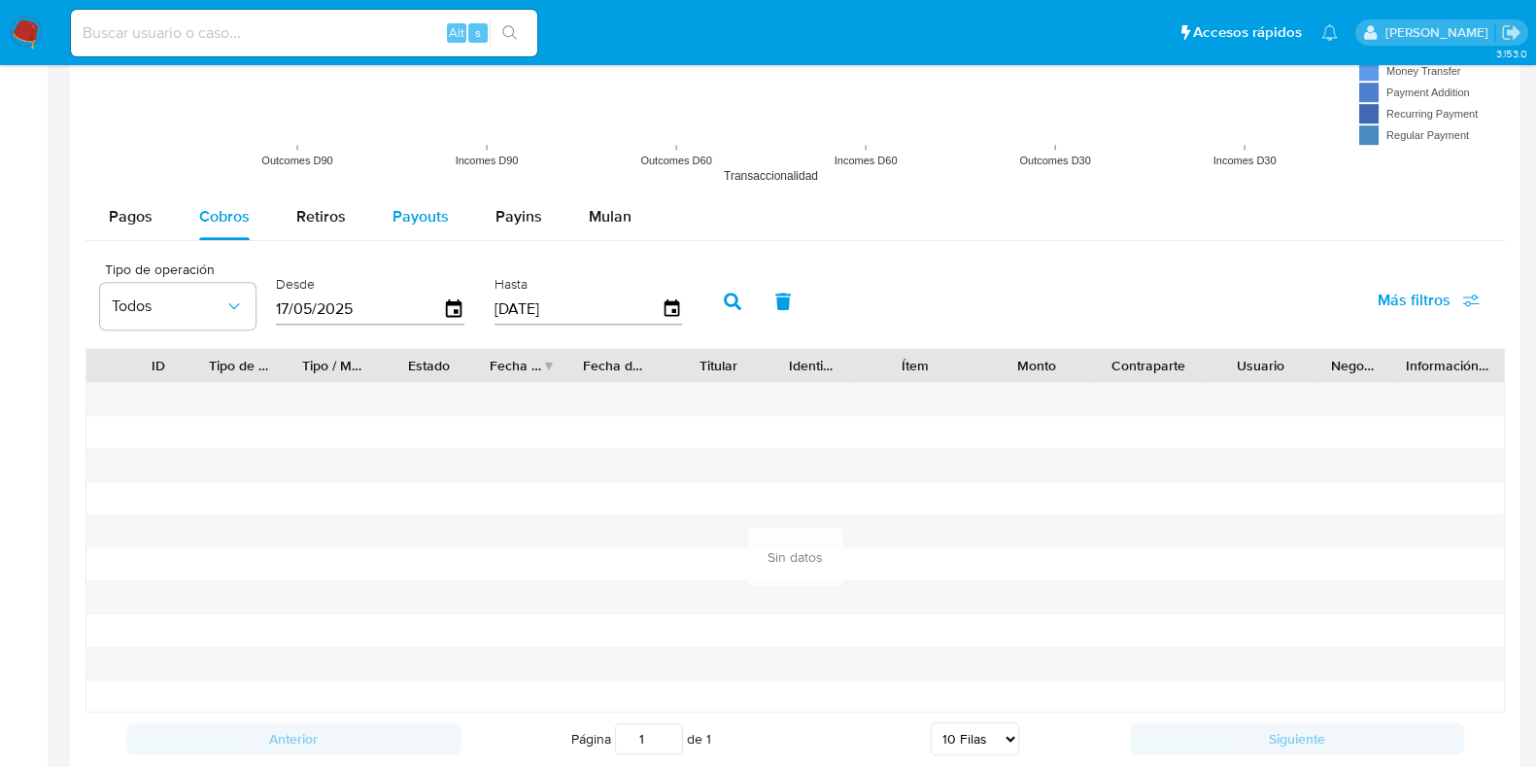
click at [415, 216] on span "Payouts" at bounding box center [421, 216] width 56 height 22
select select "10"
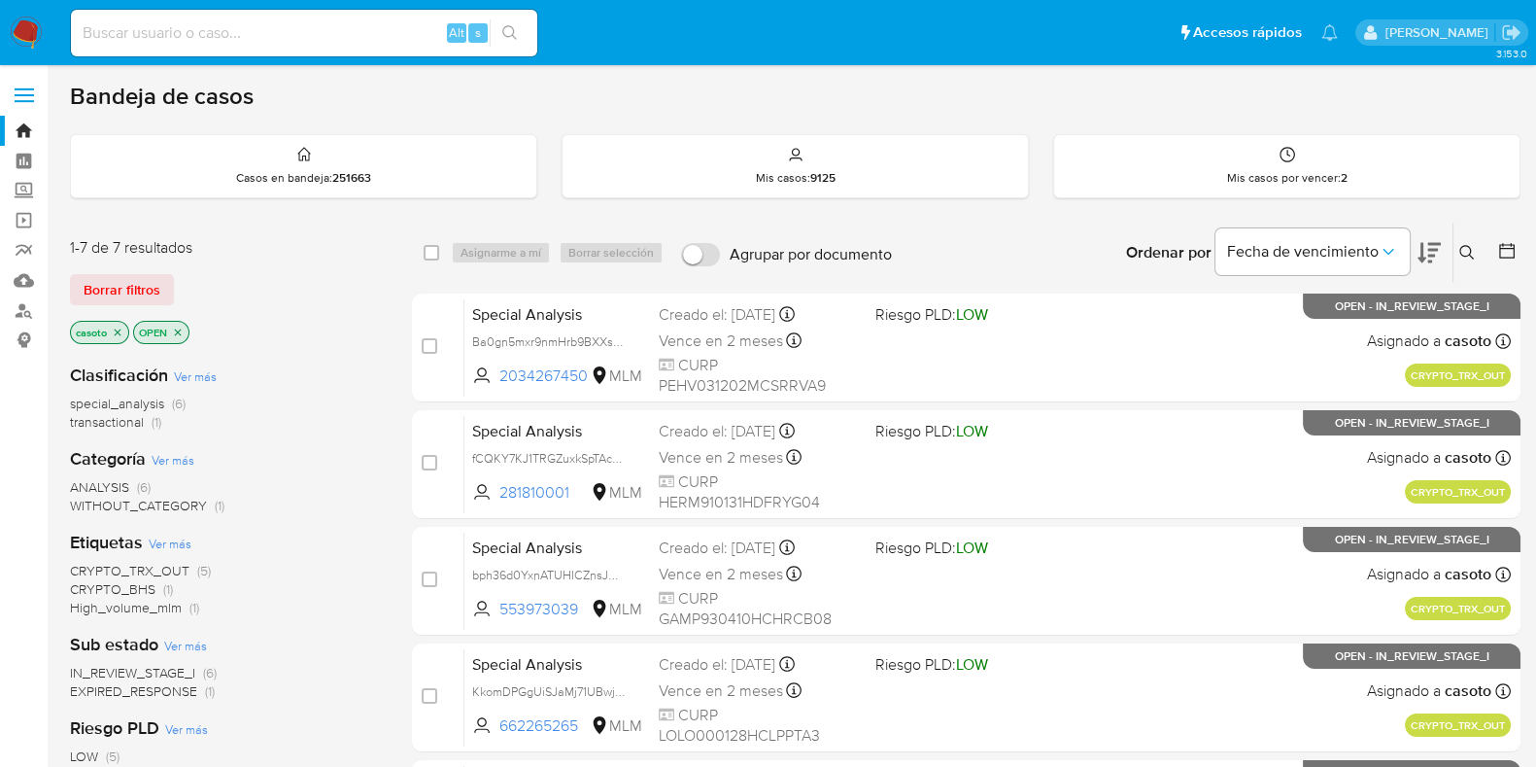
click at [1454, 249] on button at bounding box center [1470, 252] width 32 height 23
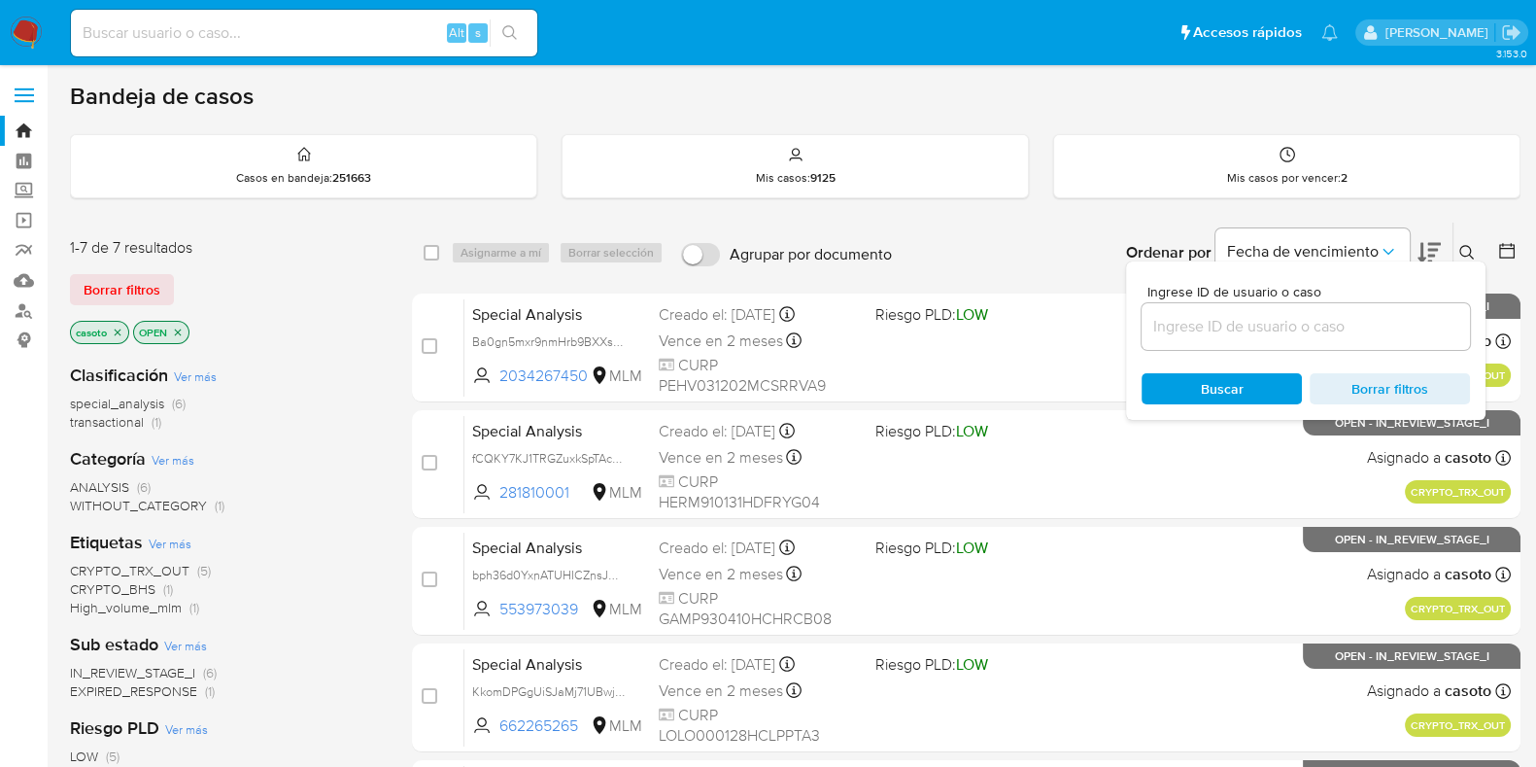
click at [1268, 315] on input at bounding box center [1306, 326] width 328 height 25
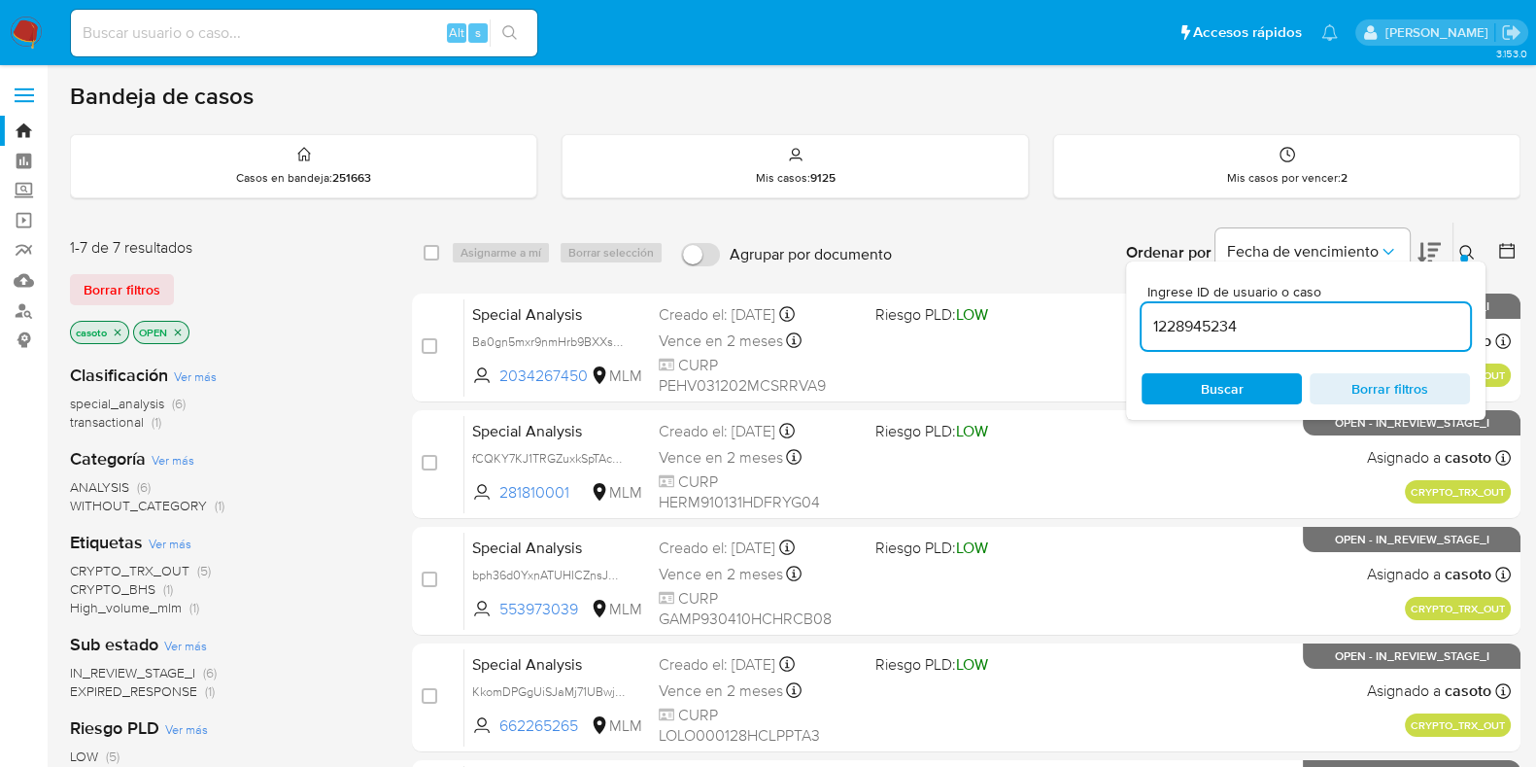
type input "1228945234"
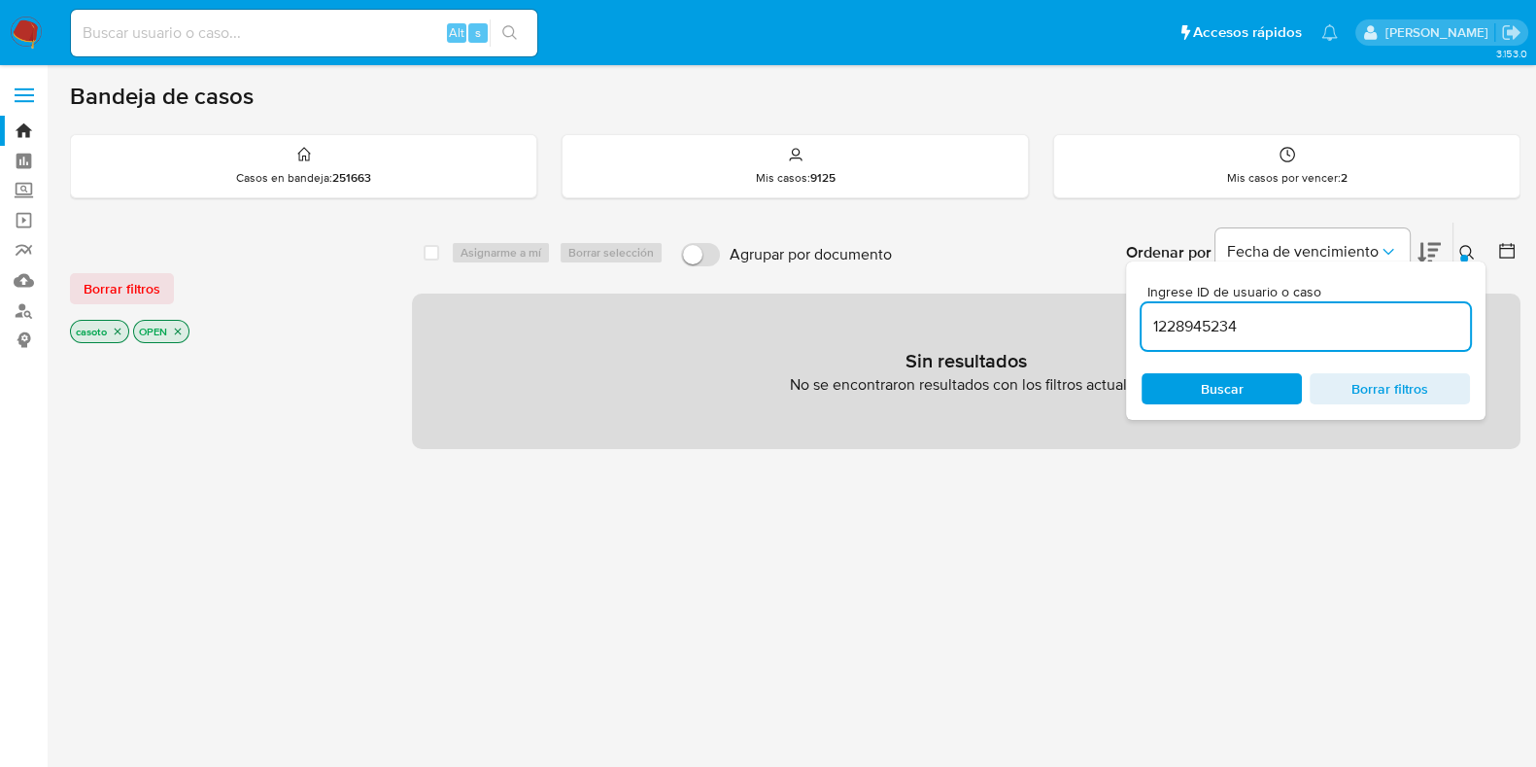
click at [1462, 252] on icon at bounding box center [1467, 253] width 16 height 16
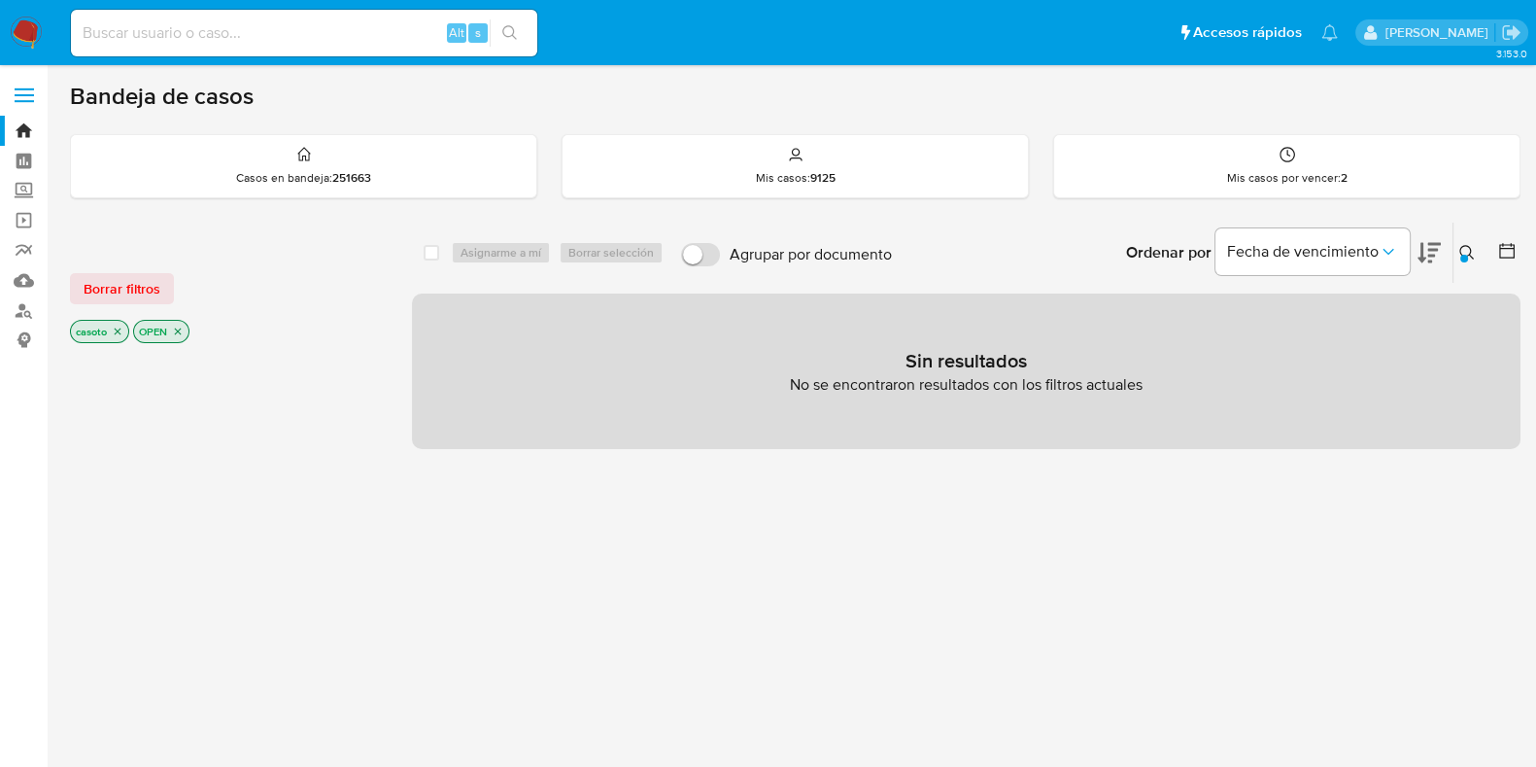
click at [121, 330] on icon "close-filter" at bounding box center [118, 332] width 12 height 12
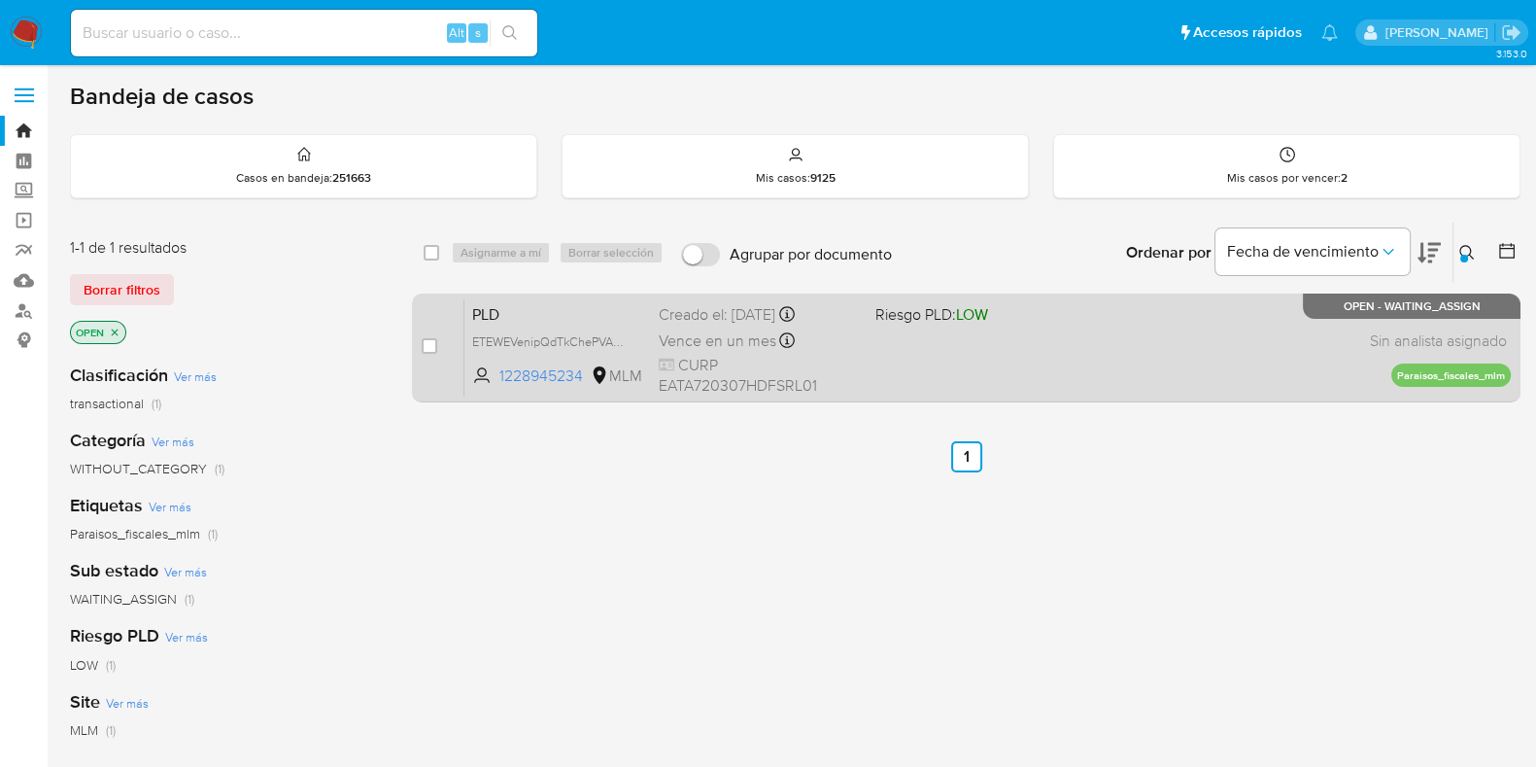
click at [988, 359] on div "PLD ETEWEVenipQdTkChePVAkPn0 1228945234 MLM Riesgo PLD: LOW Creado el: [DATE] C…" at bounding box center [987, 347] width 1046 height 98
click at [418, 354] on div "case-item-checkbox No es posible asignar el caso PLD ETEWEVenipQdTkChePVAkPn0 1…" at bounding box center [966, 347] width 1109 height 109
click at [424, 352] on input "checkbox" at bounding box center [430, 346] width 16 height 16
checkbox input "true"
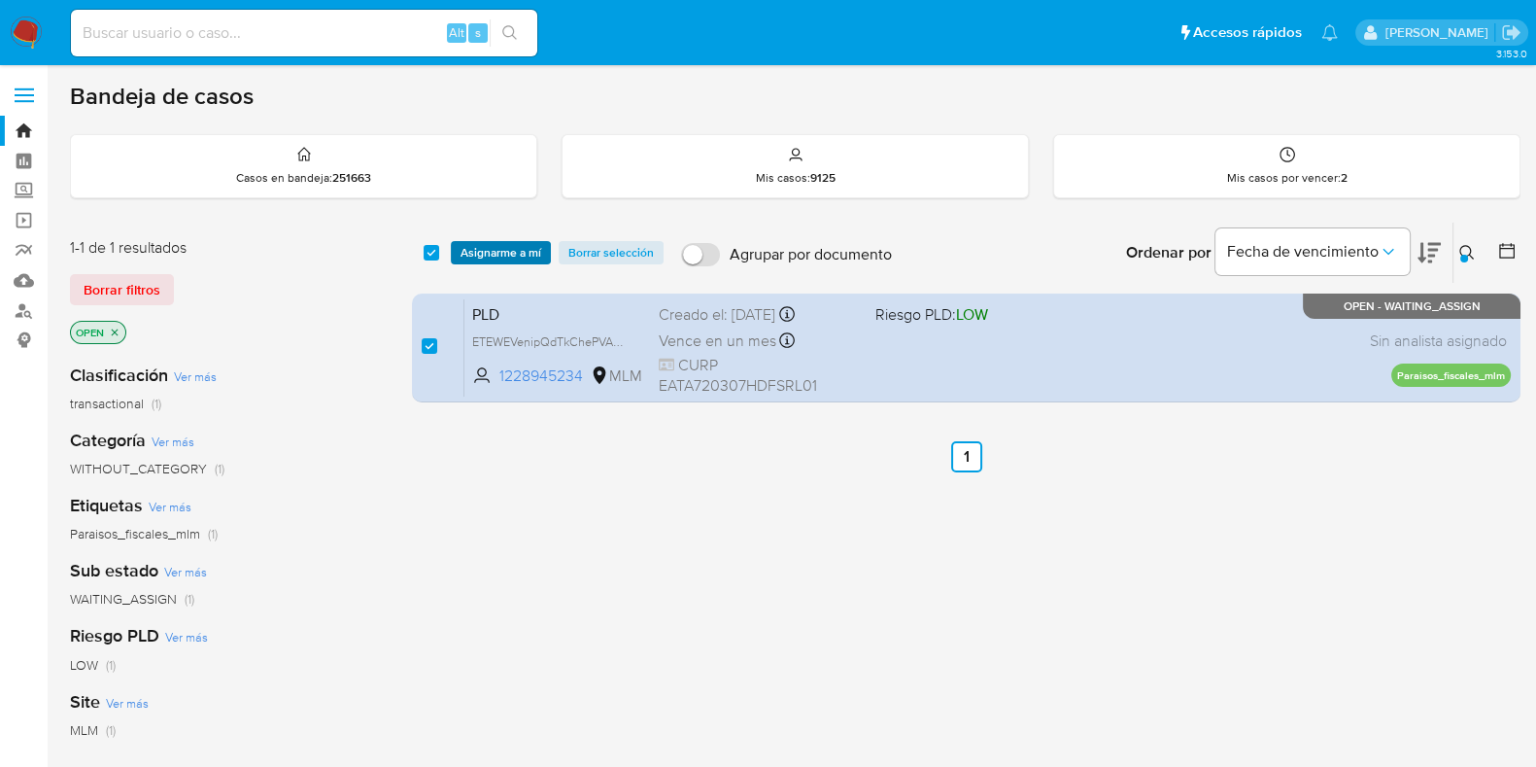
click at [501, 257] on span "Asignarme a mí" at bounding box center [501, 252] width 81 height 19
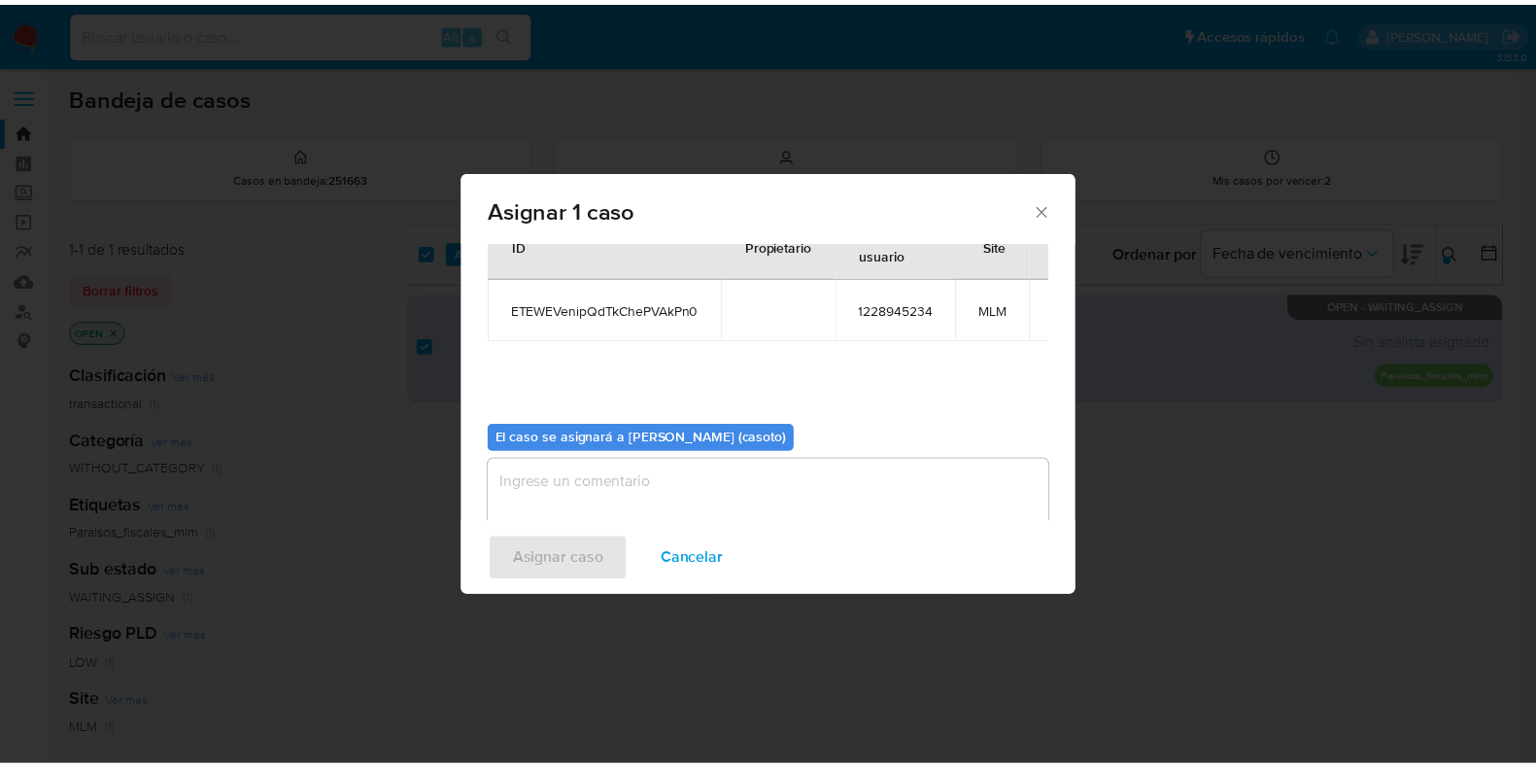
scroll to position [100, 0]
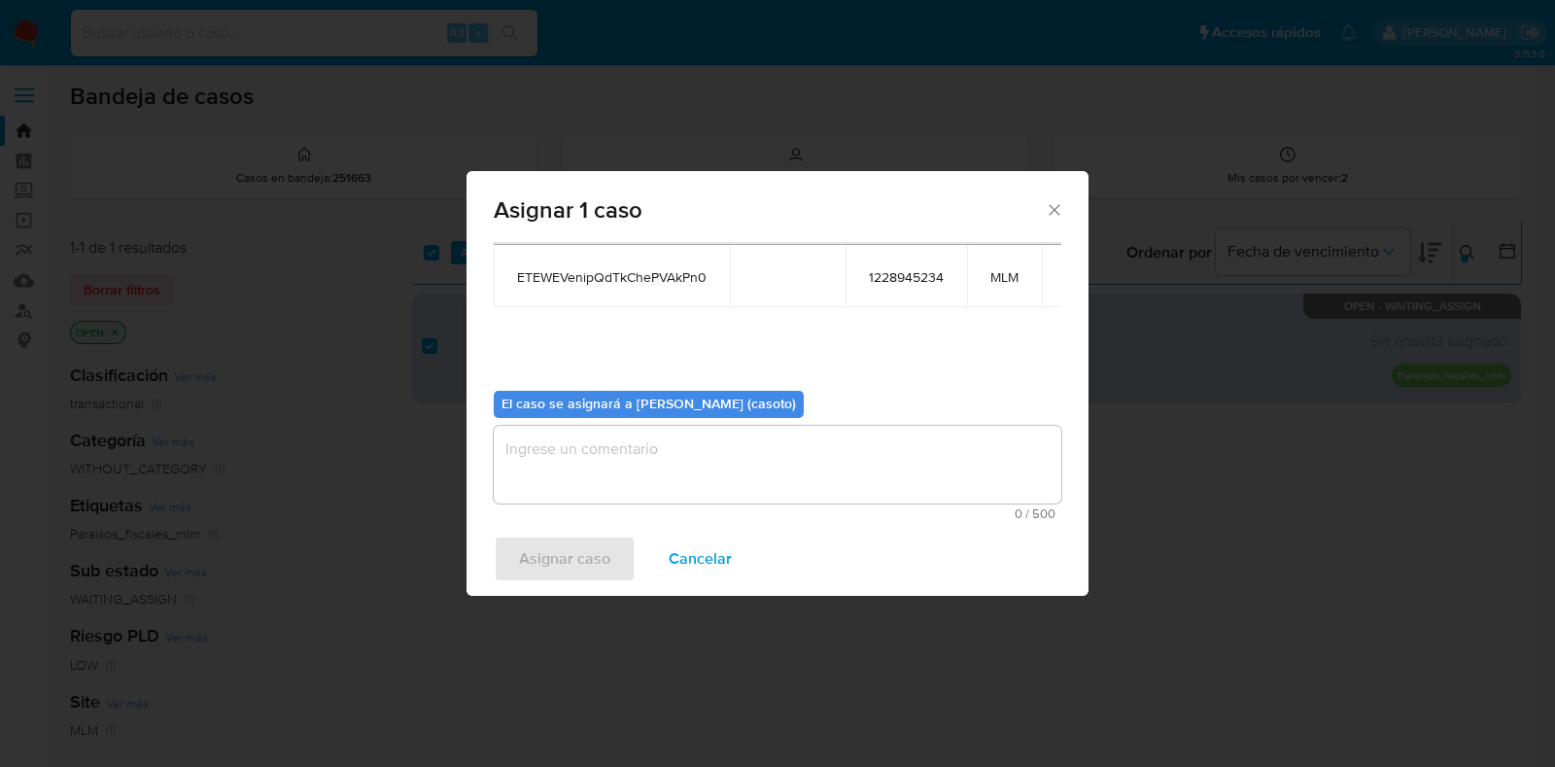
click at [653, 476] on textarea "assign-modal" at bounding box center [777, 465] width 567 height 78
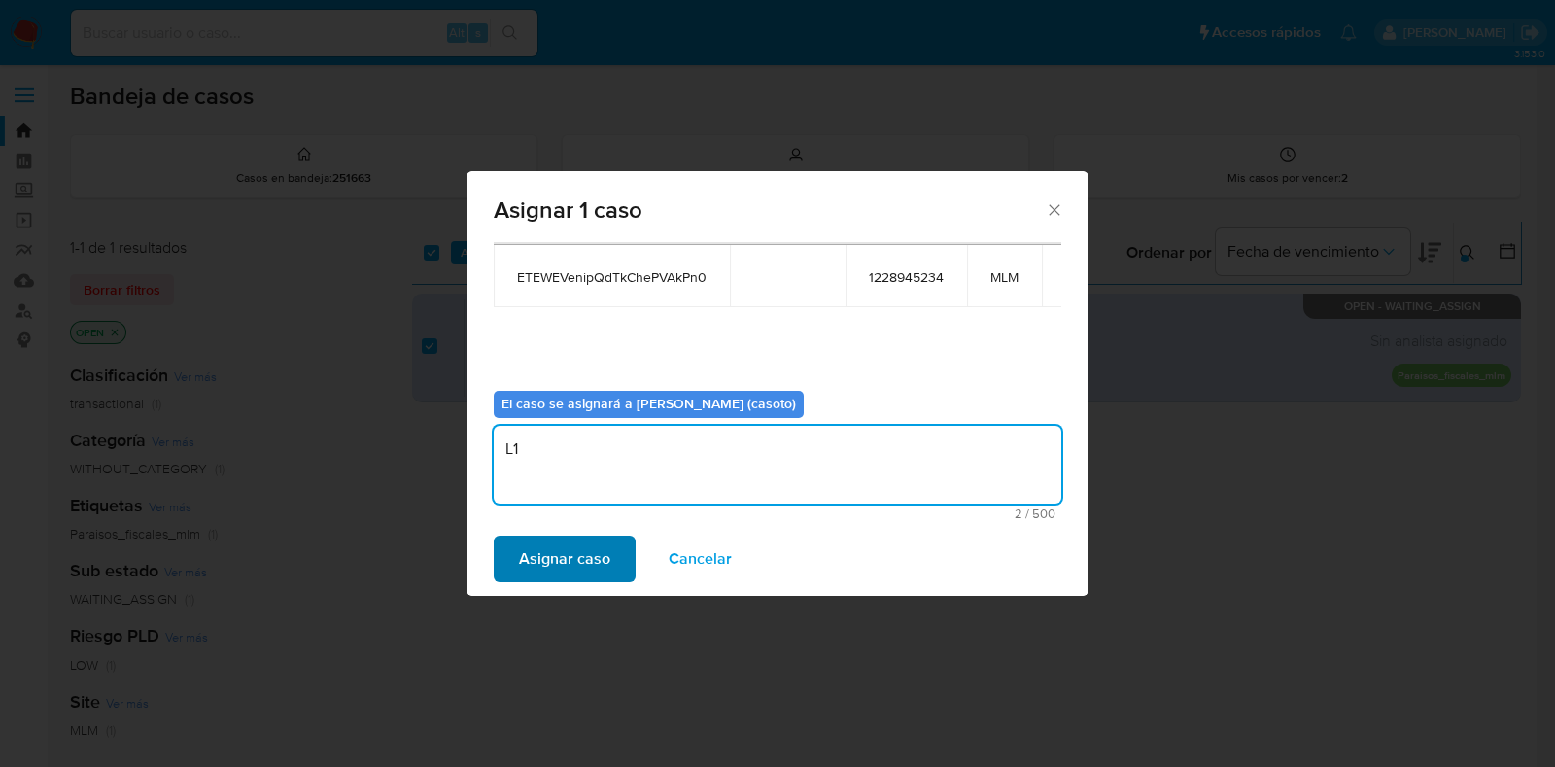
type textarea "L1"
click at [531, 552] on span "Asignar caso" at bounding box center [564, 558] width 91 height 43
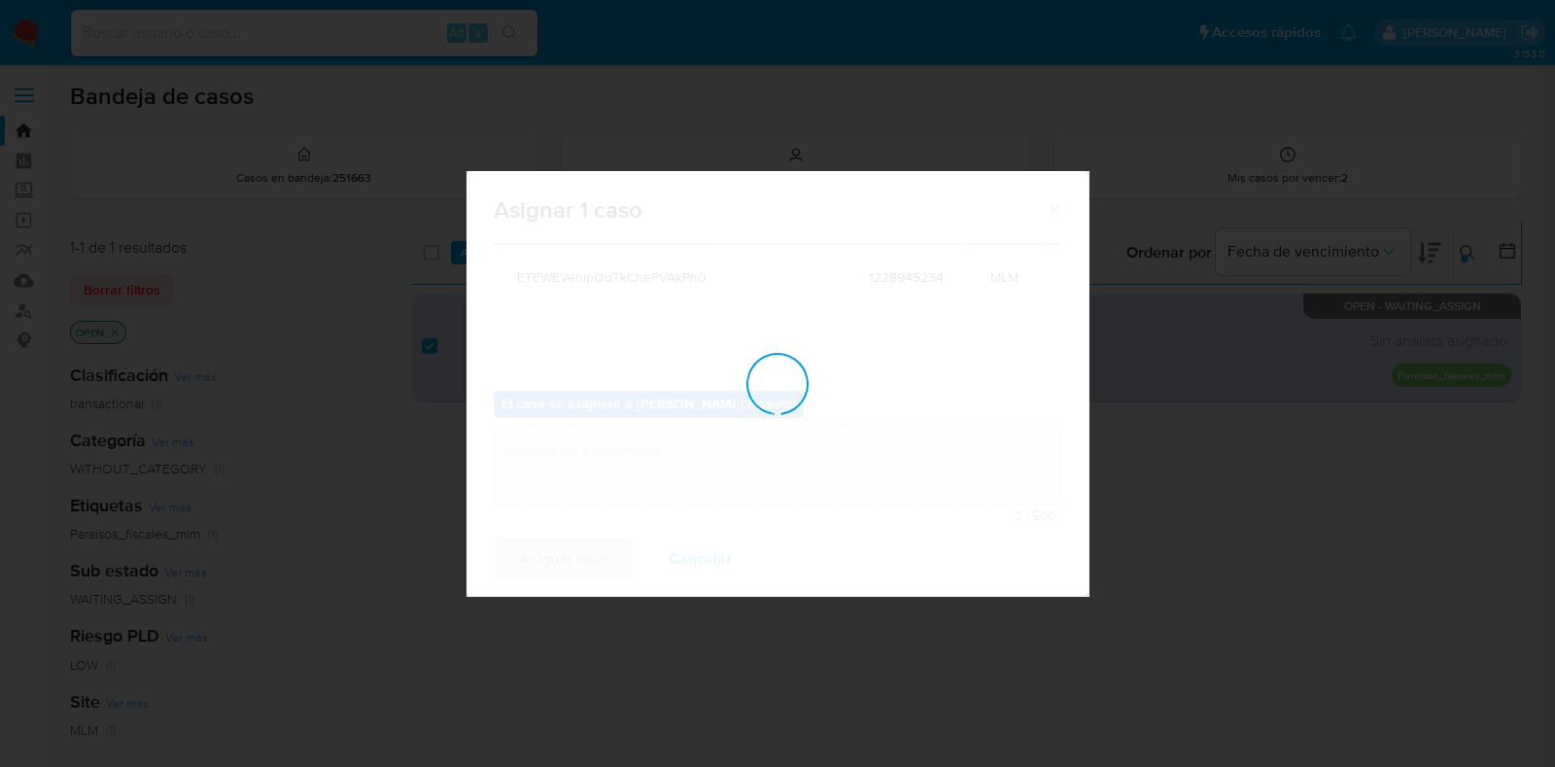
checkbox input "false"
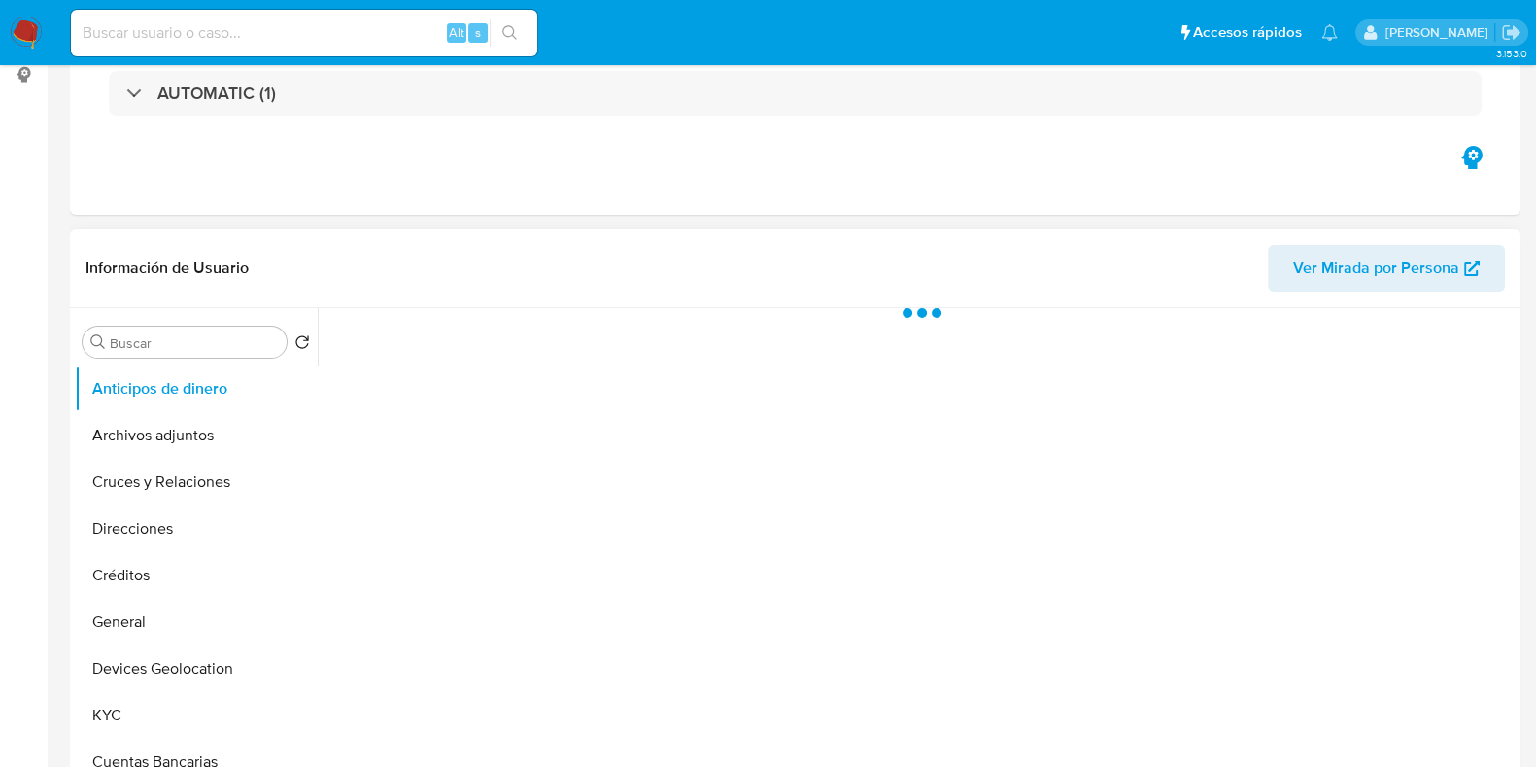
scroll to position [485, 0]
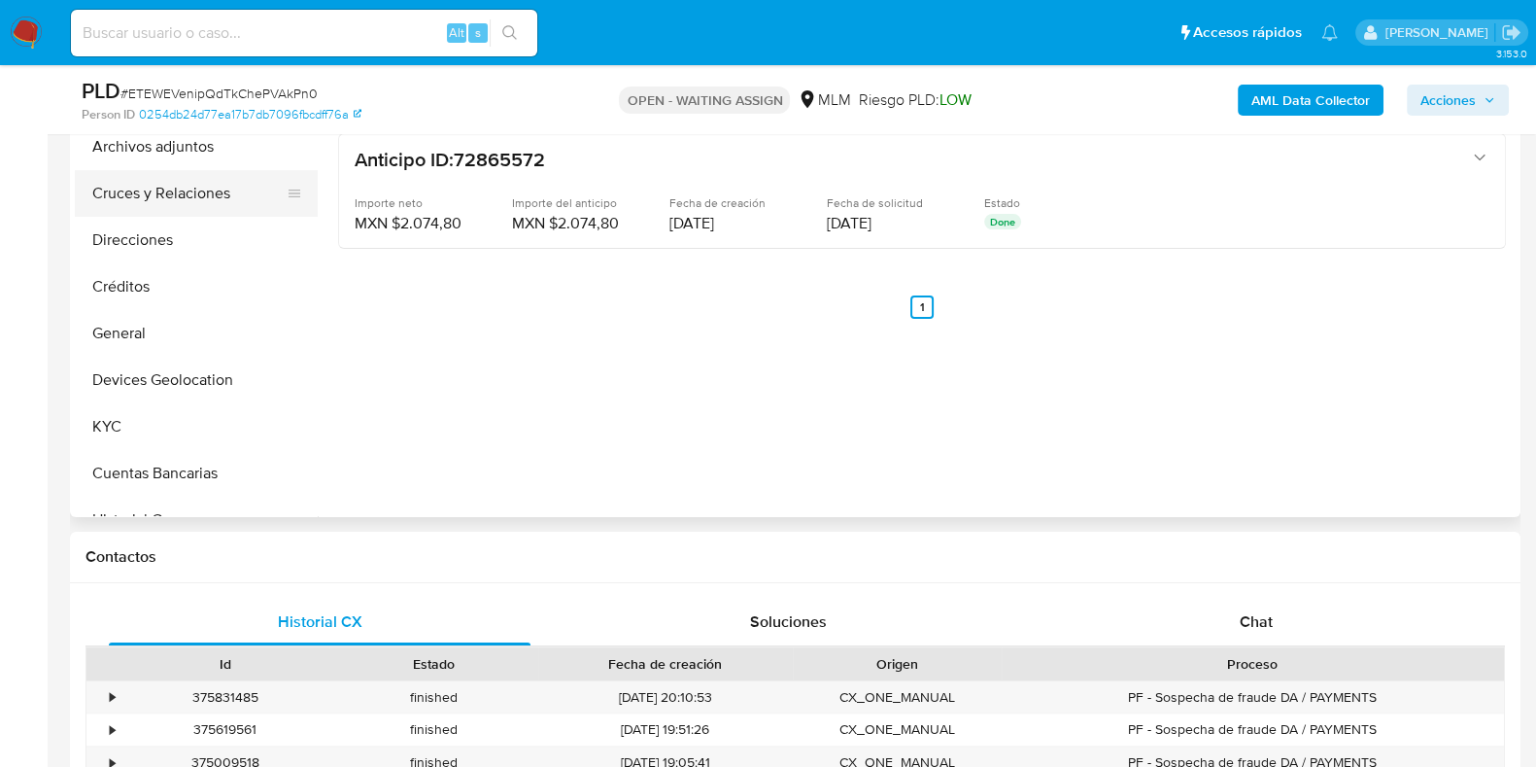
click at [184, 206] on button "Cruces y Relaciones" at bounding box center [188, 193] width 227 height 47
select select "10"
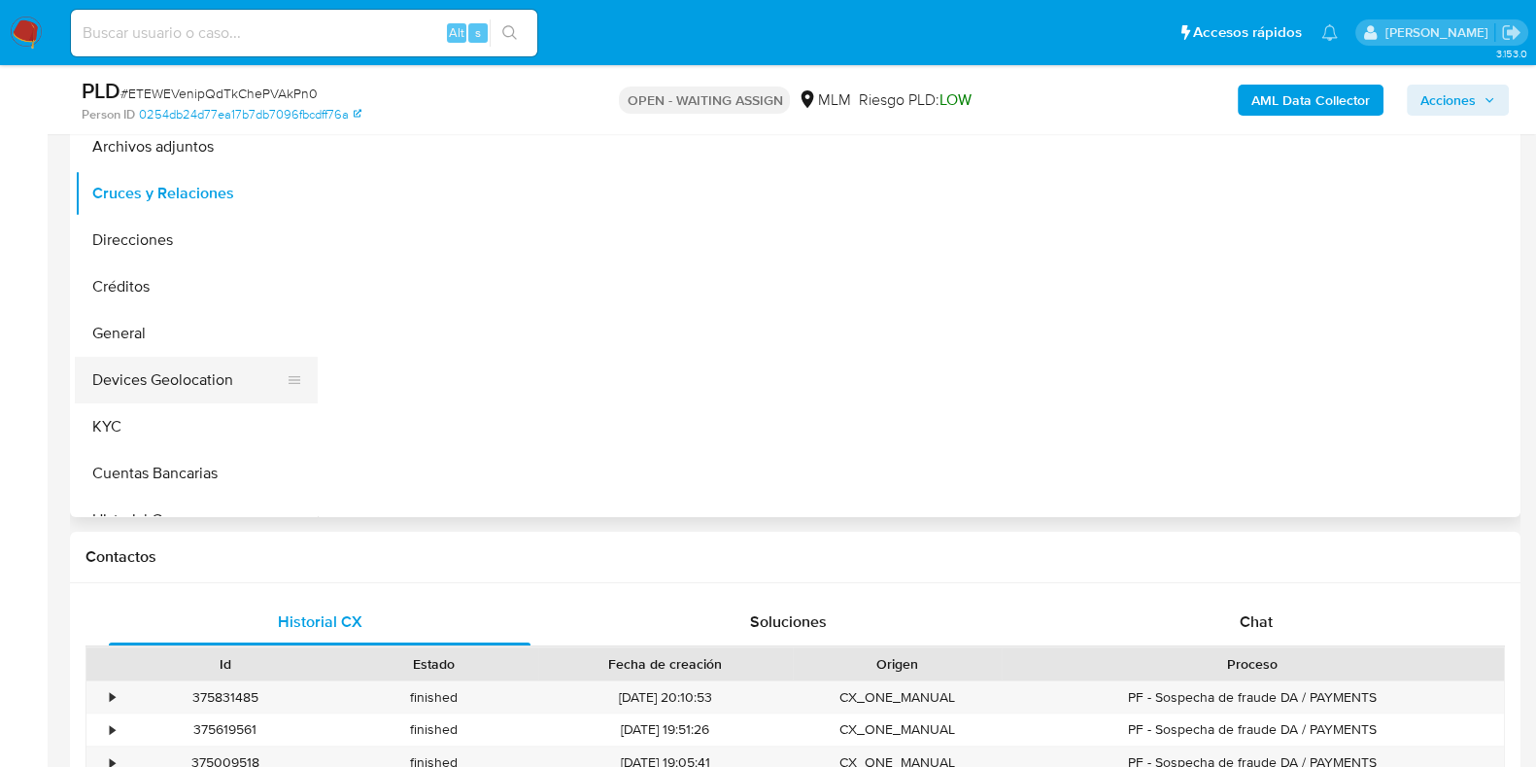
click at [154, 370] on button "Devices Geolocation" at bounding box center [188, 380] width 227 height 47
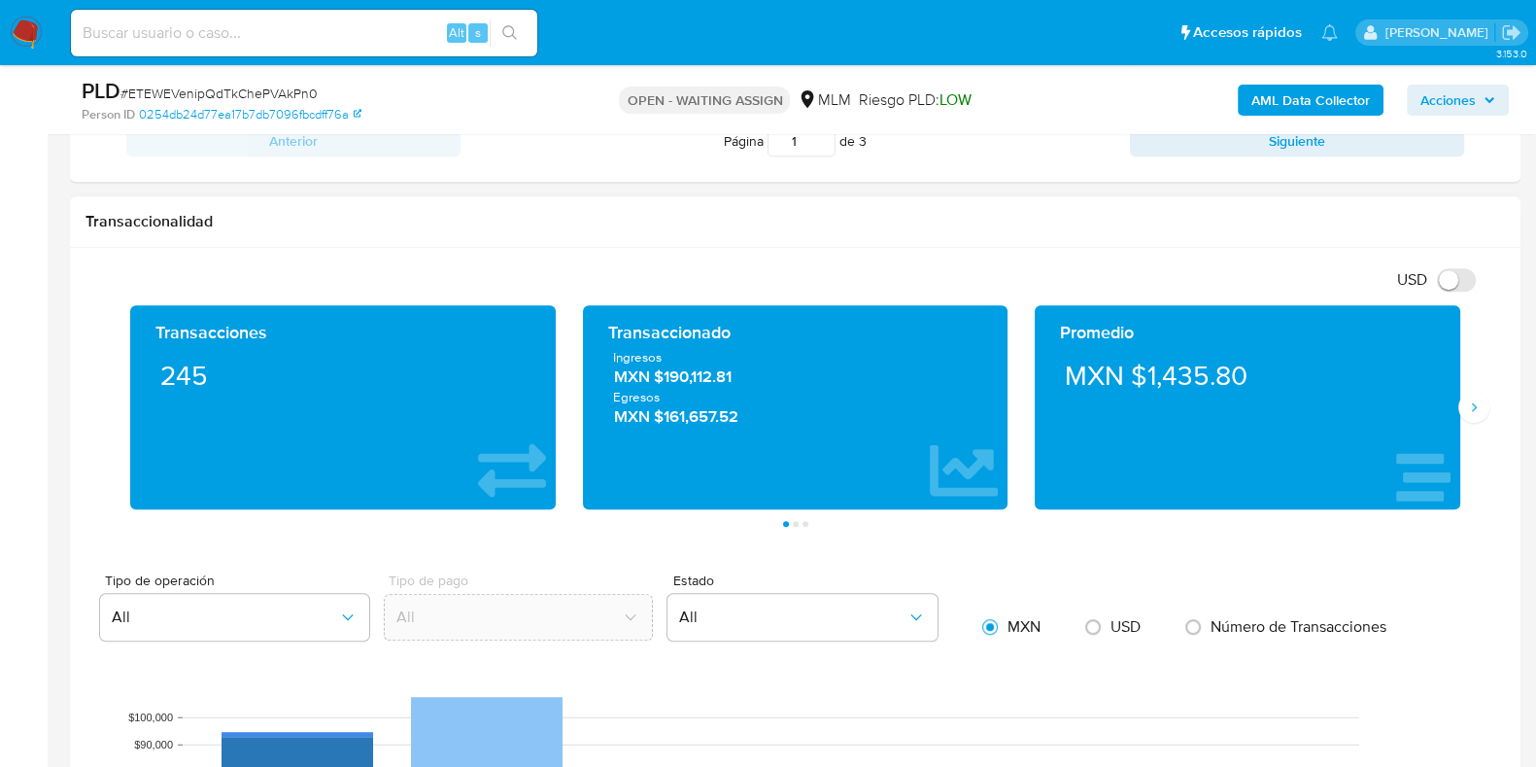
scroll to position [1336, 0]
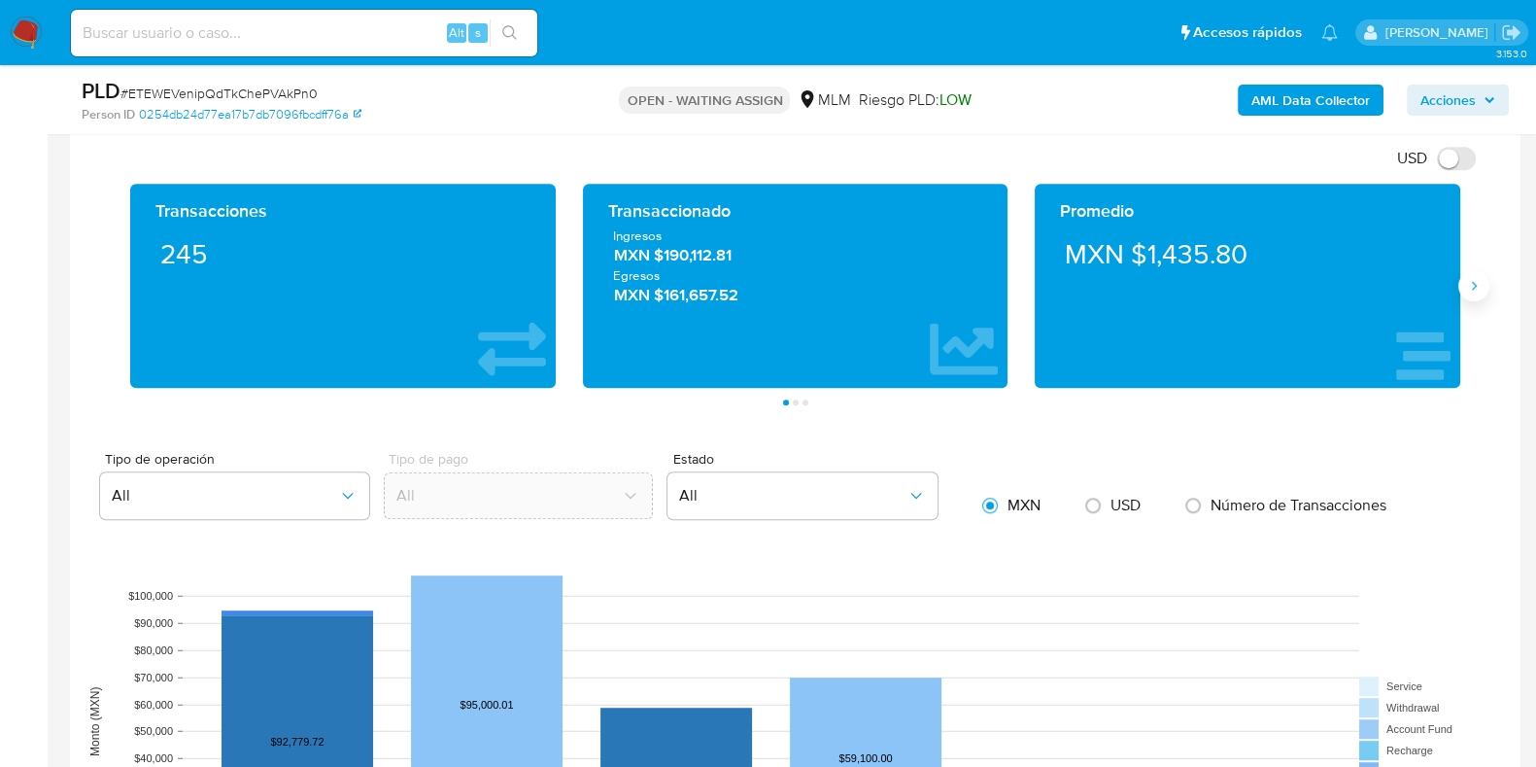
click at [1477, 274] on button "Siguiente" at bounding box center [1473, 285] width 31 height 31
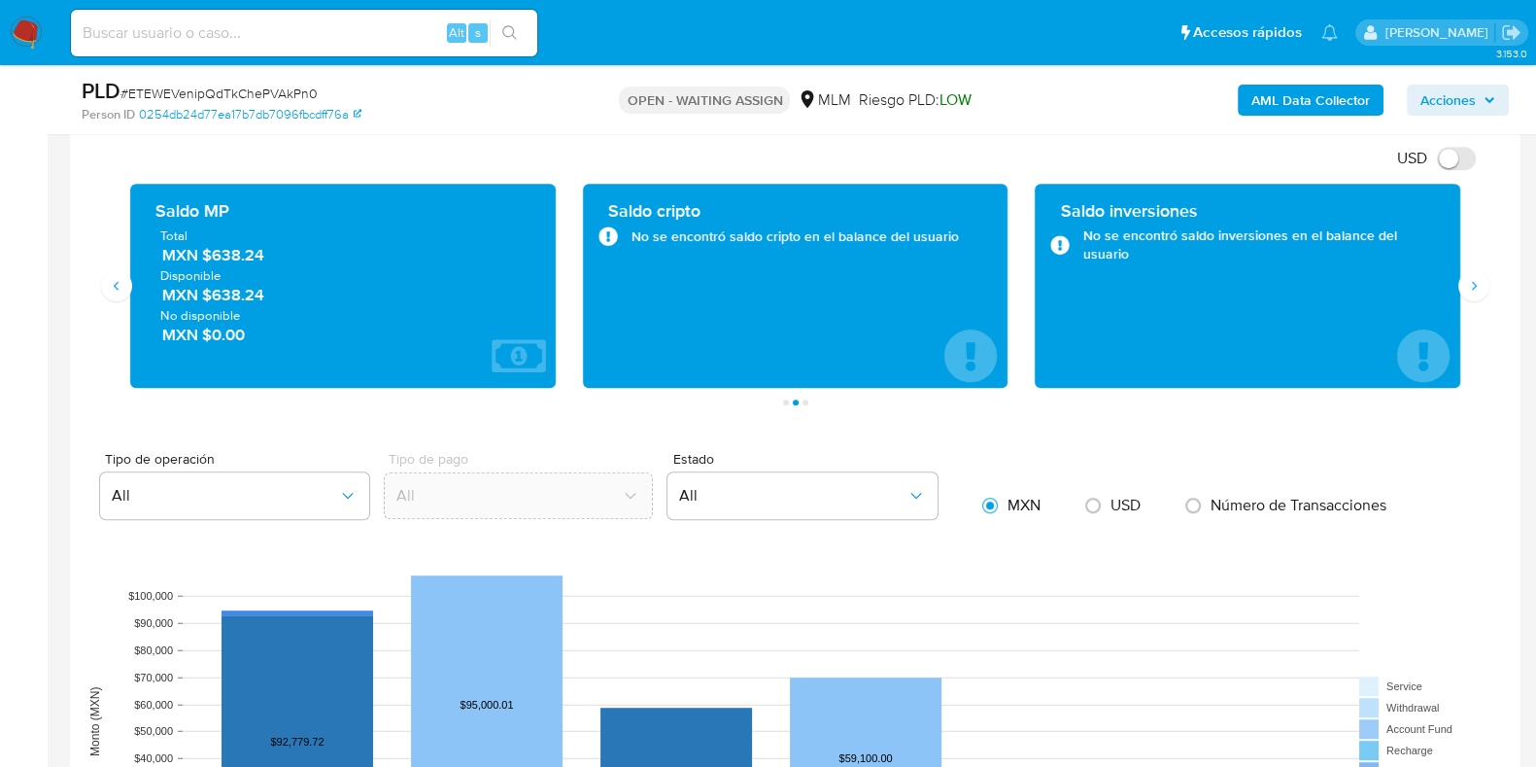
click at [243, 260] on span "MXN $638.24" at bounding box center [343, 255] width 363 height 22
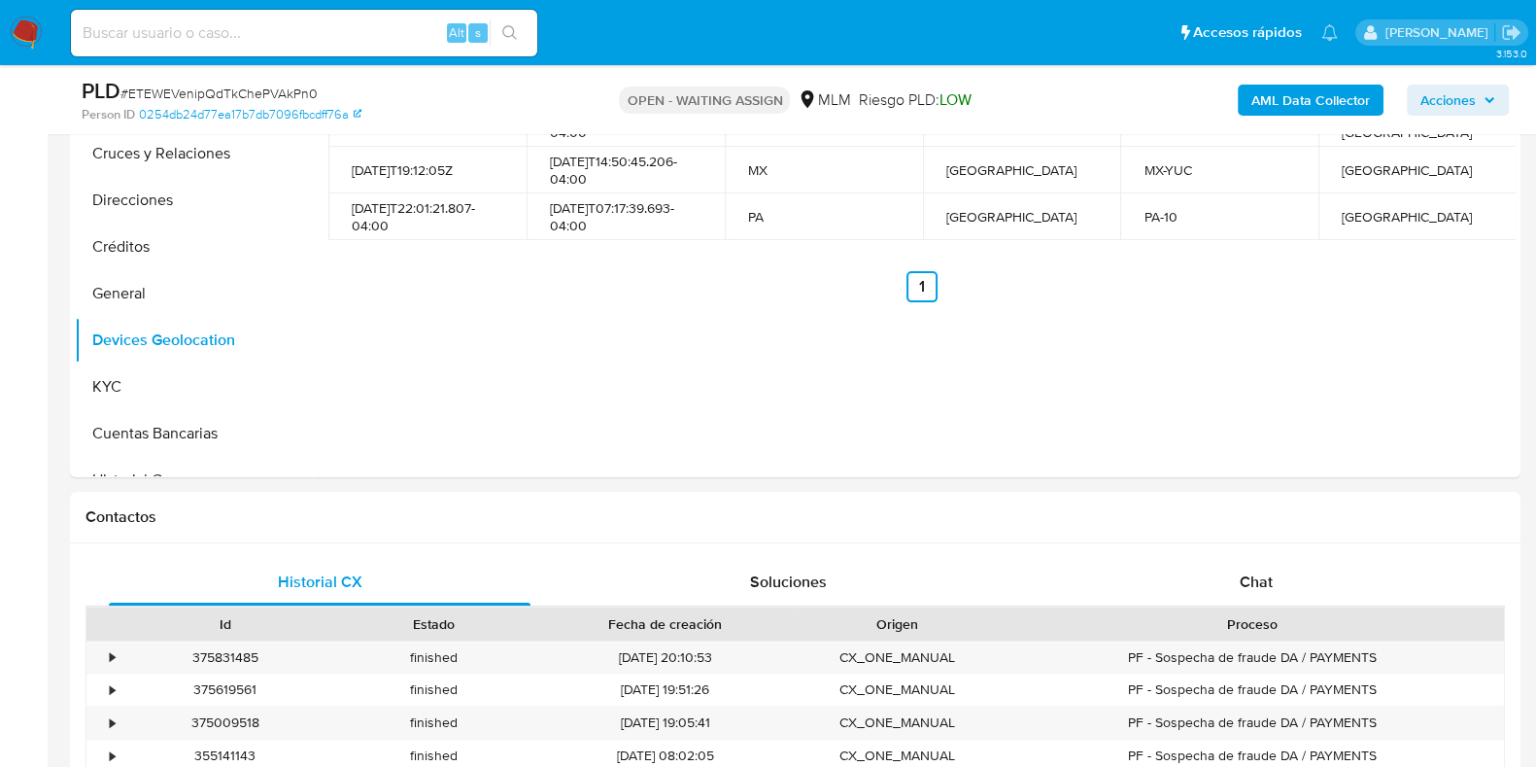
scroll to position [242, 0]
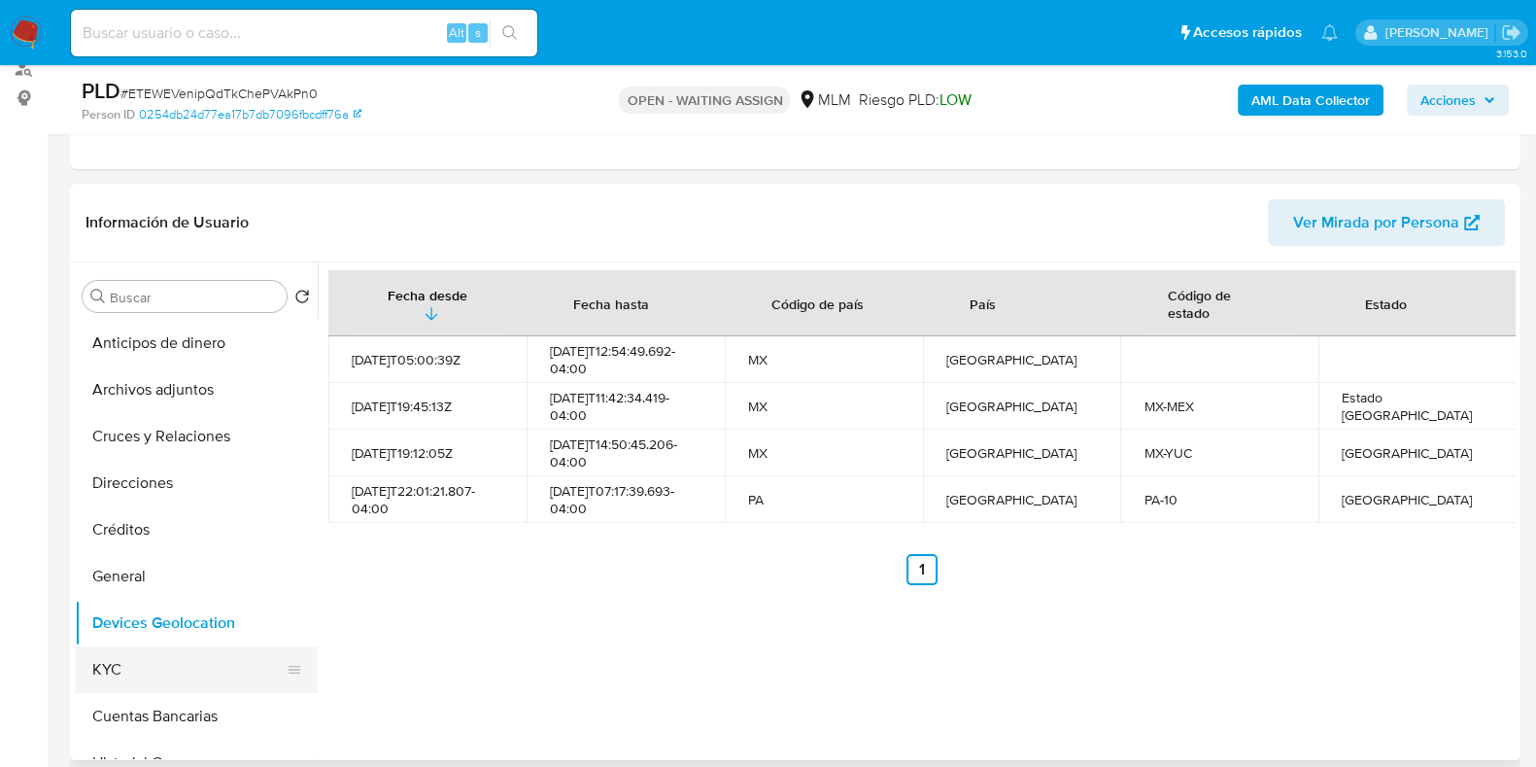
click at [128, 649] on button "KYC" at bounding box center [188, 669] width 227 height 47
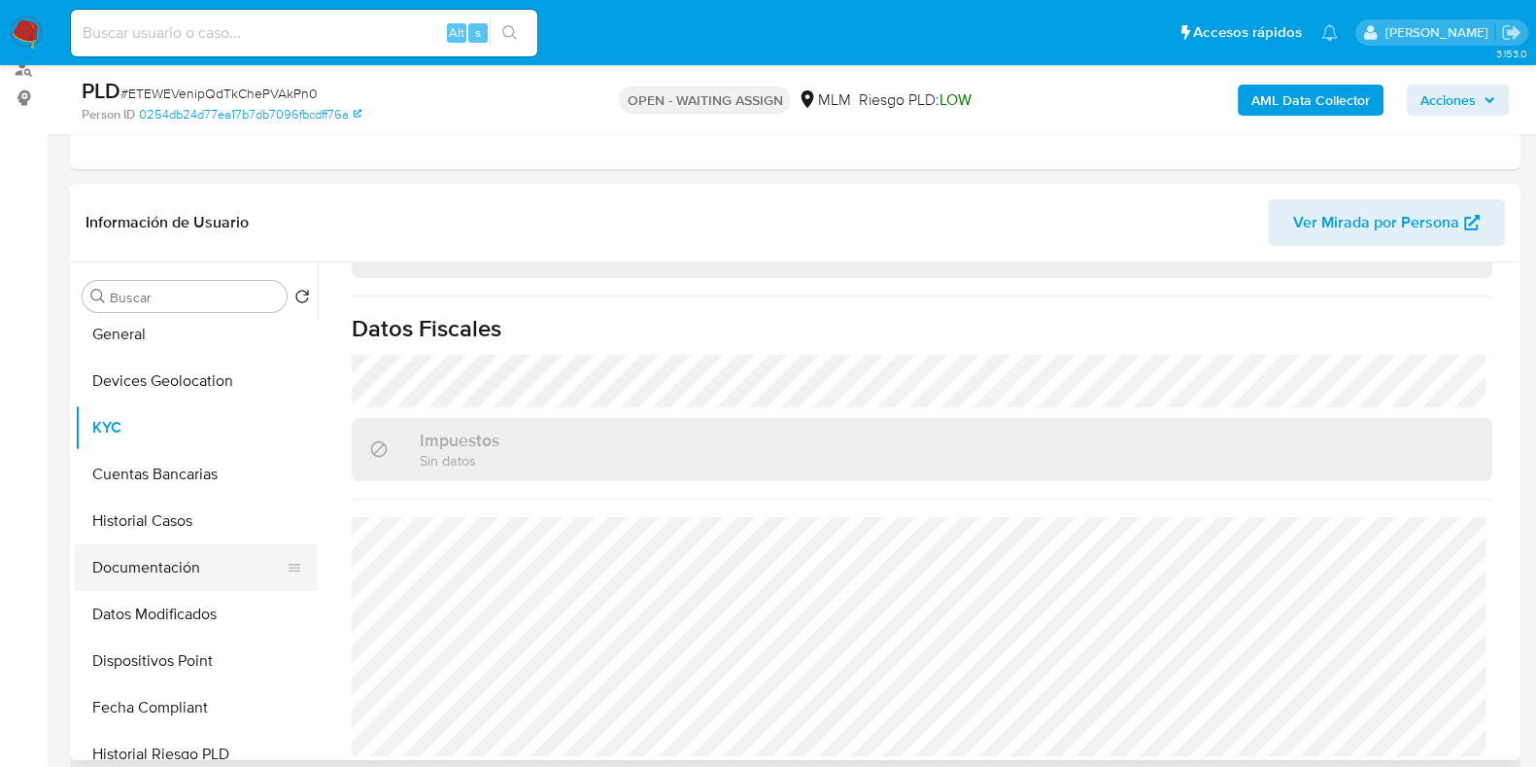
click at [171, 560] on button "Documentación" at bounding box center [188, 567] width 227 height 47
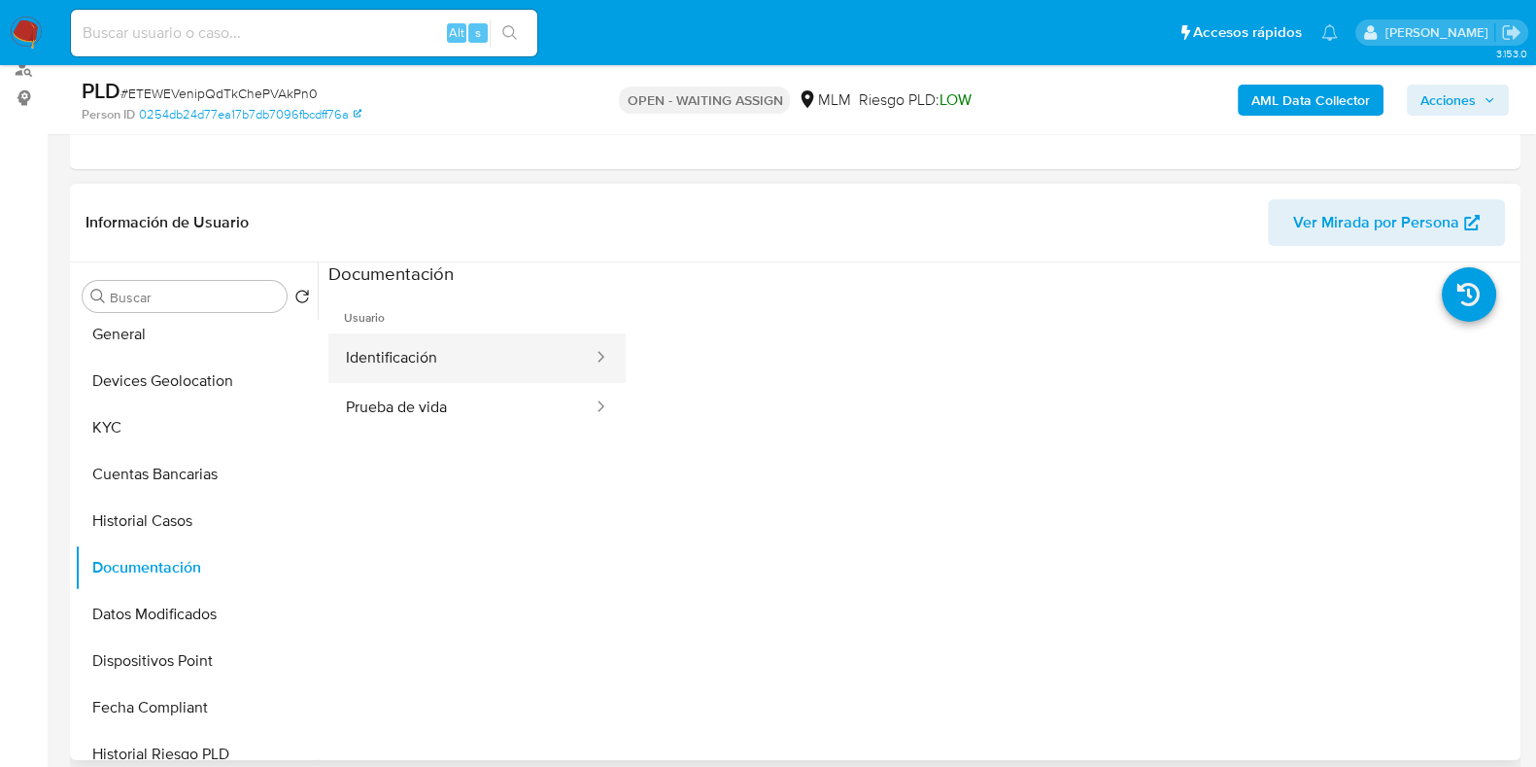
click at [458, 365] on button "Identificación" at bounding box center [461, 358] width 266 height 50
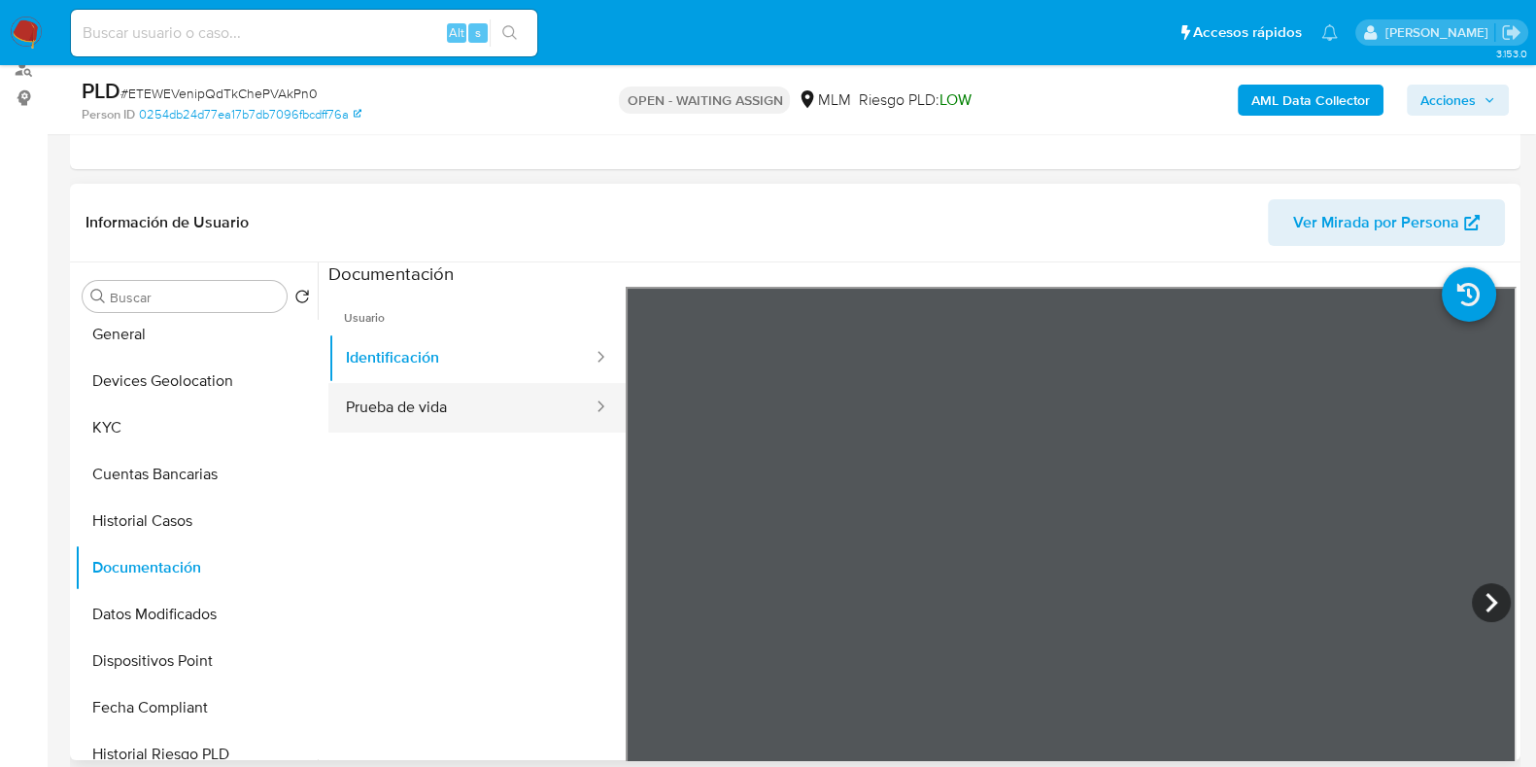
click at [431, 409] on button "Prueba de vida" at bounding box center [461, 408] width 266 height 50
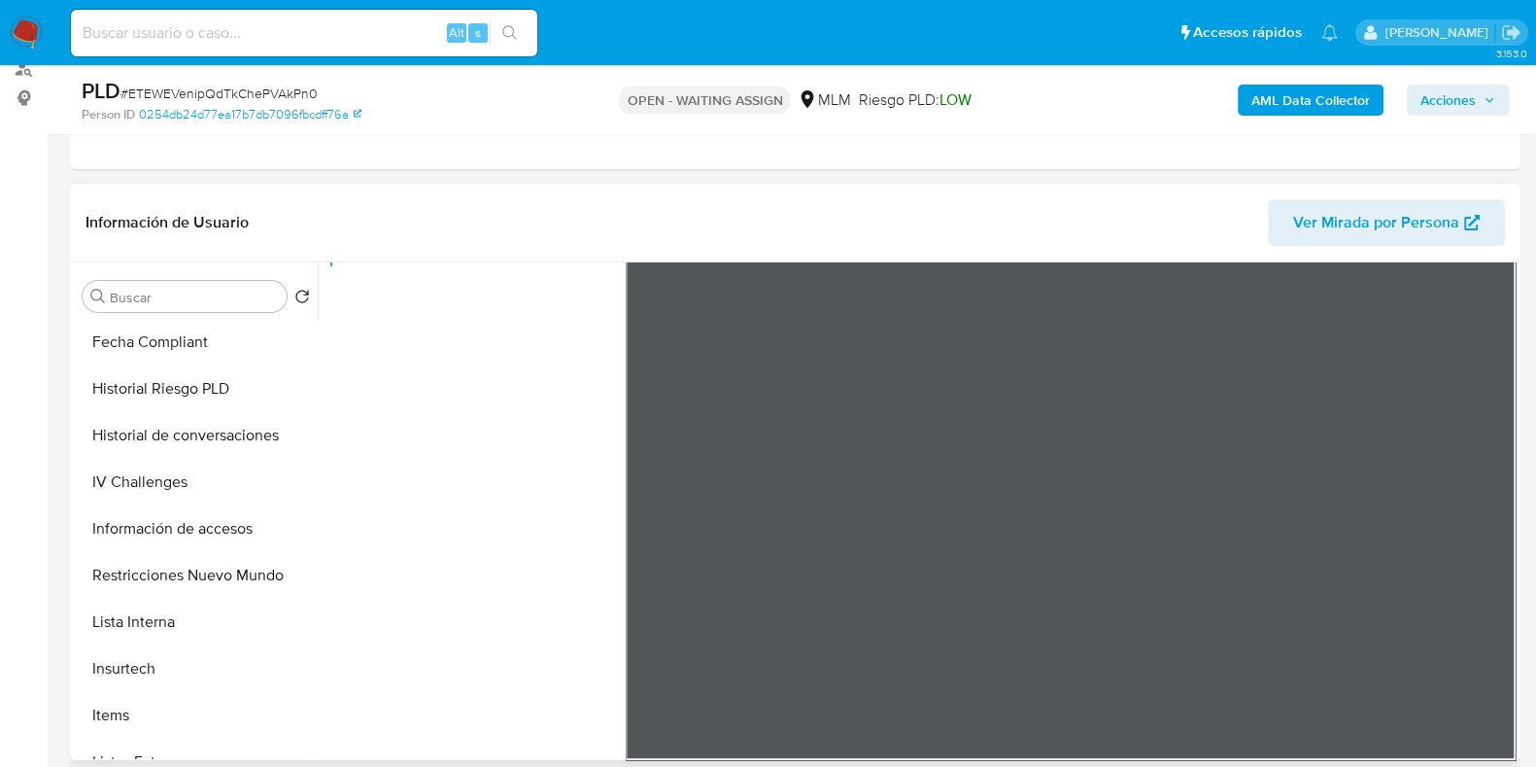
scroll to position [242, 0]
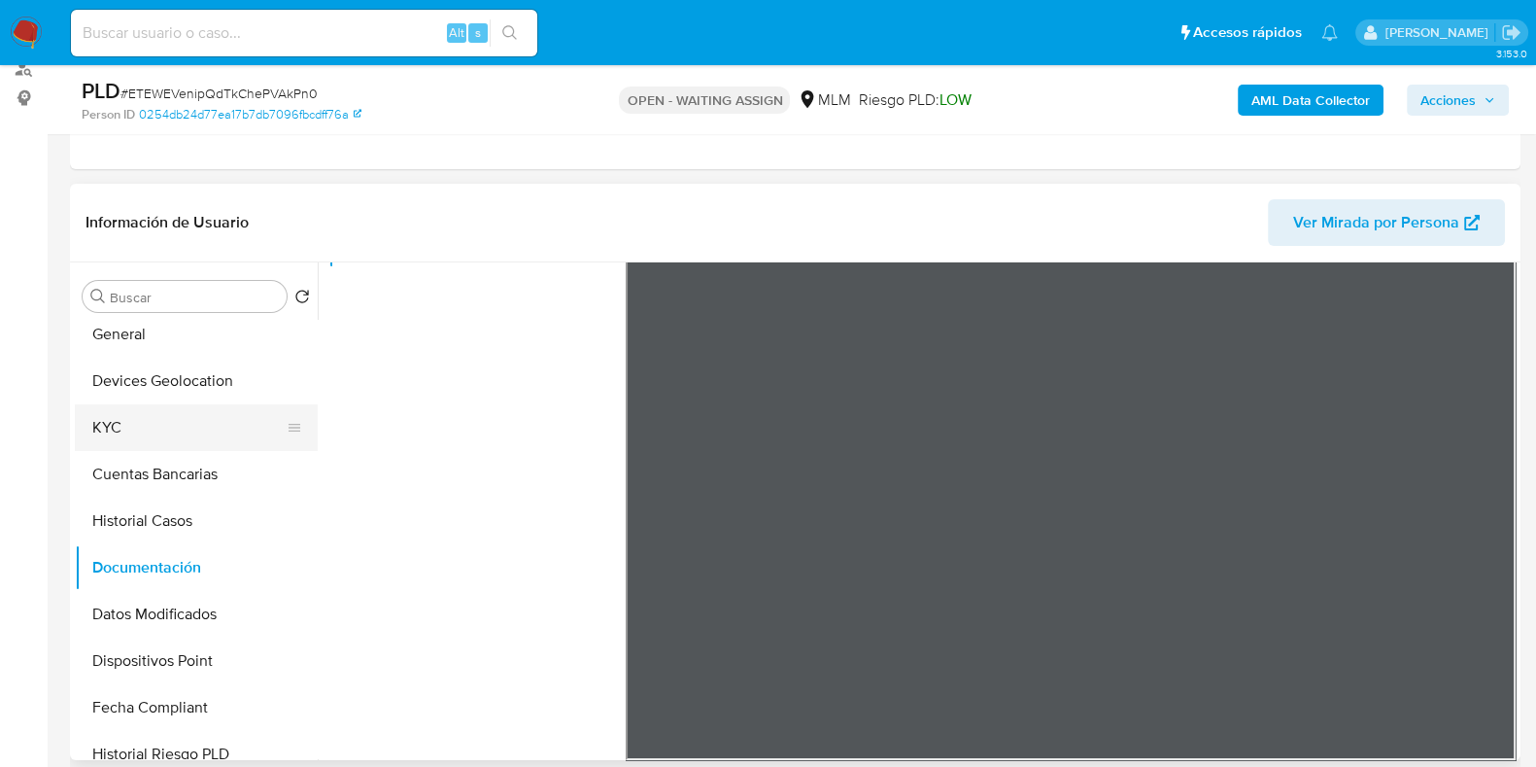
click at [134, 438] on button "KYC" at bounding box center [188, 427] width 227 height 47
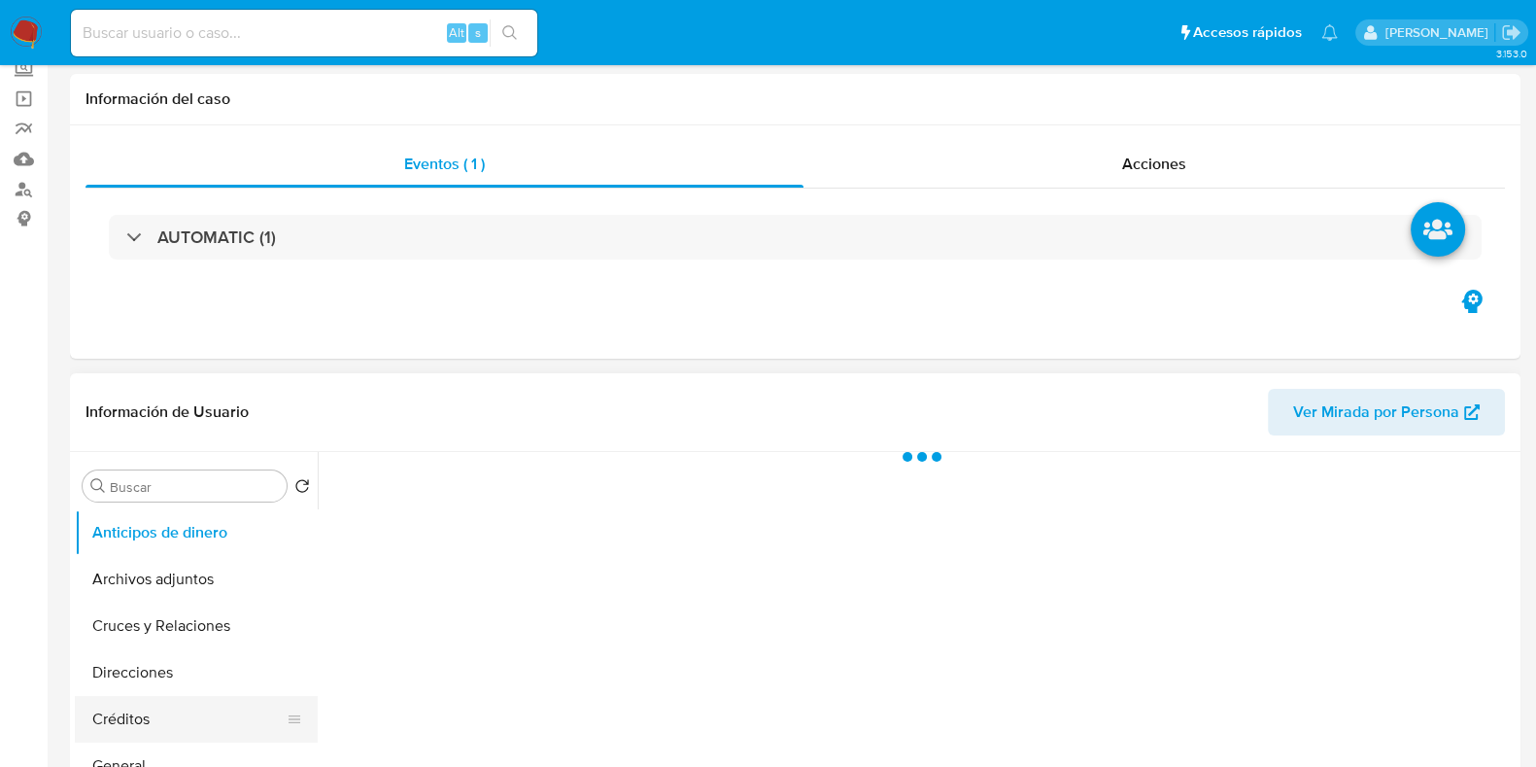
scroll to position [242, 0]
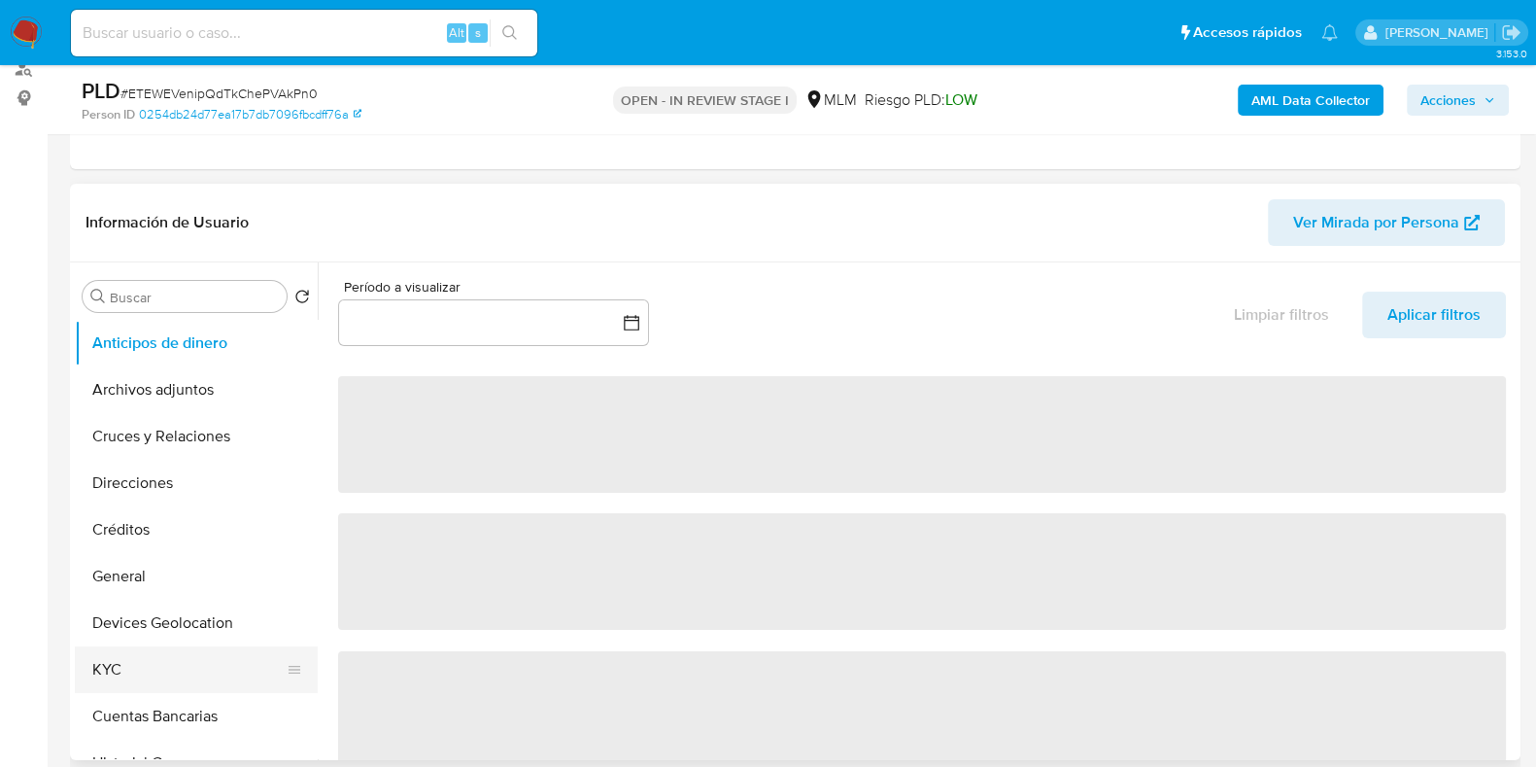
click at [160, 648] on button "KYC" at bounding box center [188, 669] width 227 height 47
select select "10"
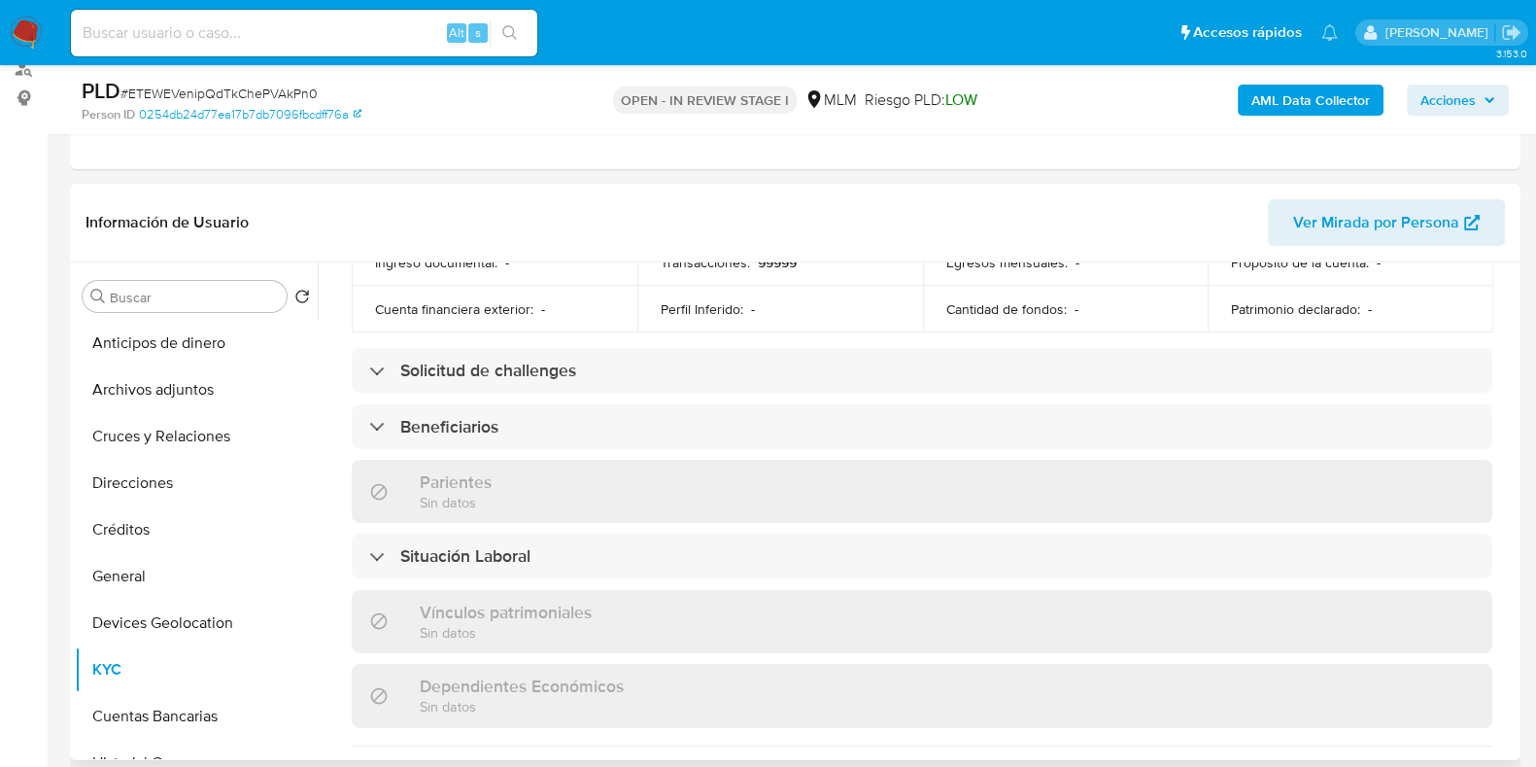
scroll to position [849, 0]
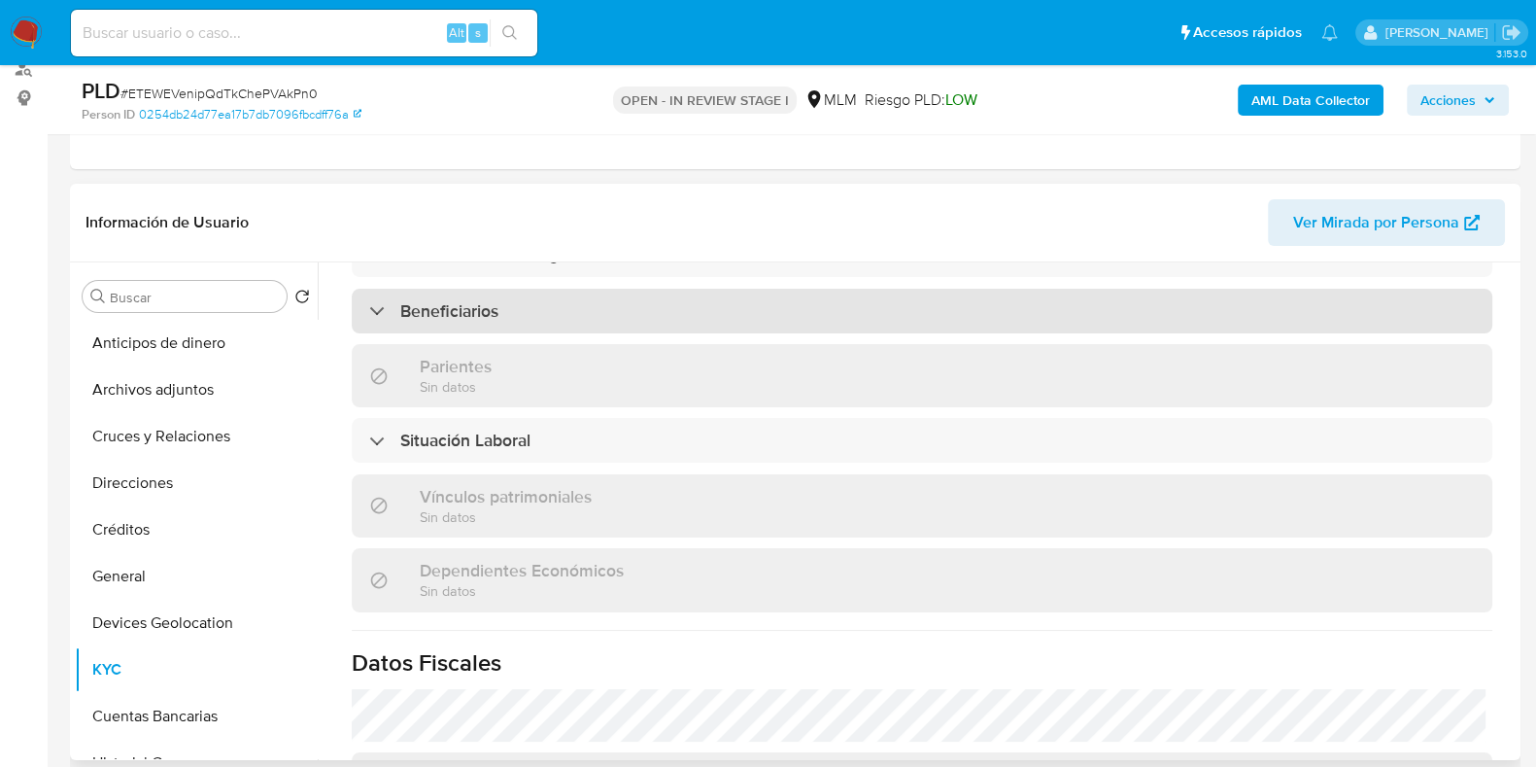
click at [833, 289] on div "Beneficiarios" at bounding box center [922, 311] width 1141 height 45
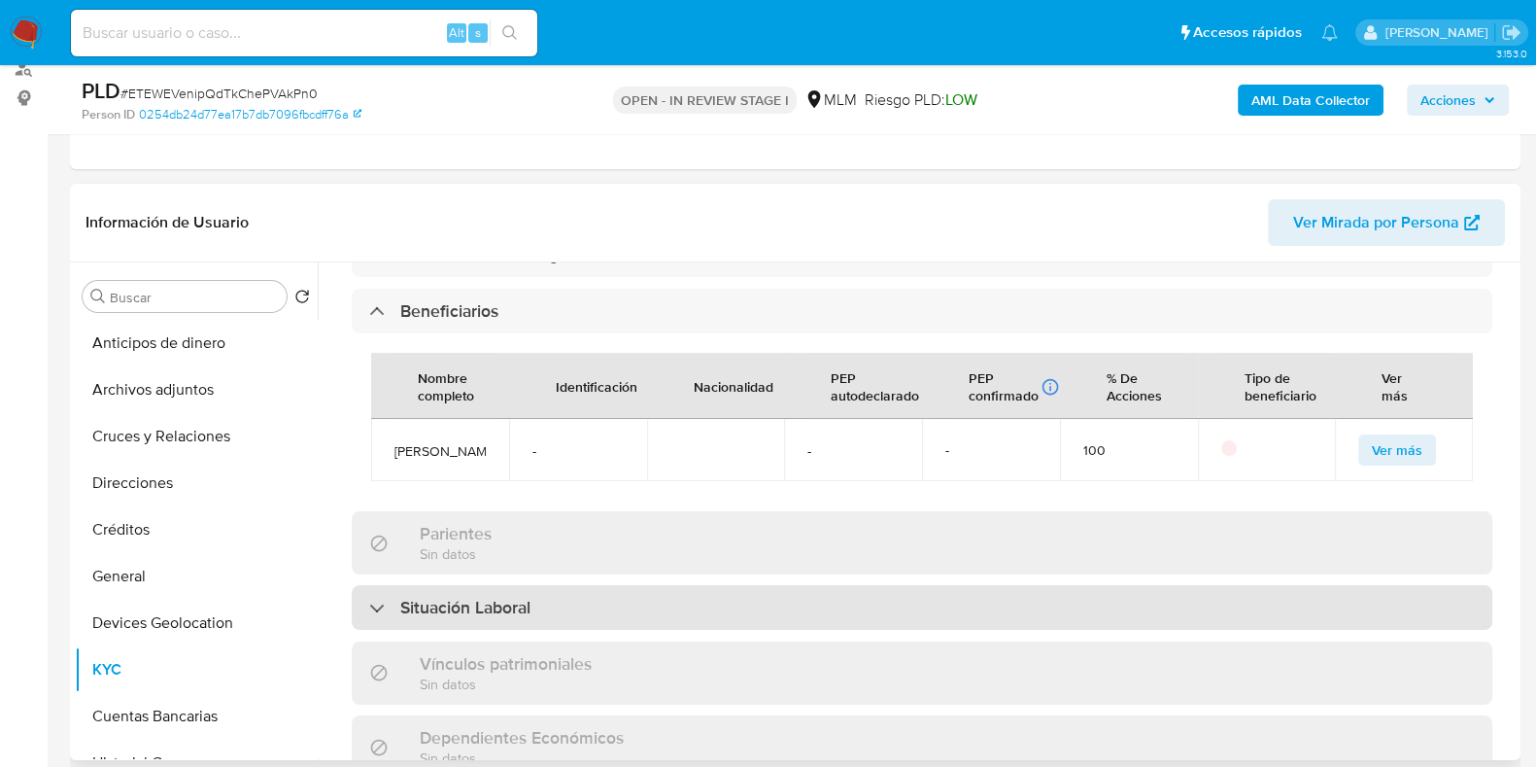
click at [386, 604] on div "Situación Laboral" at bounding box center [449, 607] width 161 height 21
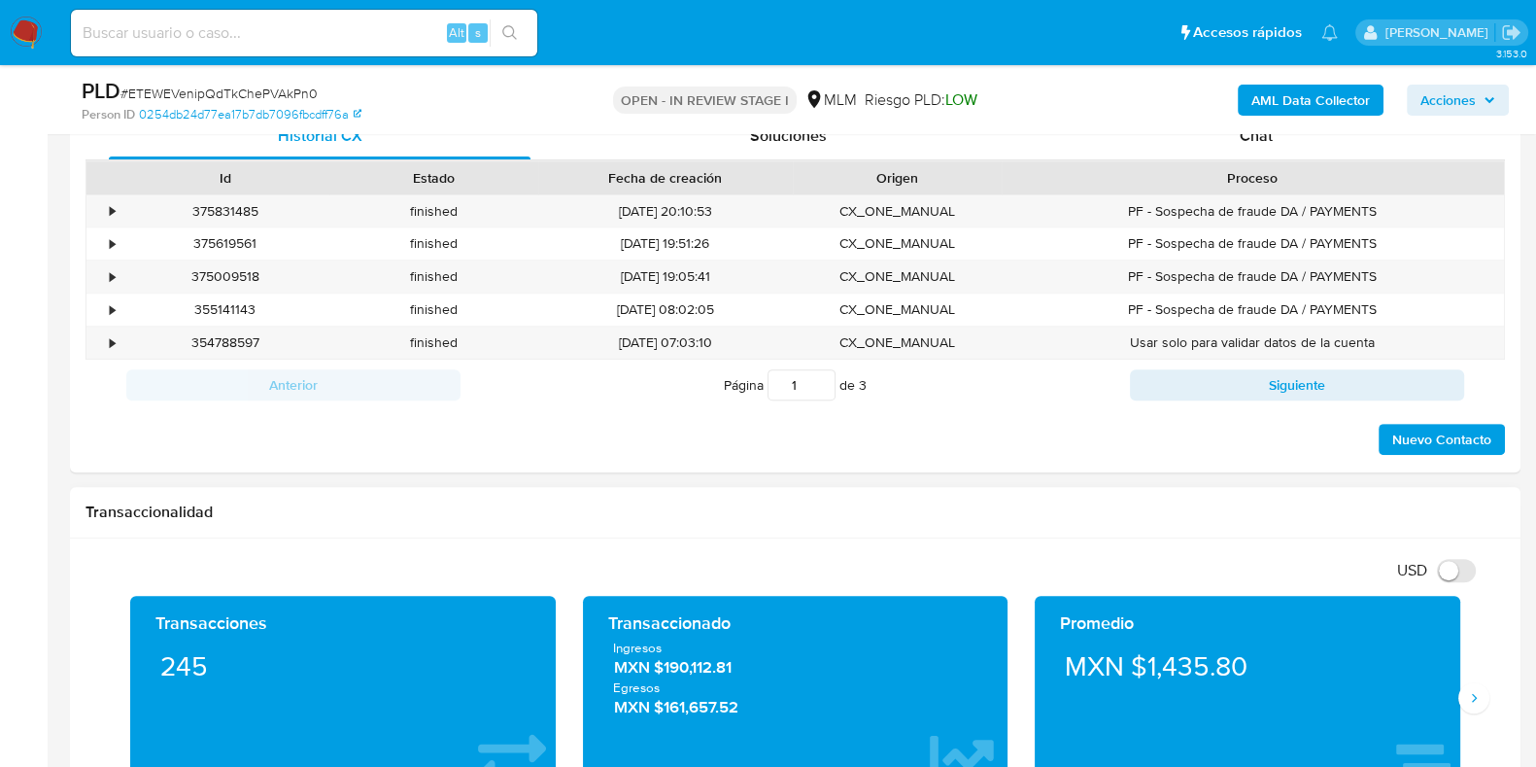
scroll to position [1336, 0]
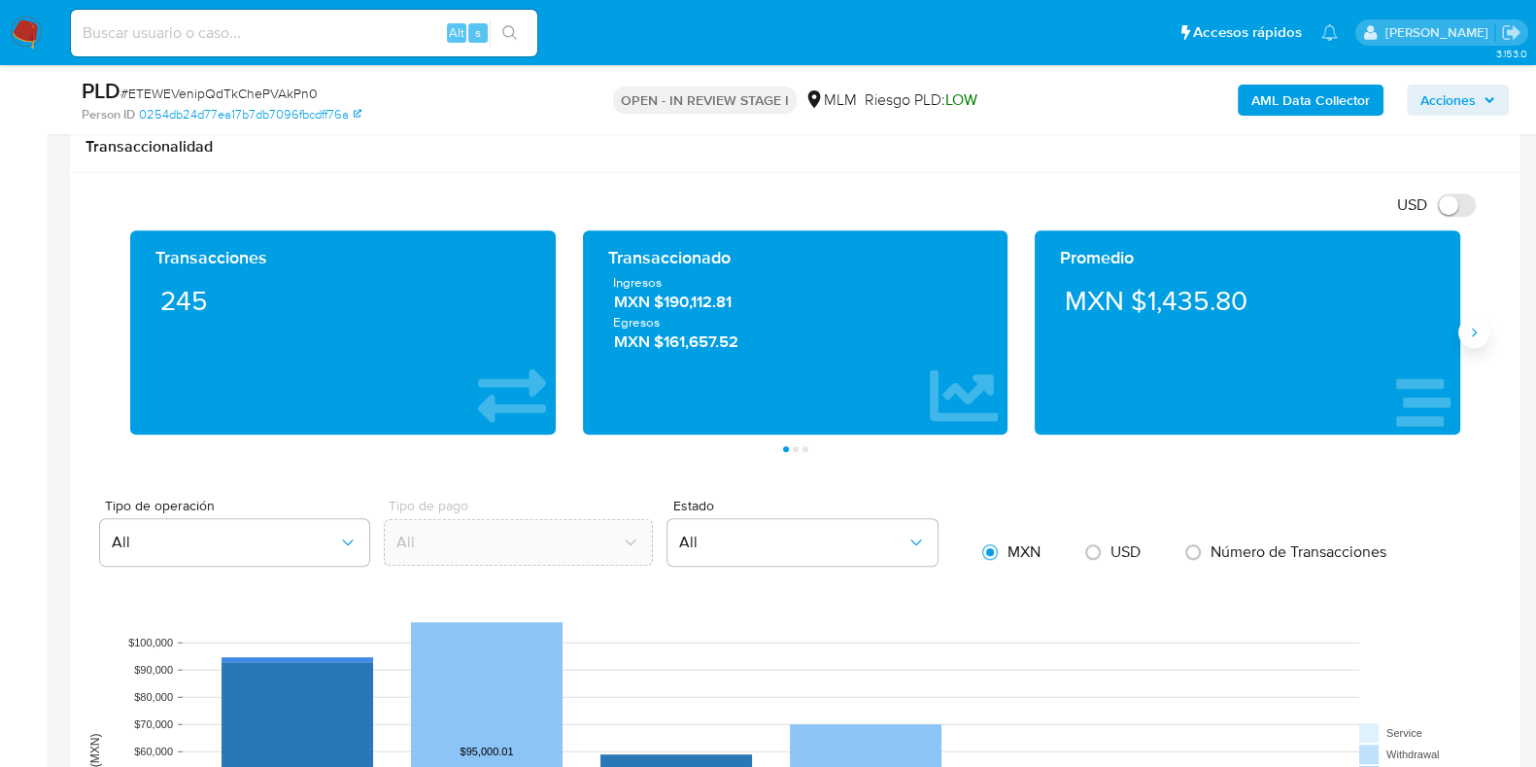
click at [1471, 342] on button "Siguiente" at bounding box center [1473, 332] width 31 height 31
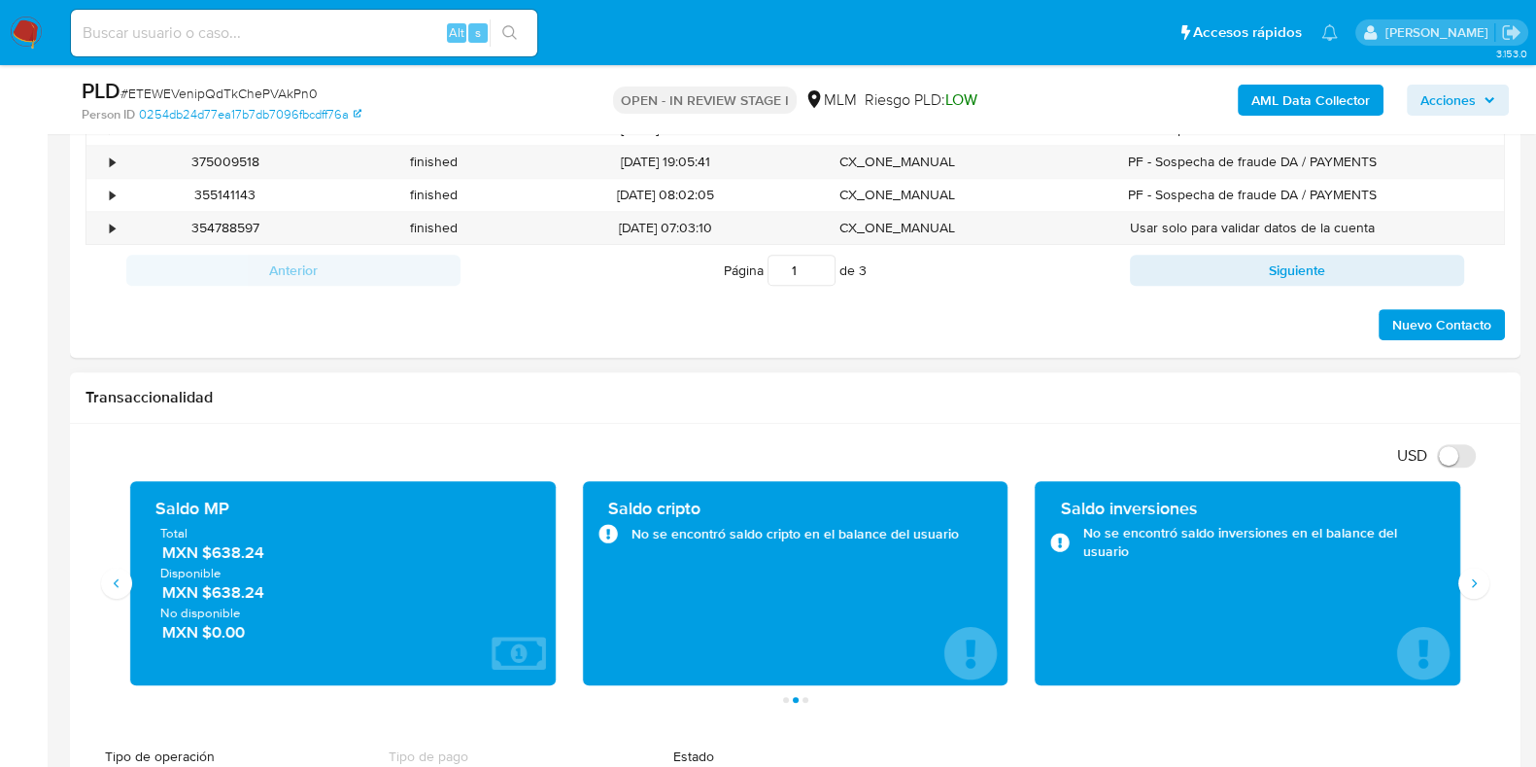
scroll to position [607, 0]
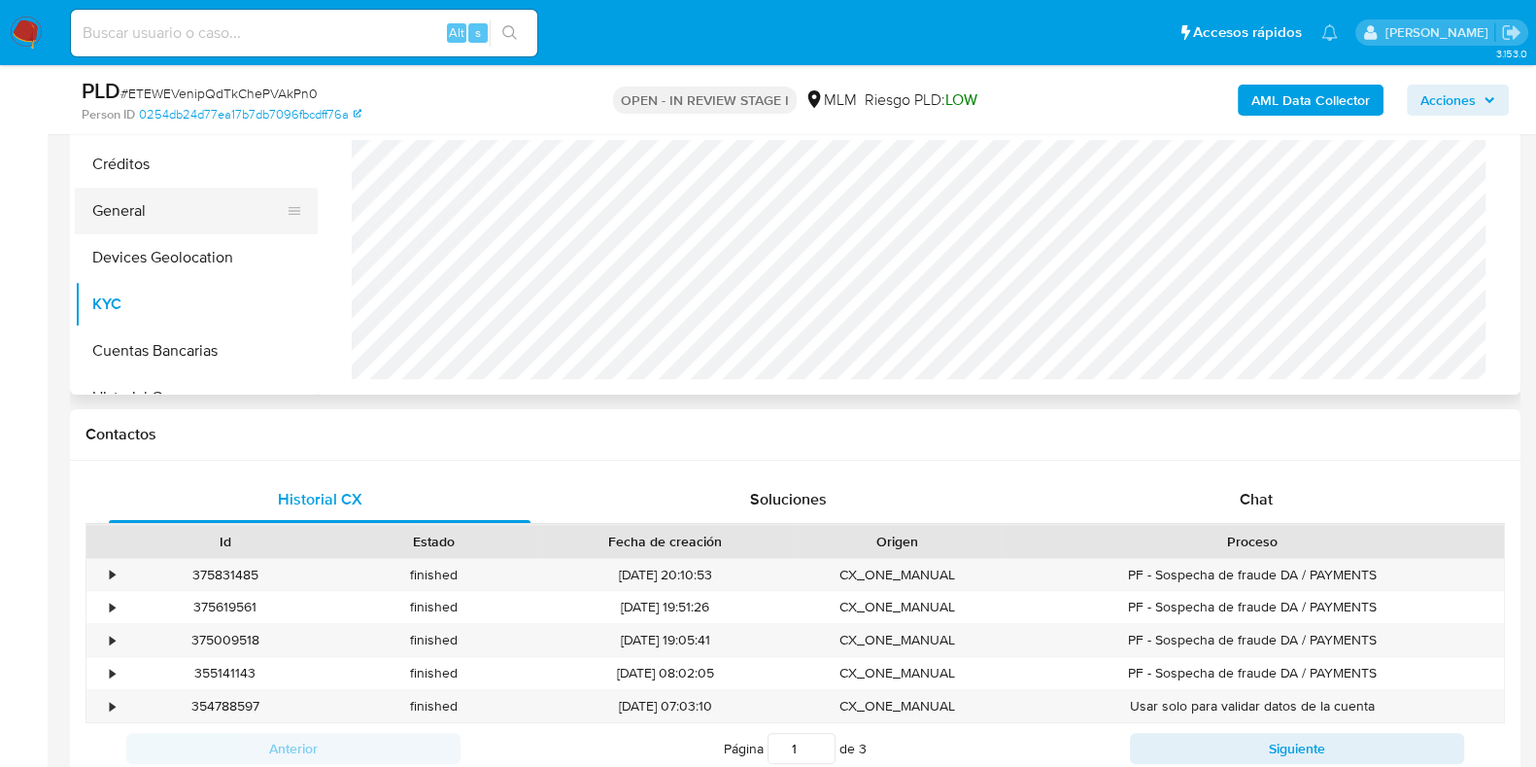
click at [123, 229] on button "General" at bounding box center [188, 211] width 227 height 47
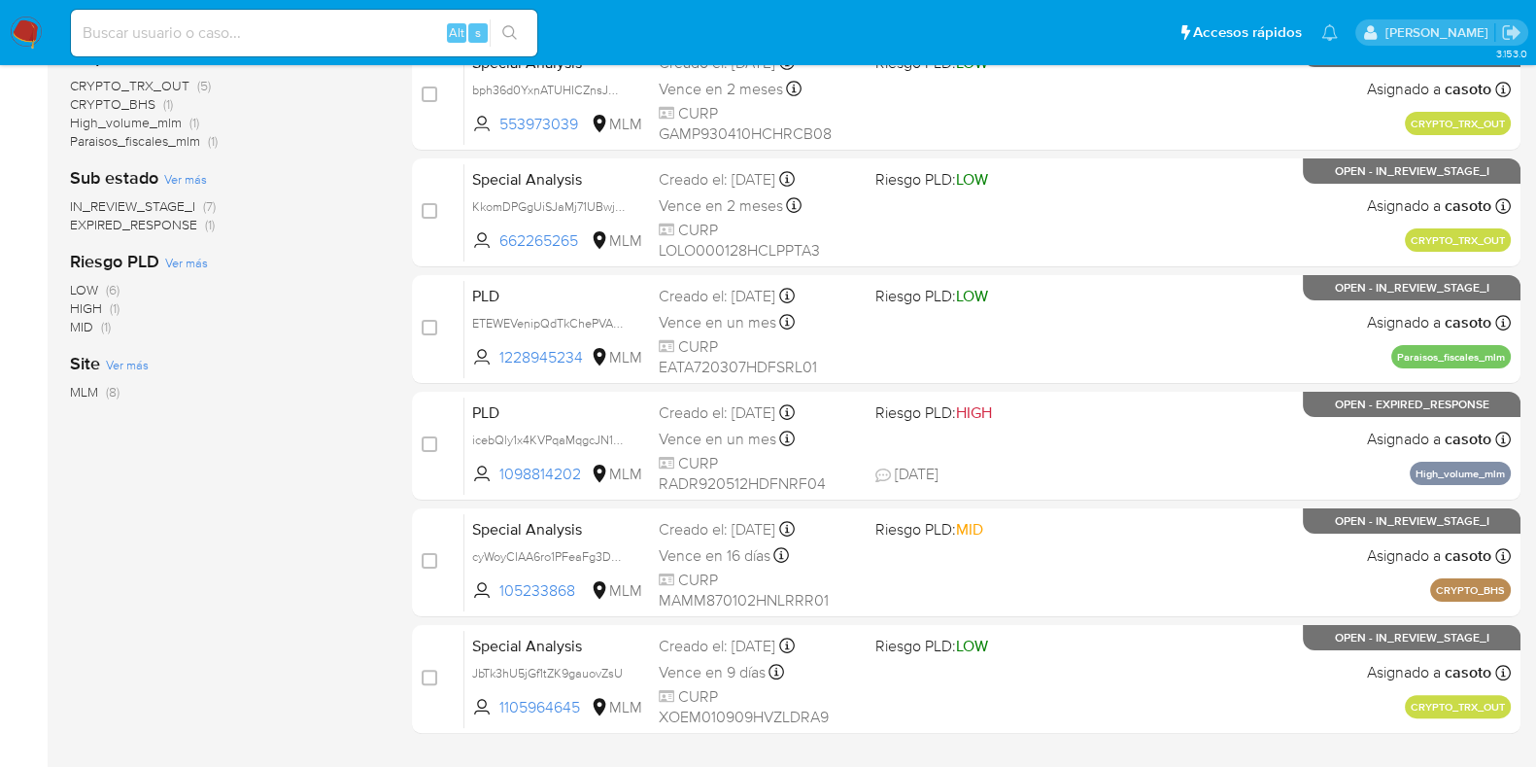
scroll to position [532, 0]
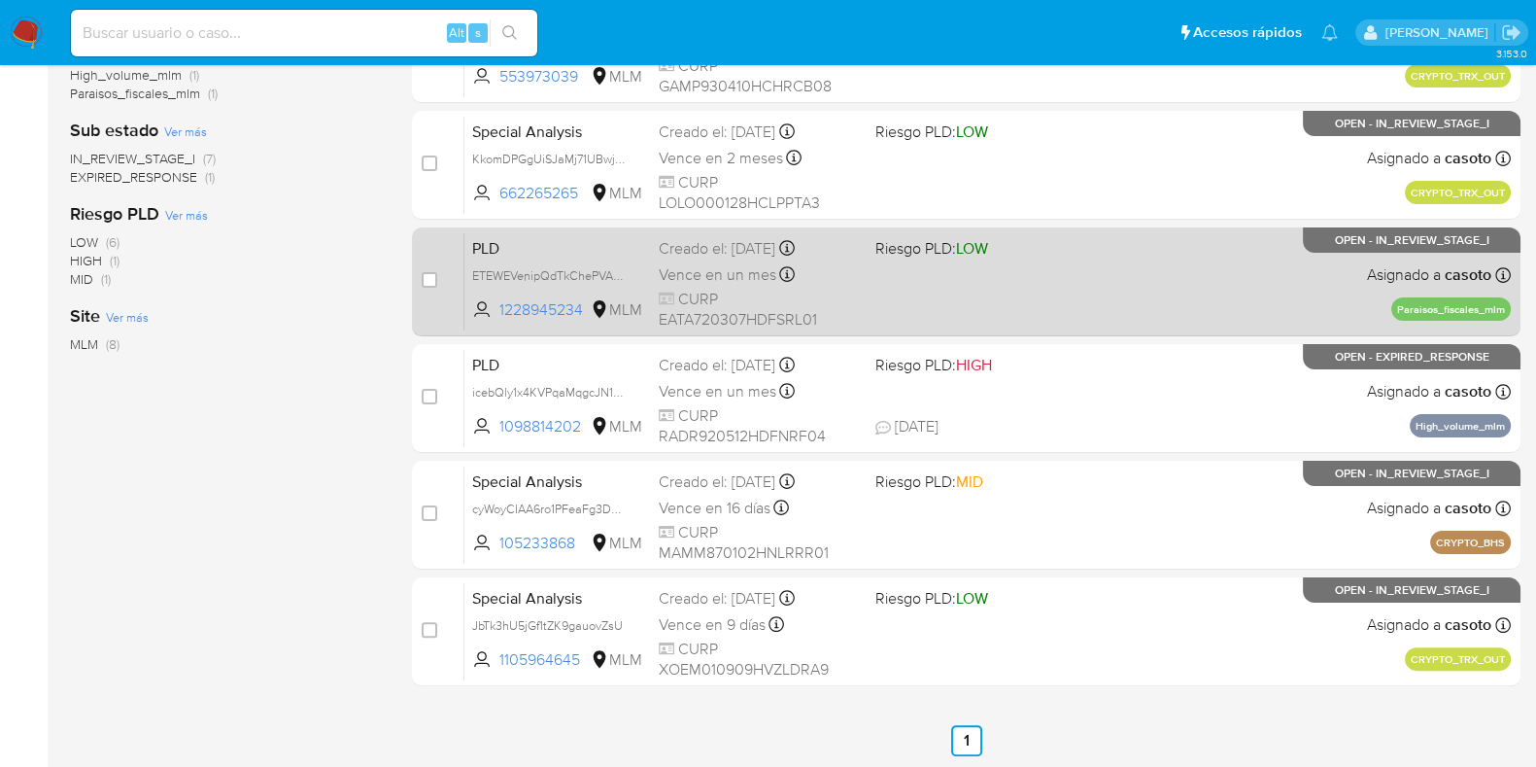
click at [1141, 277] on div "PLD ETEWEVenipQdTkChePVAkPn0 1228945234 MLM Riesgo PLD: LOW Creado el: [DATE] C…" at bounding box center [987, 281] width 1046 height 98
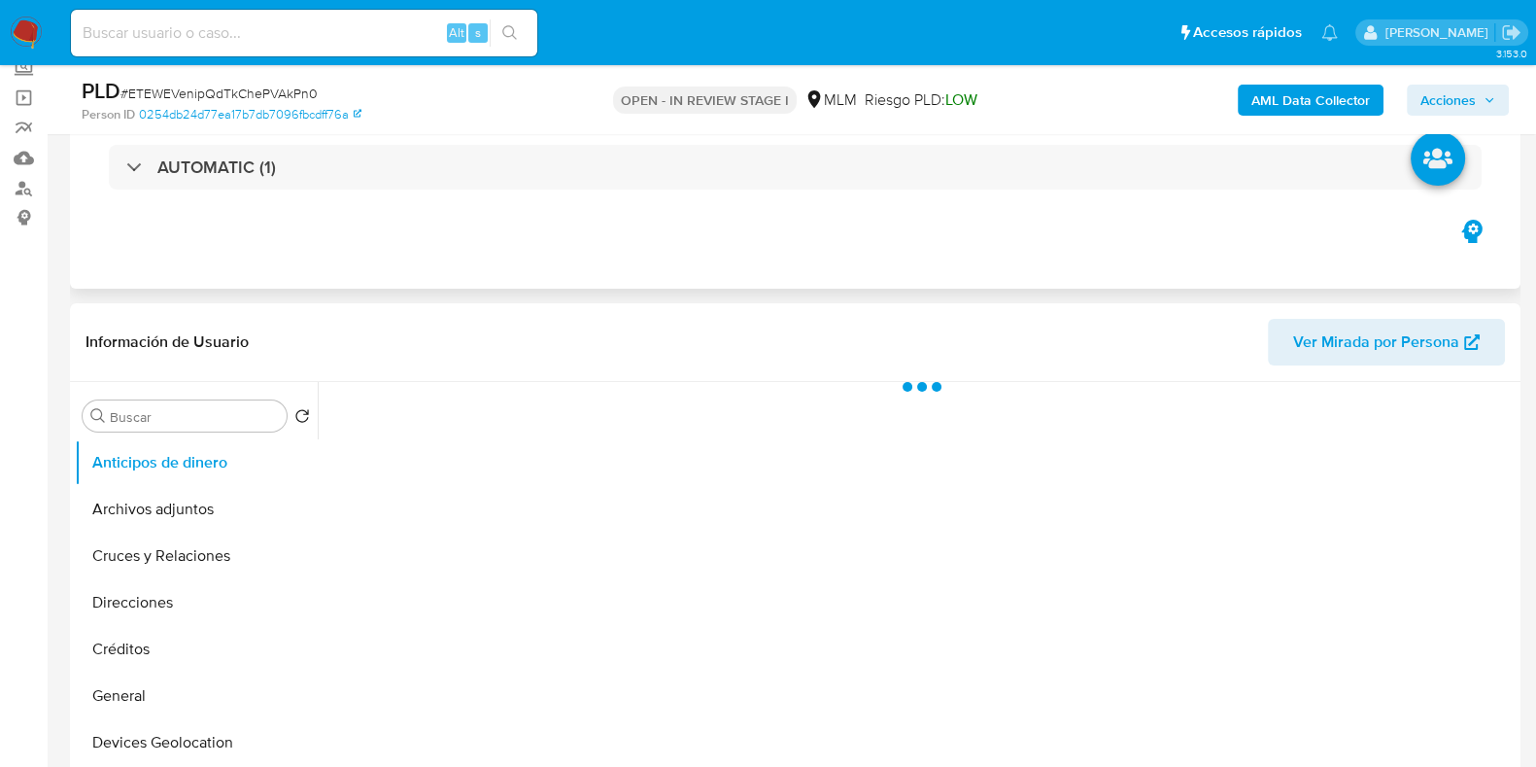
scroll to position [242, 0]
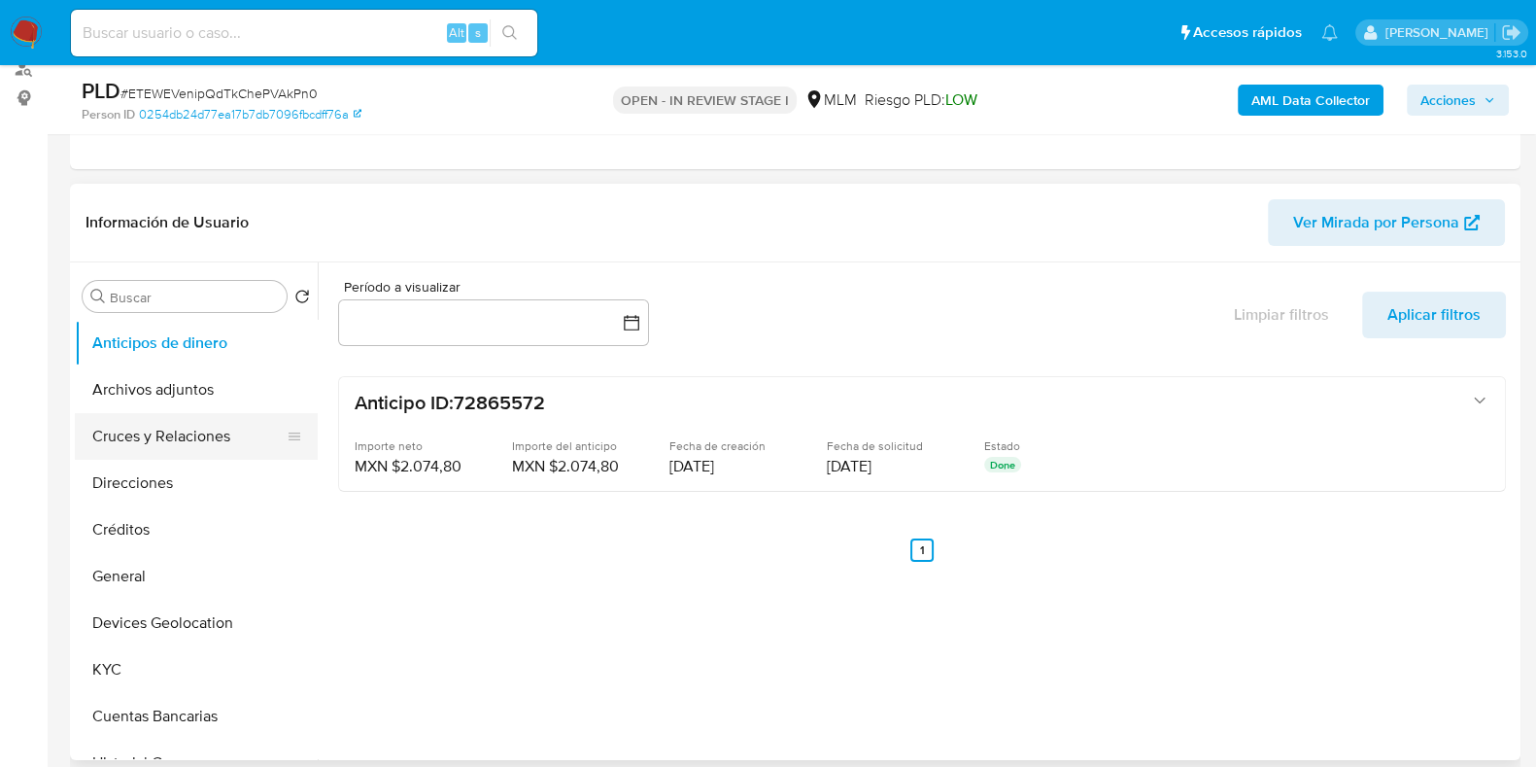
click at [183, 429] on button "Cruces y Relaciones" at bounding box center [188, 436] width 227 height 47
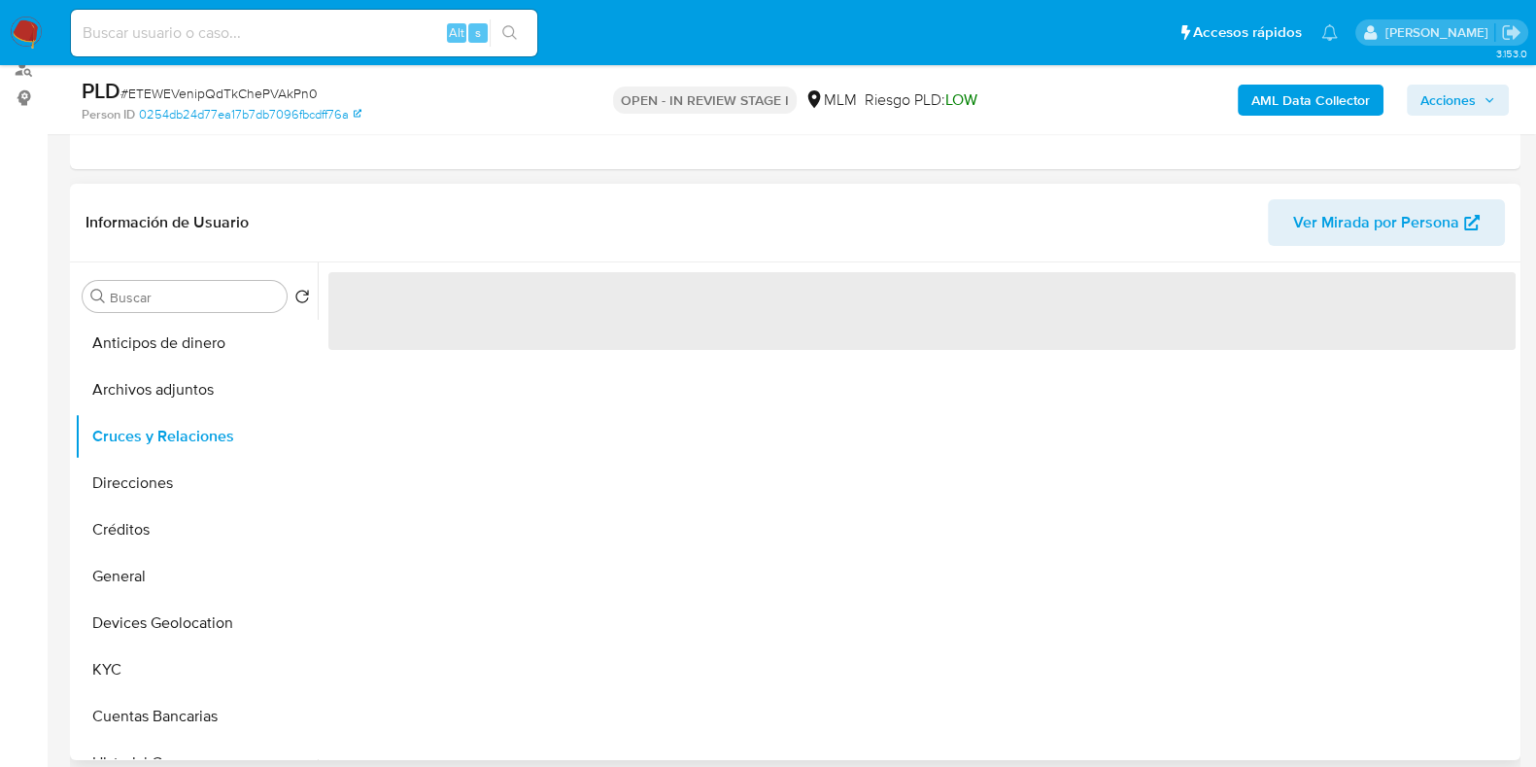
select select "10"
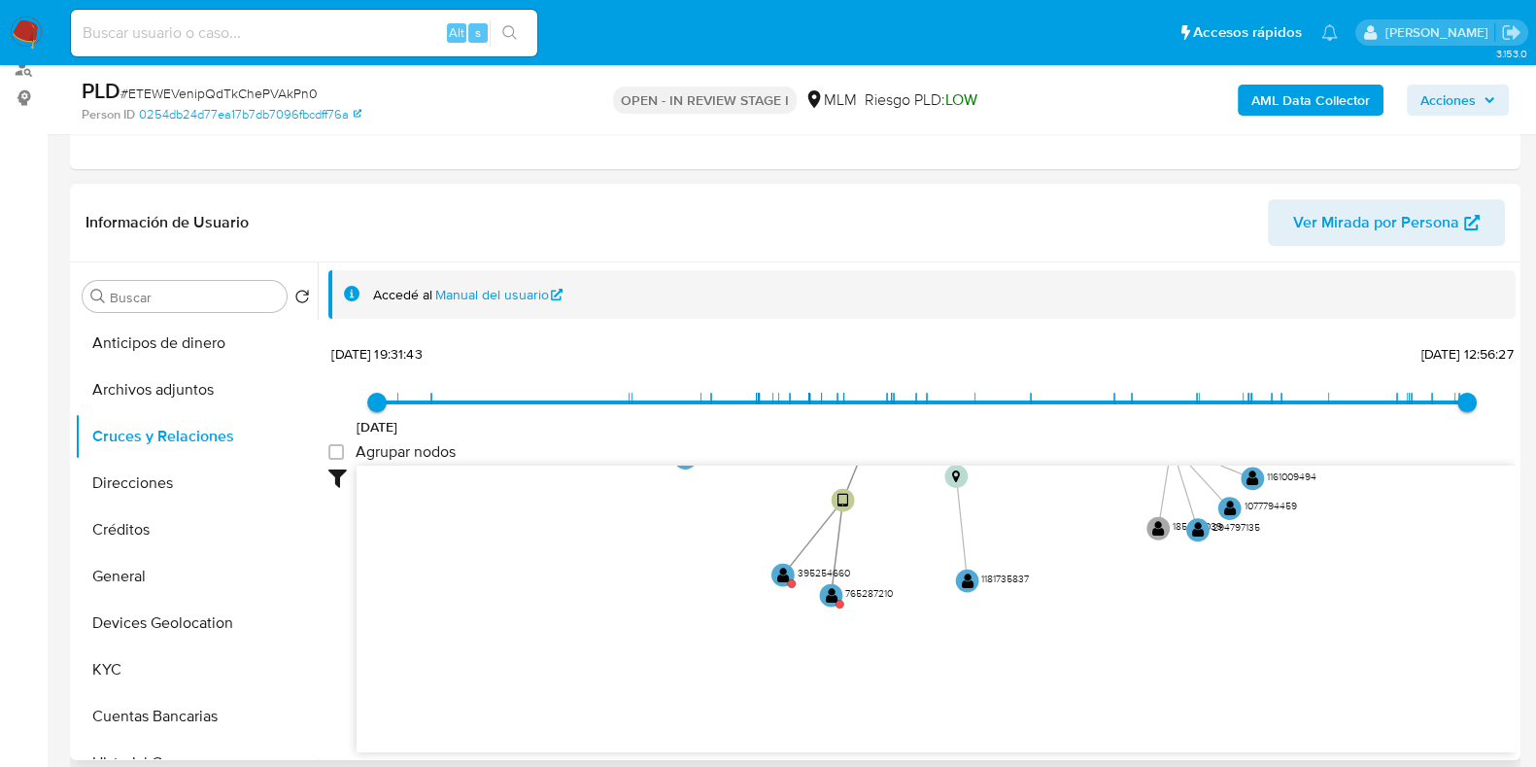
drag, startPoint x: 1086, startPoint y: 604, endPoint x: 1103, endPoint y: 389, distance: 216.3
click at [1103, 389] on div "[DATE] [DATE] 19:31:43 [DATE] 12:56:27 Agrupar nodos Filtros Confianza alta Dev…" at bounding box center [921, 545] width 1187 height 413
click at [831, 591] on text "" at bounding box center [829, 594] width 13 height 17
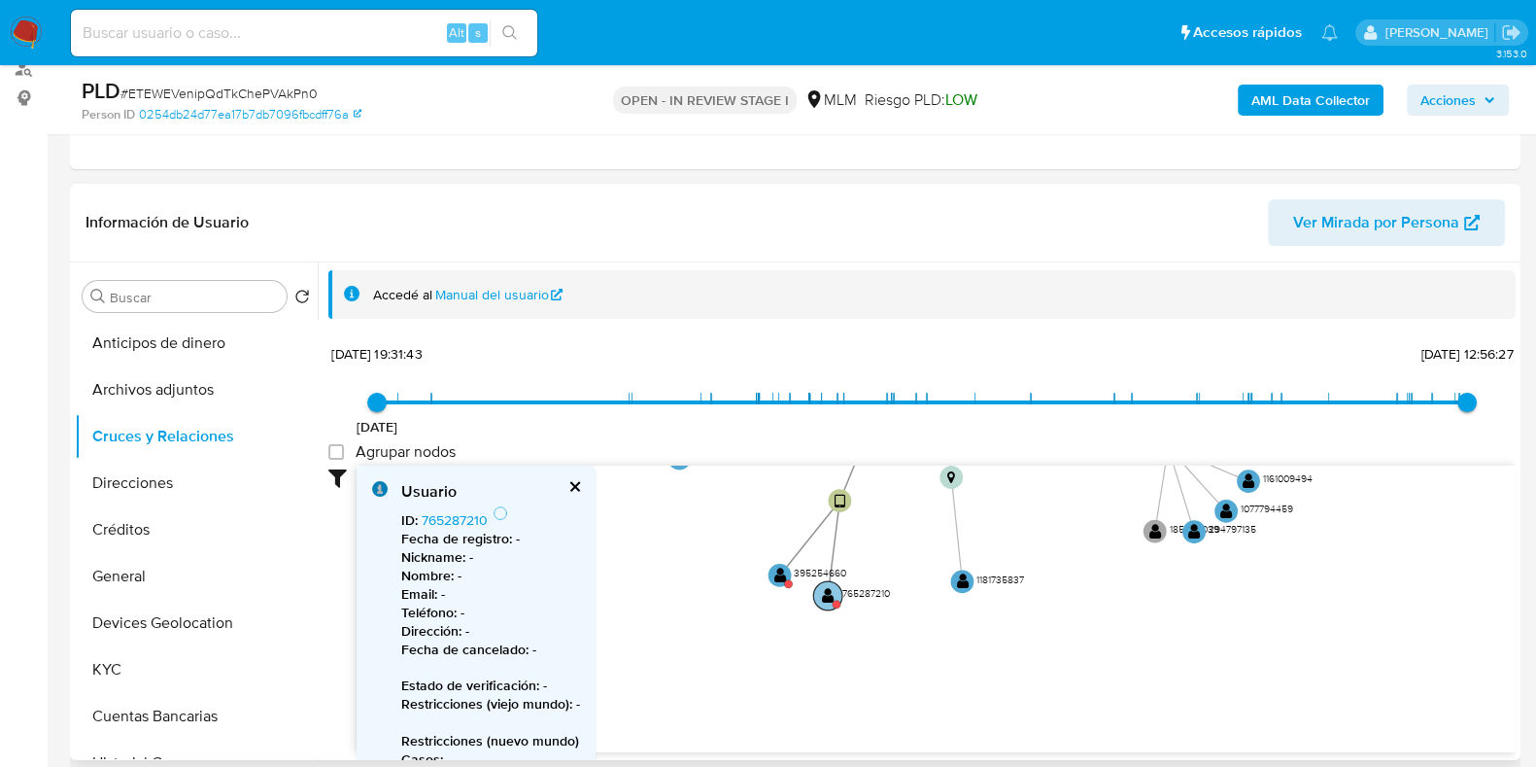
click at [831, 591] on text "" at bounding box center [828, 594] width 13 height 17
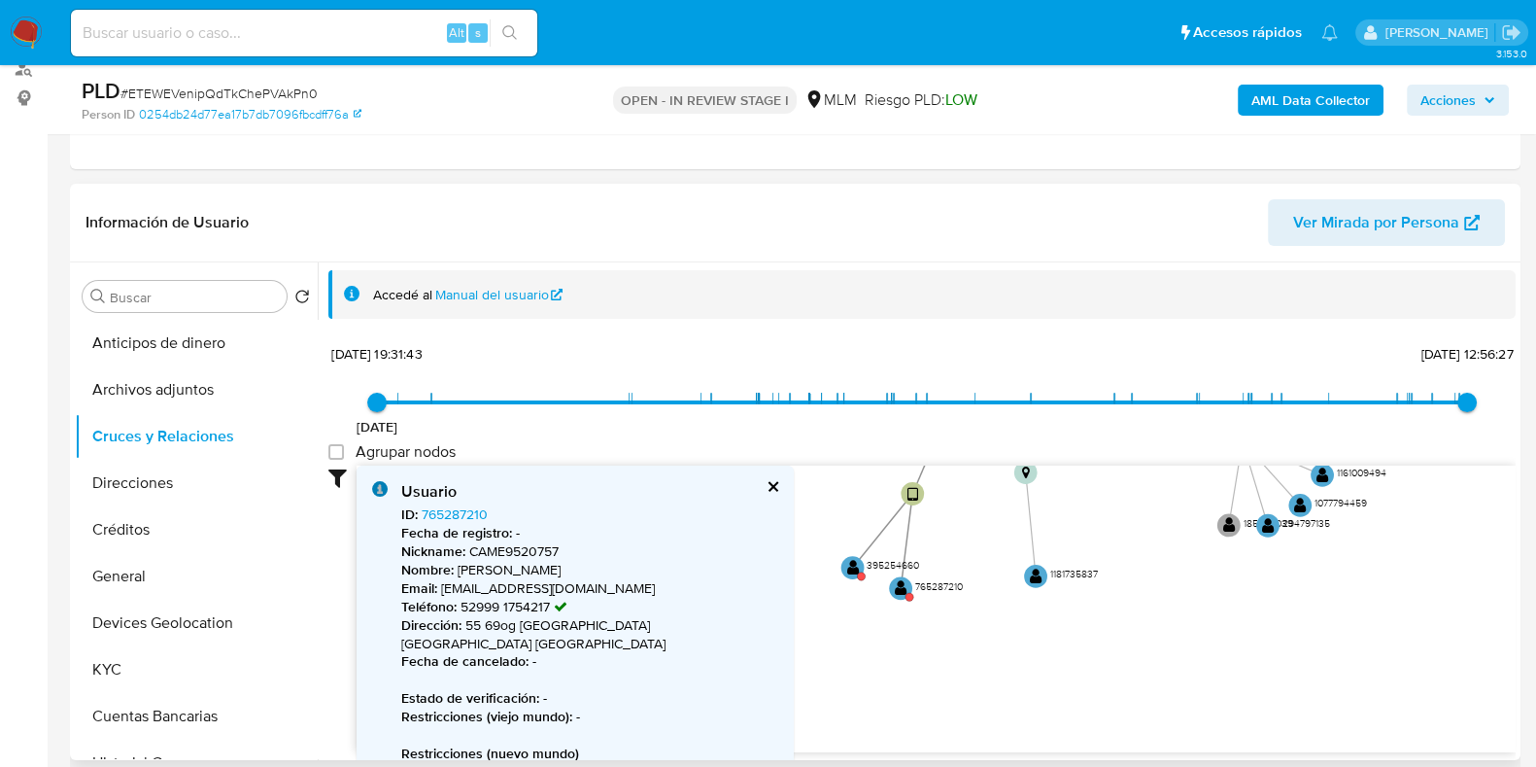
drag, startPoint x: 881, startPoint y: 581, endPoint x: 958, endPoint y: 573, distance: 77.2
click at [958, 573] on icon "phone-f55ab00e095628032813795c21eecf31  user-1228945234  1228945234 person-02…" at bounding box center [936, 606] width 1159 height 282
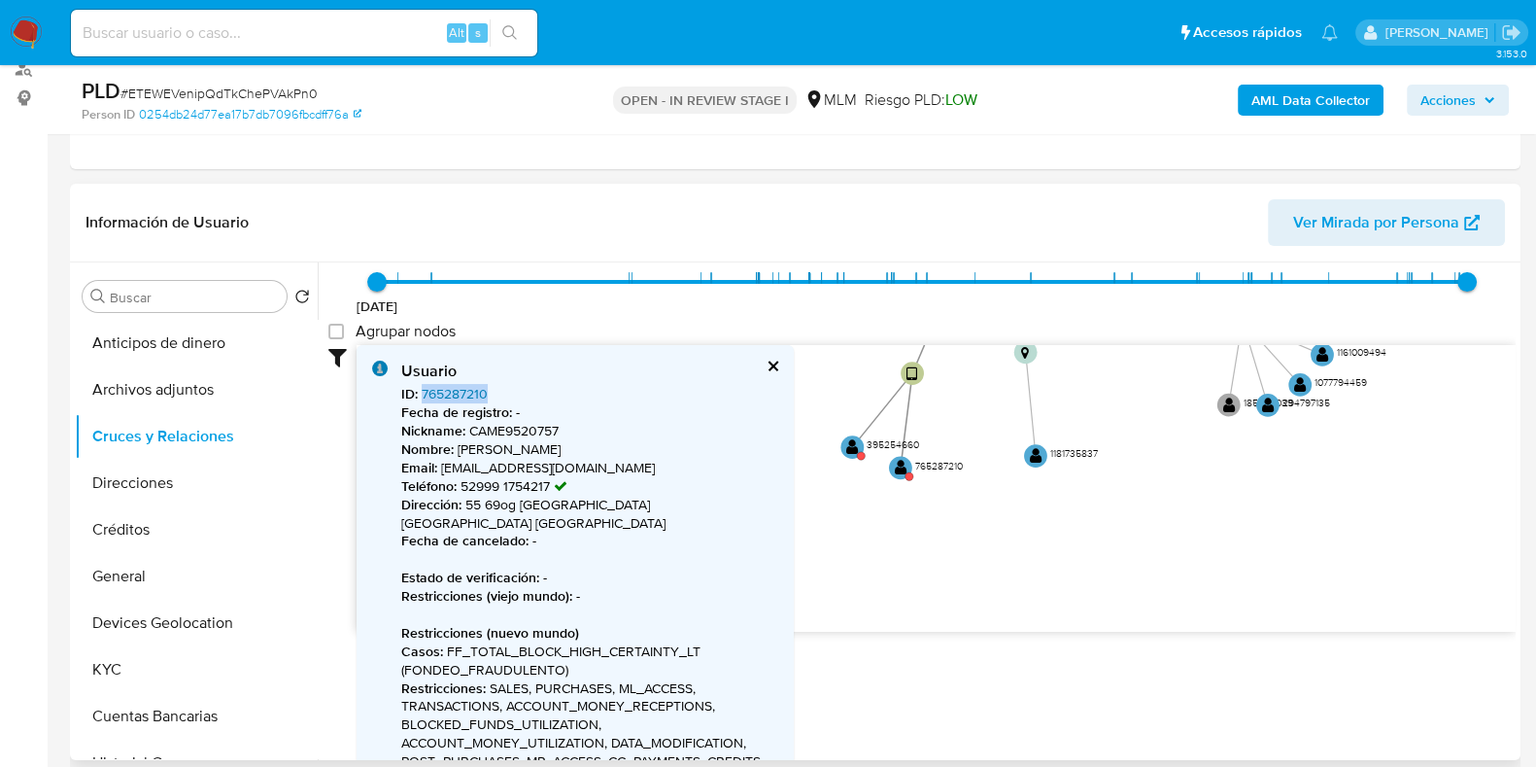
drag, startPoint x: 495, startPoint y: 384, endPoint x: 421, endPoint y: 394, distance: 74.6
click at [421, 394] on div "ID : 765287210 Fecha de registro : - Nickname : CAME9520757 Nombre : [PERSON_NA…" at bounding box center [589, 650] width 377 height 531
copy link "765287210"
click at [846, 438] on text "" at bounding box center [852, 446] width 13 height 17
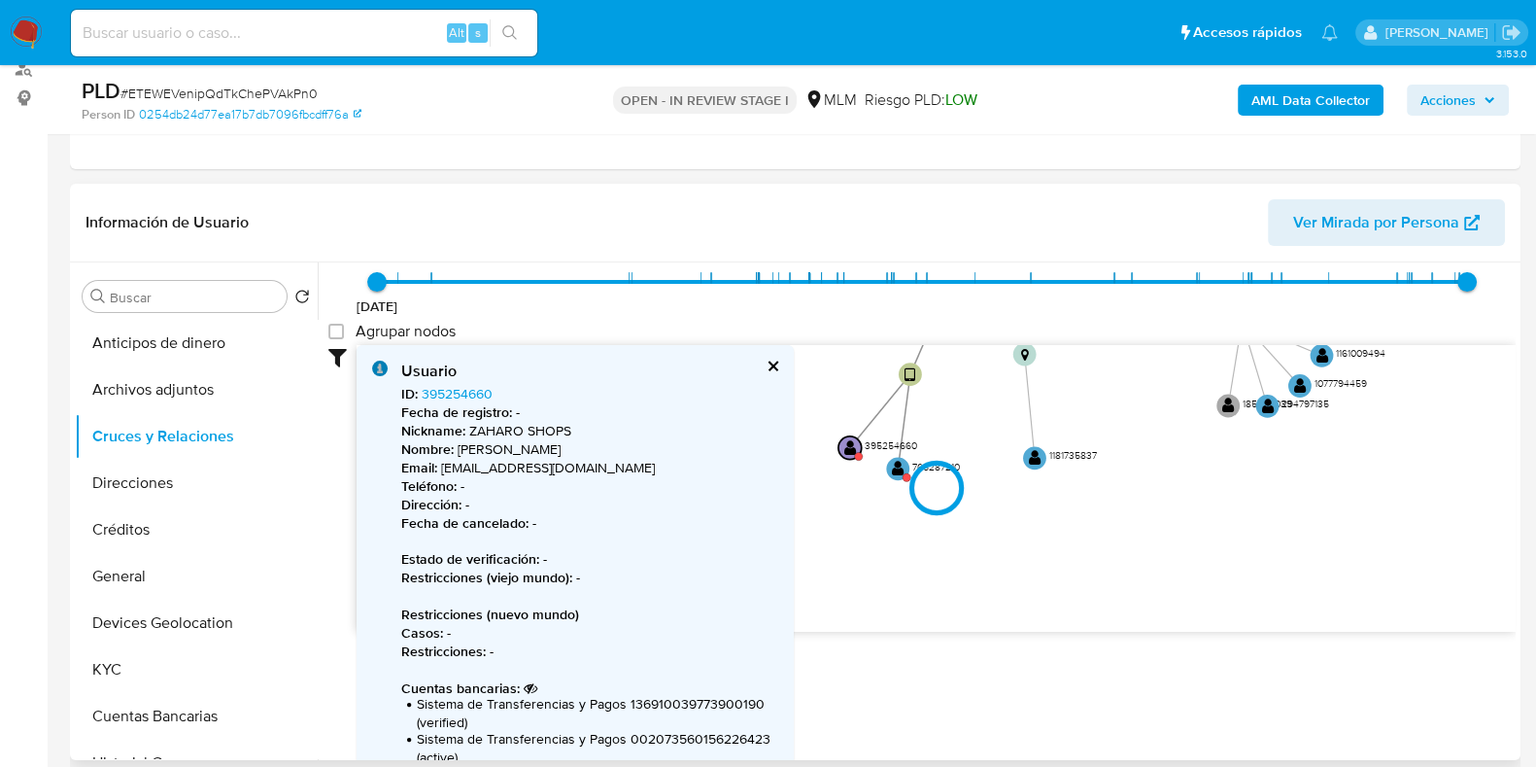
type input "1622571651000"
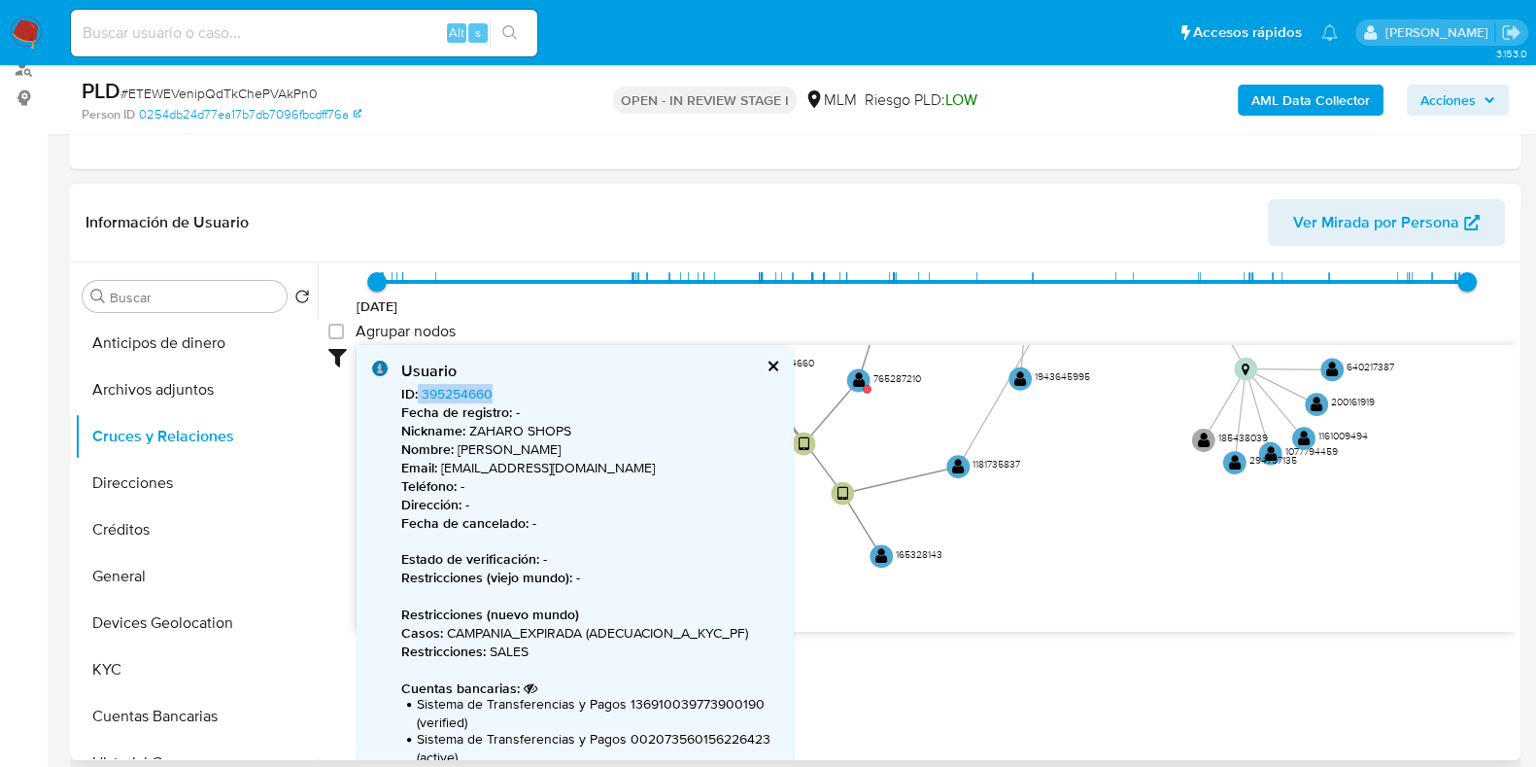
drag, startPoint x: 517, startPoint y: 392, endPoint x: 417, endPoint y: 394, distance: 100.1
click at [417, 394] on div "ID : 395254660 Fecha de registro : - Nickname : ZAHARO SHOPS Nombre : Javier Sa…" at bounding box center [589, 638] width 377 height 506
copy span "395254660"
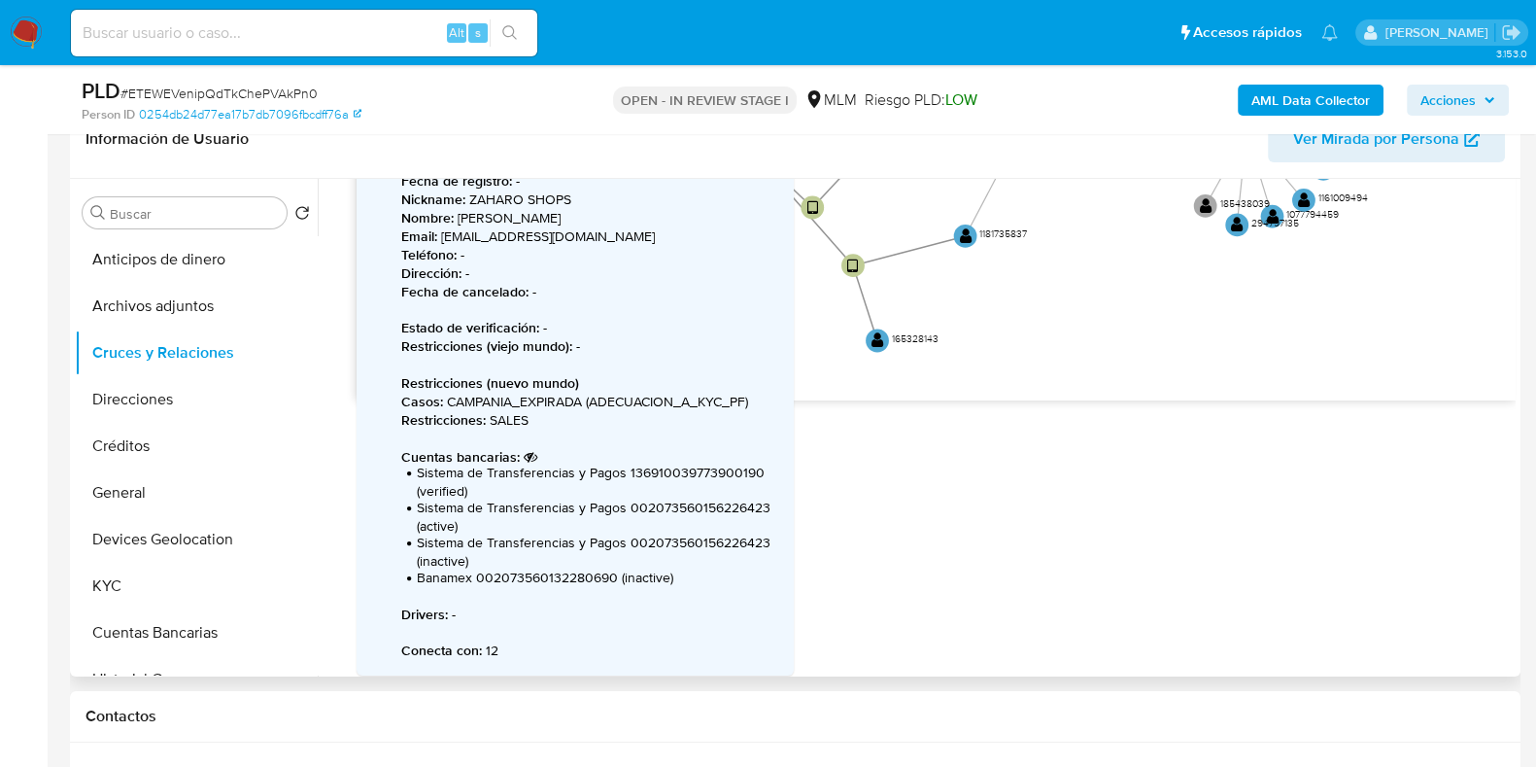
scroll to position [364, 0]
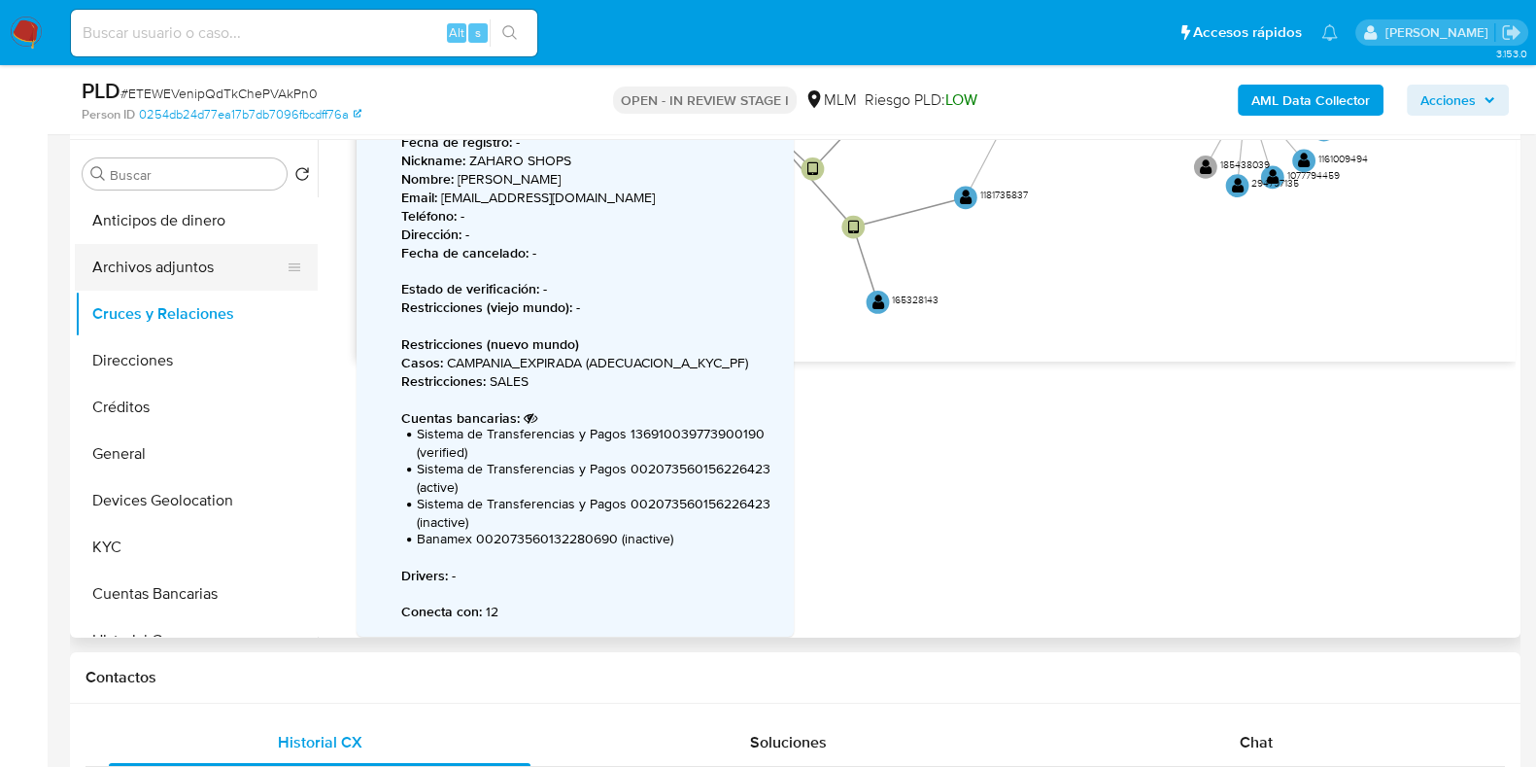
click at [222, 274] on button "Archivos adjuntos" at bounding box center [188, 267] width 227 height 47
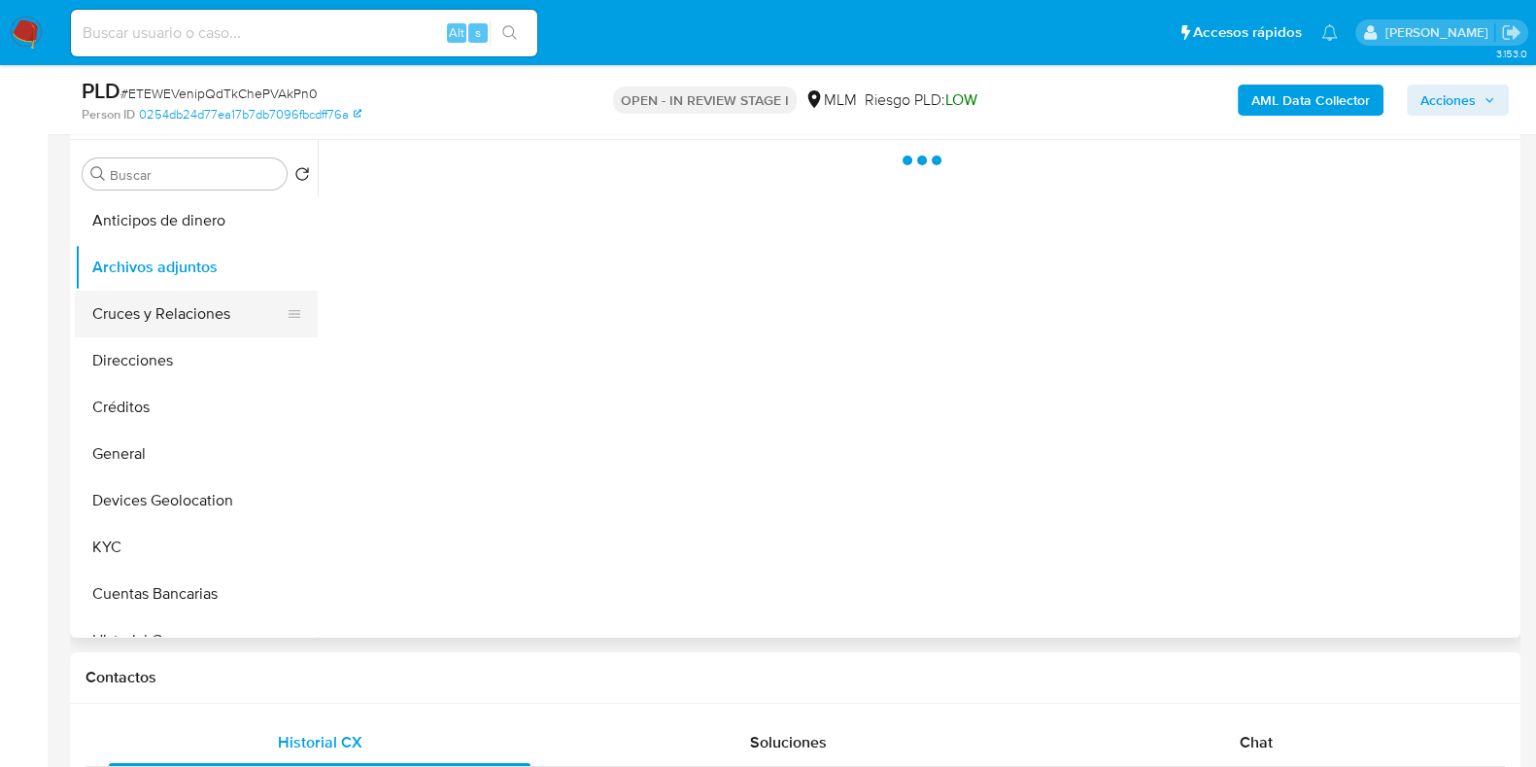
click at [209, 323] on button "Cruces y Relaciones" at bounding box center [188, 314] width 227 height 47
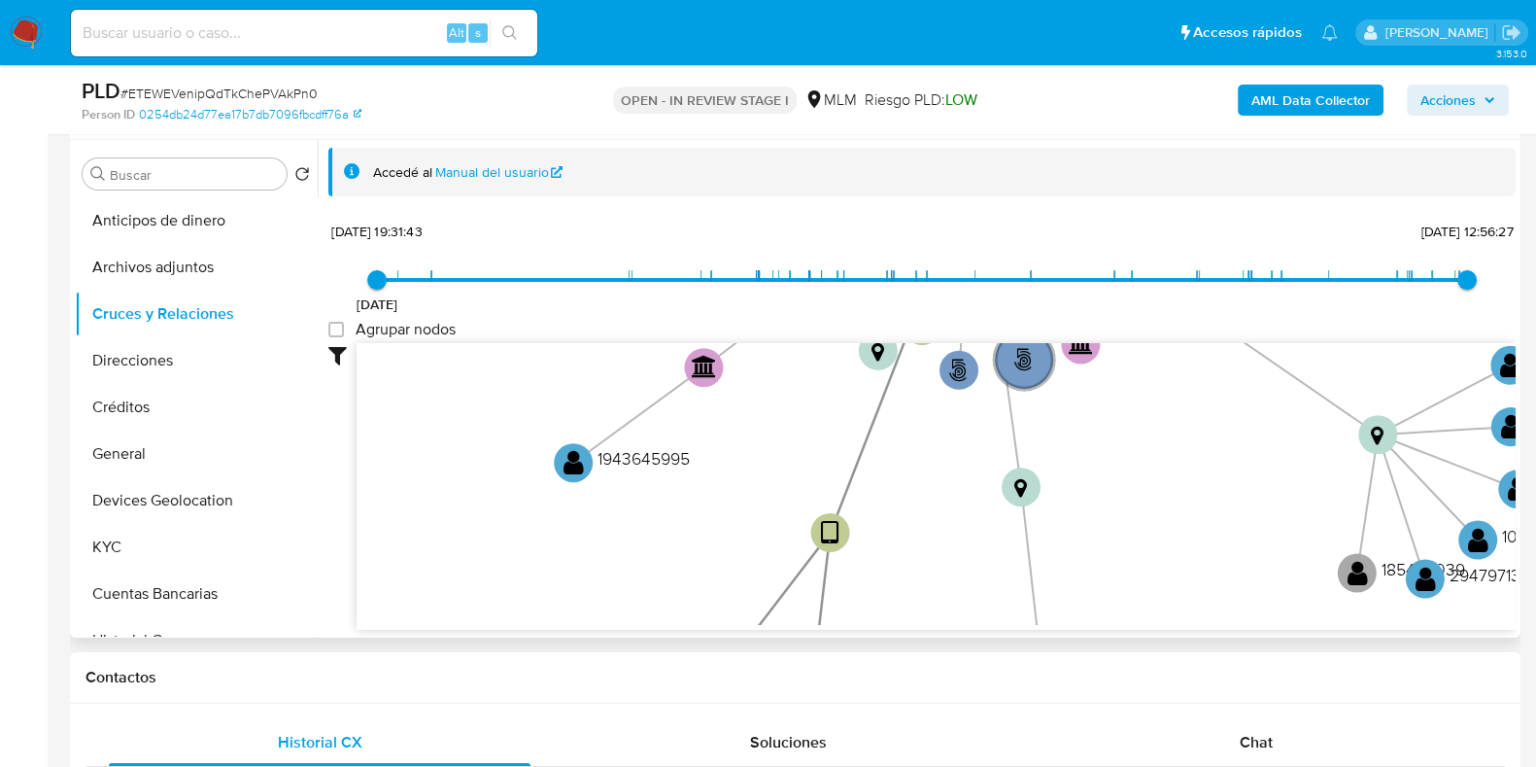
drag, startPoint x: 853, startPoint y: 494, endPoint x: 887, endPoint y: 199, distance: 296.4
click at [887, 199] on div "Accedé al Manual del usuario 7/6/2021 7/6/2021, 19:31:43 13/6/2025, 12:56:27 Ag…" at bounding box center [921, 389] width 1187 height 483
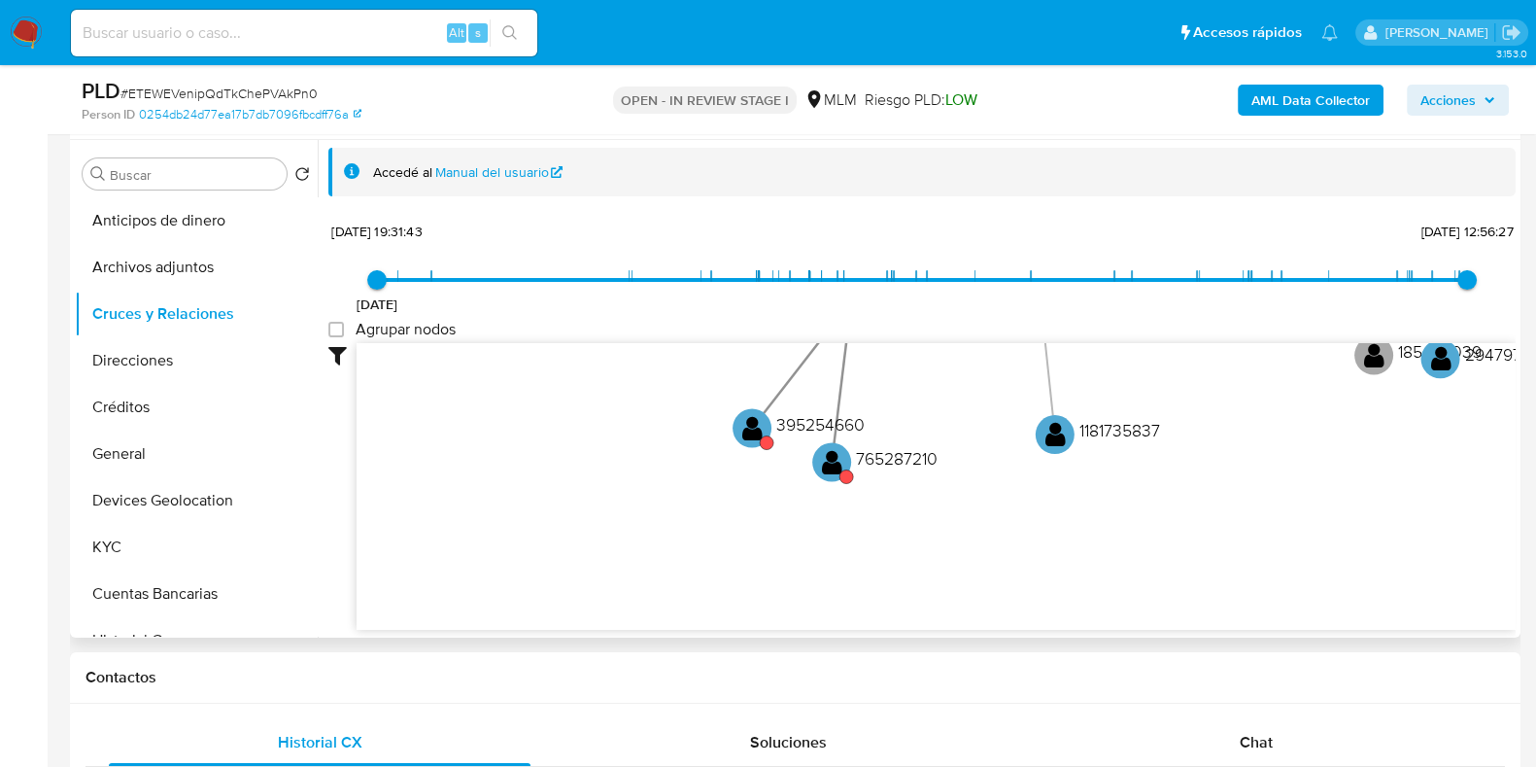
drag, startPoint x: 801, startPoint y: 542, endPoint x: 831, endPoint y: 314, distance: 230.3
click at [831, 314] on div "7/6/2021 7/6/2021, 19:31:43 13/6/2025, 12:56:27 Agrupar nodos Filtros Confianza…" at bounding box center [921, 423] width 1187 height 413
click at [762, 432] on circle at bounding box center [749, 427] width 49 height 49
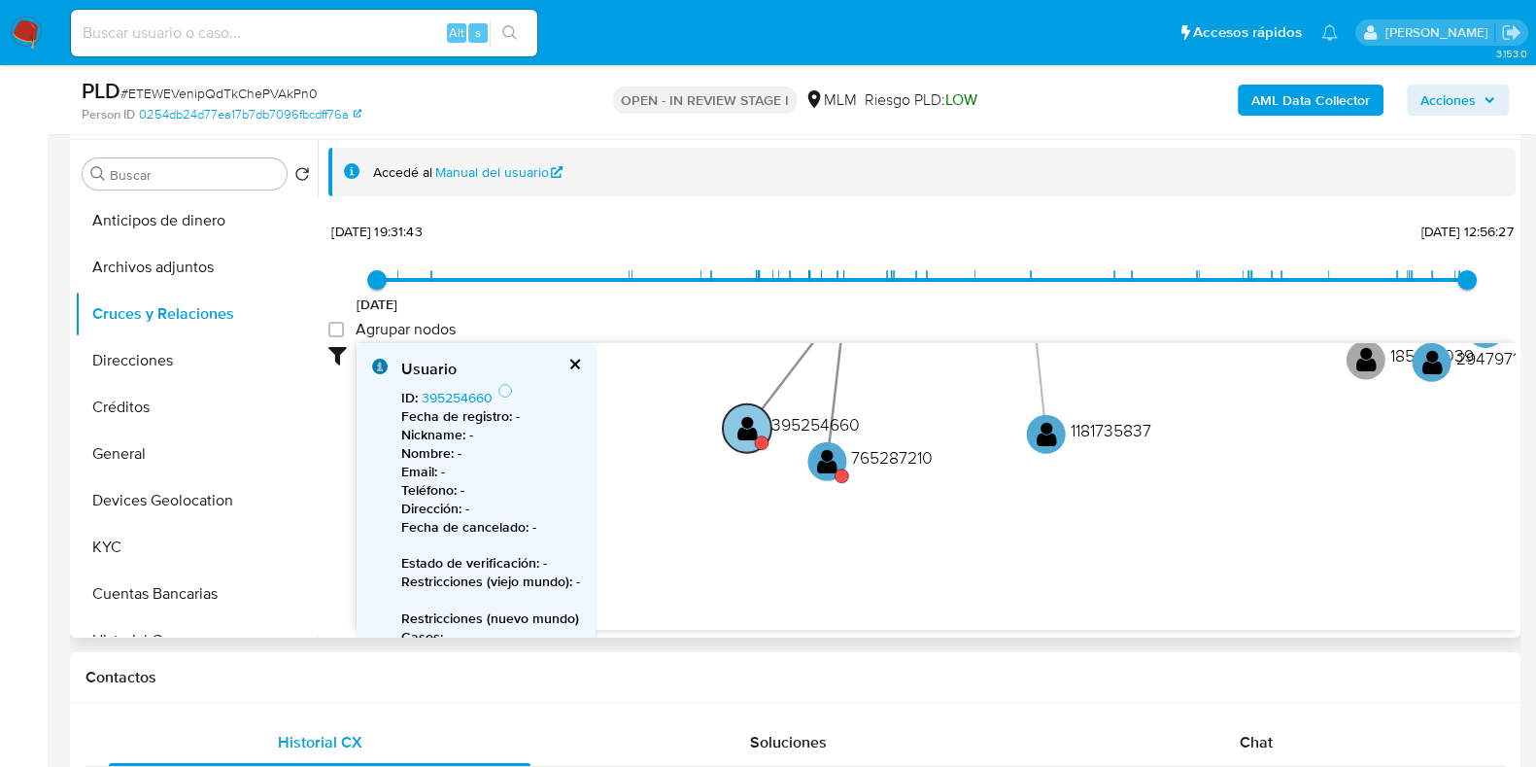
click at [762, 432] on circle at bounding box center [747, 427] width 49 height 49
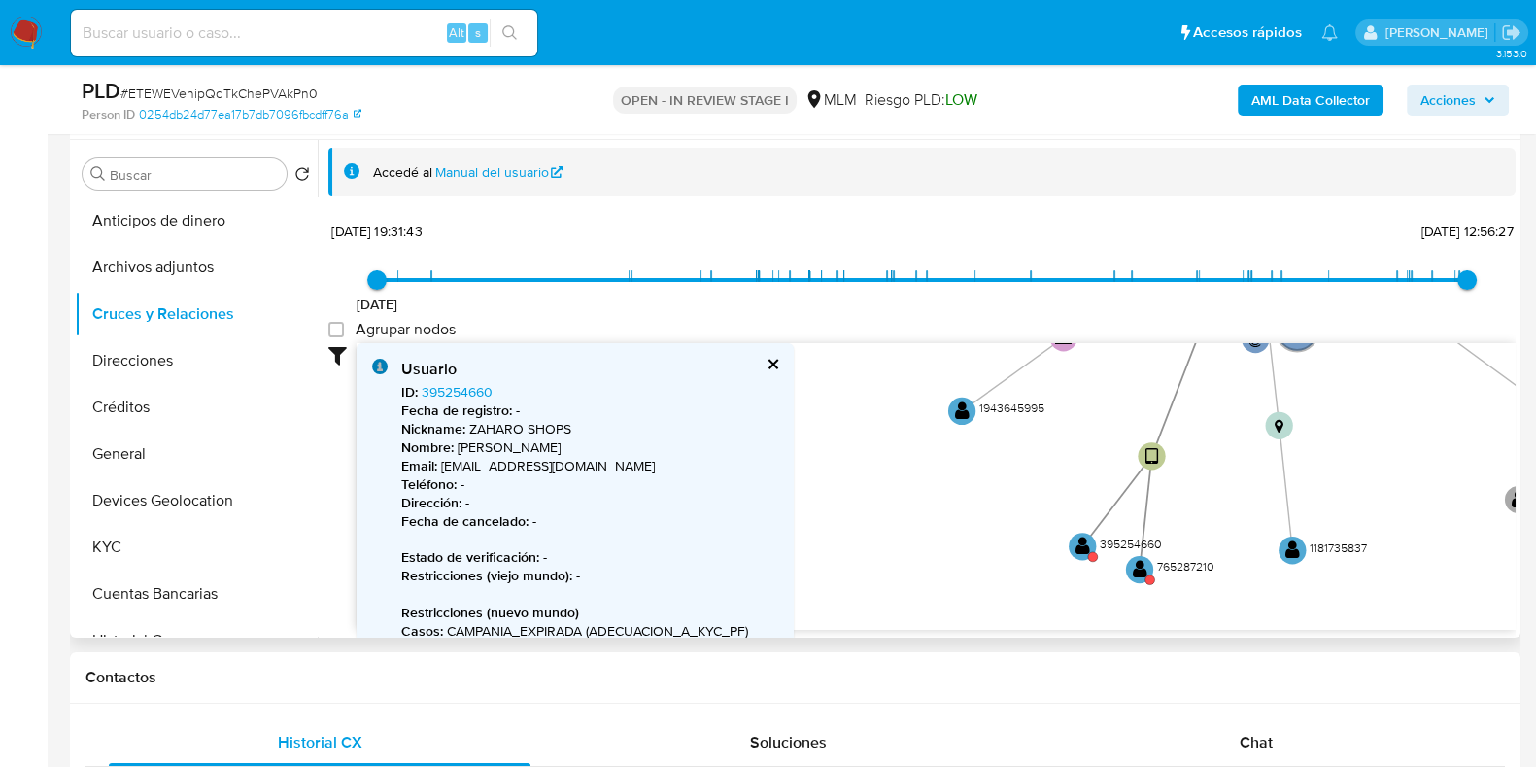
drag, startPoint x: 1113, startPoint y: 469, endPoint x: 1354, endPoint y: 536, distance: 250.1
click at [1365, 542] on icon "phone-f55ab00e095628032813795c21eecf31  user-1228945234  1228945234 person-02…" at bounding box center [936, 484] width 1159 height 282
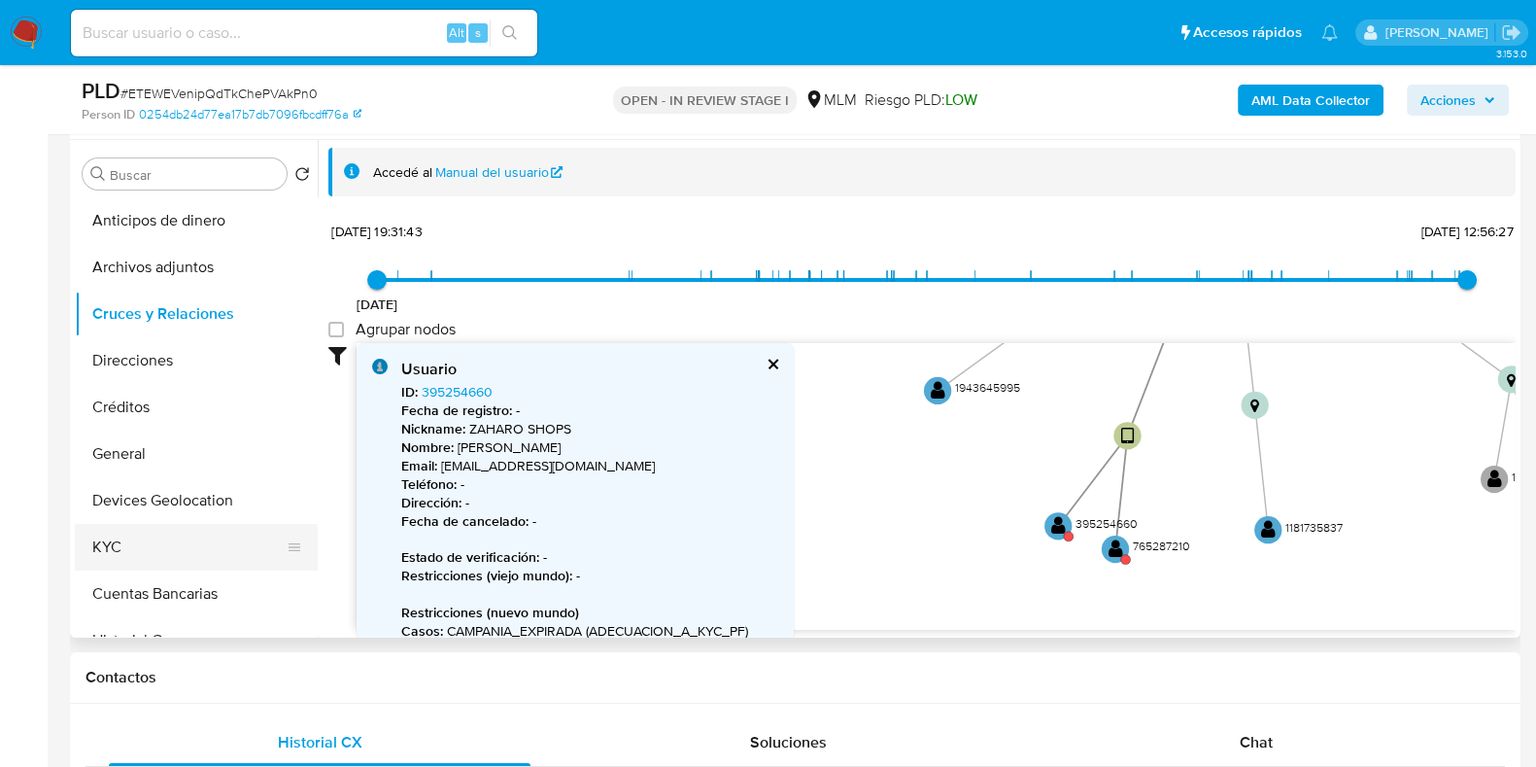
click at [118, 539] on button "KYC" at bounding box center [188, 547] width 227 height 47
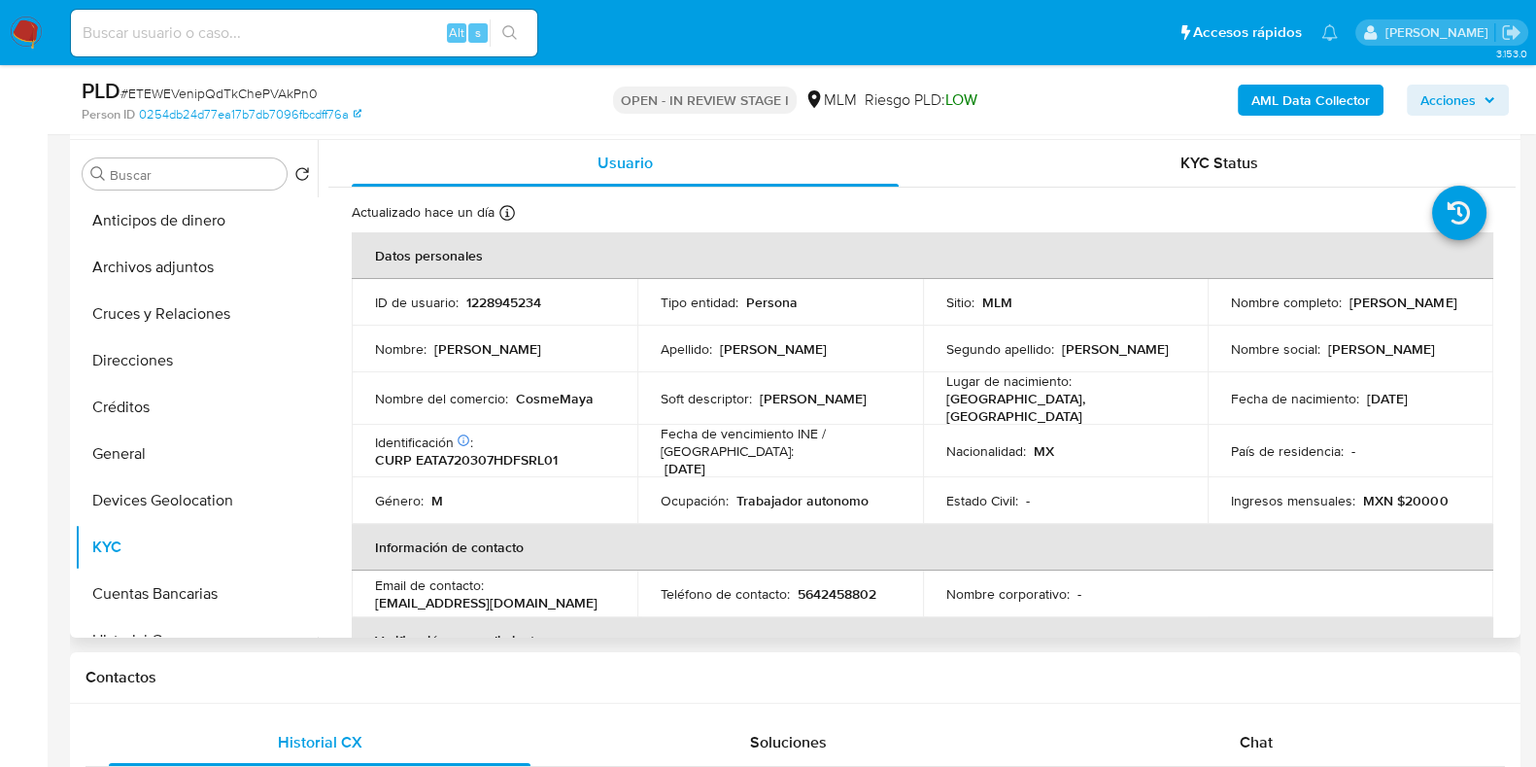
drag, startPoint x: 1451, startPoint y: 323, endPoint x: 1206, endPoint y: 316, distance: 245.0
click at [1208, 316] on td "Nombre completo : Alejandro Tomas Esparza Torres" at bounding box center [1351, 302] width 286 height 47
copy p "Alejandro Tomas Esparza Torres"
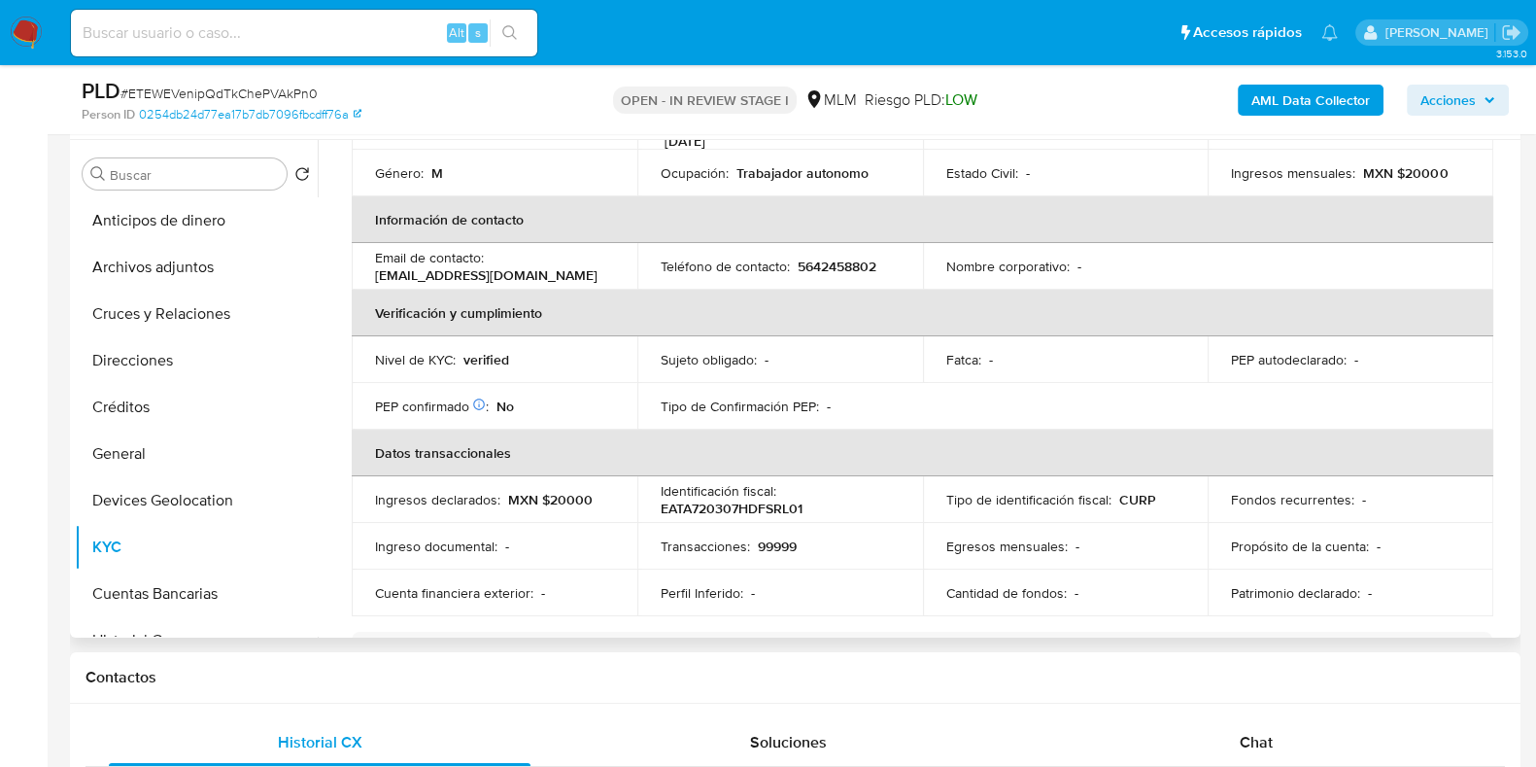
scroll to position [364, 0]
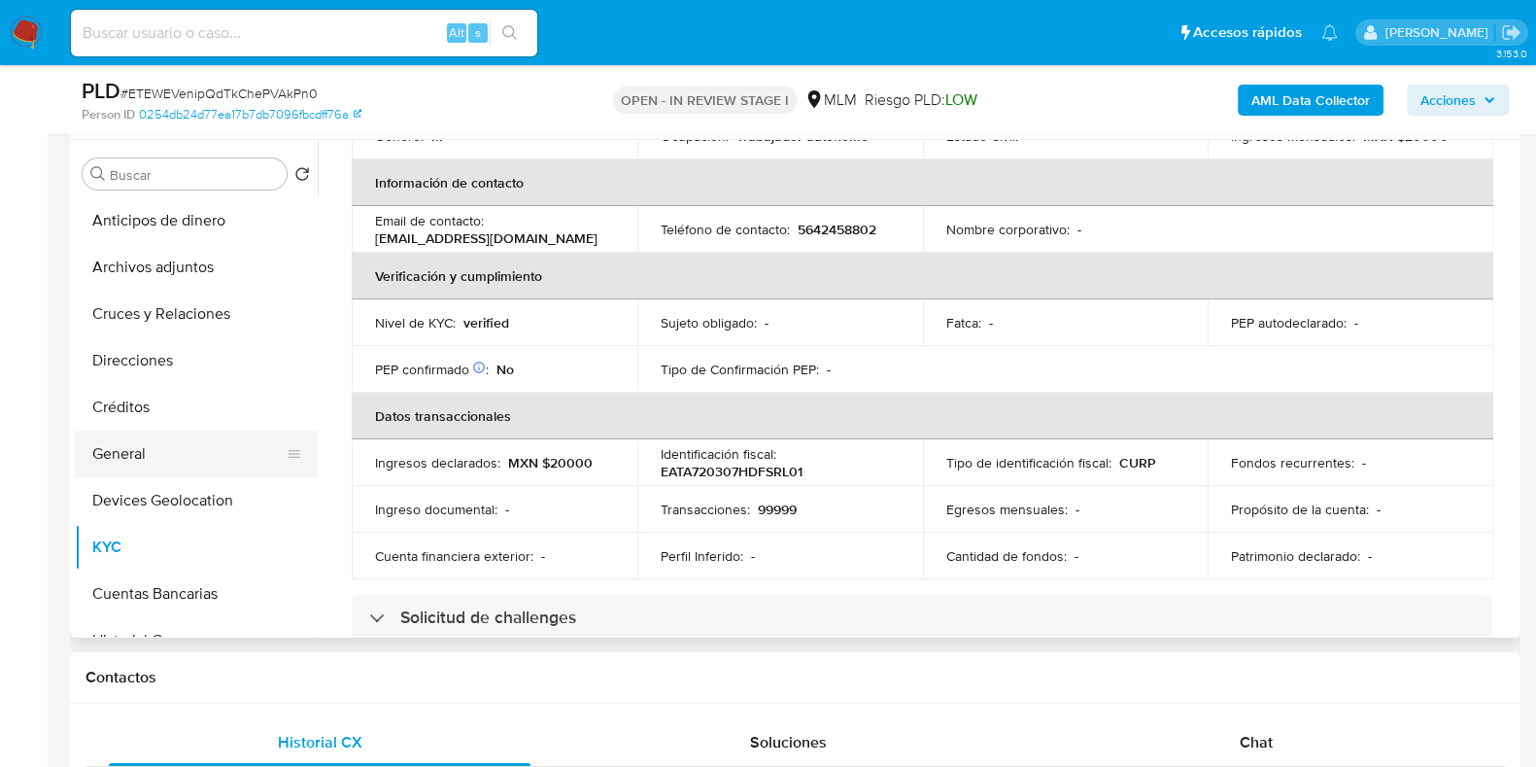
click at [146, 451] on button "General" at bounding box center [188, 453] width 227 height 47
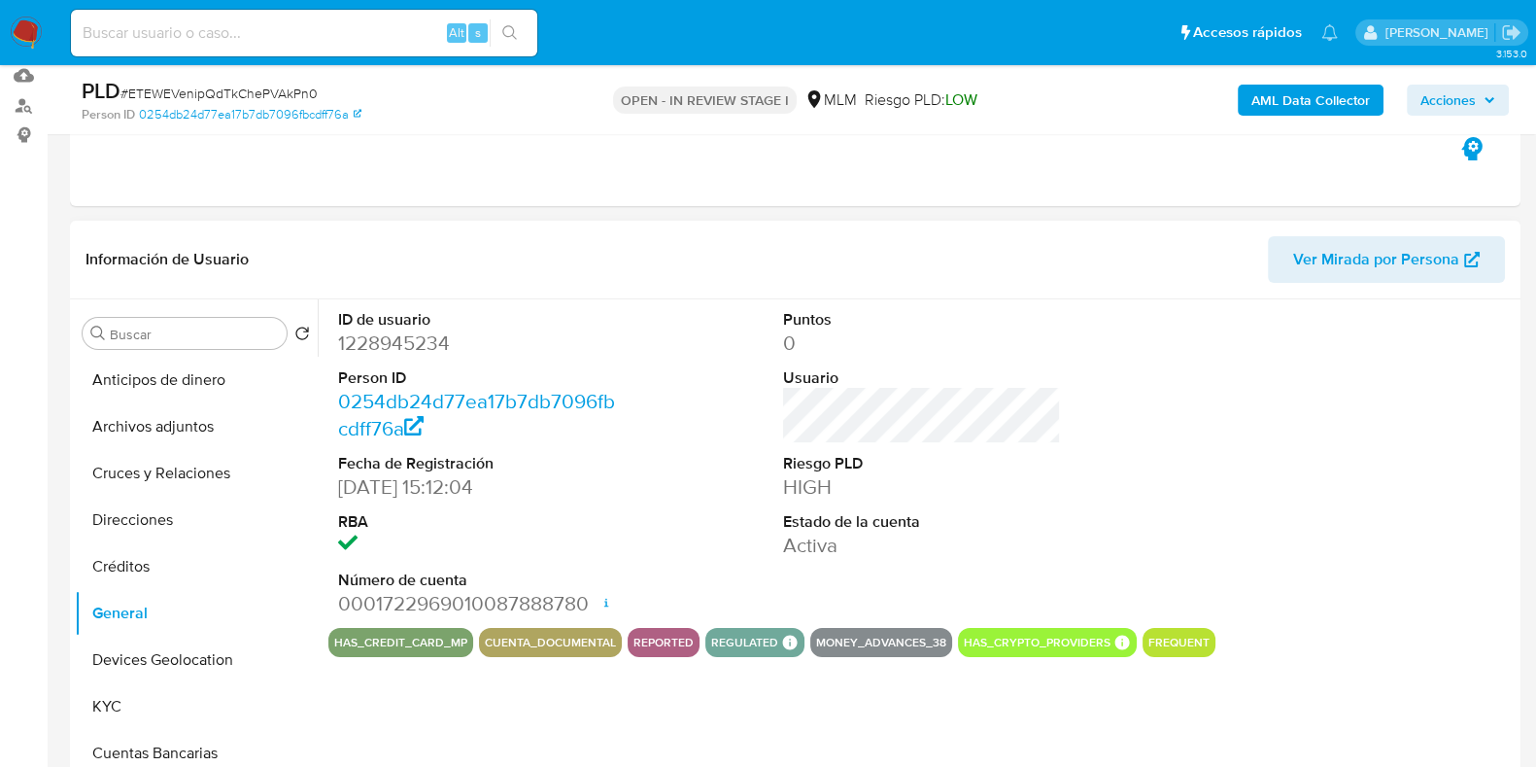
scroll to position [242, 0]
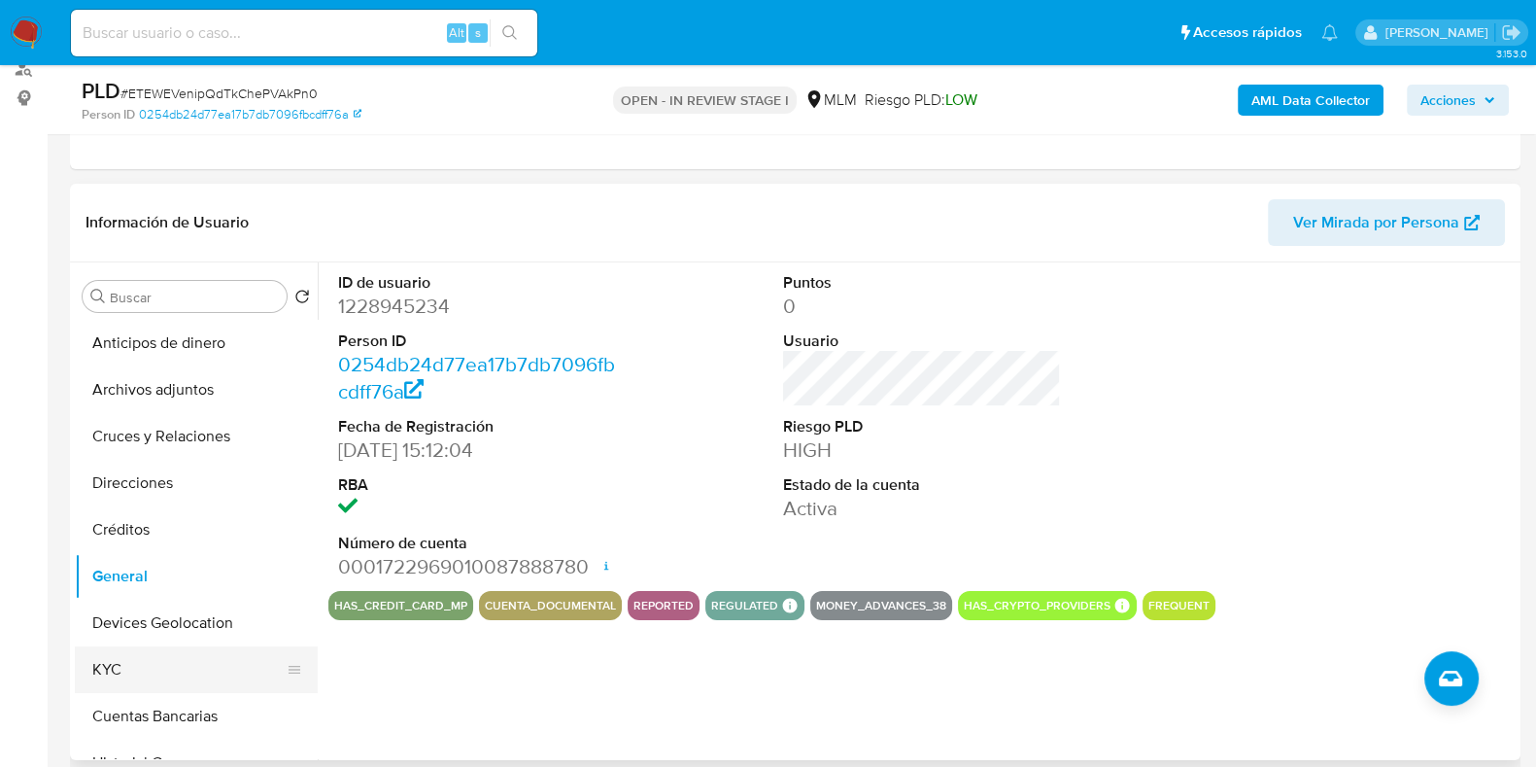
click at [121, 663] on button "KYC" at bounding box center [188, 669] width 227 height 47
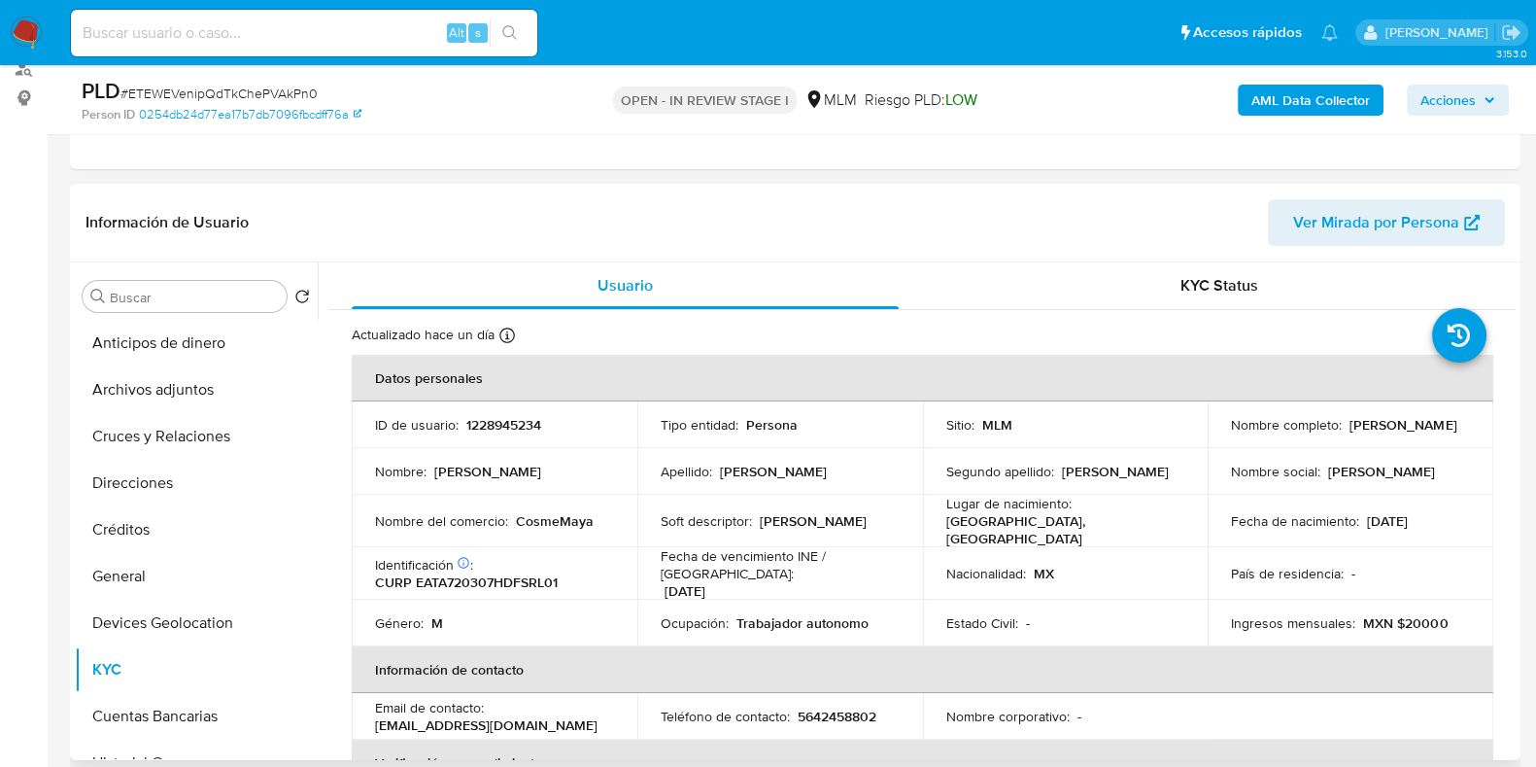
click at [519, 429] on p "1228945234" at bounding box center [503, 424] width 75 height 17
copy p "1228945234"
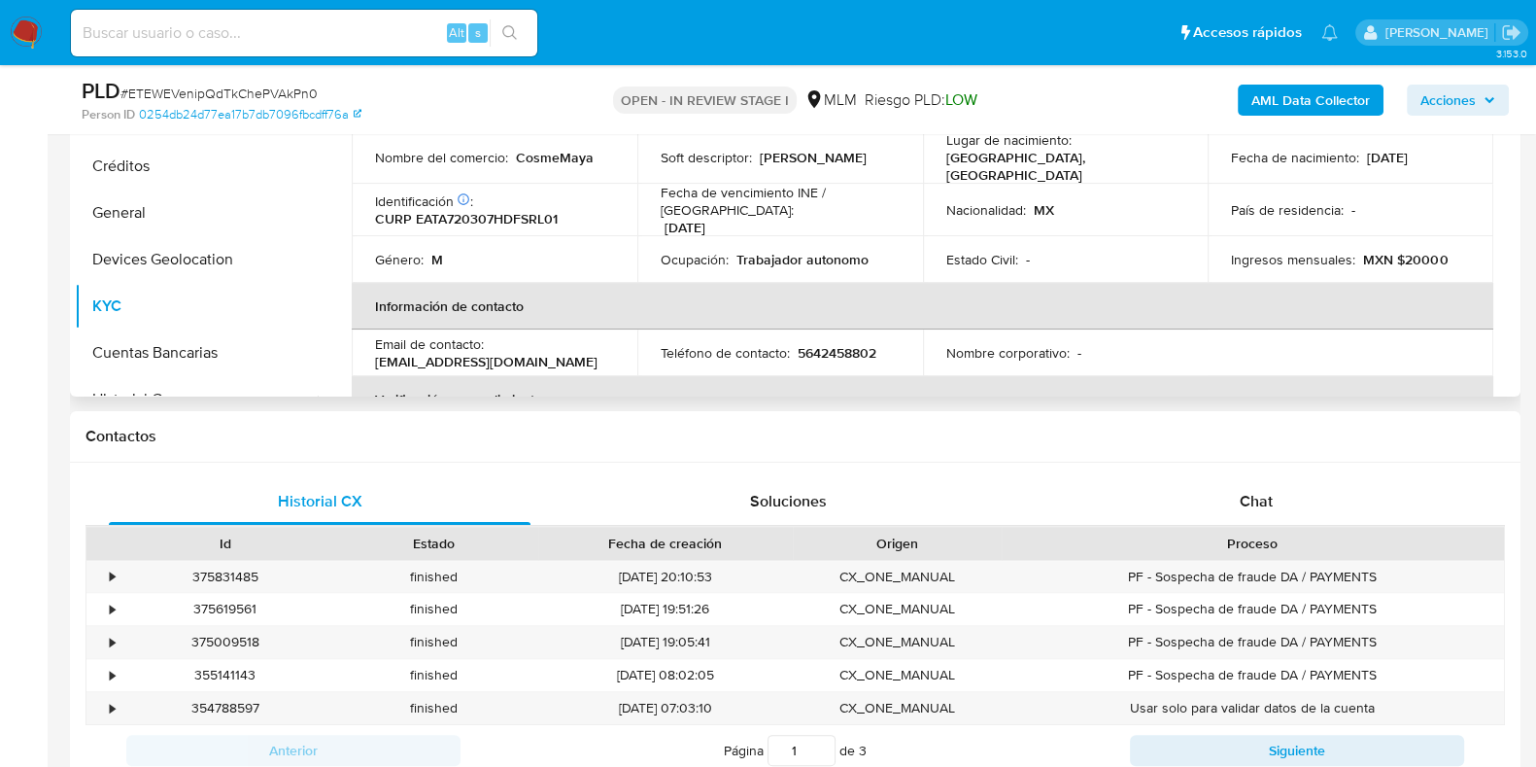
scroll to position [607, 0]
click at [232, 237] on button "Devices Geolocation" at bounding box center [188, 257] width 227 height 47
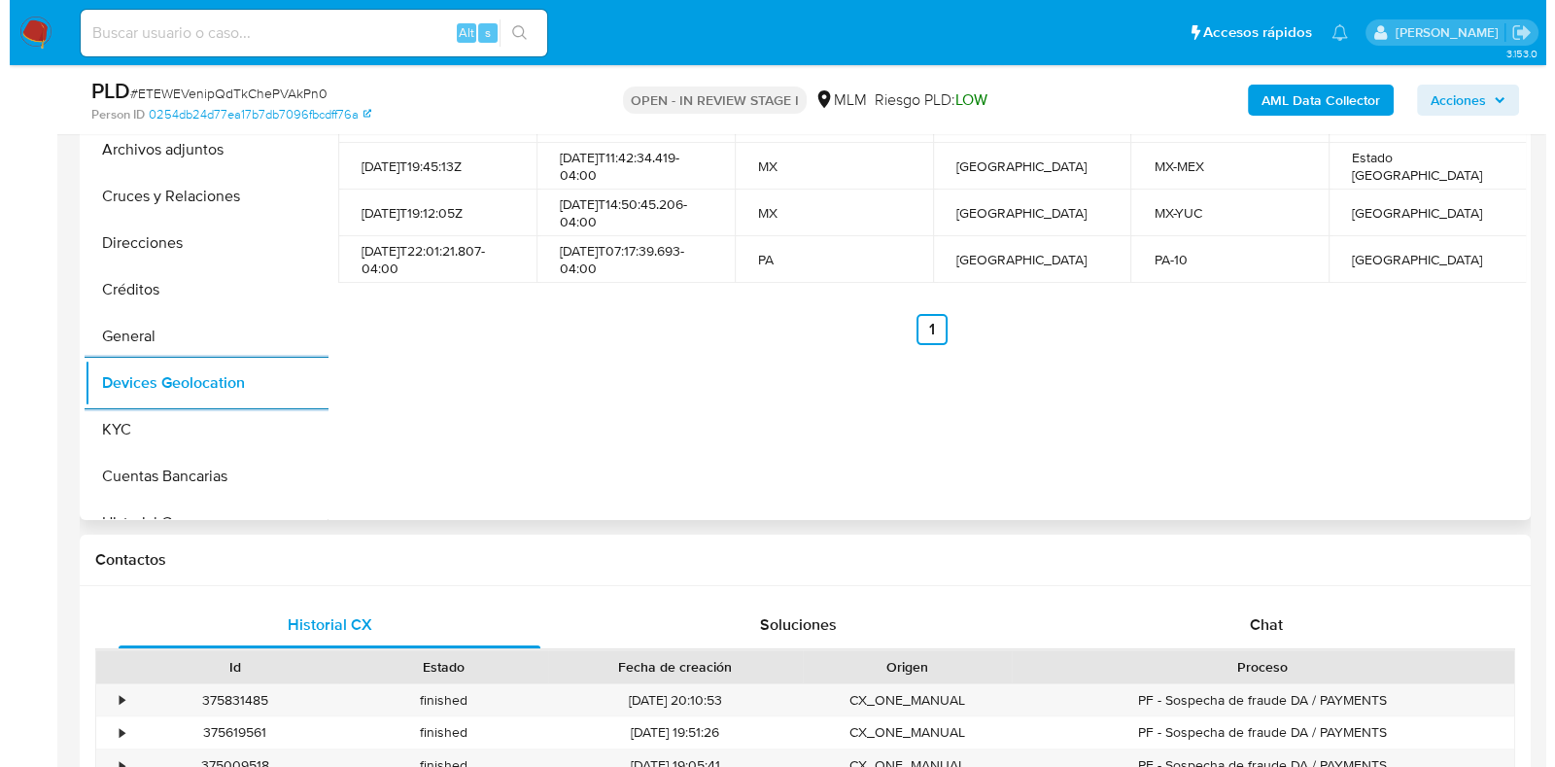
scroll to position [242, 0]
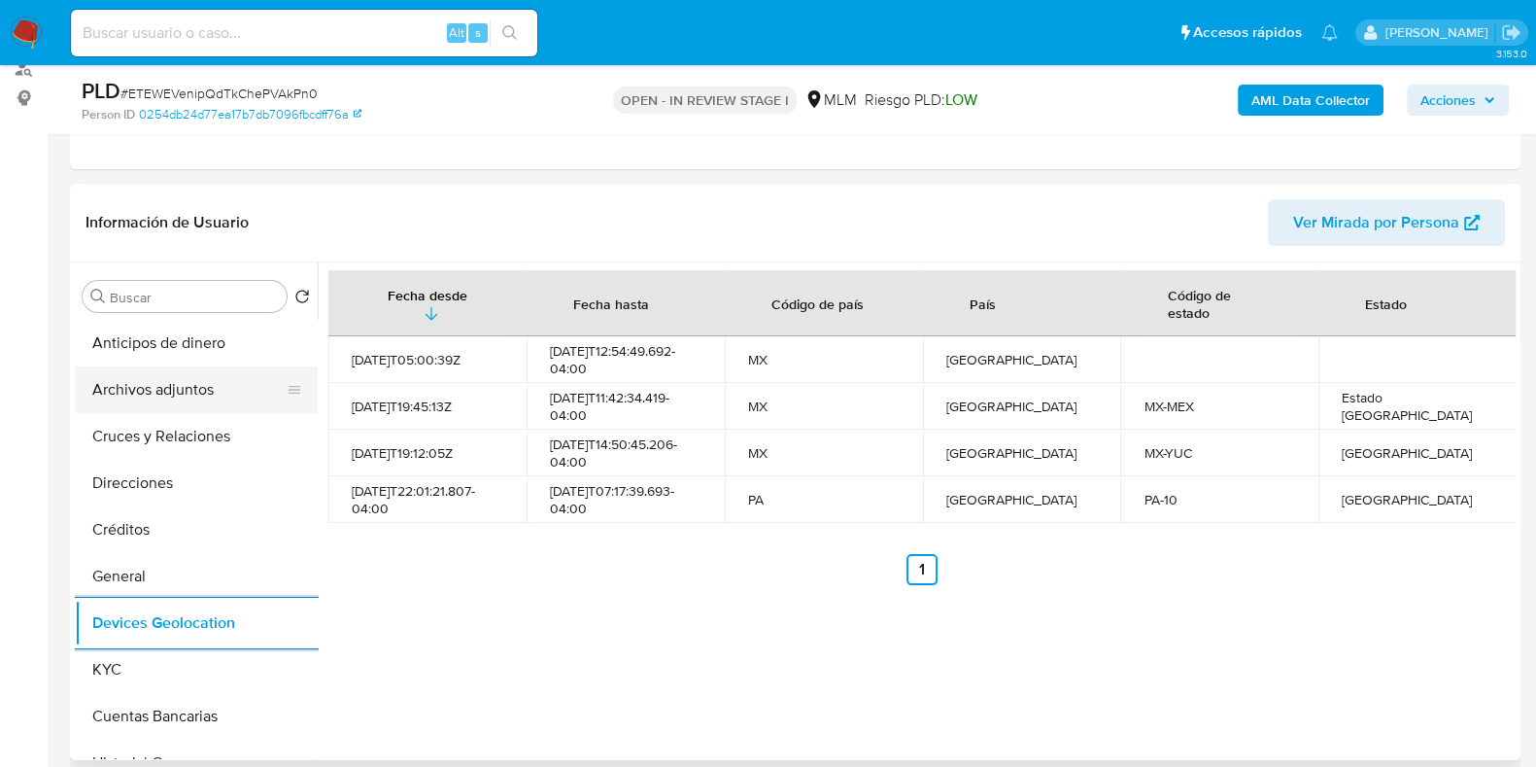
click at [192, 400] on button "Archivos adjuntos" at bounding box center [188, 389] width 227 height 47
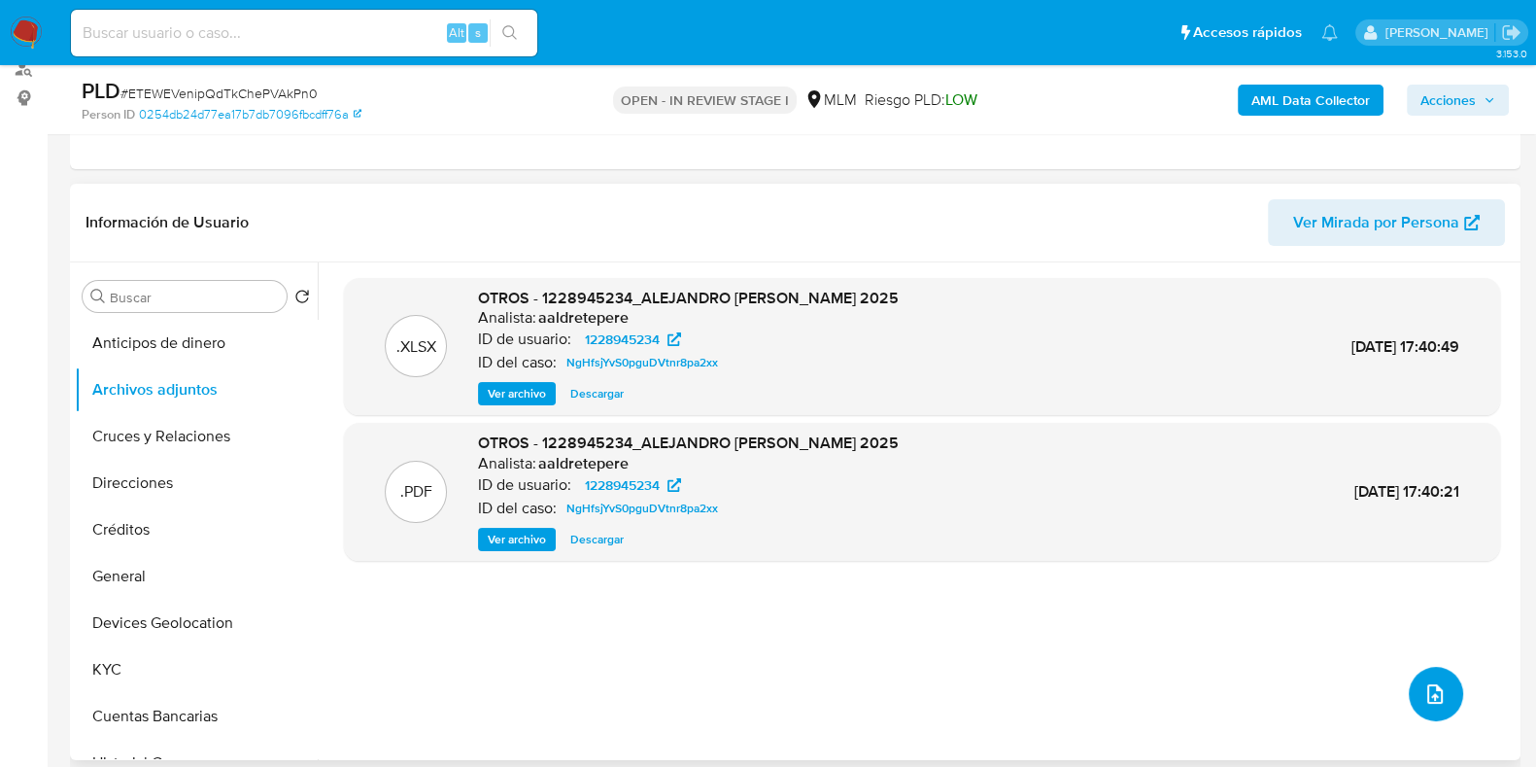
click at [1435, 682] on span "upload-file" at bounding box center [1434, 693] width 23 height 23
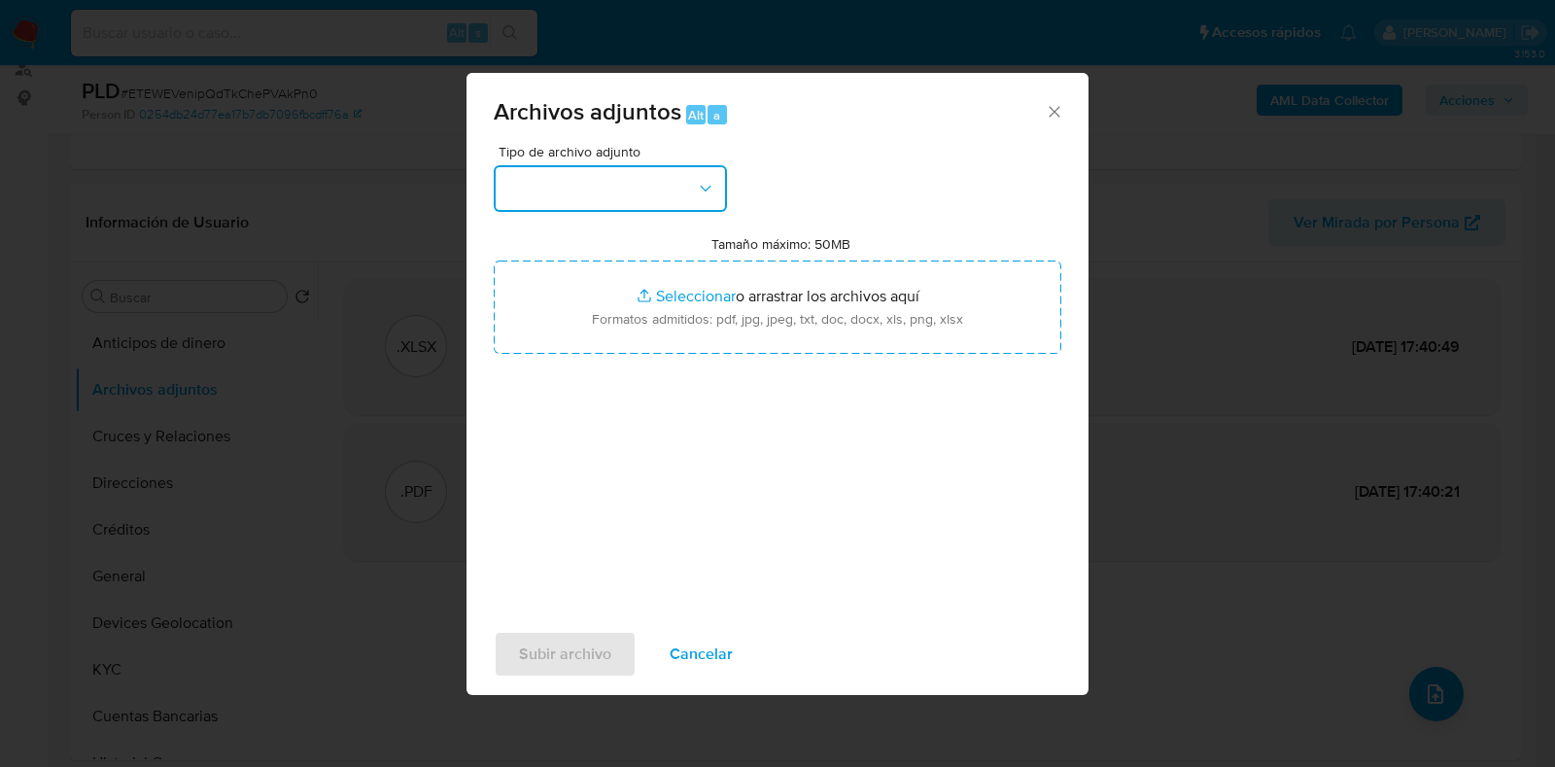
click at [634, 184] on button "button" at bounding box center [610, 188] width 233 height 47
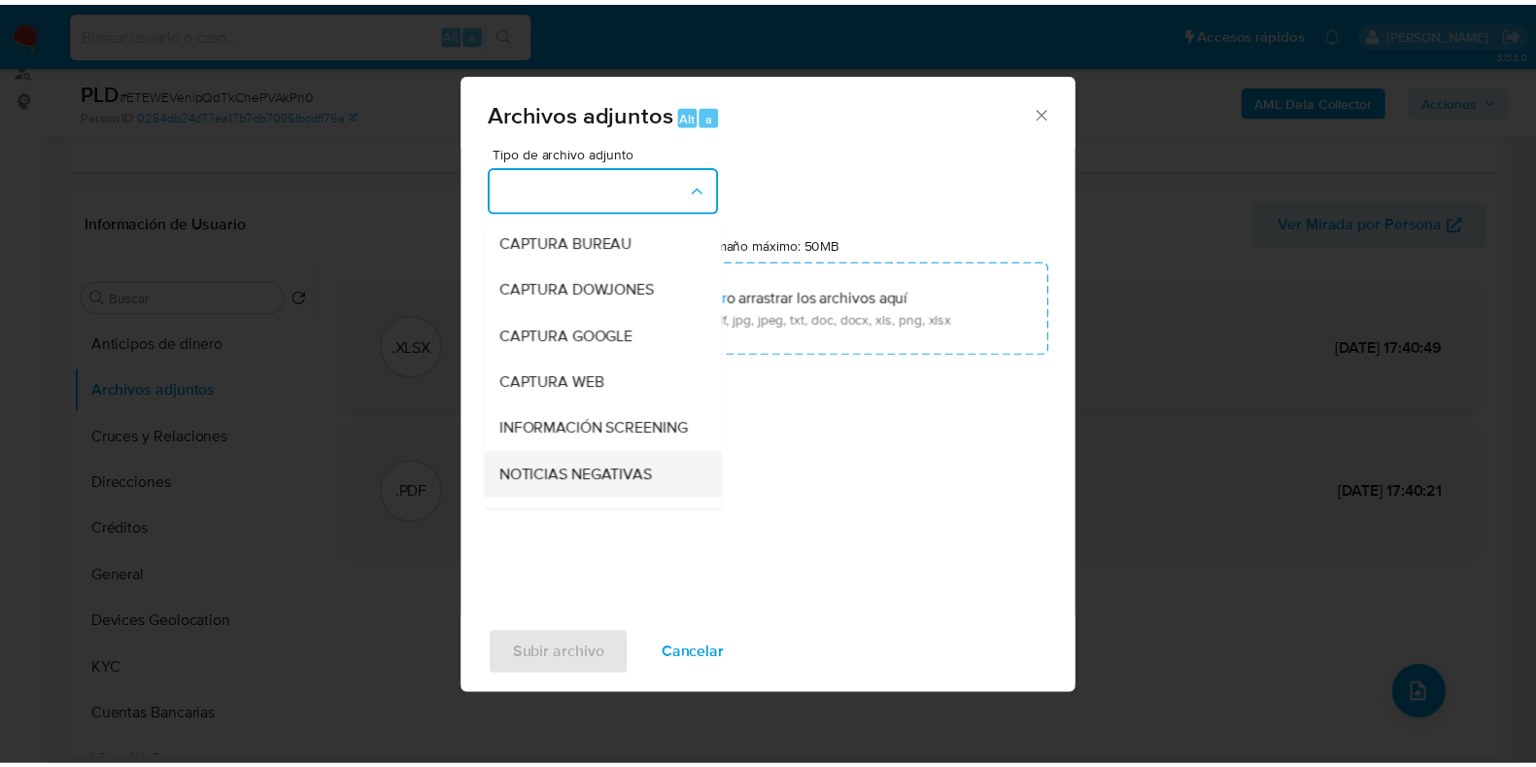
scroll to position [120, 0]
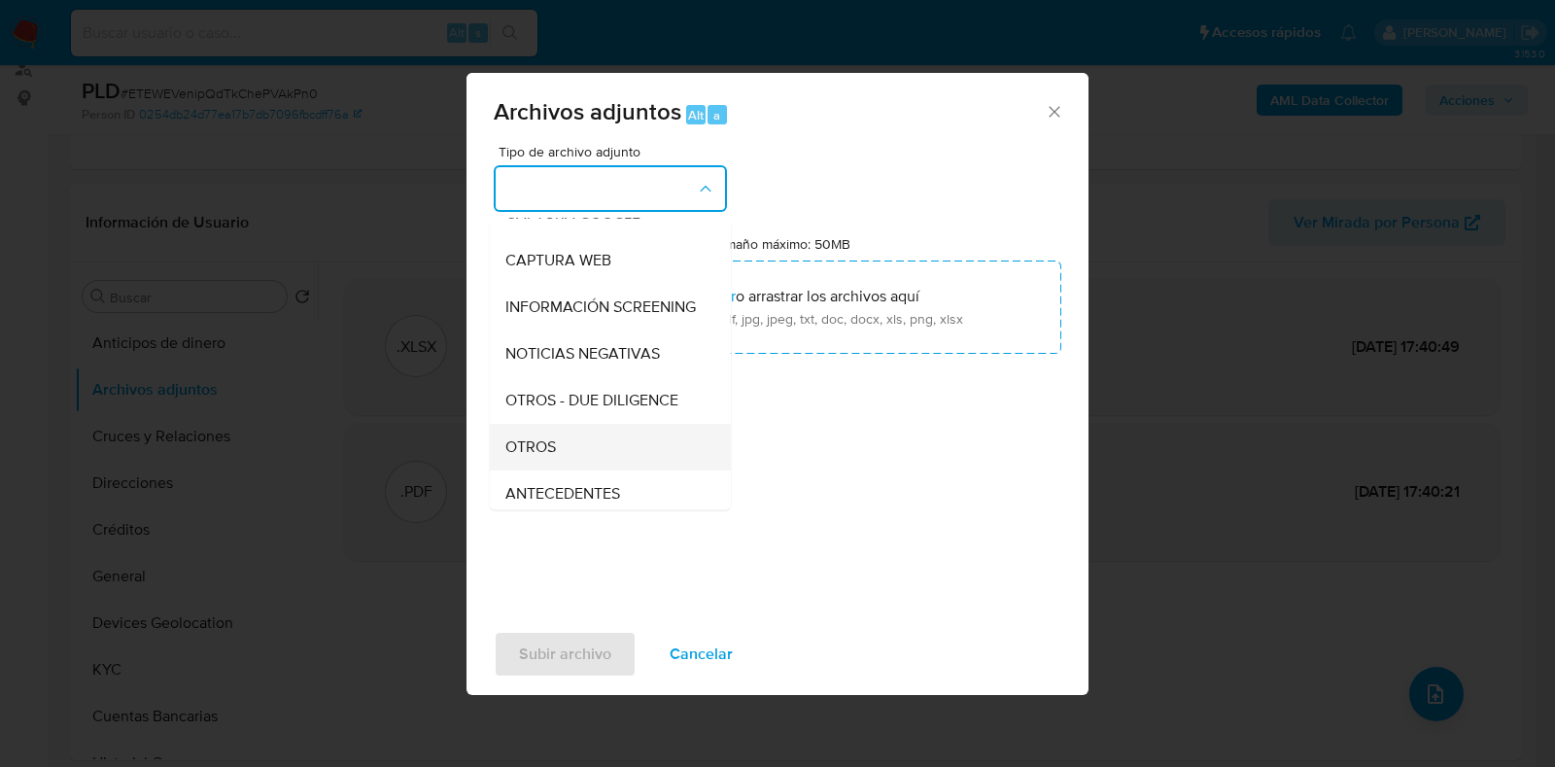
click at [544, 457] on span "OTROS" at bounding box center [530, 446] width 51 height 19
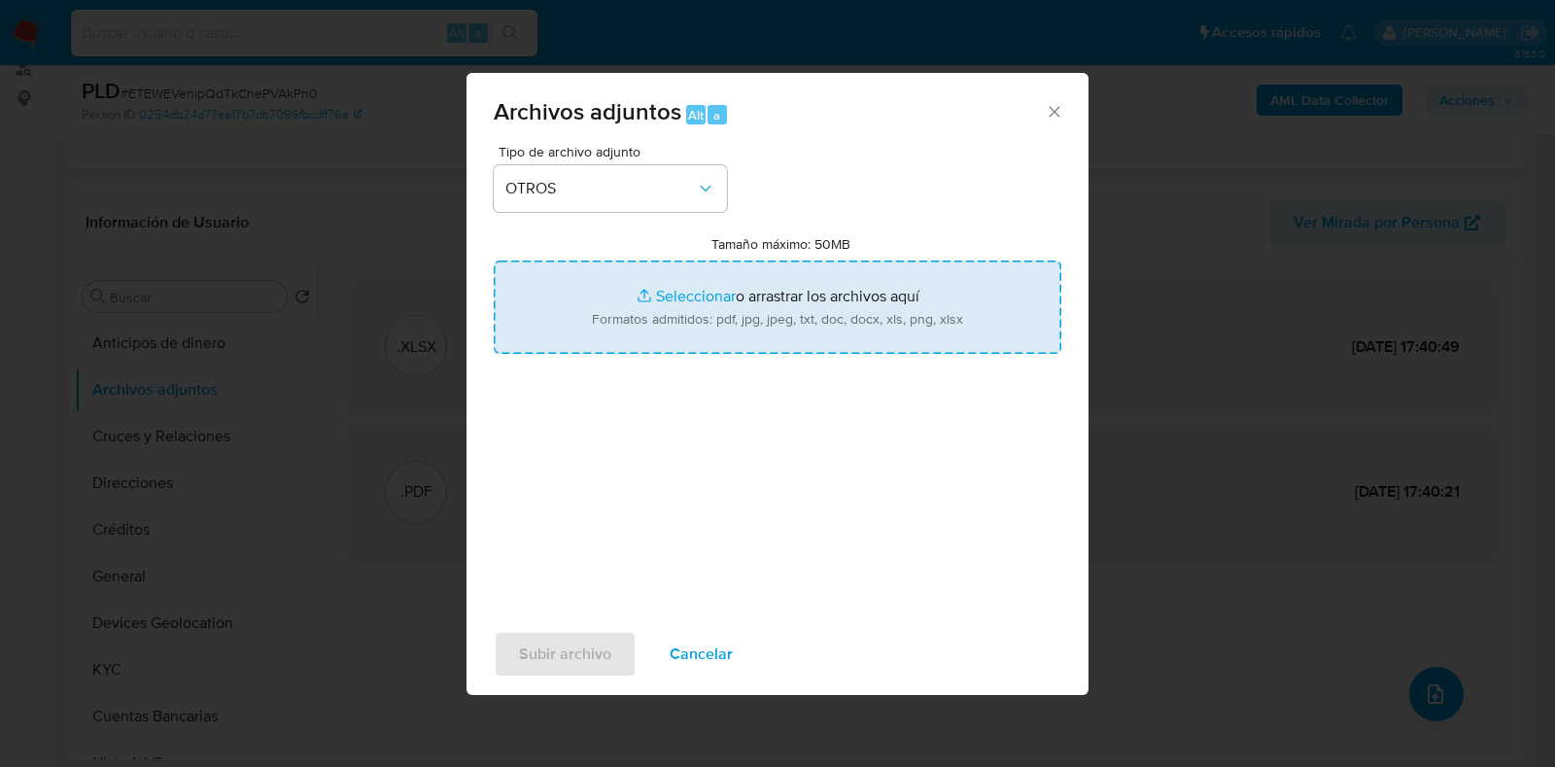
click at [675, 298] on input "Tamaño máximo: 50MB Seleccionar archivos" at bounding box center [777, 306] width 567 height 93
type input "C:\fakepath\1228945234_ALEJANDRO TOMAS ESPARZA TORRES_JUL2025.pdf"
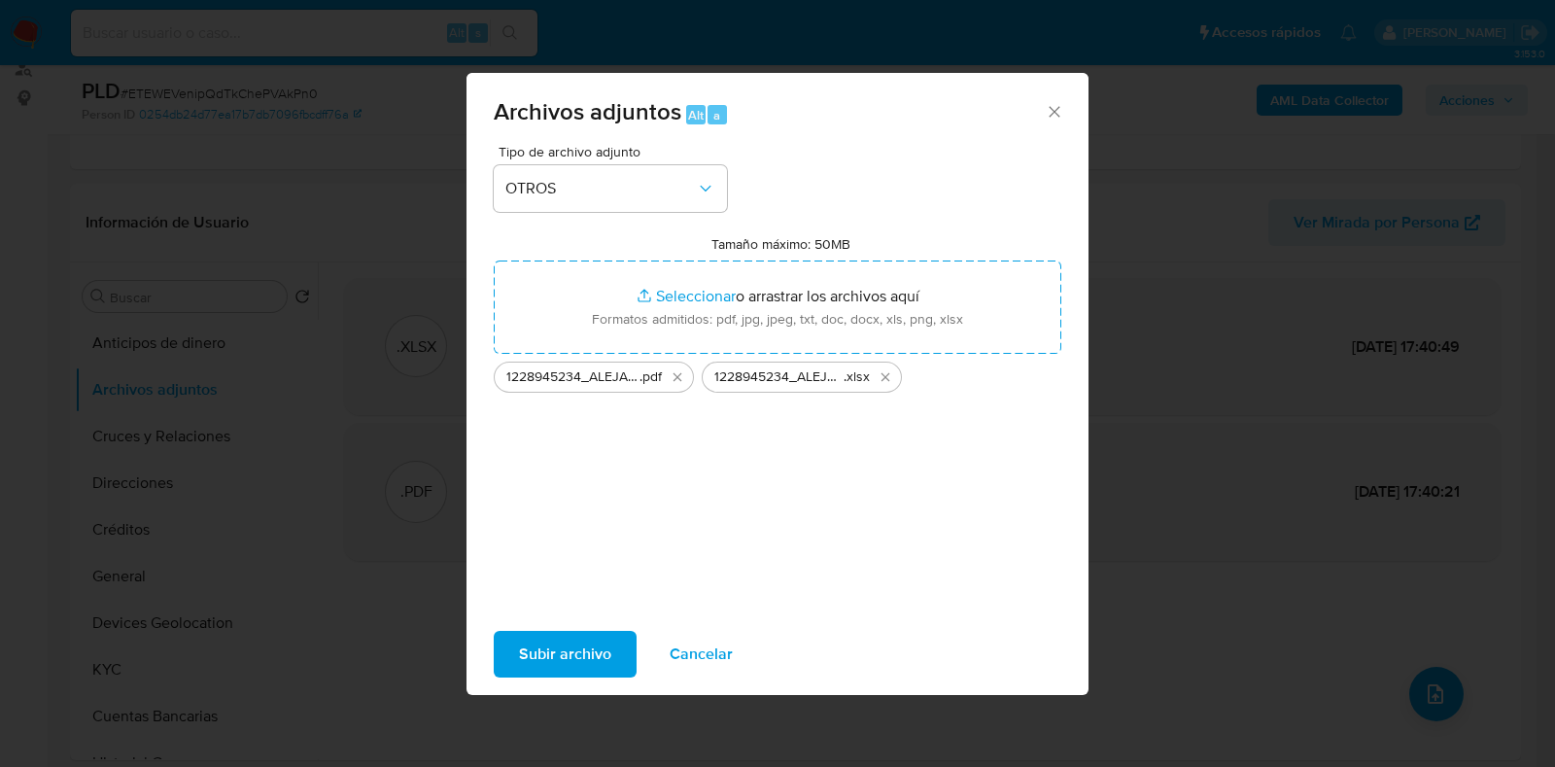
click at [566, 634] on span "Subir archivo" at bounding box center [565, 654] width 92 height 43
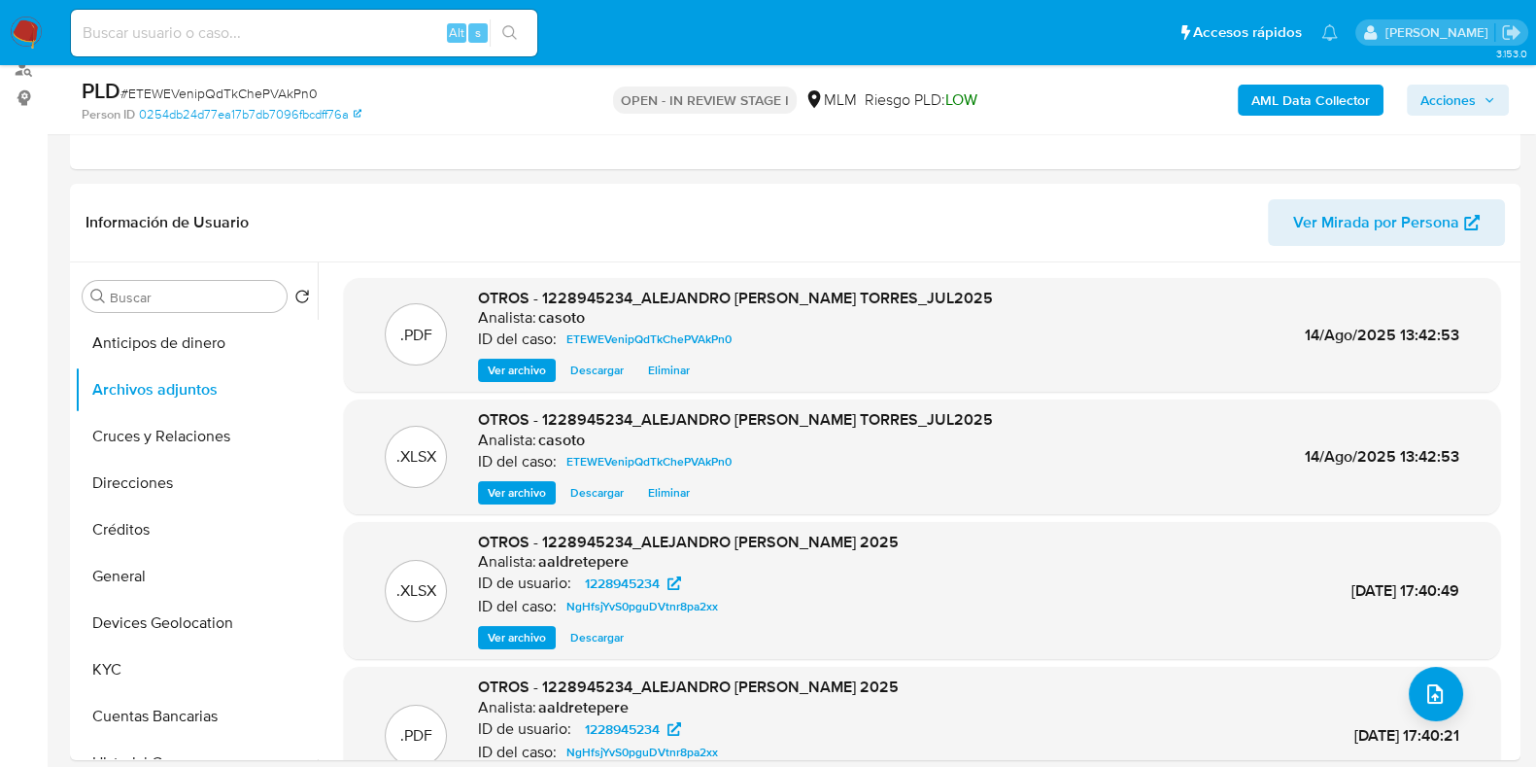
click at [1469, 91] on span "Acciones" at bounding box center [1448, 100] width 55 height 31
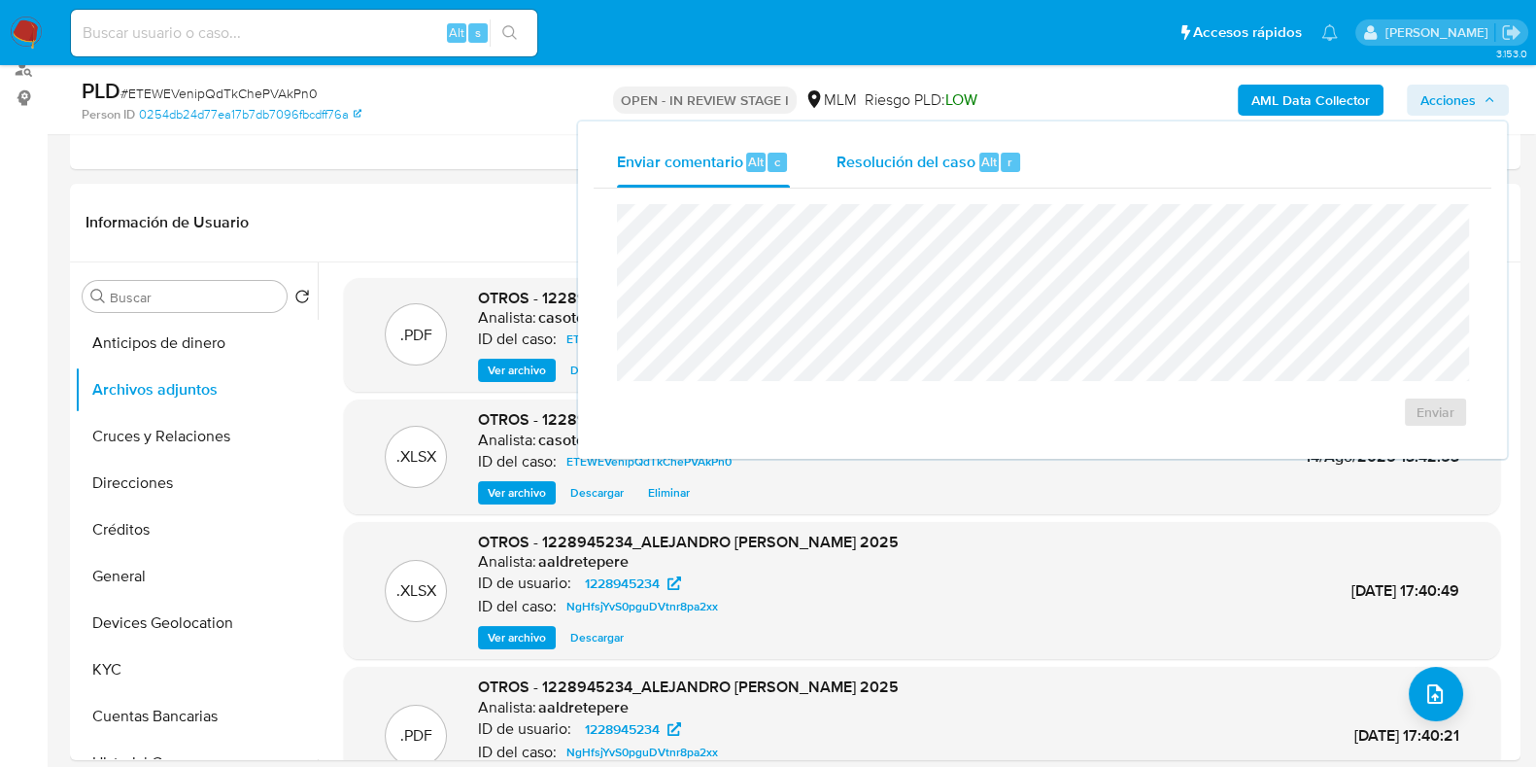
click at [927, 162] on span "Resolución del caso" at bounding box center [906, 161] width 139 height 22
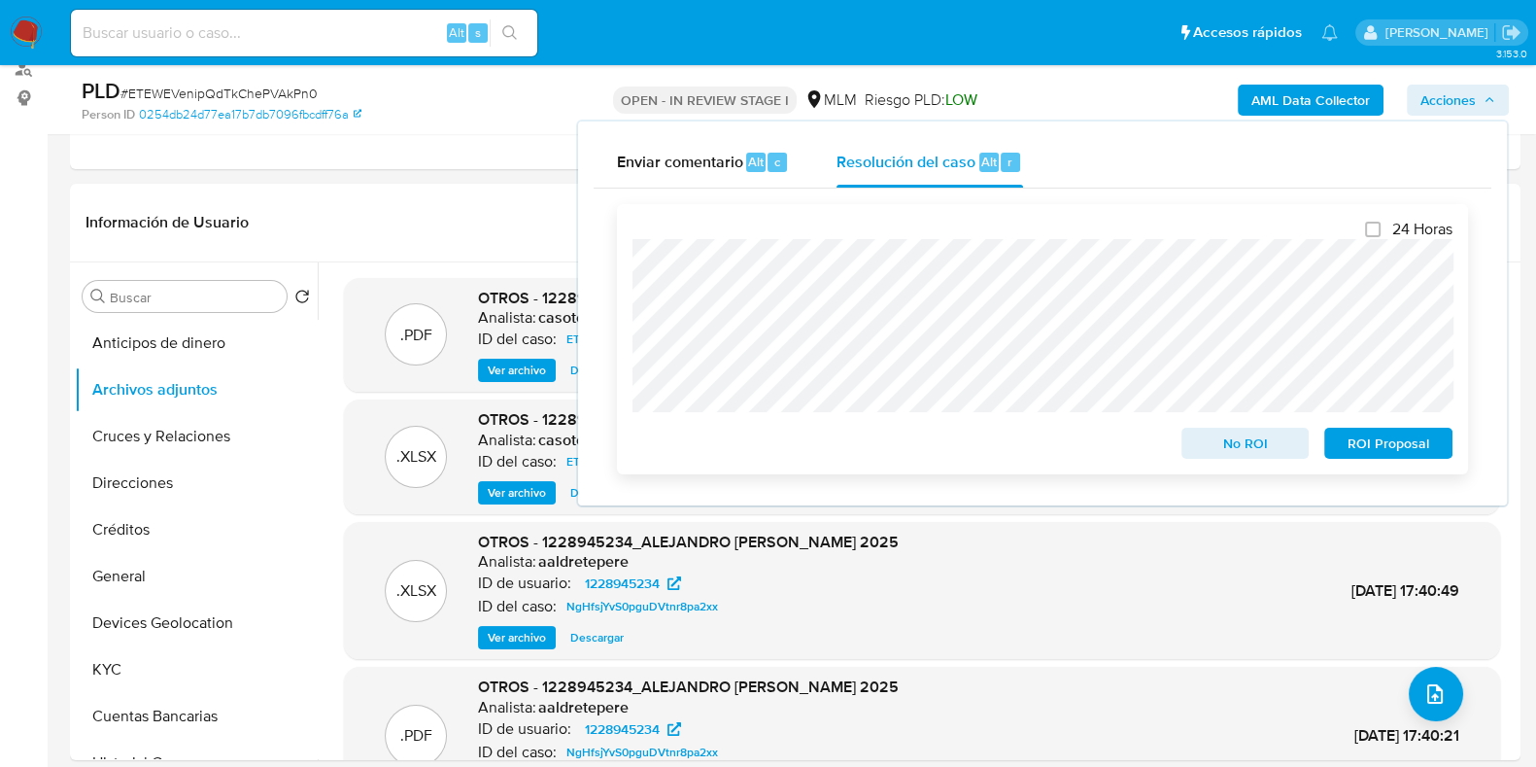
click at [1375, 457] on span "ROI Proposal" at bounding box center [1388, 442] width 101 height 27
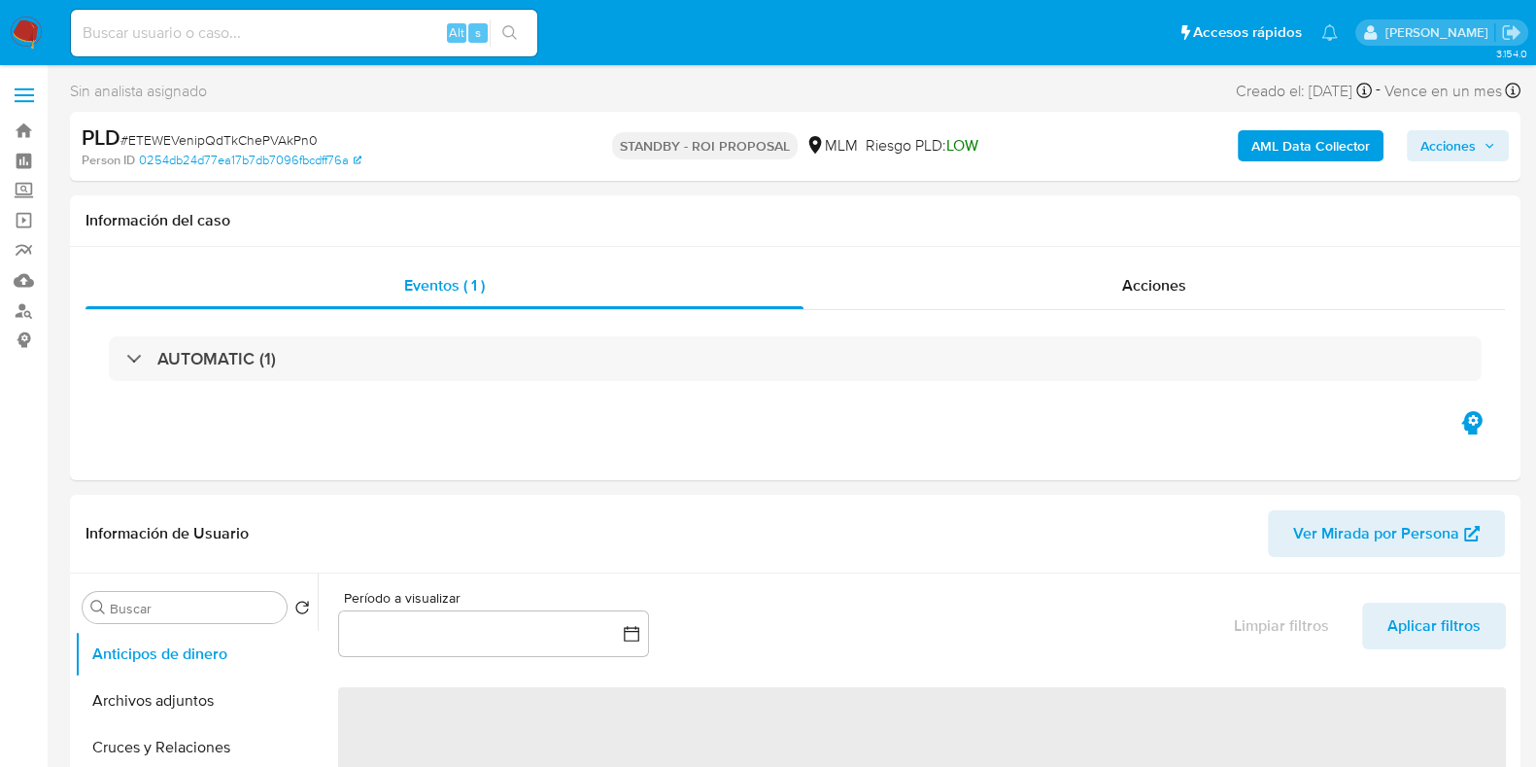
select select "10"
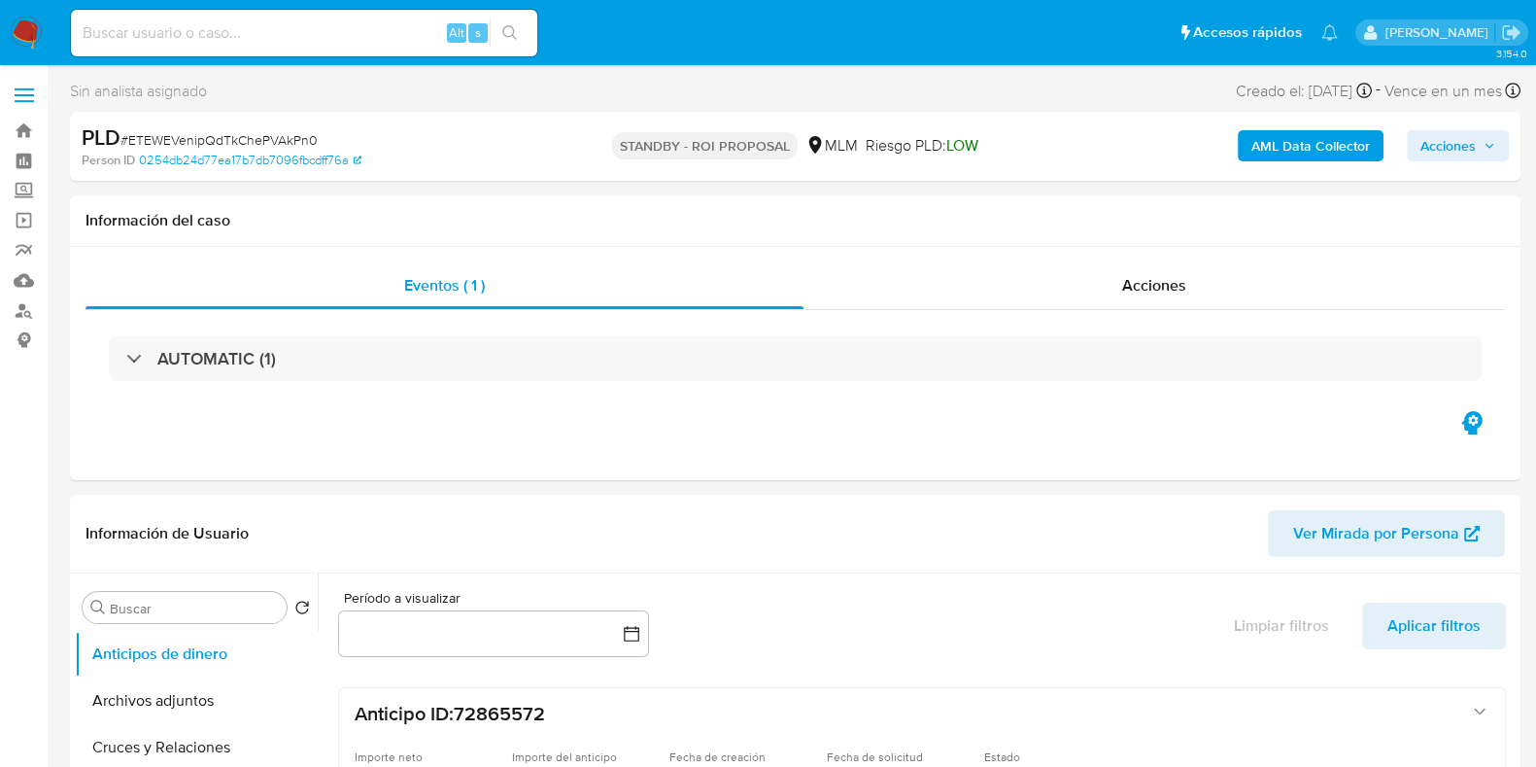
click at [211, 141] on span "# ETEWEVenipQdTkChePVAkPn0" at bounding box center [218, 139] width 197 height 19
copy span "ETEWEVenipQdTkChePVAkPn0"
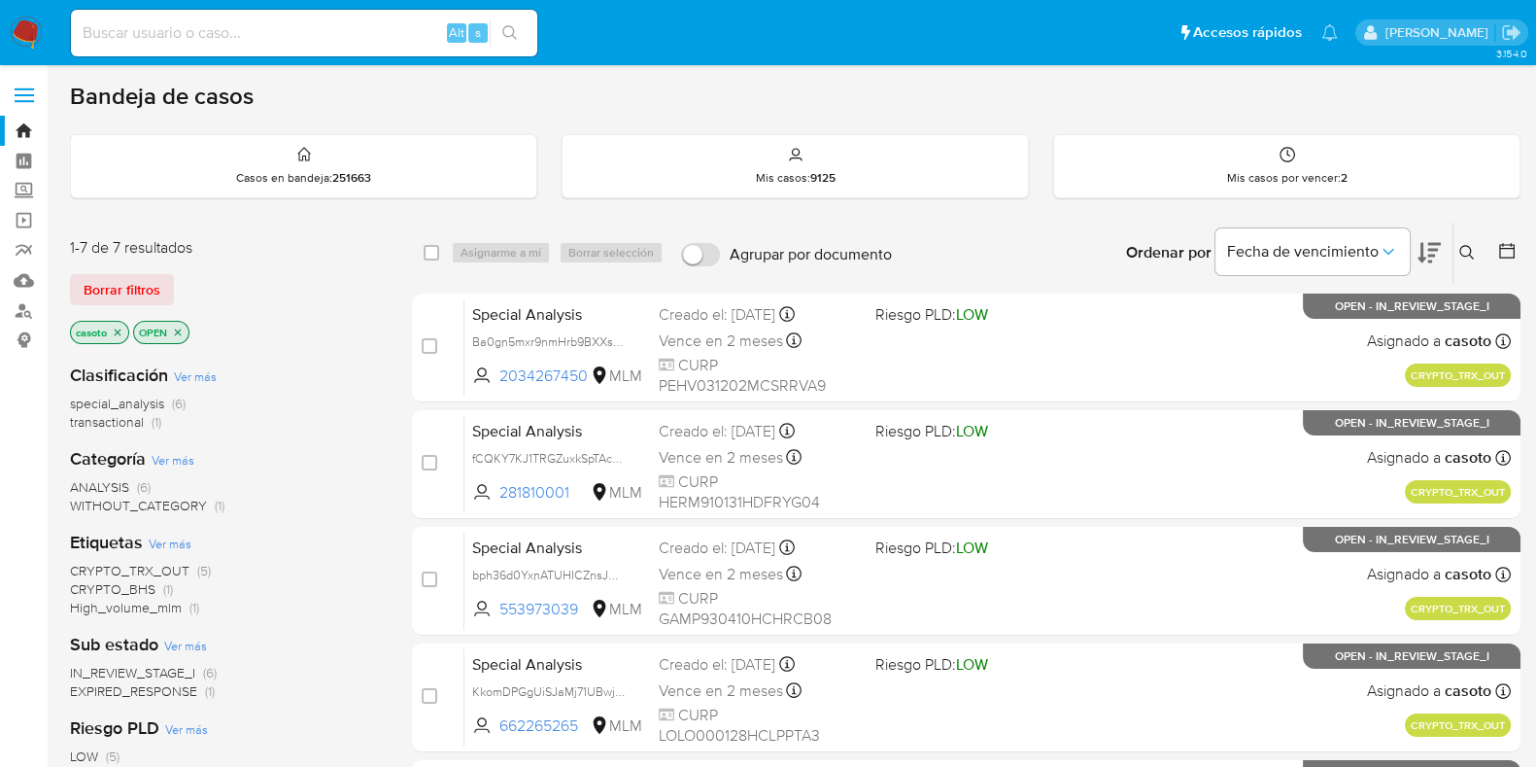
click at [120, 332] on icon "close-filter" at bounding box center [118, 331] width 7 height 7
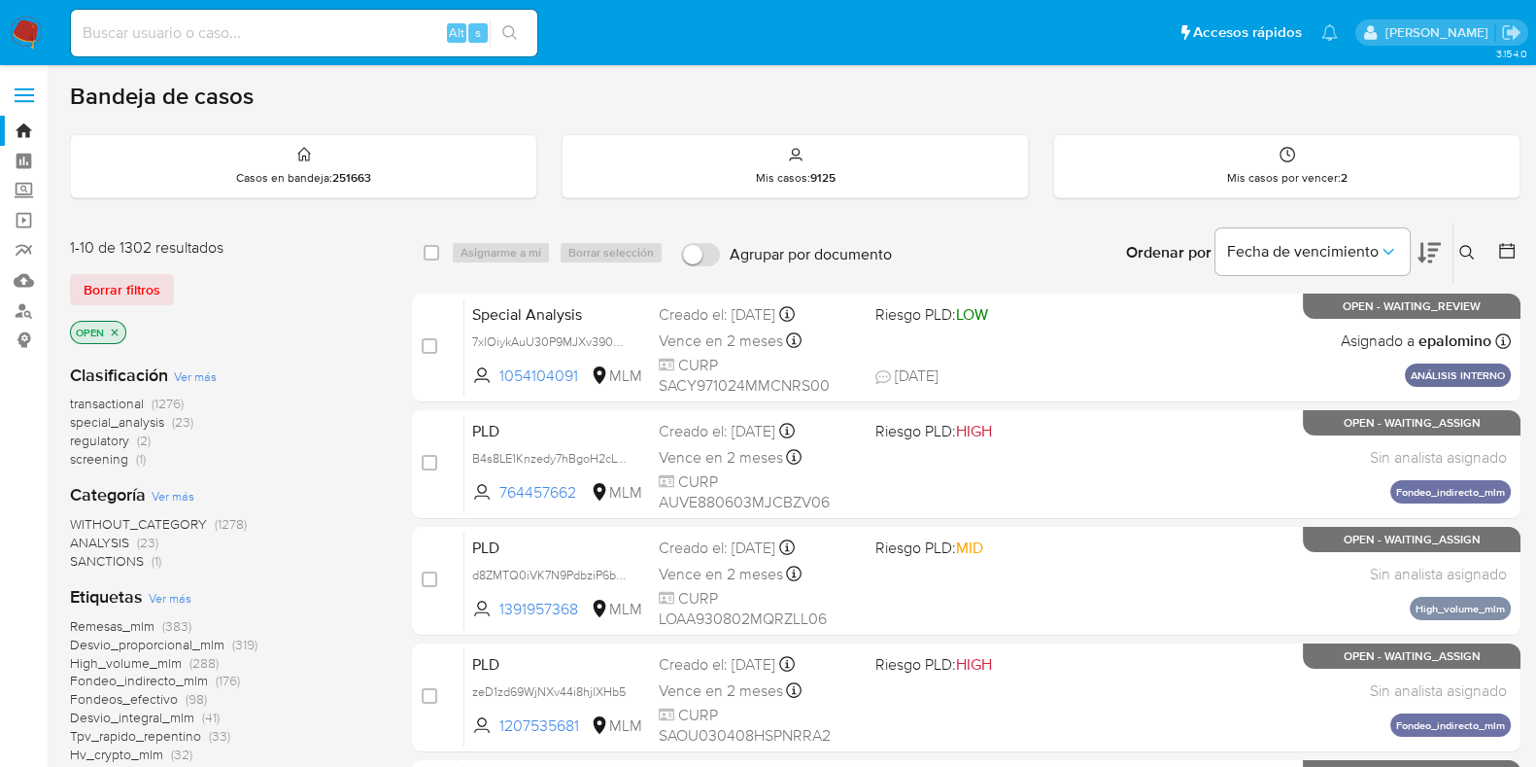
click at [1464, 248] on icon at bounding box center [1467, 253] width 16 height 16
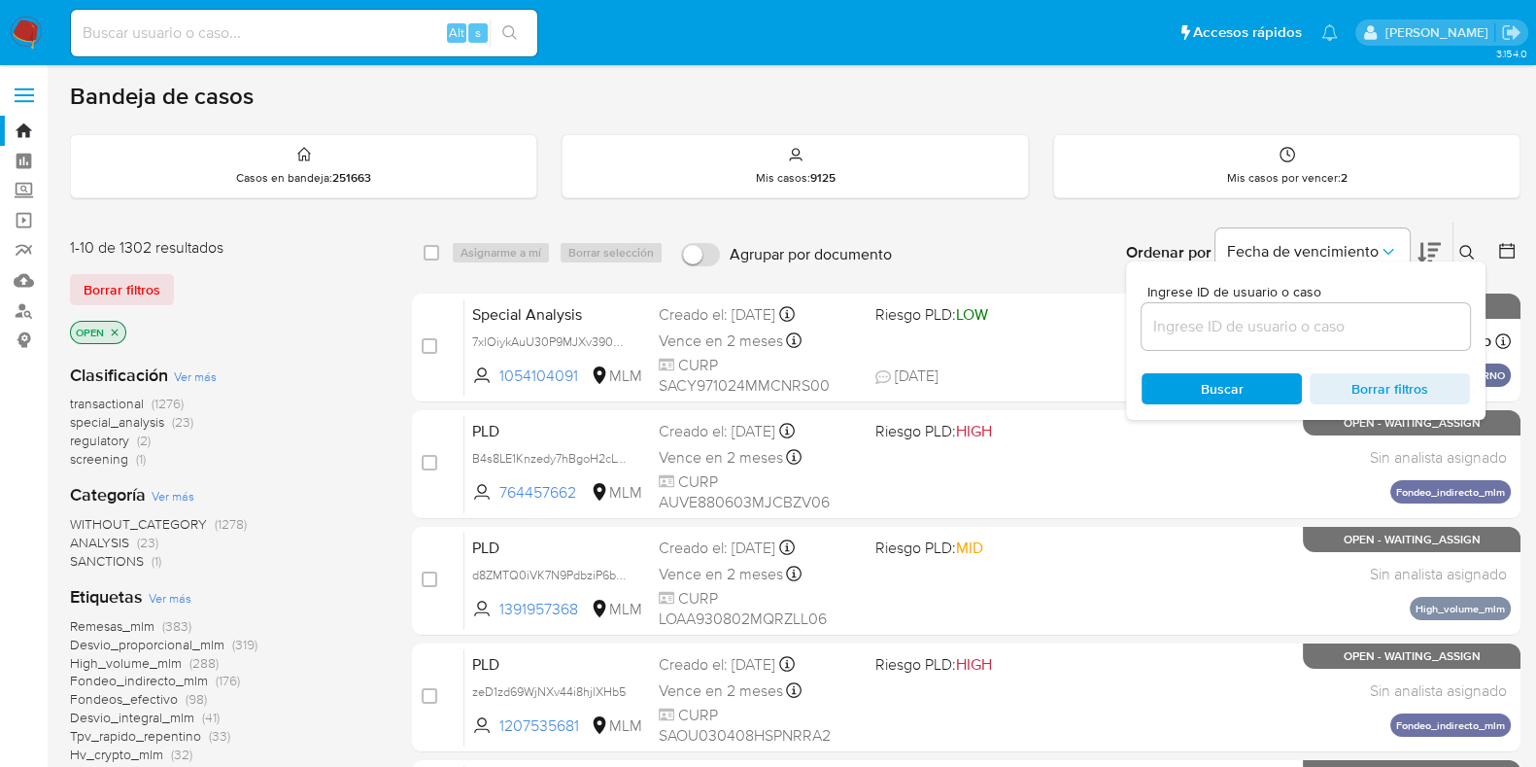
click at [1190, 332] on input at bounding box center [1306, 326] width 328 height 25
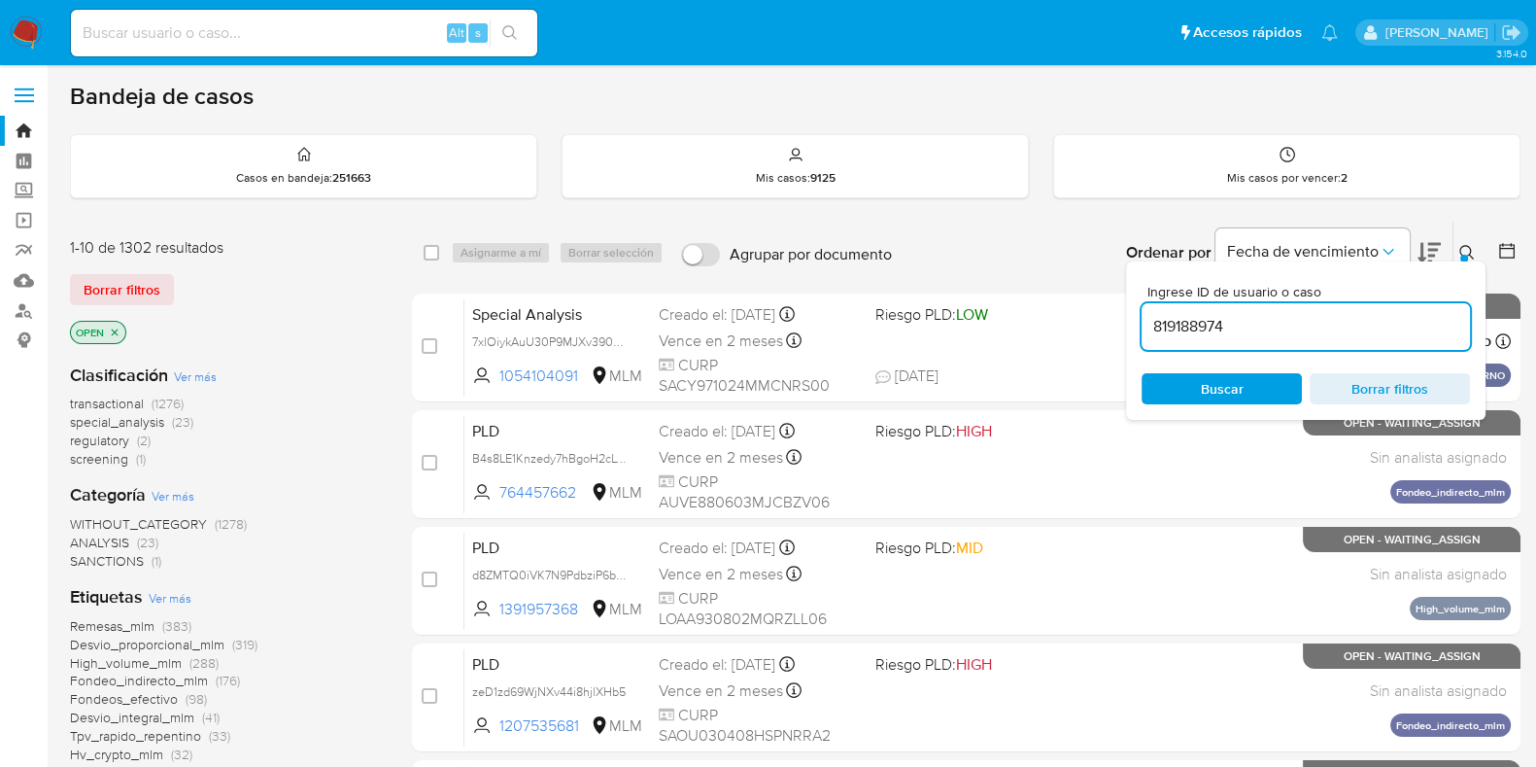
type input "819188974"
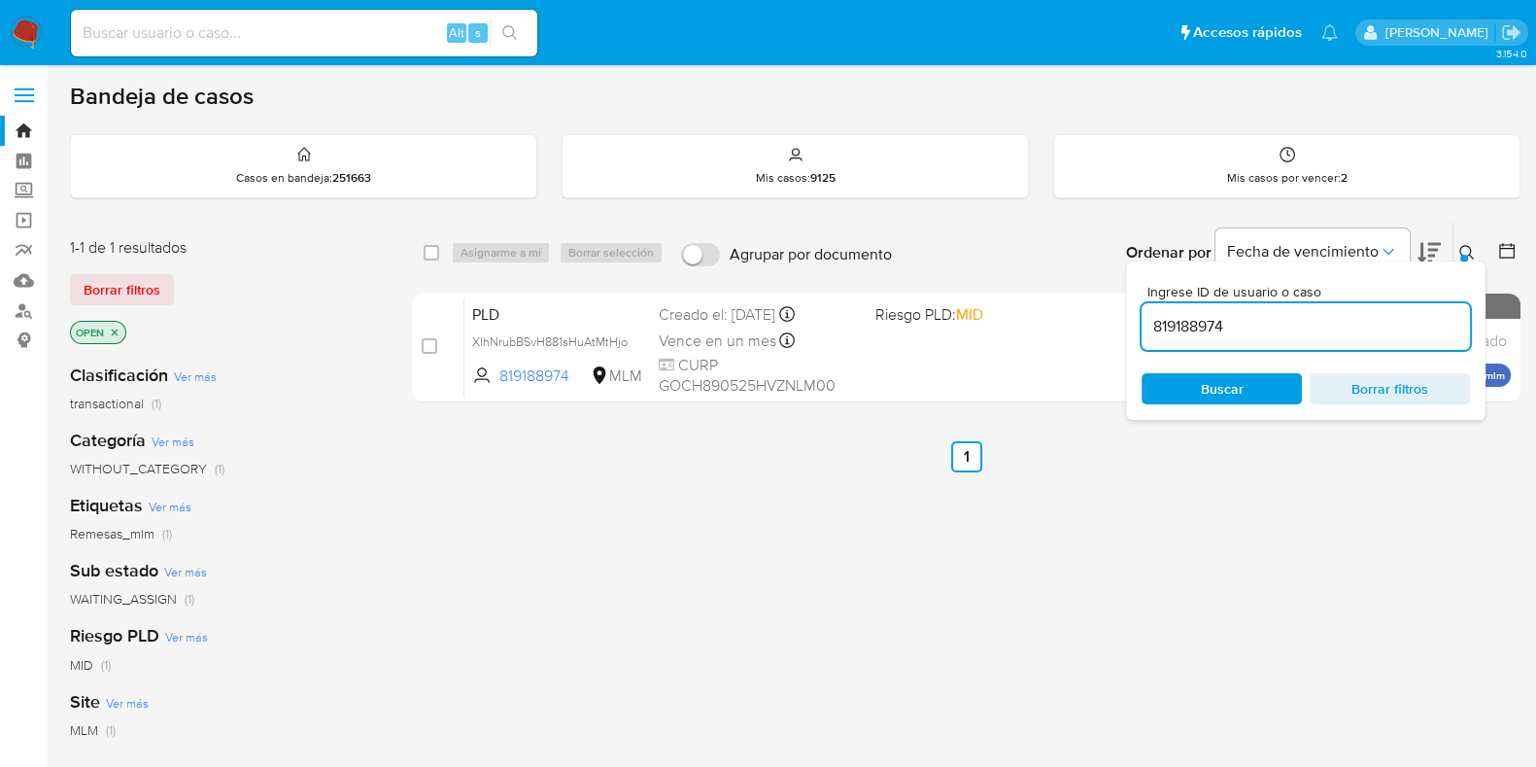
click at [1467, 250] on icon at bounding box center [1467, 253] width 16 height 16
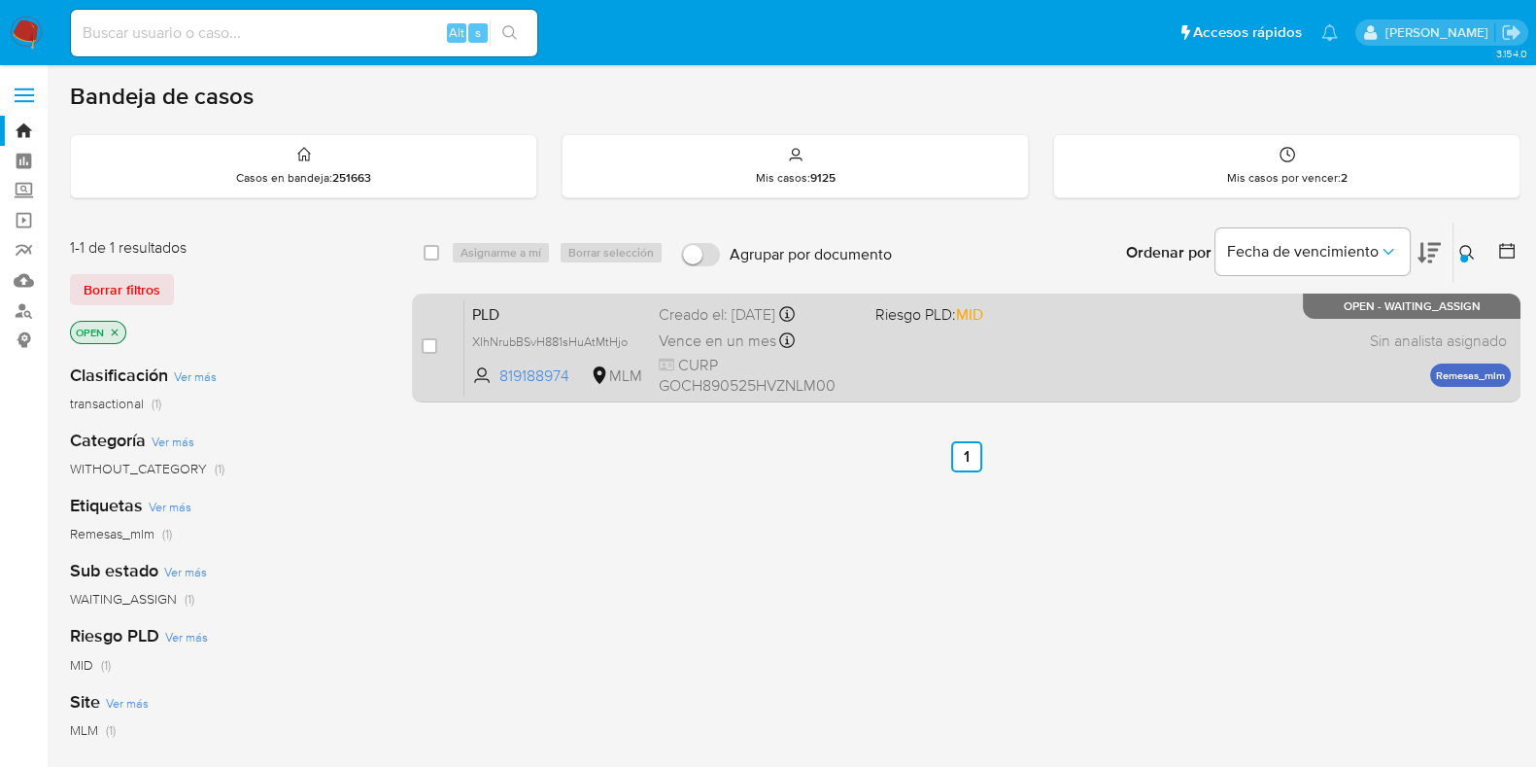
click at [1206, 343] on div "PLD XIhNrubBSvH881sHuAtMtHjo 819188974 MLM Riesgo PLD: MID Creado el: [DATE] Cr…" at bounding box center [987, 347] width 1046 height 98
click at [430, 347] on input "checkbox" at bounding box center [430, 346] width 16 height 16
checkbox input "true"
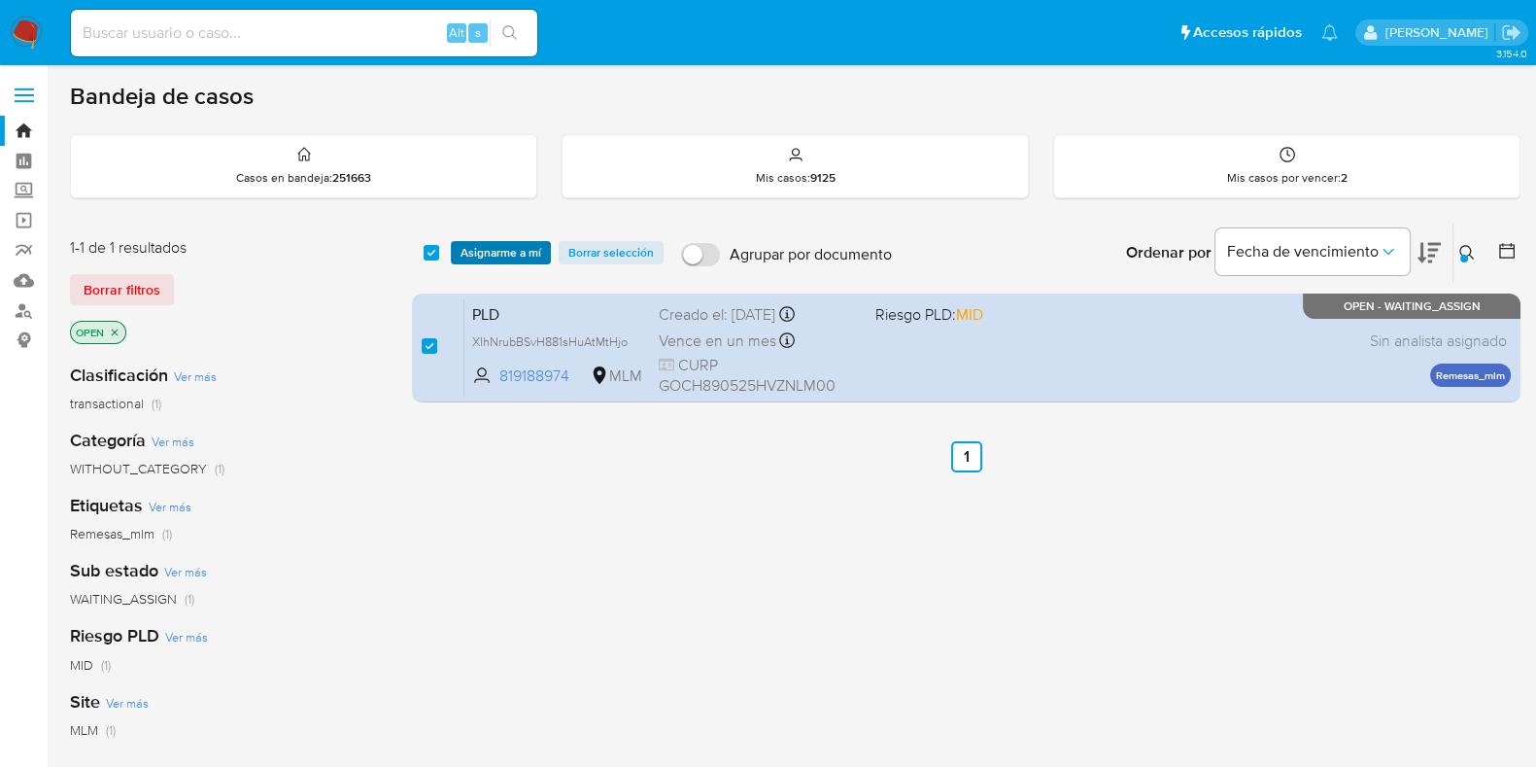
click at [509, 255] on span "Asignarme a mí" at bounding box center [501, 252] width 81 height 19
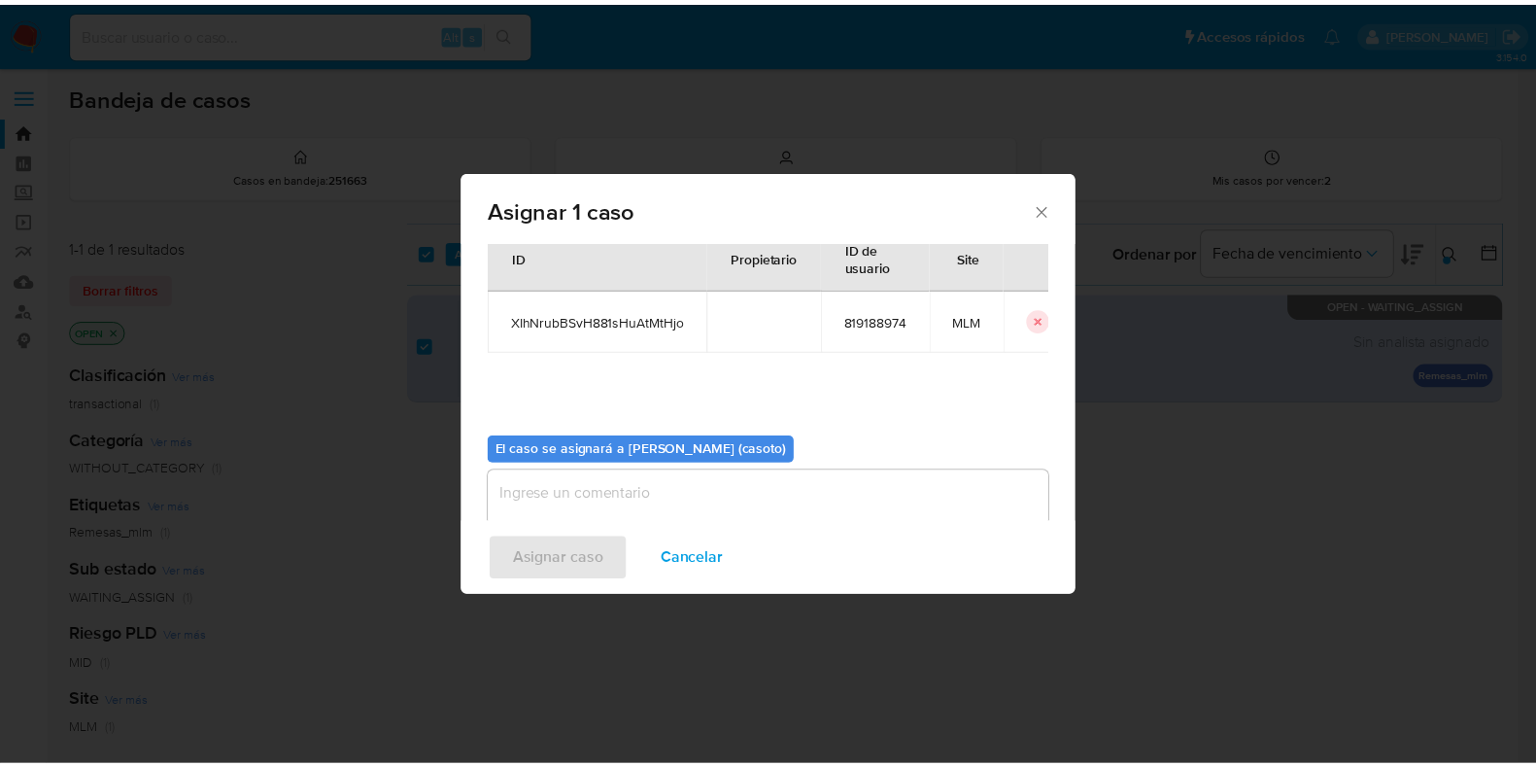
scroll to position [100, 0]
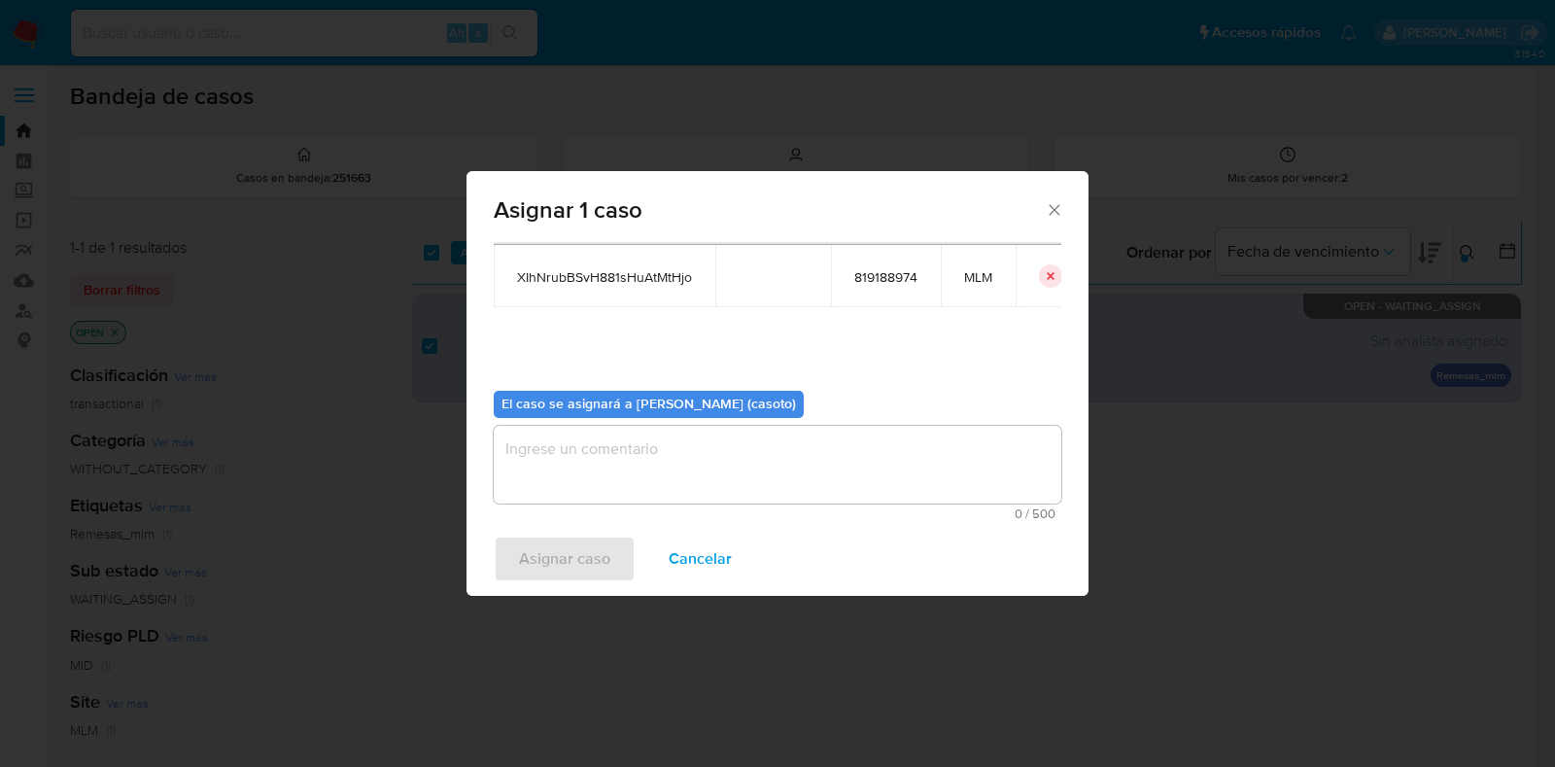
click at [698, 465] on textarea "assign-modal" at bounding box center [777, 465] width 567 height 78
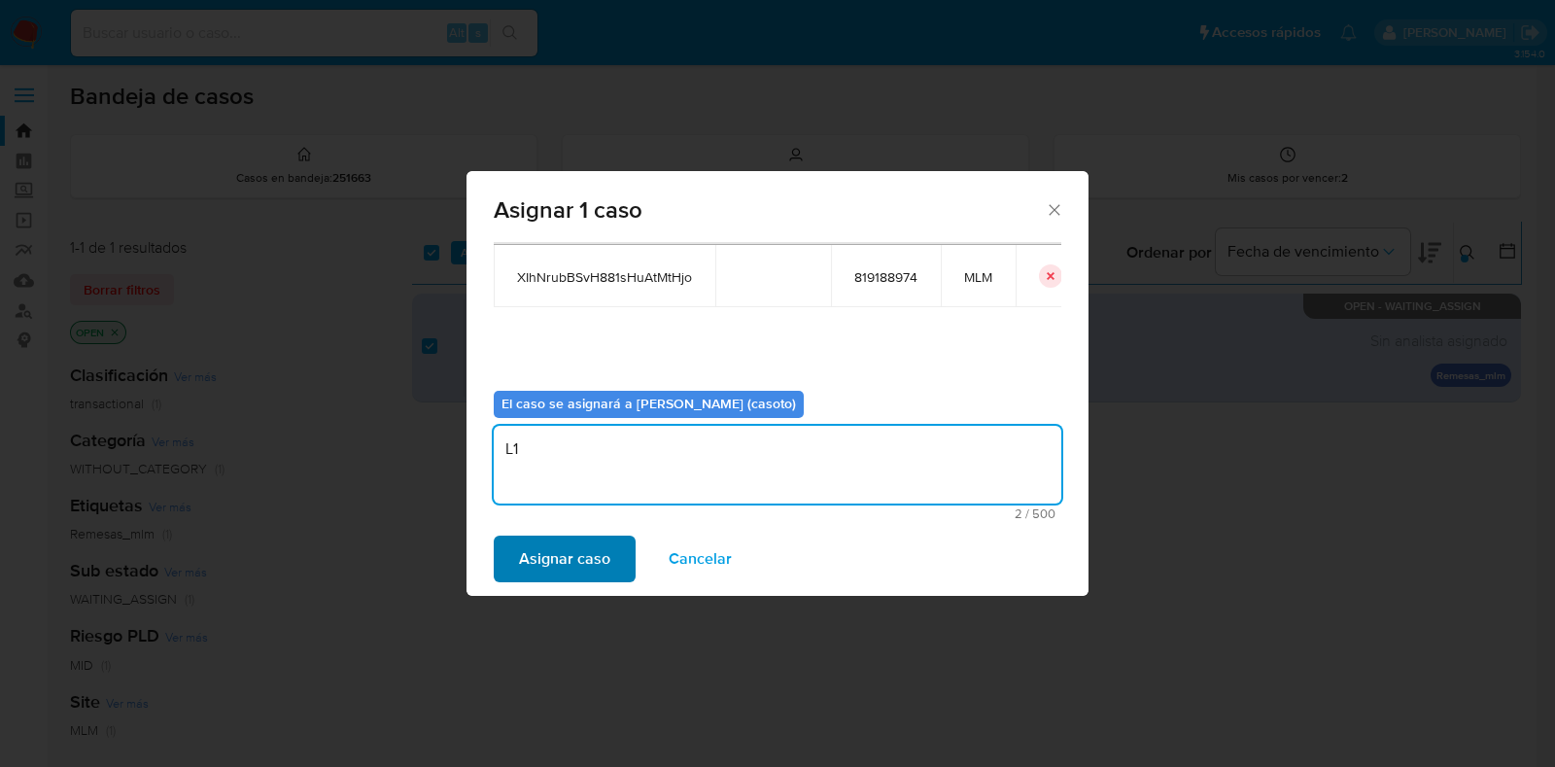
type textarea "L1"
click at [588, 550] on span "Asignar caso" at bounding box center [564, 558] width 91 height 43
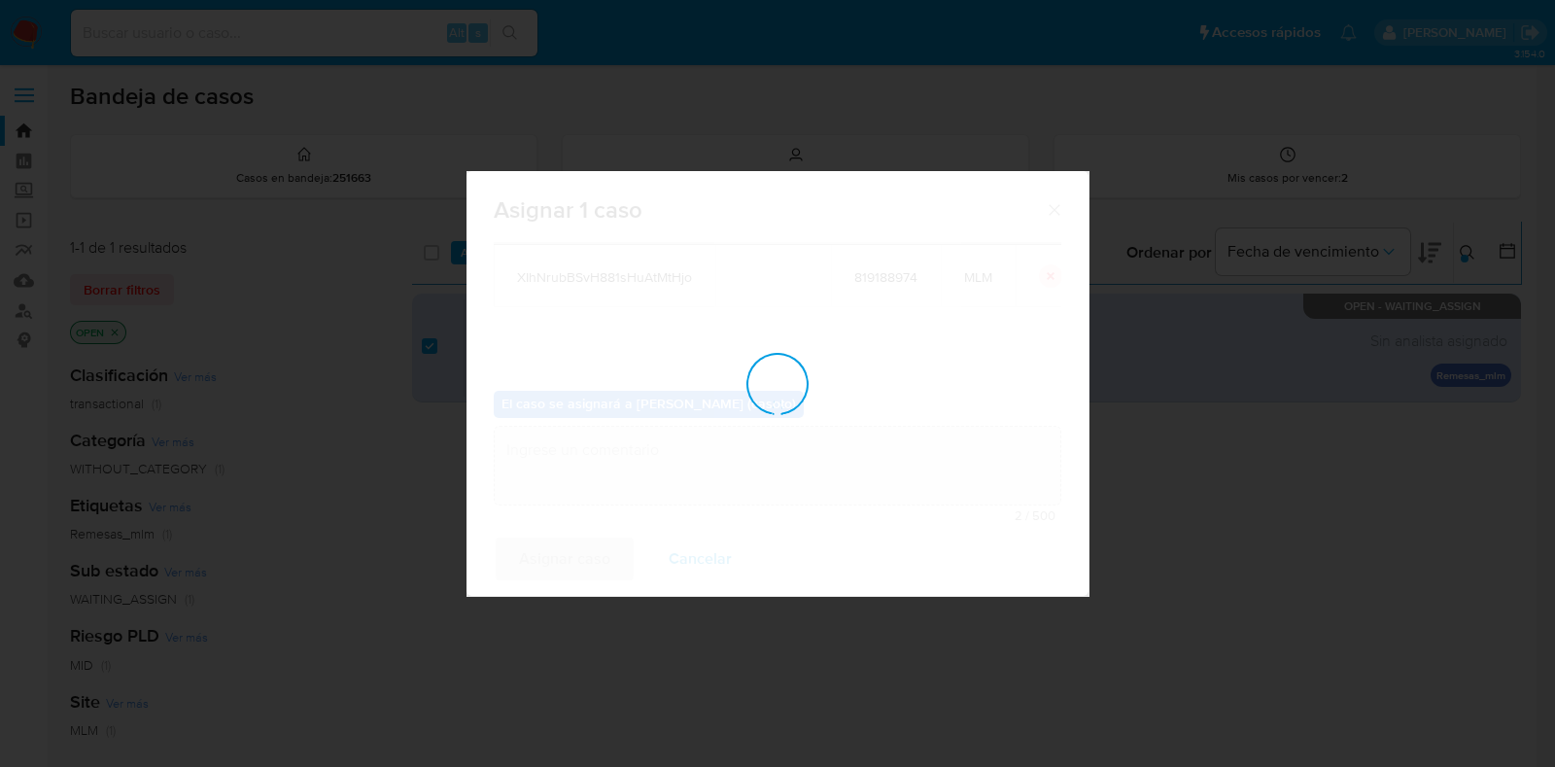
checkbox input "false"
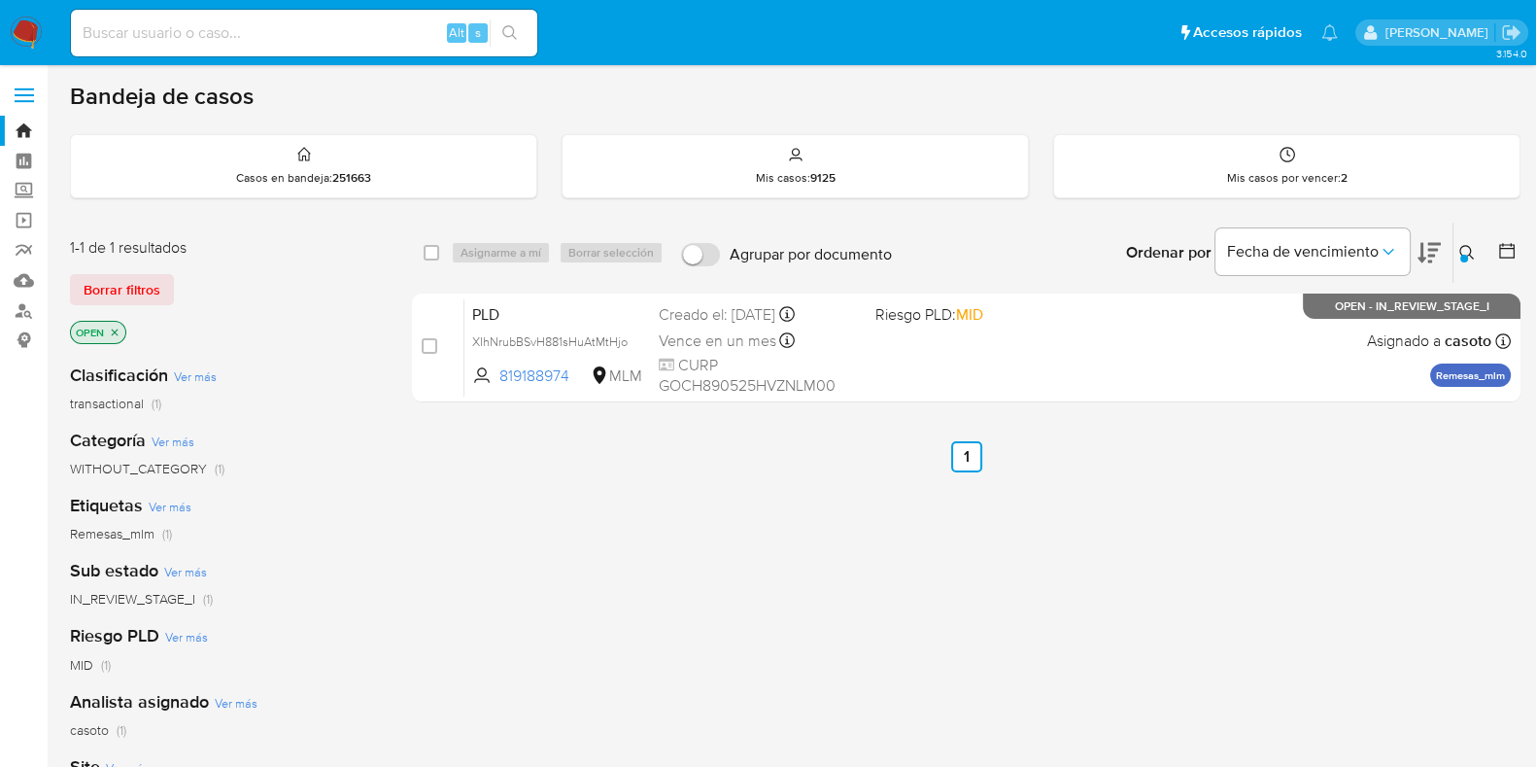
drag, startPoint x: 1464, startPoint y: 249, endPoint x: 1447, endPoint y: 257, distance: 19.6
click at [1464, 249] on icon at bounding box center [1467, 253] width 16 height 16
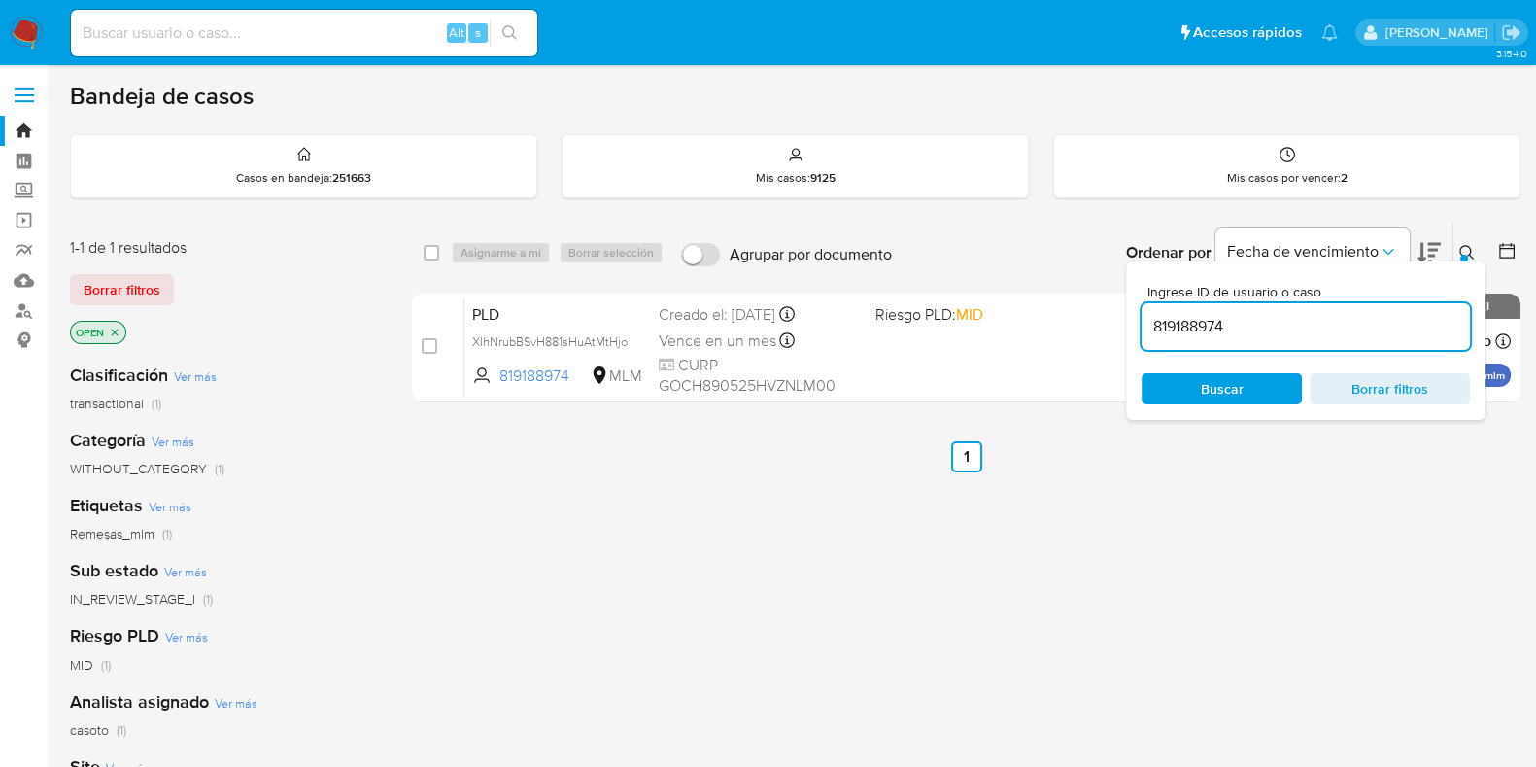
click at [1217, 316] on input "819188974" at bounding box center [1306, 326] width 328 height 25
type input "711481006"
click at [1462, 245] on icon at bounding box center [1467, 253] width 16 height 16
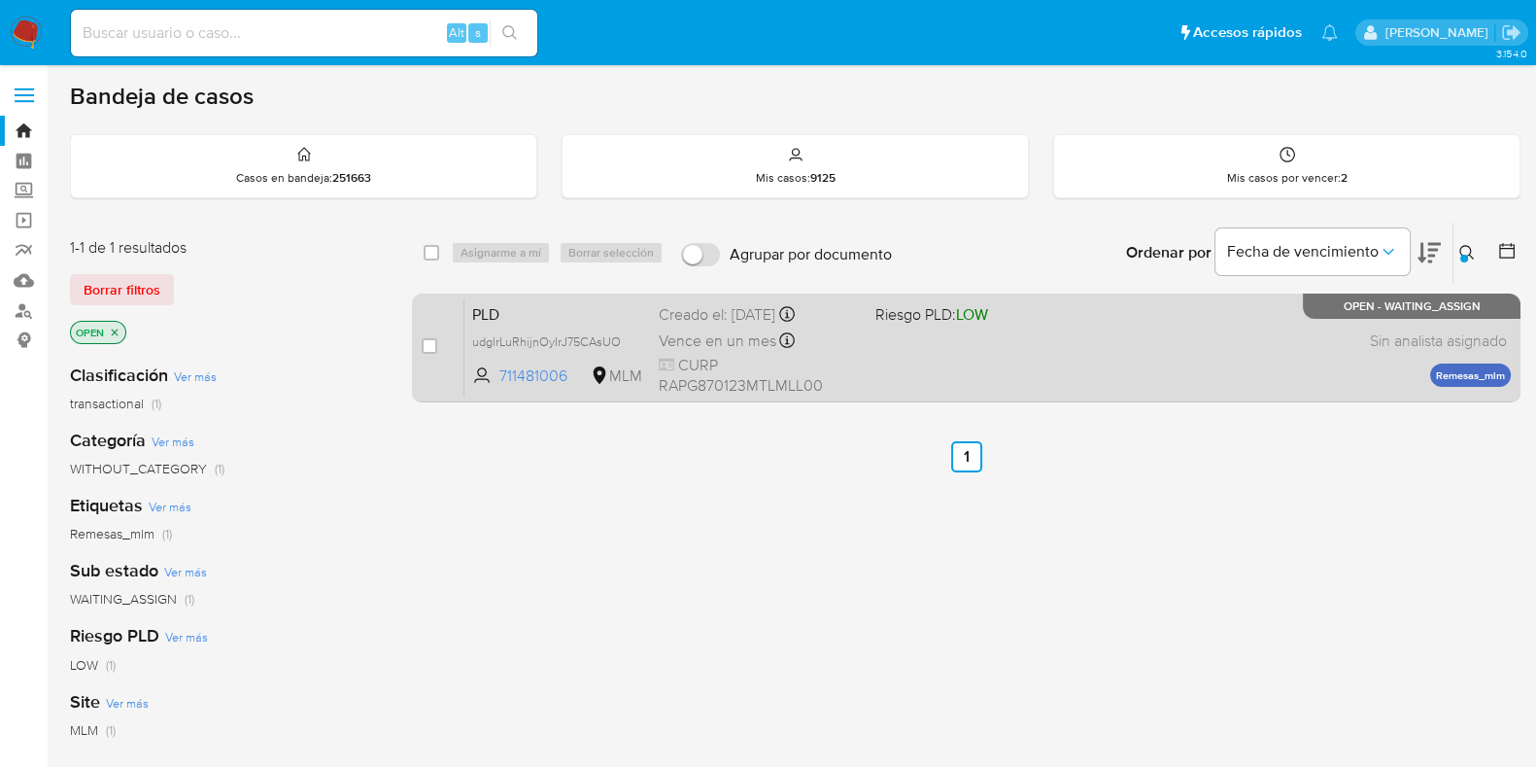
click at [1058, 381] on div "PLD udglrLuRhijnOyIrJ75CAsUO 711481006 MLM Riesgo PLD: LOW Creado el: [DATE] Cr…" at bounding box center [987, 347] width 1046 height 98
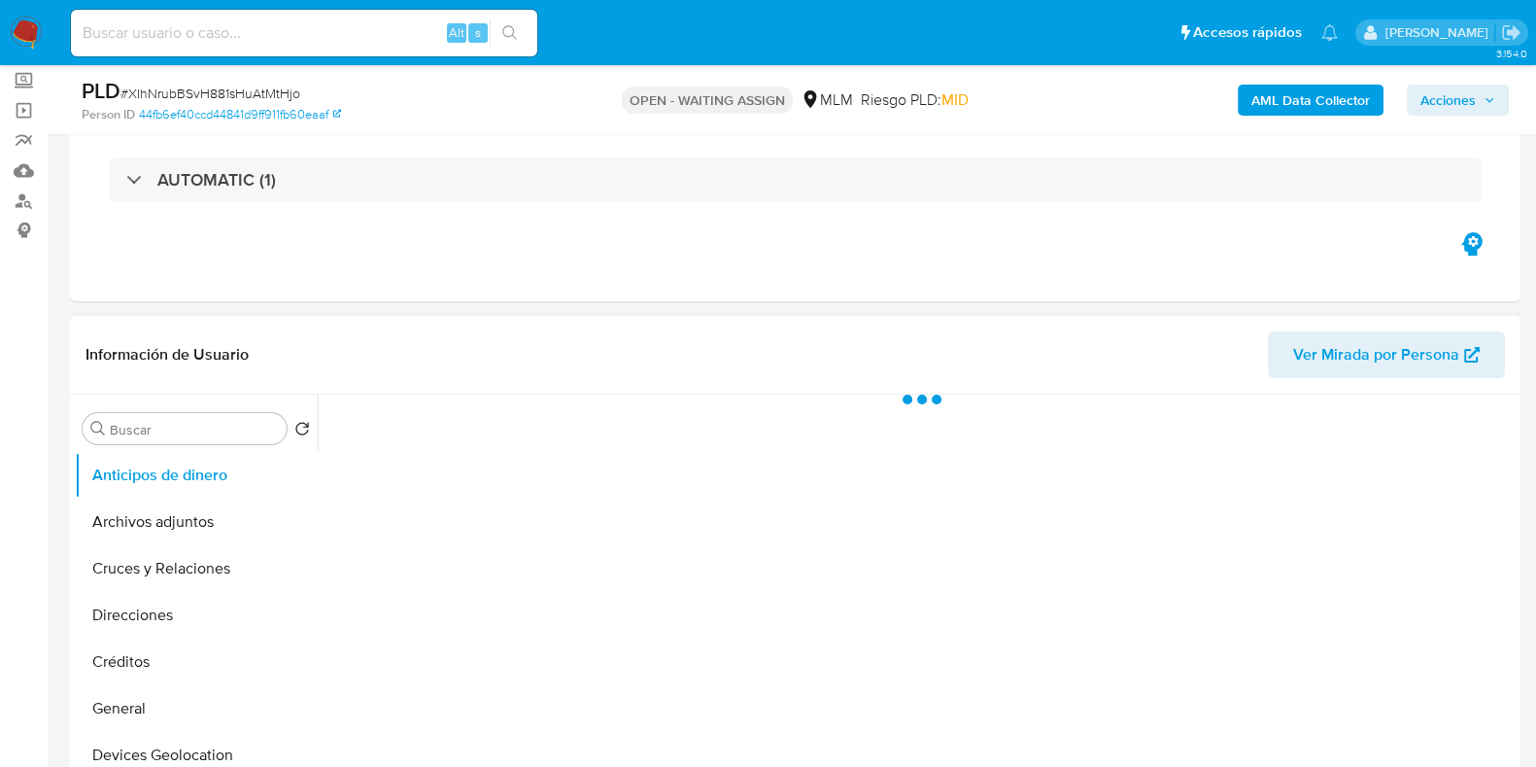
scroll to position [242, 0]
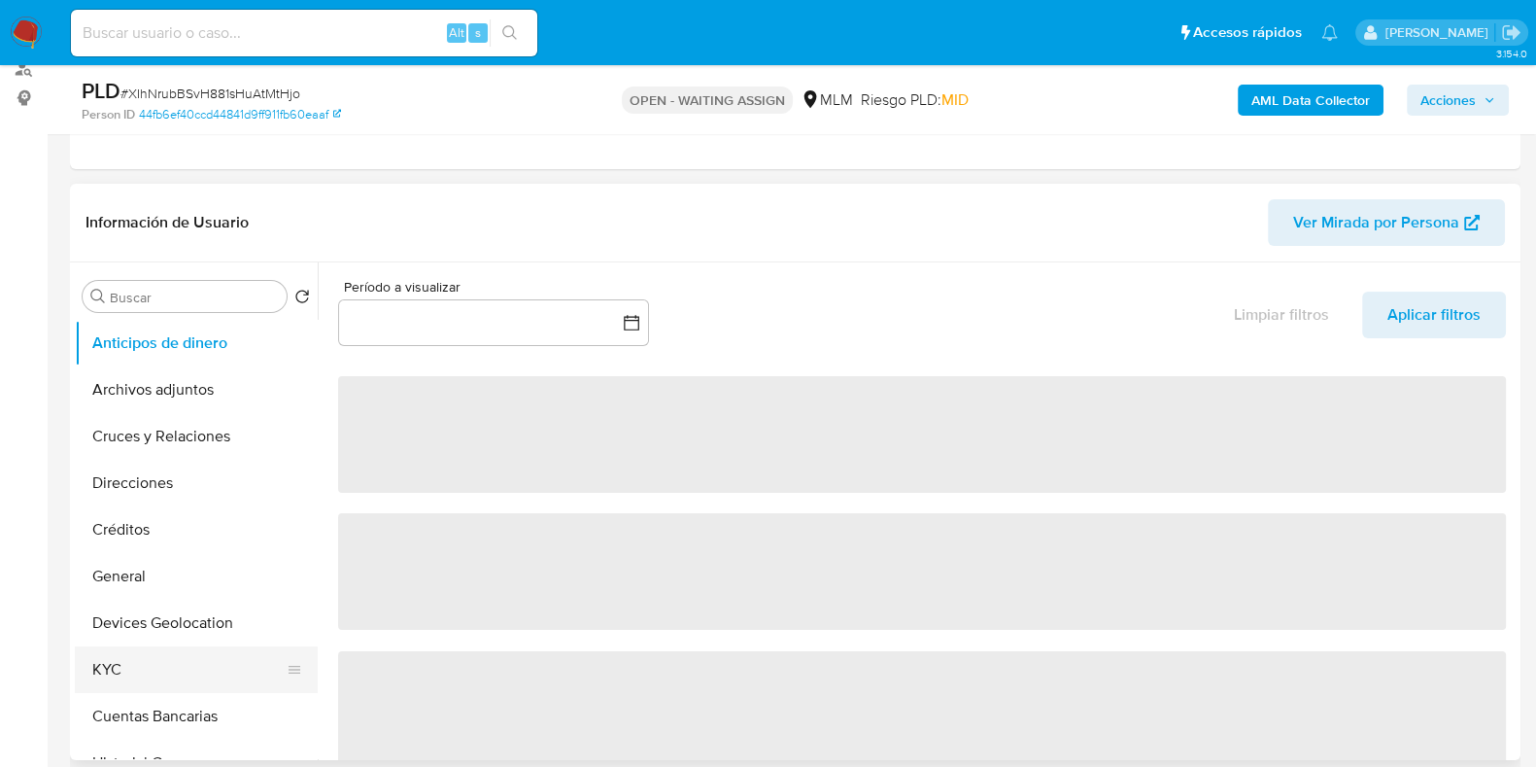
select select "10"
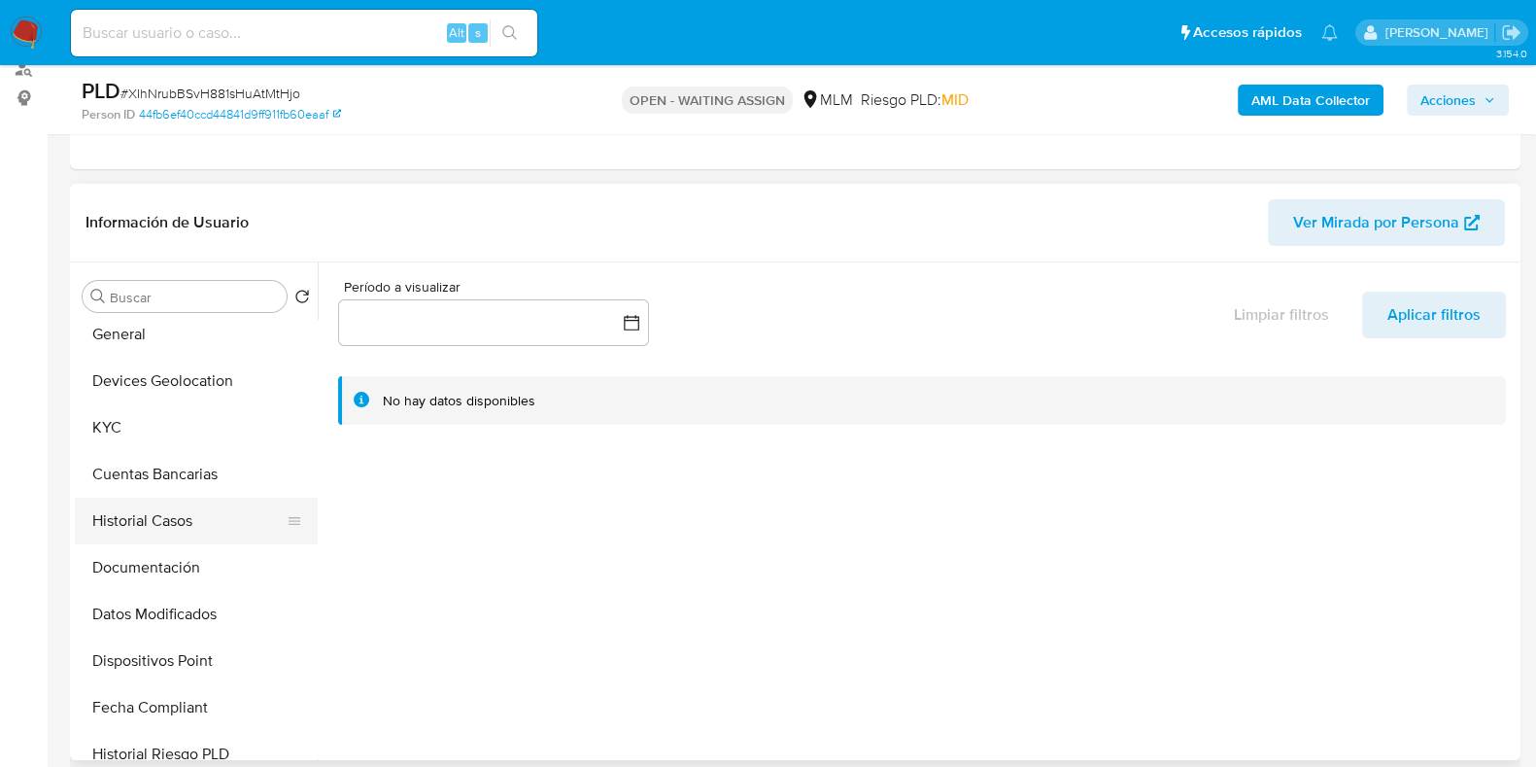
click at [151, 526] on button "Historial Casos" at bounding box center [188, 520] width 227 height 47
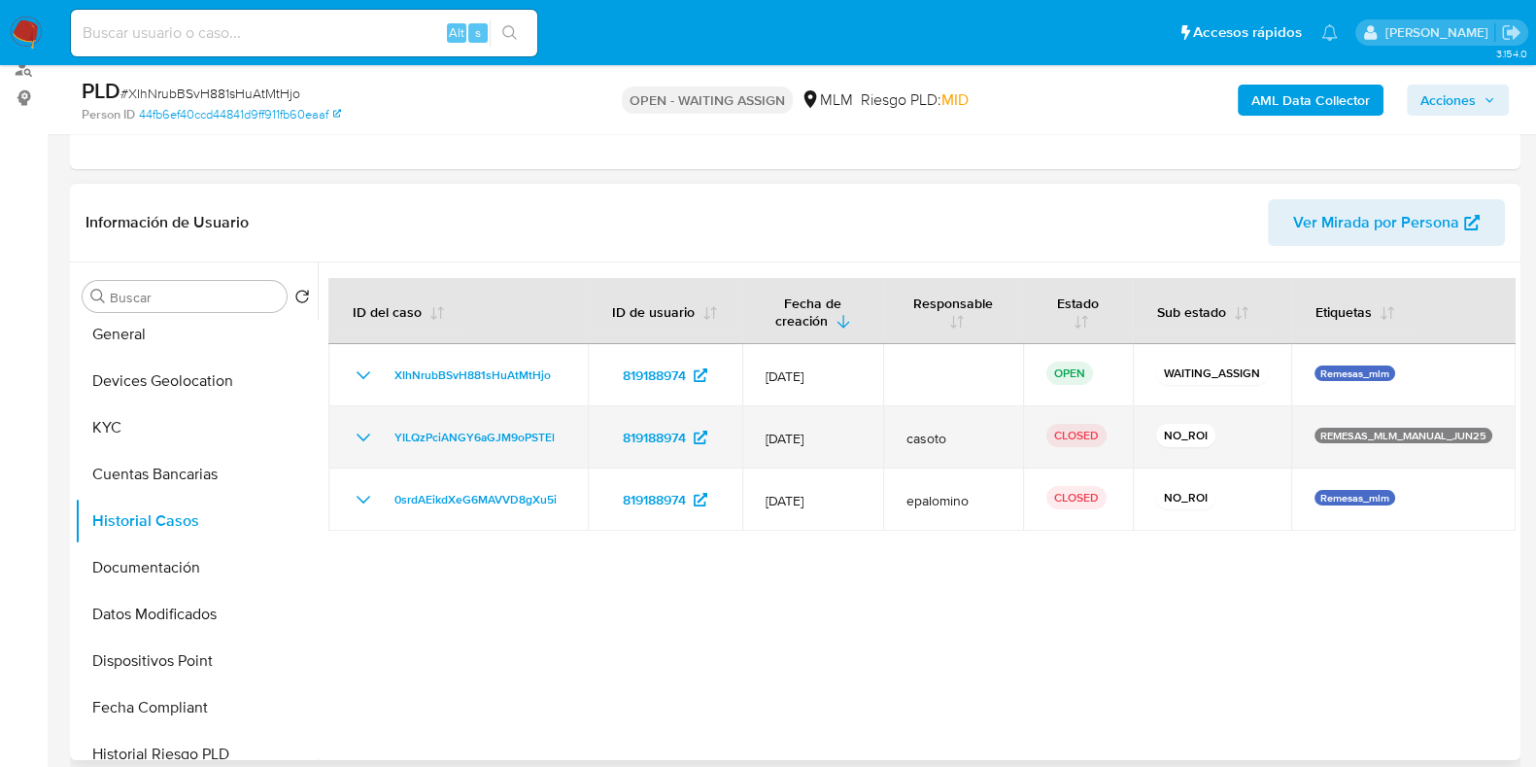
click at [360, 429] on icon "Mostrar/Ocultar" at bounding box center [363, 437] width 23 height 23
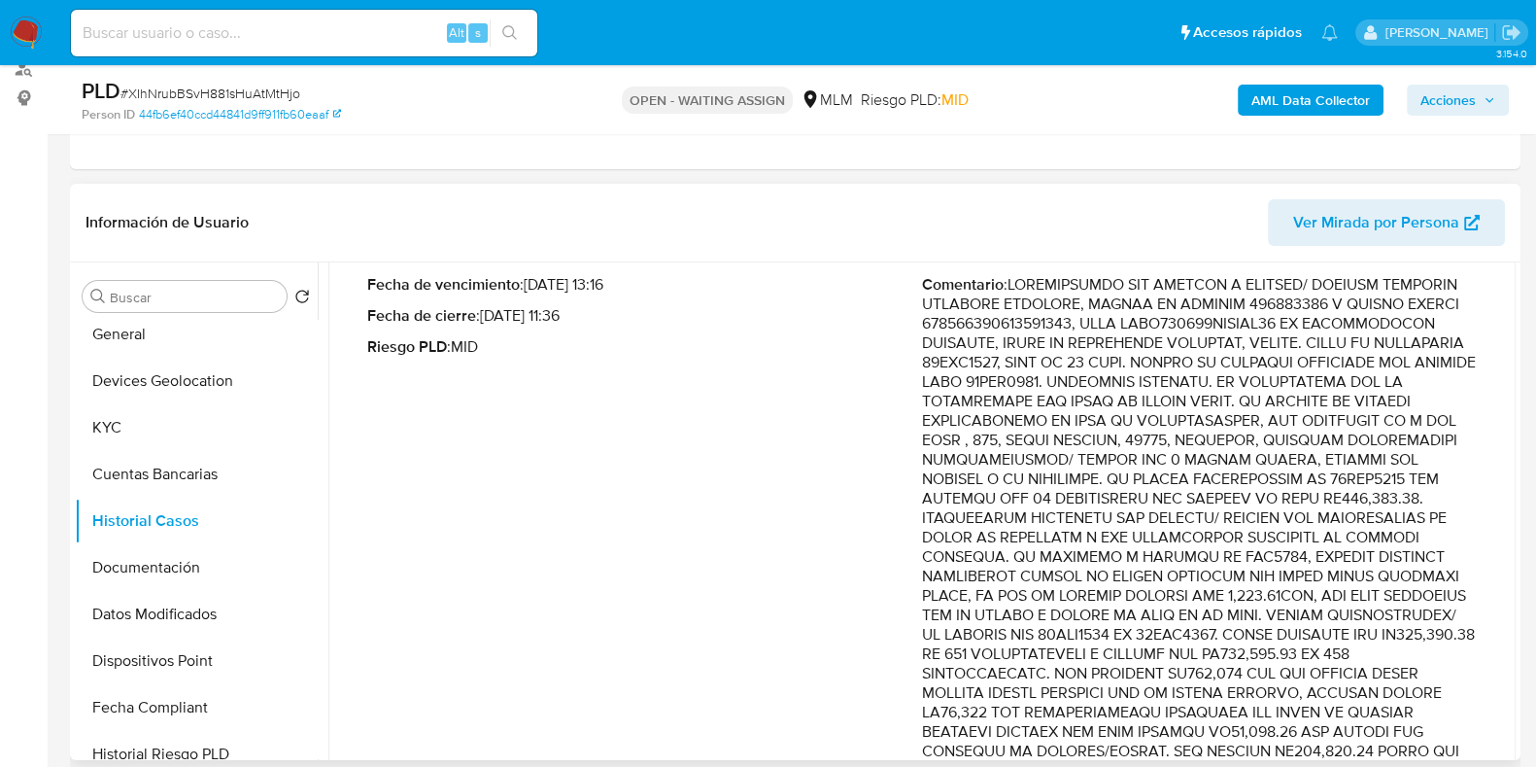
click at [802, 565] on div "Fecha de vencimiento : [DATE] 13:16 Fecha de cierre : [DATE] 11:36 Riesgo PLD :…" at bounding box center [644, 728] width 555 height 906
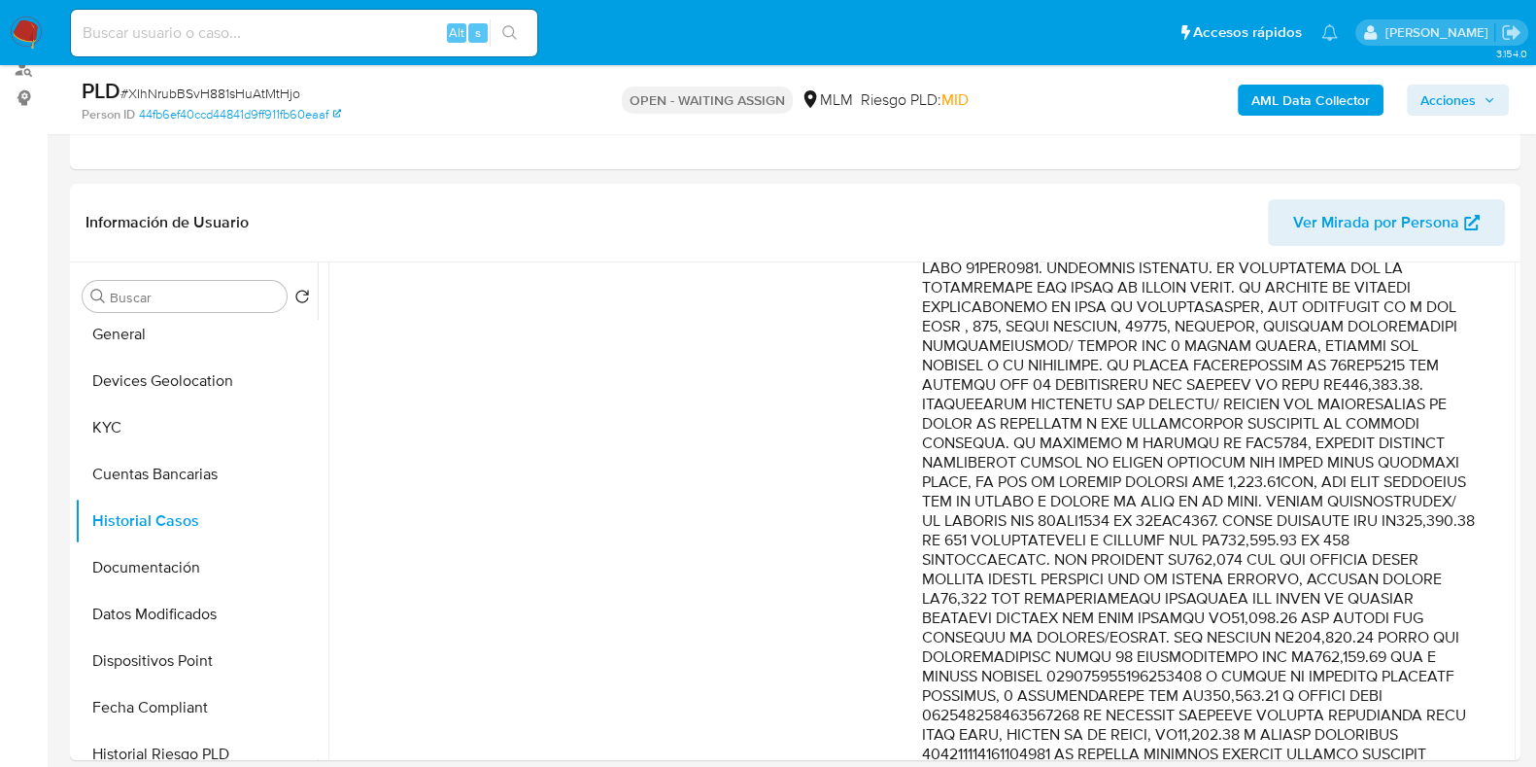
scroll to position [485, 0]
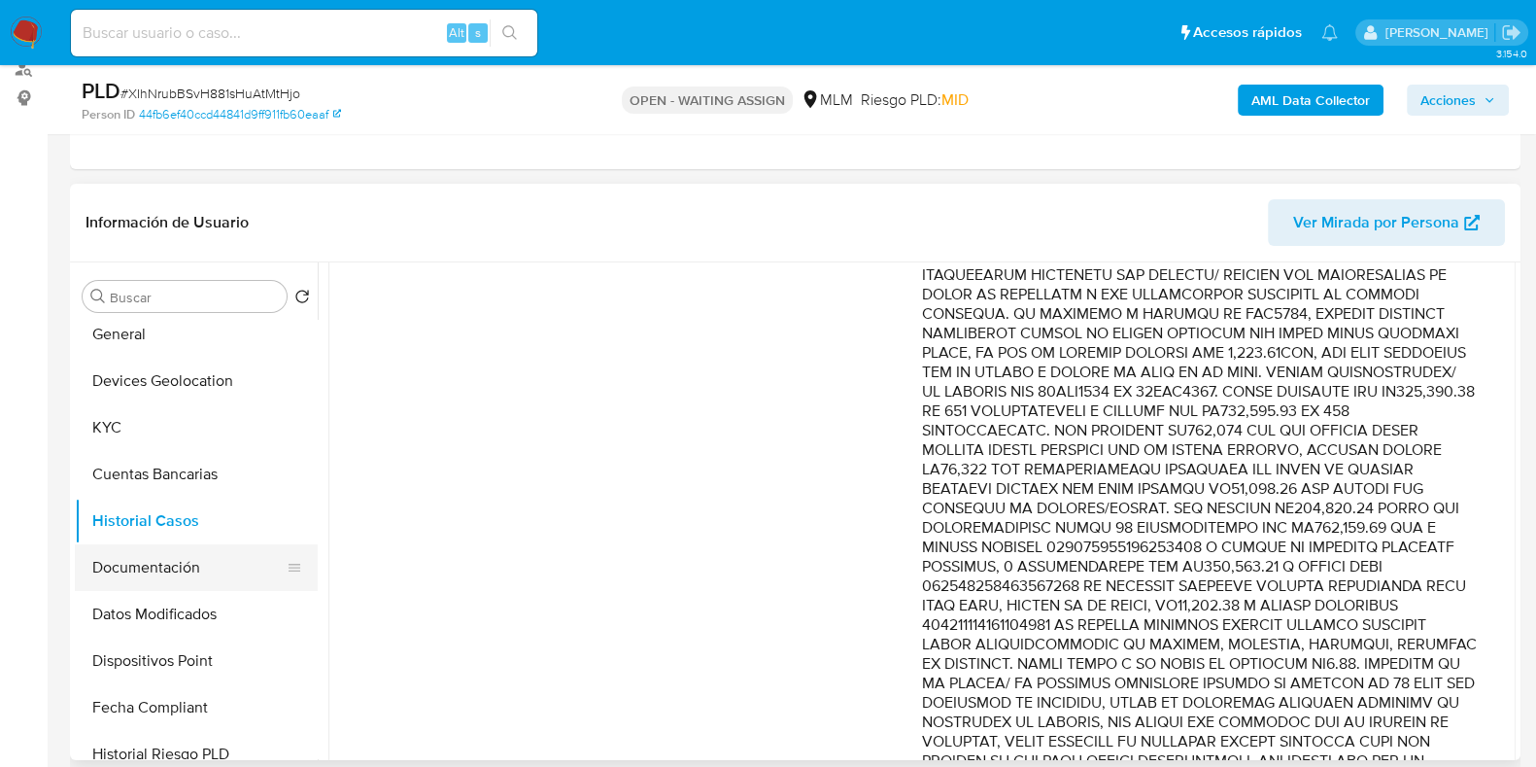
click at [147, 559] on button "Documentación" at bounding box center [188, 567] width 227 height 47
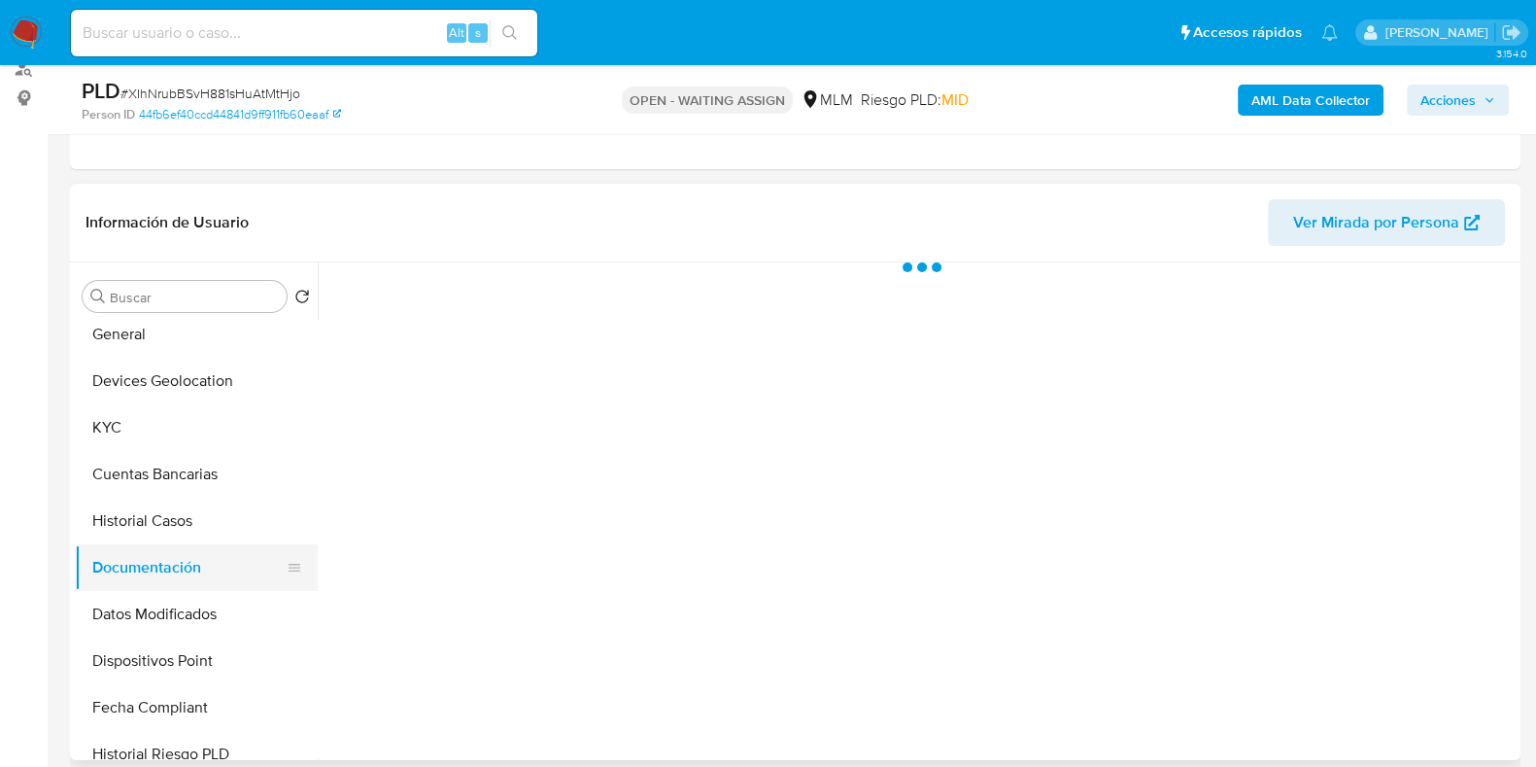
scroll to position [0, 0]
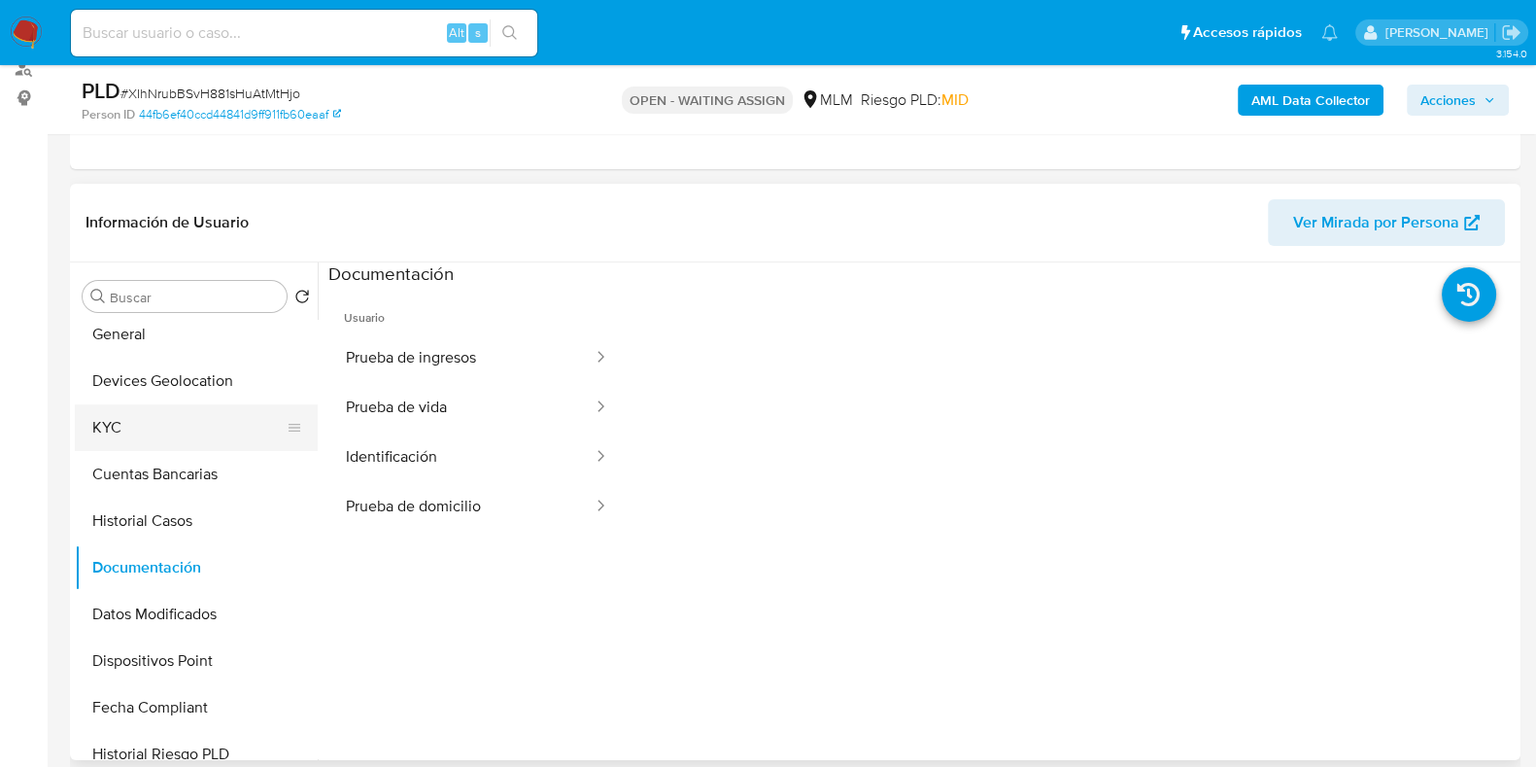
click at [165, 429] on button "KYC" at bounding box center [188, 427] width 227 height 47
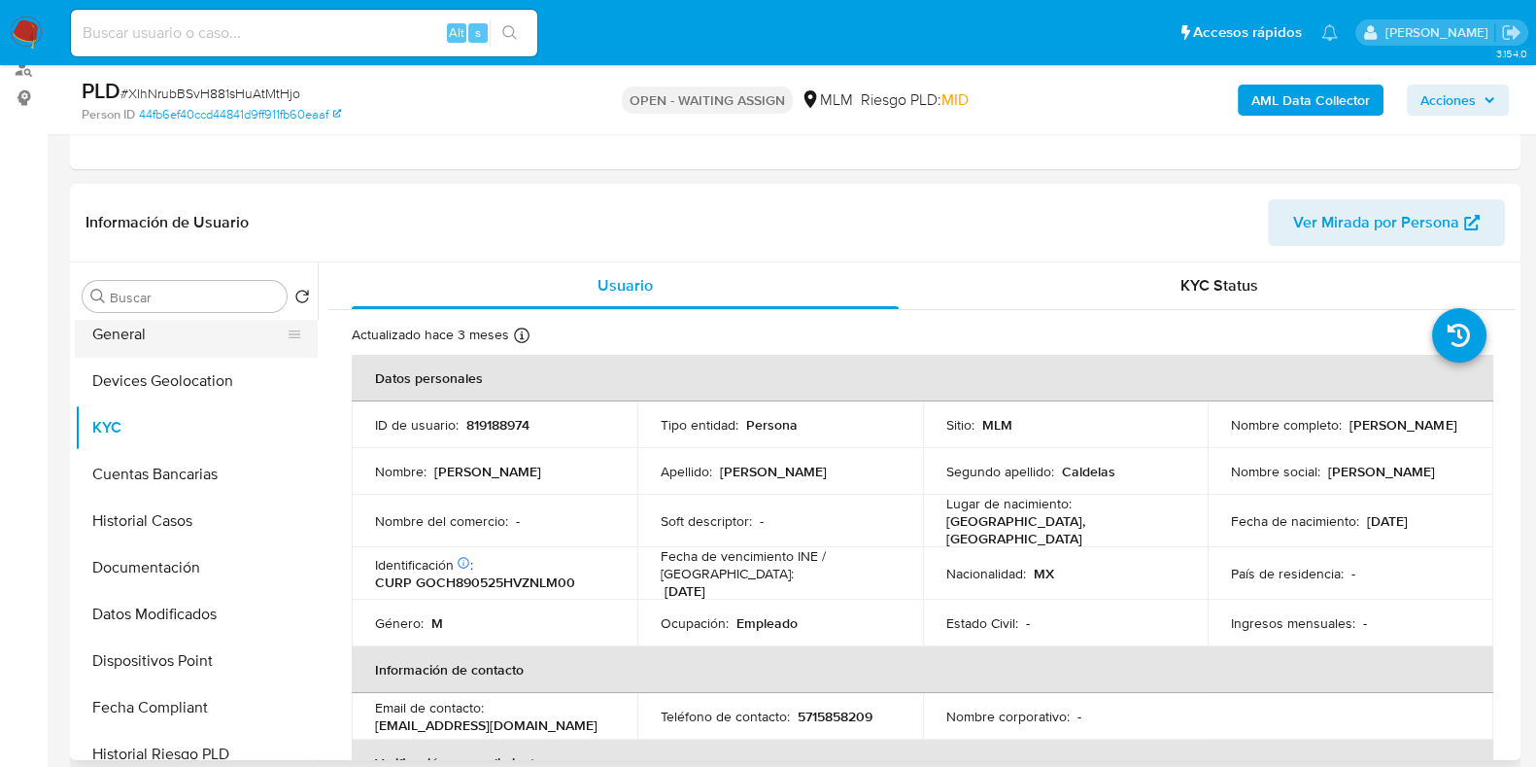
click at [155, 336] on button "General" at bounding box center [188, 334] width 227 height 47
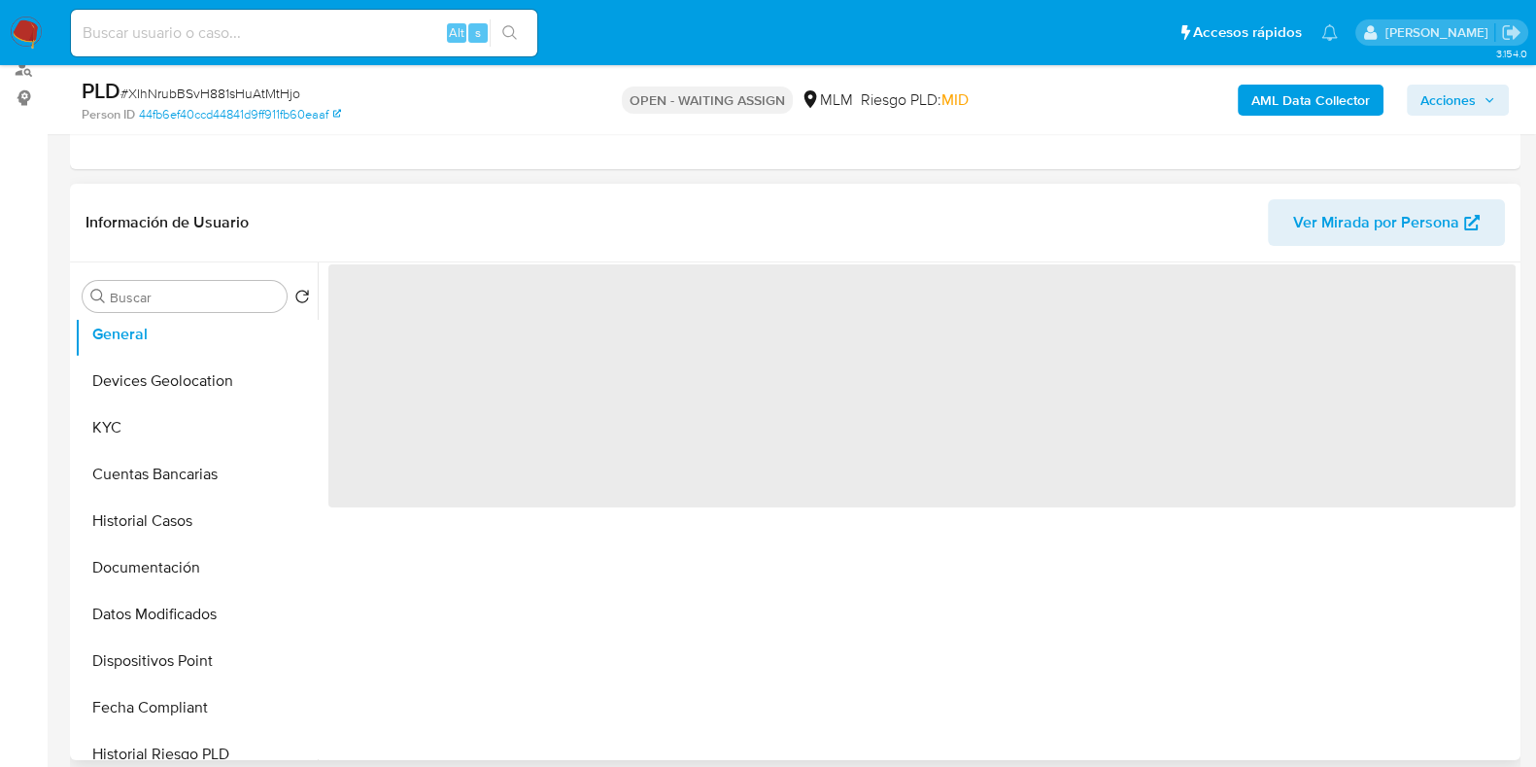
scroll to position [364, 0]
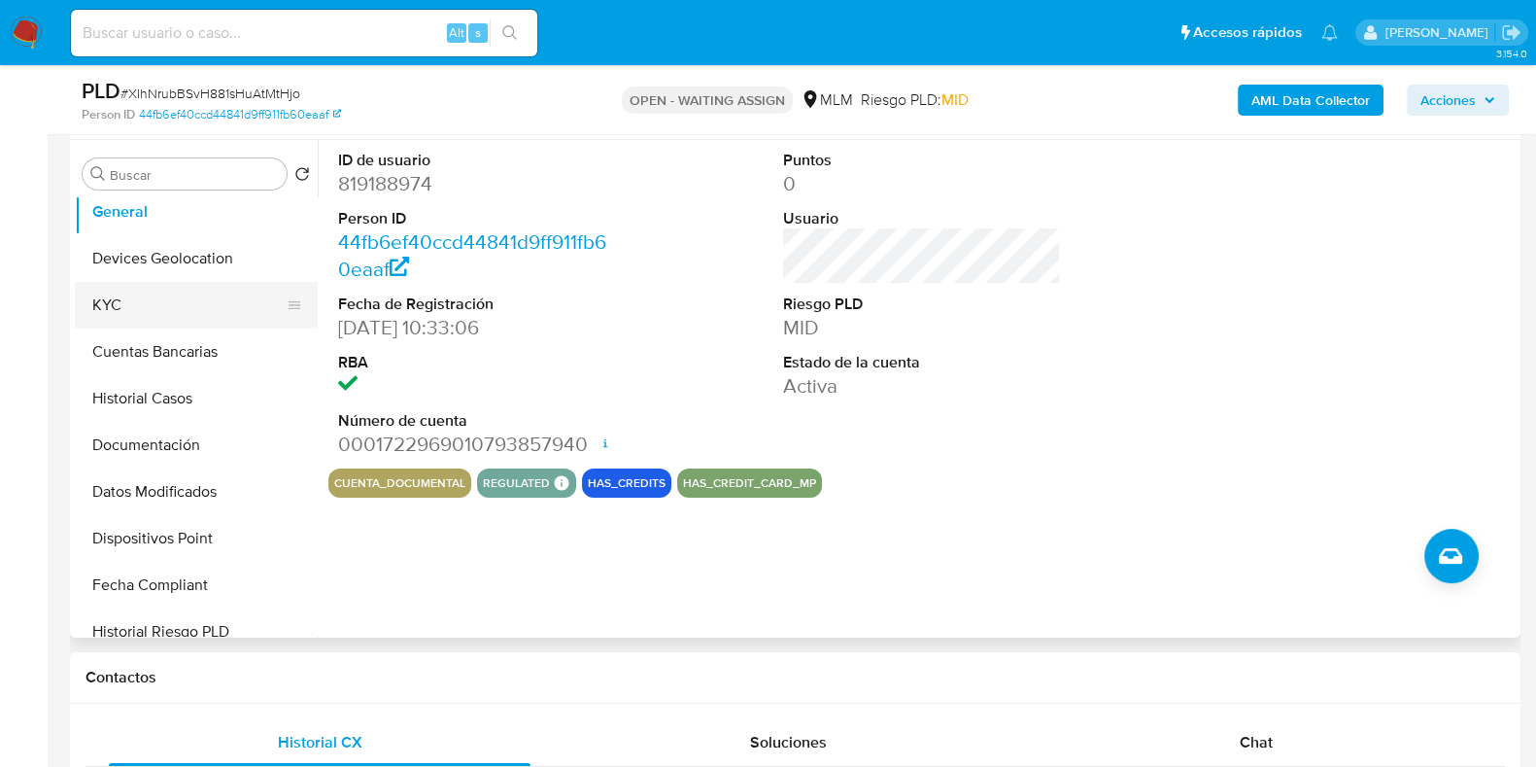
click at [138, 313] on button "KYC" at bounding box center [188, 305] width 227 height 47
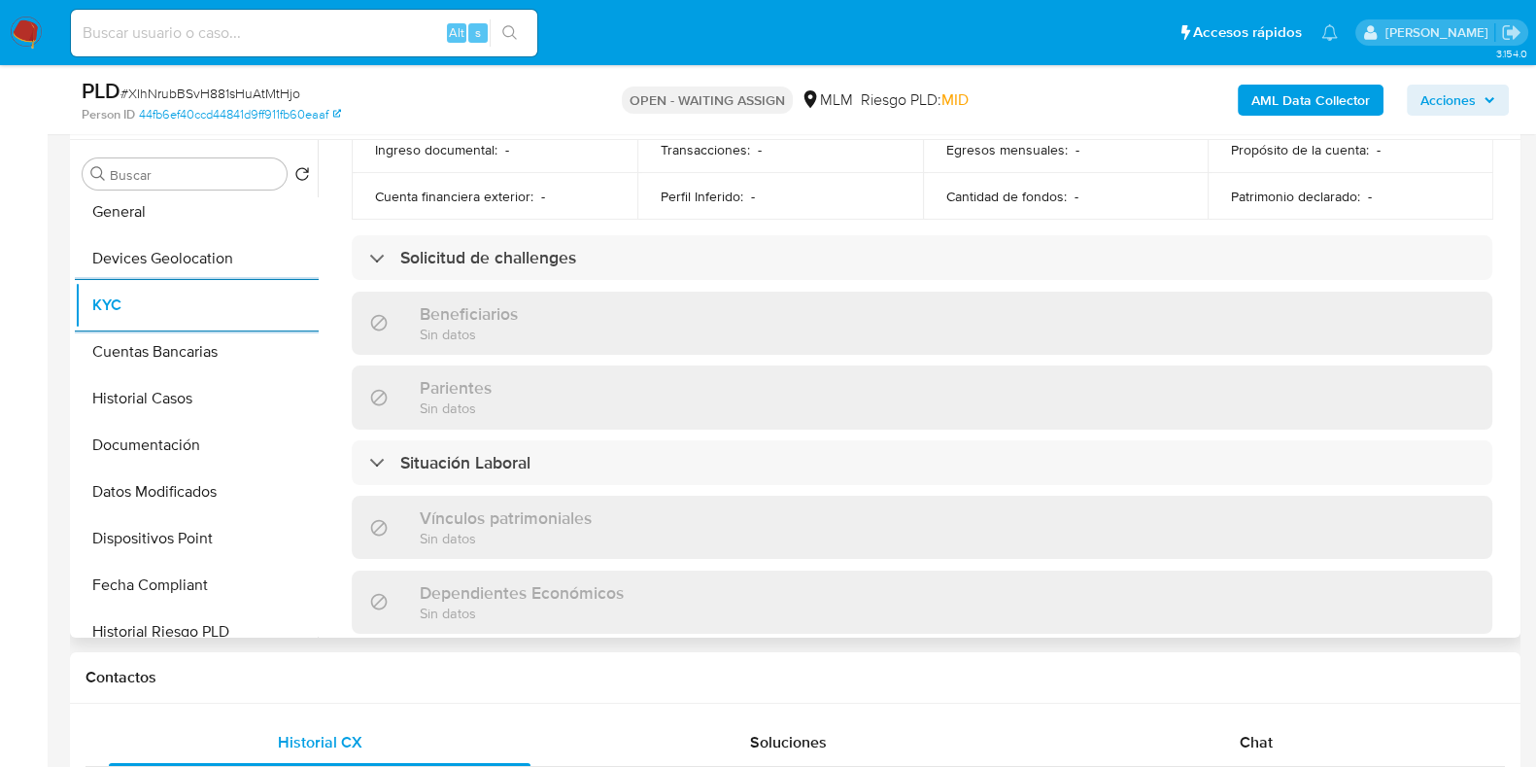
scroll to position [729, 0]
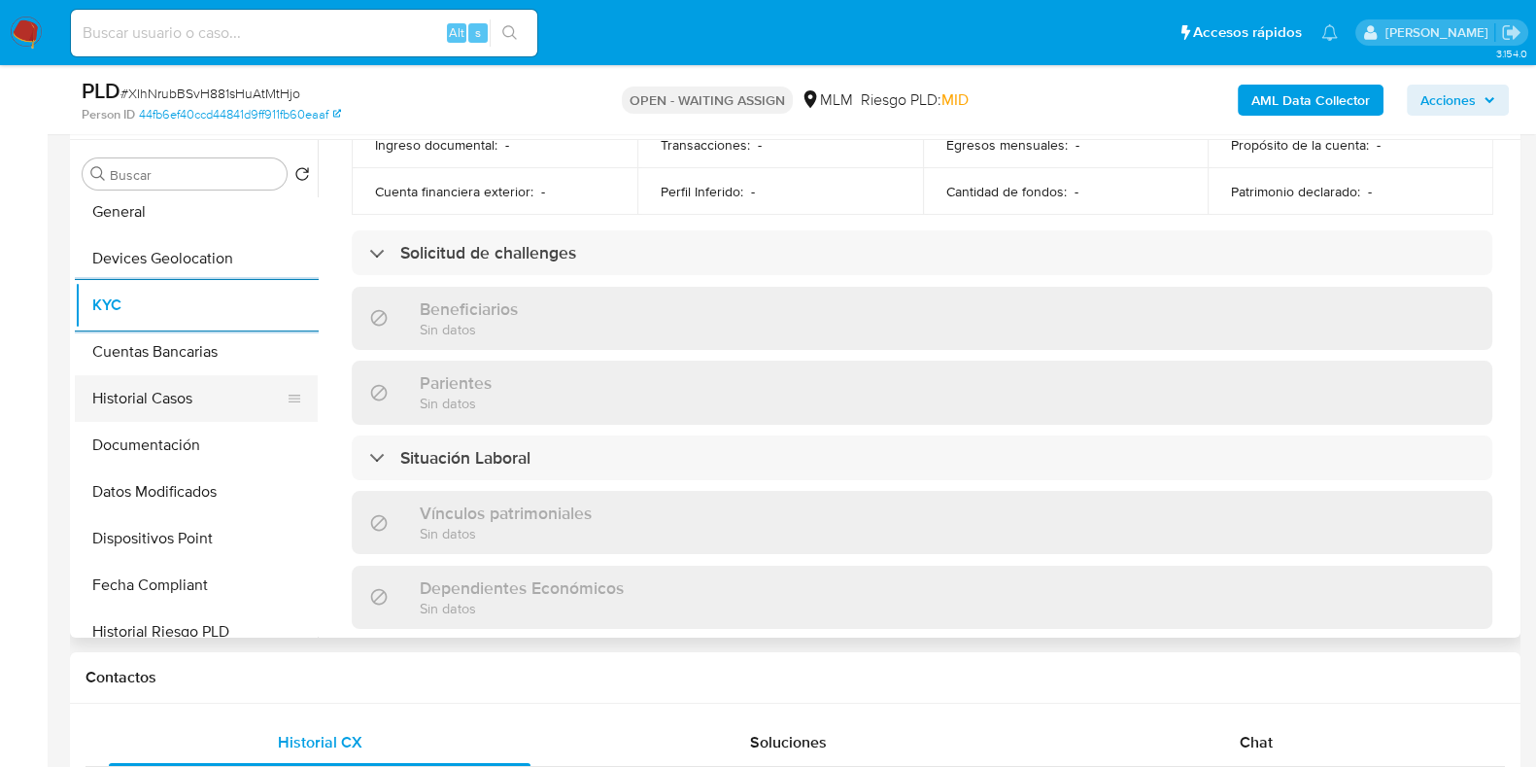
click at [150, 412] on button "Historial Casos" at bounding box center [188, 398] width 227 height 47
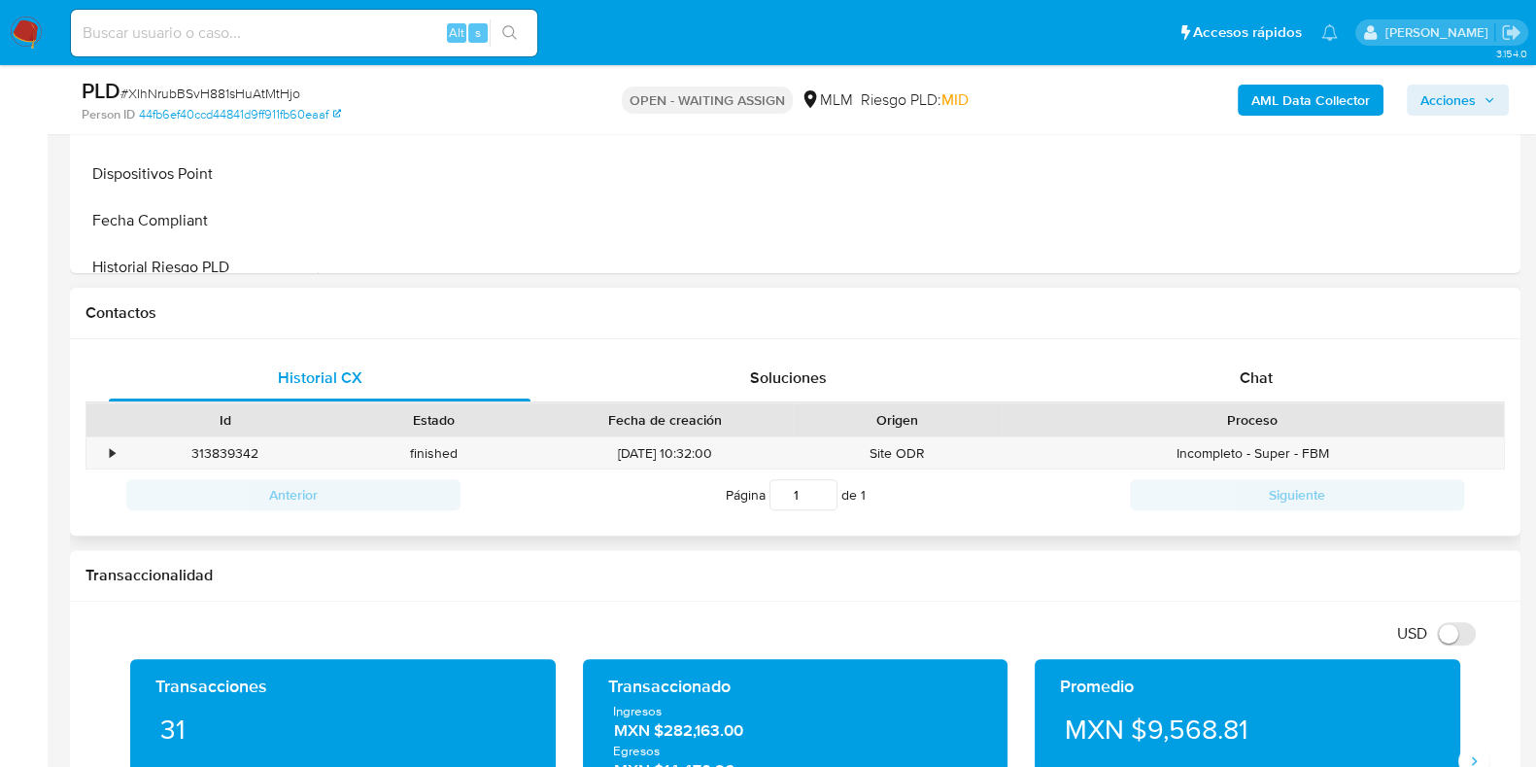
scroll to position [1093, 0]
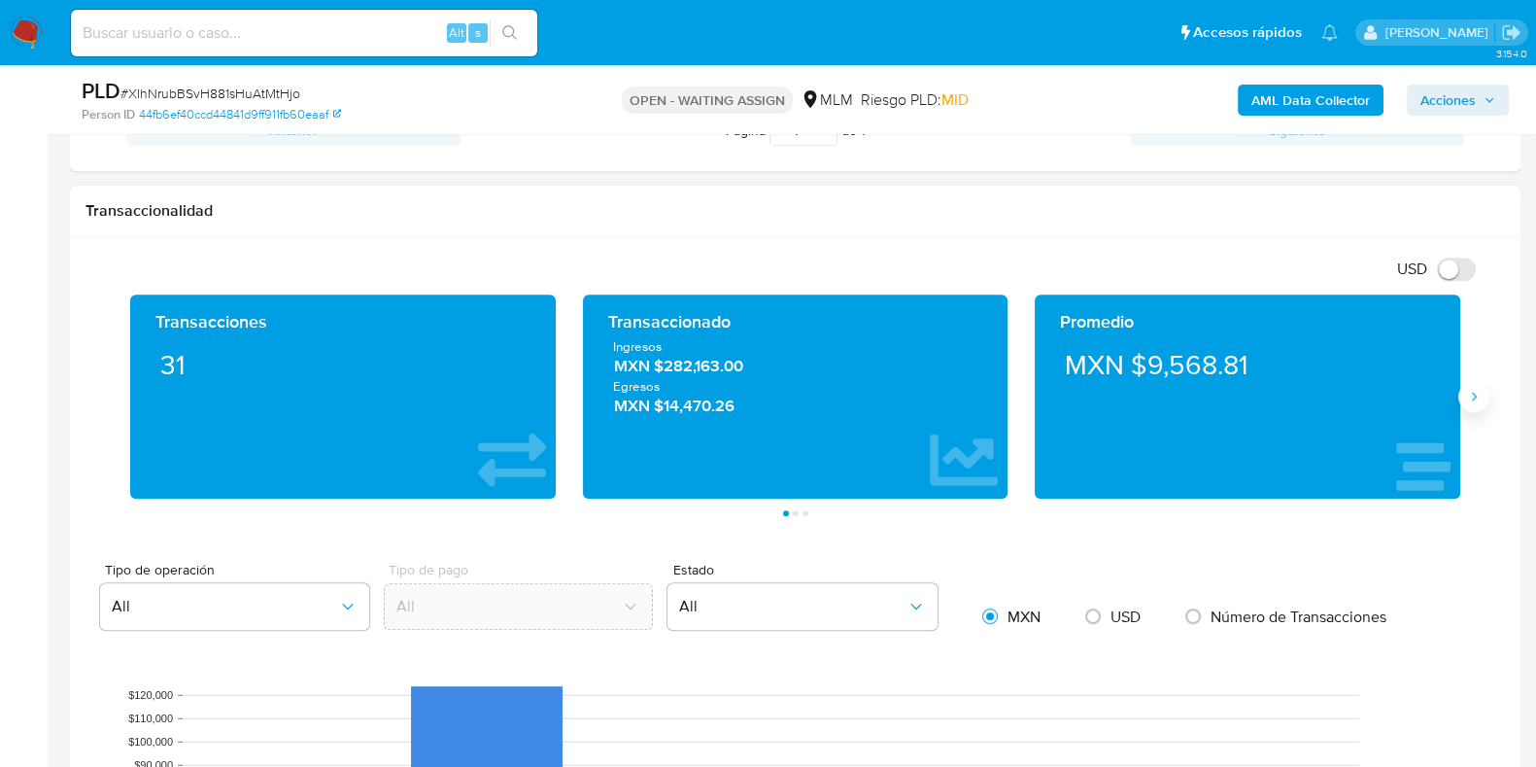
click at [1479, 394] on icon "Siguiente" at bounding box center [1474, 397] width 16 height 16
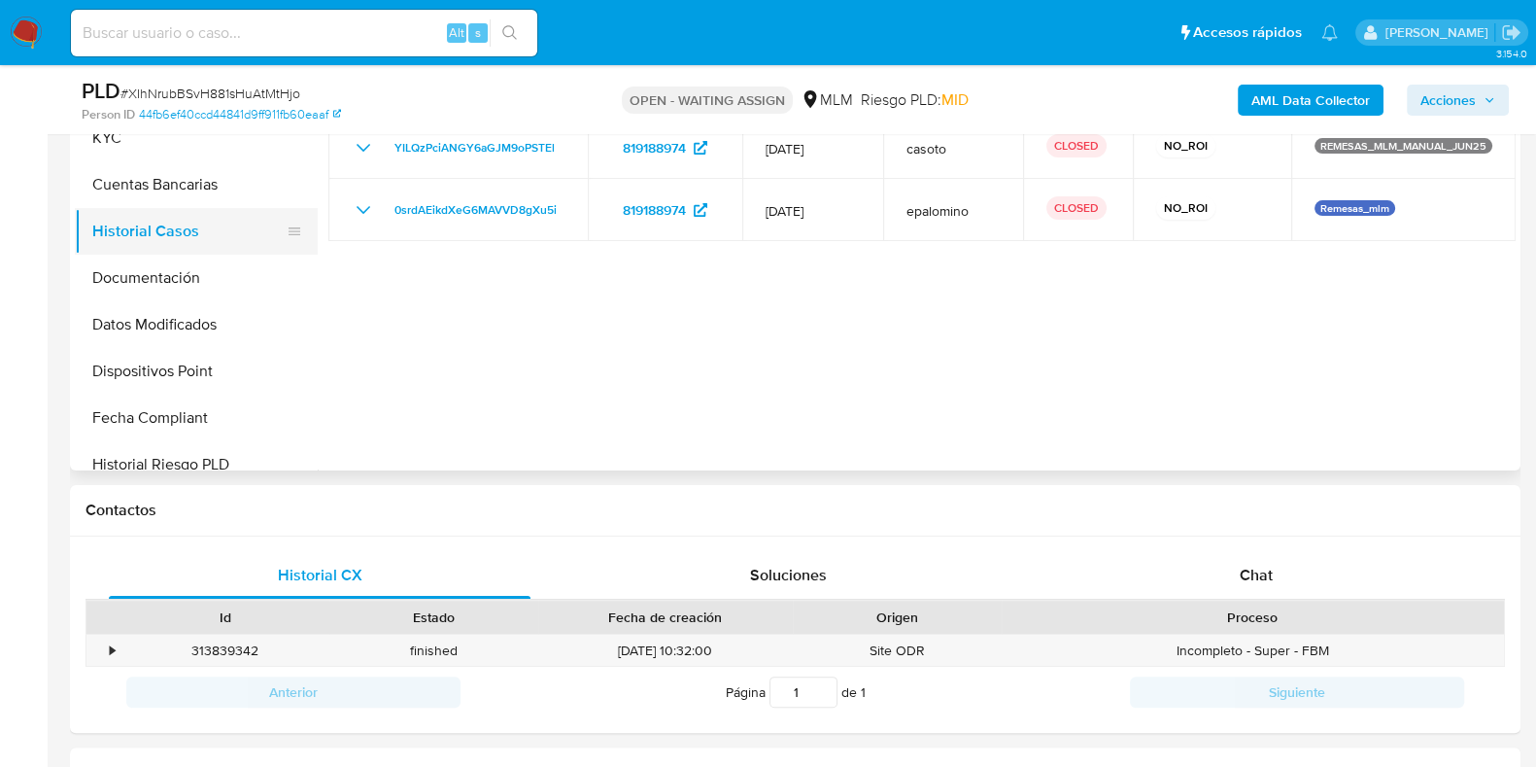
scroll to position [364, 0]
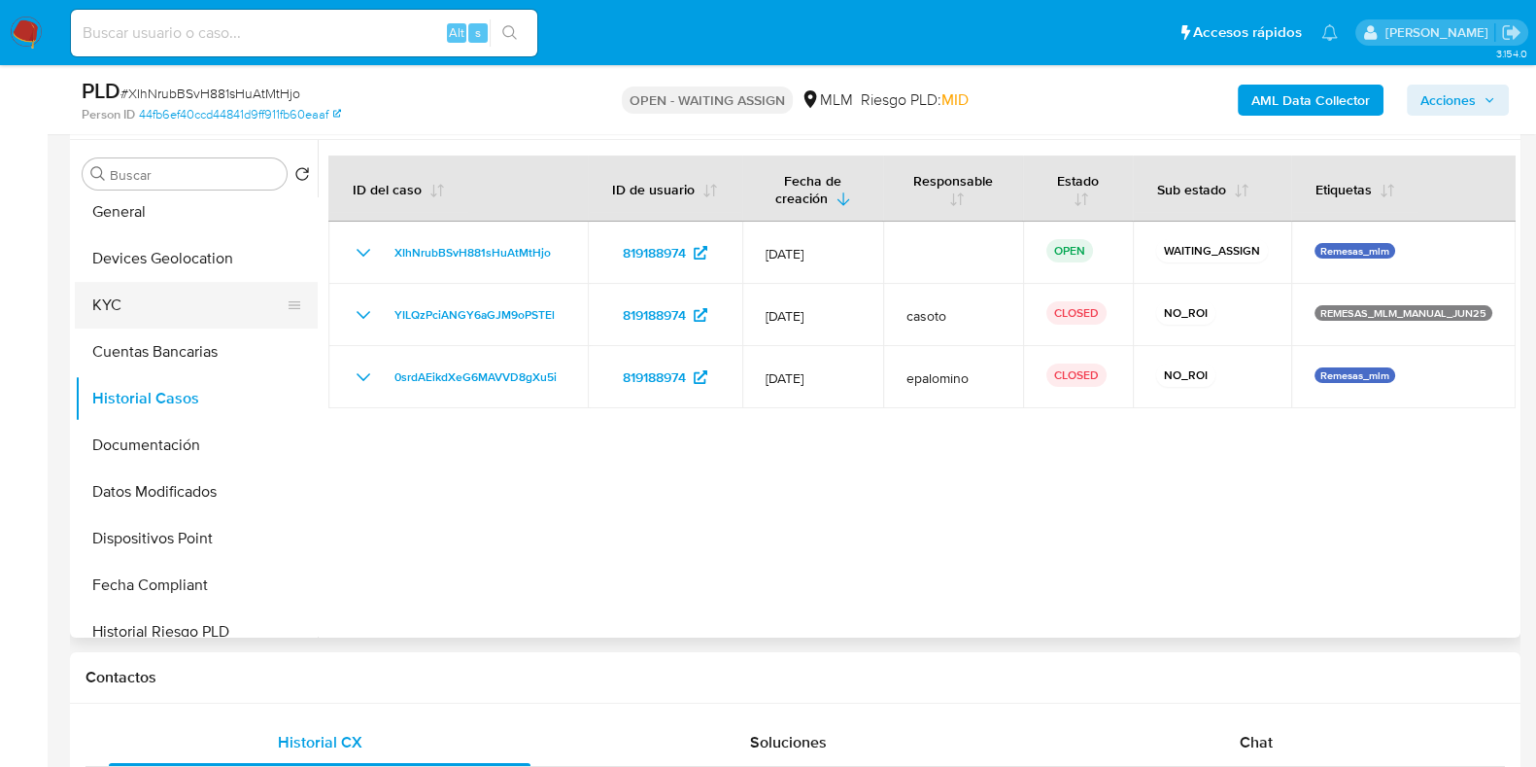
click at [145, 315] on button "KYC" at bounding box center [188, 305] width 227 height 47
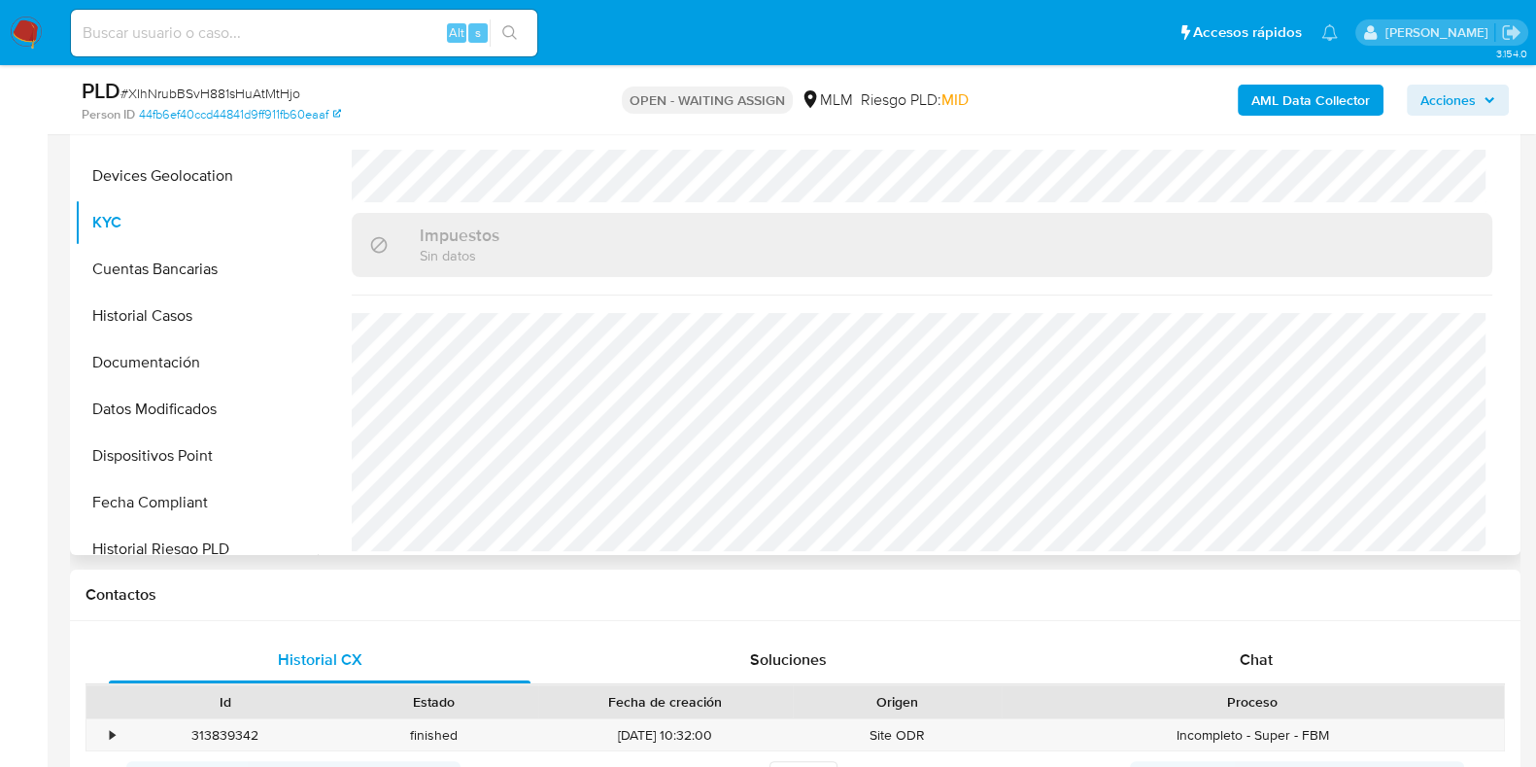
scroll to position [485, 0]
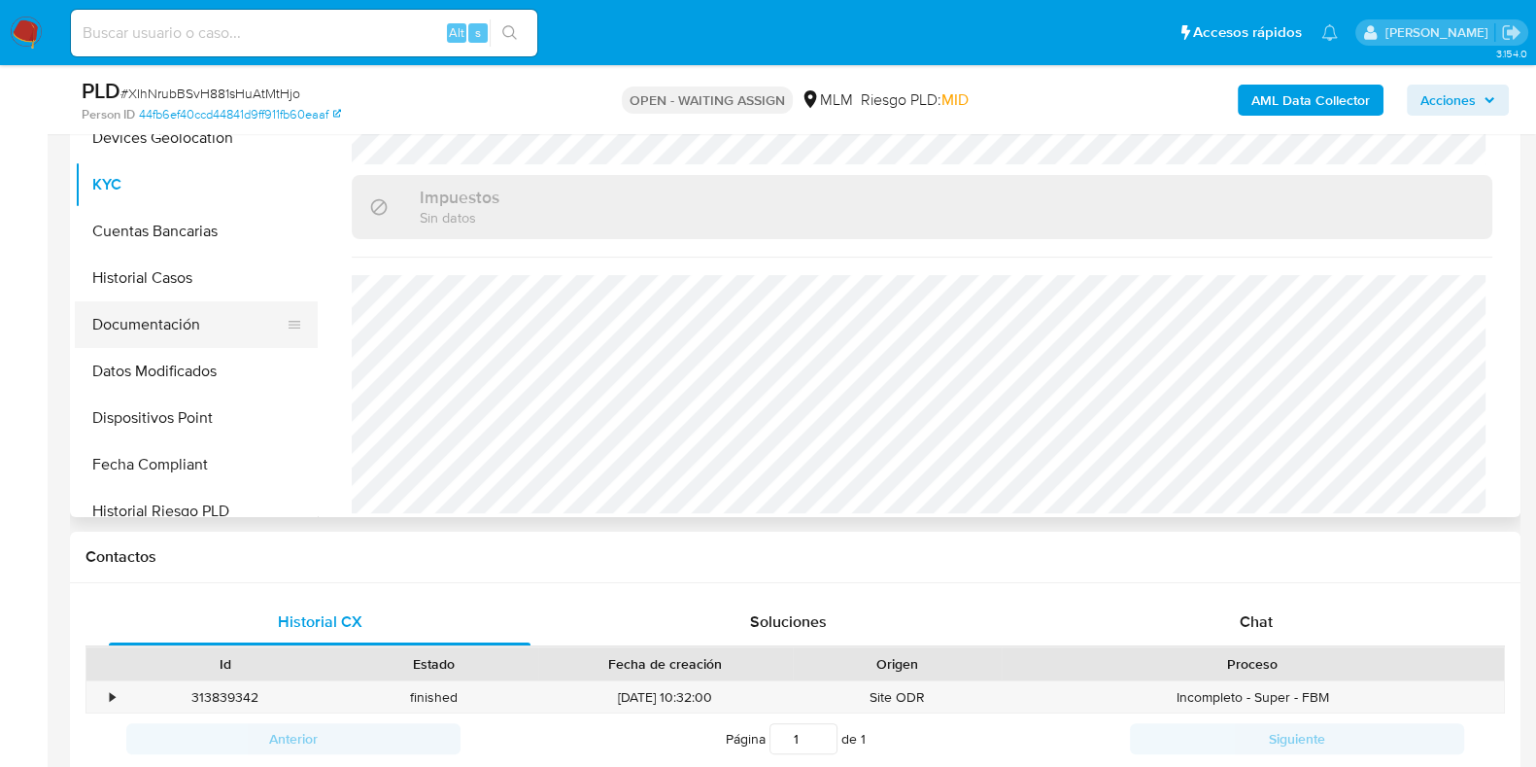
click at [123, 335] on button "Documentación" at bounding box center [188, 324] width 227 height 47
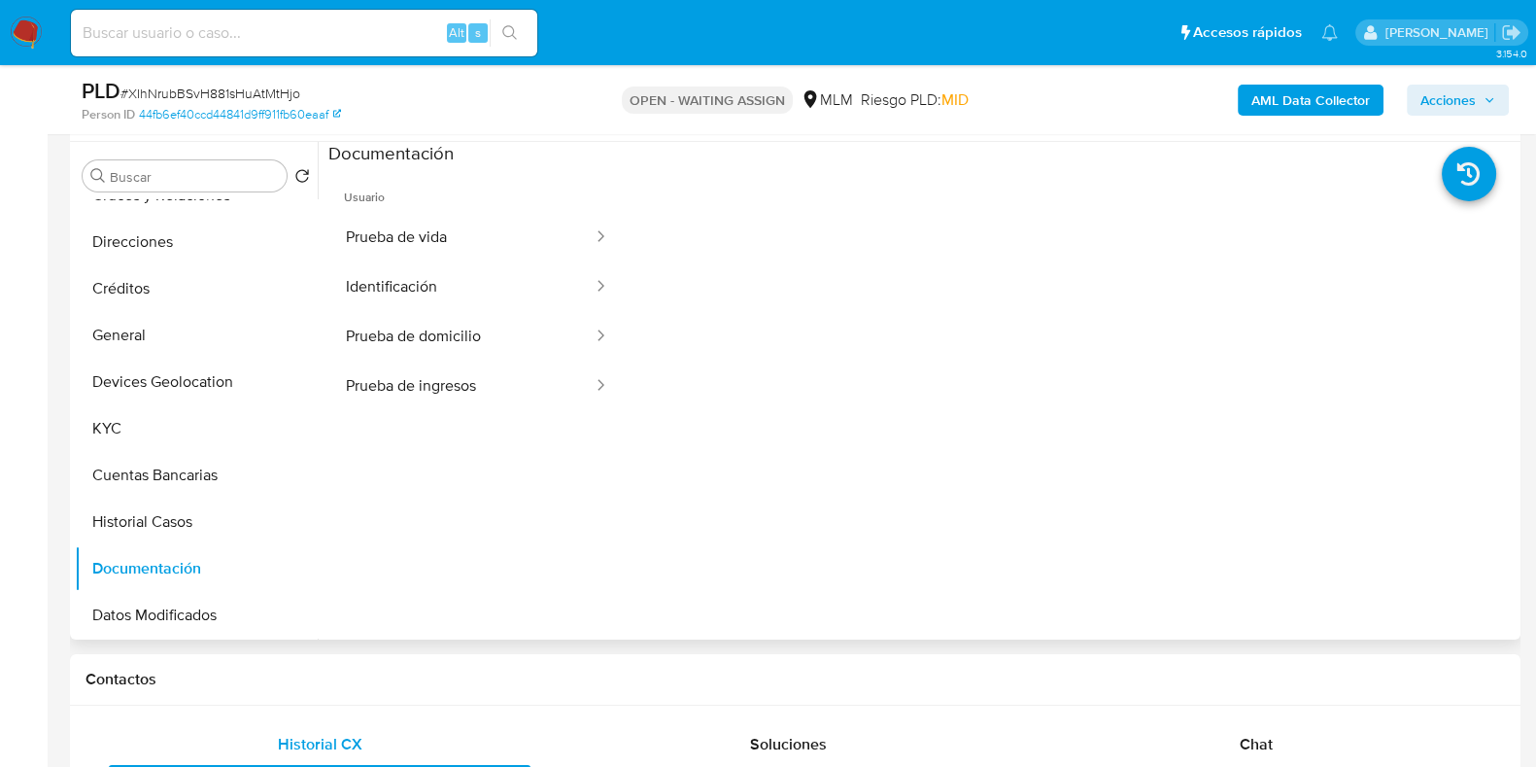
scroll to position [242, 0]
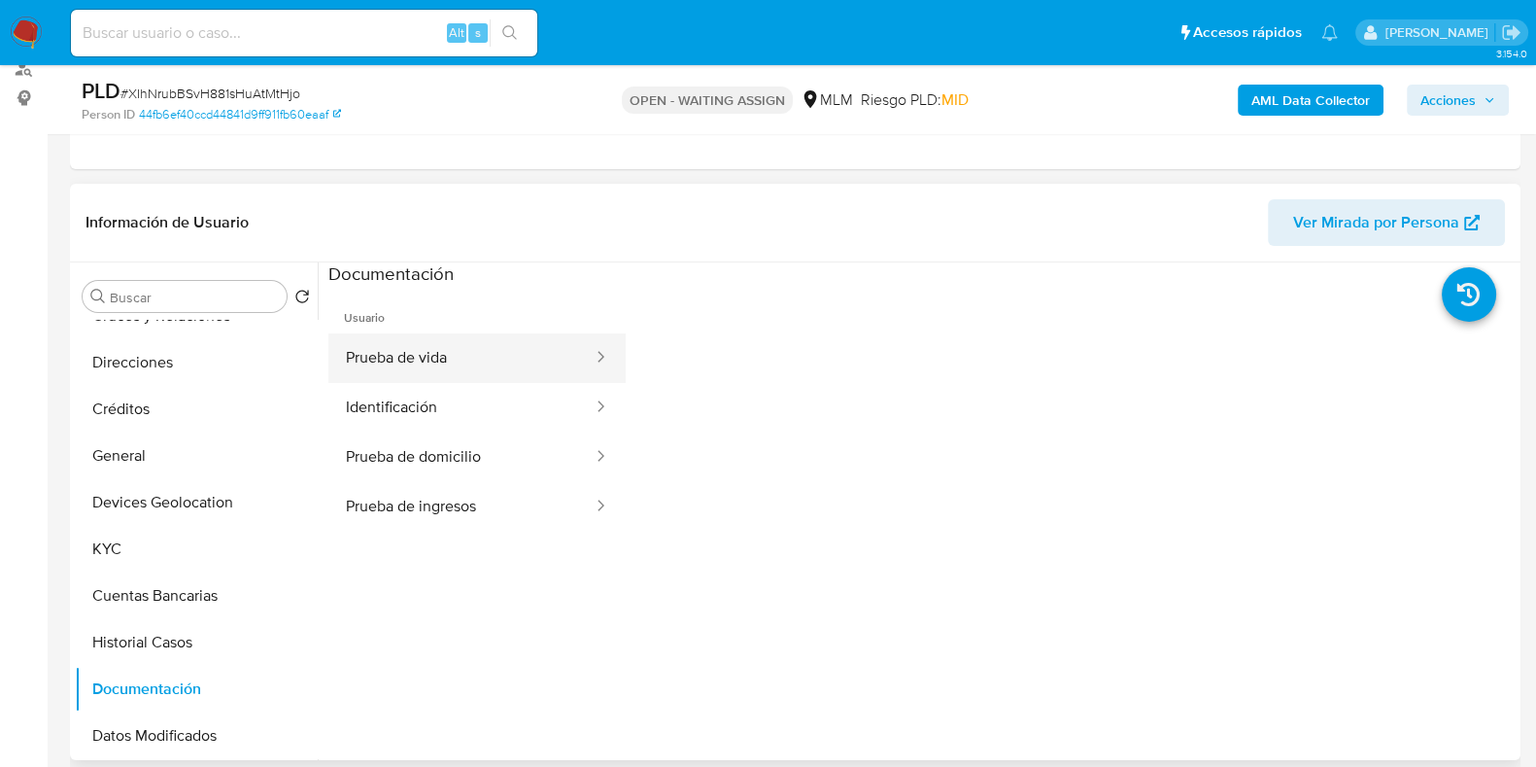
click at [418, 360] on button "Prueba de vida" at bounding box center [461, 358] width 266 height 50
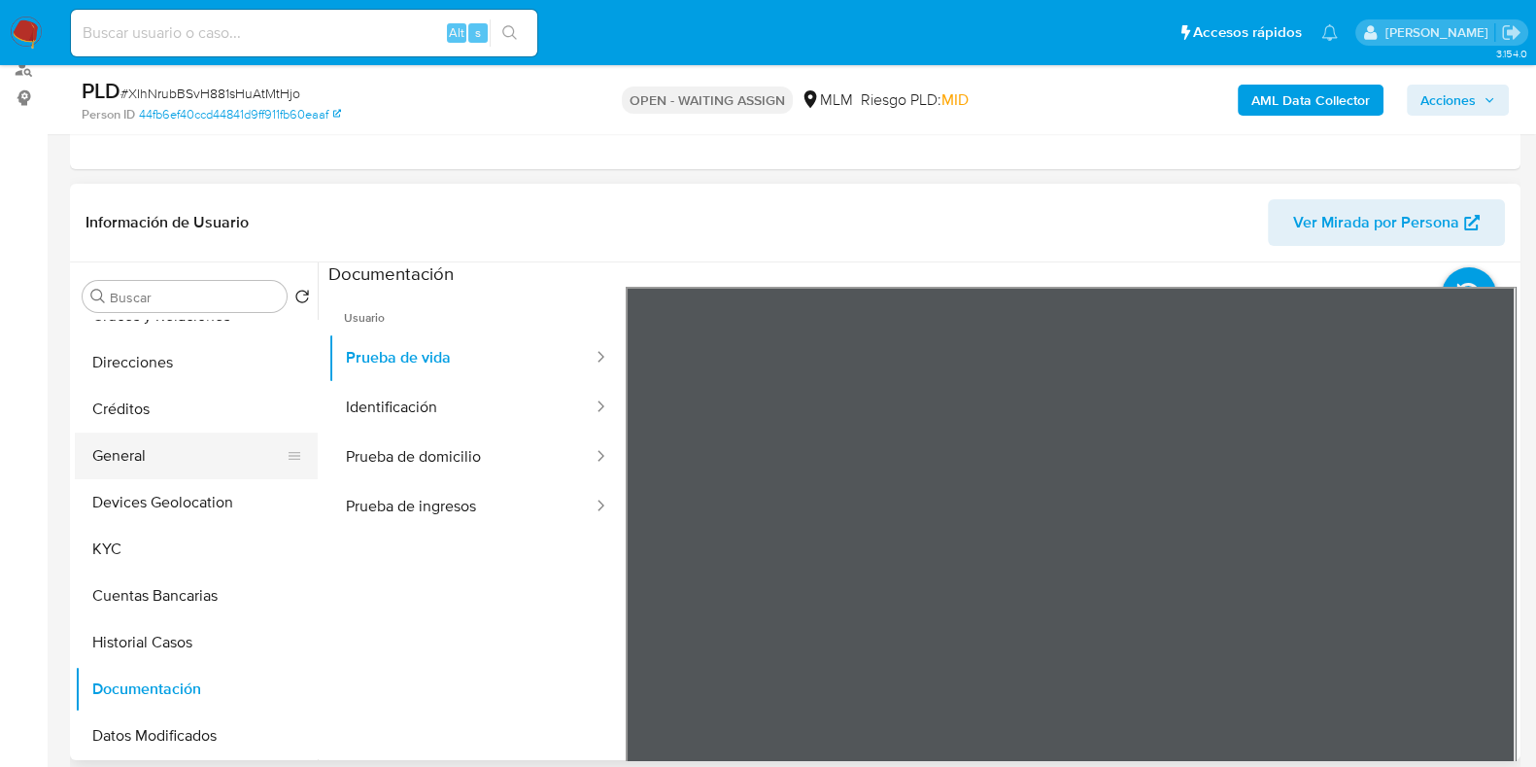
click at [151, 439] on button "General" at bounding box center [188, 455] width 227 height 47
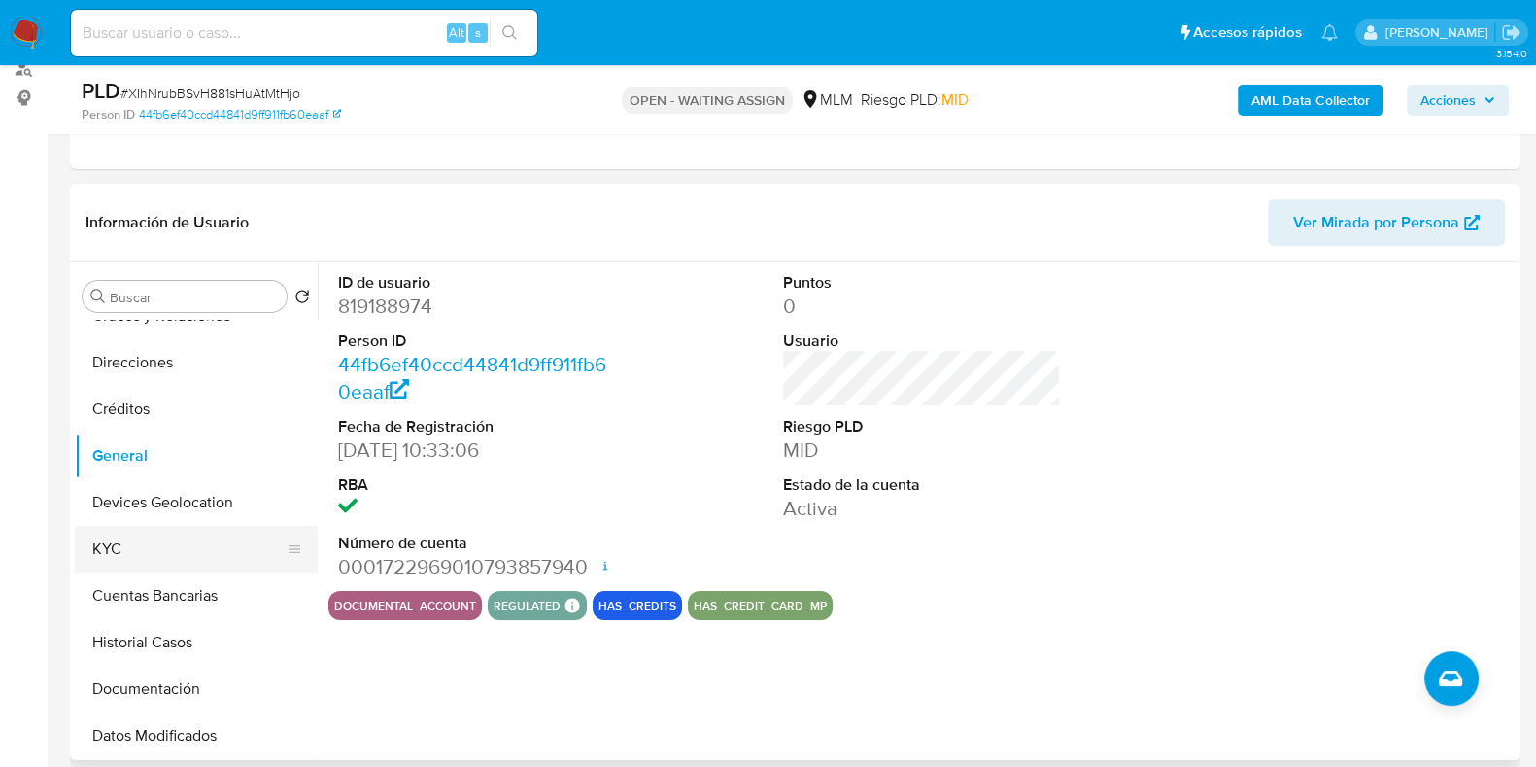
click at [203, 536] on button "KYC" at bounding box center [188, 549] width 227 height 47
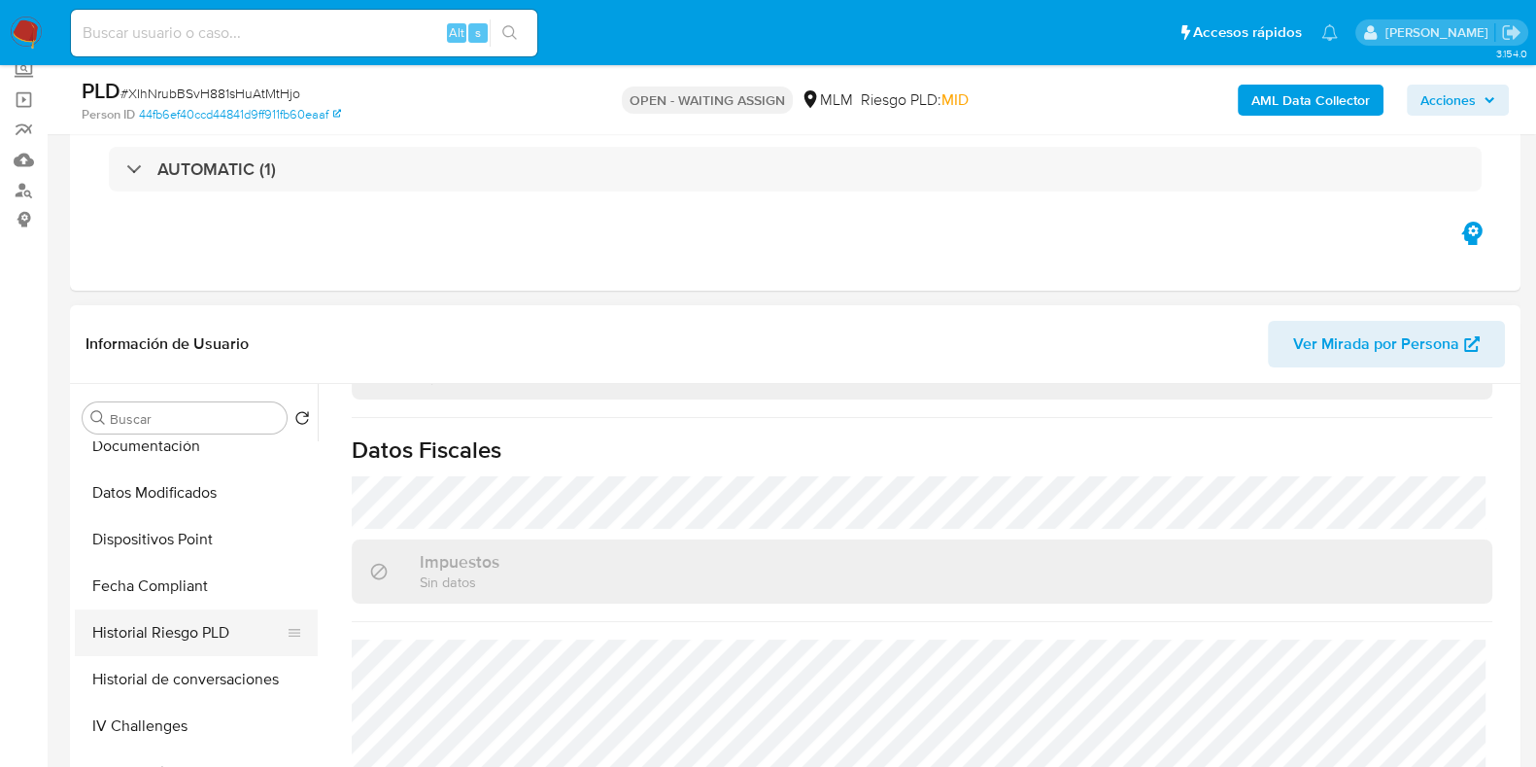
scroll to position [364, 0]
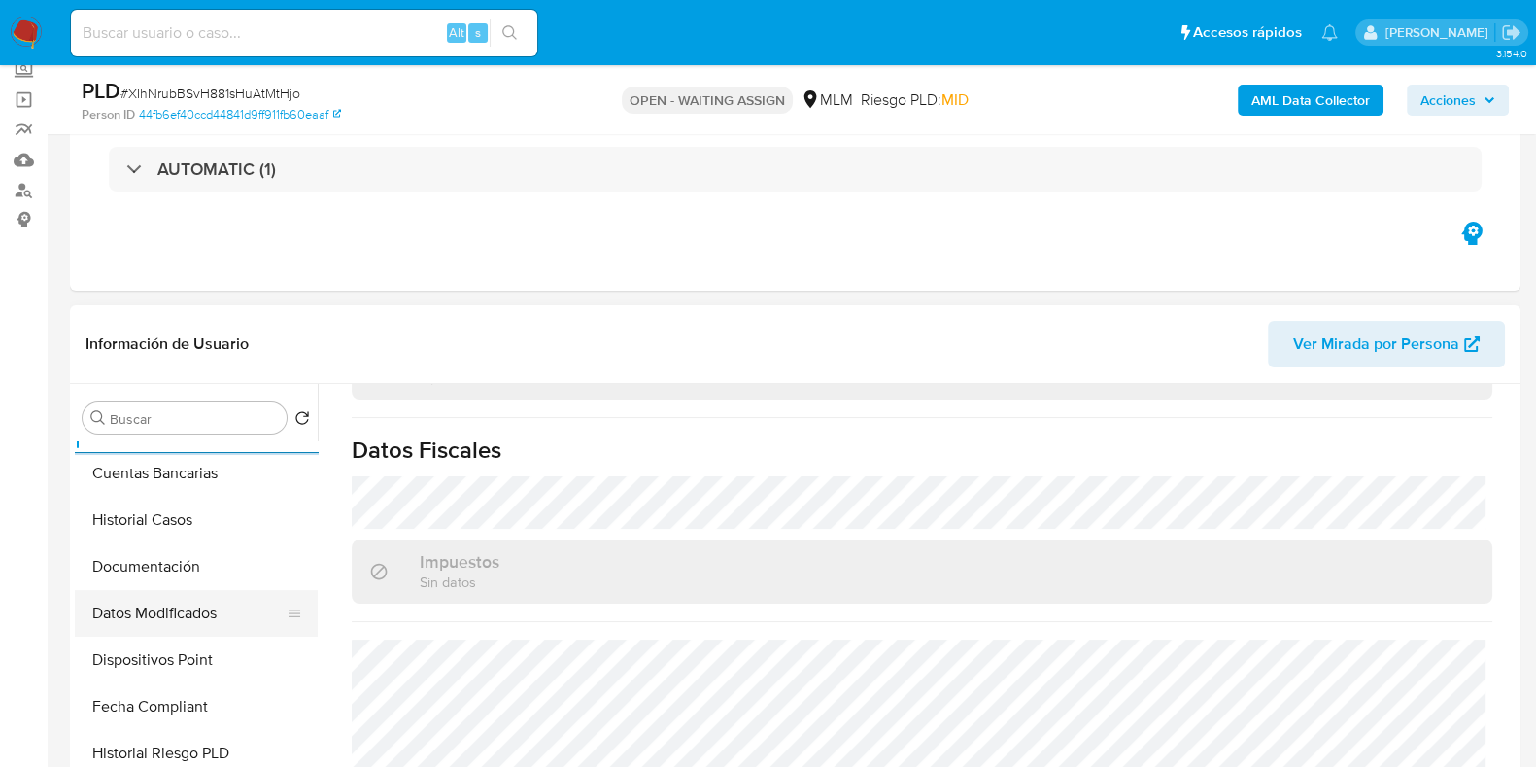
click at [180, 610] on button "Datos Modificados" at bounding box center [188, 613] width 227 height 47
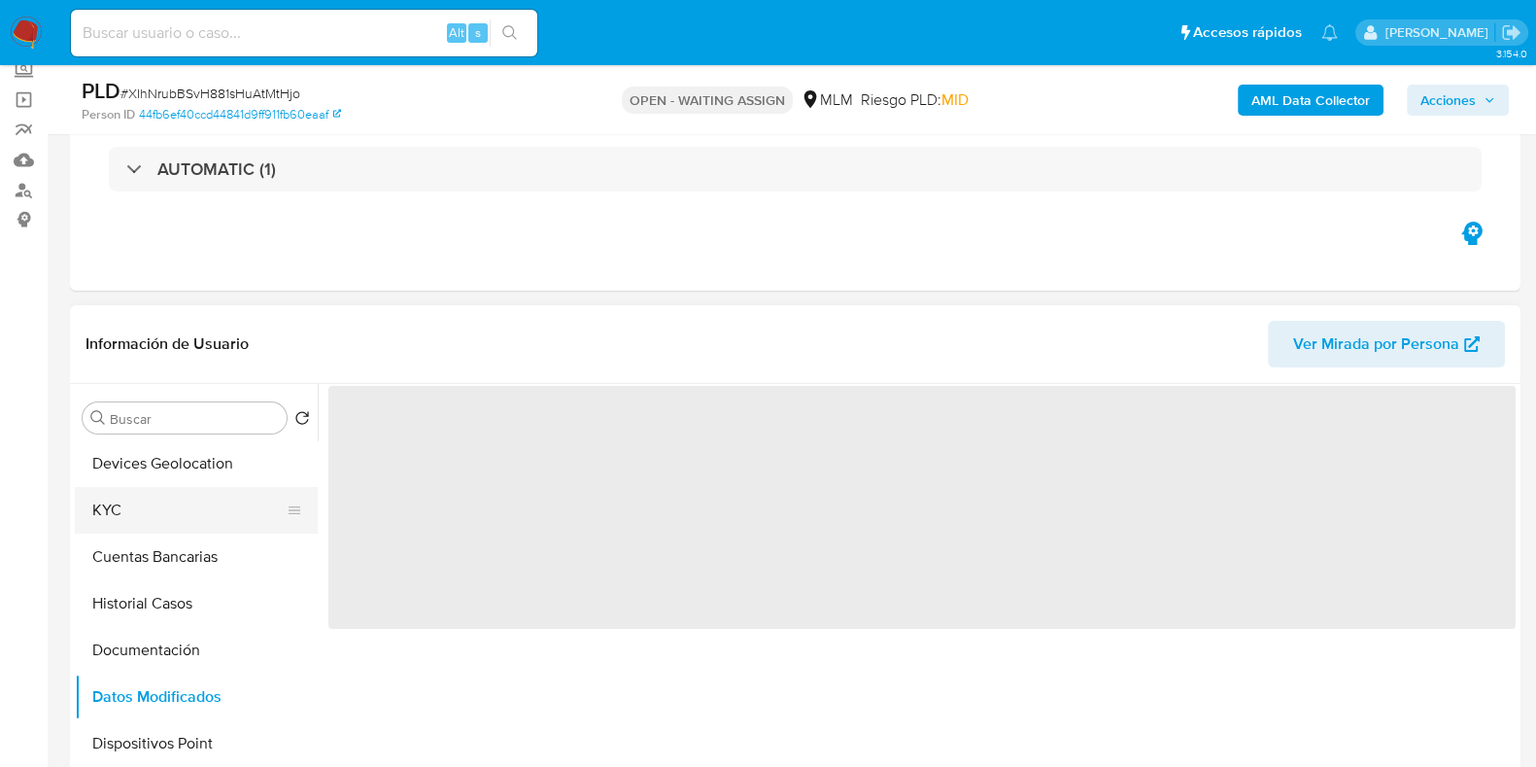
scroll to position [242, 0]
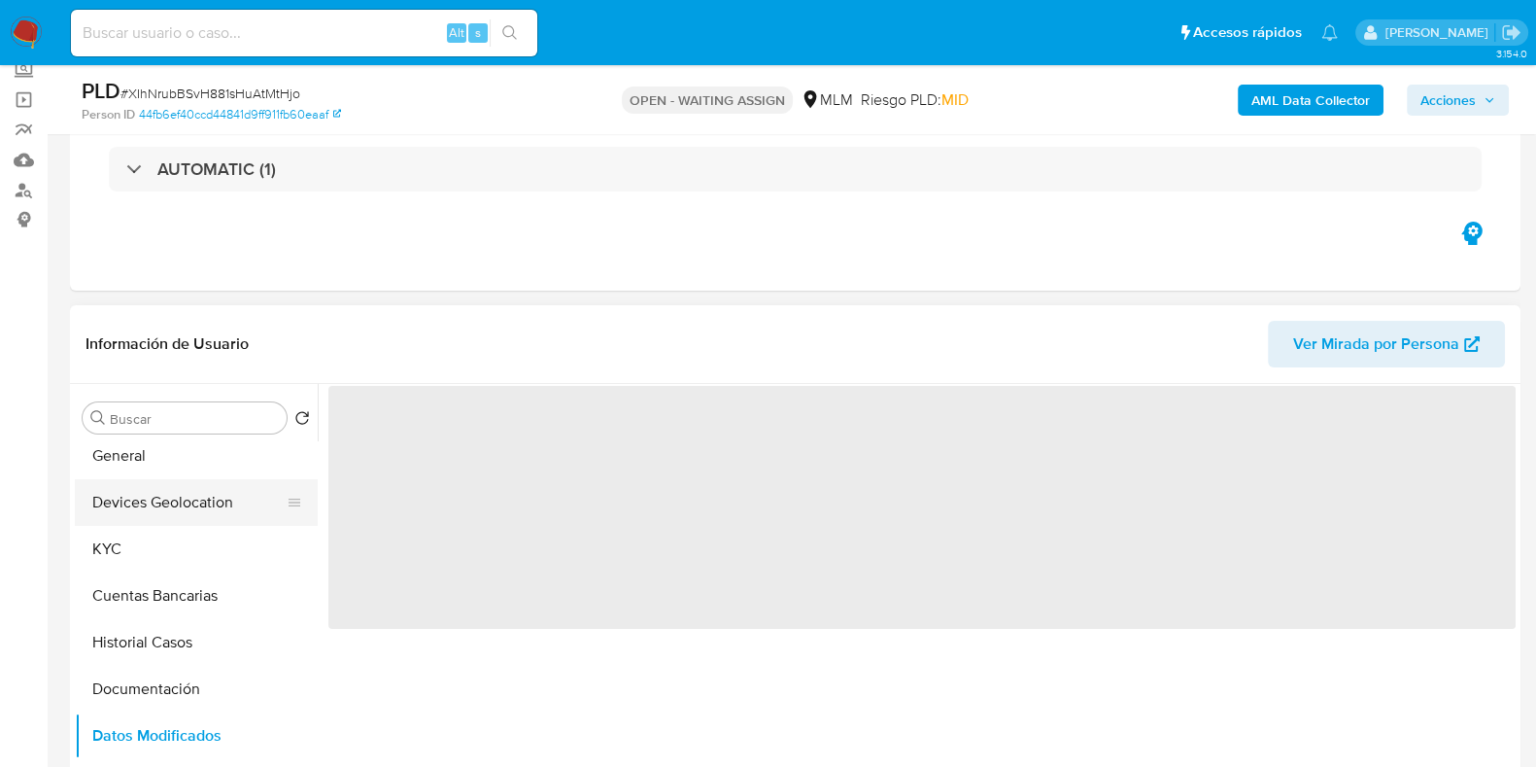
click at [170, 507] on button "Devices Geolocation" at bounding box center [188, 502] width 227 height 47
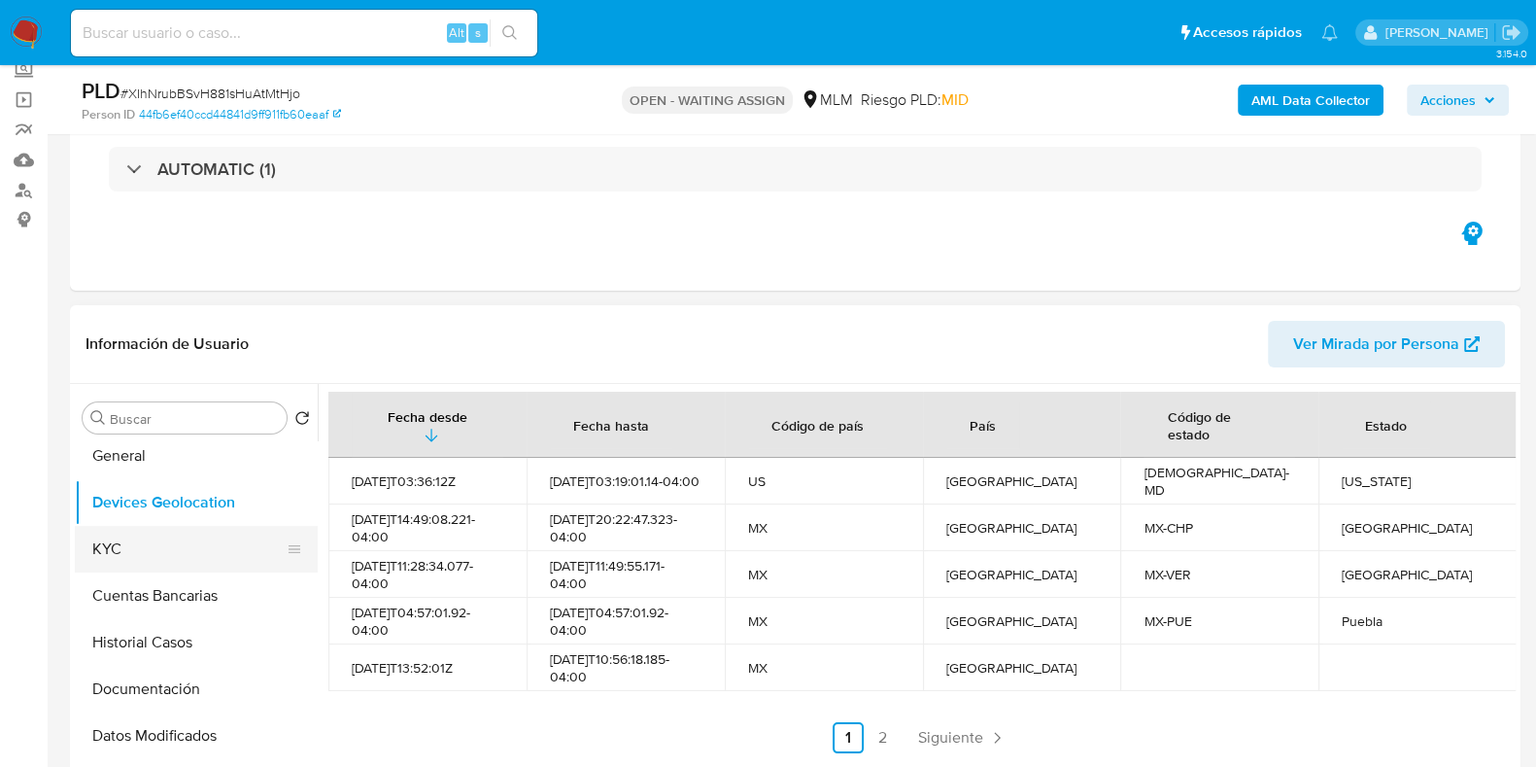
click at [109, 556] on button "KYC" at bounding box center [188, 549] width 227 height 47
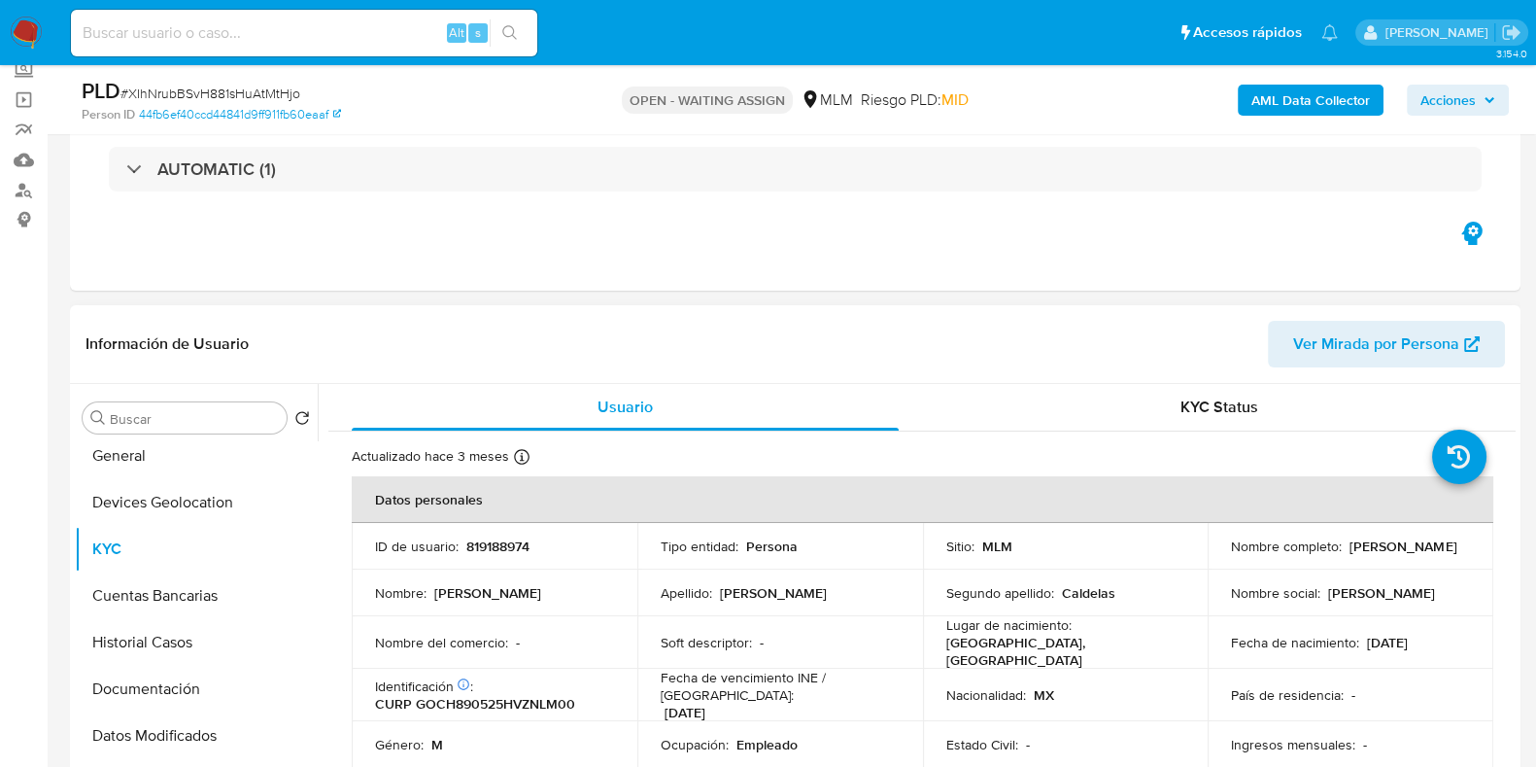
drag, startPoint x: 1404, startPoint y: 556, endPoint x: 1218, endPoint y: 554, distance: 185.6
click at [1218, 554] on td "Nombre completo : Humberto Gonzalez Caldelas" at bounding box center [1351, 546] width 286 height 47
copy p "Humberto Gonzalez Caldelas"
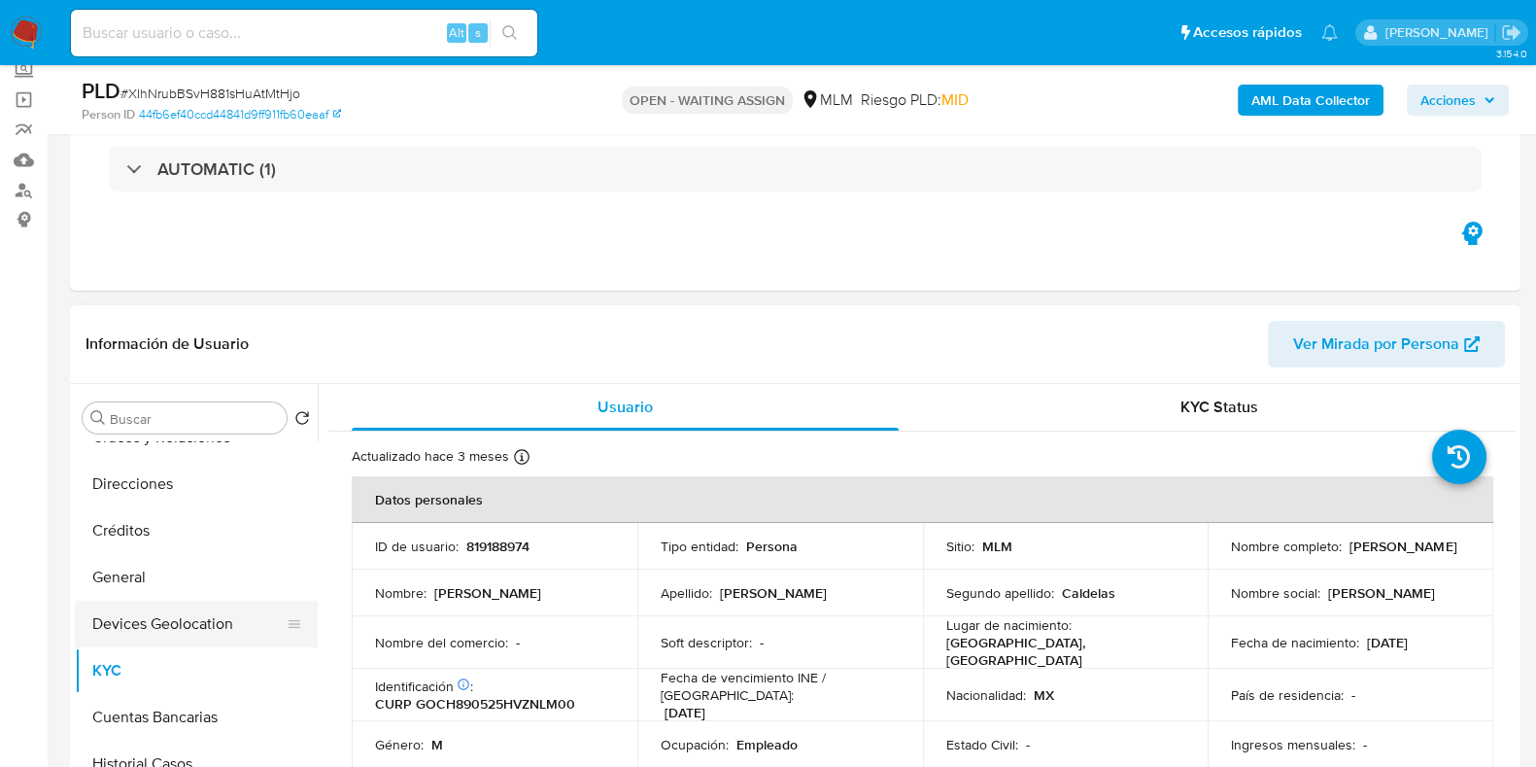
scroll to position [0, 0]
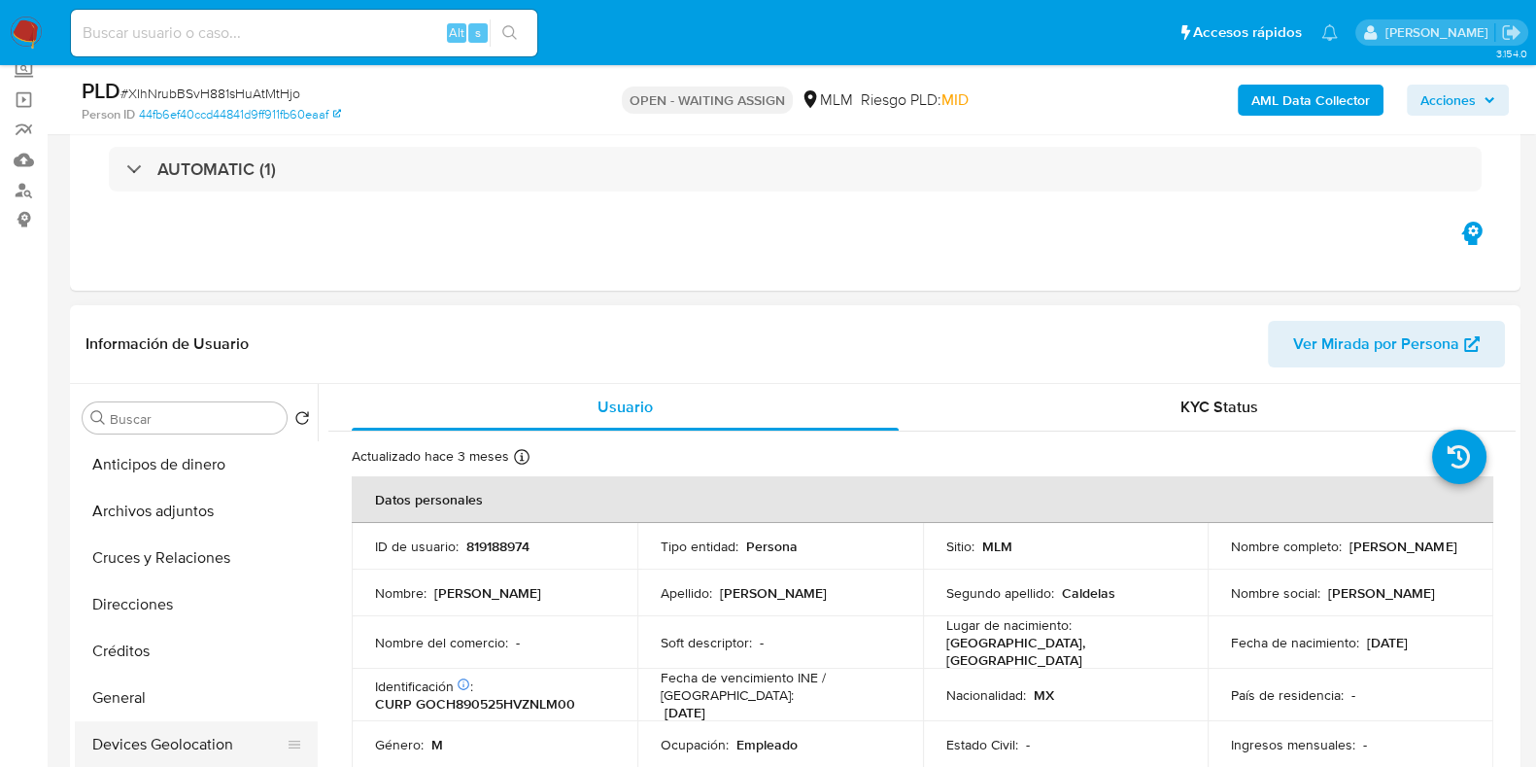
click at [160, 522] on button "Archivos adjuntos" at bounding box center [196, 511] width 243 height 47
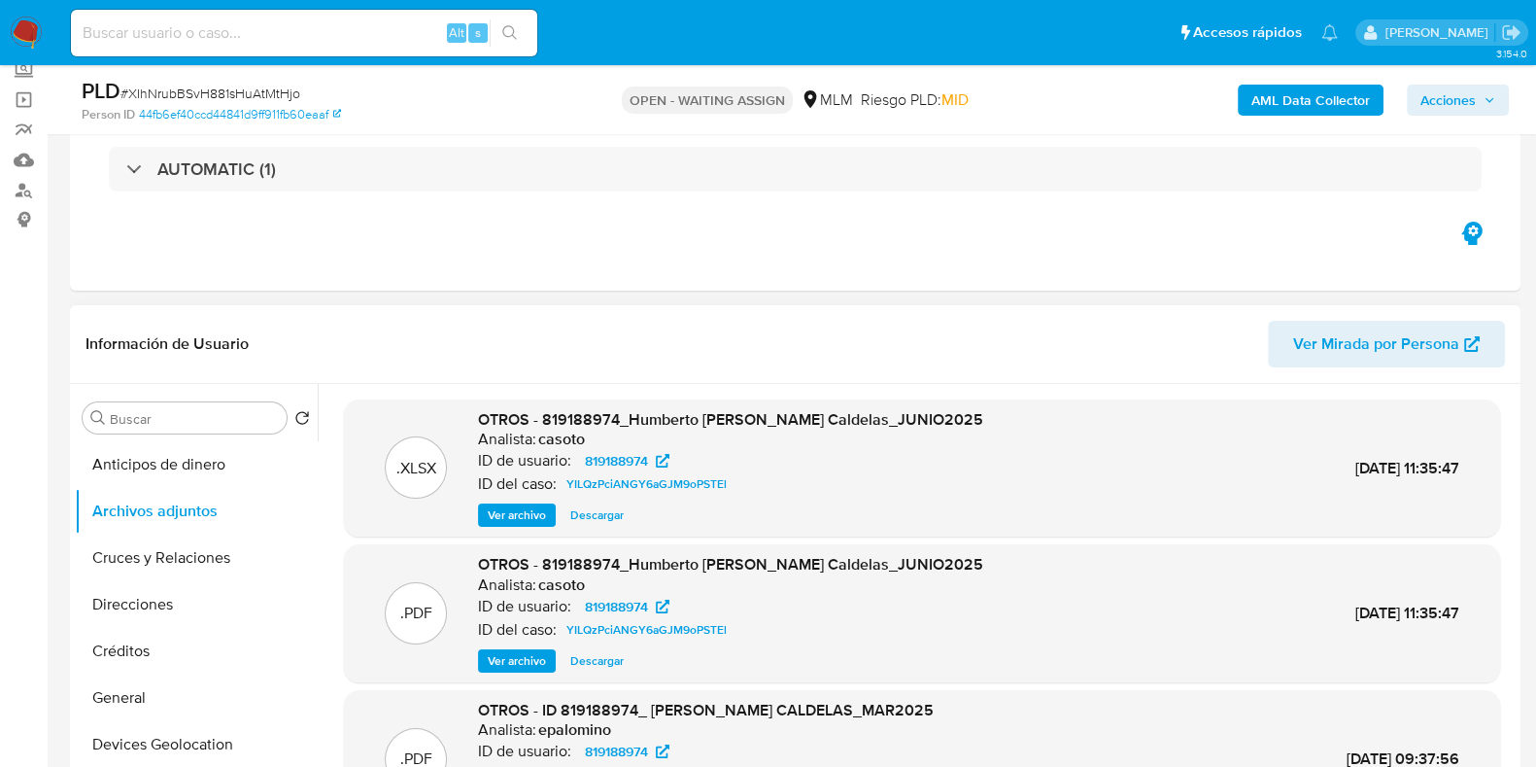
click at [499, 653] on span "Ver archivo" at bounding box center [517, 660] width 58 height 19
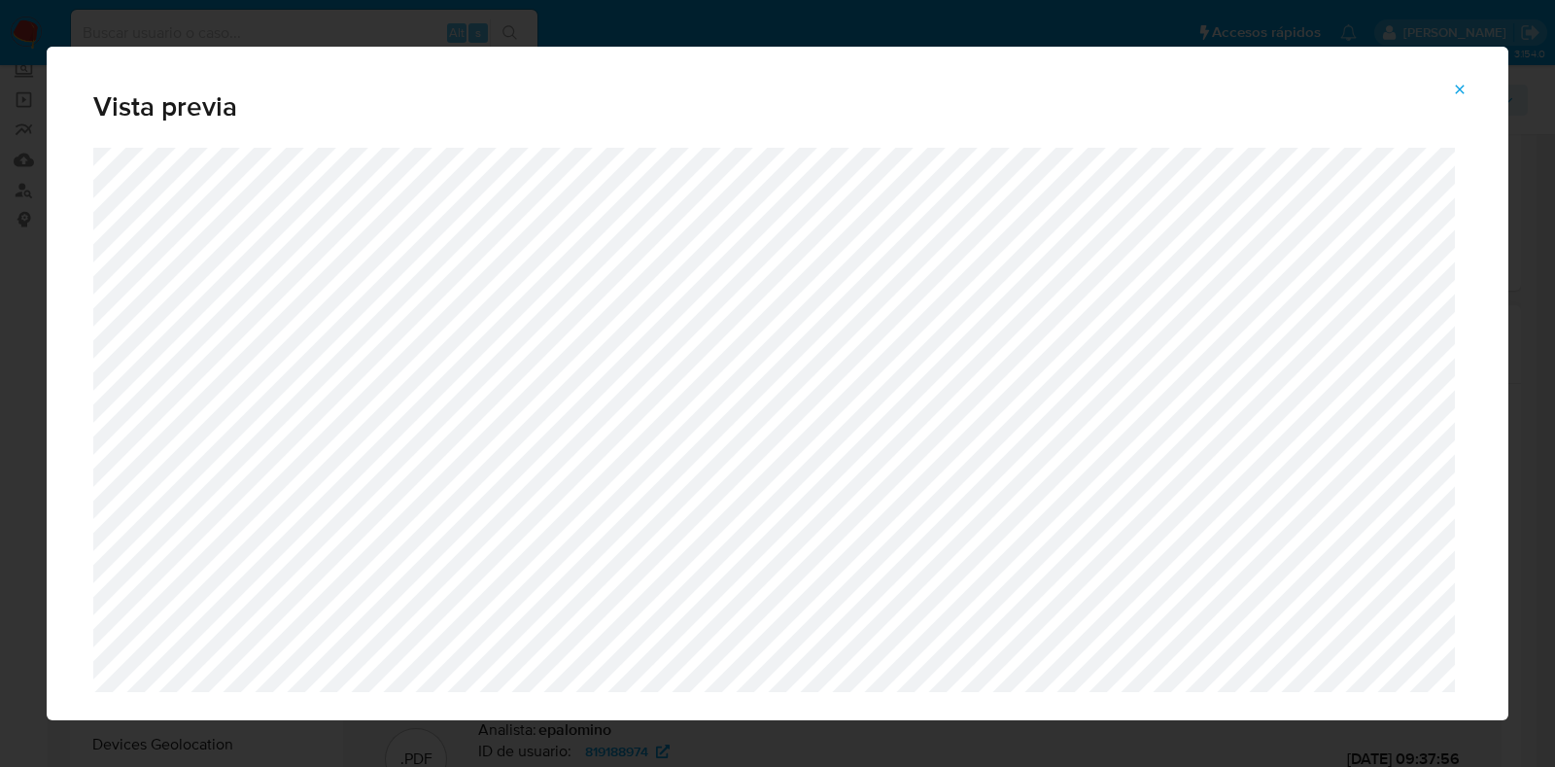
click at [1451, 87] on button "Attachment preview" at bounding box center [1459, 89] width 43 height 31
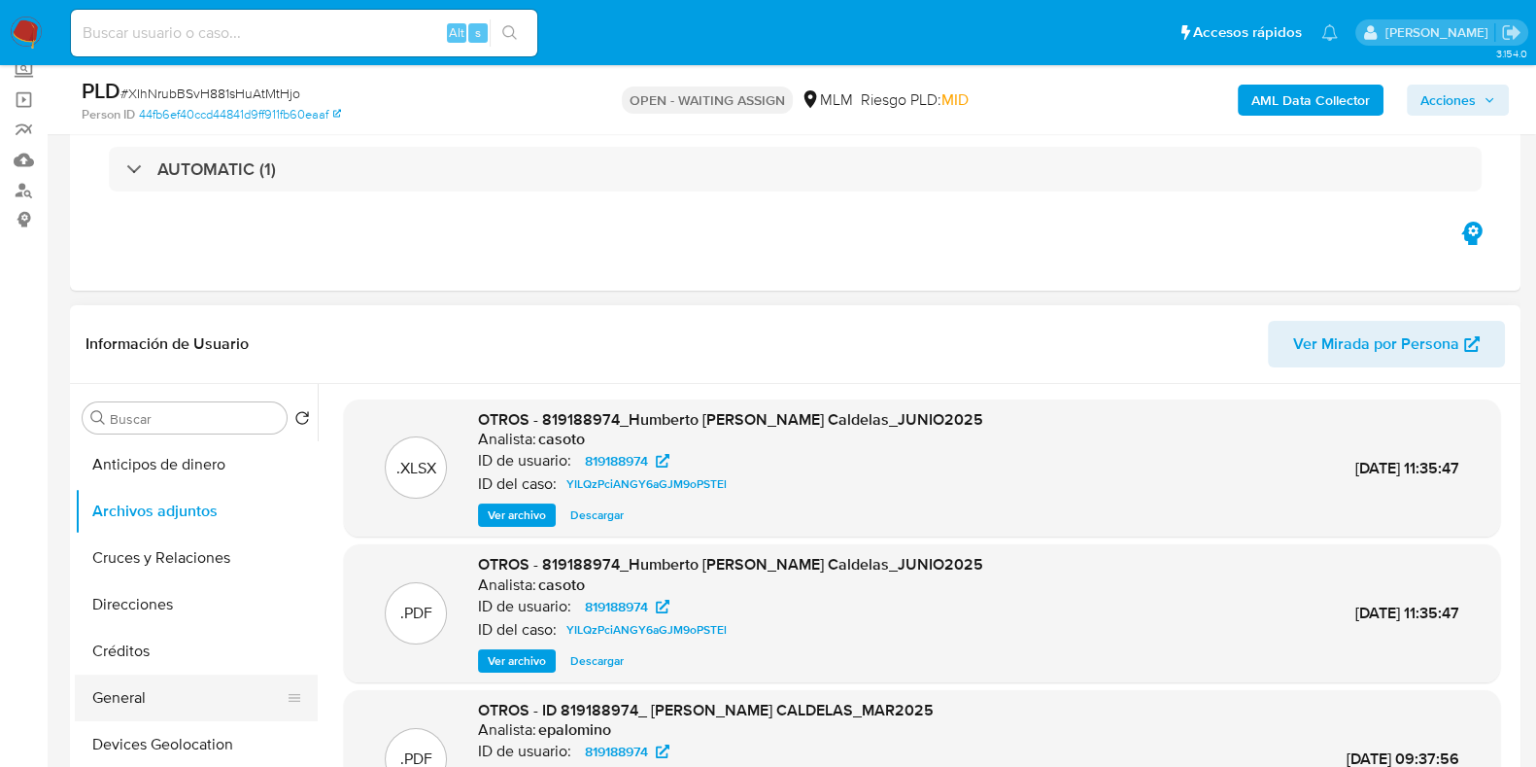
click at [151, 696] on button "General" at bounding box center [188, 697] width 227 height 47
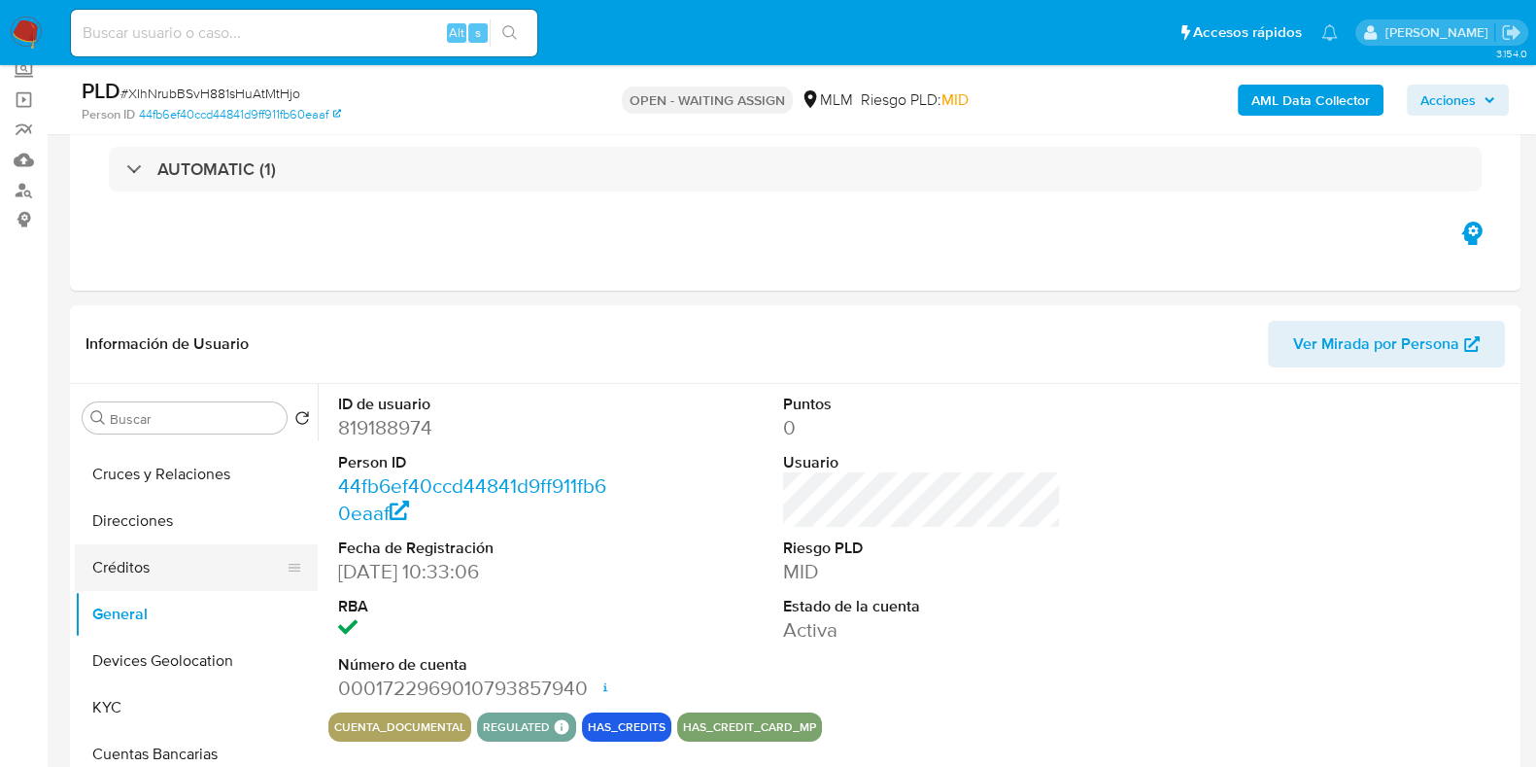
scroll to position [120, 0]
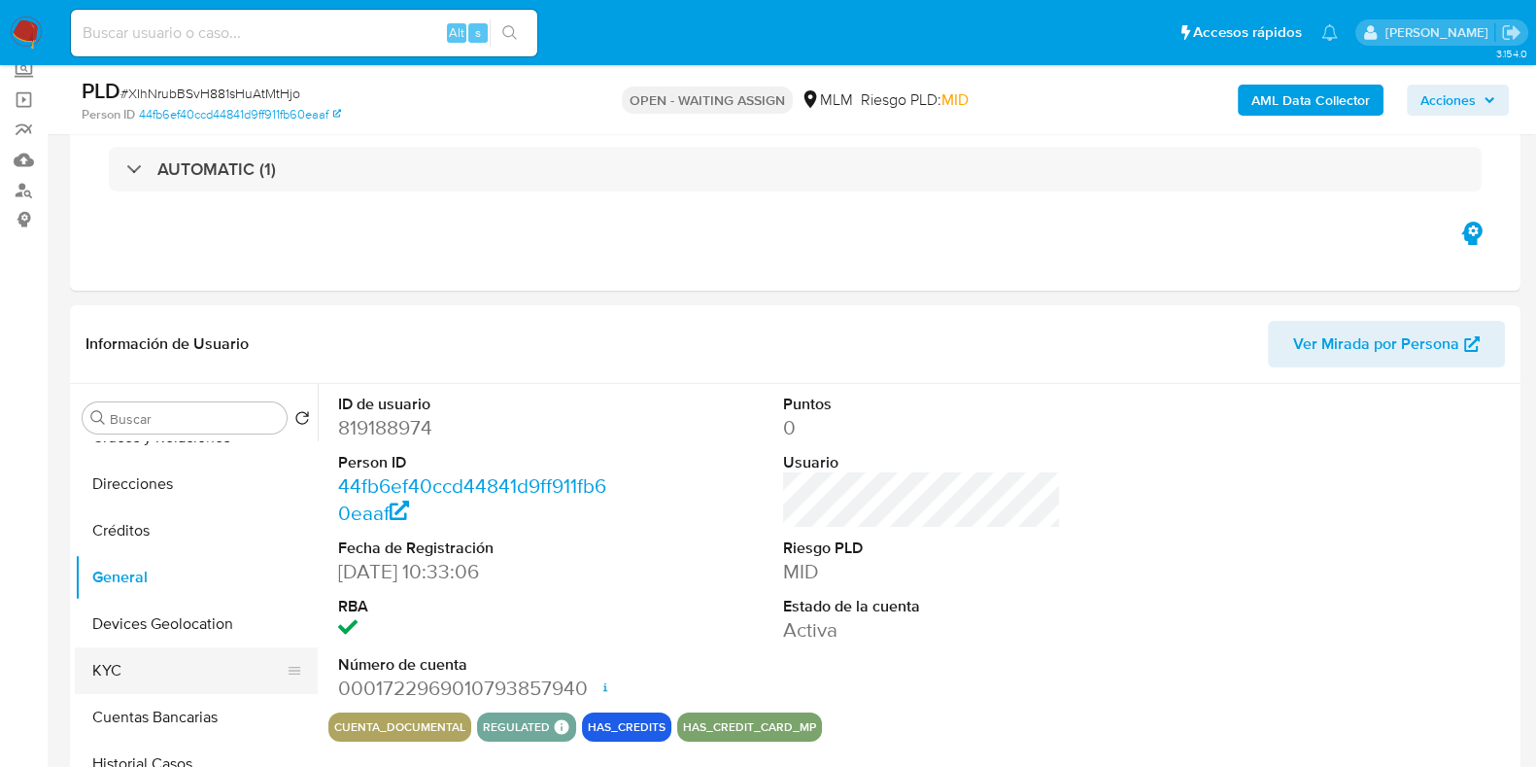
click at [164, 678] on button "KYC" at bounding box center [188, 670] width 227 height 47
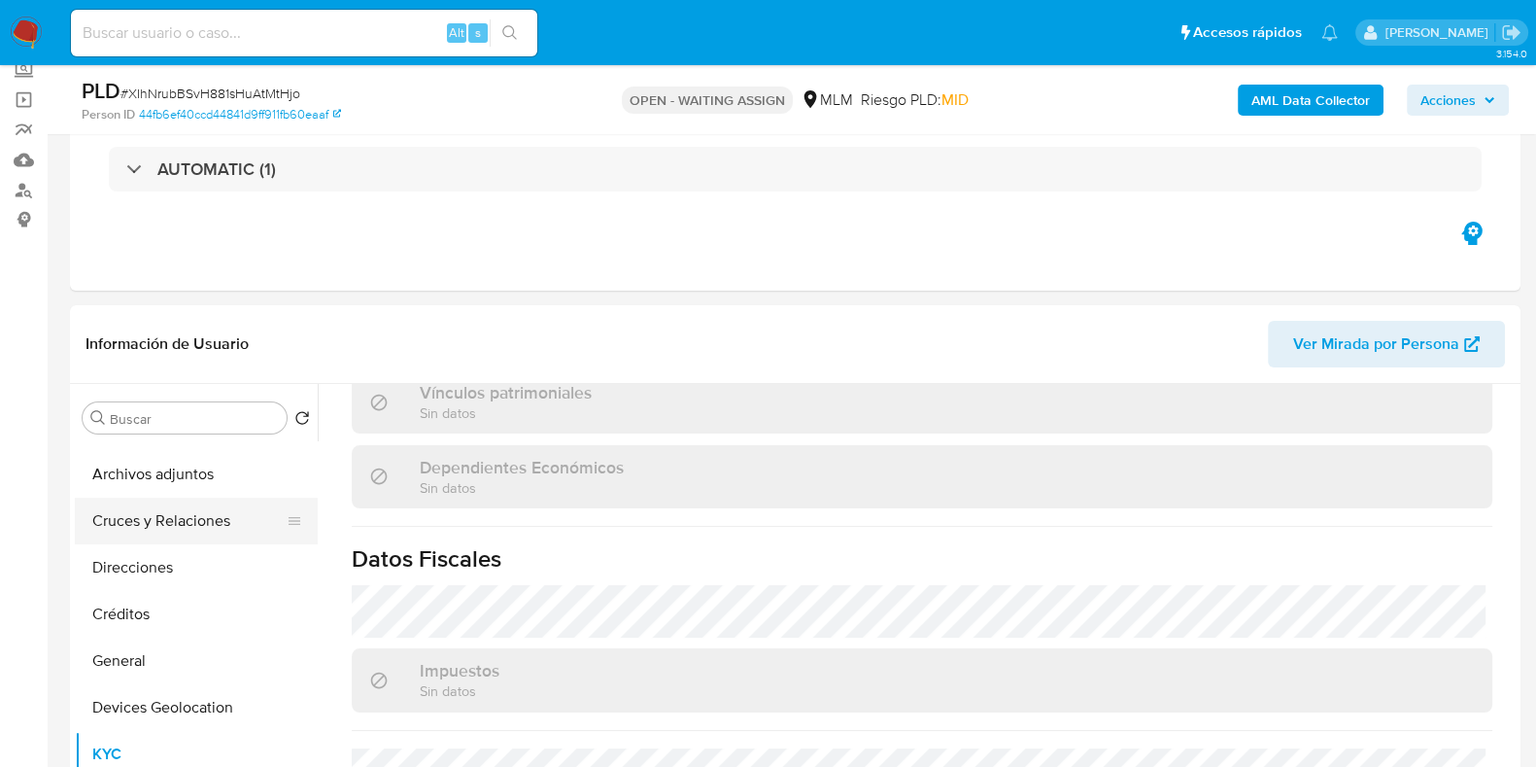
scroll to position [0, 0]
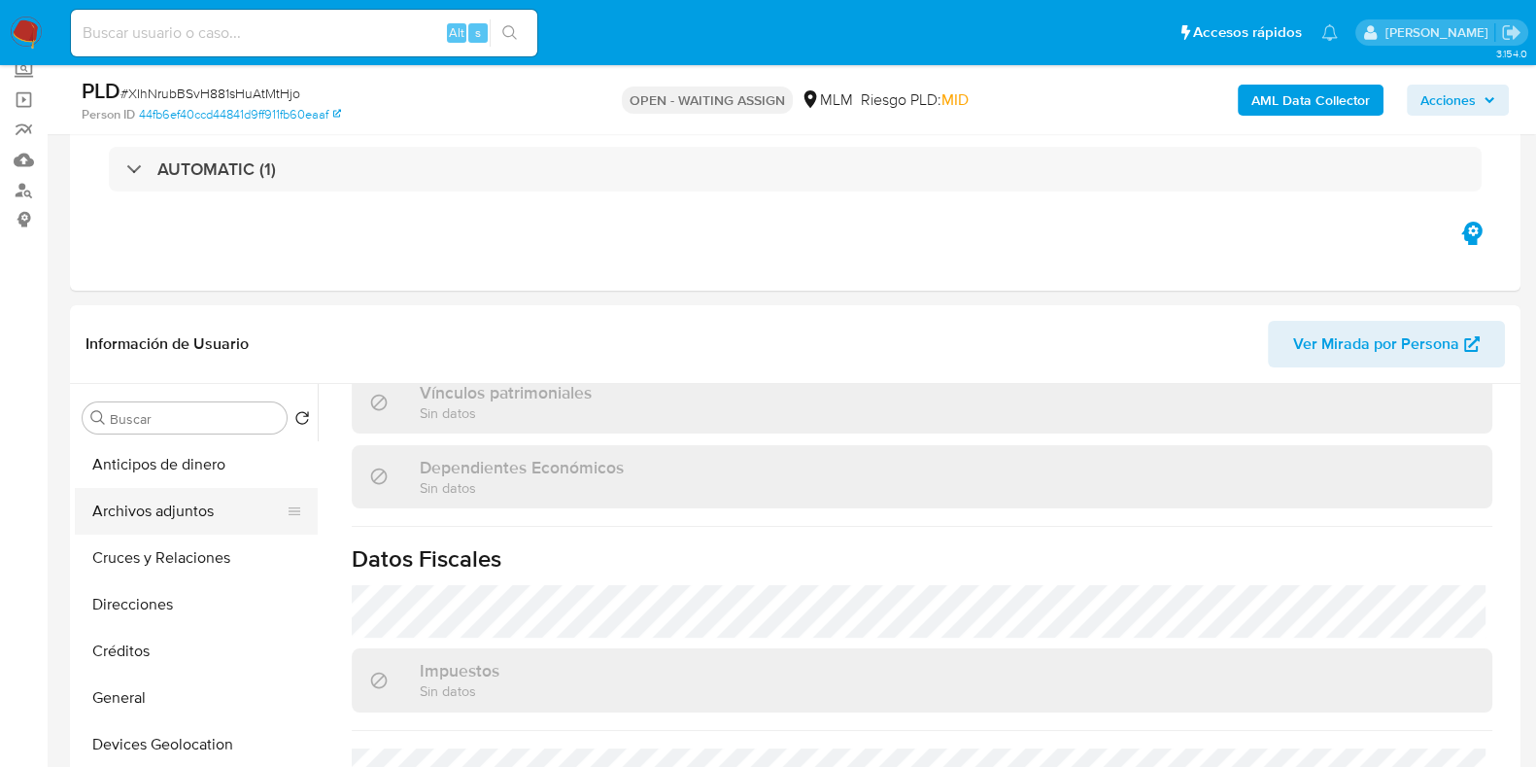
click at [227, 507] on button "Archivos adjuntos" at bounding box center [188, 511] width 227 height 47
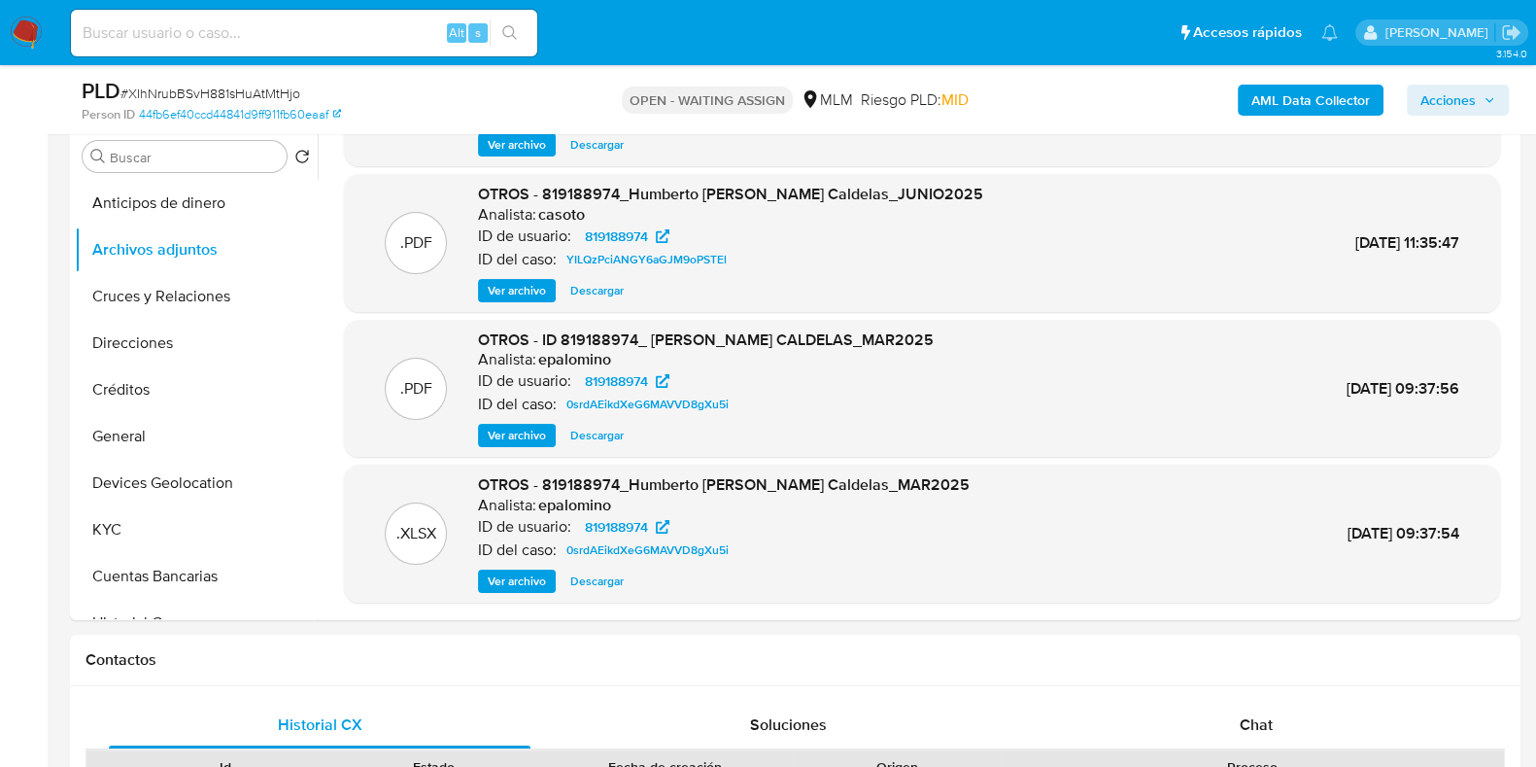
scroll to position [242, 0]
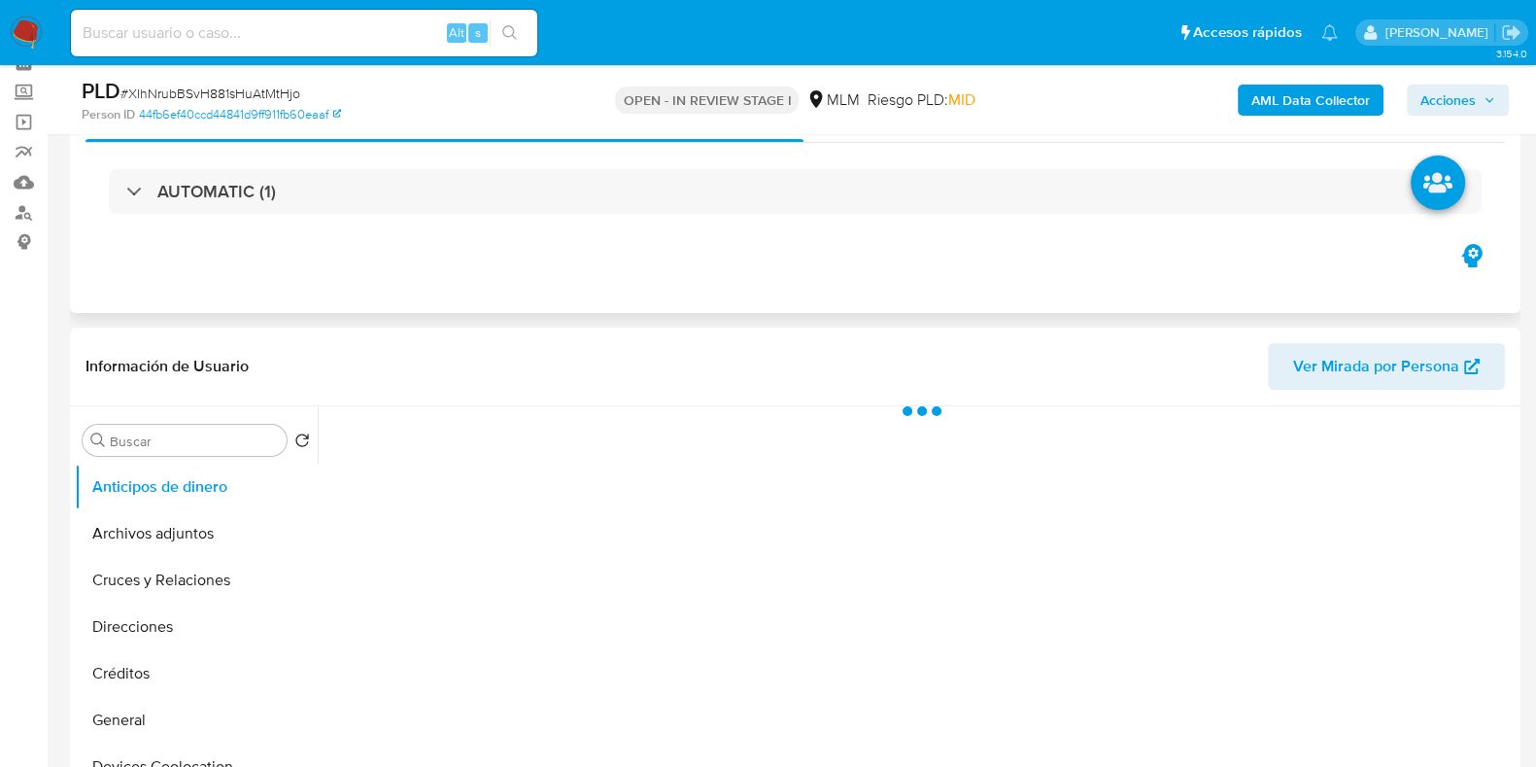
scroll to position [120, 0]
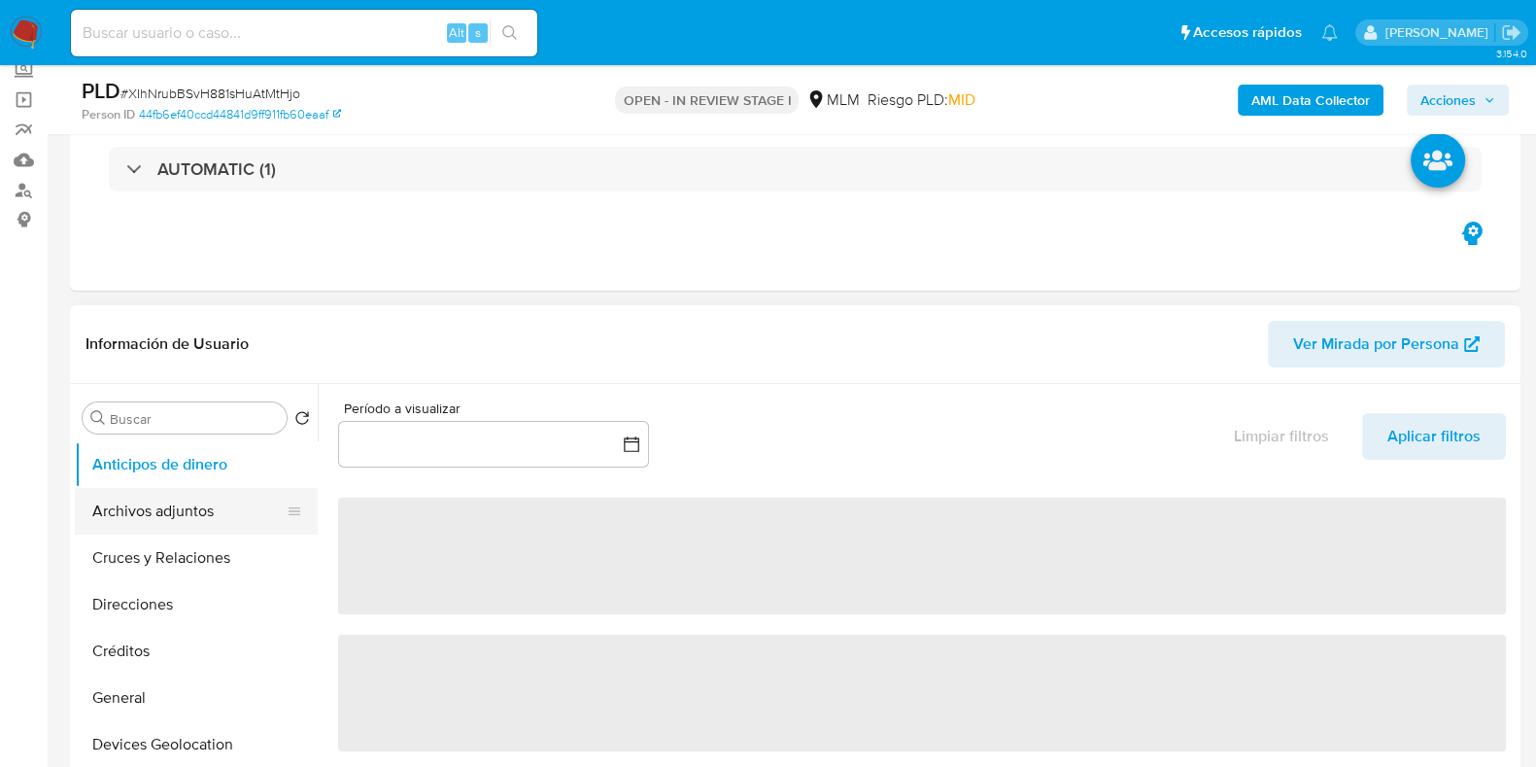
click at [207, 512] on button "Archivos adjuntos" at bounding box center [188, 511] width 227 height 47
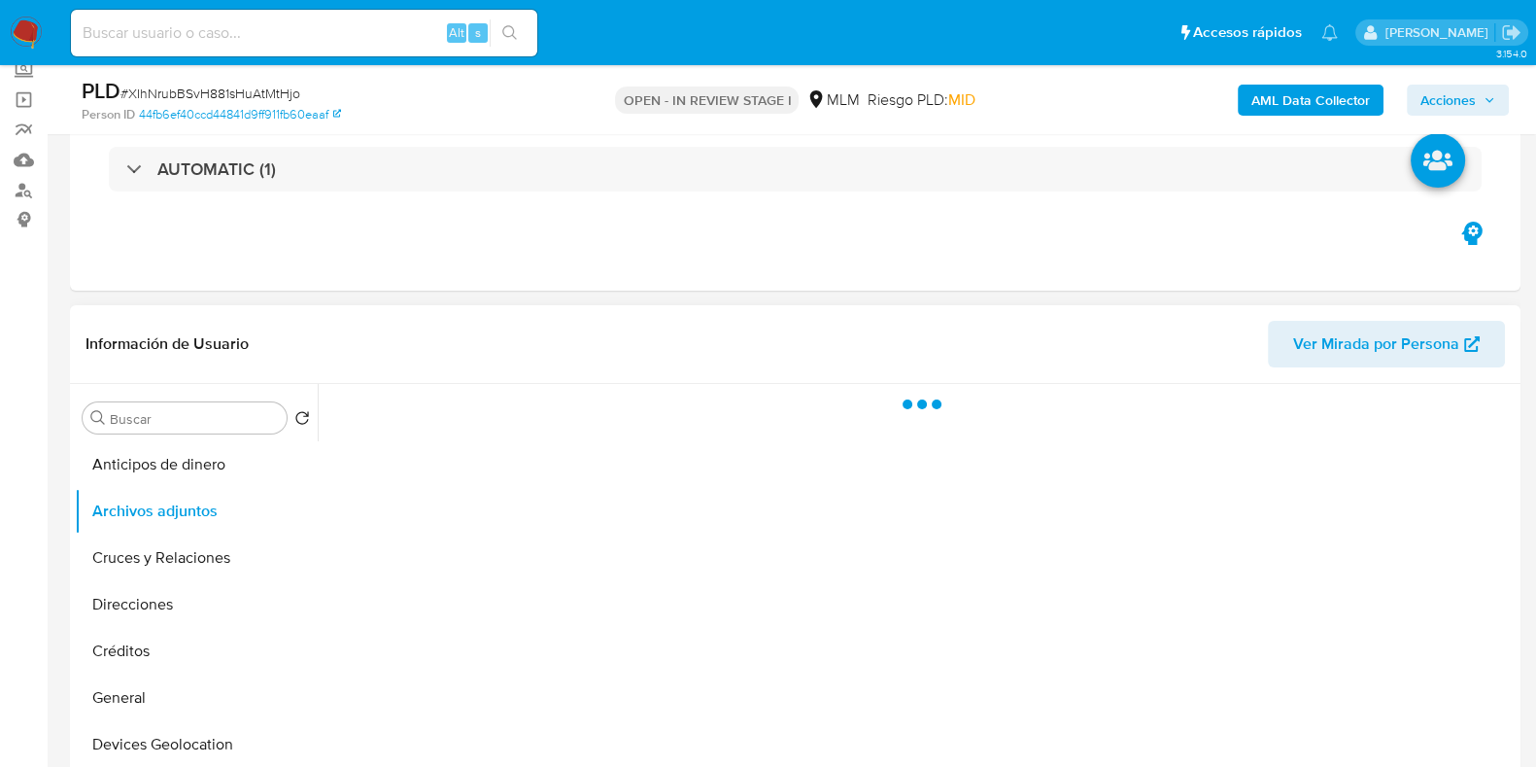
select select "10"
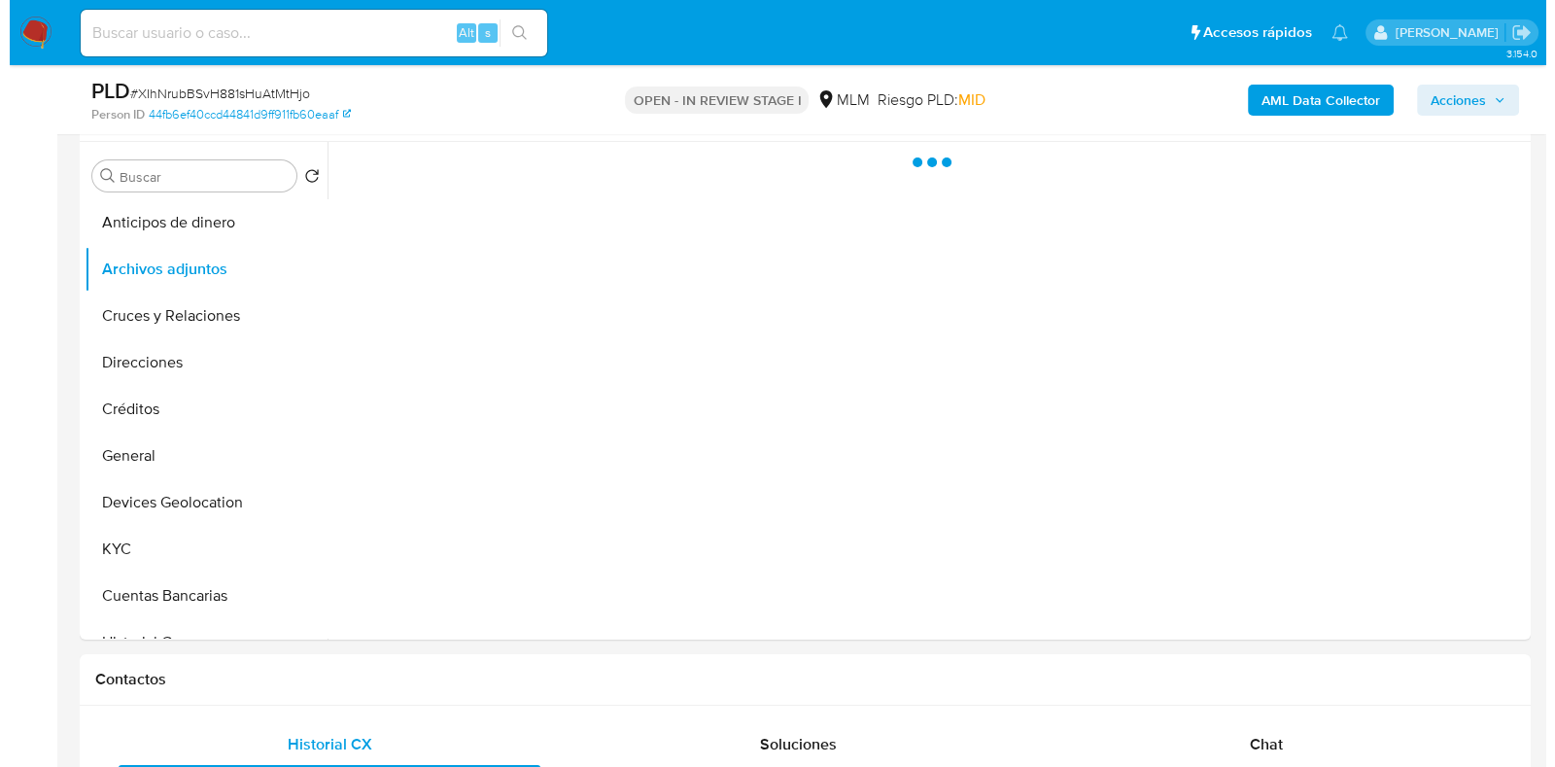
scroll to position [364, 0]
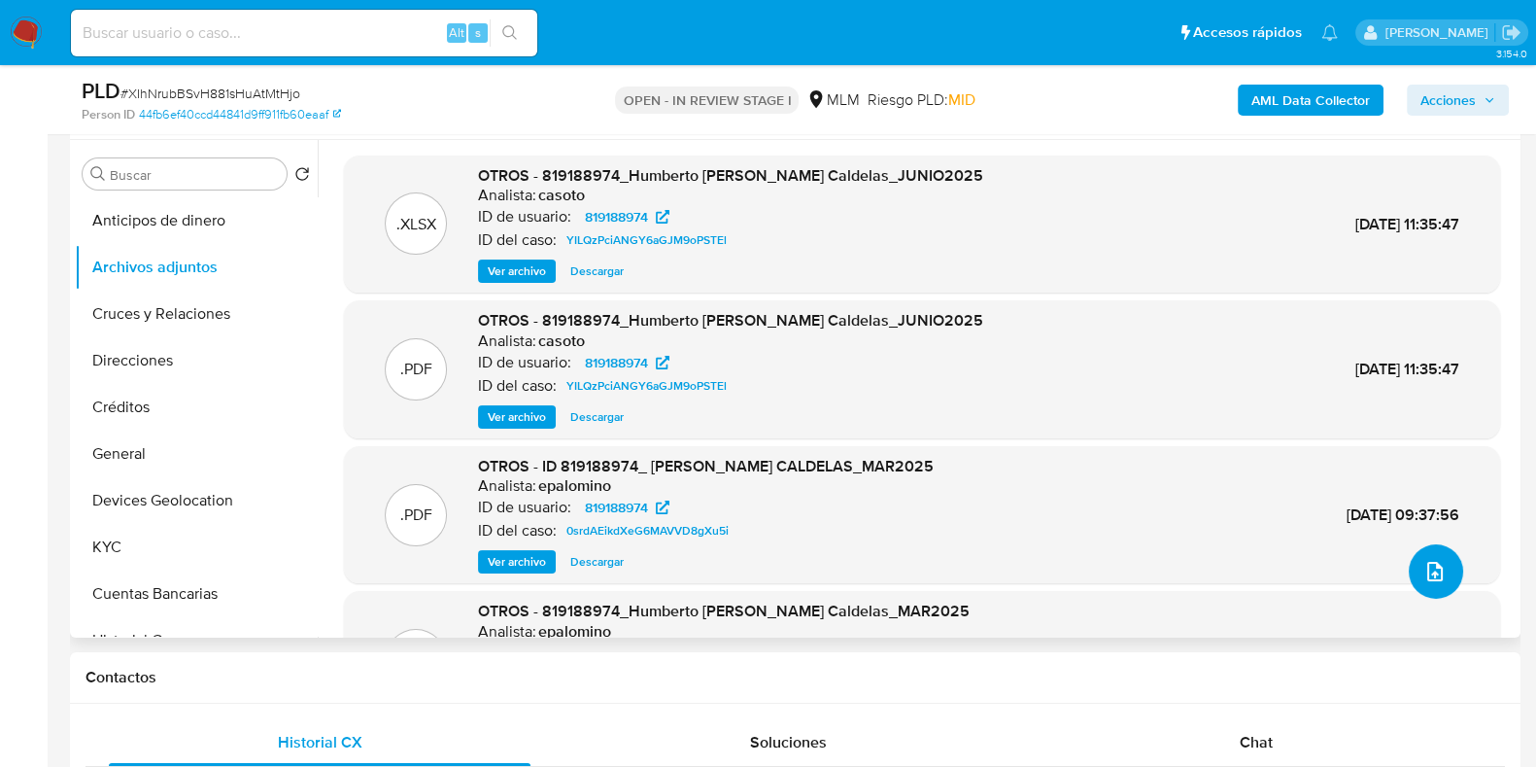
click at [1433, 568] on icon "upload-file" at bounding box center [1434, 571] width 23 height 23
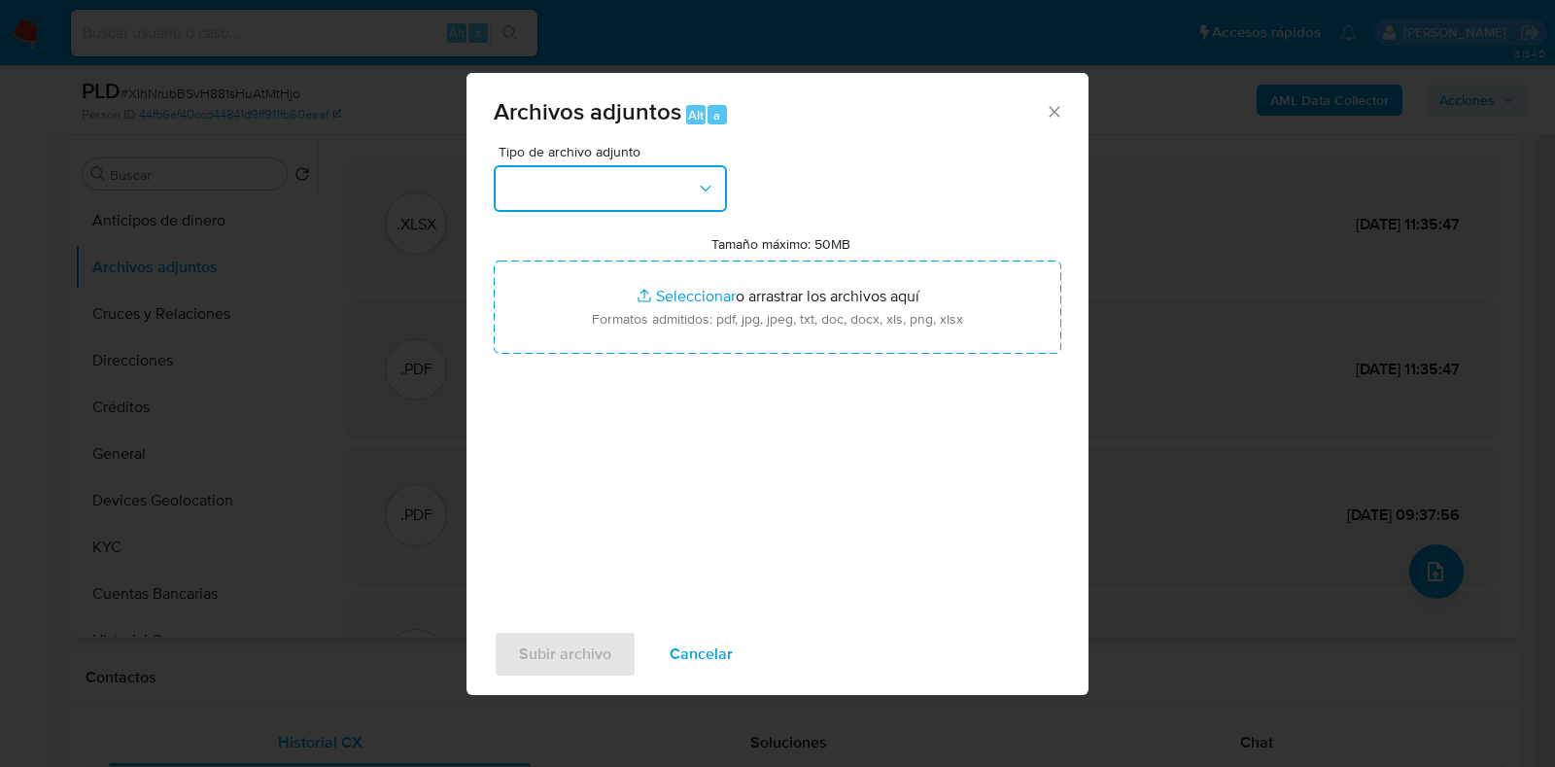
click at [618, 206] on button "button" at bounding box center [610, 188] width 233 height 47
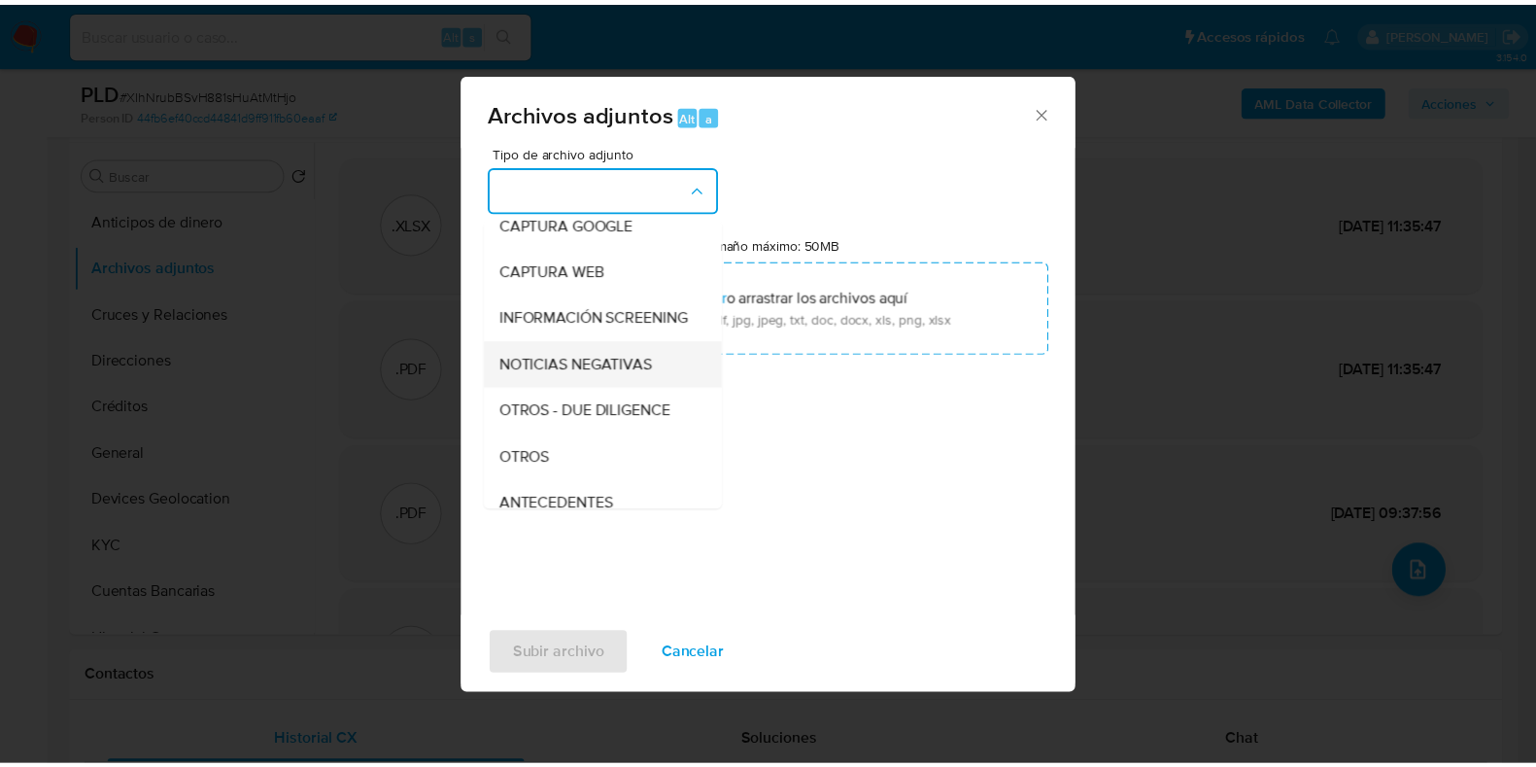
scroll to position [120, 0]
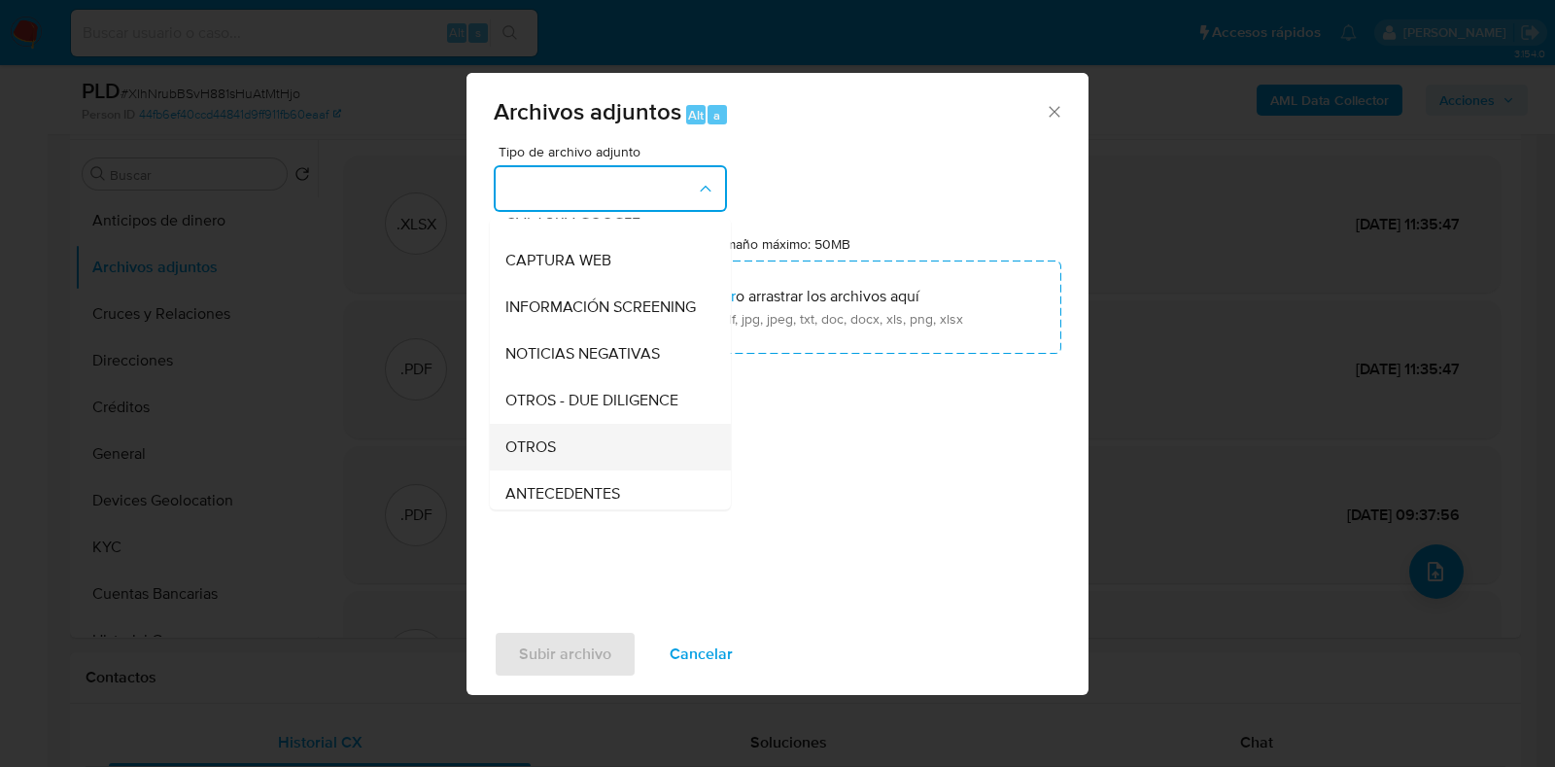
click at [547, 457] on span "OTROS" at bounding box center [530, 446] width 51 height 19
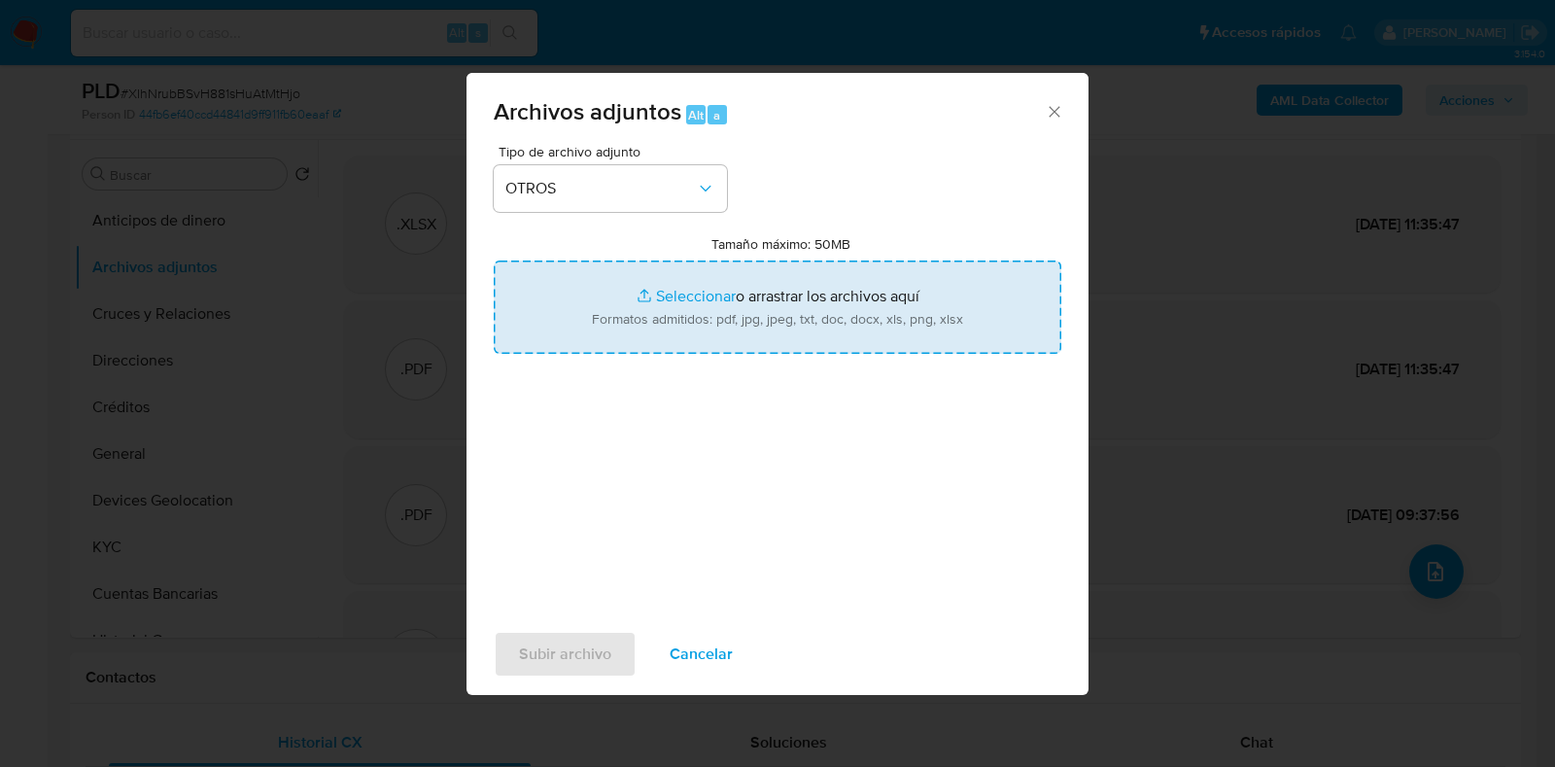
click at [680, 295] on input "Tamaño máximo: 50MB Seleccionar archivos" at bounding box center [777, 306] width 567 height 93
type input "C:\fakepath\819188974_HUMBERTO GONZALEZ CALDELAS_JUL2025.pdf"
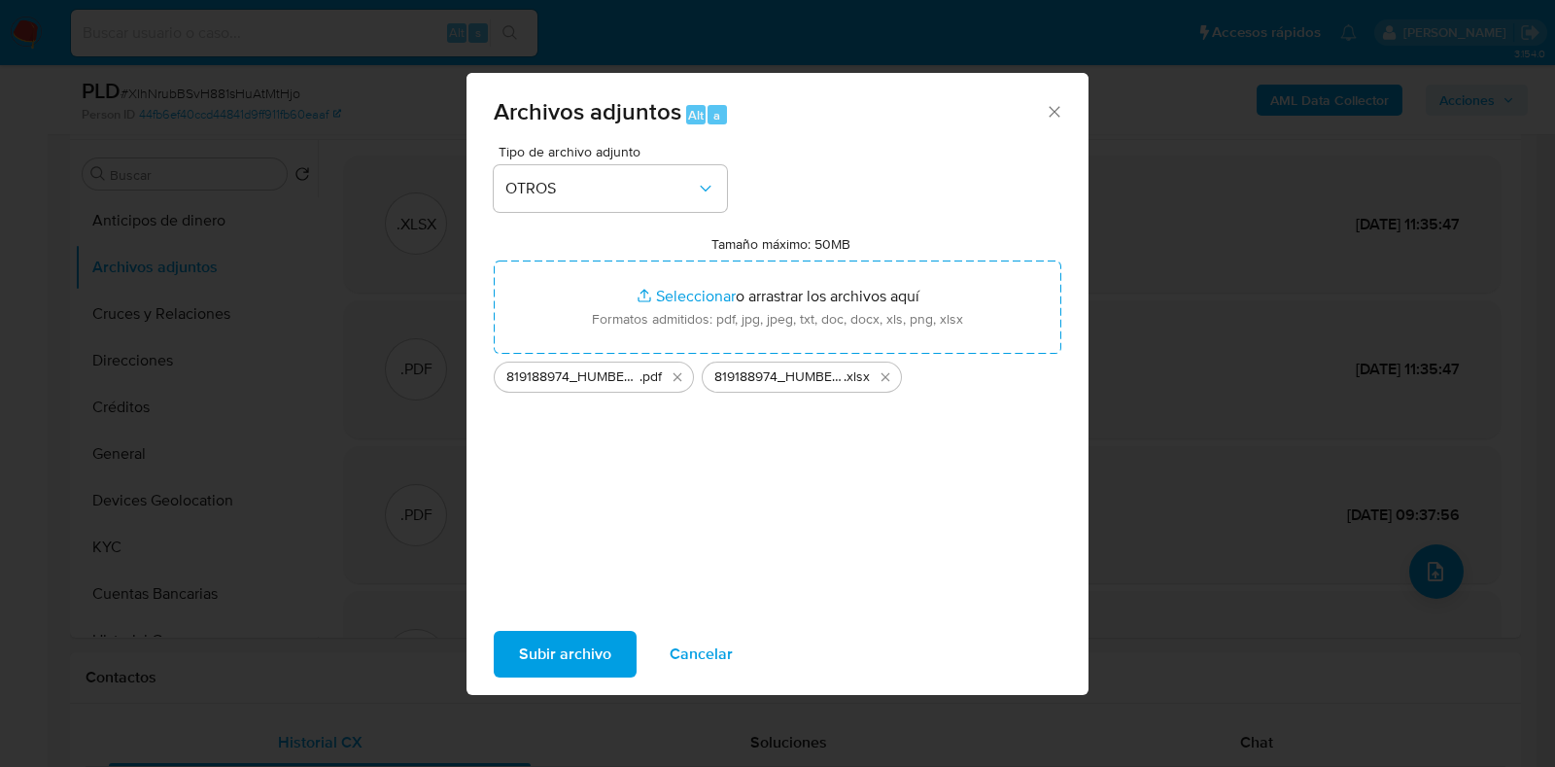
click at [592, 643] on span "Subir archivo" at bounding box center [565, 654] width 92 height 43
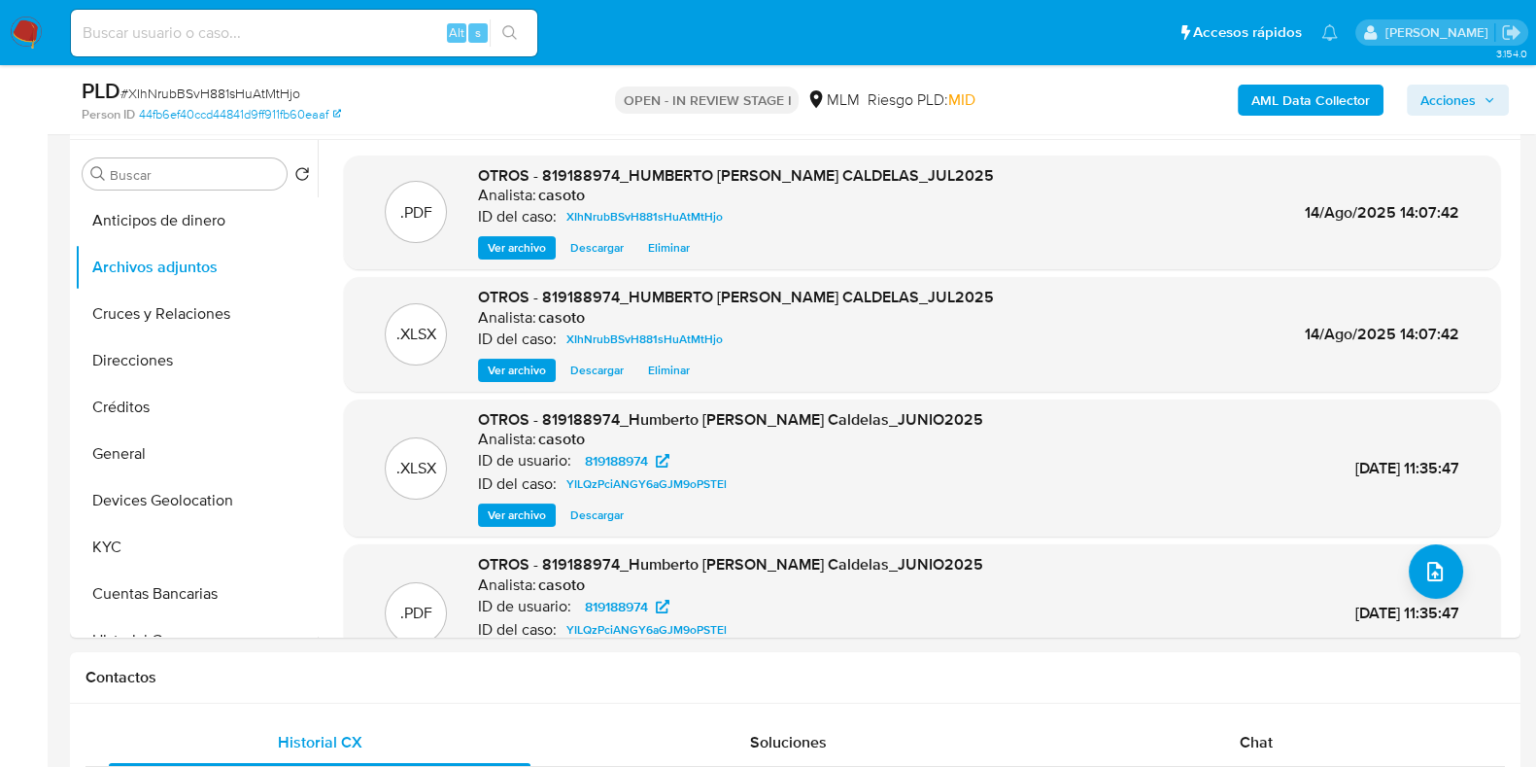
click at [1480, 112] on span "Acciones" at bounding box center [1458, 99] width 75 height 27
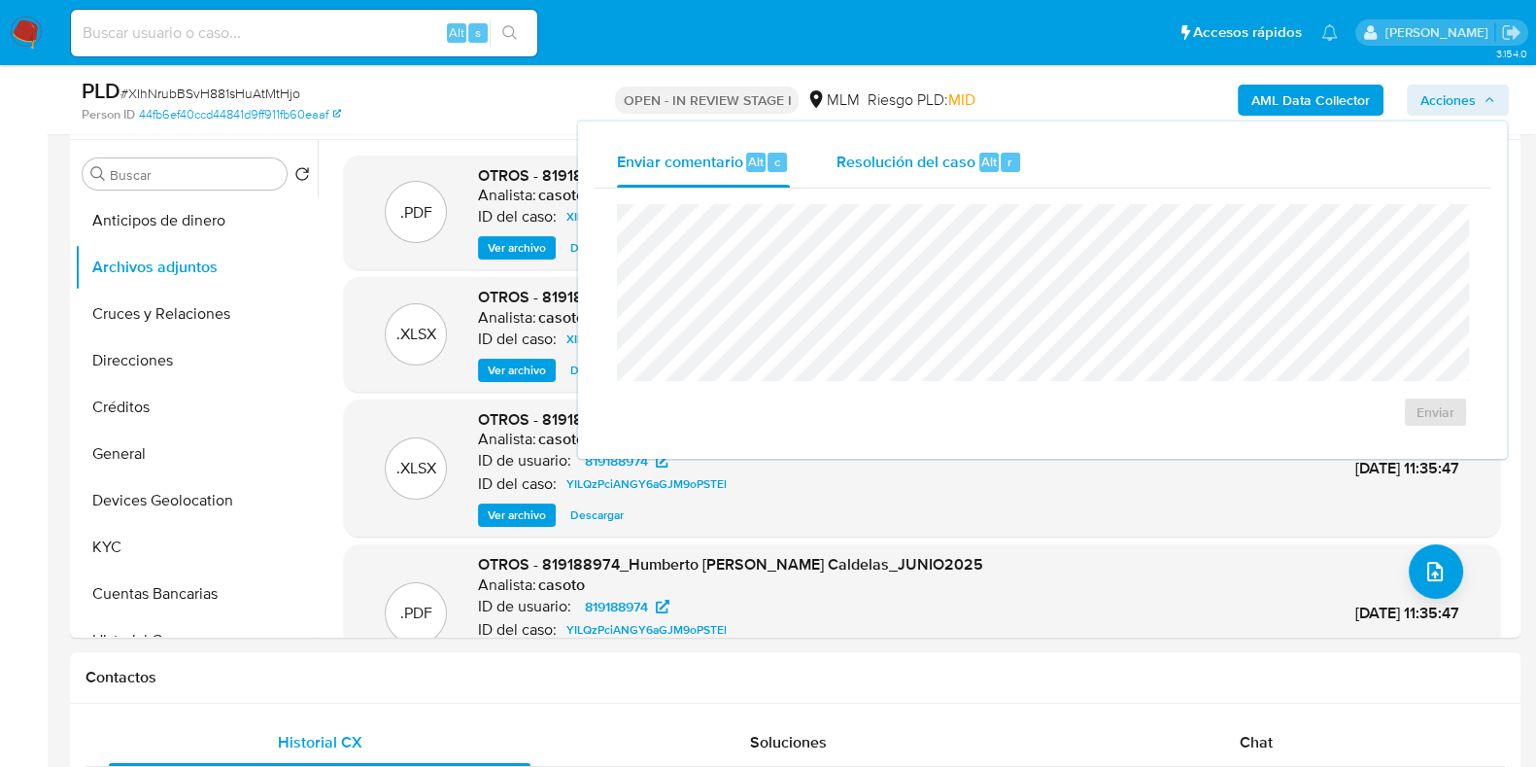
drag, startPoint x: 929, startPoint y: 159, endPoint x: 929, endPoint y: 196, distance: 36.9
click at [929, 160] on span "Resolución del caso" at bounding box center [906, 161] width 139 height 22
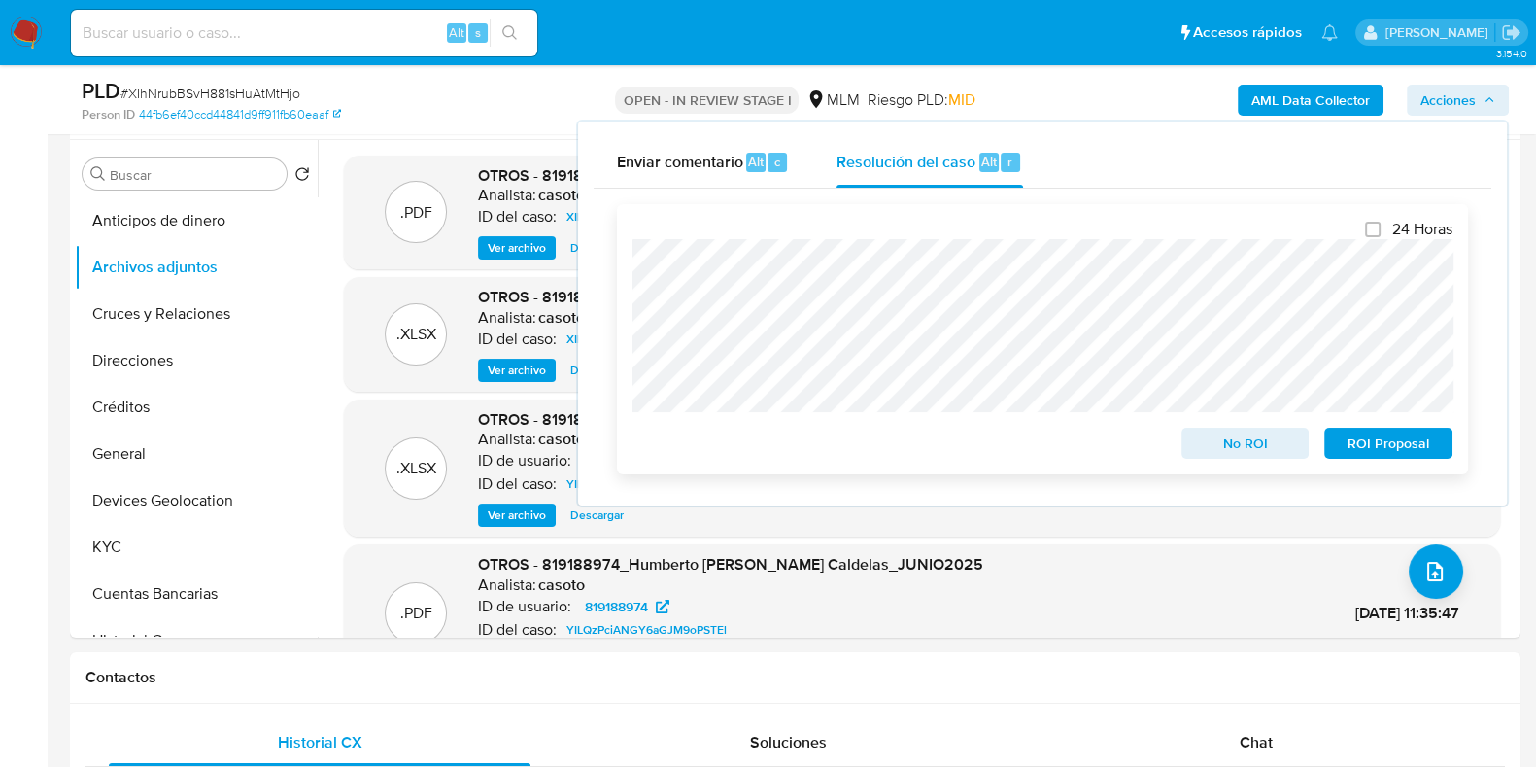
click at [1220, 455] on span "No ROI" at bounding box center [1245, 442] width 101 height 27
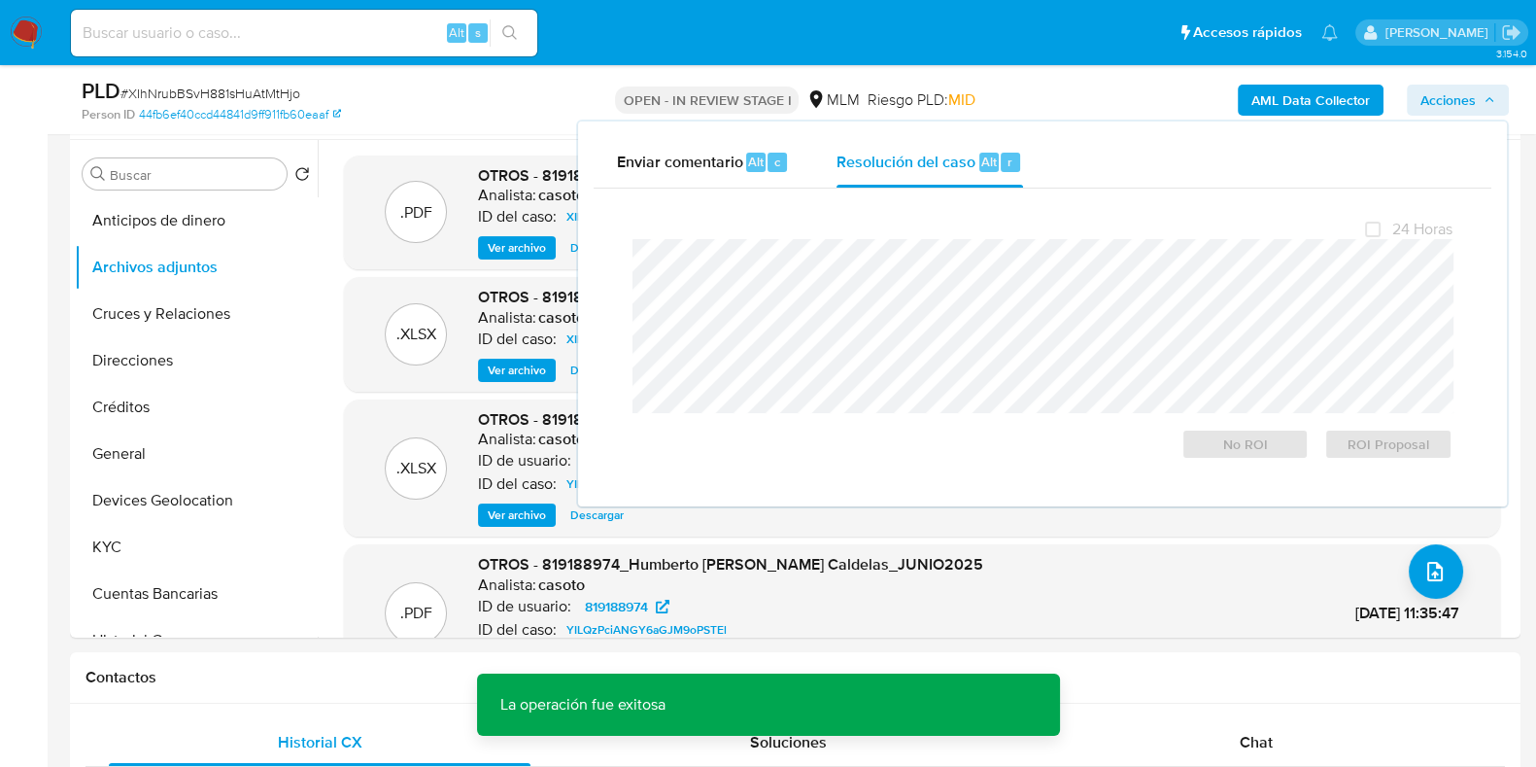
click at [286, 96] on span "# XIhNrubBSvH881sHuAtMtHjo" at bounding box center [210, 93] width 180 height 19
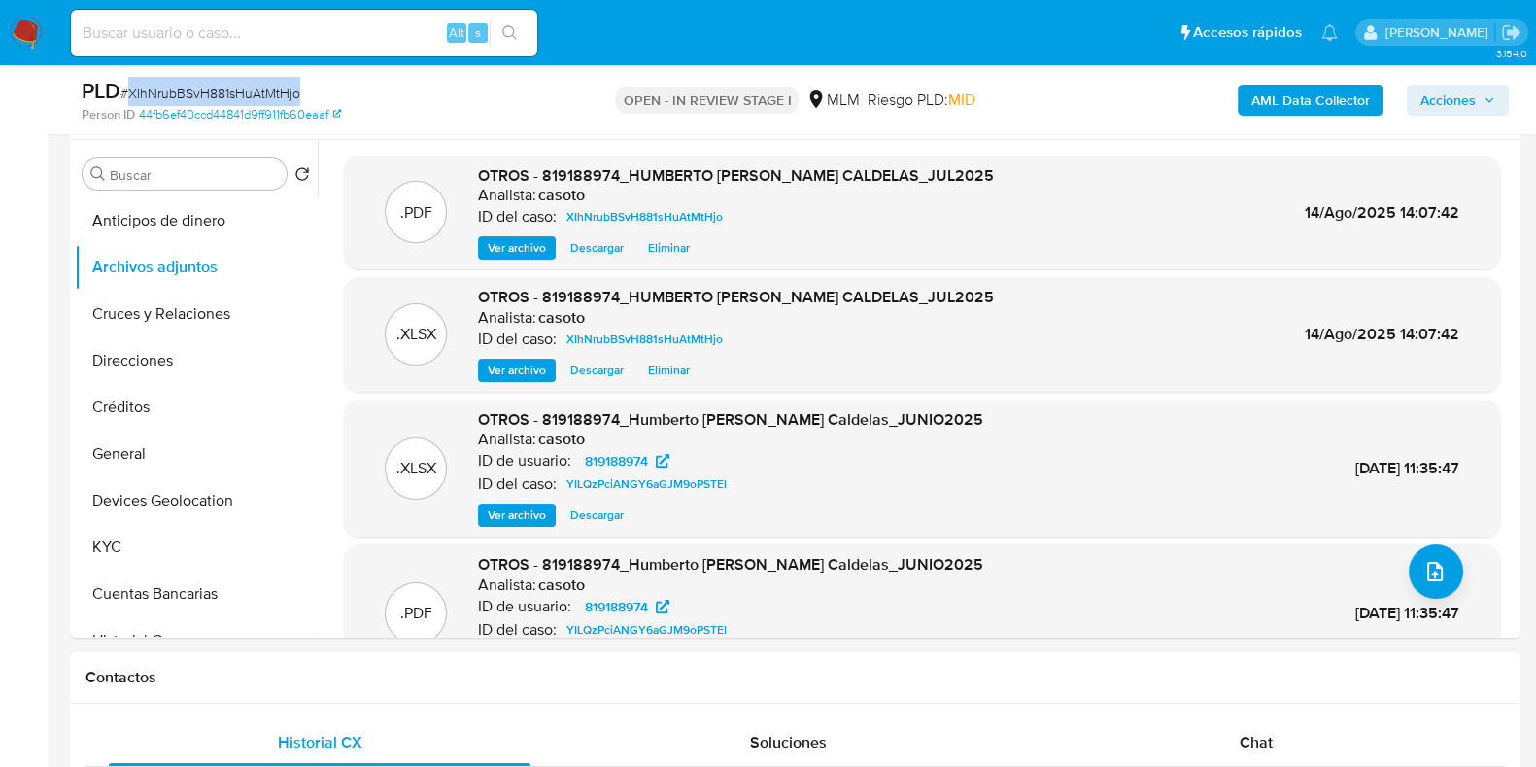
click at [286, 96] on span "# XIhNrubBSvH881sHuAtMtHjo" at bounding box center [210, 93] width 180 height 19
copy span "XIhNrubBSvH881sHuAtMtHjo"
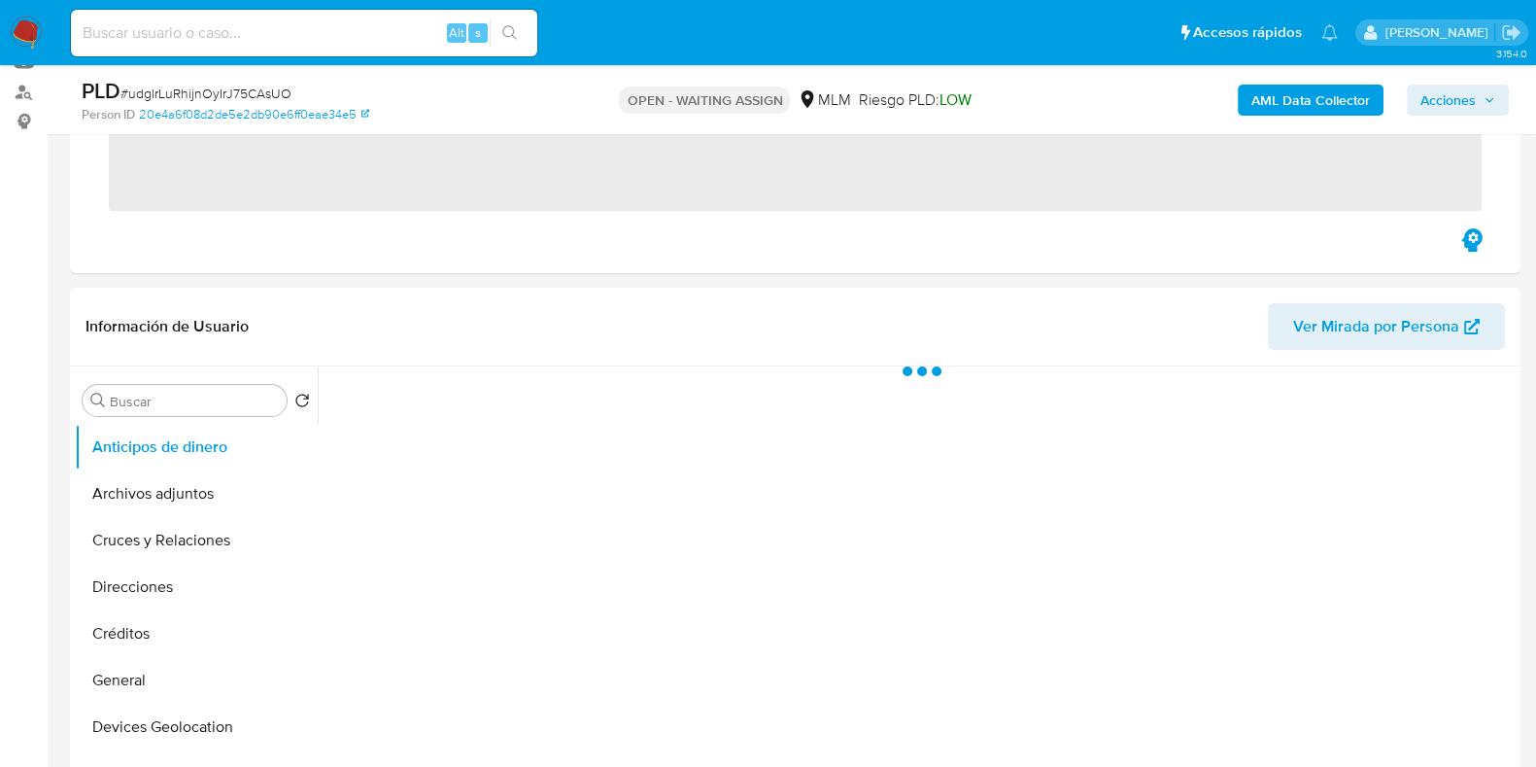
scroll to position [242, 0]
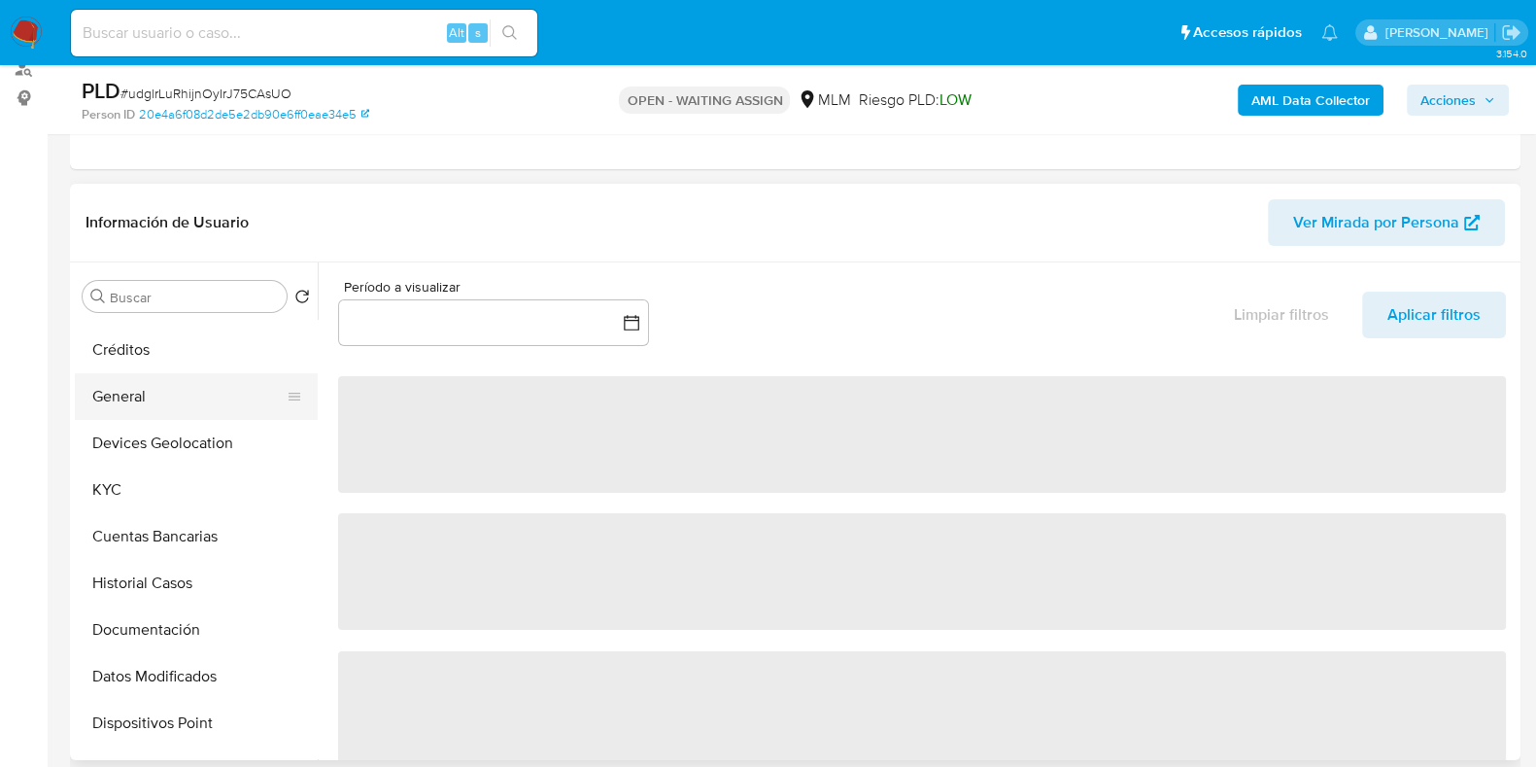
select select "10"
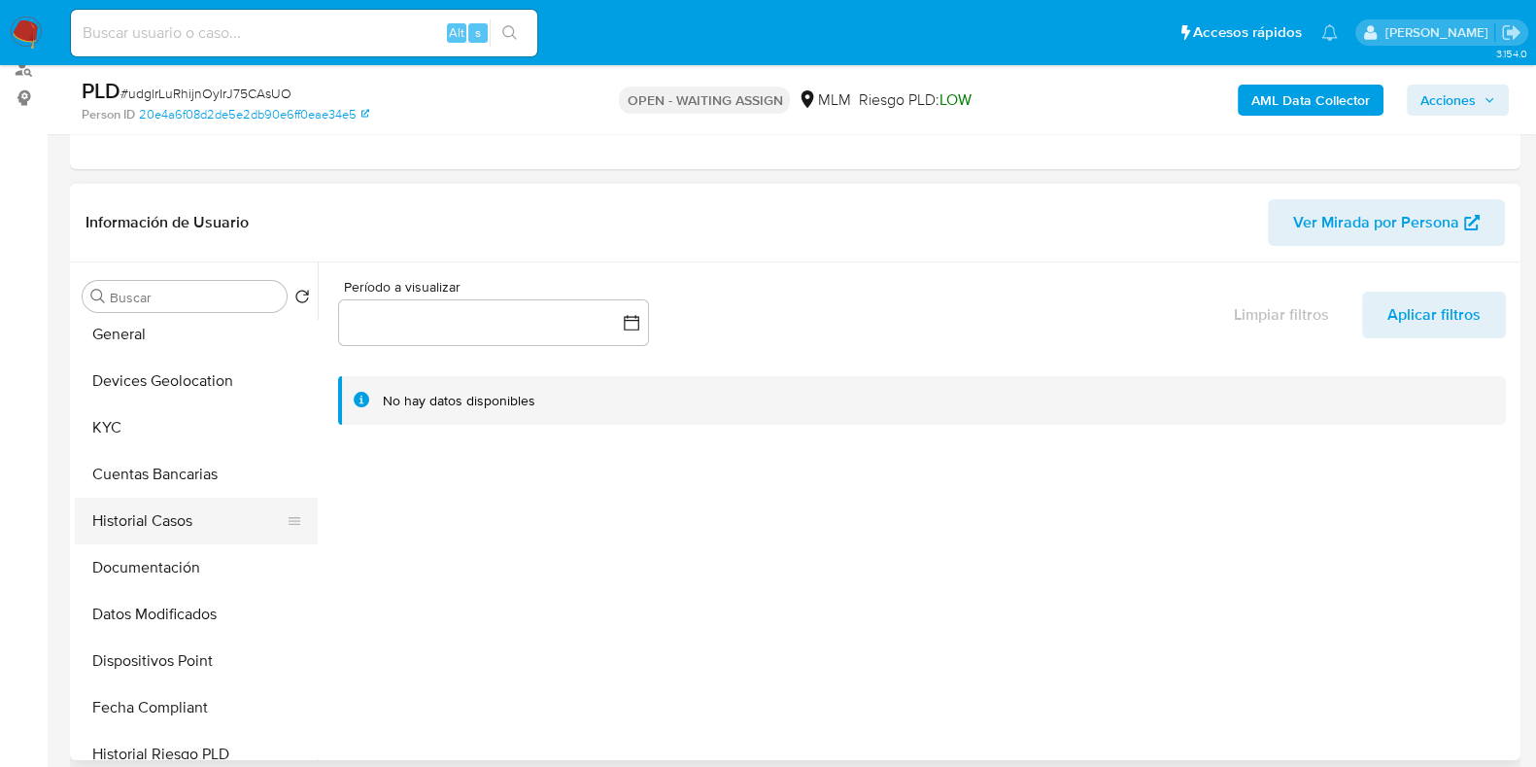
click at [158, 520] on button "Historial Casos" at bounding box center [188, 520] width 227 height 47
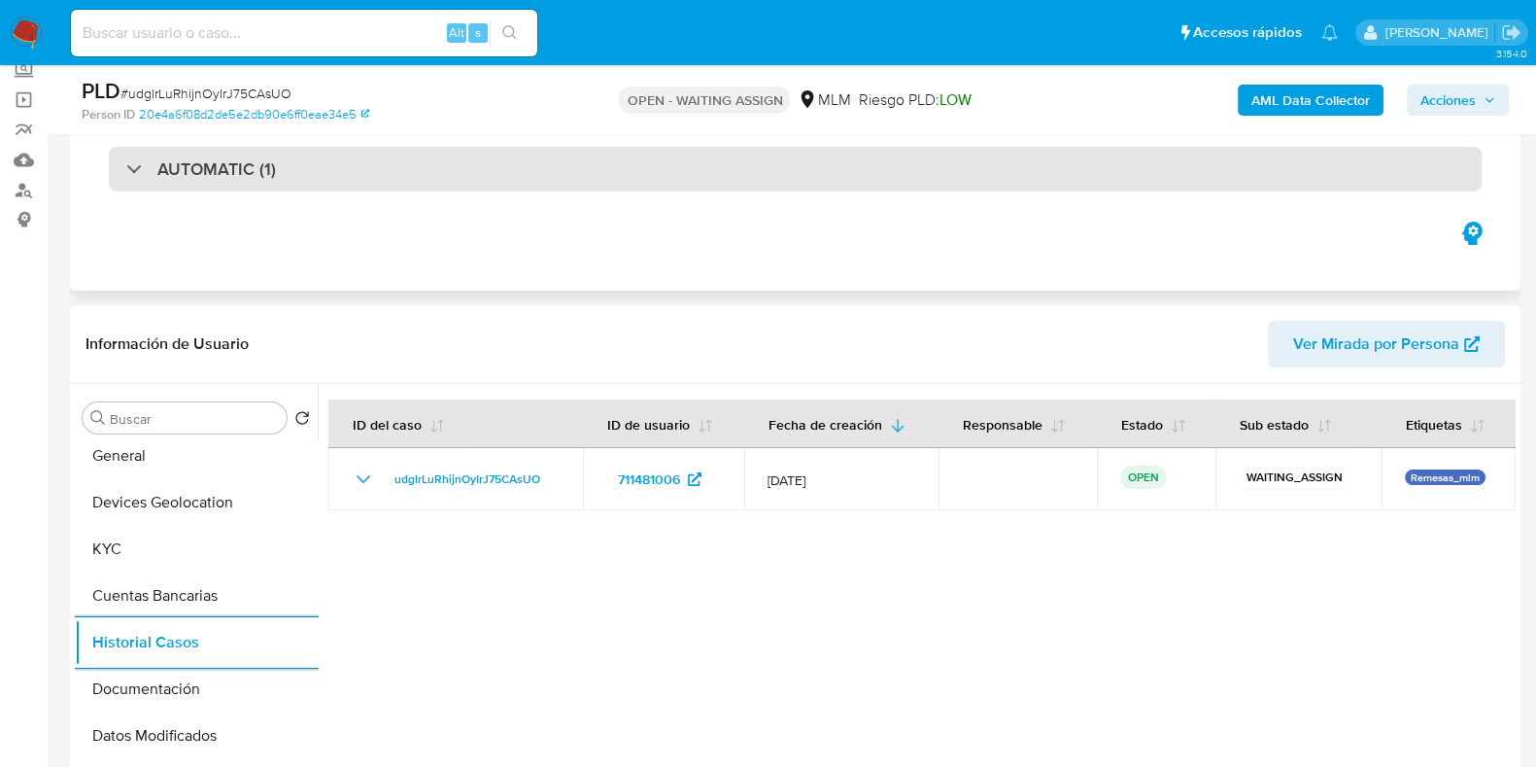
scroll to position [0, 0]
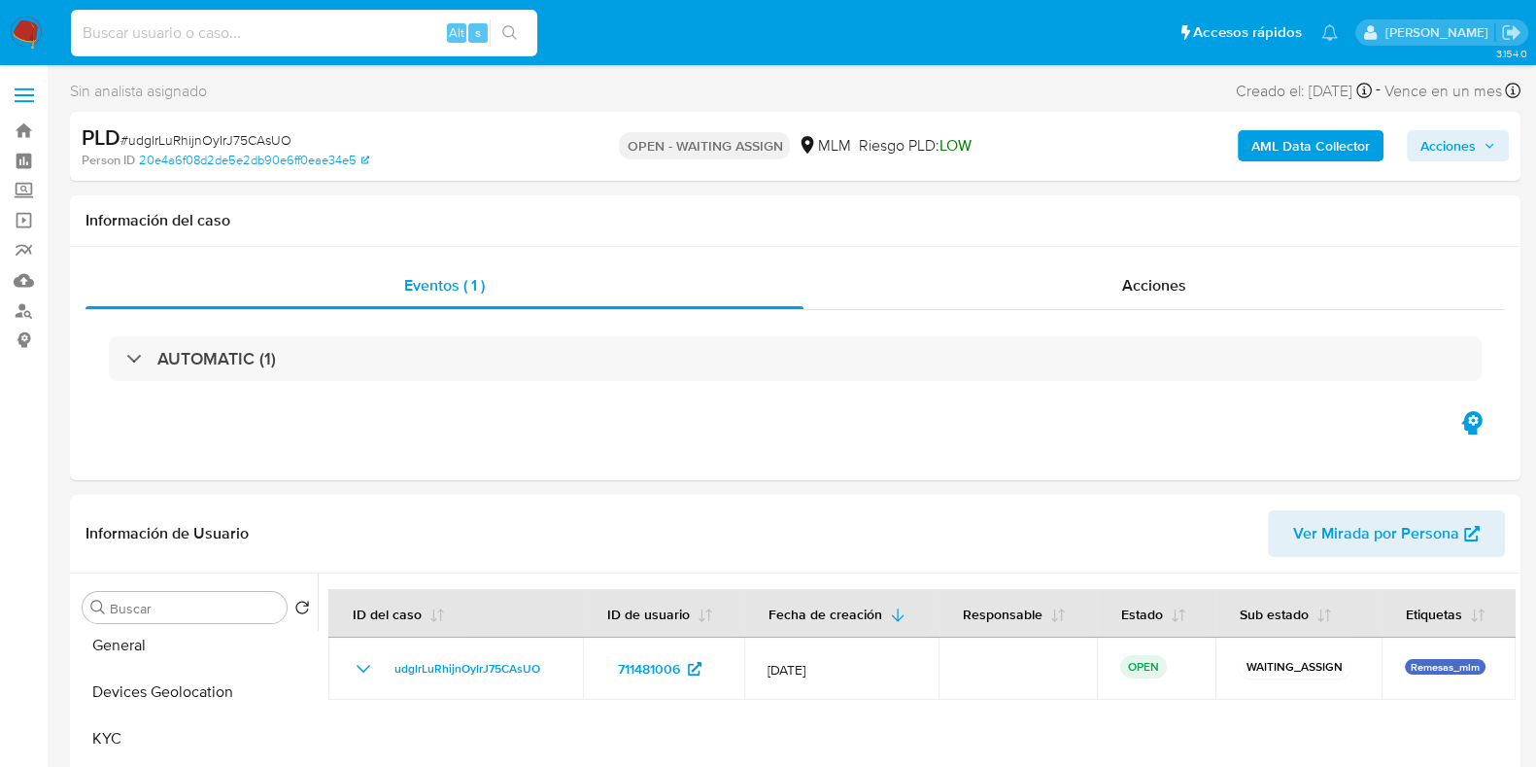
click at [335, 41] on input at bounding box center [304, 32] width 466 height 25
paste input "766663538"
type input "766663538"
click at [514, 35] on icon "search-icon" at bounding box center [510, 33] width 16 height 16
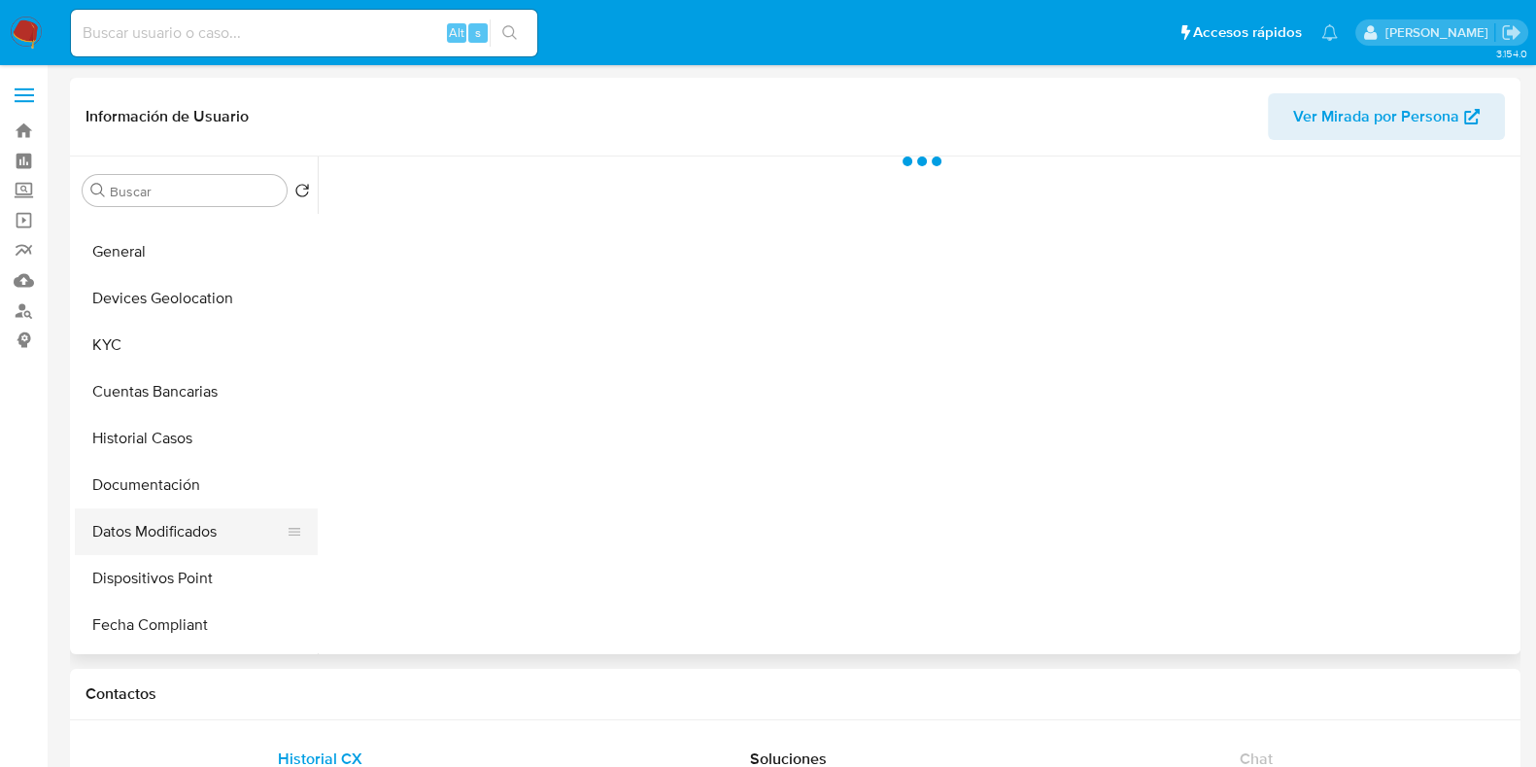
scroll to position [242, 0]
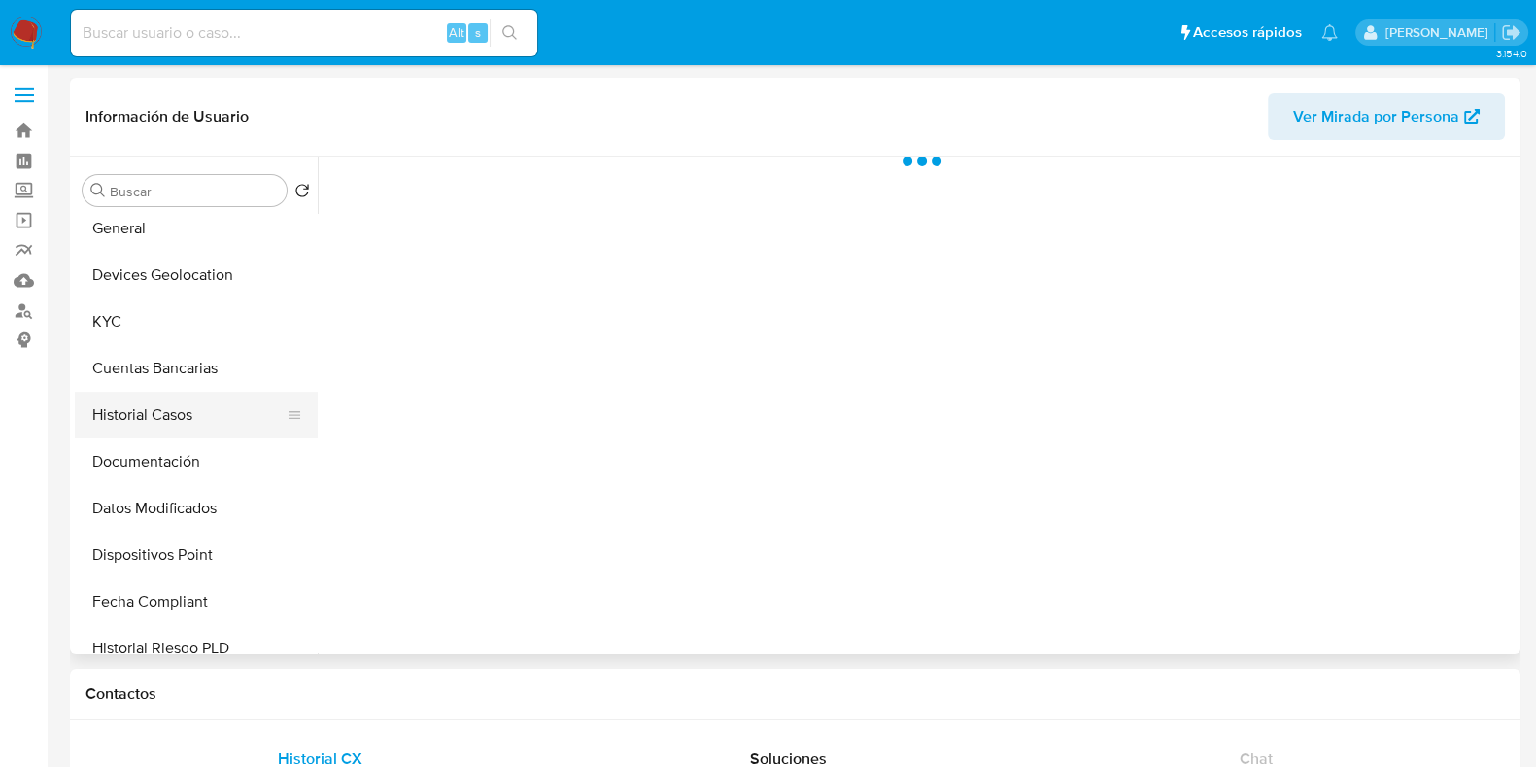
click at [192, 433] on button "Historial Casos" at bounding box center [188, 415] width 227 height 47
select select "10"
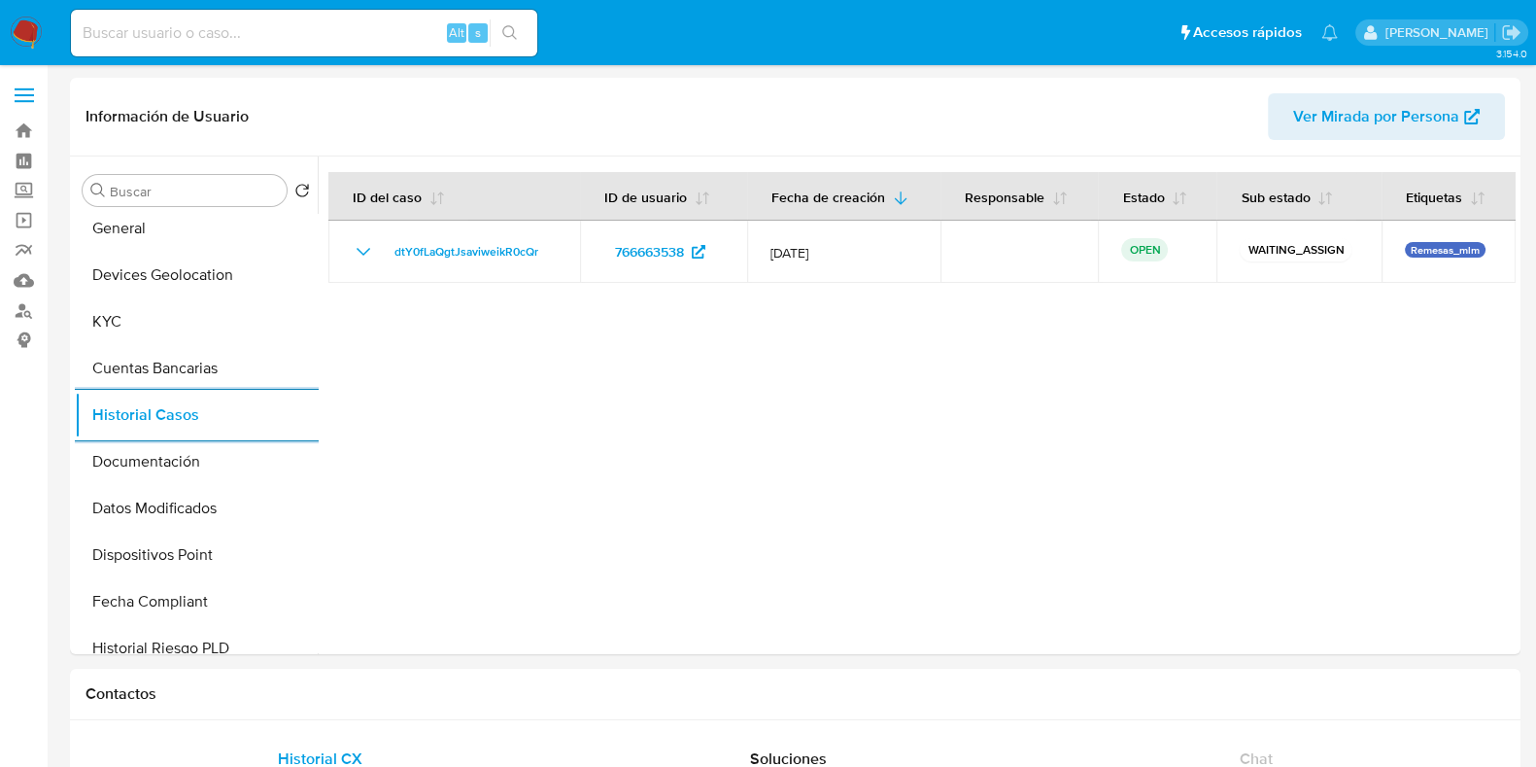
click at [182, 40] on input at bounding box center [304, 32] width 466 height 25
paste input "214928996"
type input "214928996"
click at [500, 30] on button "search-icon" at bounding box center [510, 32] width 40 height 27
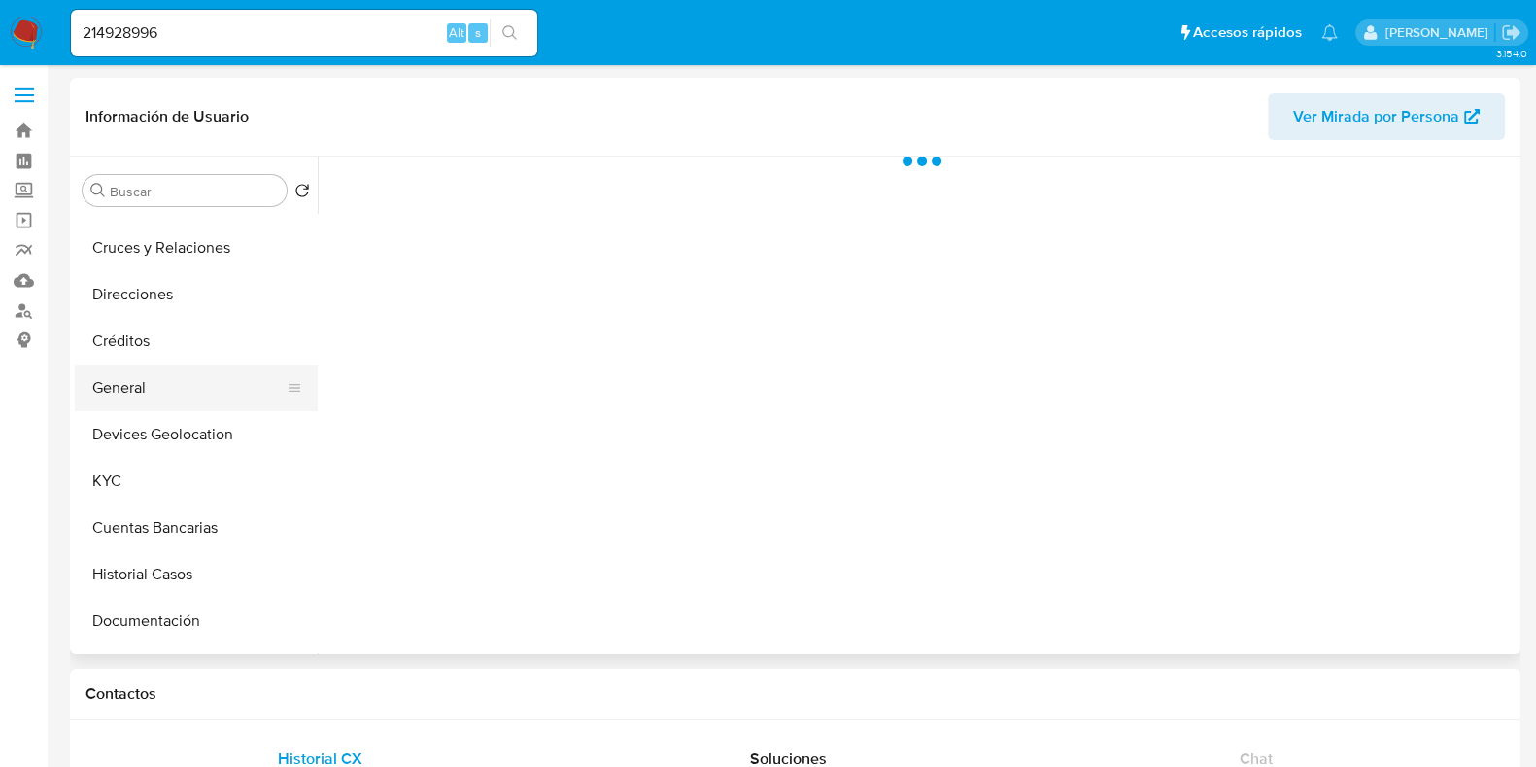
scroll to position [120, 0]
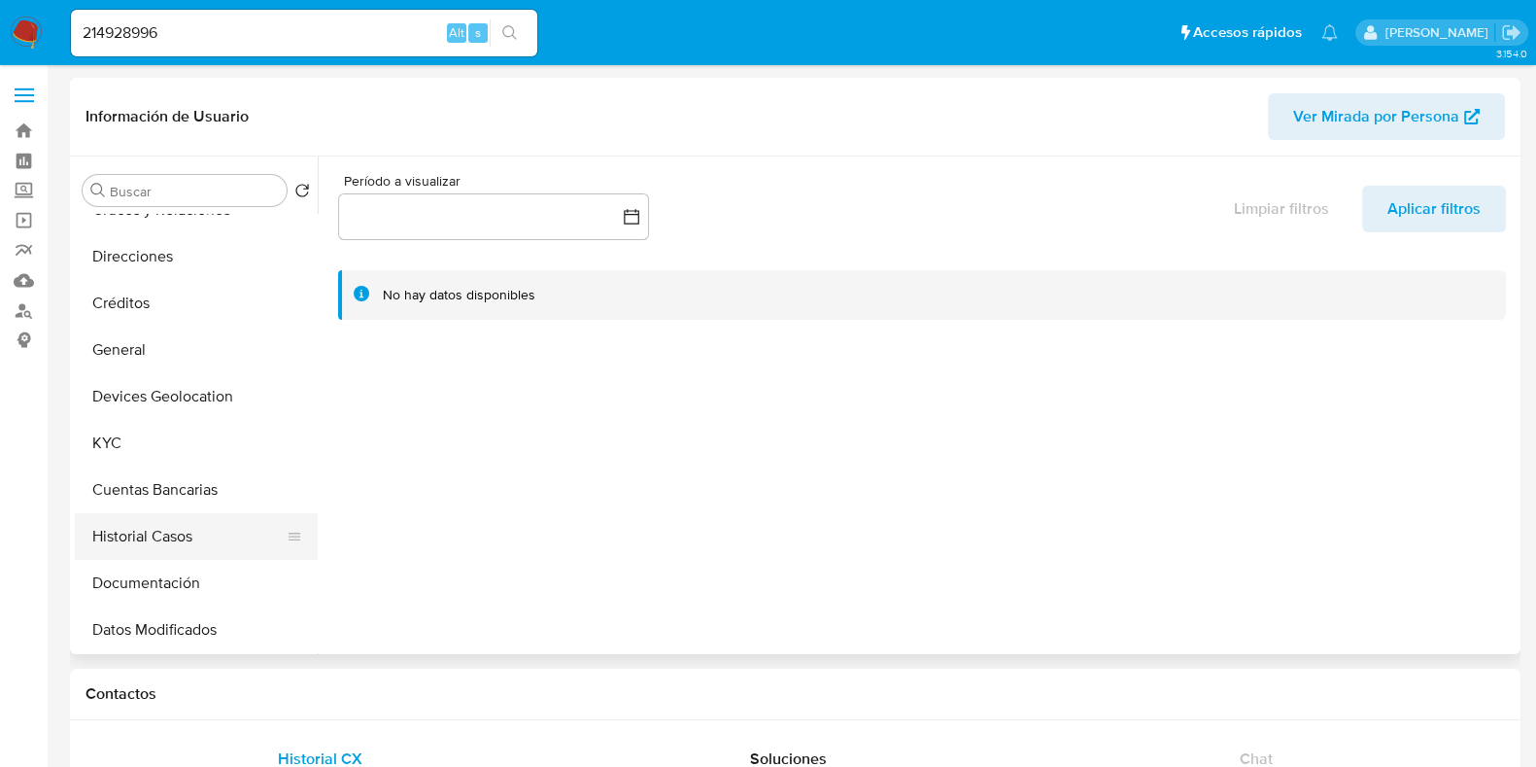
select select "10"
click at [128, 538] on button "Historial Casos" at bounding box center [188, 536] width 227 height 47
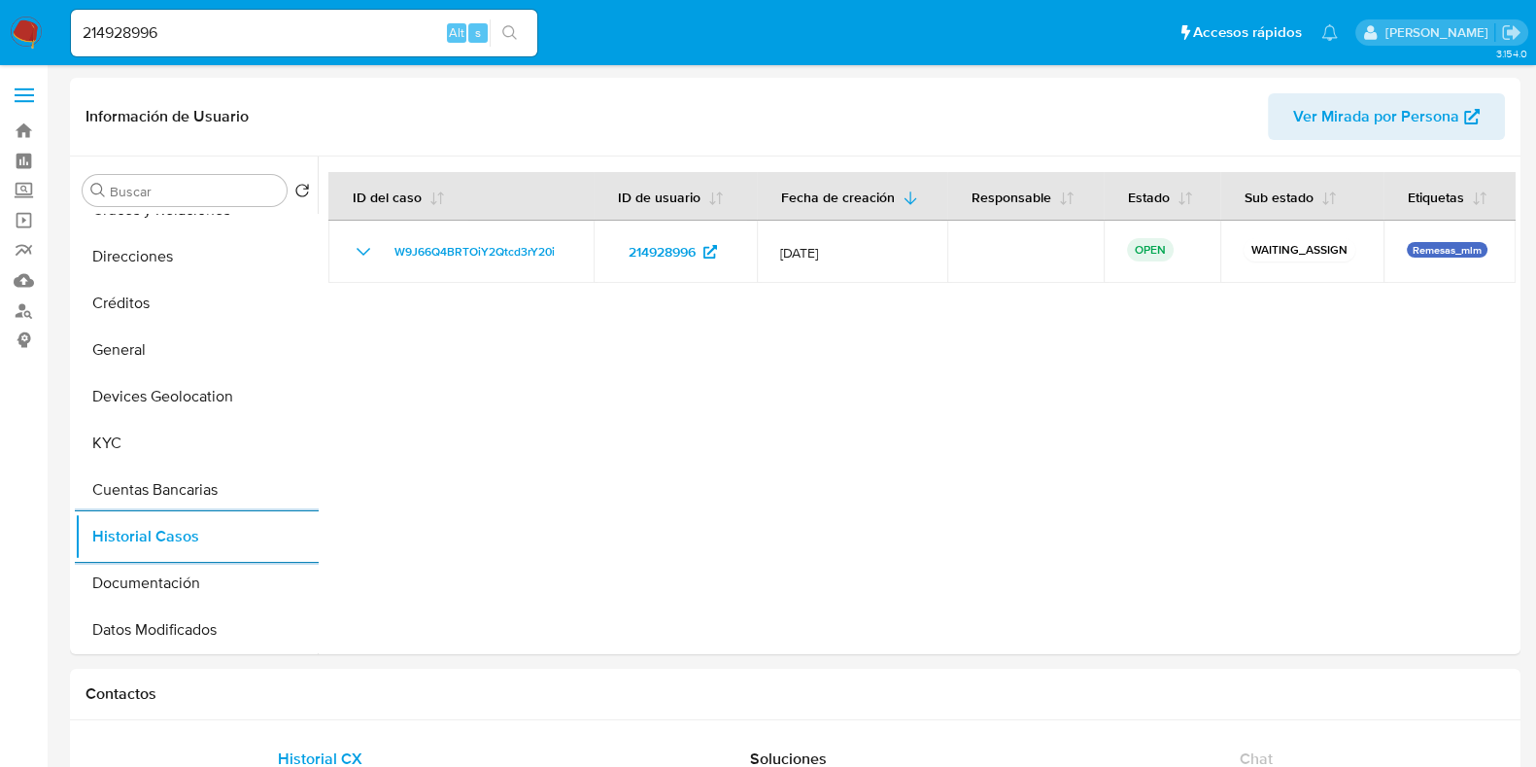
click at [205, 26] on input "214928996" at bounding box center [304, 32] width 466 height 25
paste input "37379752"
type input "237379752"
click at [521, 39] on button "search-icon" at bounding box center [510, 32] width 40 height 27
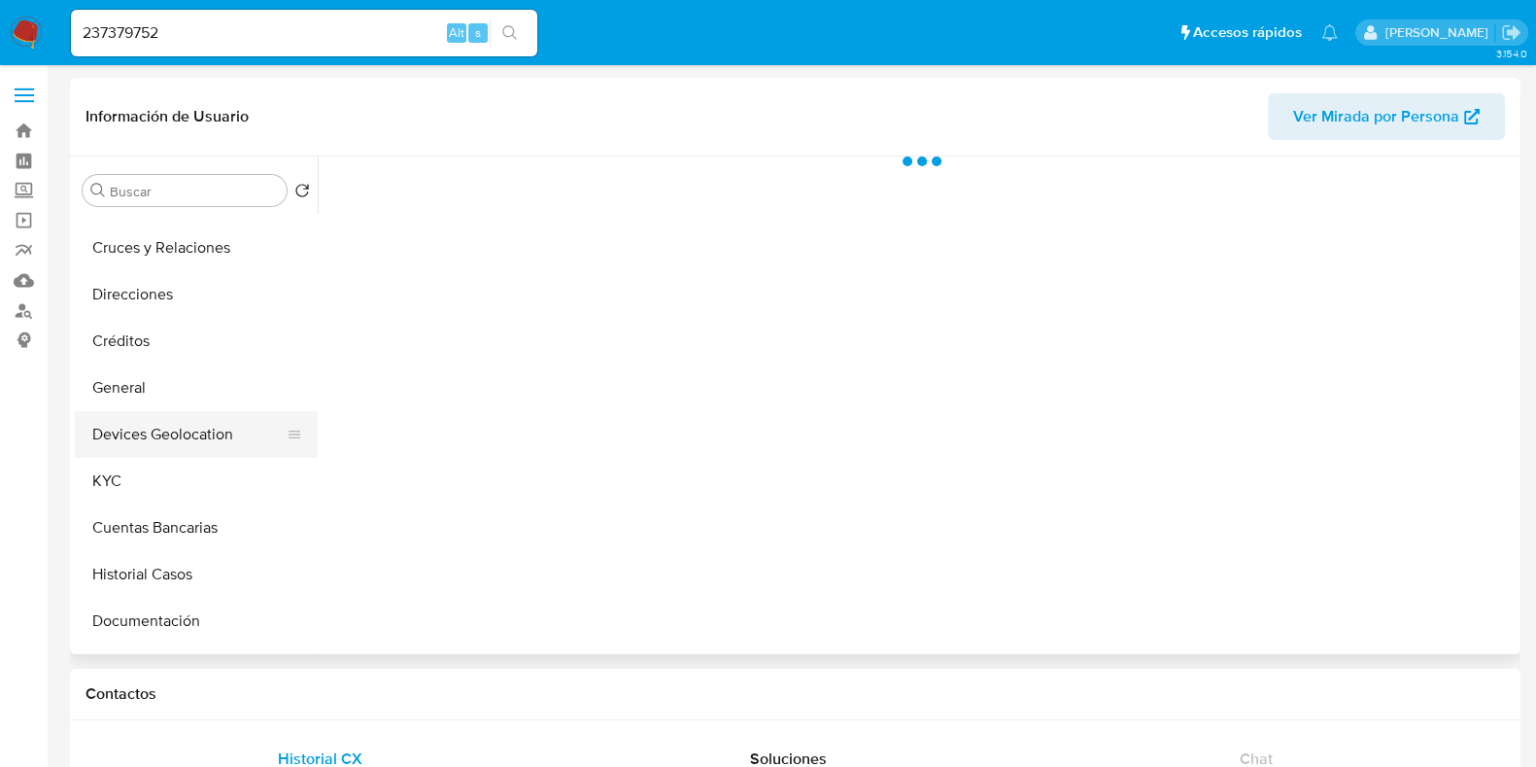
scroll to position [120, 0]
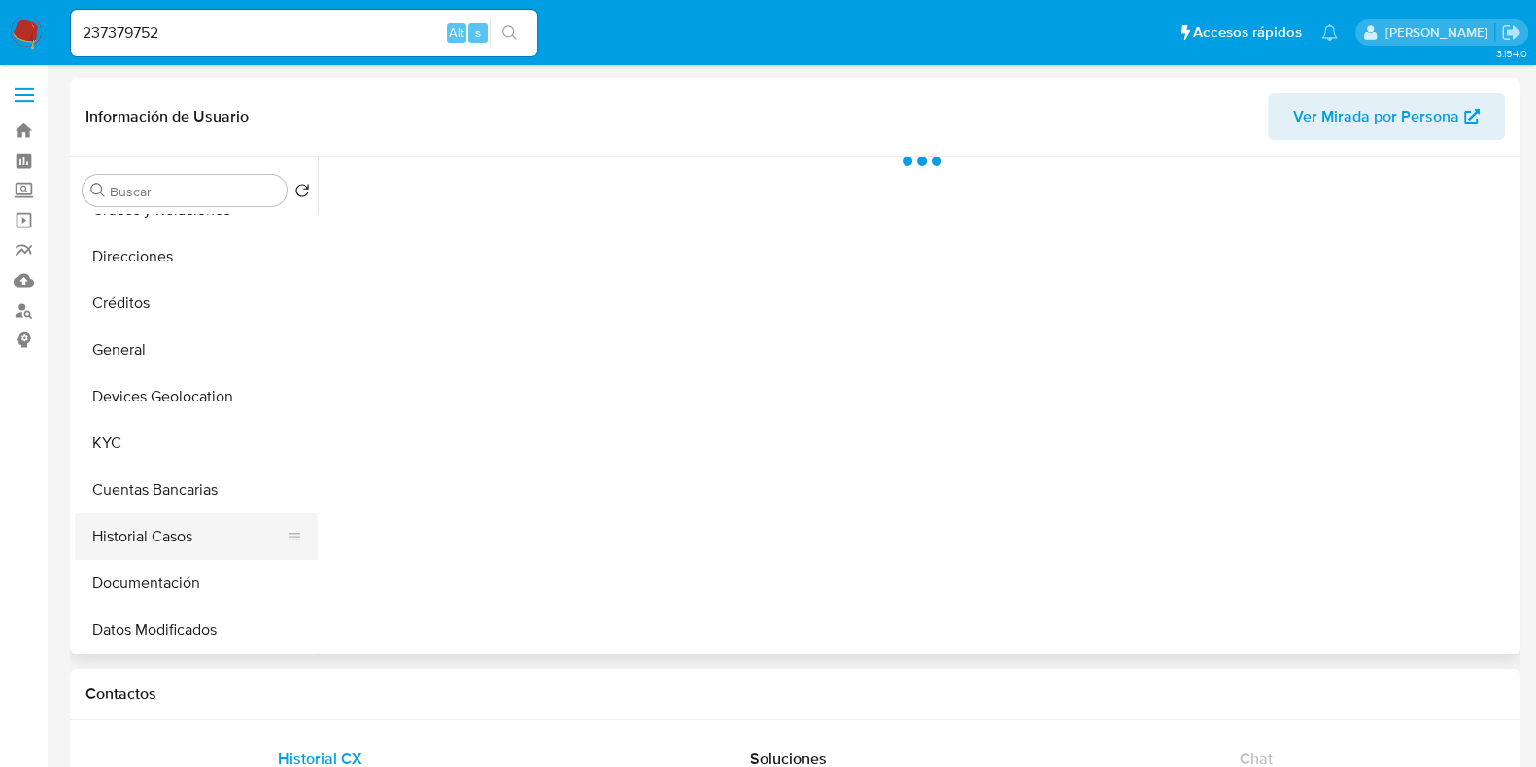
click at [136, 524] on button "Historial Casos" at bounding box center [188, 536] width 227 height 47
select select "10"
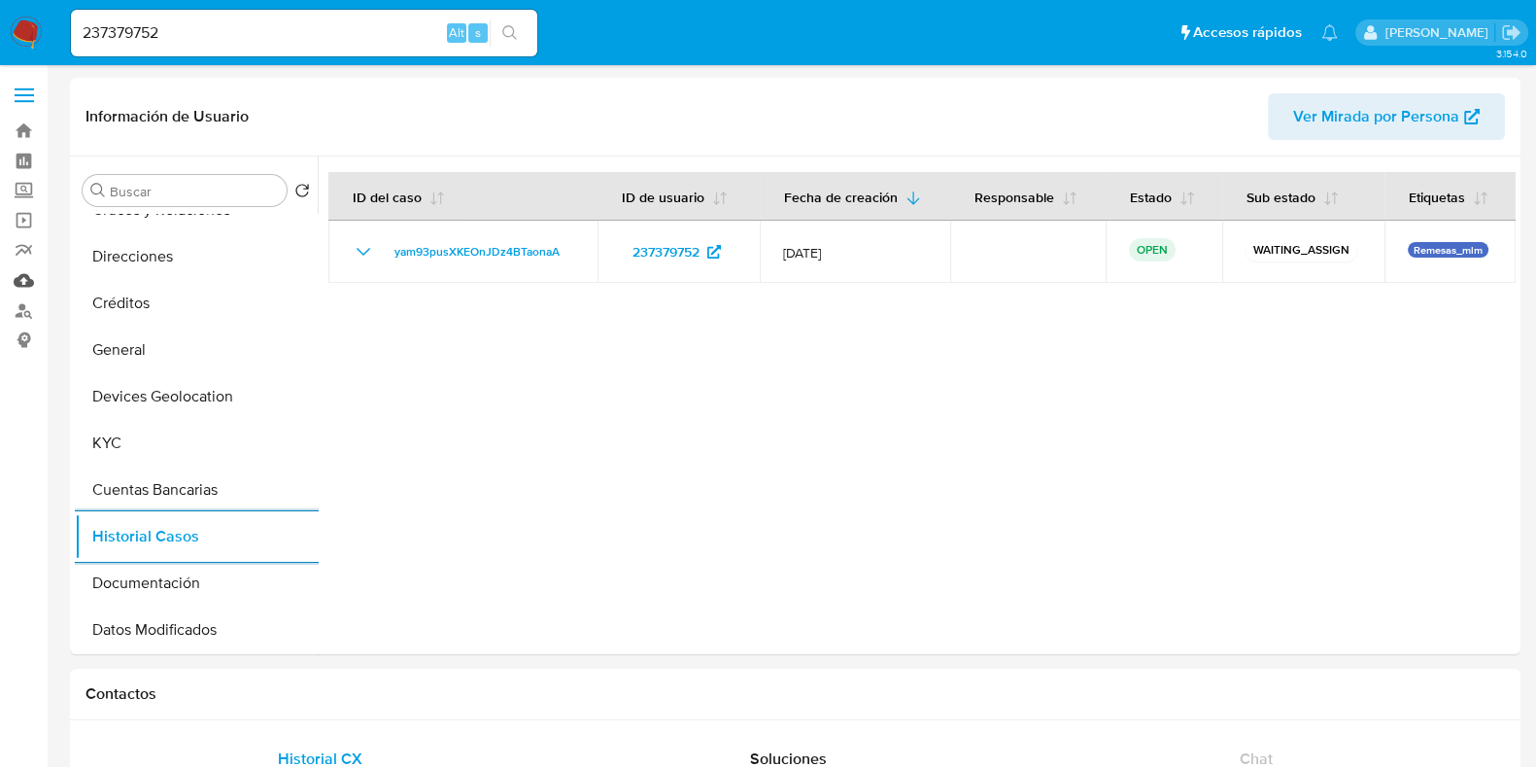
click at [34, 285] on link "Mulan" at bounding box center [115, 280] width 231 height 30
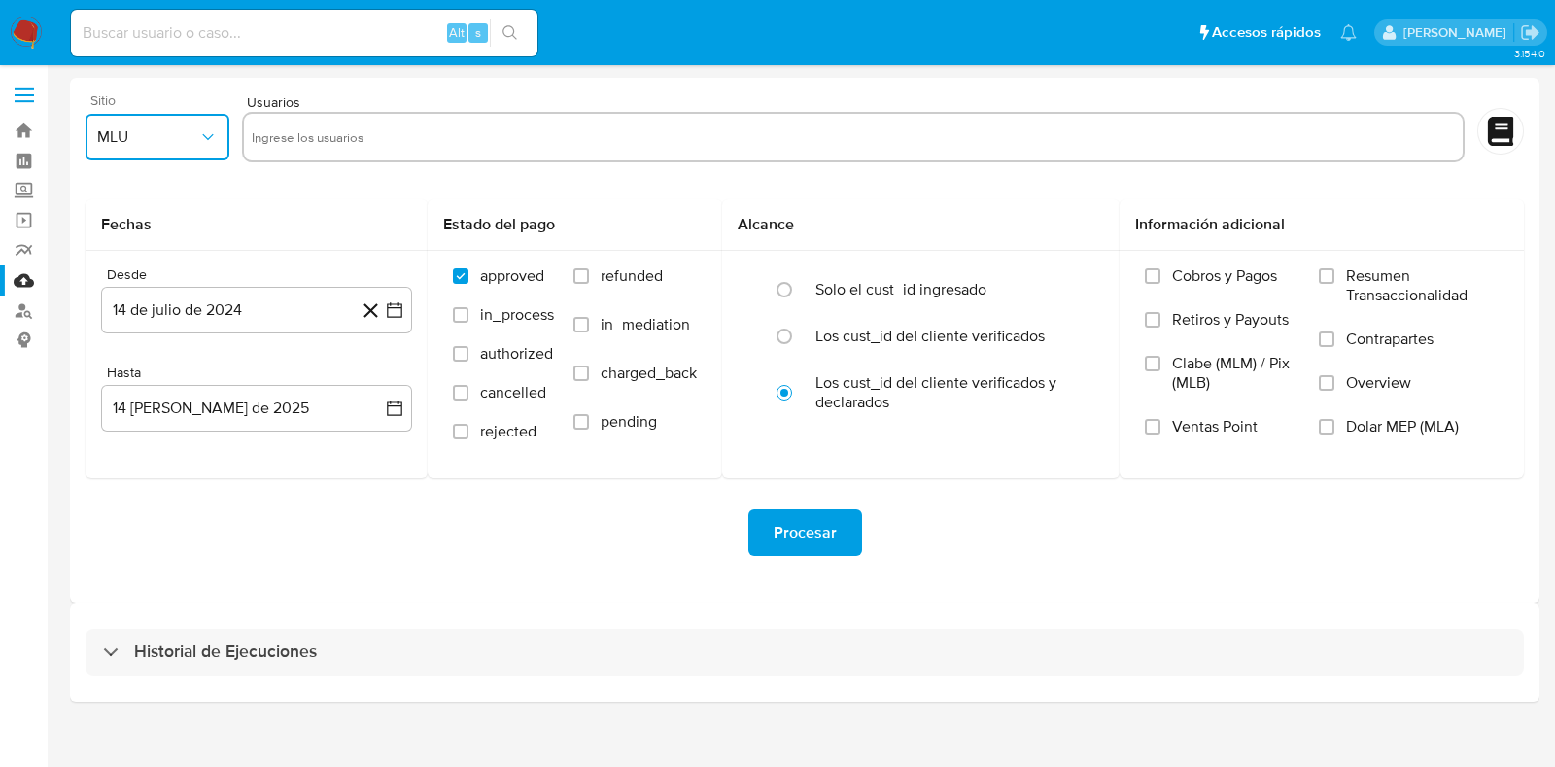
click at [155, 138] on span "MLU" at bounding box center [147, 136] width 101 height 19
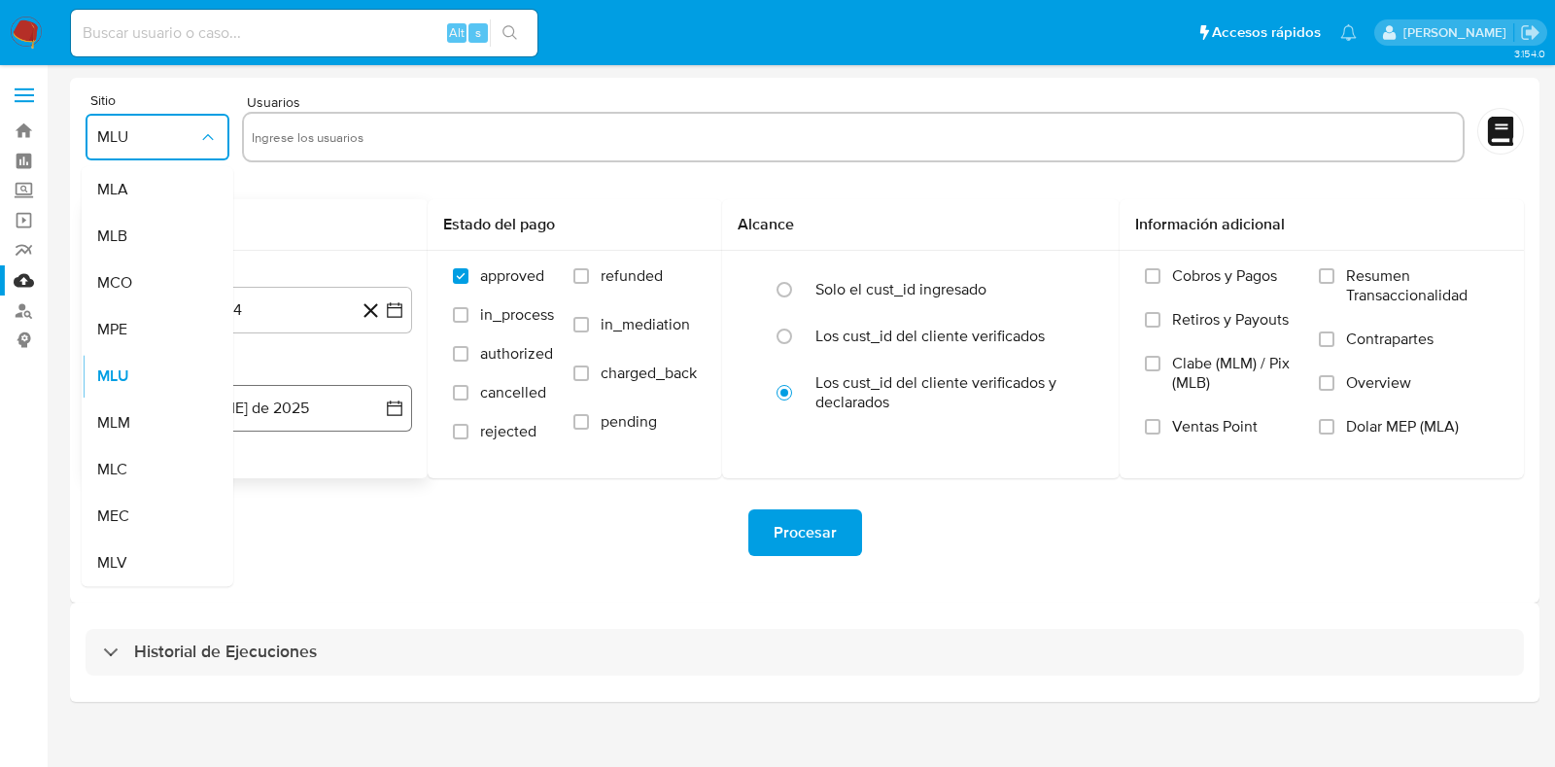
drag, startPoint x: 126, startPoint y: 423, endPoint x: 146, endPoint y: 410, distance: 23.2
click at [127, 424] on span "MLM" at bounding box center [113, 422] width 33 height 19
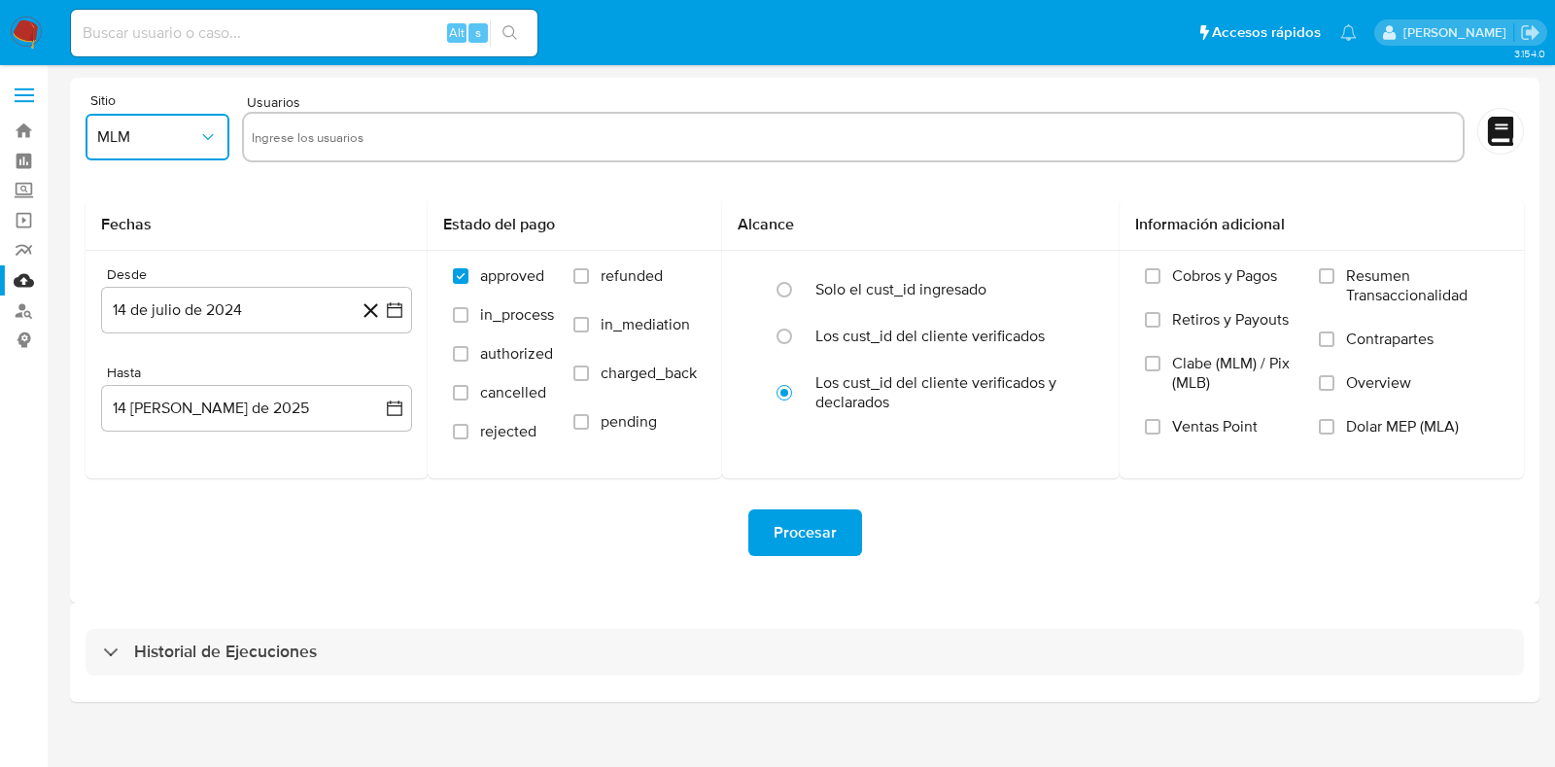
click at [304, 143] on input "text" at bounding box center [853, 136] width 1203 height 31
type input "2219201701"
paste input "1385559081"
type input "1385559081"
paste input "1259325428"
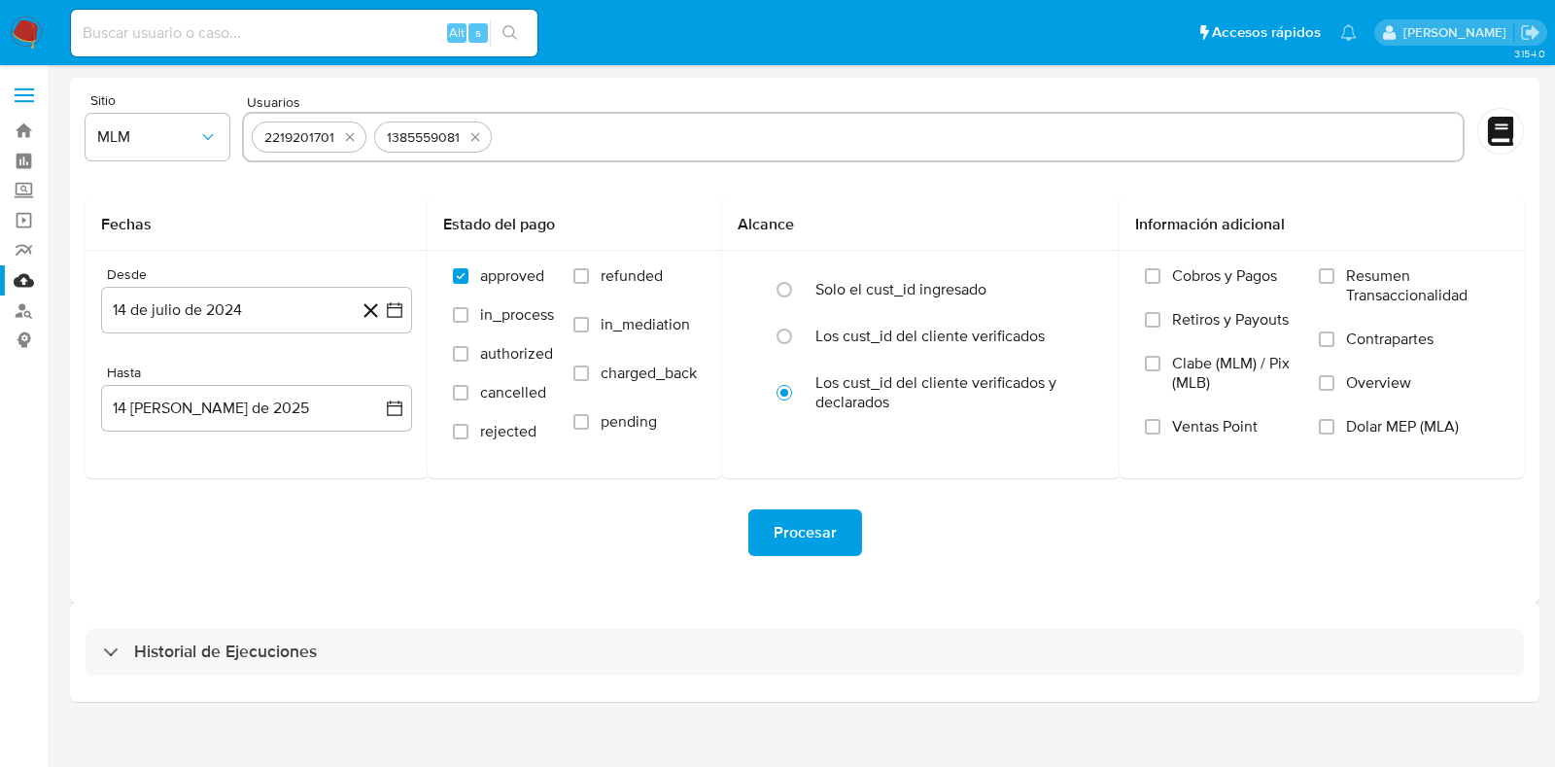
type input "1259325428"
click at [270, 324] on button "14 de julio de 2024" at bounding box center [256, 310] width 311 height 47
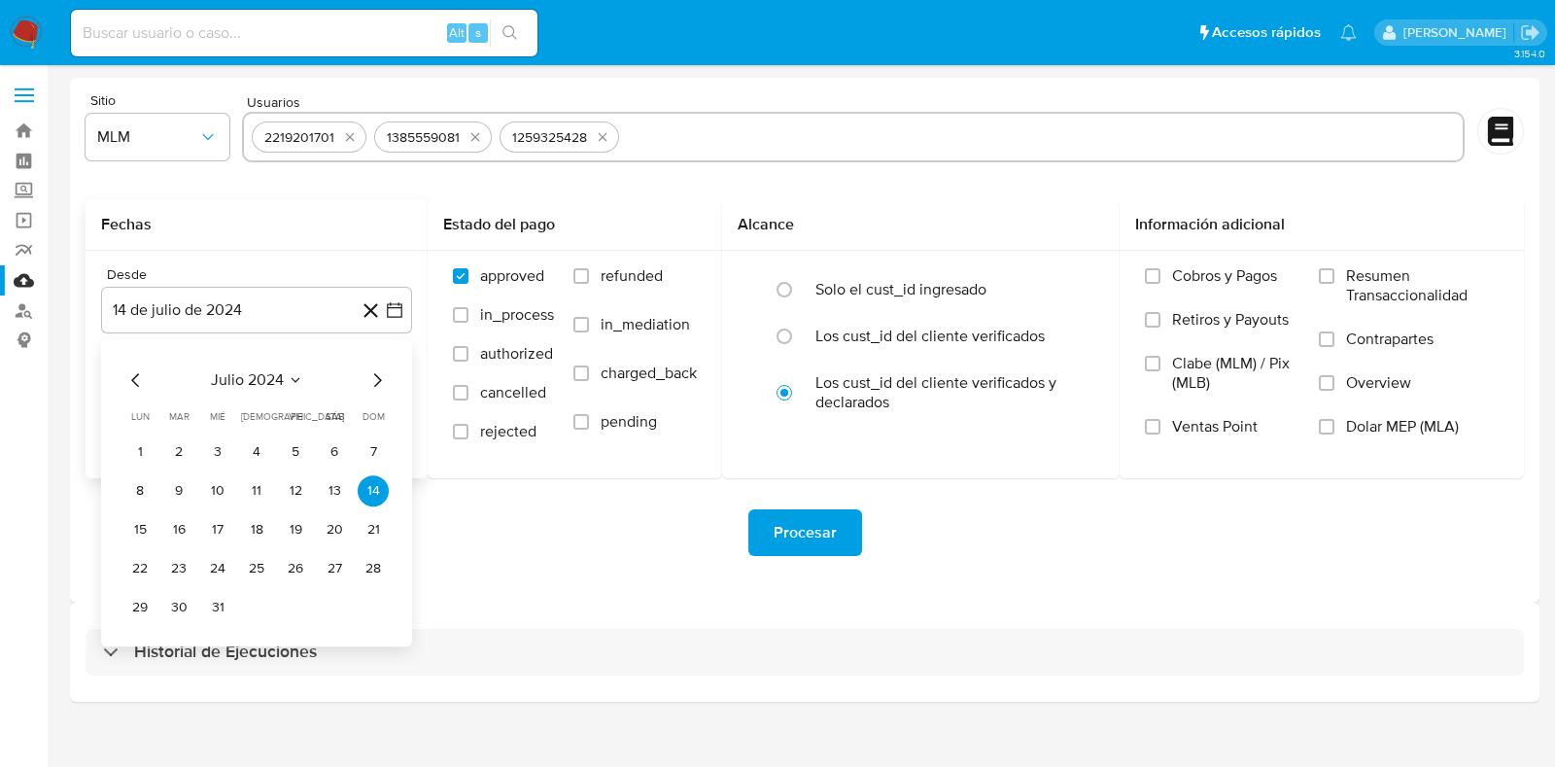
click icon "Seleccionar mes y año"
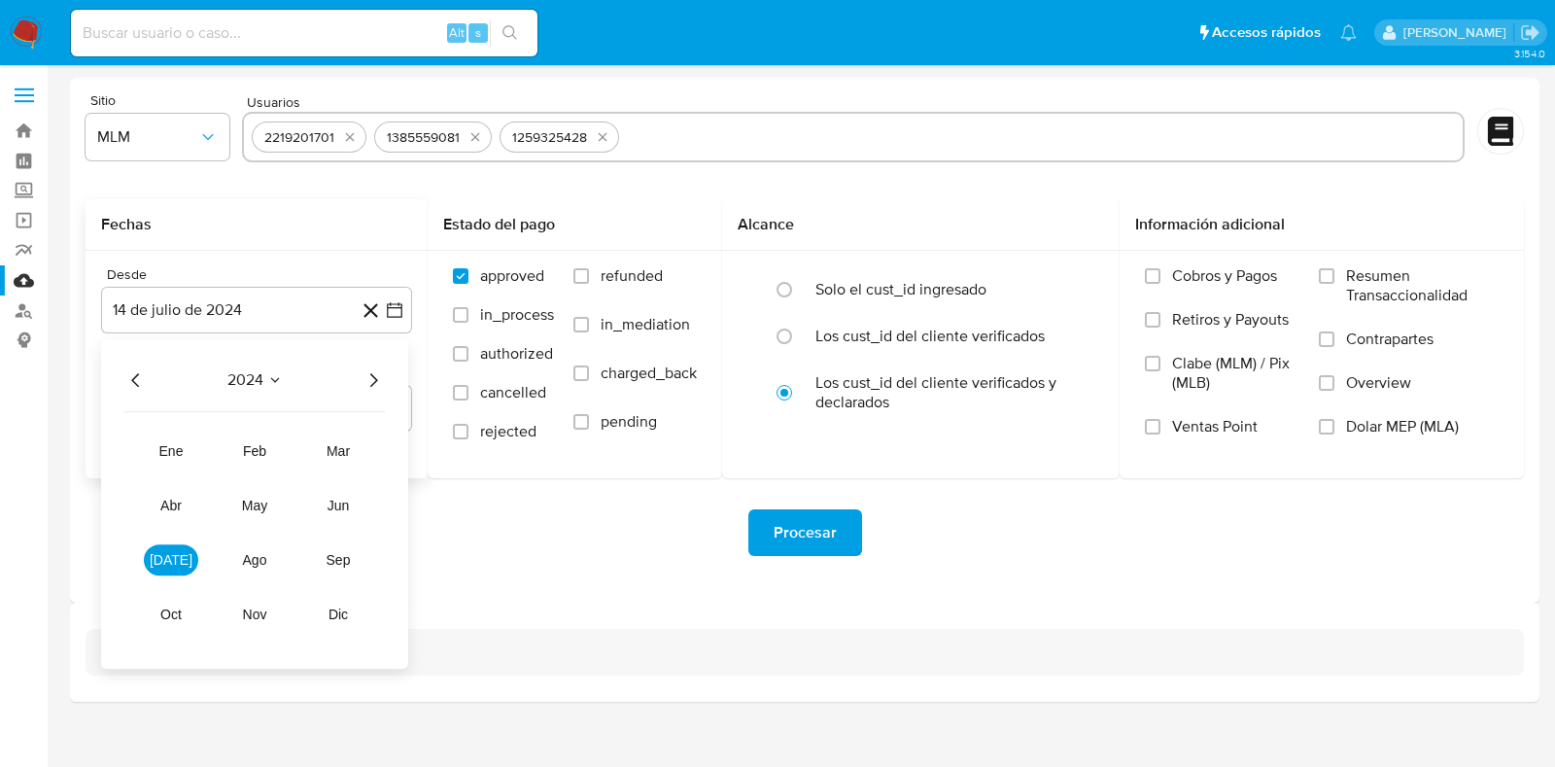
click icon "Año siguiente"
click span "mar"
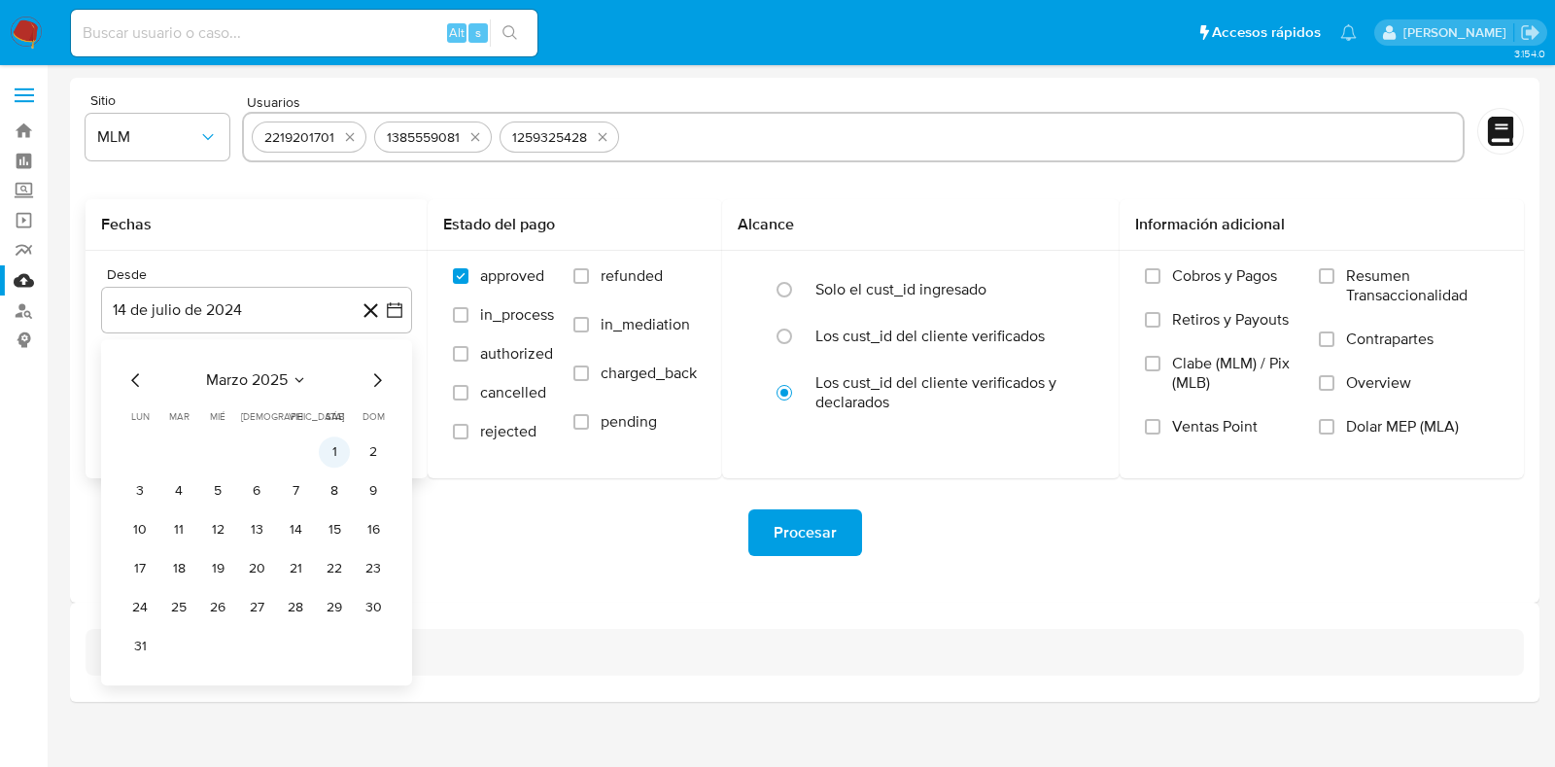
click button "1"
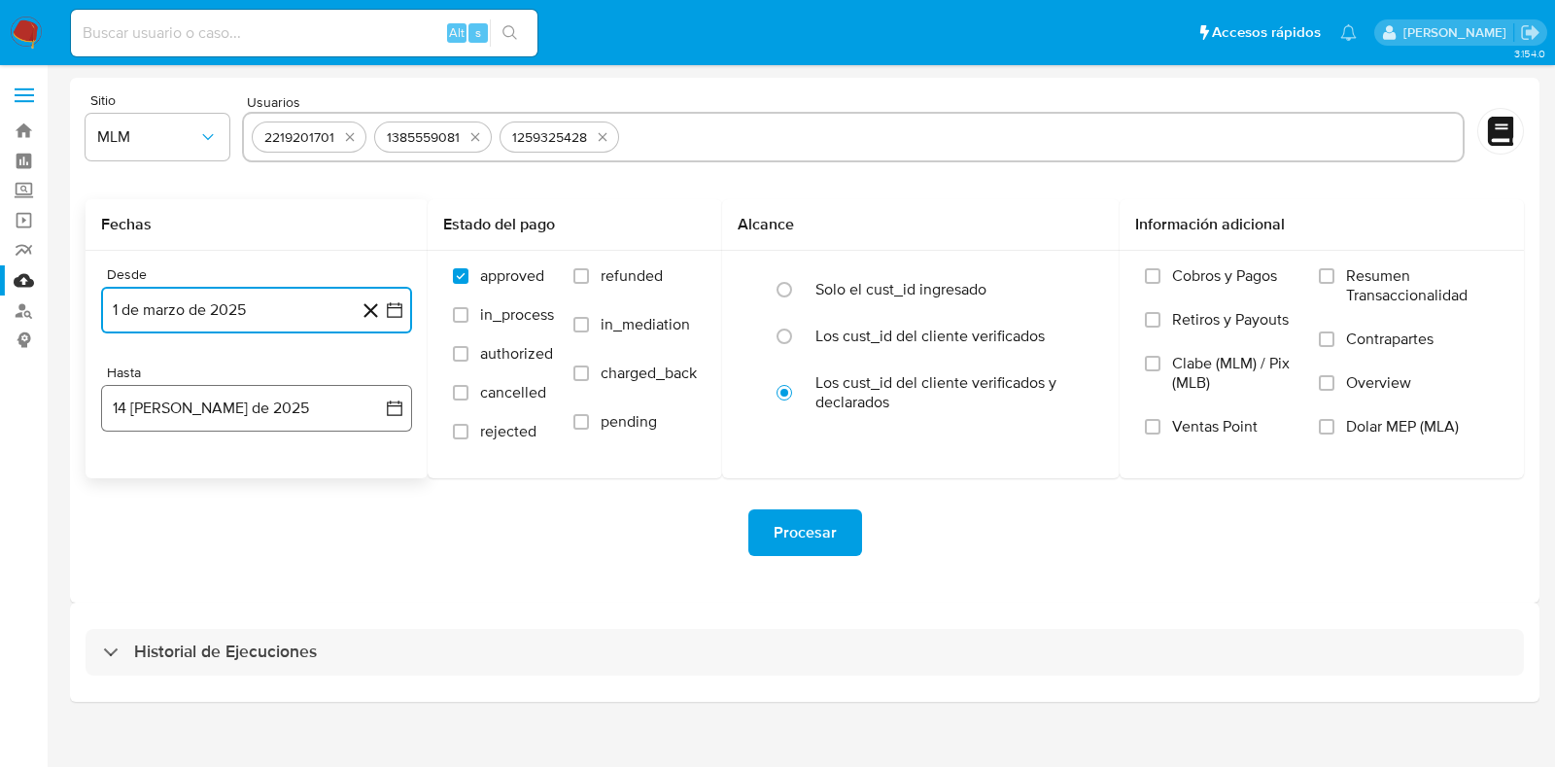
click button "14 [PERSON_NAME] de 2025"
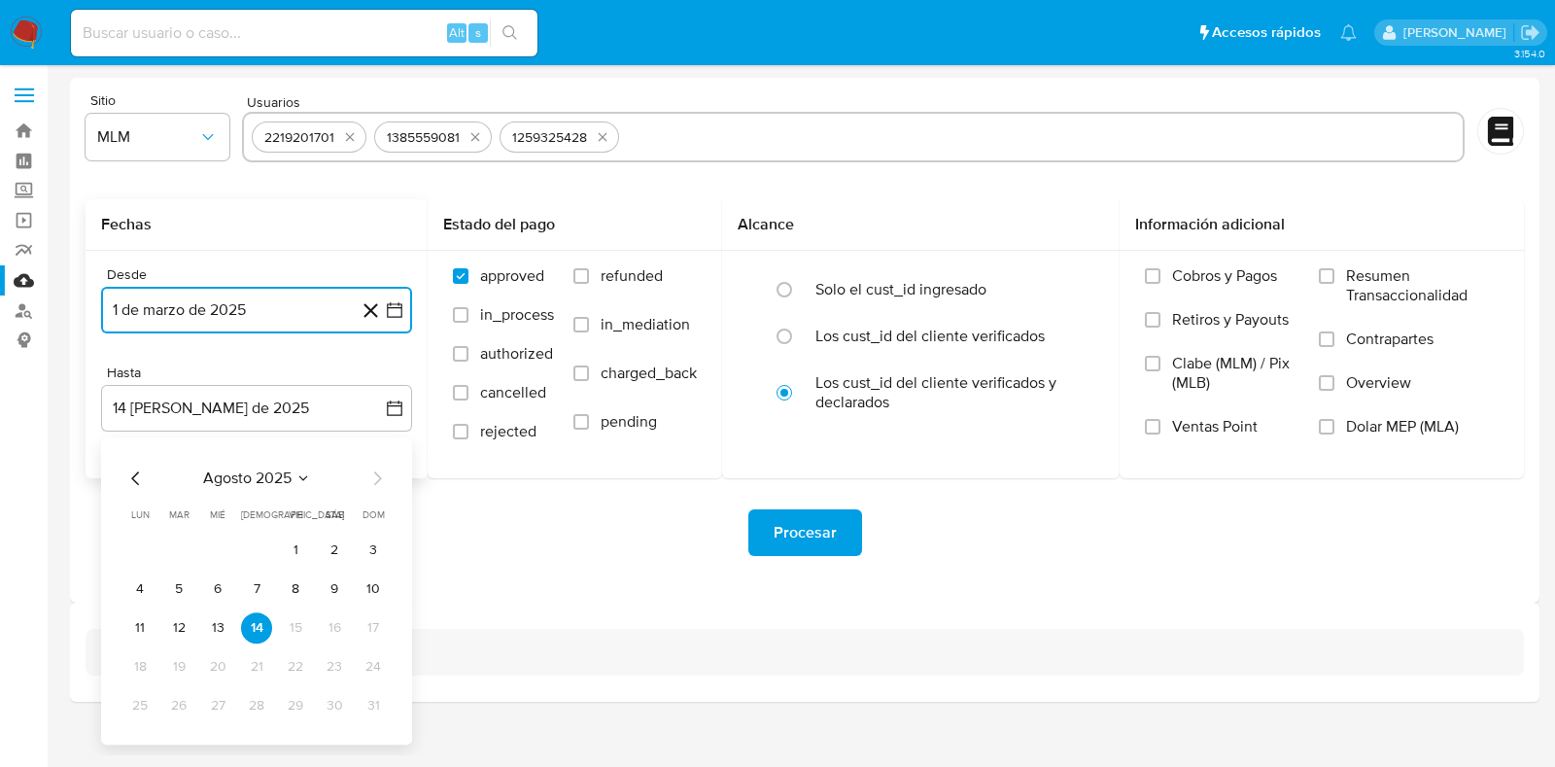
click icon "Mes anterior"
click button "30"
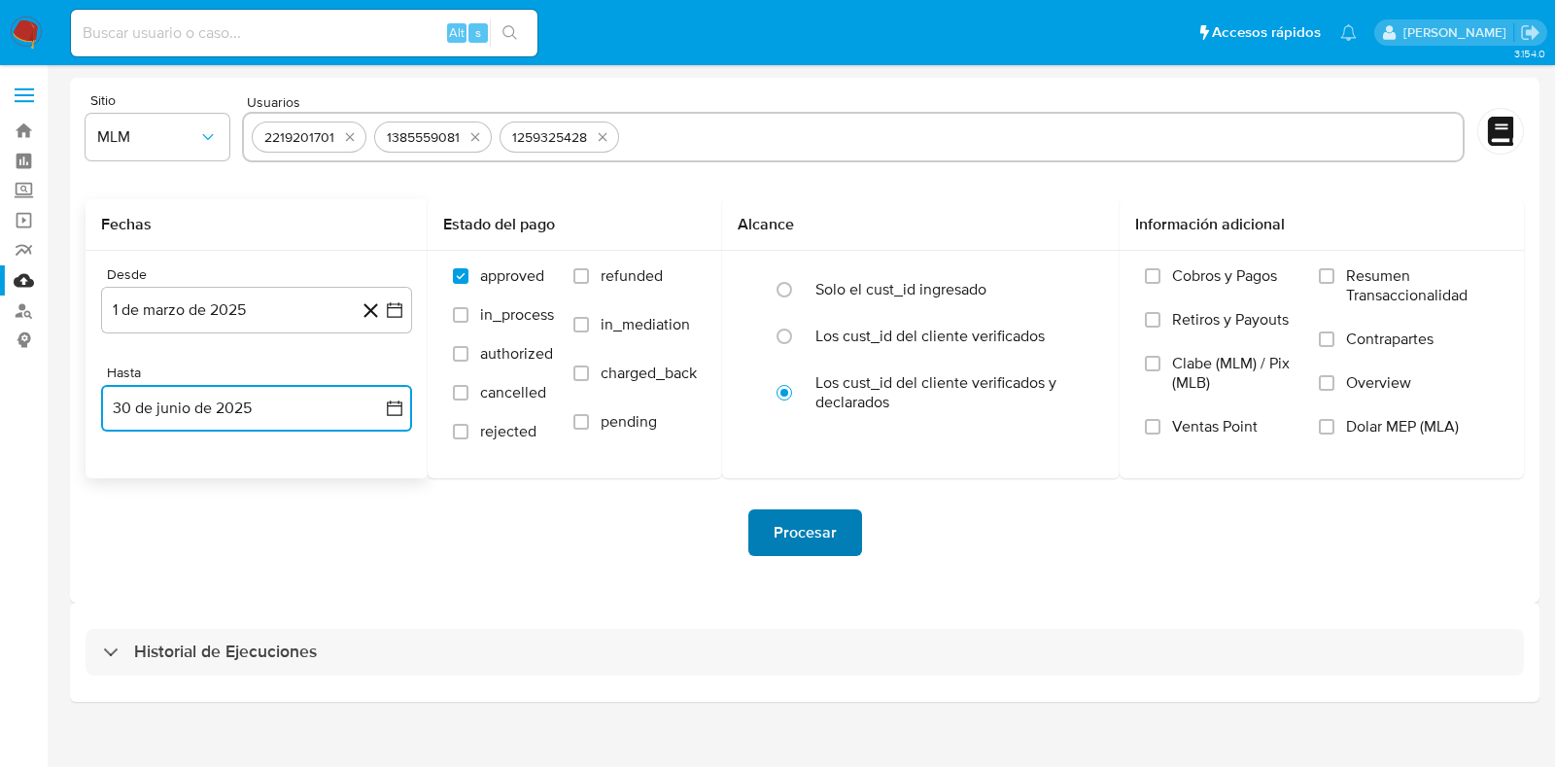
click span "Procesar"
